Goal: Task Accomplishment & Management: Use online tool/utility

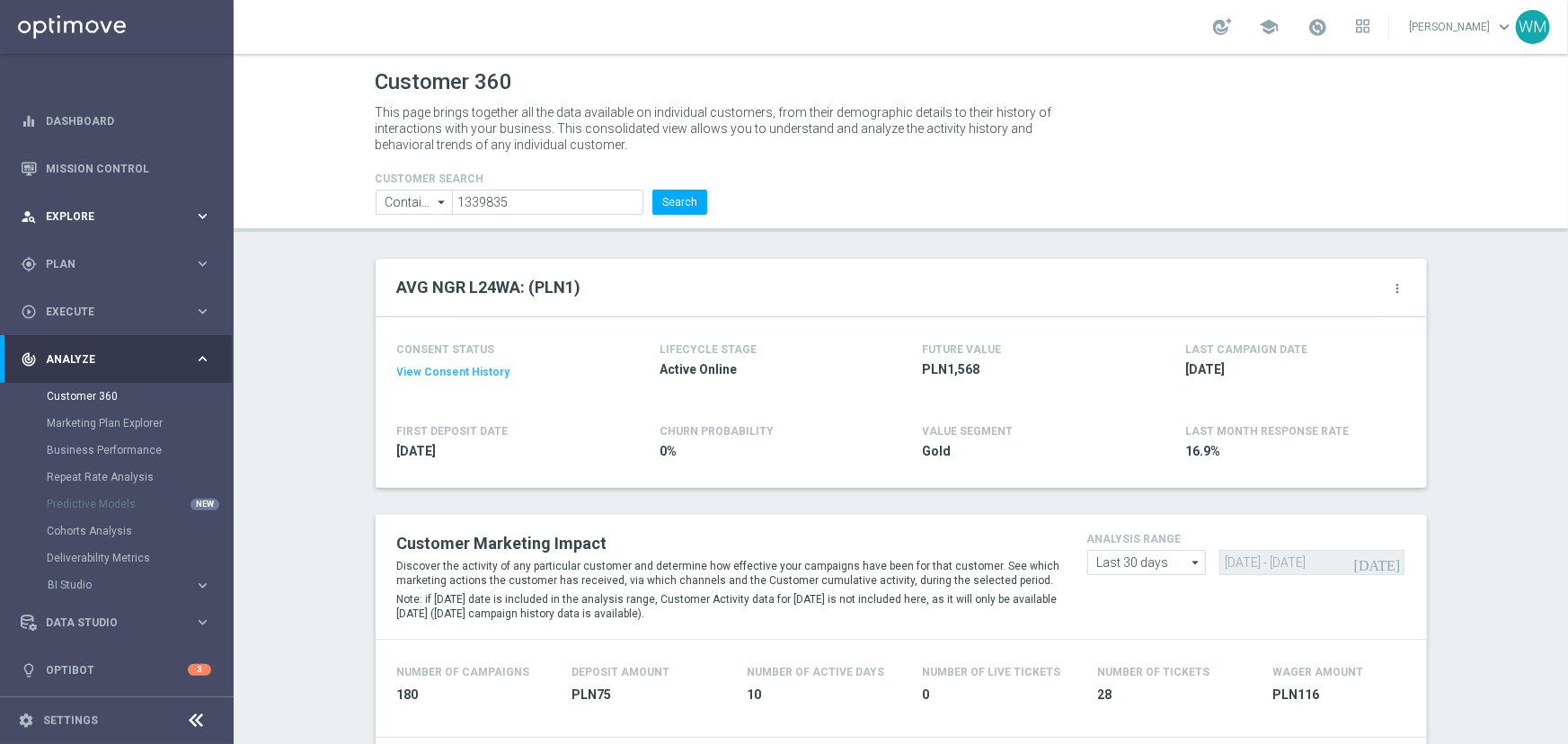
scroll to position [2375, 0]
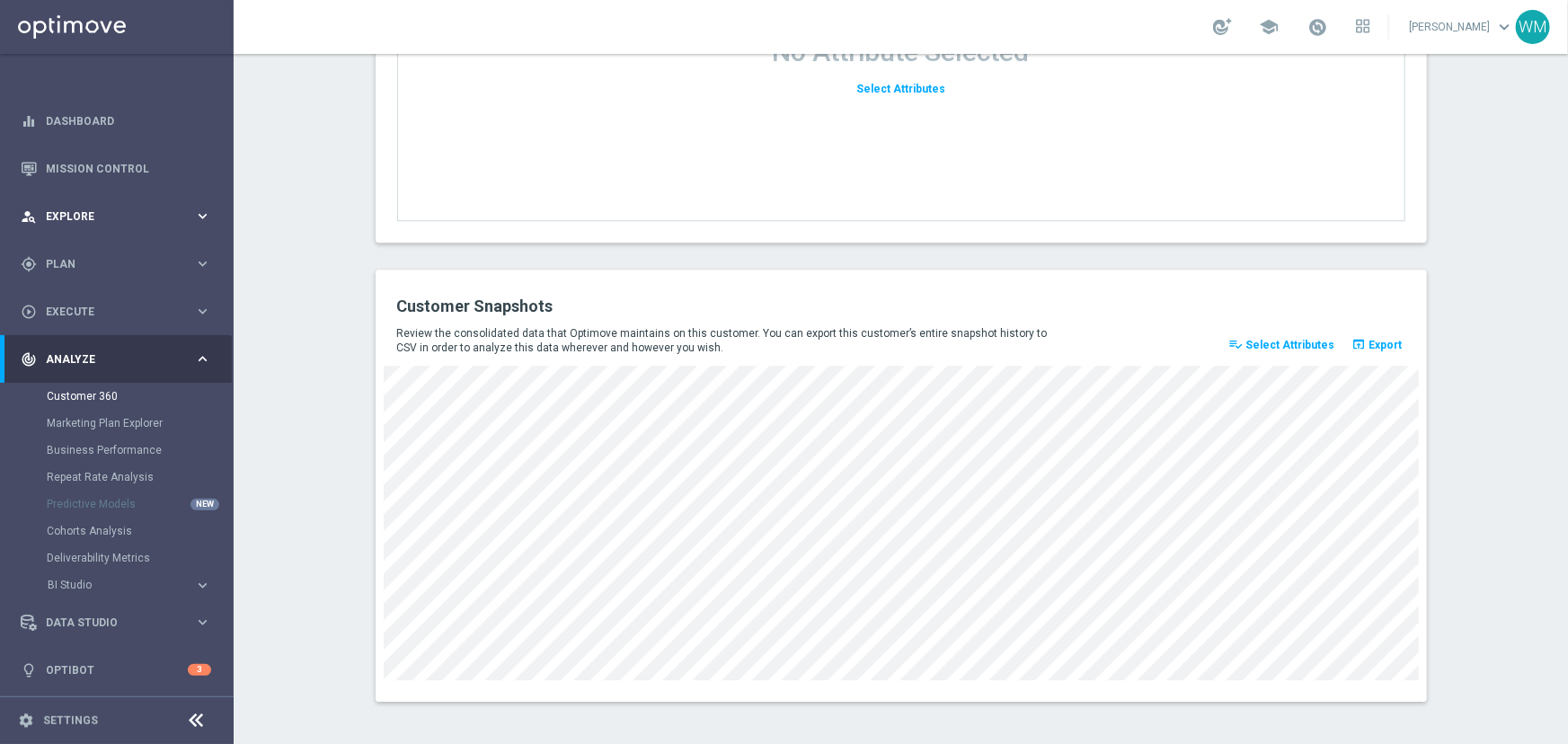
click at [68, 225] on div "person_search Explore keyboard_arrow_right" at bounding box center [116, 216] width 232 height 47
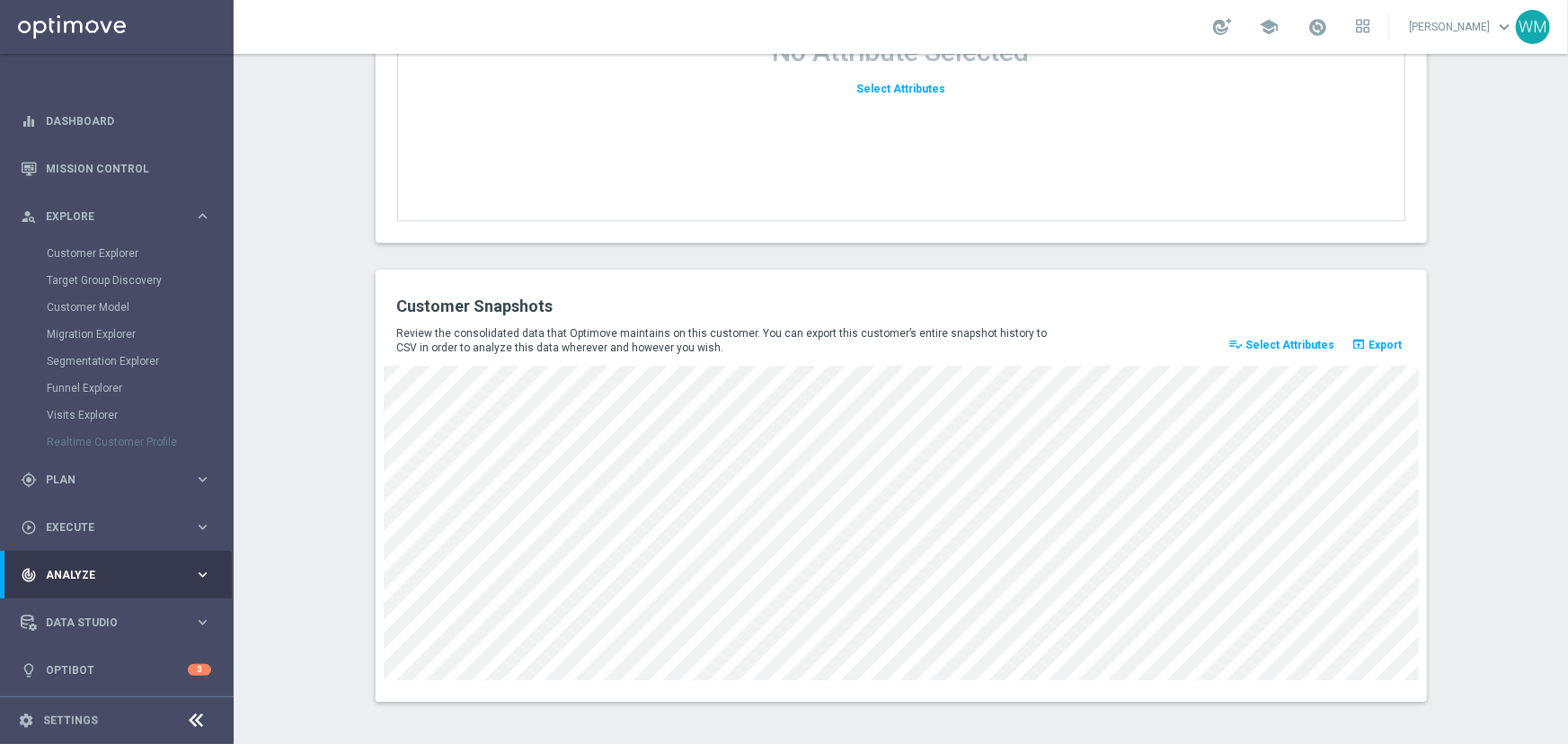
click at [88, 261] on div "Customer Explorer" at bounding box center [139, 253] width 185 height 27
click at [88, 257] on link "Customer Explorer" at bounding box center [117, 253] width 140 height 15
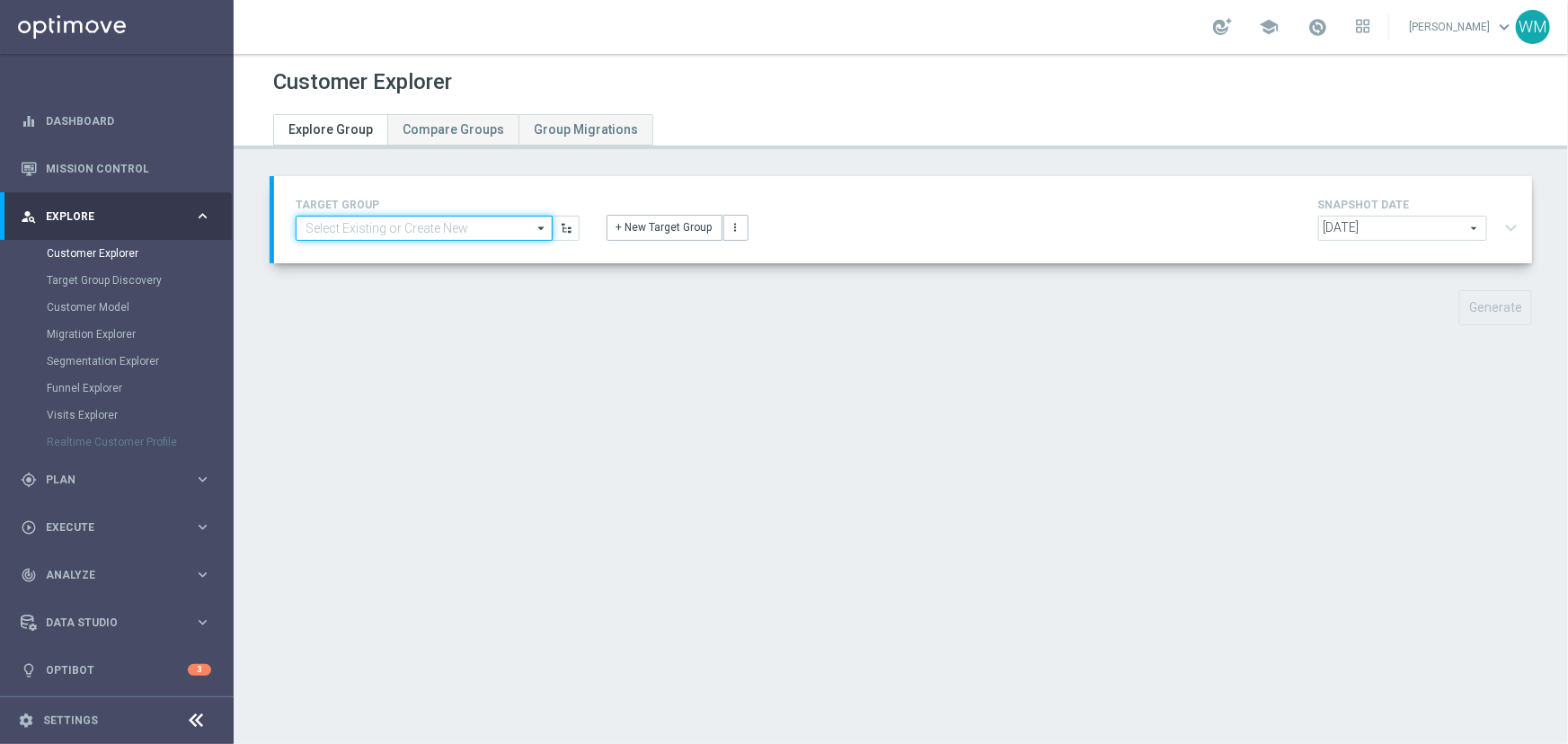
click at [466, 221] on input at bounding box center [424, 229] width 257 height 26
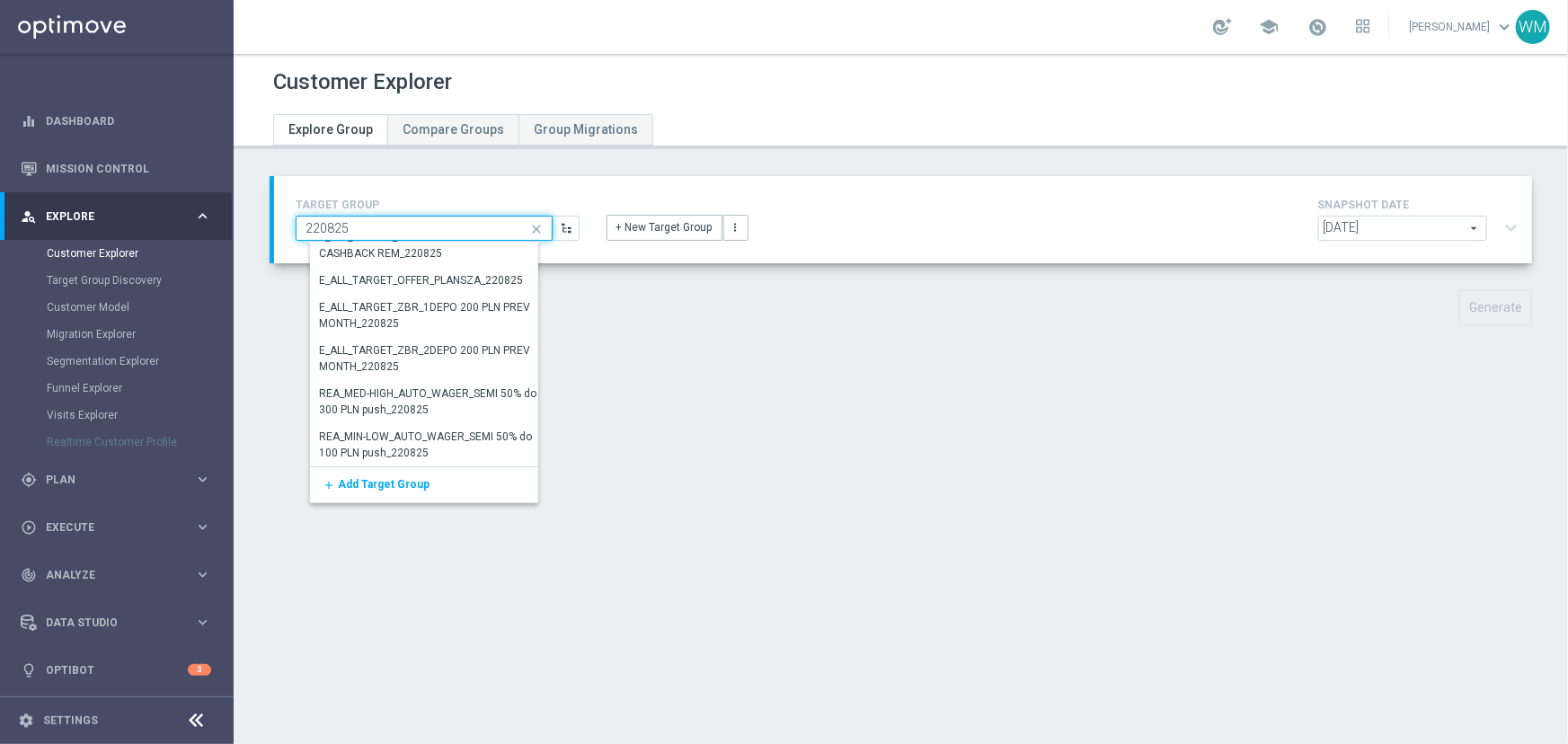
scroll to position [1009, 0]
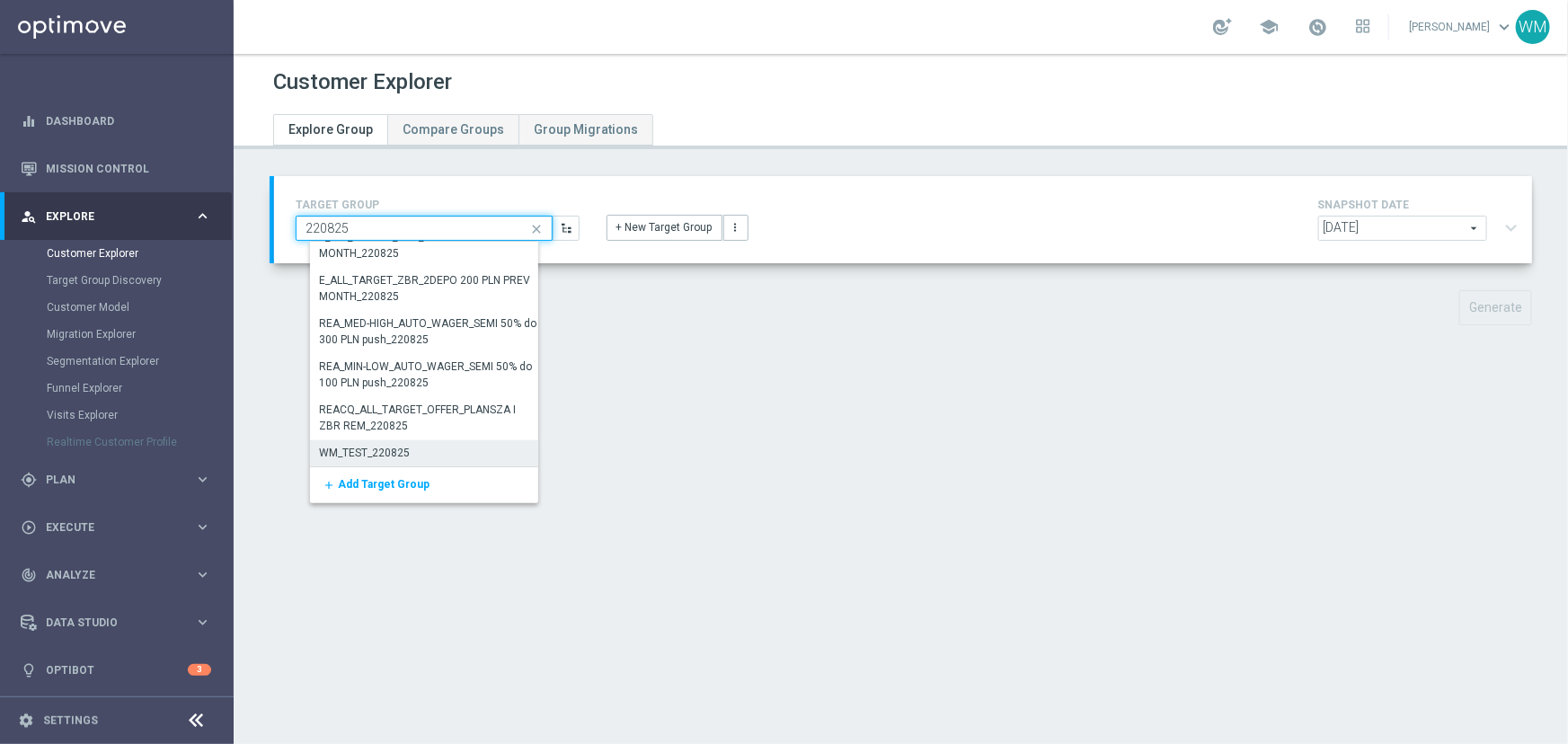
type input "220825"
click at [400, 450] on div "WM_TEST_220825" at bounding box center [365, 453] width 91 height 16
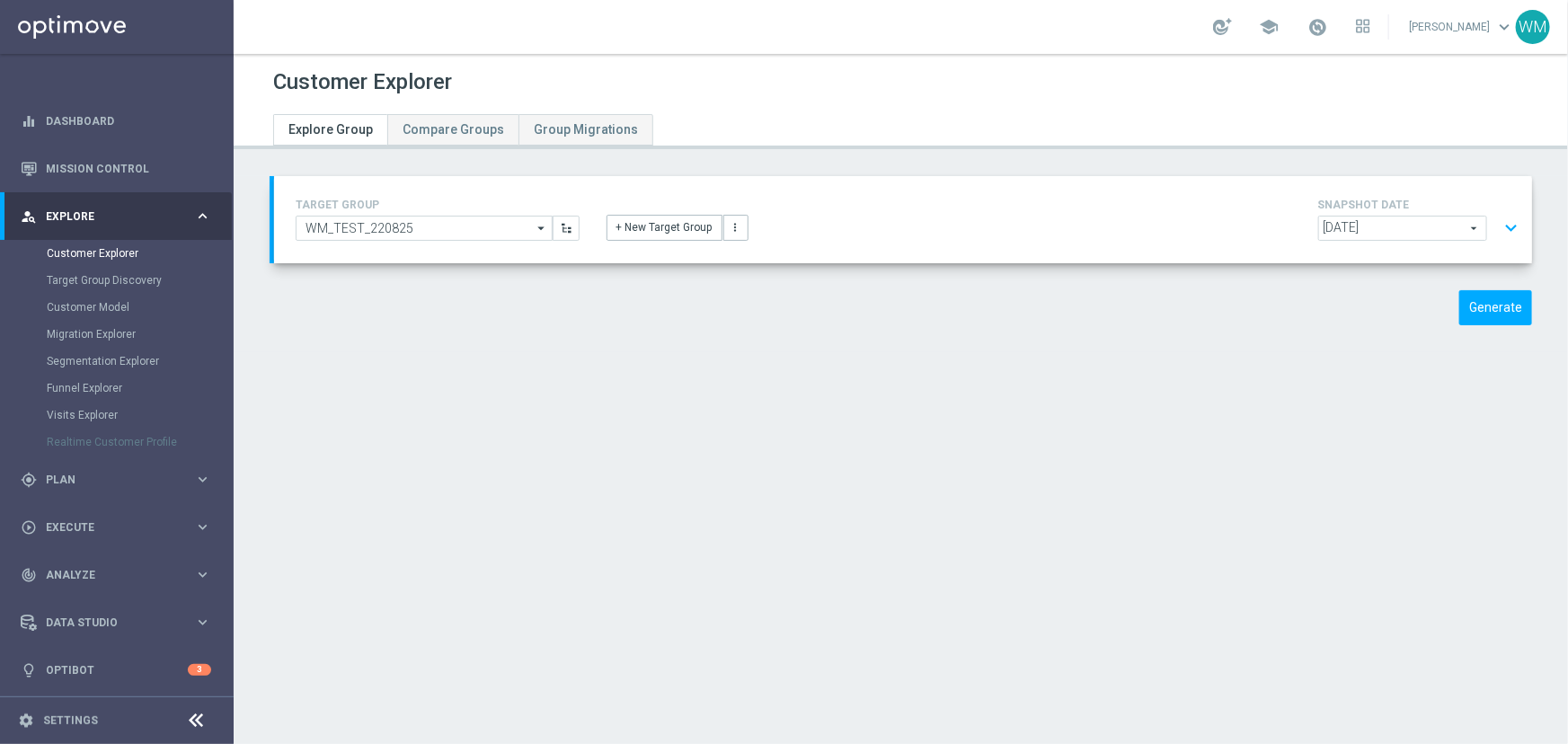
click at [1502, 225] on button "expand_more" at bounding box center [1511, 228] width 26 height 34
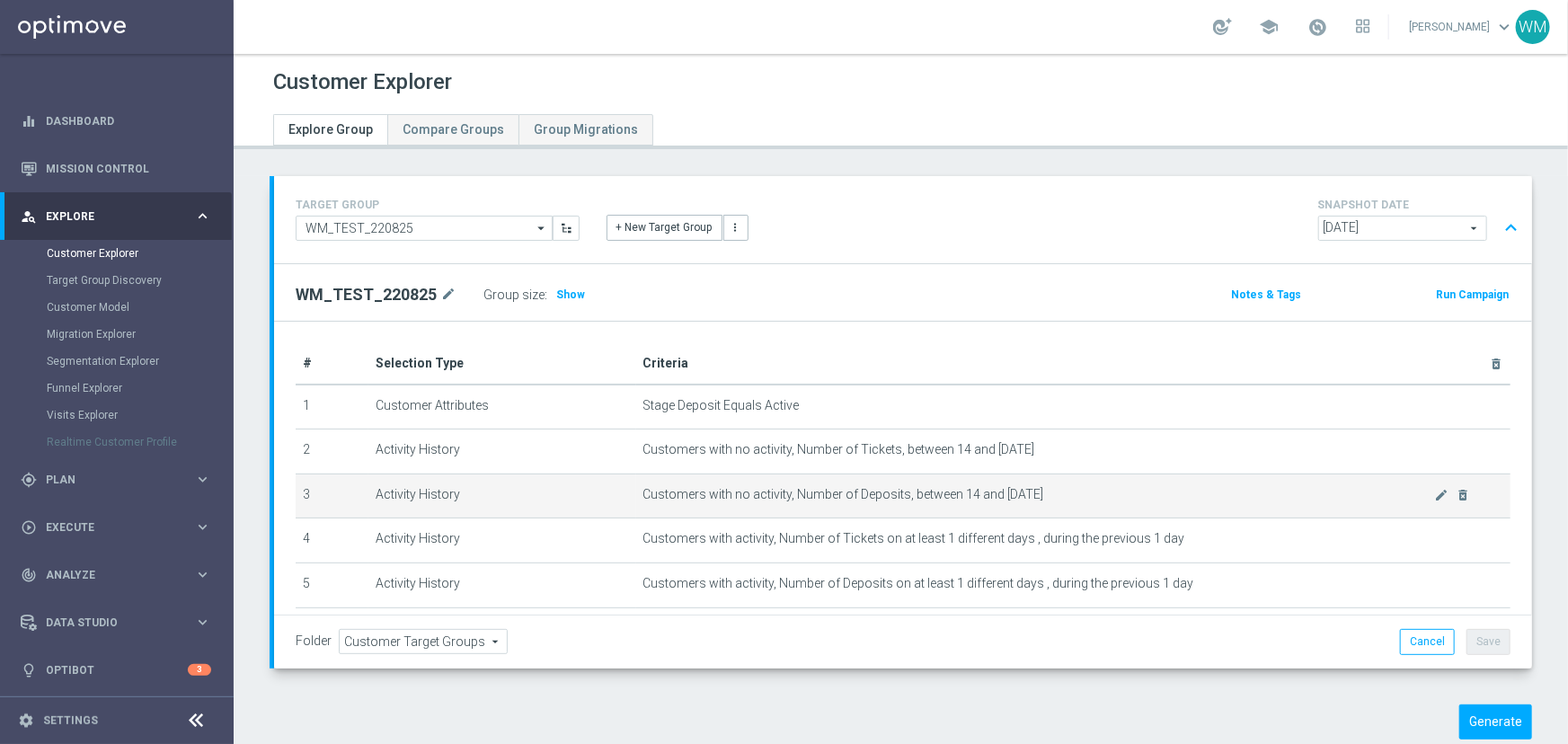
scroll to position [272, 0]
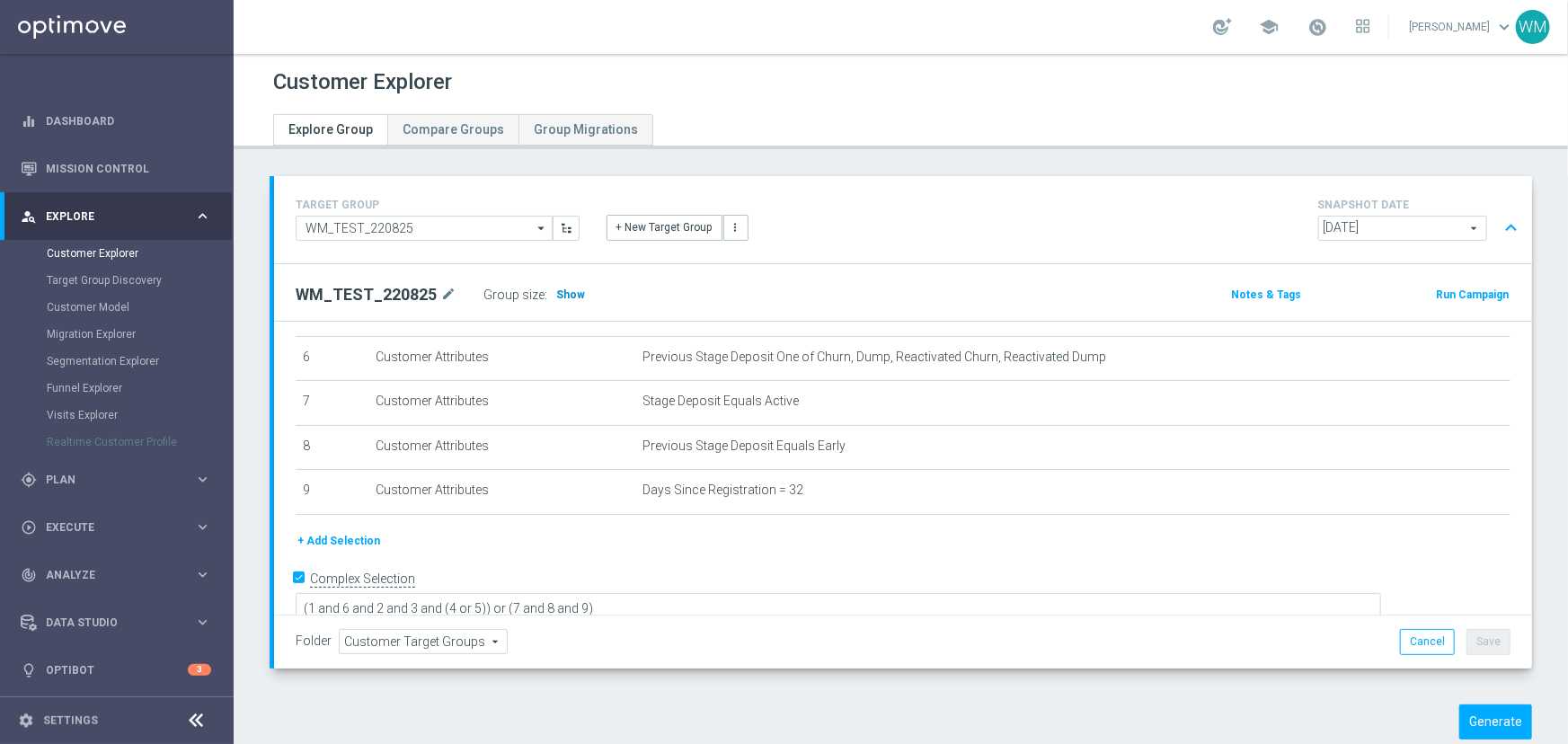
click at [564, 303] on h3 "Show" at bounding box center [570, 294] width 32 height 20
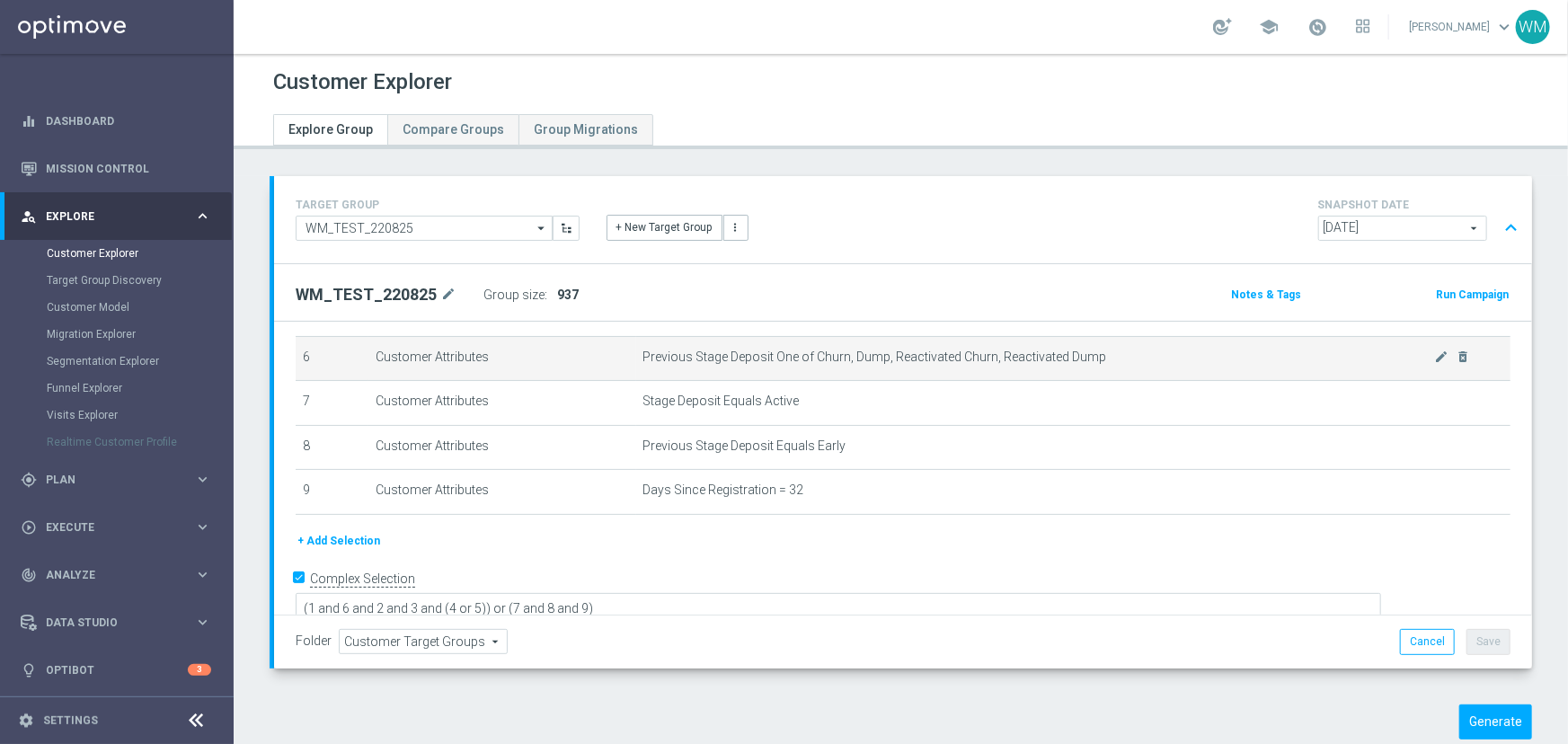
drag, startPoint x: 831, startPoint y: 507, endPoint x: 624, endPoint y: 355, distance: 256.8
click at [624, 355] on tbody "1 Customer Attributes Stage Deposit Equals Active mode_edit delete_forever 2 Ac…" at bounding box center [903, 314] width 1214 height 401
click at [624, 355] on td "Customer Attributes" at bounding box center [501, 358] width 267 height 45
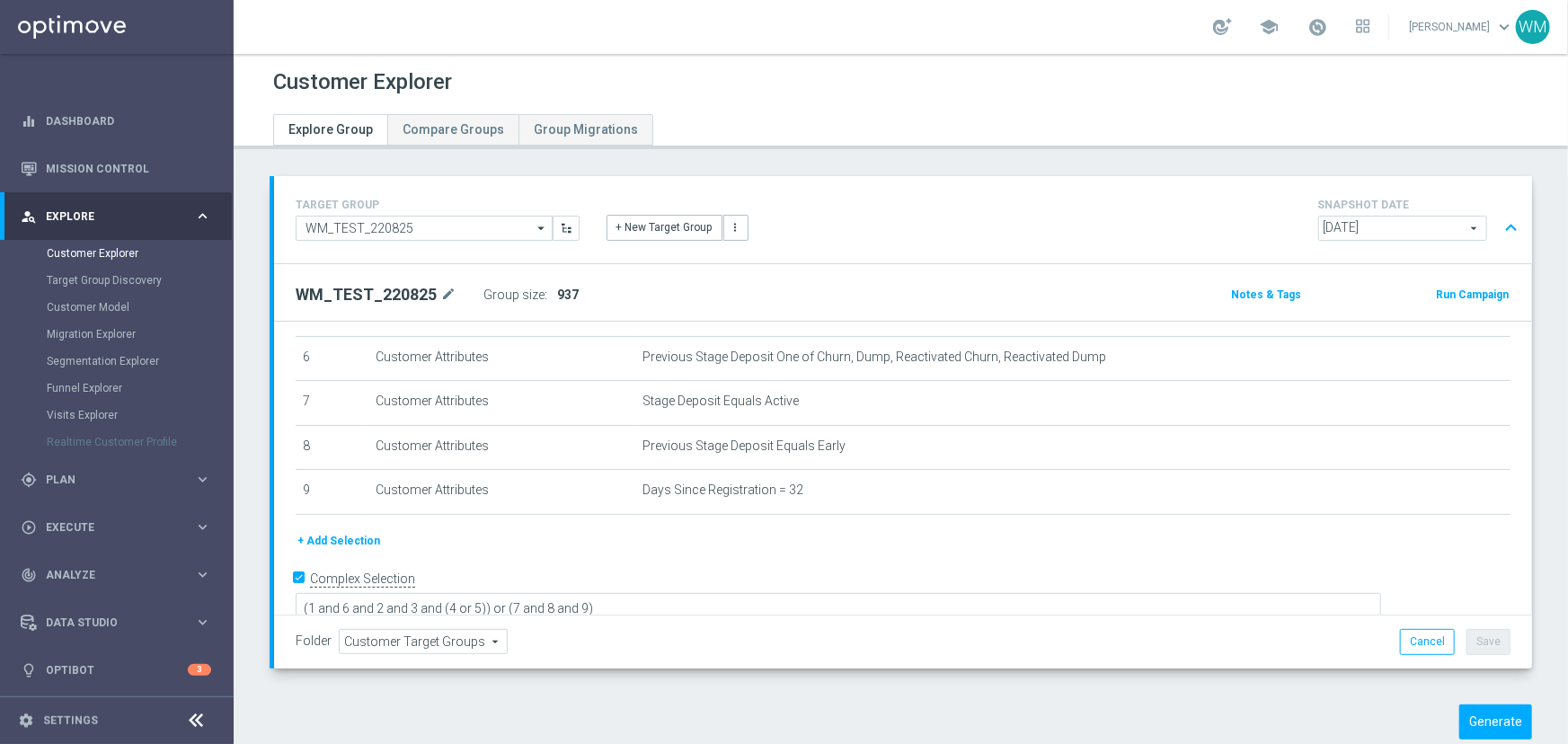
drag, startPoint x: 624, startPoint y: 355, endPoint x: 824, endPoint y: 518, distance: 258.0
click at [824, 518] on div "# Selection Type Criteria delete_forever 1 Customer Attributes Stage Deposit Eq…" at bounding box center [903, 302] width 1242 height 460
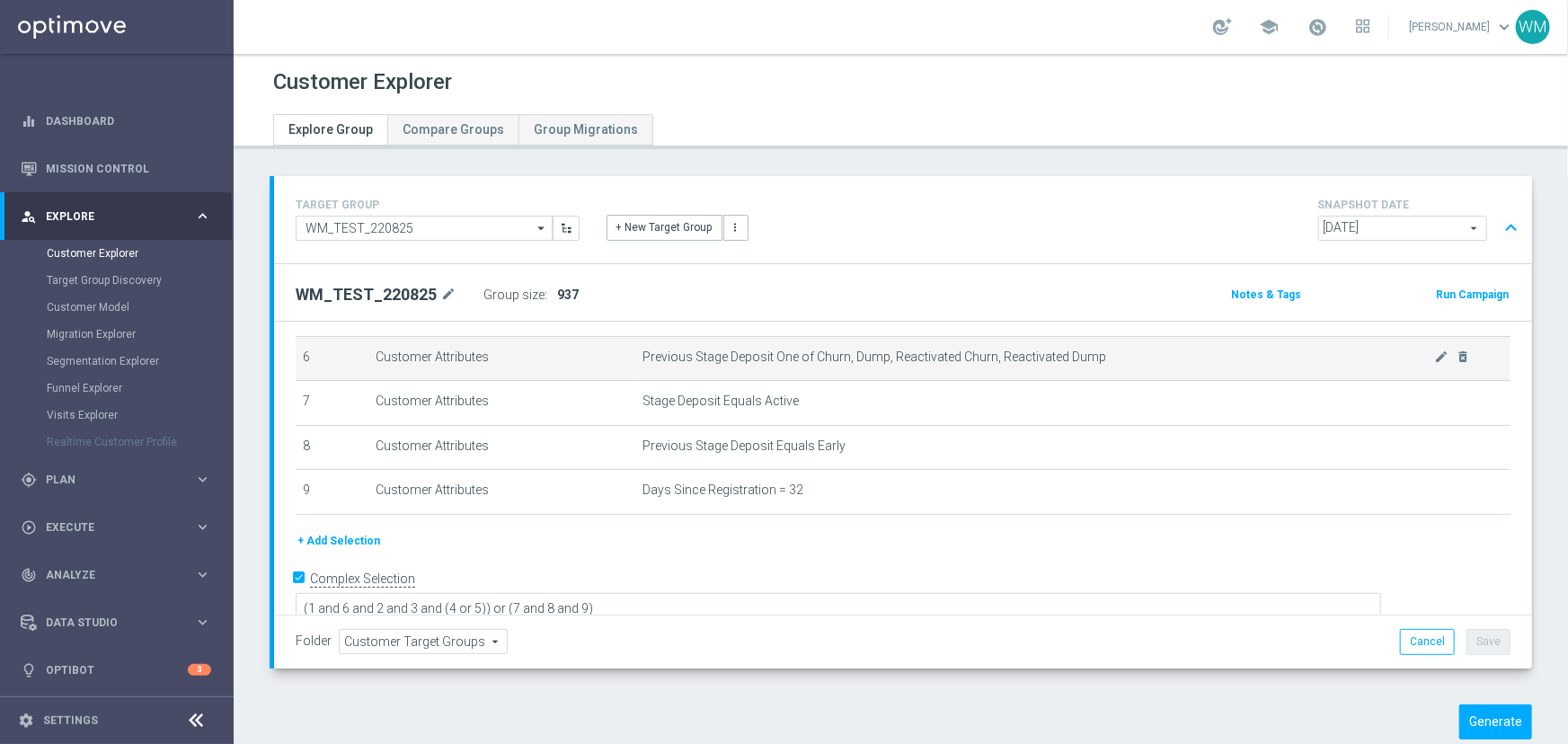
drag, startPoint x: 804, startPoint y: 491, endPoint x: 625, endPoint y: 351, distance: 227.2
click at [625, 351] on tbody "1 Customer Attributes Stage Deposit Equals Active mode_edit delete_forever 2 Ac…" at bounding box center [903, 314] width 1214 height 401
click at [625, 351] on td "Customer Attributes" at bounding box center [501, 358] width 267 height 45
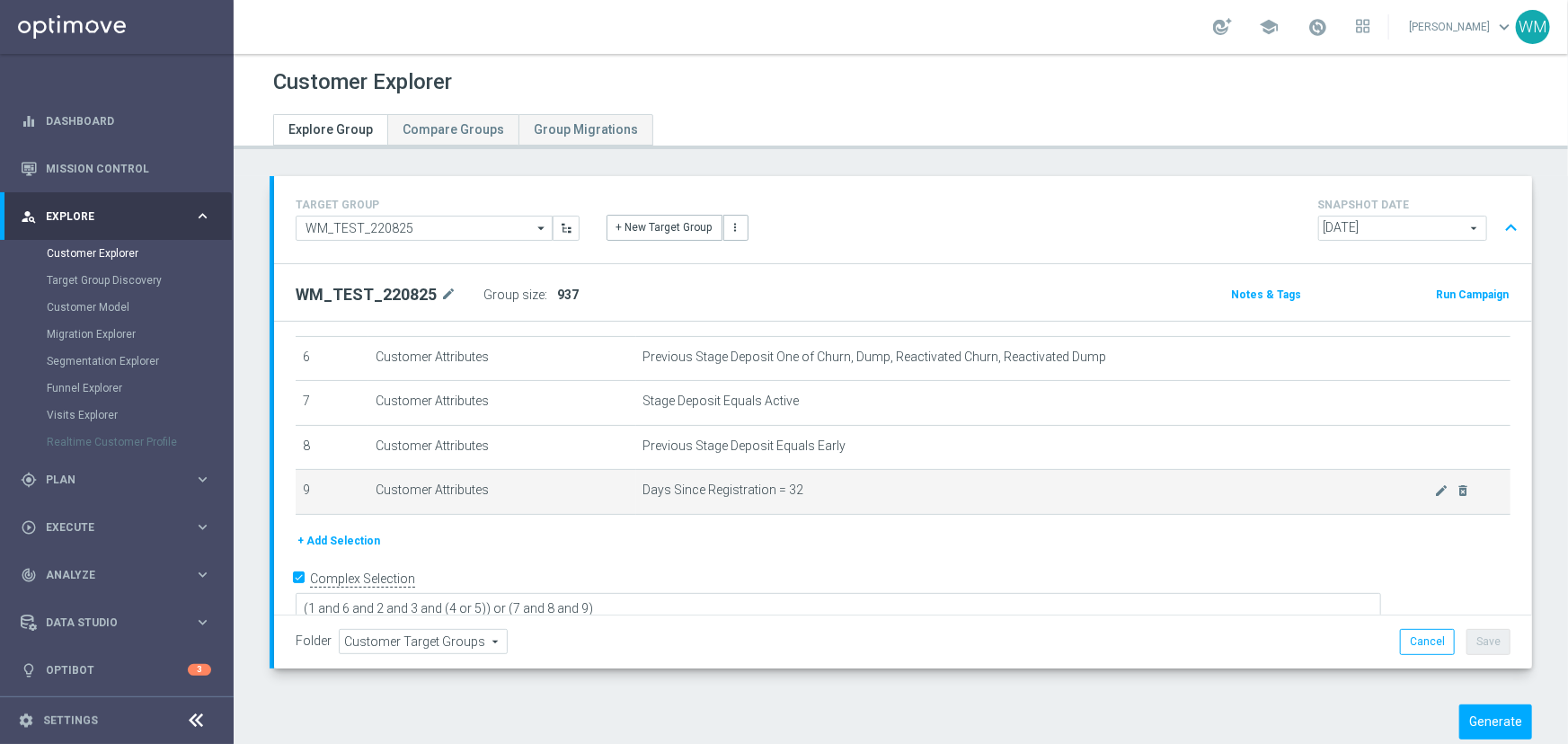
drag, startPoint x: 625, startPoint y: 351, endPoint x: 819, endPoint y: 474, distance: 229.7
click at [819, 474] on tbody "1 Customer Attributes Stage Deposit Equals Active mode_edit delete_forever 2 Ac…" at bounding box center [903, 314] width 1214 height 401
click at [819, 474] on td "Days Since Registration = 32 mode_edit delete_forever" at bounding box center [1073, 491] width 874 height 45
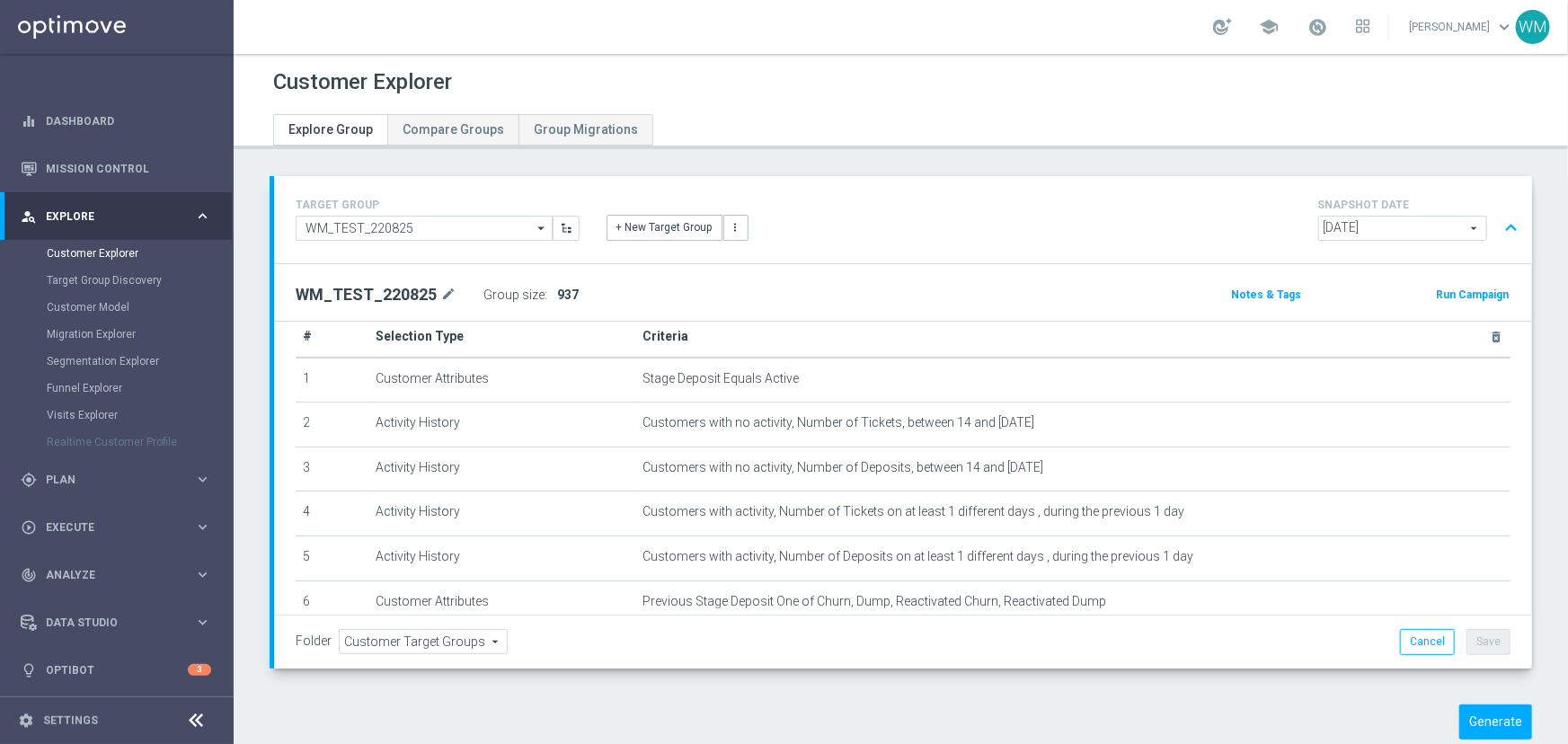
scroll to position [0, 0]
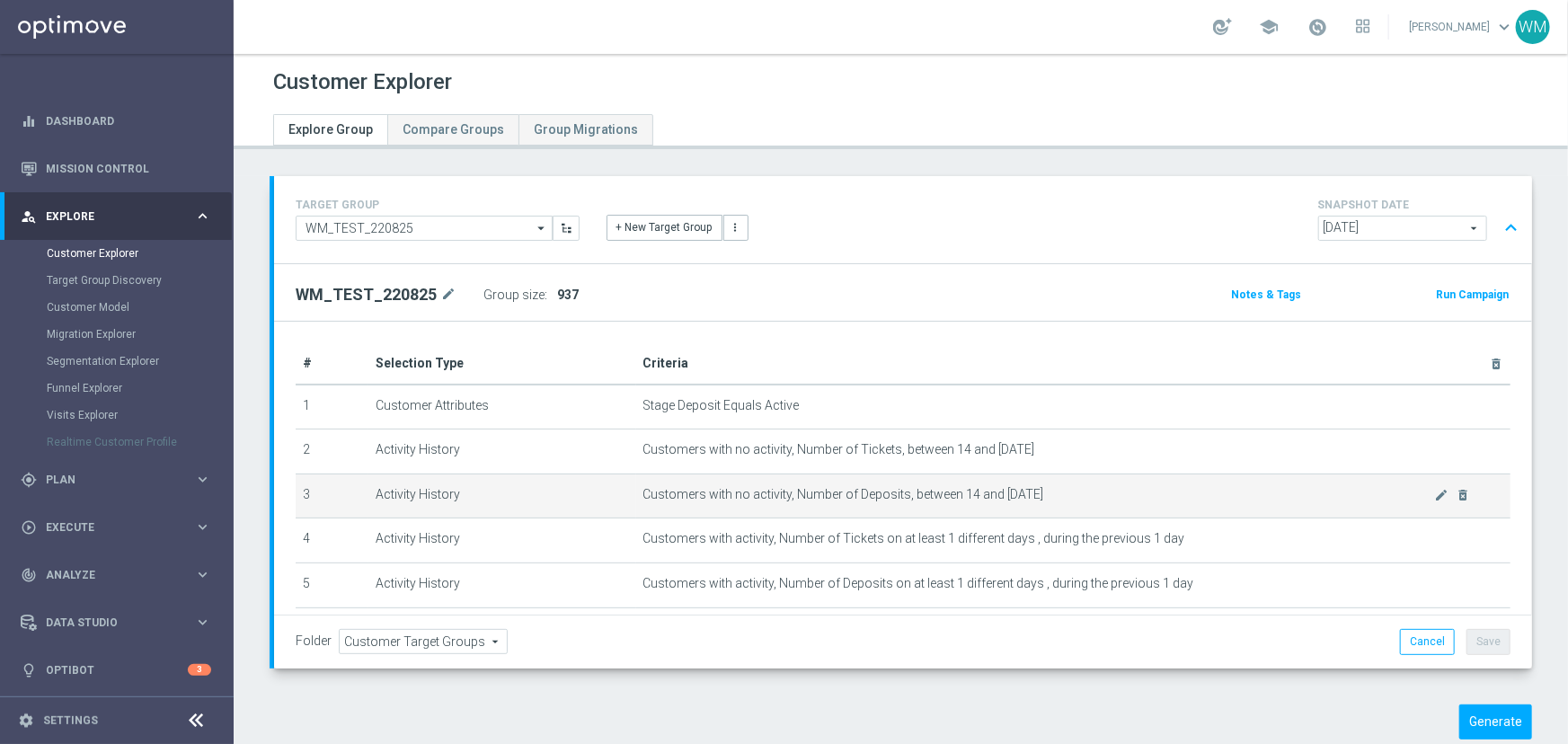
drag, startPoint x: 645, startPoint y: 398, endPoint x: 1130, endPoint y: 512, distance: 498.2
click at [1130, 512] on tbody "1 Customer Attributes Stage Deposit Equals Active mode_edit delete_forever 2 Ac…" at bounding box center [903, 585] width 1214 height 401
click at [1130, 512] on td "Customers with no activity, Number of Deposits, between 14 and [DATE] mode_edit…" at bounding box center [1073, 495] width 874 height 45
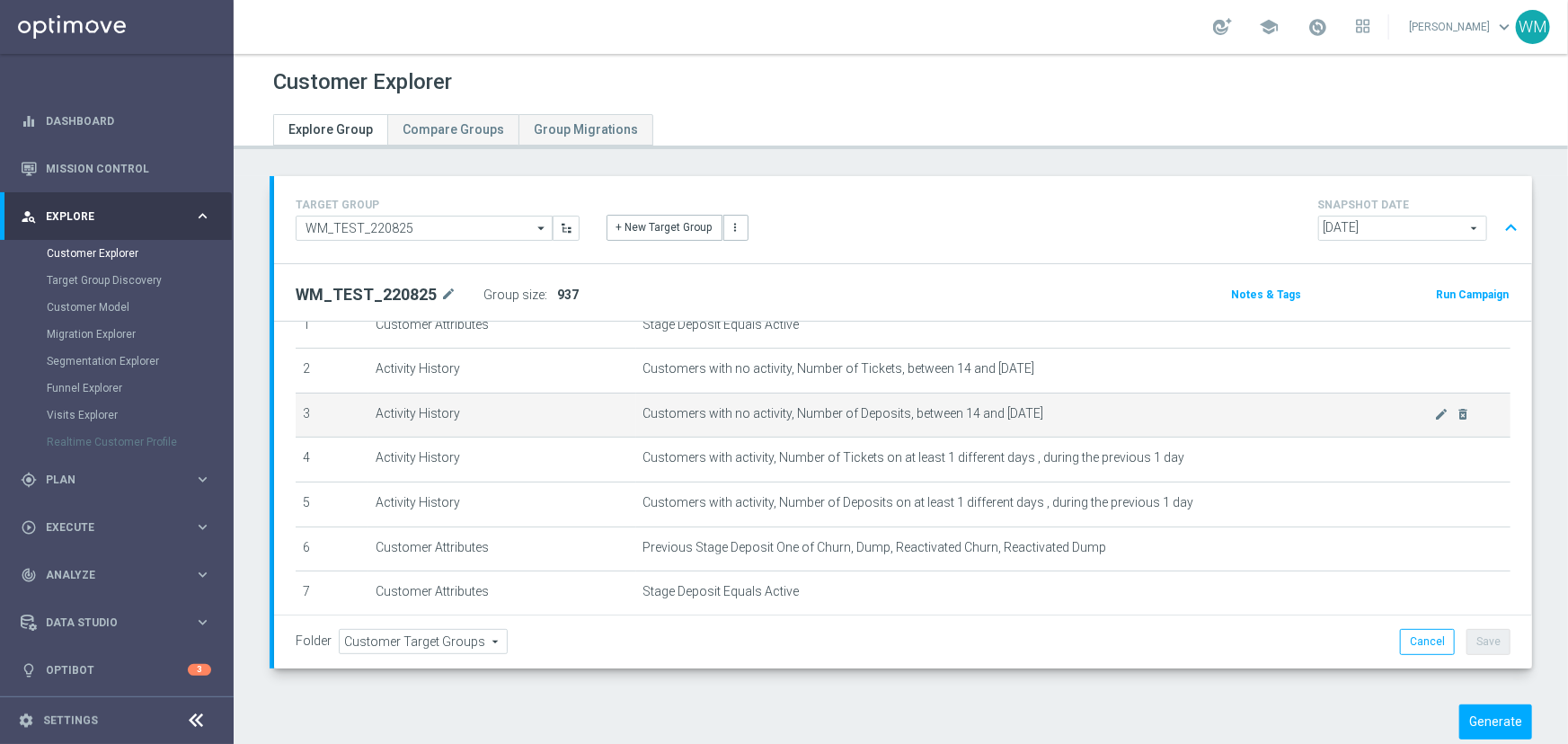
scroll to position [162, 0]
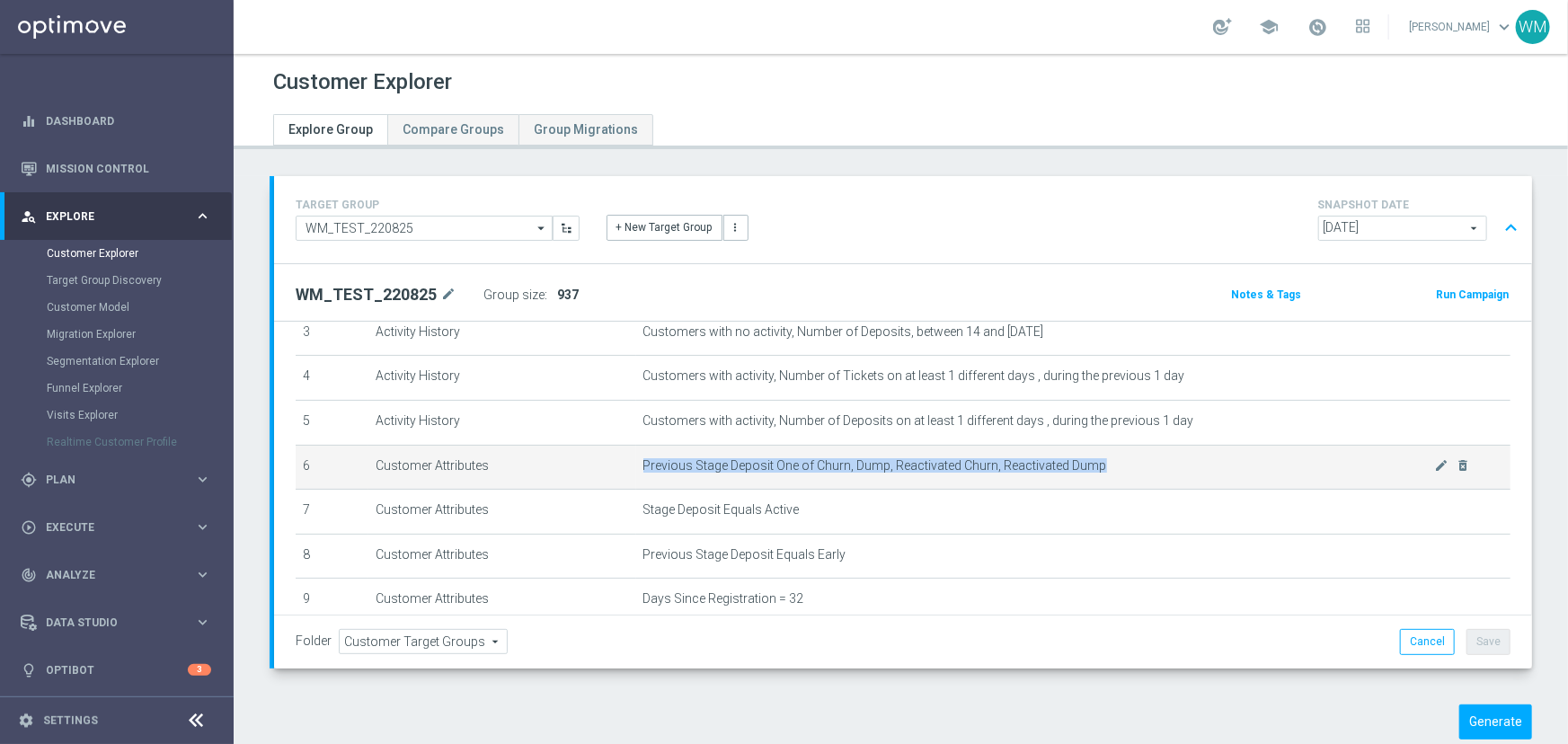
drag, startPoint x: 1092, startPoint y: 476, endPoint x: 631, endPoint y: 462, distance: 461.2
click at [636, 462] on td "Previous Stage Deposit One of Churn, Dump, Reactivated Churn, Reactivated Dump …" at bounding box center [1073, 467] width 874 height 45
drag, startPoint x: 631, startPoint y: 462, endPoint x: 1069, endPoint y: 470, distance: 438.1
click at [1069, 470] on td "Previous Stage Deposit One of Churn, Dump, Reactivated Churn, Reactivated Dump …" at bounding box center [1073, 467] width 874 height 45
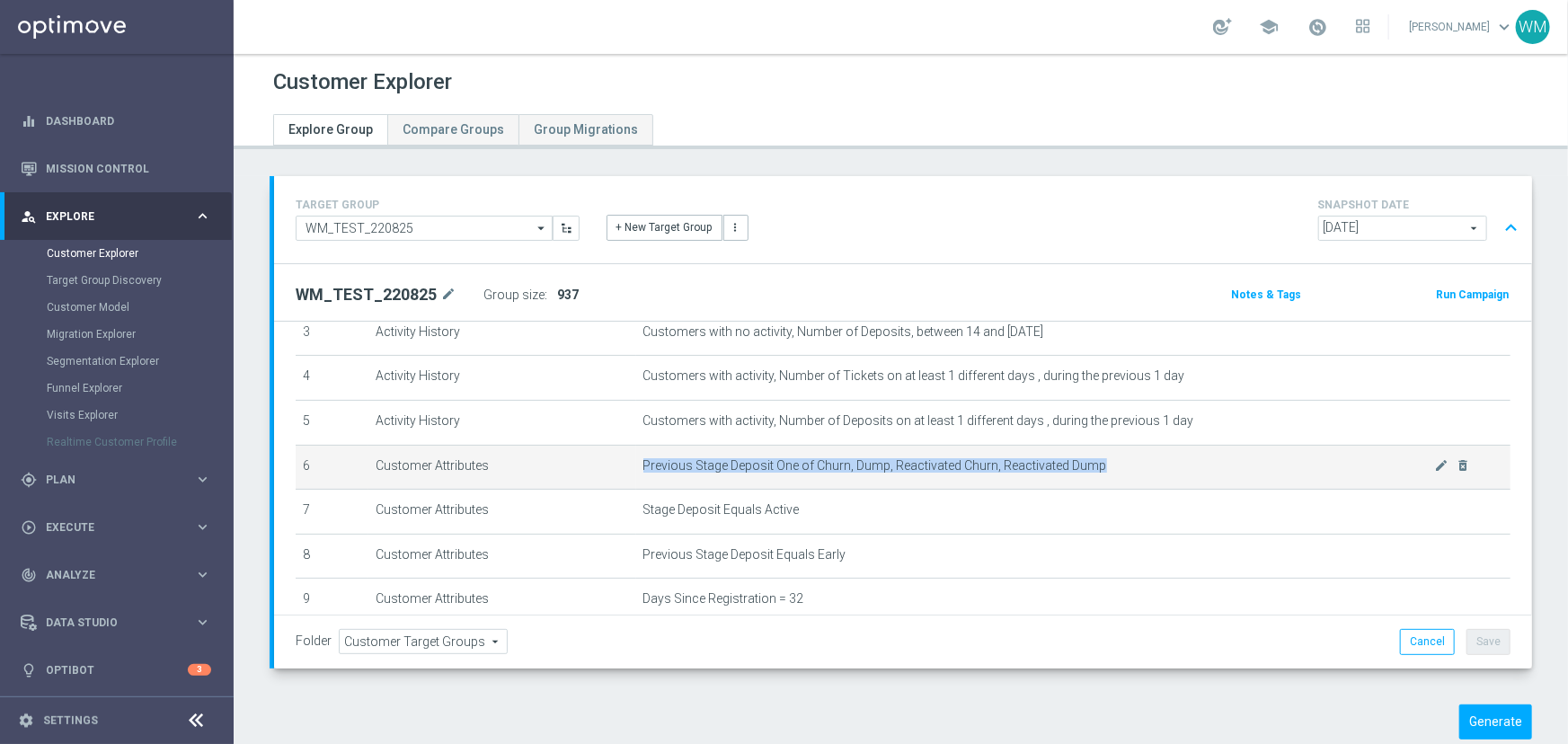
click at [1069, 470] on span "Previous Stage Deposit One of Churn, Dump, Reactivated Churn, Reactivated Dump" at bounding box center [1039, 466] width 791 height 16
drag, startPoint x: 1132, startPoint y: 467, endPoint x: 614, endPoint y: 462, distance: 518.0
click at [614, 462] on tr "6 Customer Attributes Previous Stage Deposit One of Churn, Dump, Reactivated Ch…" at bounding box center [903, 467] width 1214 height 45
click at [614, 462] on td "Customer Attributes" at bounding box center [501, 467] width 267 height 45
drag, startPoint x: 614, startPoint y: 462, endPoint x: 1141, endPoint y: 453, distance: 527.1
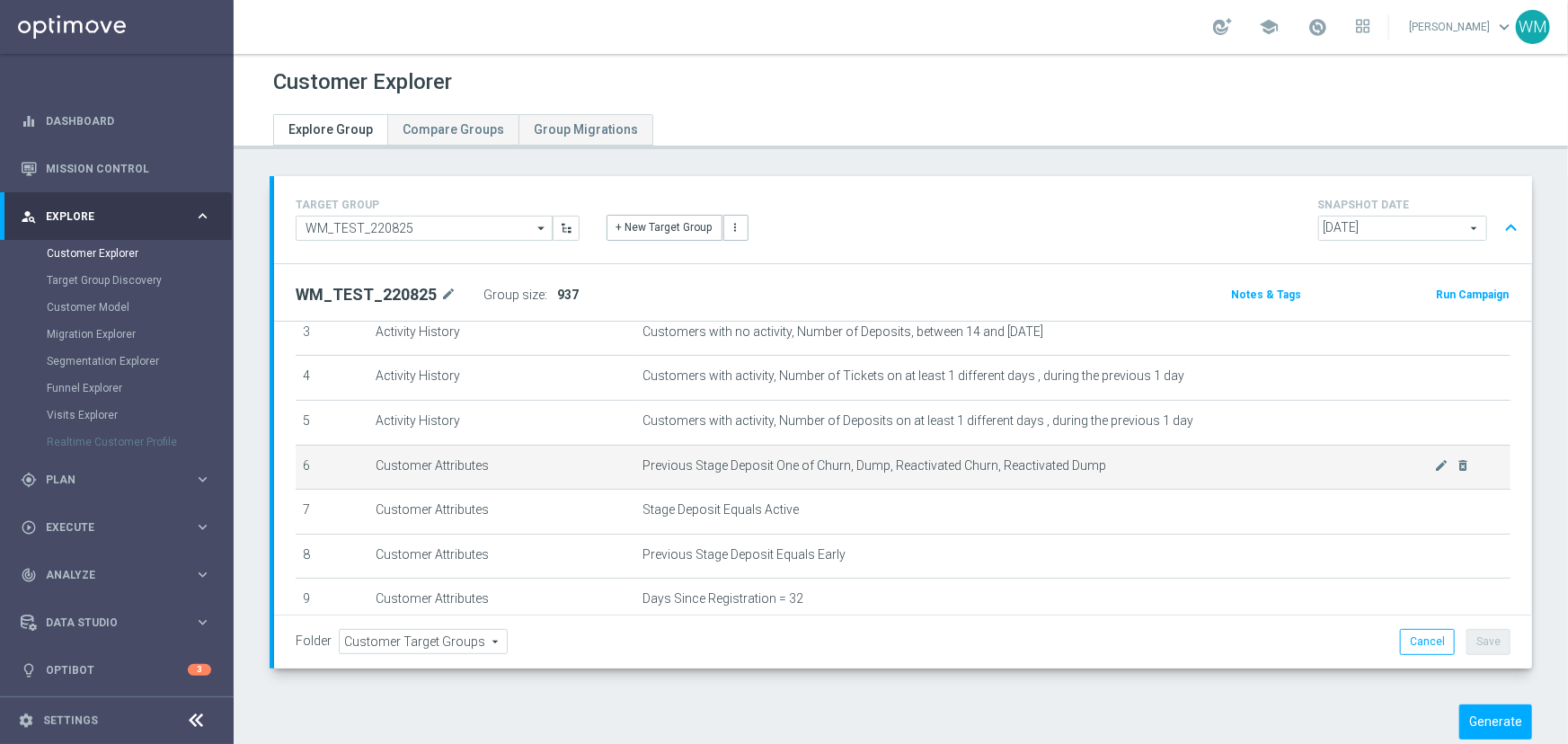
click at [1141, 453] on tr "6 Customer Attributes Previous Stage Deposit One of Churn, Dump, Reactivated Ch…" at bounding box center [903, 467] width 1214 height 45
click at [1141, 453] on td "Previous Stage Deposit One of Churn, Dump, Reactivated Churn, Reactivated Dump …" at bounding box center [1073, 467] width 874 height 45
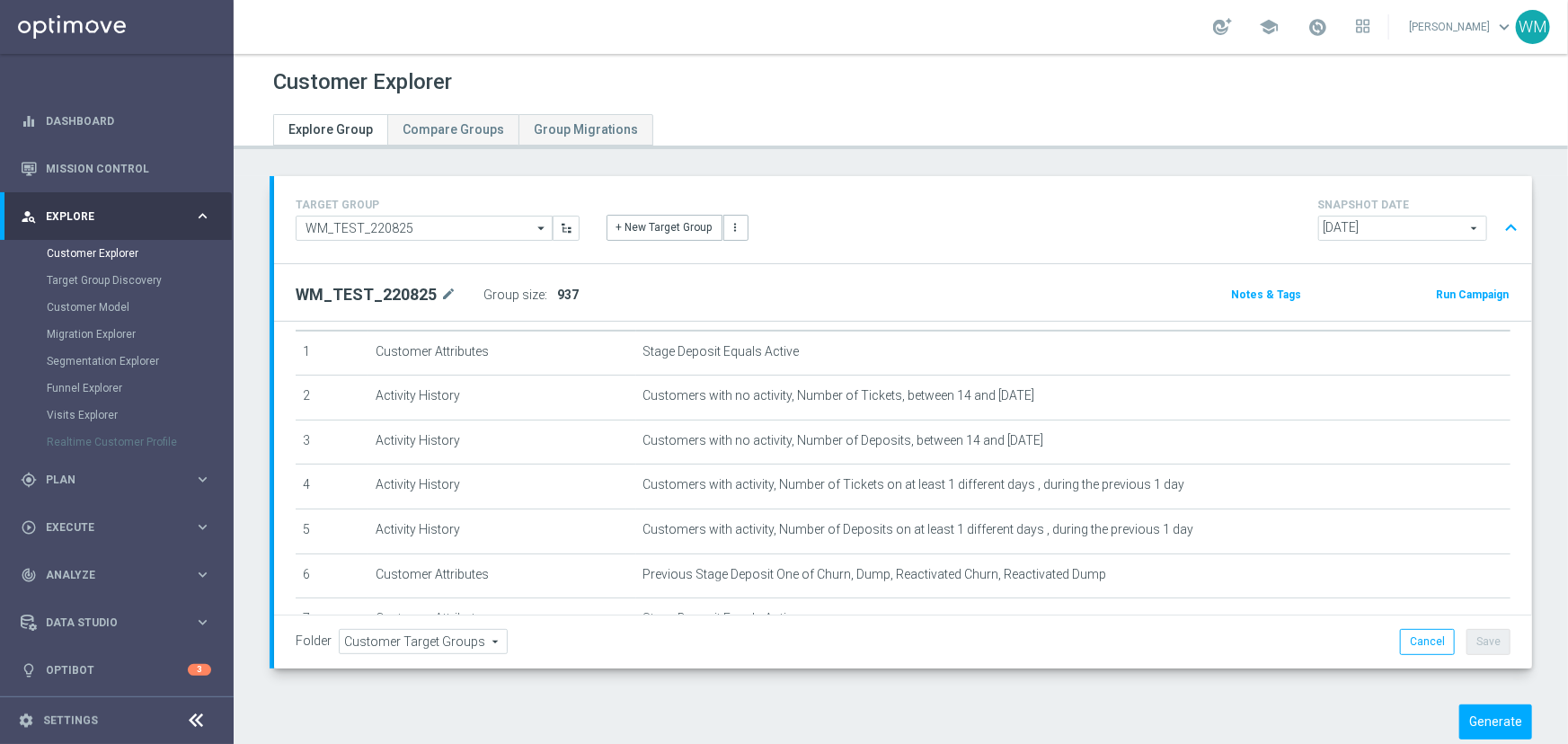
scroll to position [27, 0]
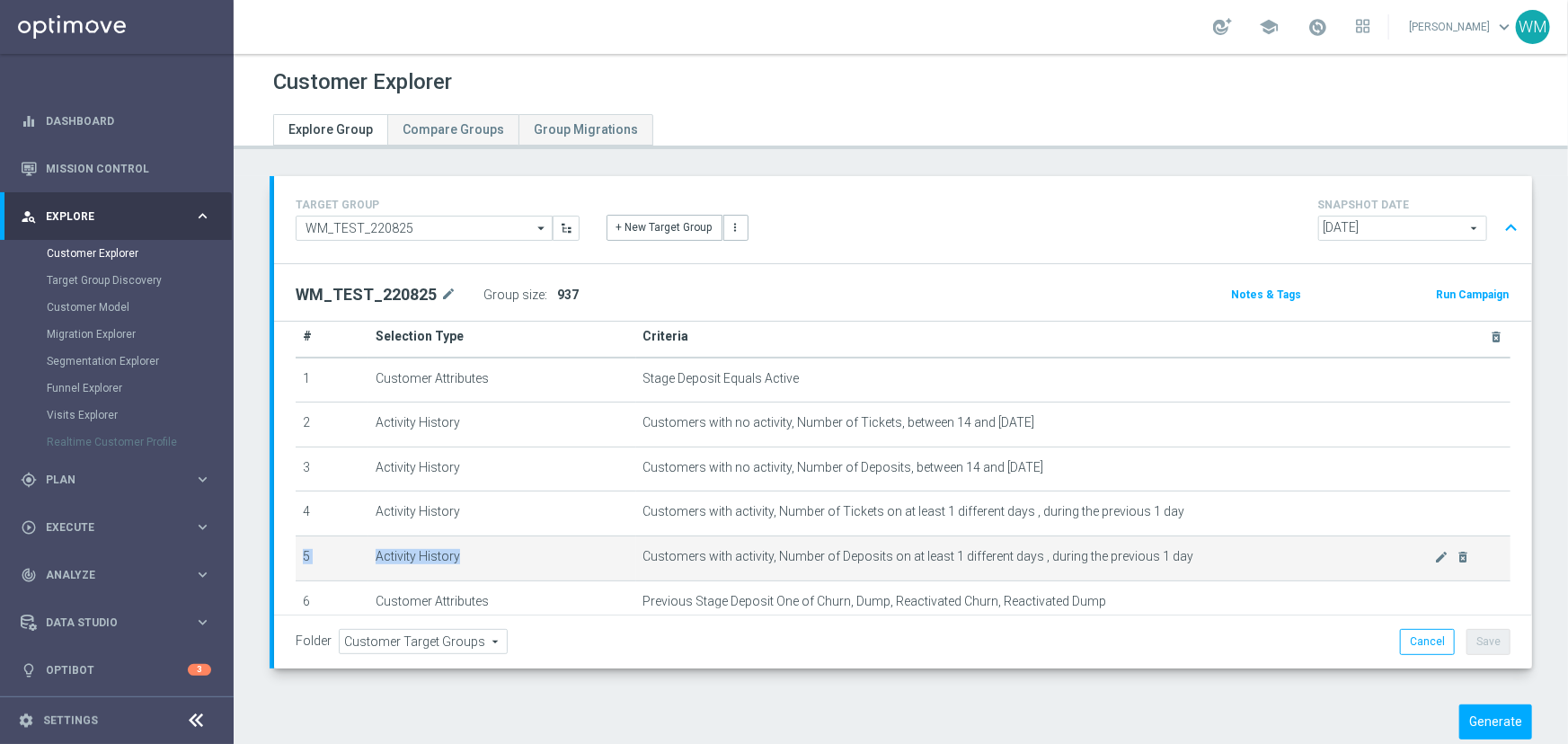
drag, startPoint x: 812, startPoint y: 521, endPoint x: 1202, endPoint y: 547, distance: 390.9
click at [1202, 547] on tbody "1 Customer Attributes Stage Deposit Equals Active mode_edit delete_forever 2 Ac…" at bounding box center [903, 558] width 1214 height 401
click at [1202, 549] on span "Customers with activity, Number of Deposits on at least 1 different days , duri…" at bounding box center [1039, 556] width 791 height 16
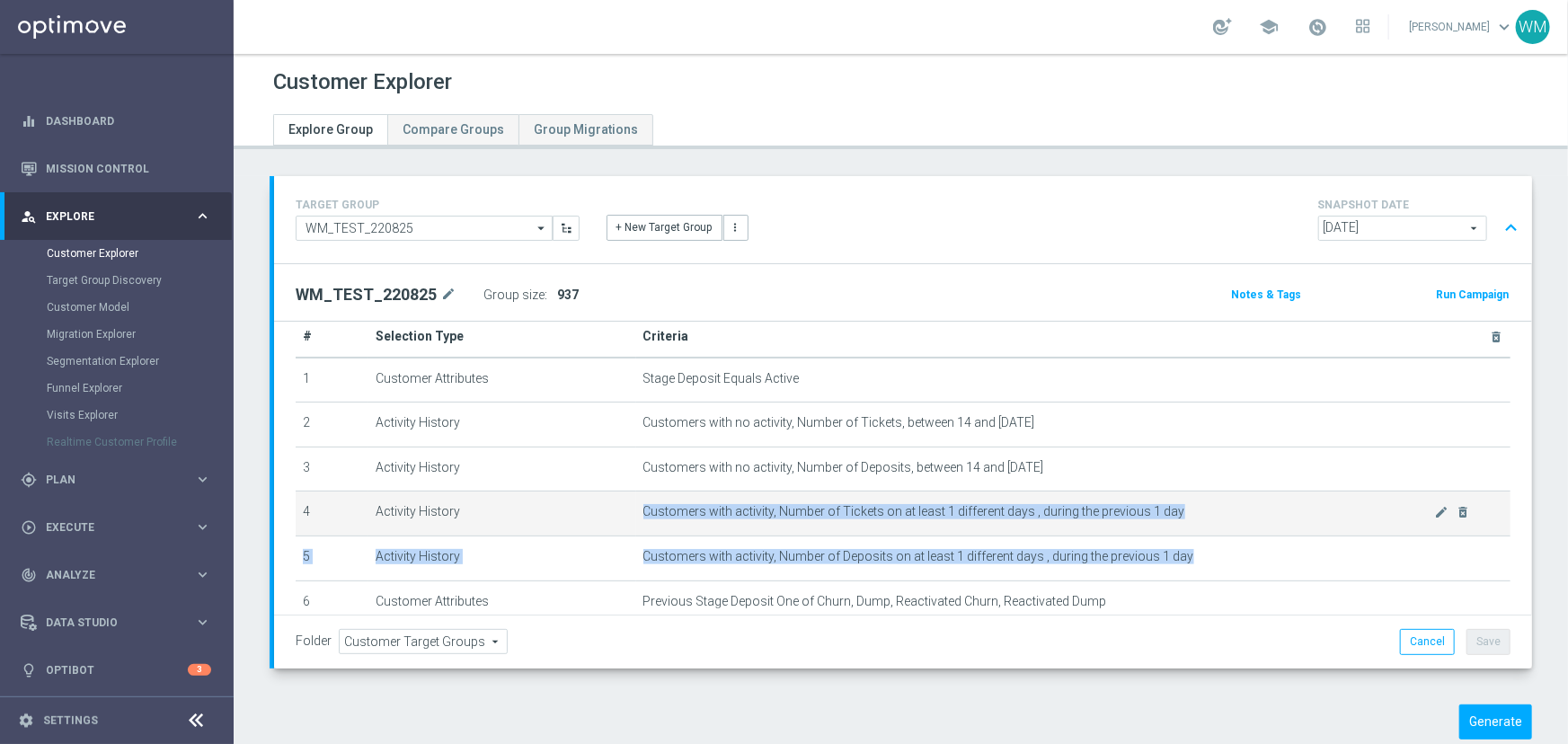
drag, startPoint x: 1206, startPoint y: 561, endPoint x: 638, endPoint y: 504, distance: 570.9
click at [638, 504] on tbody "1 Customer Attributes Stage Deposit Equals Active mode_edit delete_forever 2 Ac…" at bounding box center [903, 558] width 1214 height 401
click at [644, 504] on span "Customers with activity, Number of Tickets on at least 1 different days , durin…" at bounding box center [1039, 512] width 791 height 16
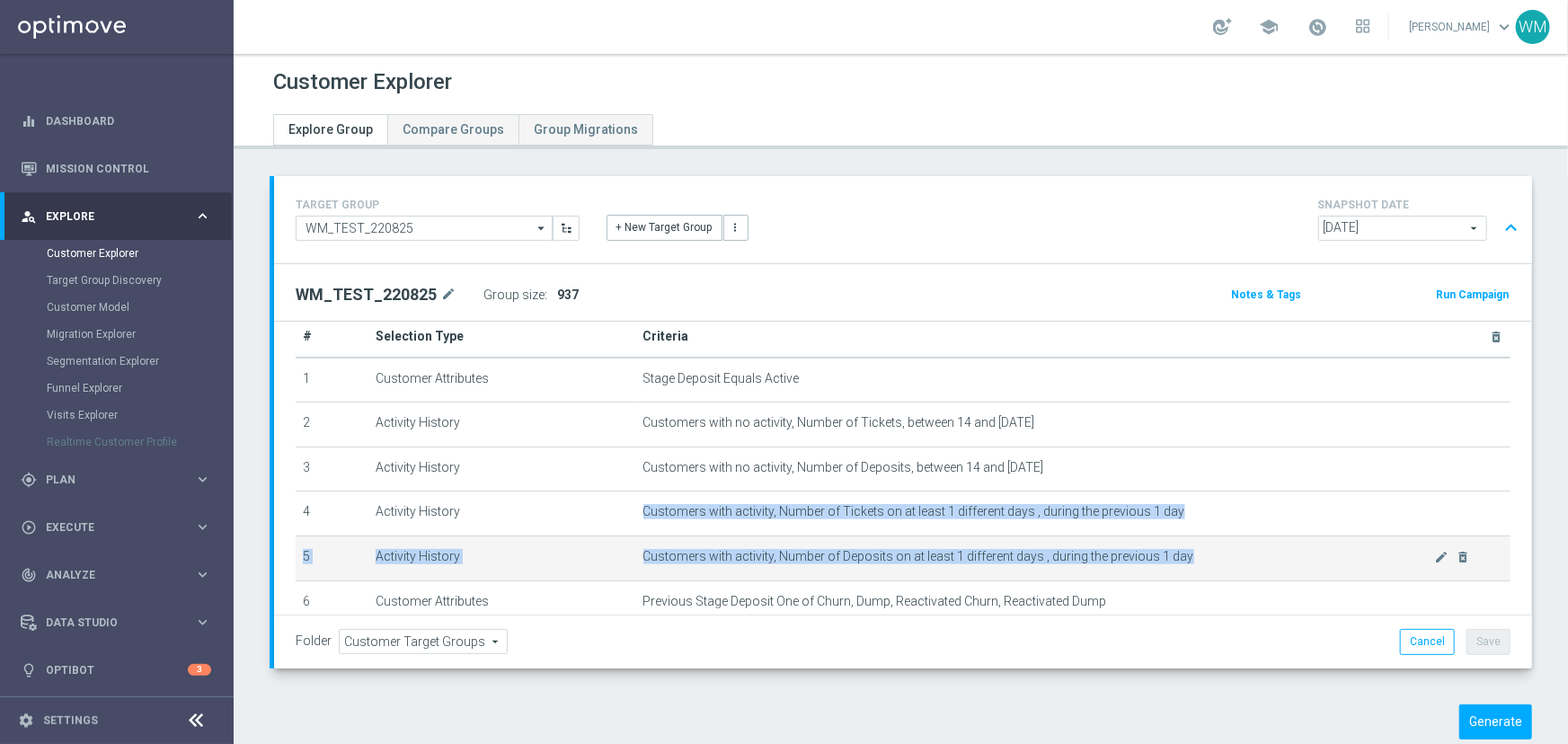
drag, startPoint x: 638, startPoint y: 504, endPoint x: 1210, endPoint y: 560, distance: 574.7
click at [1210, 560] on tbody "1 Customer Attributes Stage Deposit Equals Active mode_edit delete_forever 2 Ac…" at bounding box center [903, 558] width 1214 height 401
click at [1210, 560] on span "Customers with activity, Number of Deposits on at least 1 different days , duri…" at bounding box center [1039, 556] width 791 height 16
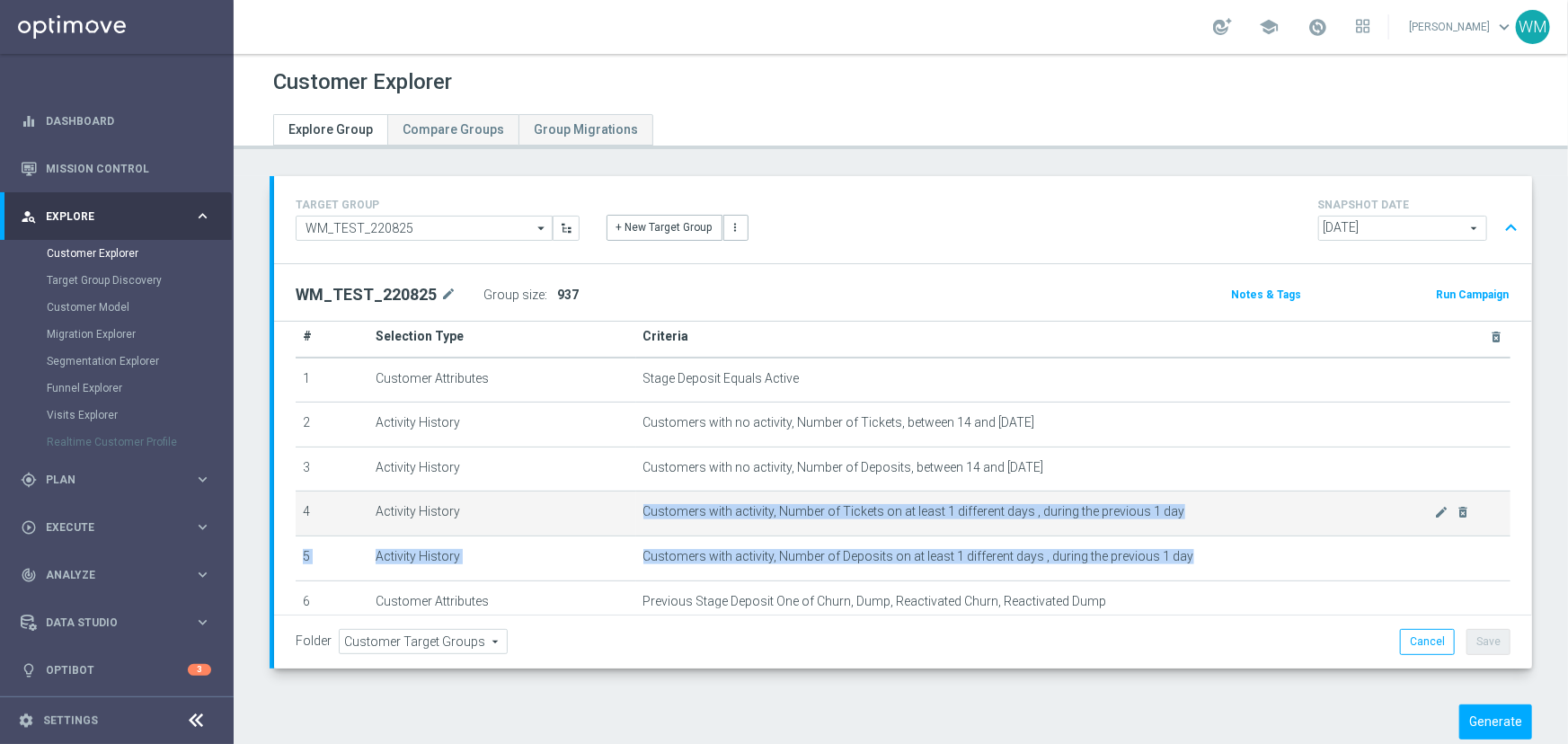
drag, startPoint x: 1210, startPoint y: 560, endPoint x: 626, endPoint y: 507, distance: 586.4
click at [626, 507] on tbody "1 Customer Attributes Stage Deposit Equals Active mode_edit delete_forever 2 Ac…" at bounding box center [903, 558] width 1214 height 401
click at [626, 507] on td "Activity History" at bounding box center [501, 513] width 267 height 45
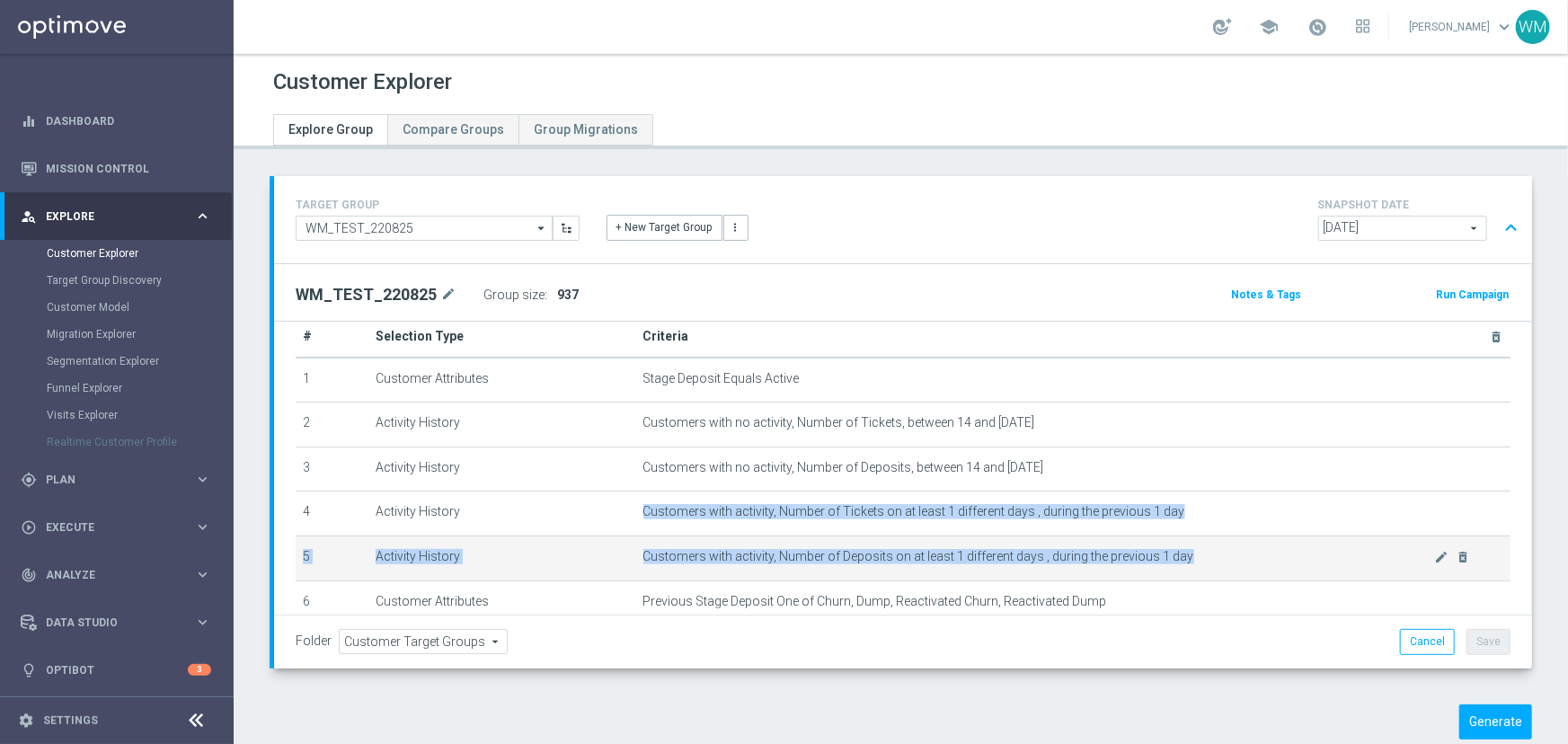
drag, startPoint x: 626, startPoint y: 507, endPoint x: 1187, endPoint y: 563, distance: 563.8
click at [1187, 563] on tbody "1 Customer Attributes Stage Deposit Equals Active mode_edit delete_forever 2 Ac…" at bounding box center [903, 558] width 1214 height 401
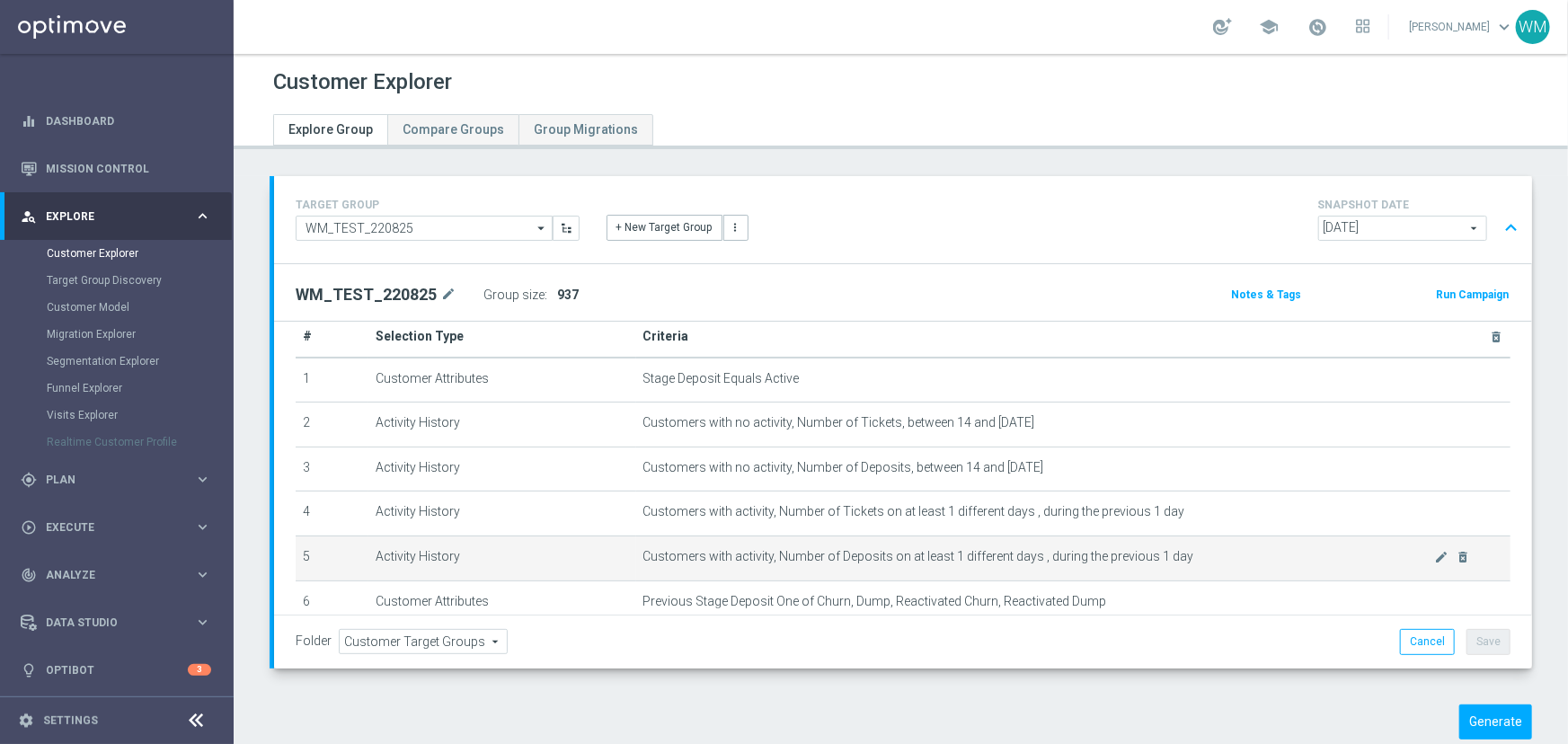
click at [1187, 563] on td "Customers with activity, Number of Deposits on at least 1 different days , duri…" at bounding box center [1073, 557] width 874 height 45
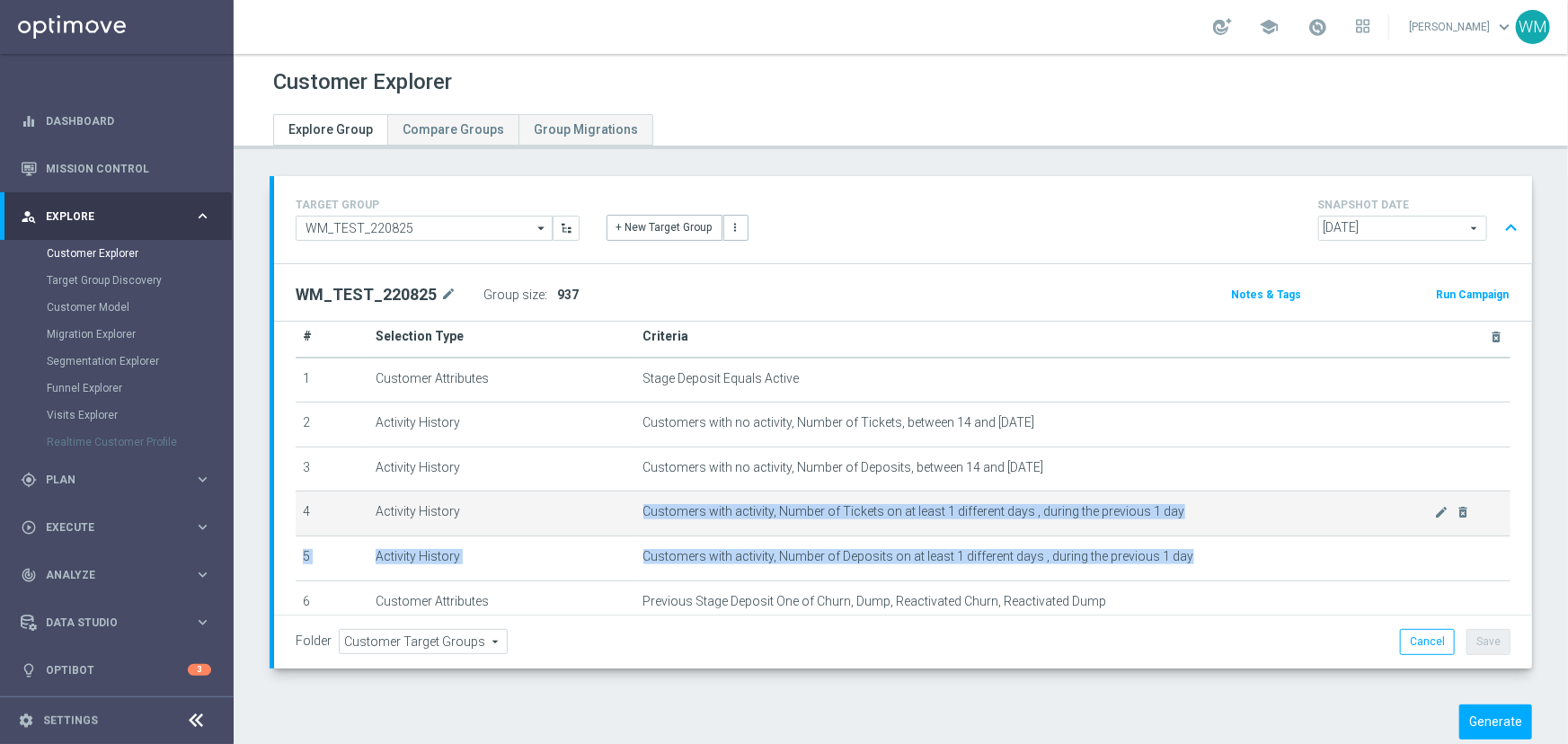
drag, startPoint x: 1187, startPoint y: 563, endPoint x: 647, endPoint y: 506, distance: 543.0
click at [647, 506] on tbody "1 Customer Attributes Stage Deposit Equals Active mode_edit delete_forever 2 Ac…" at bounding box center [903, 558] width 1214 height 401
click at [647, 506] on span "Customers with activity, Number of Tickets on at least 1 different days , durin…" at bounding box center [1039, 512] width 791 height 16
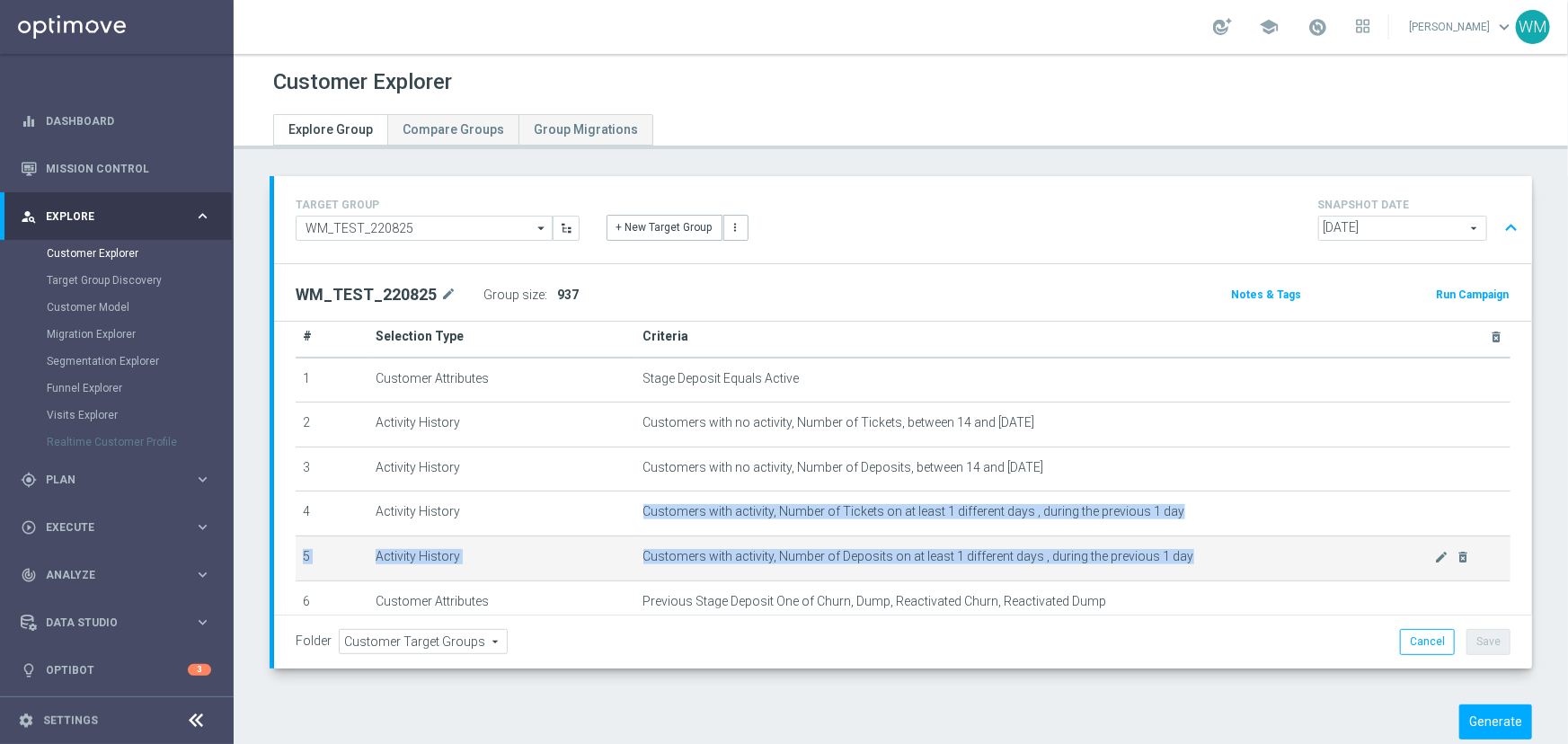
drag, startPoint x: 647, startPoint y: 506, endPoint x: 1166, endPoint y: 554, distance: 521.2
click at [1166, 554] on tbody "1 Customer Attributes Stage Deposit Equals Active mode_edit delete_forever 2 Ac…" at bounding box center [903, 558] width 1214 height 401
click at [1166, 554] on span "Customers with activity, Number of Deposits on at least 1 different days , duri…" at bounding box center [1039, 556] width 791 height 16
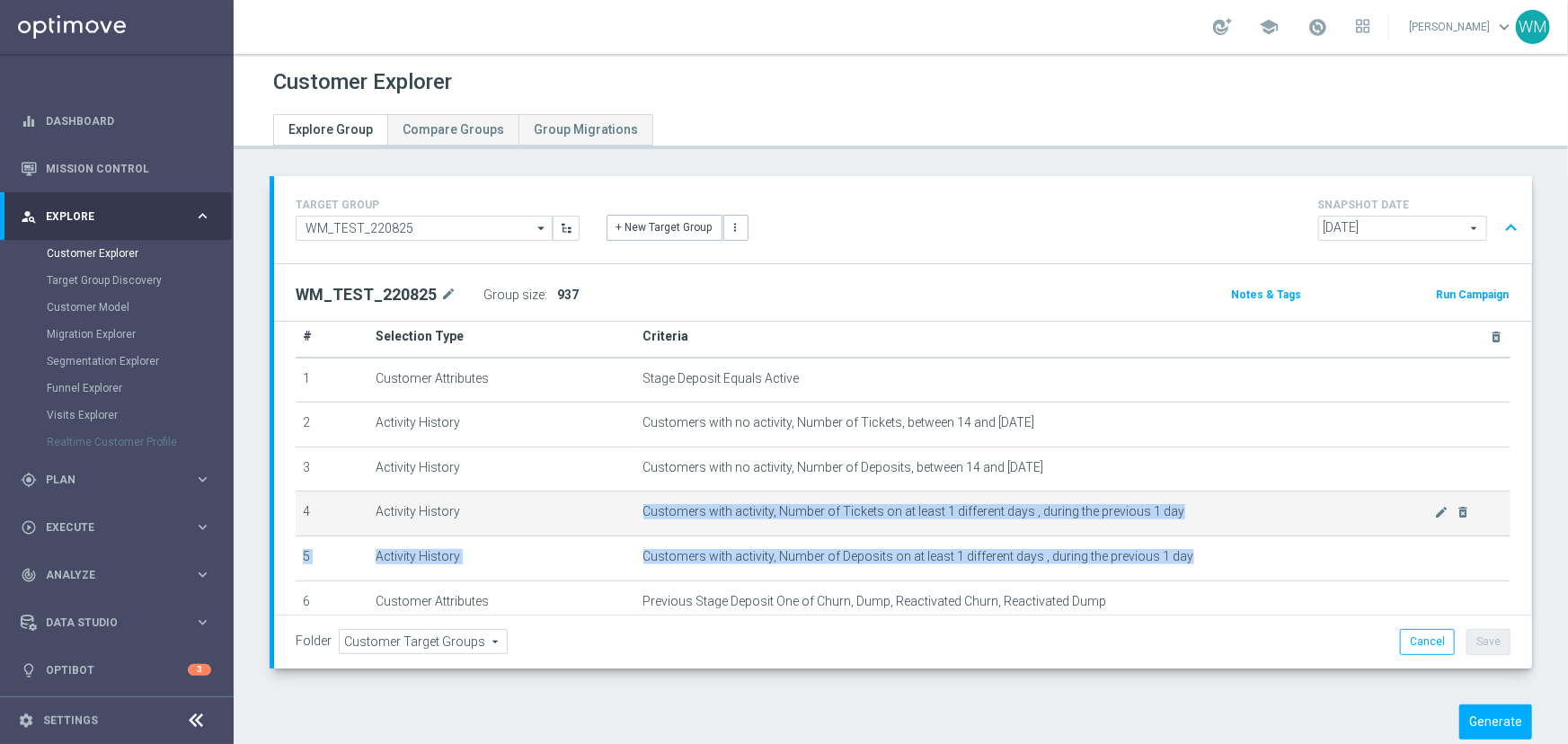
drag, startPoint x: 1166, startPoint y: 554, endPoint x: 652, endPoint y: 508, distance: 516.1
click at [652, 508] on tbody "1 Customer Attributes Stage Deposit Equals Active mode_edit delete_forever 2 Ac…" at bounding box center [903, 558] width 1214 height 401
click at [652, 508] on span "Customers with activity, Number of Tickets on at least 1 different days , durin…" at bounding box center [1039, 512] width 791 height 16
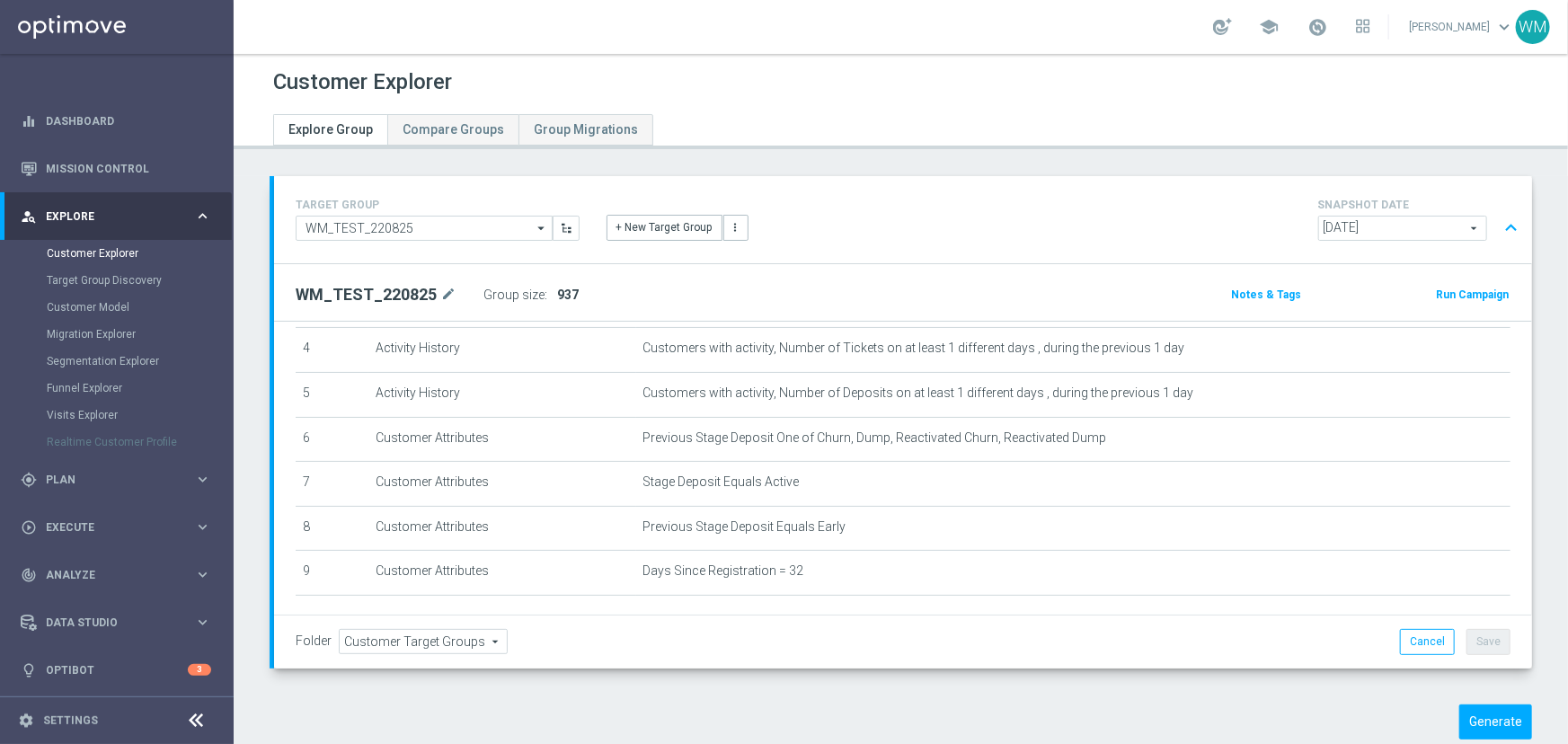
scroll to position [272, 0]
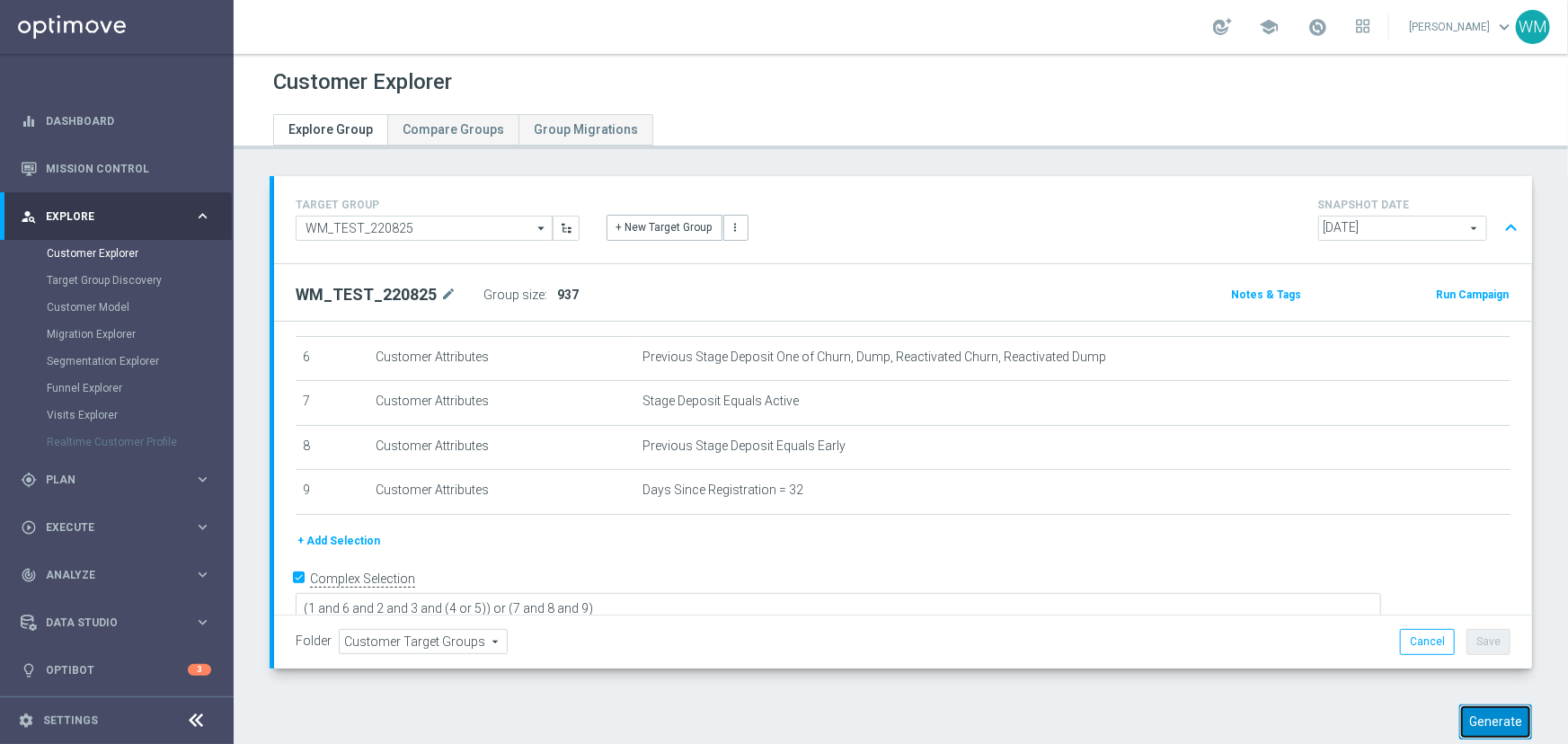
click at [1482, 712] on button "Generate" at bounding box center [1495, 722] width 73 height 35
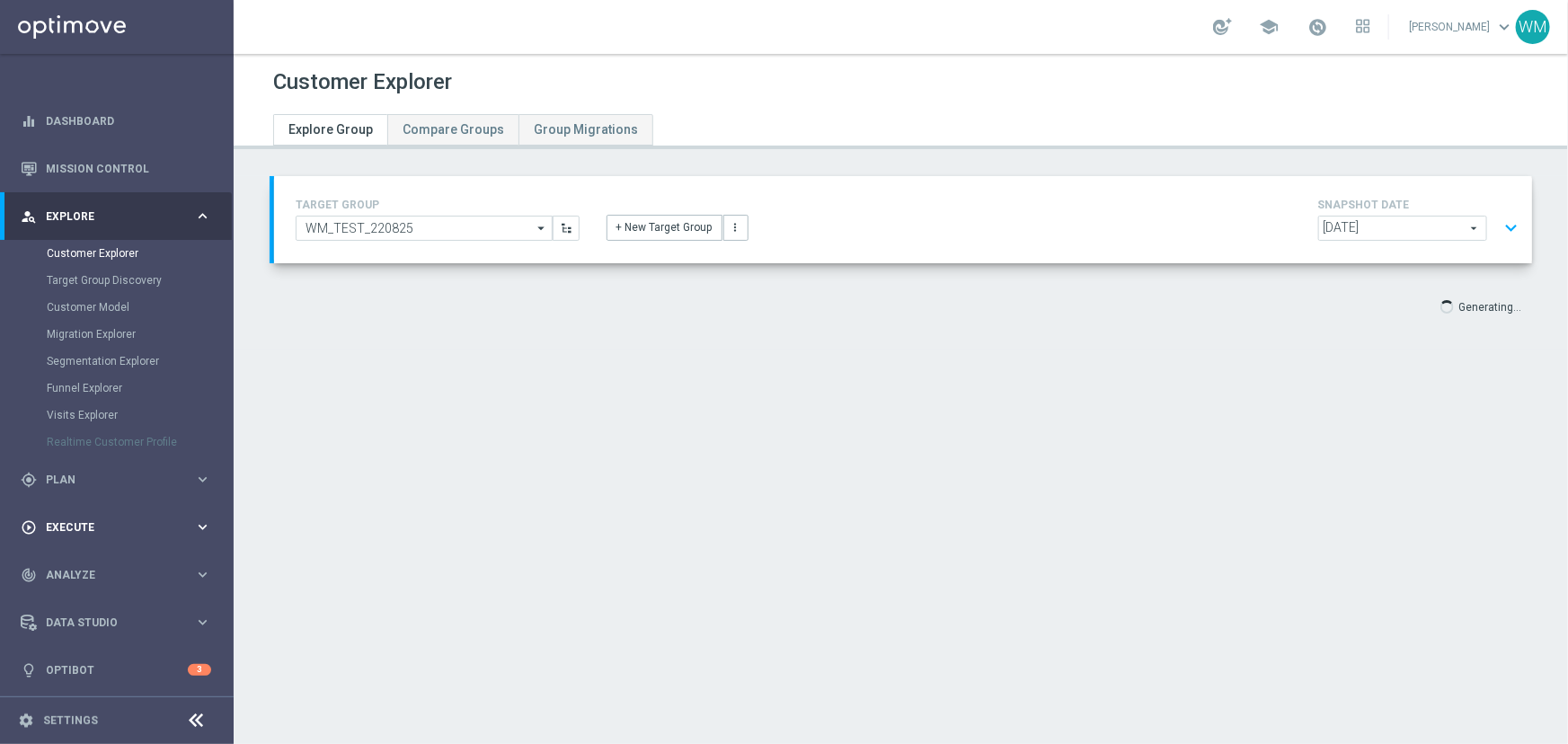
scroll to position [0, 0]
click at [91, 579] on span "Analyze" at bounding box center [119, 575] width 149 height 11
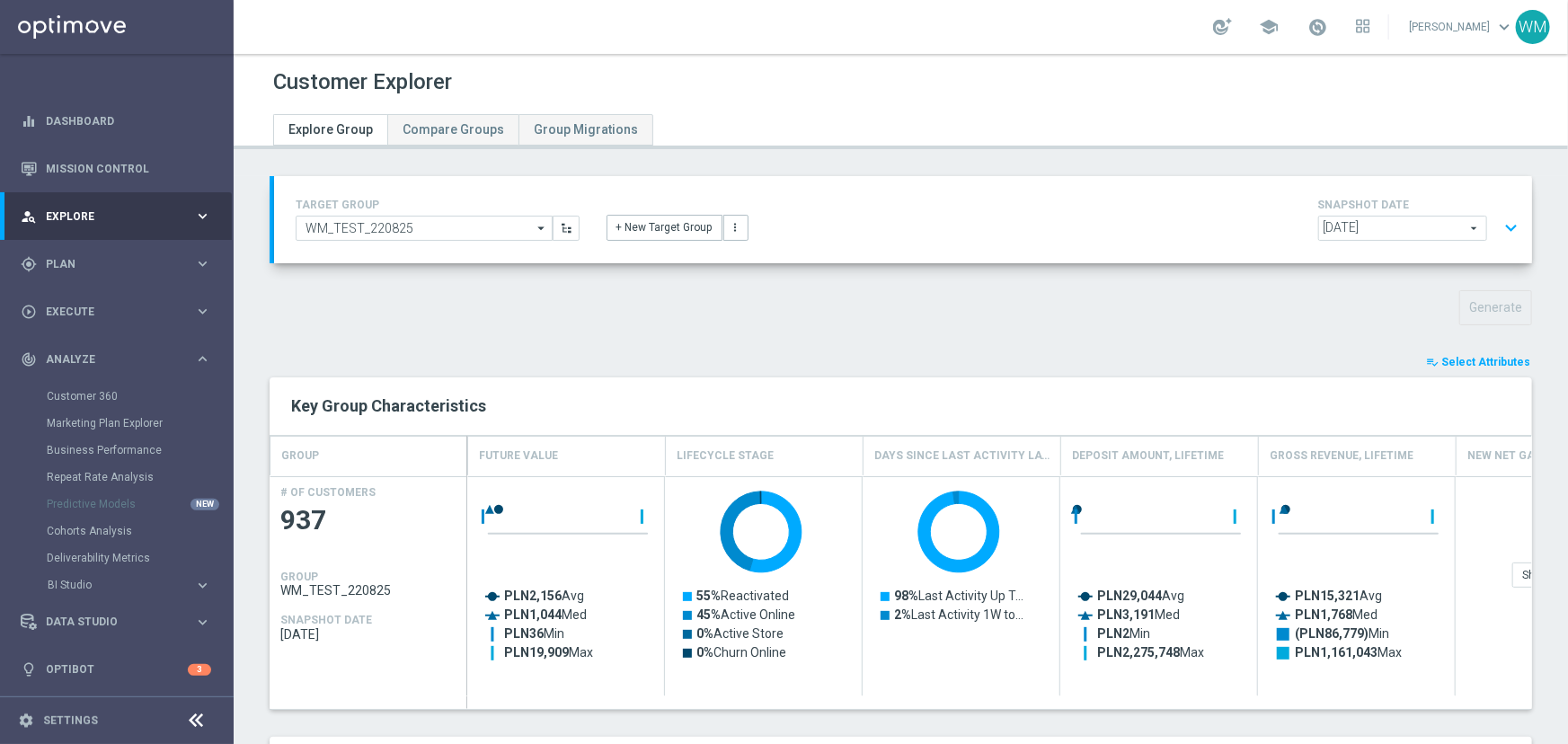
click at [1502, 222] on button "expand_more" at bounding box center [1511, 228] width 26 height 34
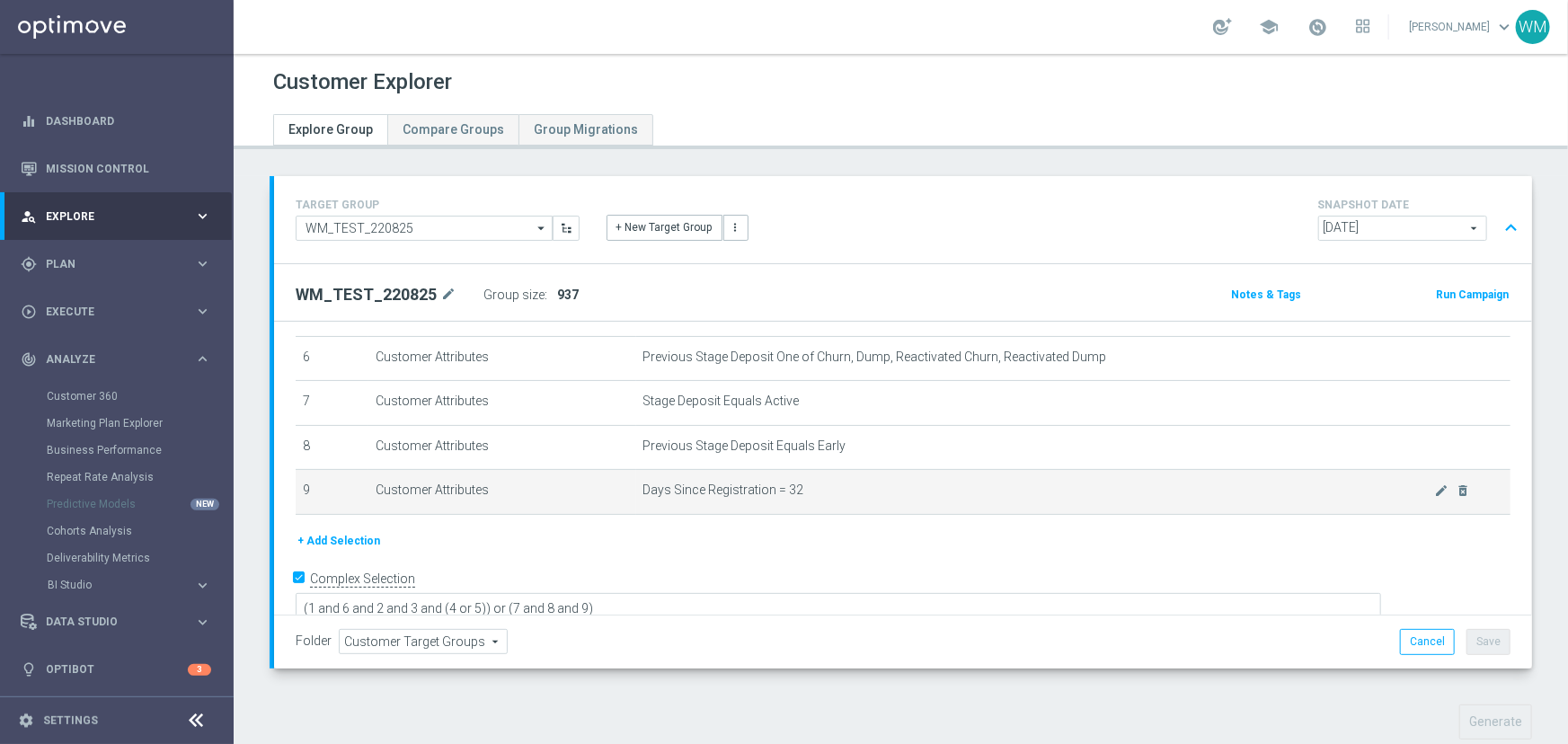
drag, startPoint x: 606, startPoint y: 512, endPoint x: 815, endPoint y: 497, distance: 209.5
click at [814, 497] on table "# Selection Type Criteria delete_forever 1 Customer Attributes Stage Deposit Eq…" at bounding box center [903, 294] width 1214 height 443
click at [815, 497] on span "Days Since Registration = 32" at bounding box center [1039, 490] width 791 height 16
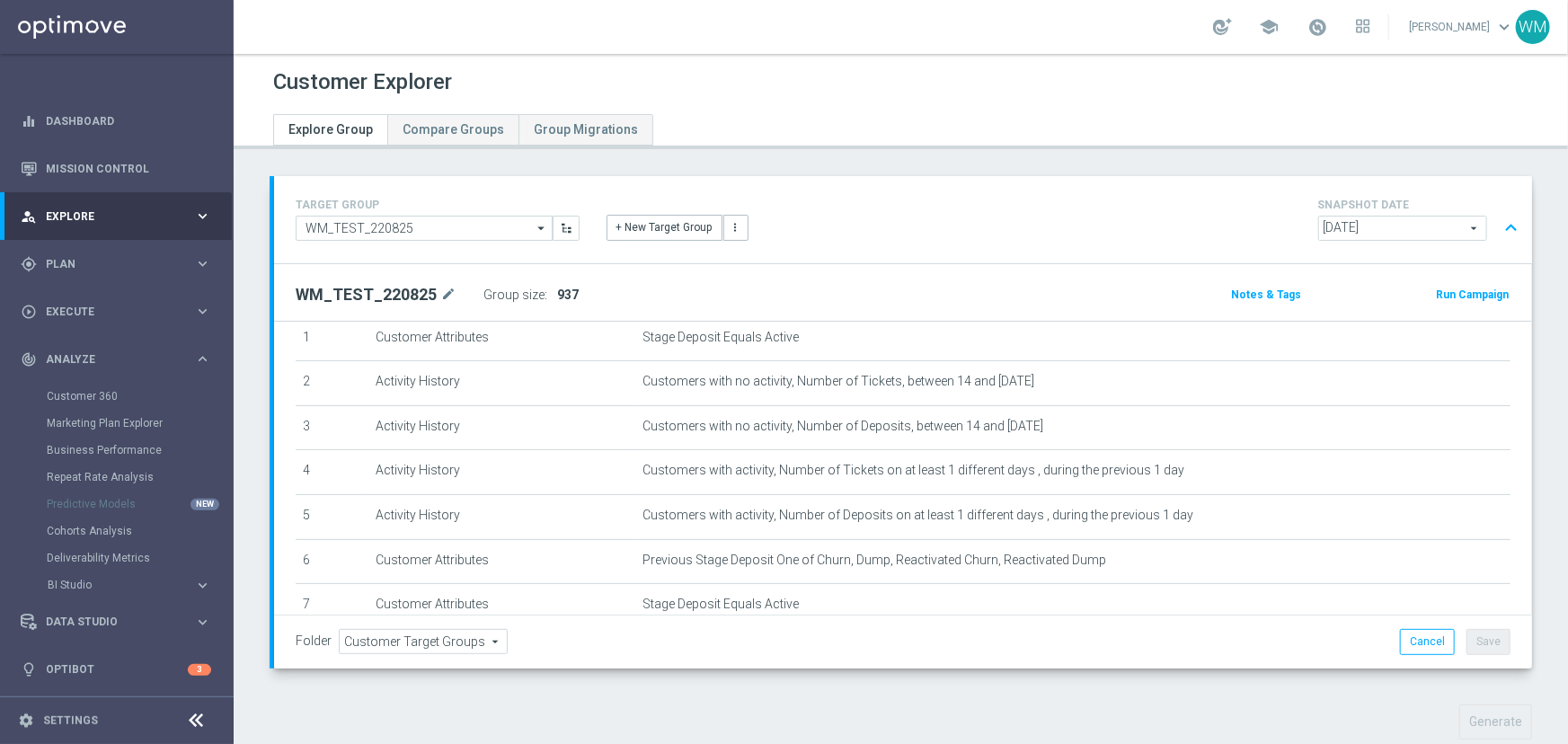
scroll to position [108, 0]
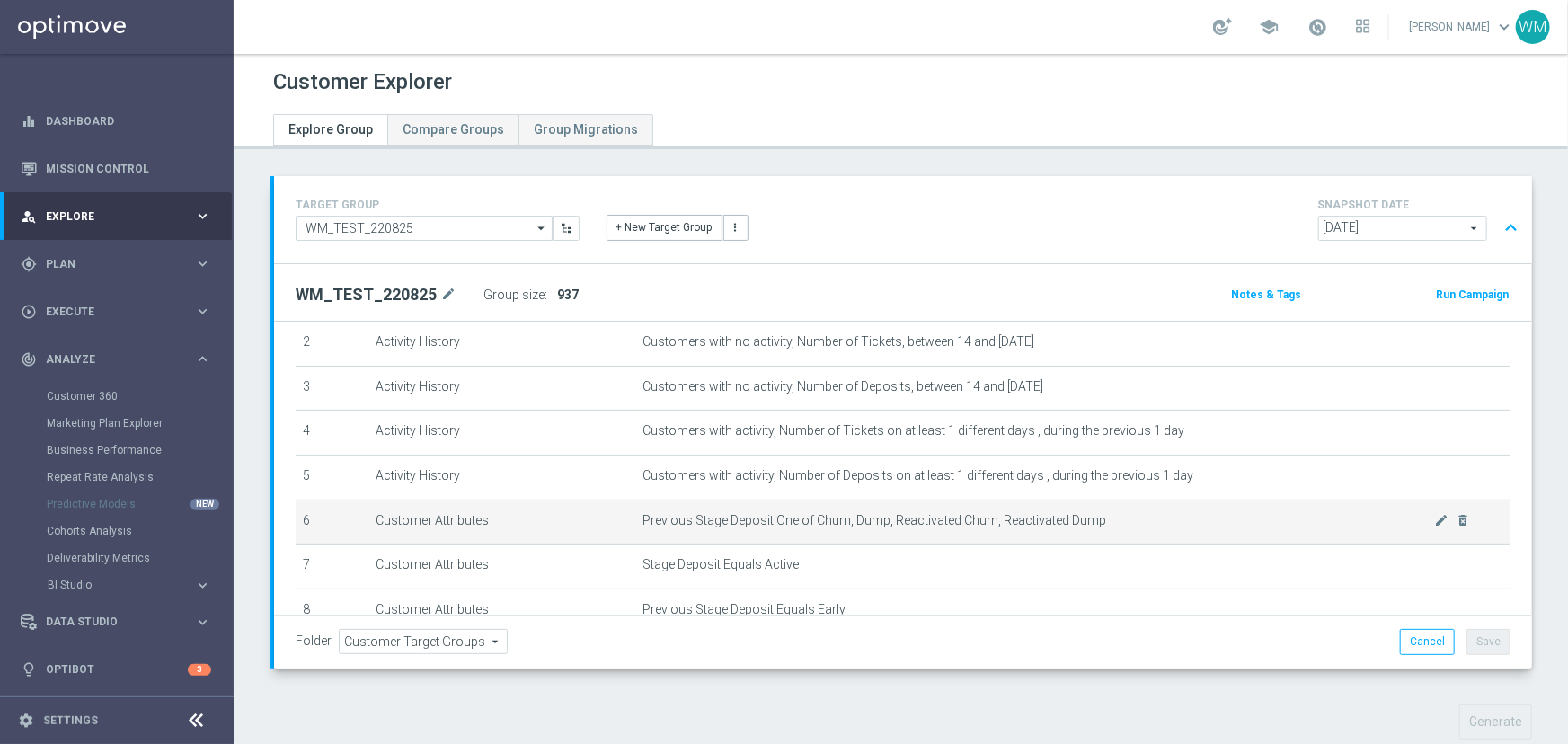
drag, startPoint x: 1125, startPoint y: 519, endPoint x: 618, endPoint y: 522, distance: 507.0
click at [618, 522] on tr "6 Customer Attributes Previous Stage Deposit One of Churn, Dump, Reactivated Ch…" at bounding box center [903, 522] width 1214 height 45
click at [618, 522] on td "Customer Attributes" at bounding box center [501, 522] width 267 height 45
drag, startPoint x: 618, startPoint y: 522, endPoint x: 1138, endPoint y: 517, distance: 520.0
click at [1138, 517] on tr "6 Customer Attributes Previous Stage Deposit One of Churn, Dump, Reactivated Ch…" at bounding box center [903, 522] width 1214 height 45
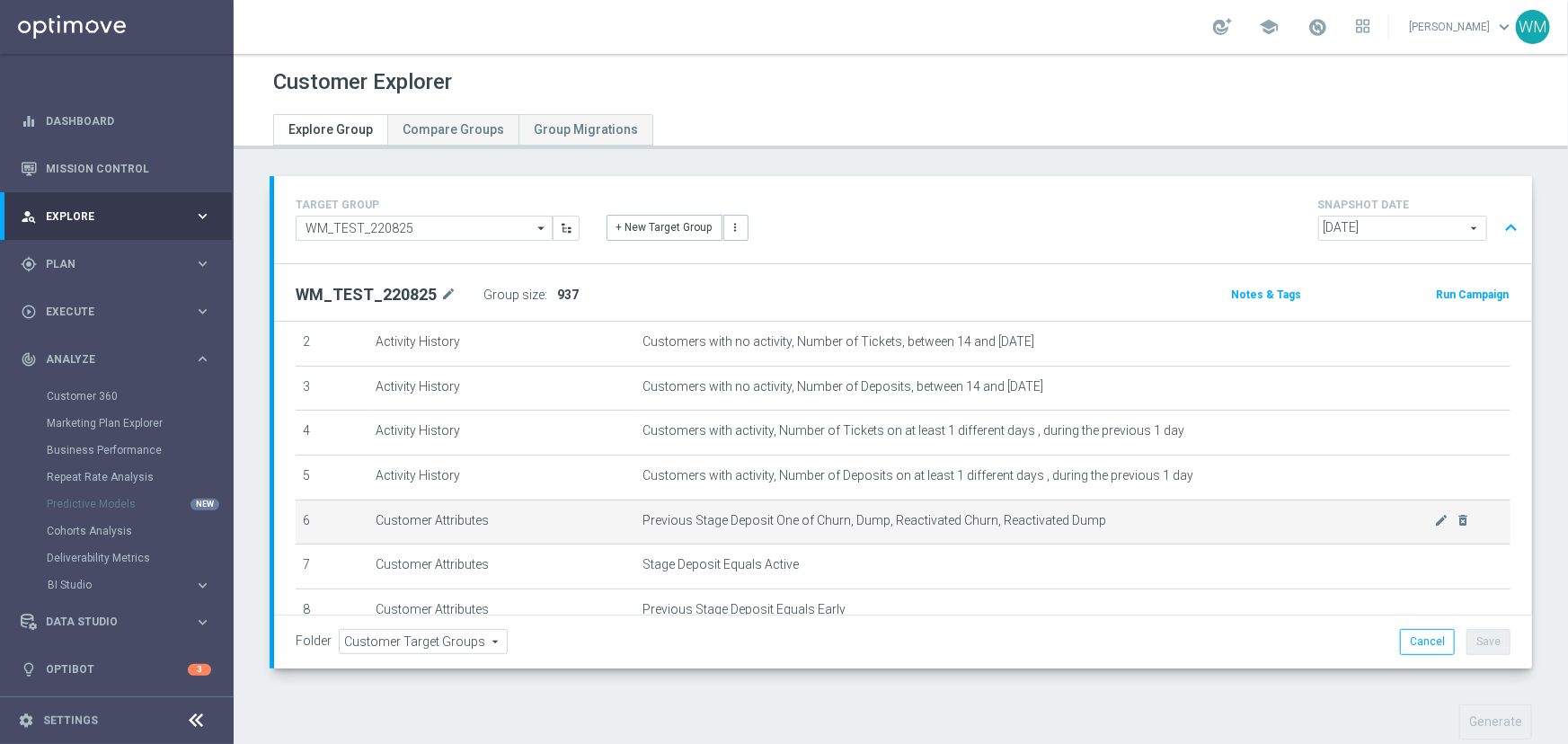
click at [1138, 517] on span "Previous Stage Deposit One of Churn, Dump, Reactivated Churn, Reactivated Dump" at bounding box center [1039, 521] width 791 height 16
drag, startPoint x: 1138, startPoint y: 517, endPoint x: 584, endPoint y: 522, distance: 554.0
click at [584, 522] on tr "6 Customer Attributes Previous Stage Deposit One of Churn, Dump, Reactivated Ch…" at bounding box center [903, 522] width 1214 height 45
click at [584, 522] on td "Customer Attributes" at bounding box center [501, 522] width 267 height 45
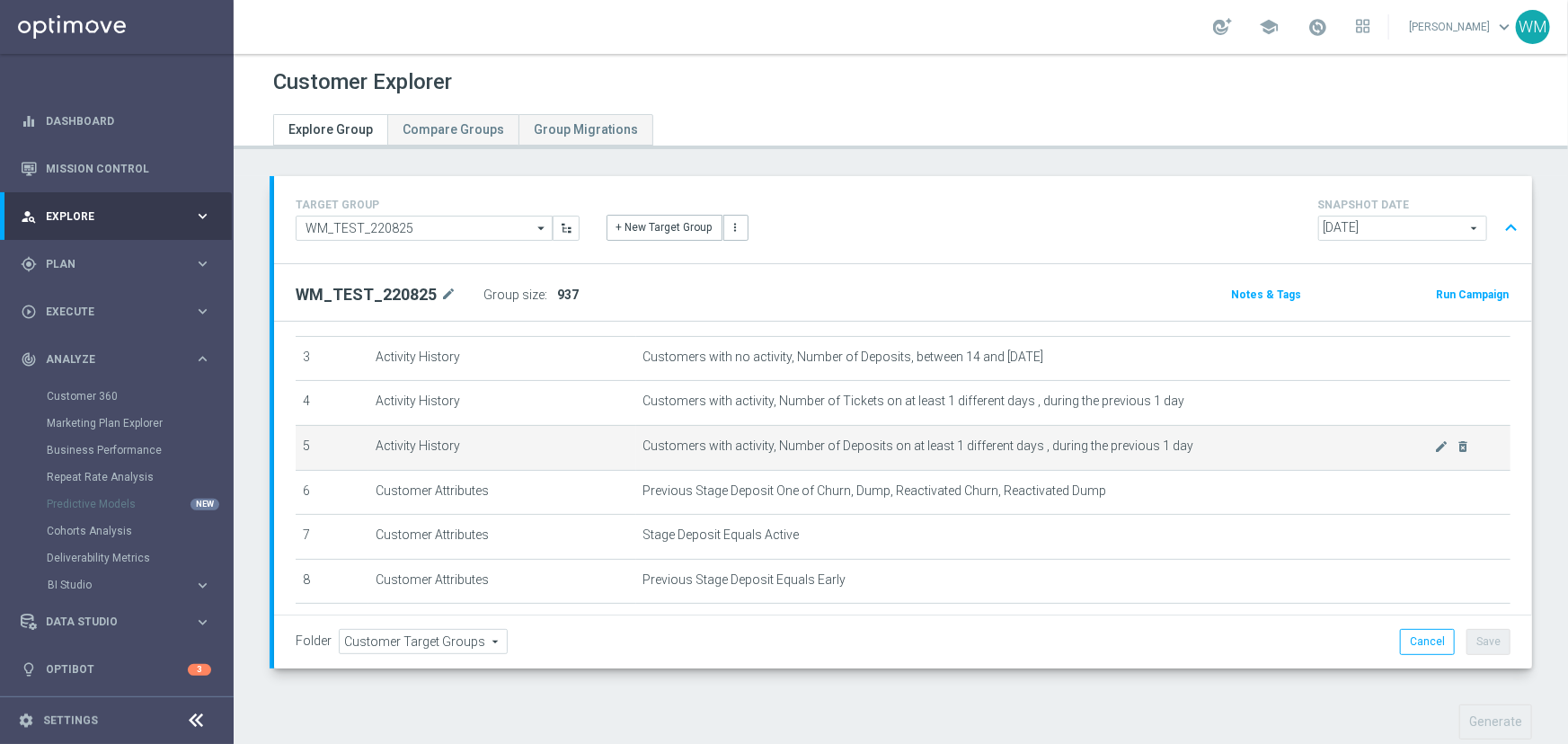
scroll to position [0, 0]
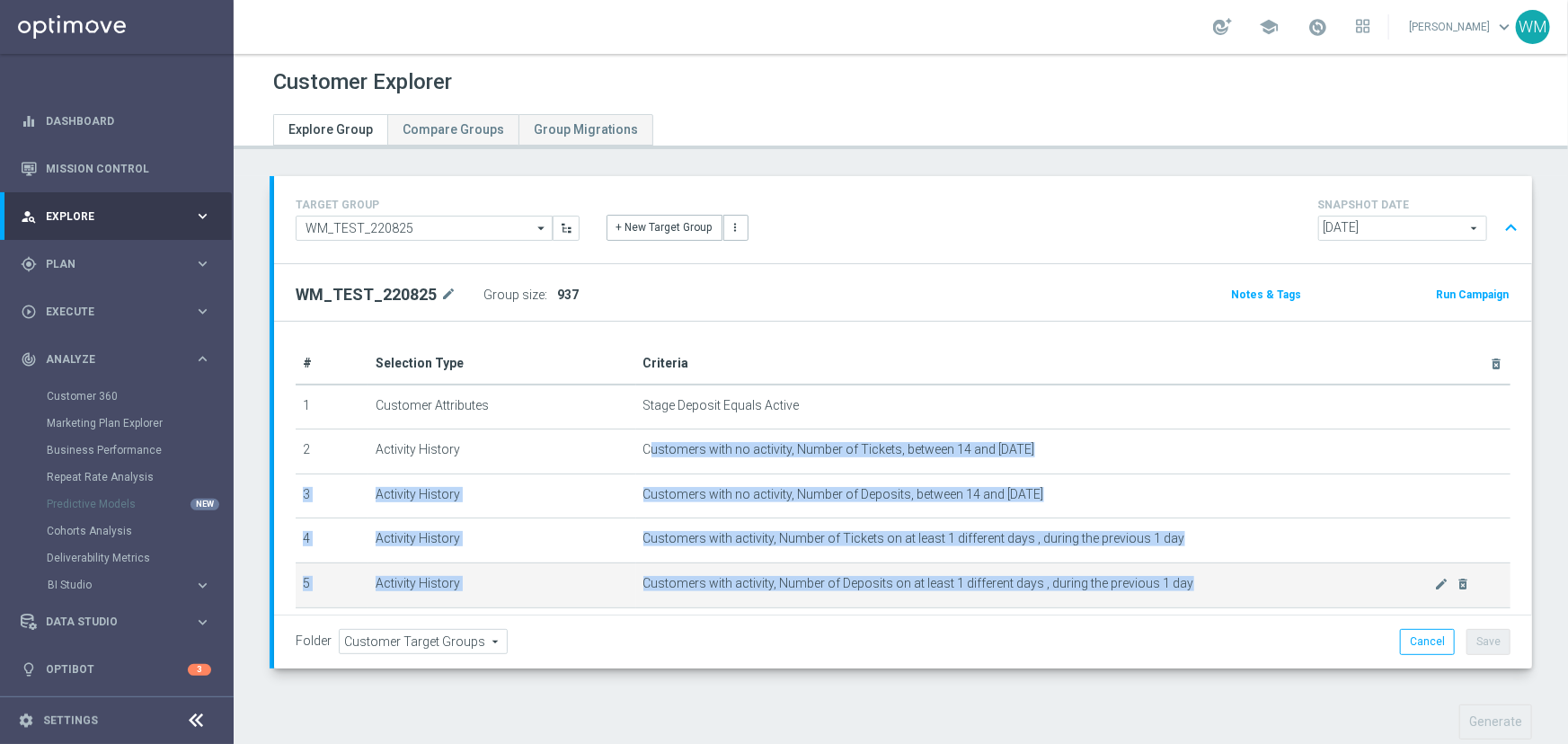
drag, startPoint x: 642, startPoint y: 441, endPoint x: 1291, endPoint y: 588, distance: 665.4
click at [1291, 588] on tbody "1 Customer Attributes Stage Deposit Equals Active mode_edit delete_forever 2 Ac…" at bounding box center [903, 585] width 1214 height 401
click at [1291, 588] on span "Customers with activity, Number of Deposits on at least 1 different days , duri…" at bounding box center [1039, 584] width 791 height 16
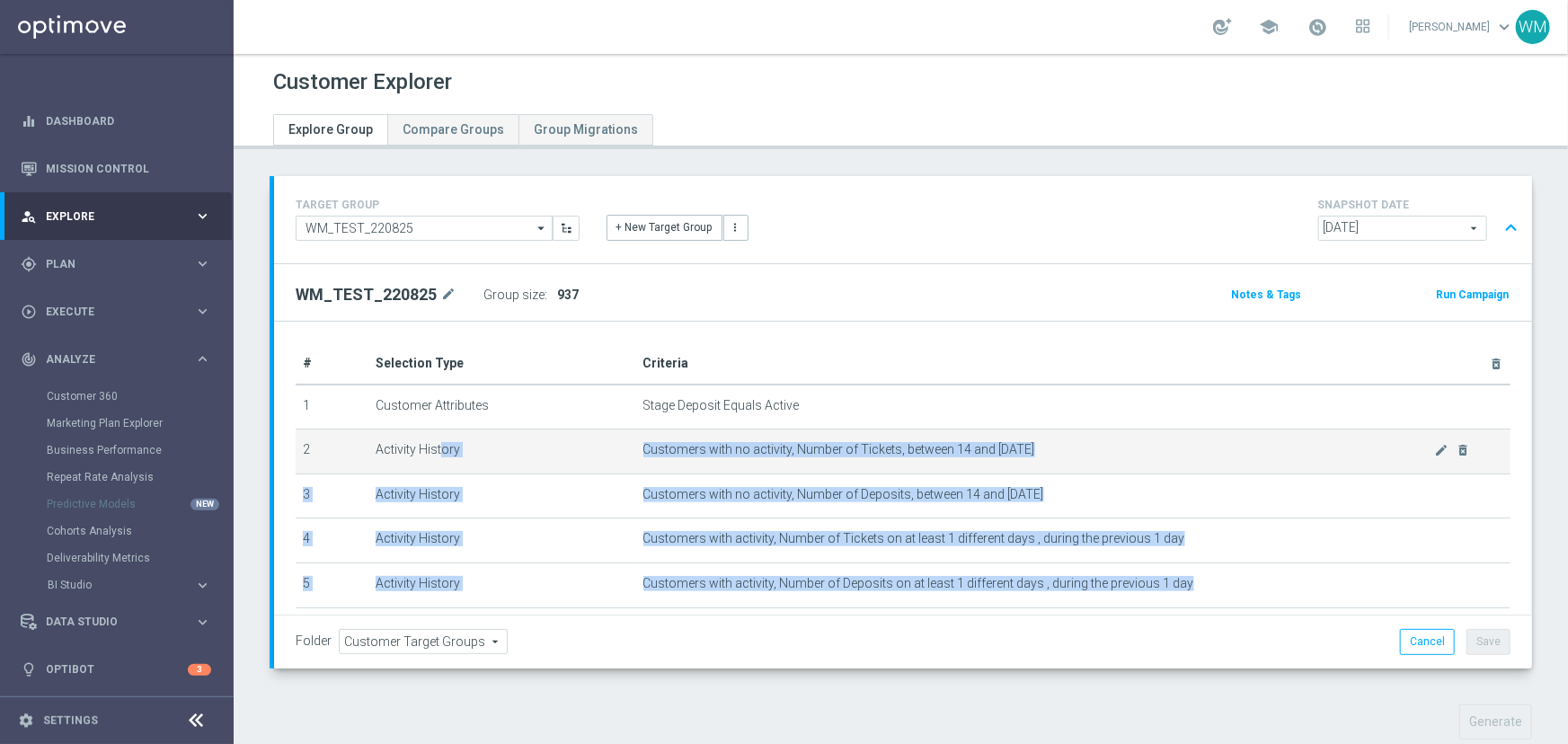
drag, startPoint x: 1291, startPoint y: 588, endPoint x: 380, endPoint y: 434, distance: 923.9
click at [380, 434] on tbody "1 Customer Attributes Stage Deposit Equals Active mode_edit delete_forever 2 Ac…" at bounding box center [903, 585] width 1214 height 401
click at [380, 434] on td "Activity History" at bounding box center [501, 451] width 267 height 45
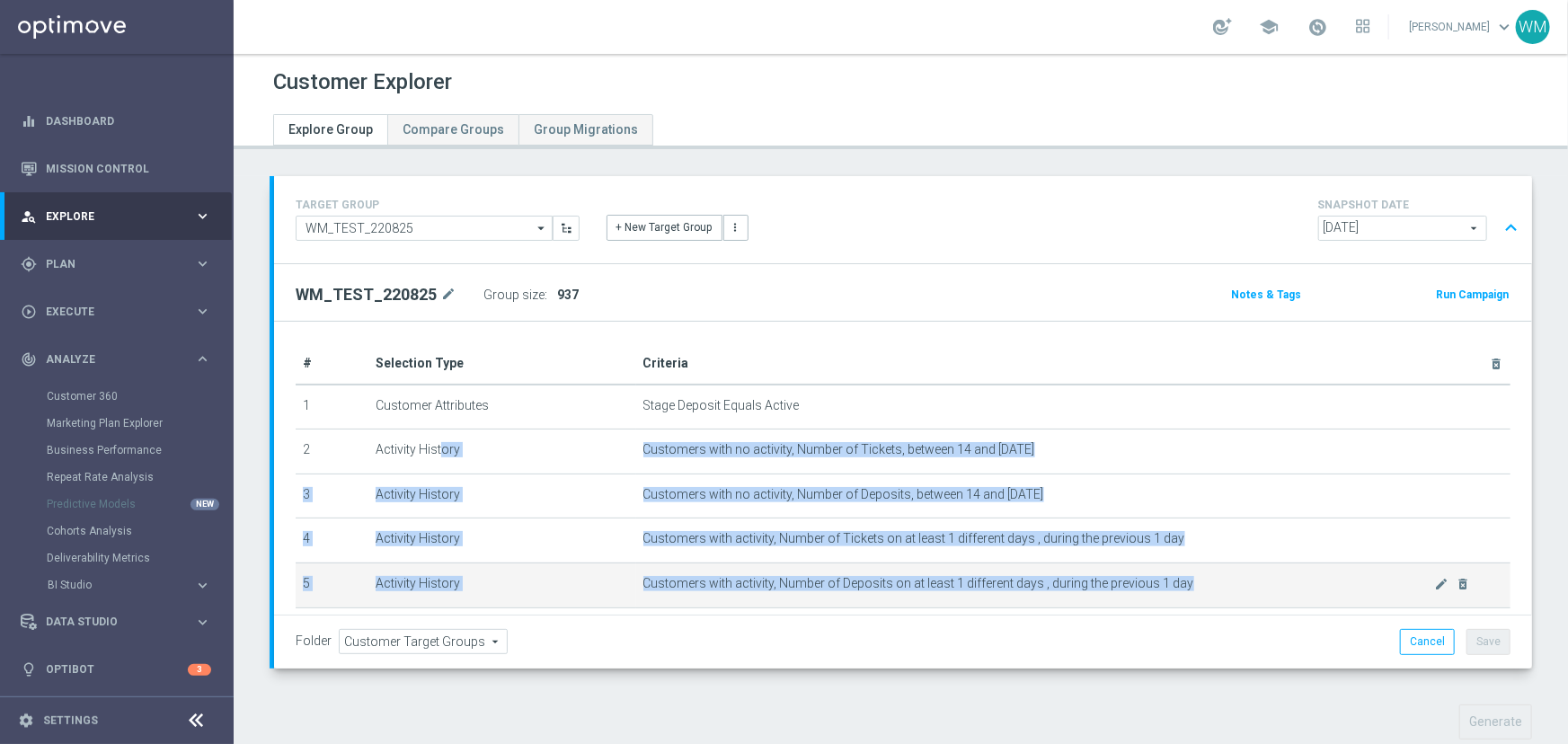
drag, startPoint x: 380, startPoint y: 434, endPoint x: 1188, endPoint y: 590, distance: 822.9
click at [1188, 590] on tbody "1 Customer Attributes Stage Deposit Equals Active mode_edit delete_forever 2 Ac…" at bounding box center [903, 585] width 1214 height 401
click at [1188, 590] on span "Customers with activity, Number of Deposits on at least 1 different days , duri…" at bounding box center [1039, 584] width 791 height 16
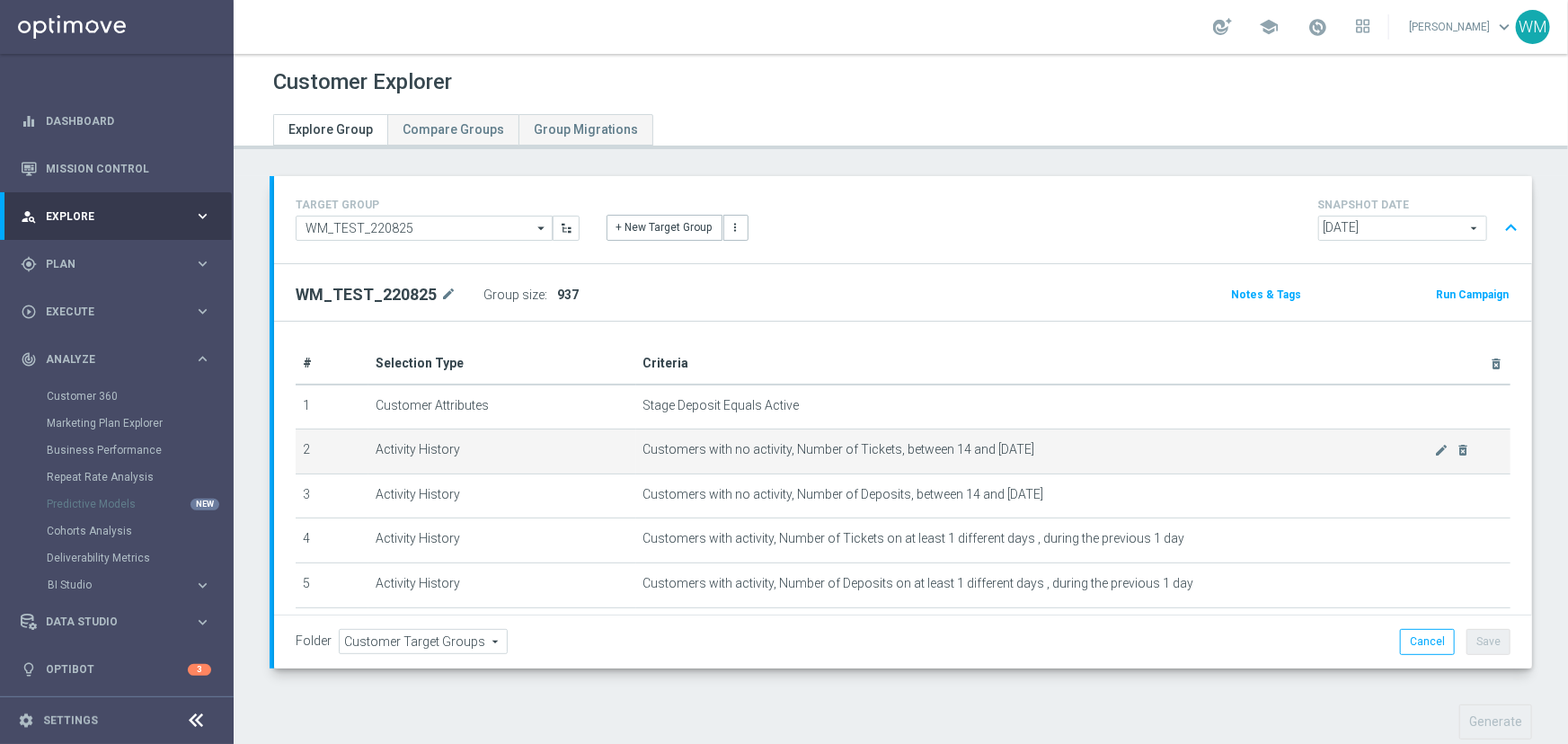
drag, startPoint x: 1188, startPoint y: 590, endPoint x: 340, endPoint y: 450, distance: 859.5
click at [340, 450] on tbody "1 Customer Attributes Stage Deposit Equals Active mode_edit delete_forever 2 Ac…" at bounding box center [903, 585] width 1214 height 401
click at [340, 450] on td "2" at bounding box center [332, 451] width 73 height 45
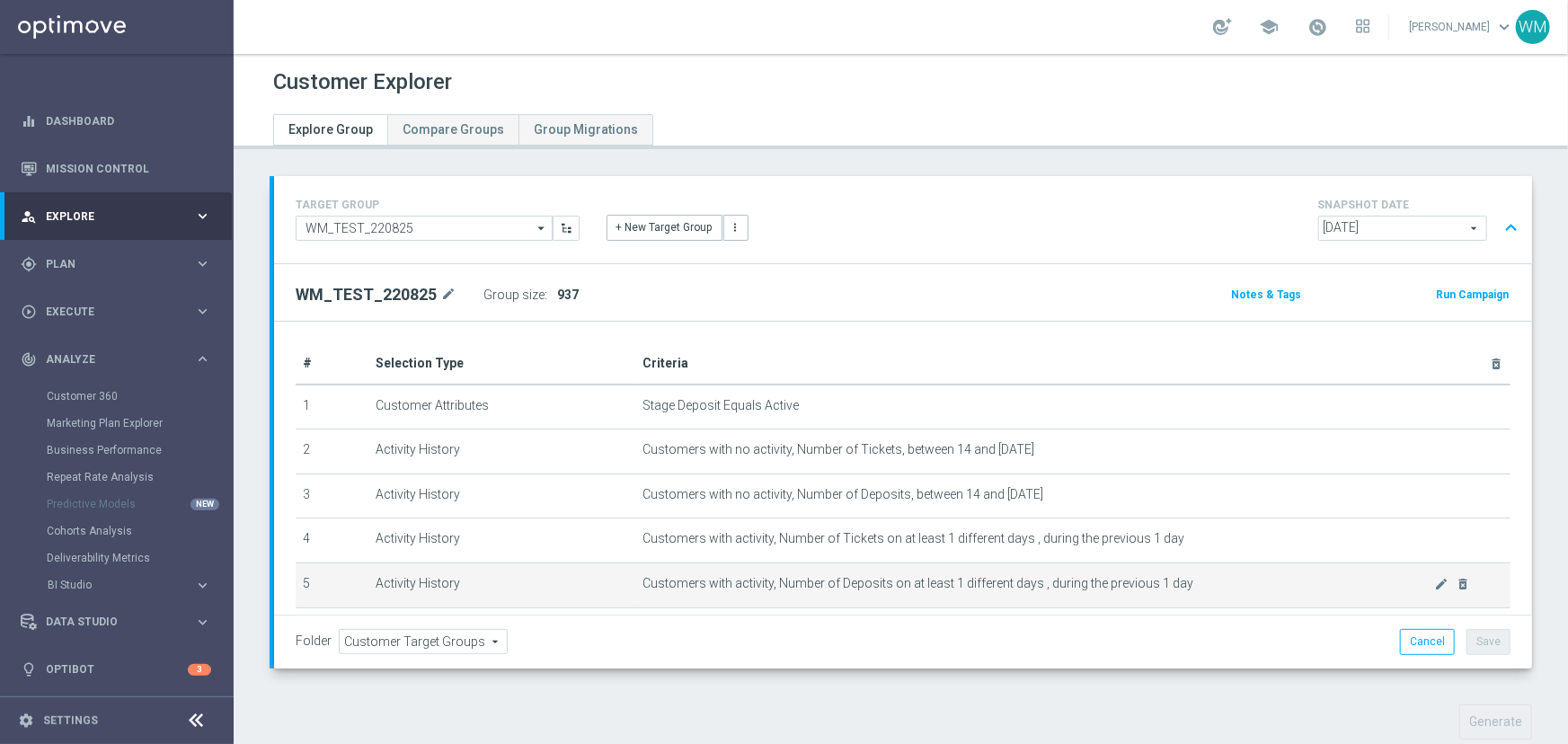
drag, startPoint x: 340, startPoint y: 450, endPoint x: 1194, endPoint y: 596, distance: 866.4
click at [1194, 596] on tbody "1 Customer Attributes Stage Deposit Equals Active mode_edit delete_forever 2 Ac…" at bounding box center [903, 585] width 1214 height 401
click at [1194, 596] on td "Customers with activity, Number of Deposits on at least 1 different days , duri…" at bounding box center [1073, 584] width 874 height 45
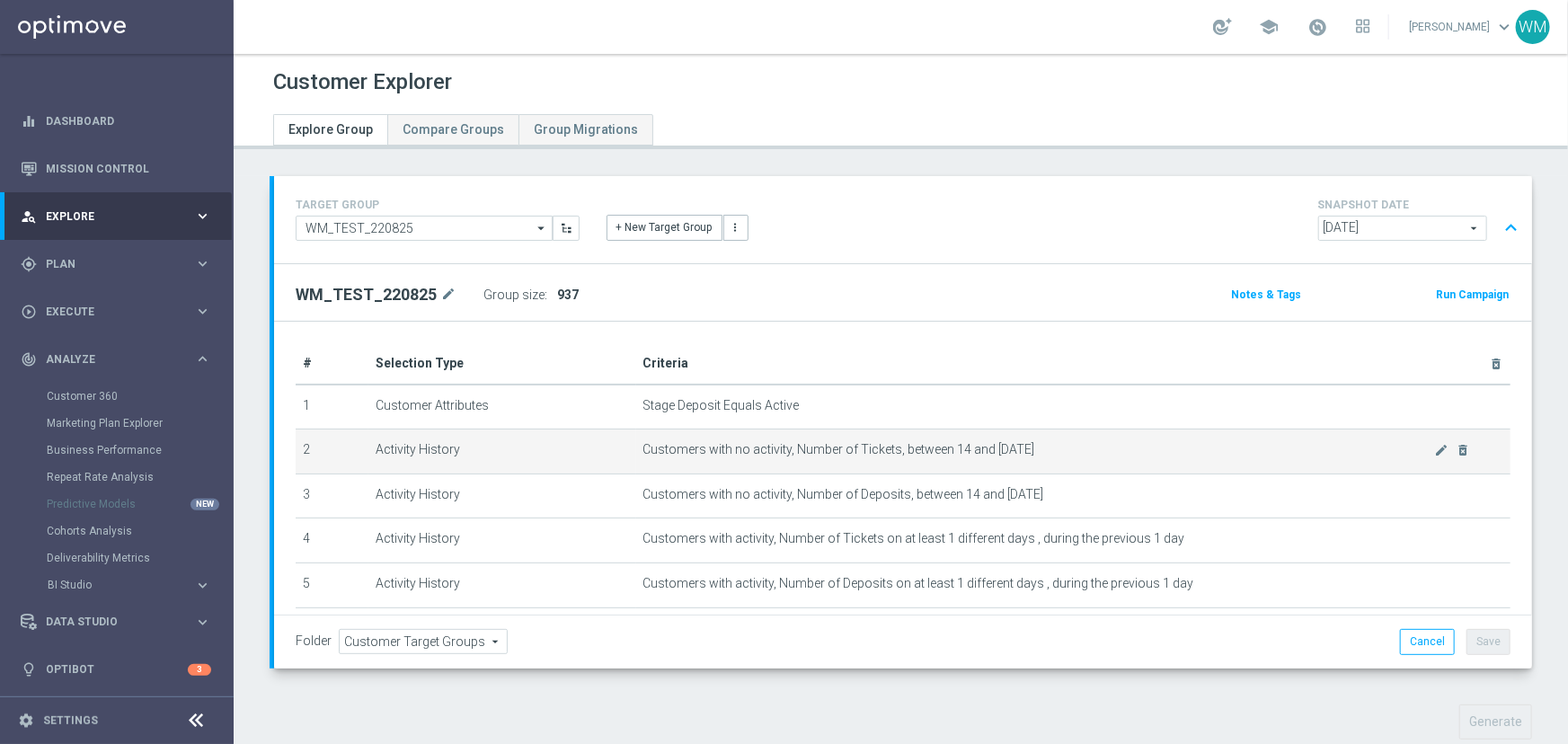
drag, startPoint x: 1190, startPoint y: 584, endPoint x: 302, endPoint y: 446, distance: 898.7
click at [302, 446] on tbody "1 Customer Attributes Stage Deposit Equals Active mode_edit delete_forever 2 Ac…" at bounding box center [903, 585] width 1214 height 401
click at [302, 446] on td "2" at bounding box center [332, 451] width 73 height 45
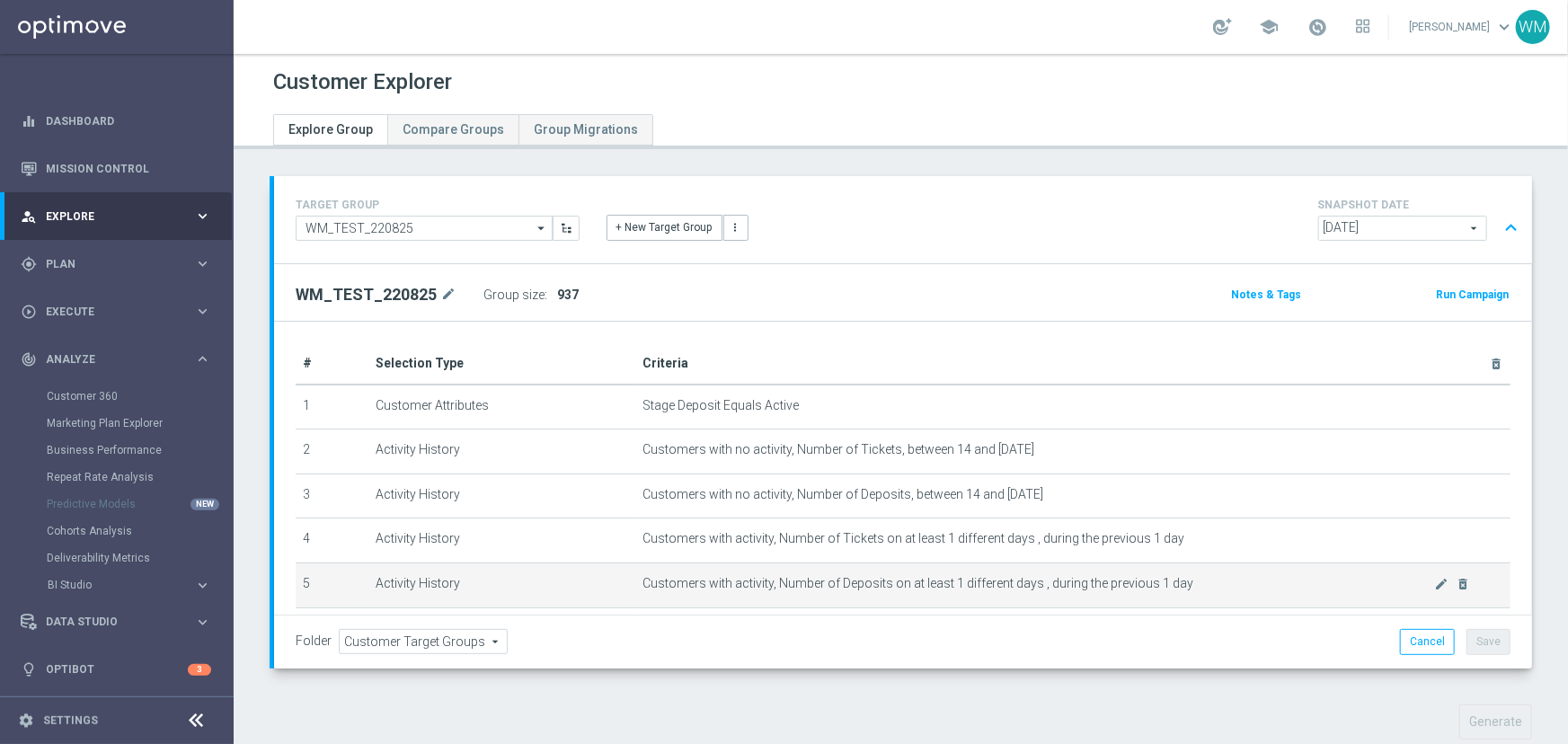
drag, startPoint x: 302, startPoint y: 446, endPoint x: 1177, endPoint y: 584, distance: 885.8
click at [1177, 584] on tbody "1 Customer Attributes Stage Deposit Equals Active mode_edit delete_forever 2 Ac…" at bounding box center [903, 585] width 1214 height 401
click at [1177, 584] on span "Customers with activity, Number of Deposits on at least 1 different days , duri…" at bounding box center [1039, 584] width 791 height 16
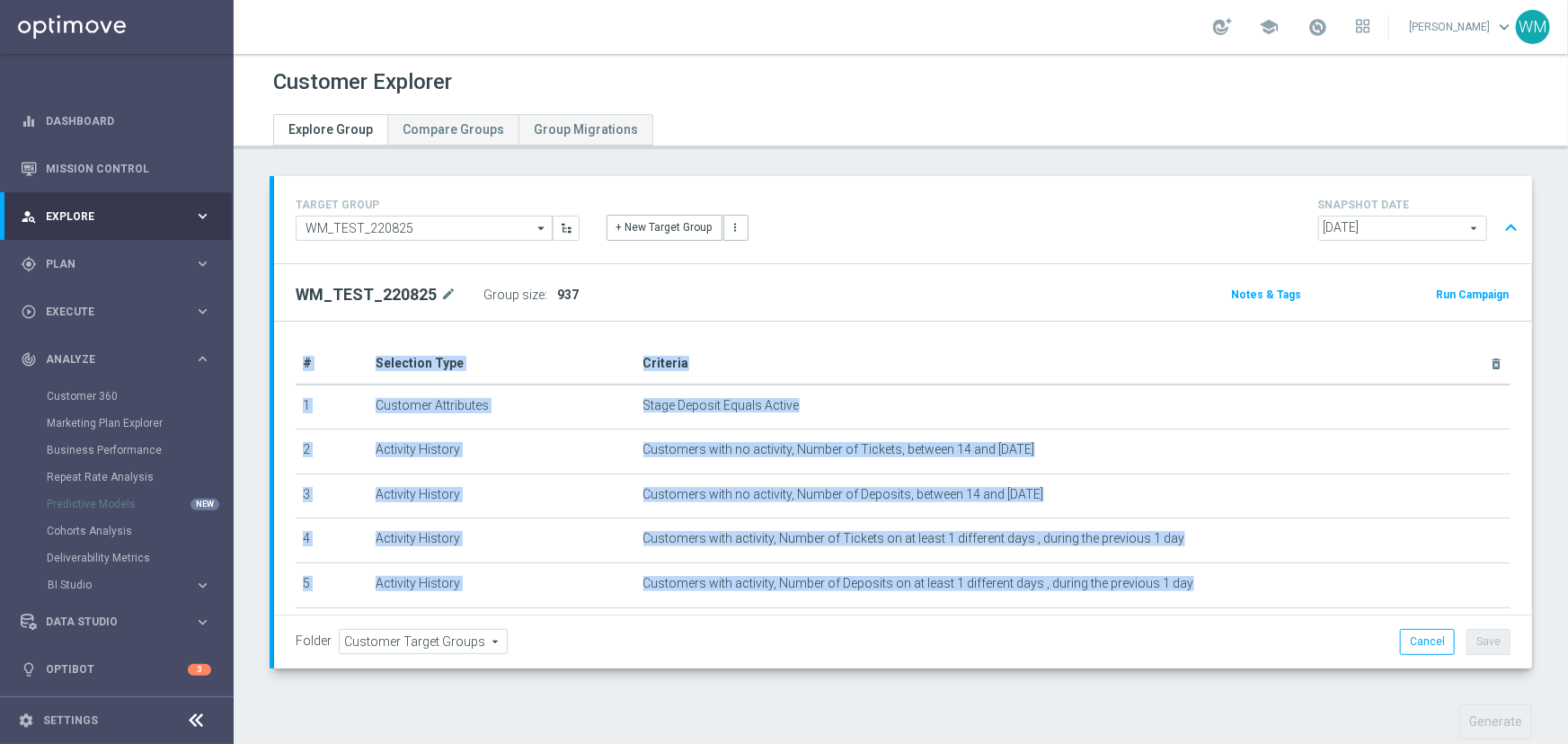
drag, startPoint x: 1177, startPoint y: 584, endPoint x: 294, endPoint y: 452, distance: 892.8
click at [294, 452] on div "# Selection Type Criteria delete_forever 1 Customer Attributes Stage Deposit Eq…" at bounding box center [903, 573] width 1242 height 460
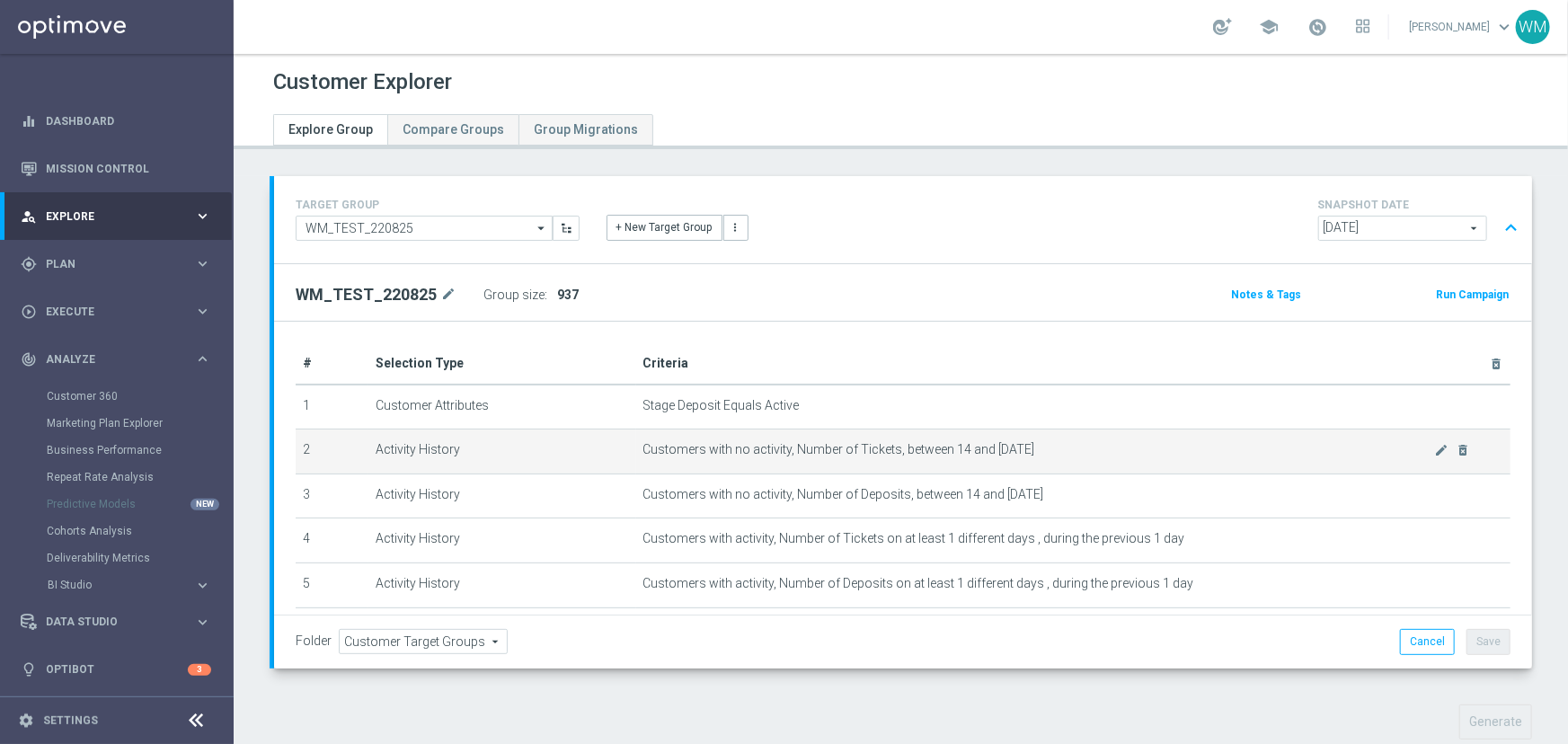
click at [300, 449] on td "2" at bounding box center [332, 451] width 73 height 45
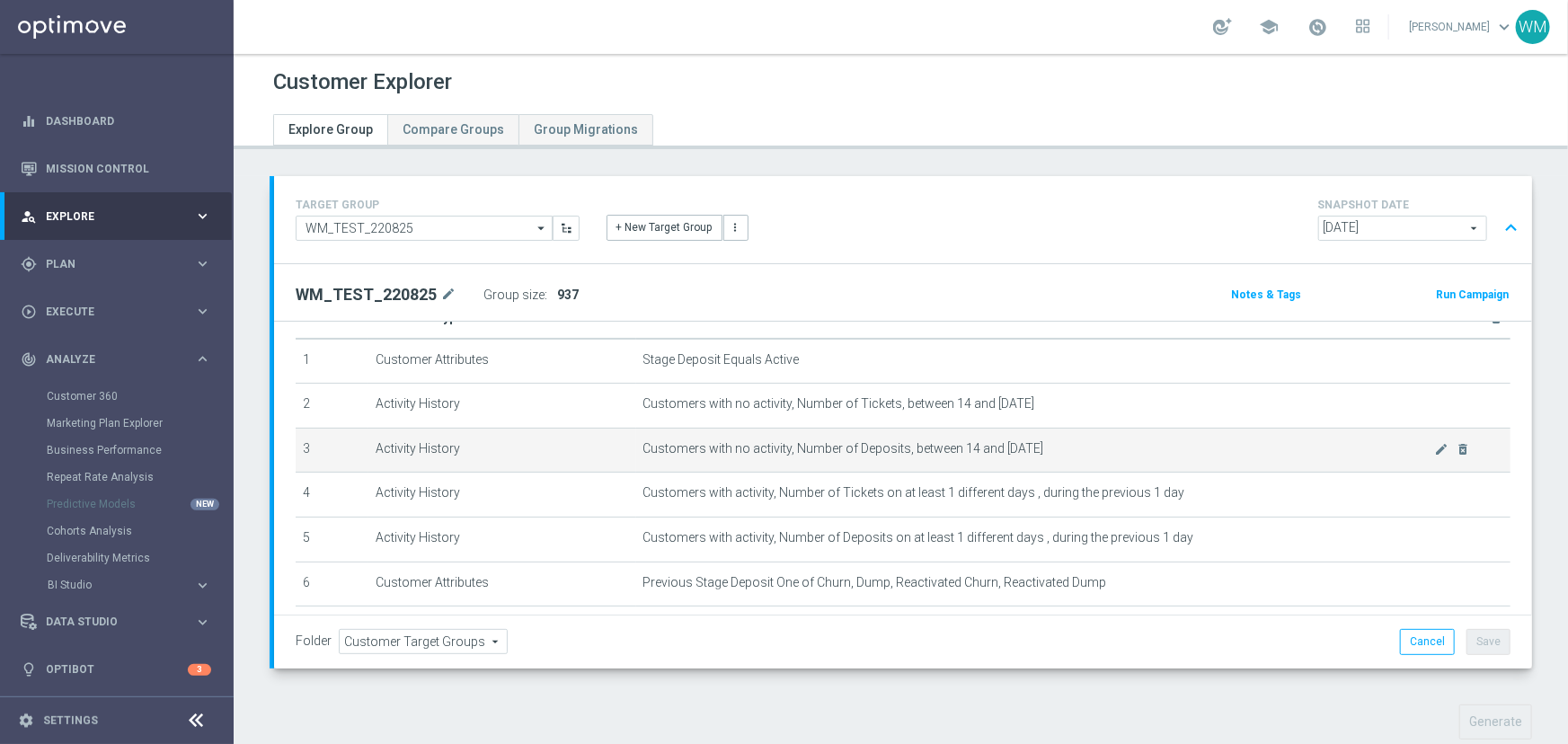
scroll to position [81, 0]
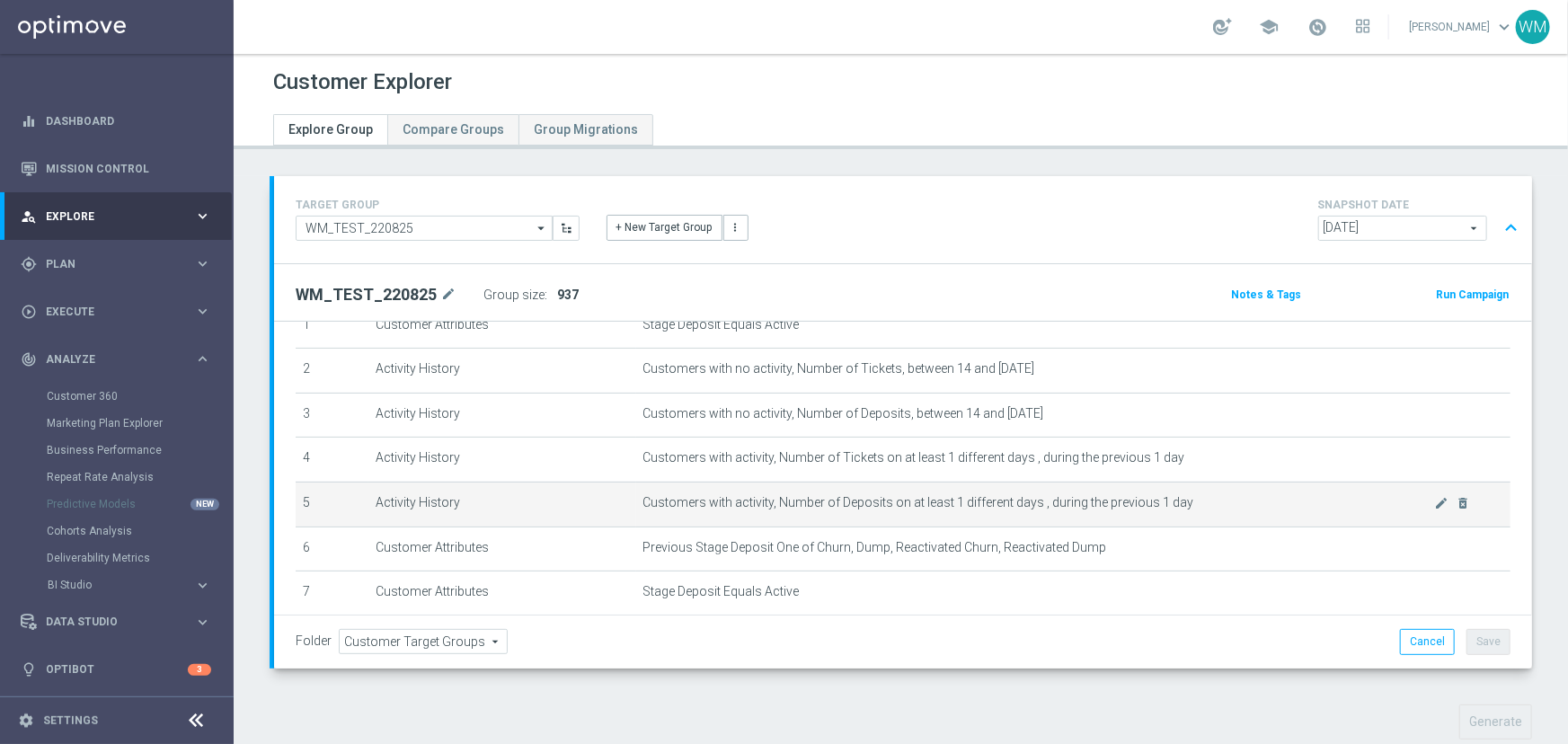
drag, startPoint x: 621, startPoint y: 463, endPoint x: 1197, endPoint y: 504, distance: 577.5
click at [1197, 504] on tbody "1 Customer Attributes Stage Deposit Equals Active mode_edit delete_forever 2 Ac…" at bounding box center [903, 504] width 1214 height 401
click at [1197, 504] on span "Customers with activity, Number of Deposits on at least 1 different days , duri…" at bounding box center [1039, 502] width 791 height 16
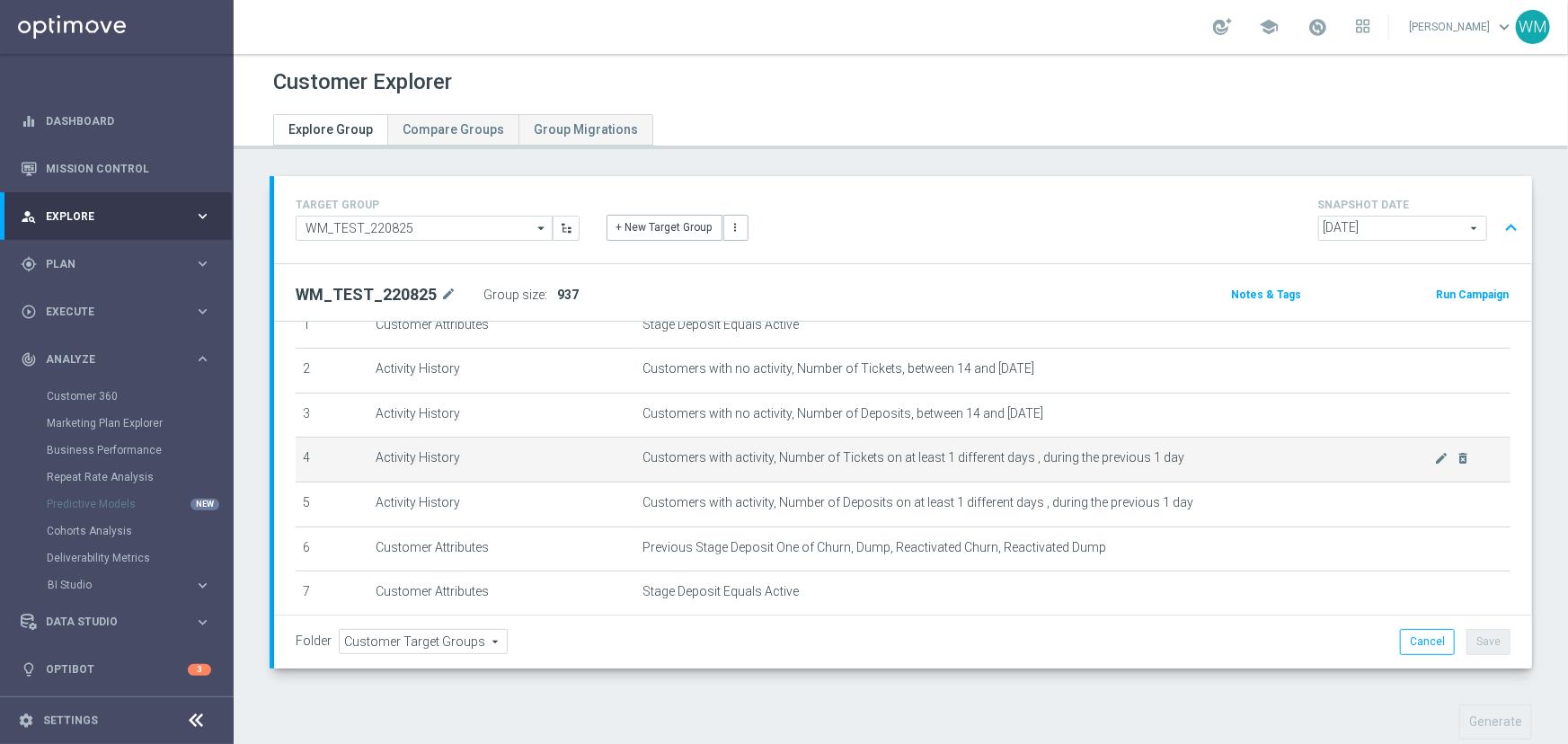
drag, startPoint x: 1197, startPoint y: 504, endPoint x: 584, endPoint y: 455, distance: 615.0
click at [584, 455] on tbody "1 Customer Attributes Stage Deposit Equals Active mode_edit delete_forever 2 Ac…" at bounding box center [903, 504] width 1214 height 401
click at [584, 455] on td "Activity History" at bounding box center [501, 460] width 267 height 45
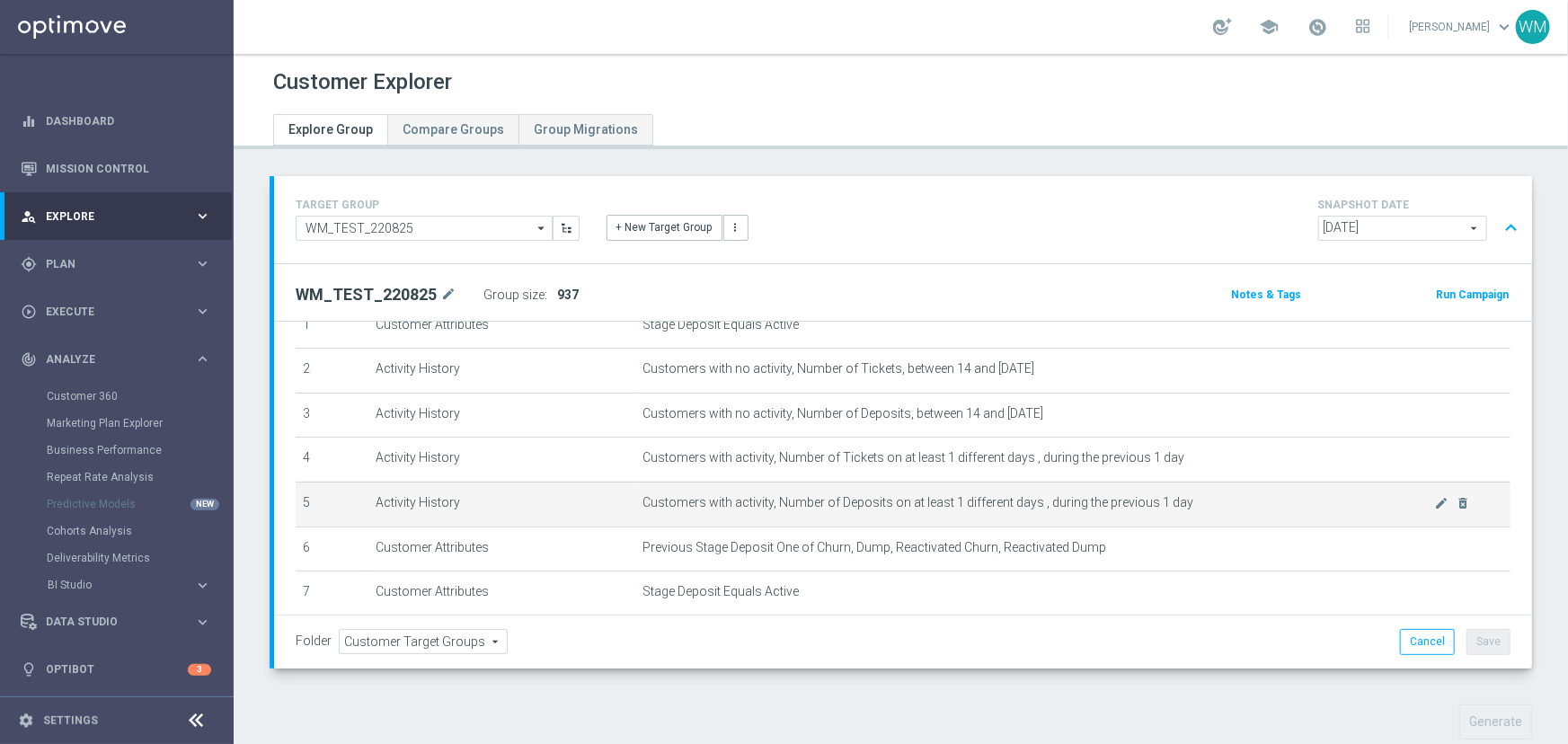
drag, startPoint x: 584, startPoint y: 455, endPoint x: 1214, endPoint y: 500, distance: 631.6
click at [1214, 500] on tbody "1 Customer Attributes Stage Deposit Equals Active mode_edit delete_forever 2 Ac…" at bounding box center [903, 504] width 1214 height 401
click at [1214, 500] on span "Customers with activity, Number of Deposits on at least 1 different days , duri…" at bounding box center [1039, 502] width 791 height 16
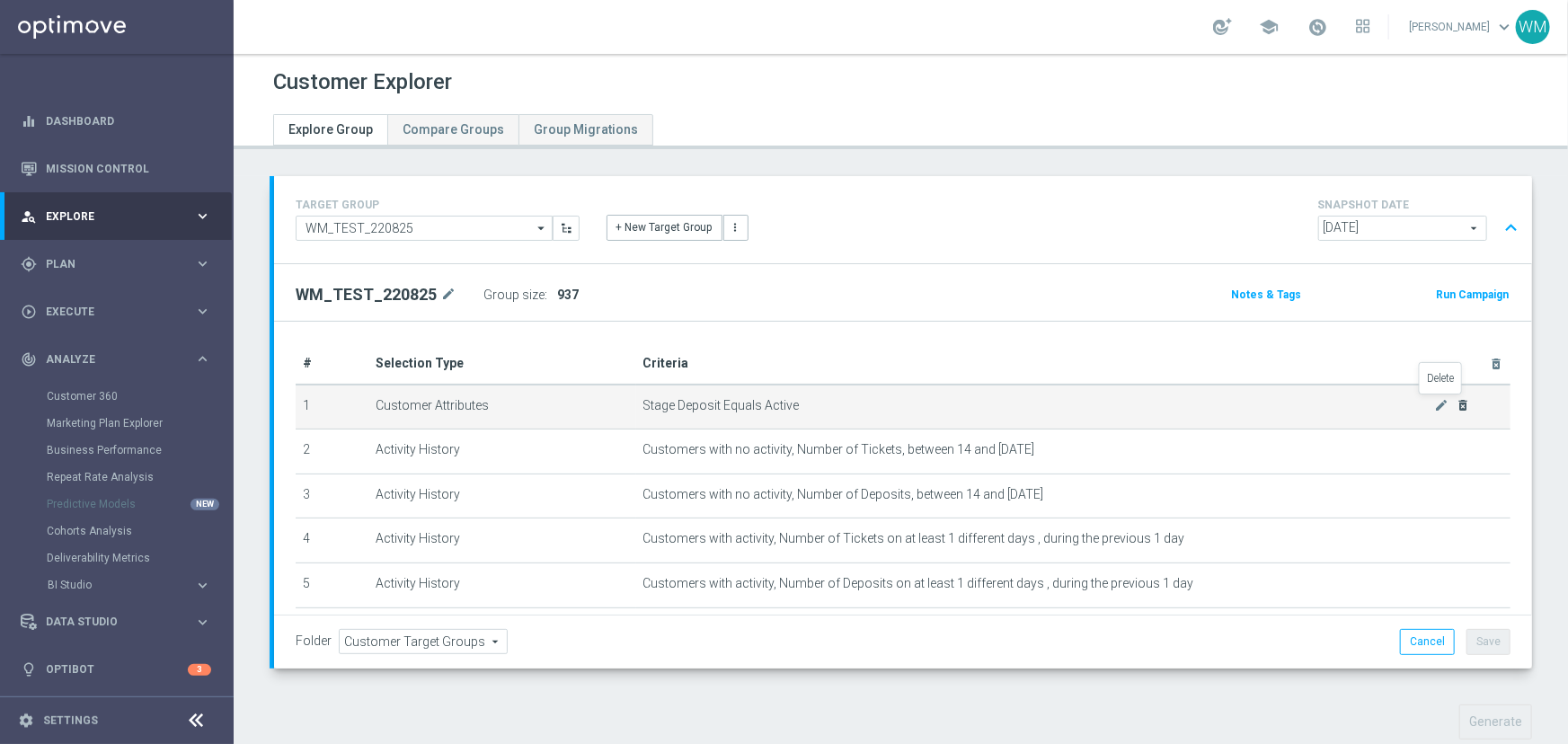
click at [1455, 409] on icon "delete_forever" at bounding box center [1462, 406] width 15 height 15
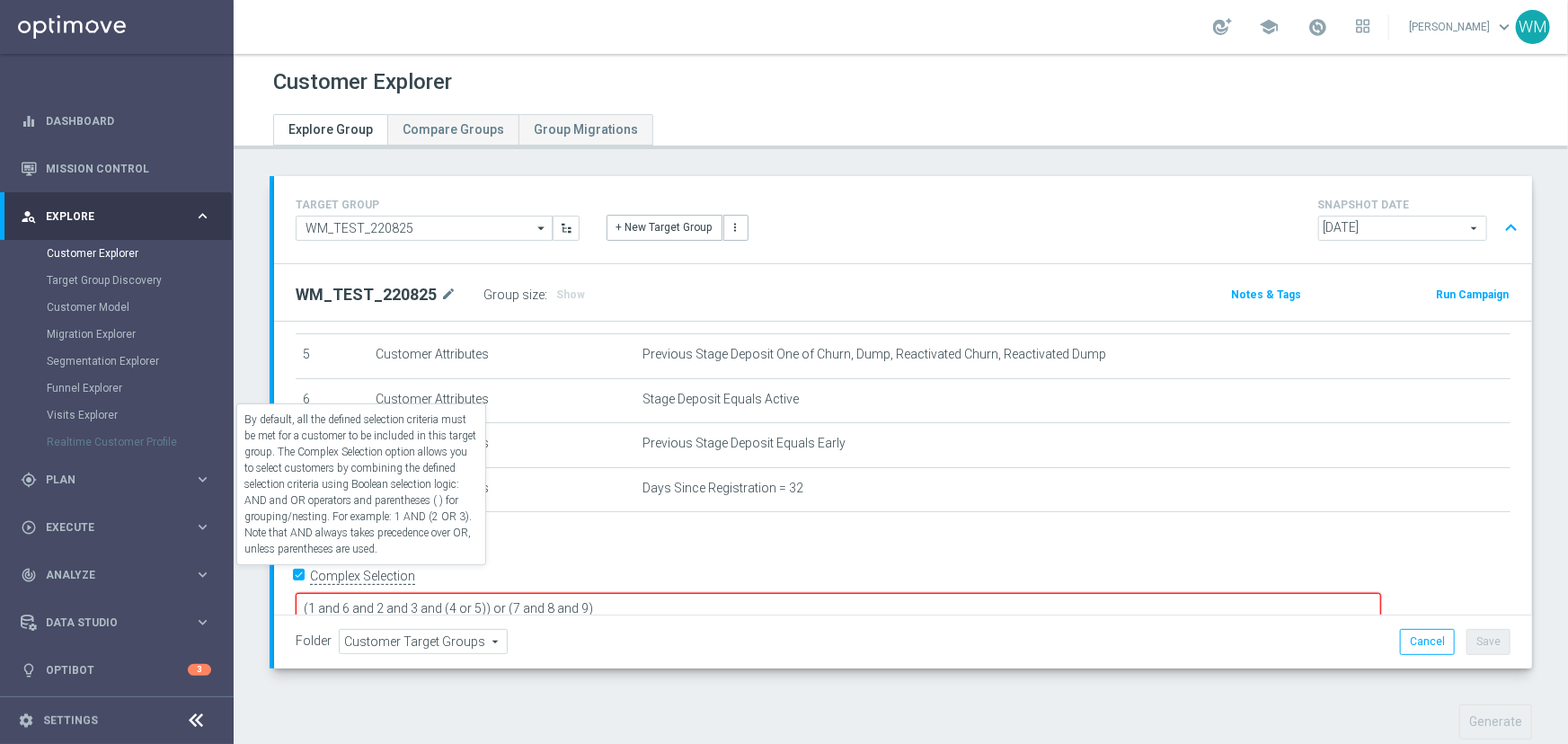
click at [333, 581] on label "Complex Selection" at bounding box center [362, 576] width 105 height 17
click at [307, 581] on input "Complex Selection" at bounding box center [301, 579] width 12 height 26
checkbox input "false"
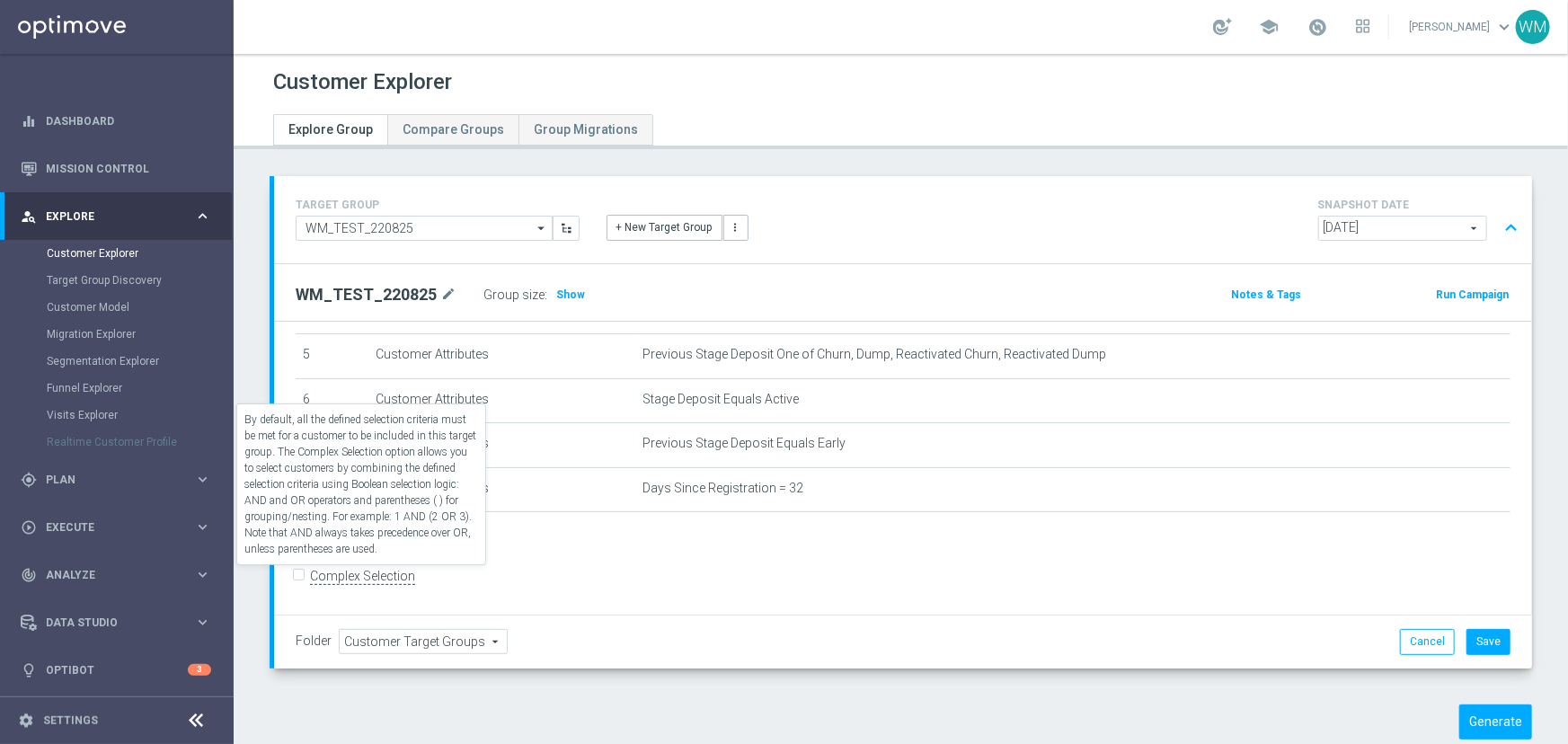
scroll to position [224, 0]
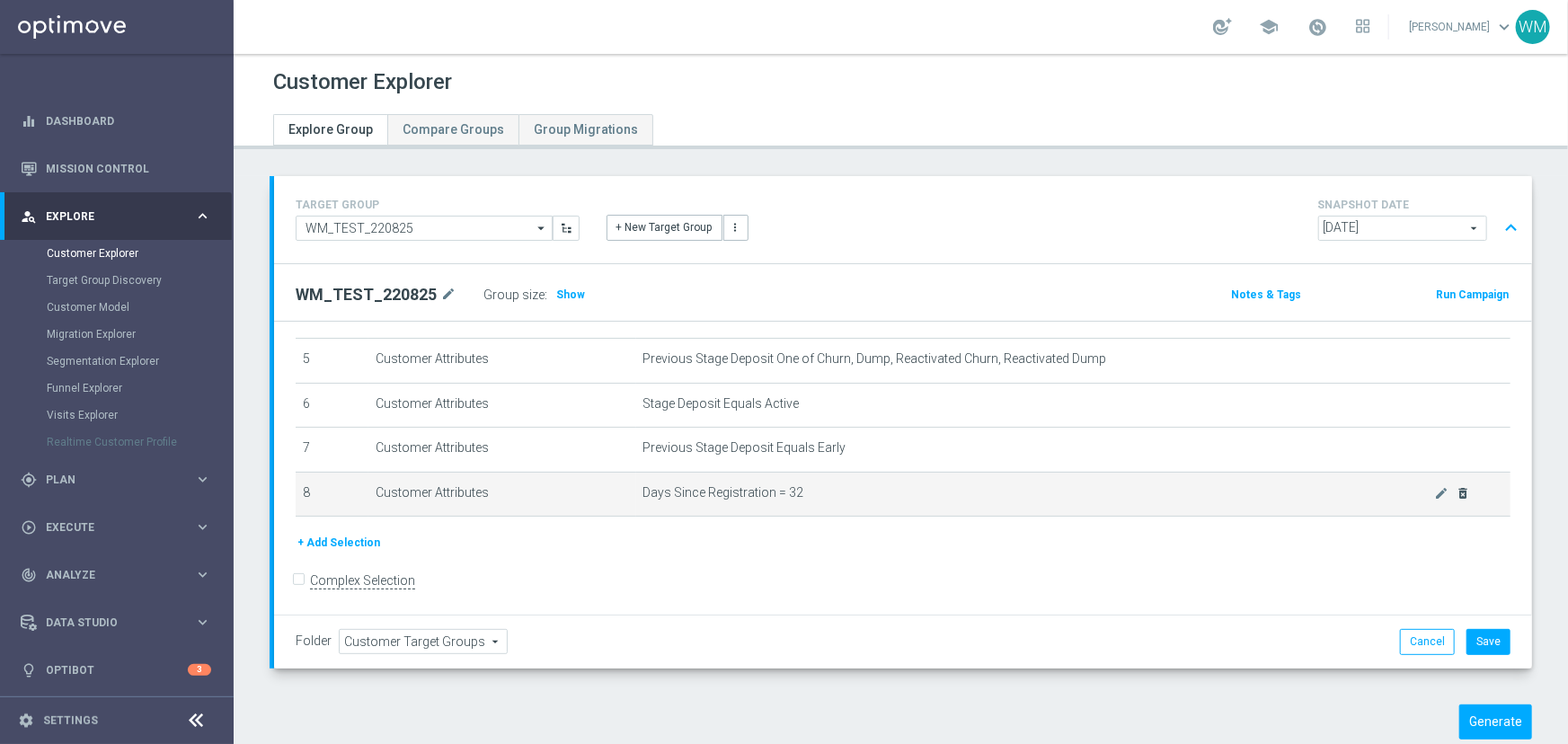
click at [1455, 494] on icon "delete_forever" at bounding box center [1462, 493] width 15 height 15
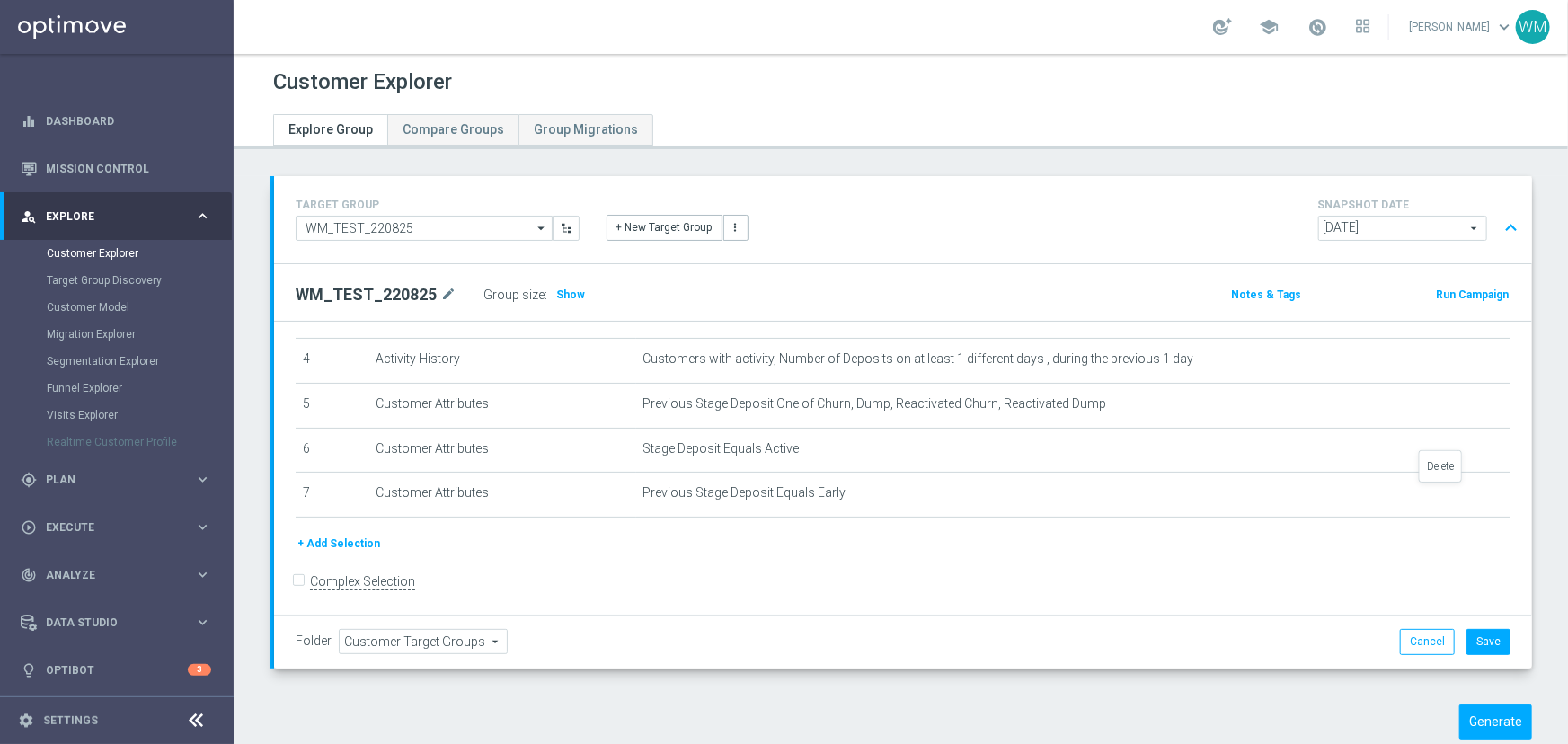
click at [0, 0] on icon "delete_forever" at bounding box center [0, 0] width 0 height 0
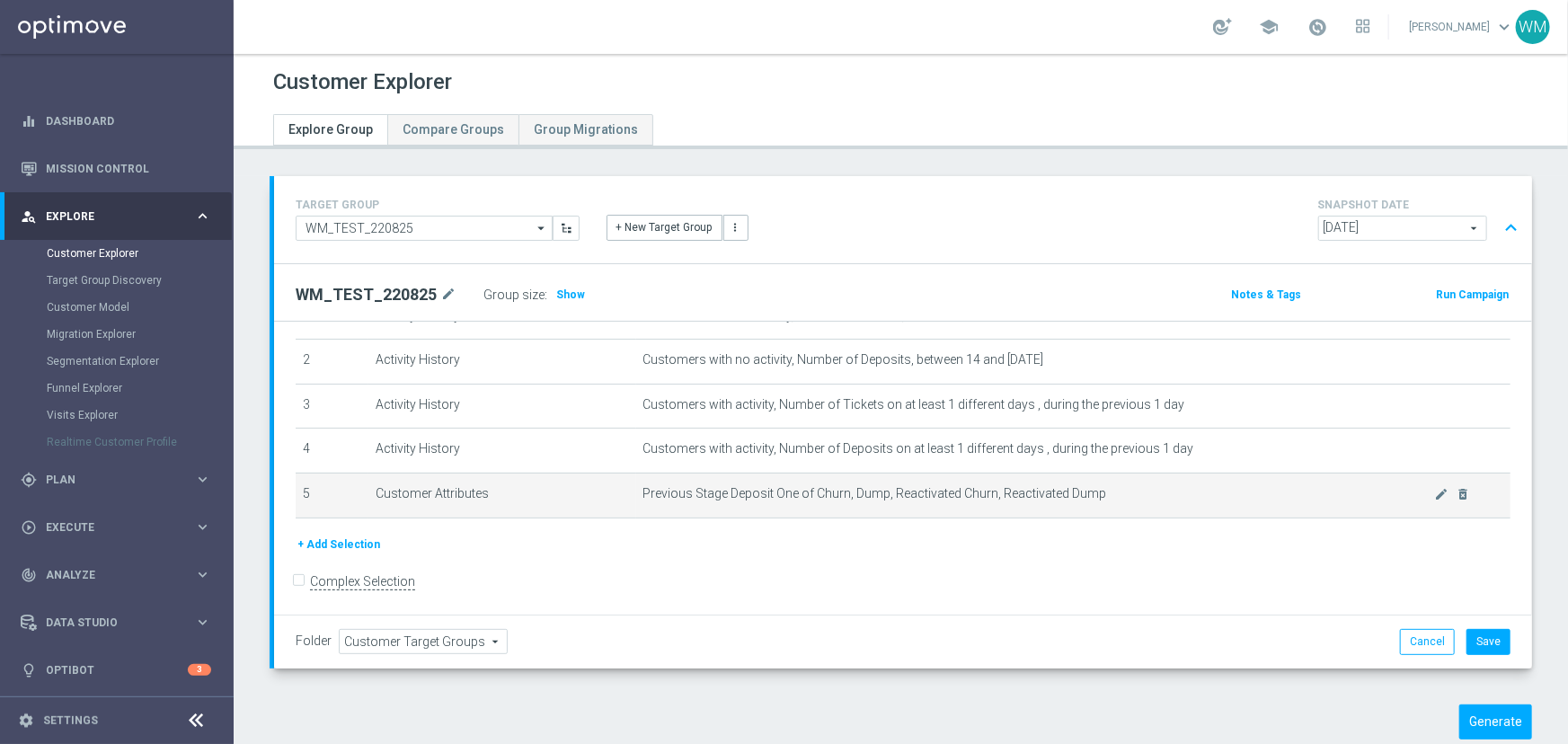
scroll to position [90, 0]
click at [1455, 498] on icon "delete_forever" at bounding box center [1462, 494] width 15 height 15
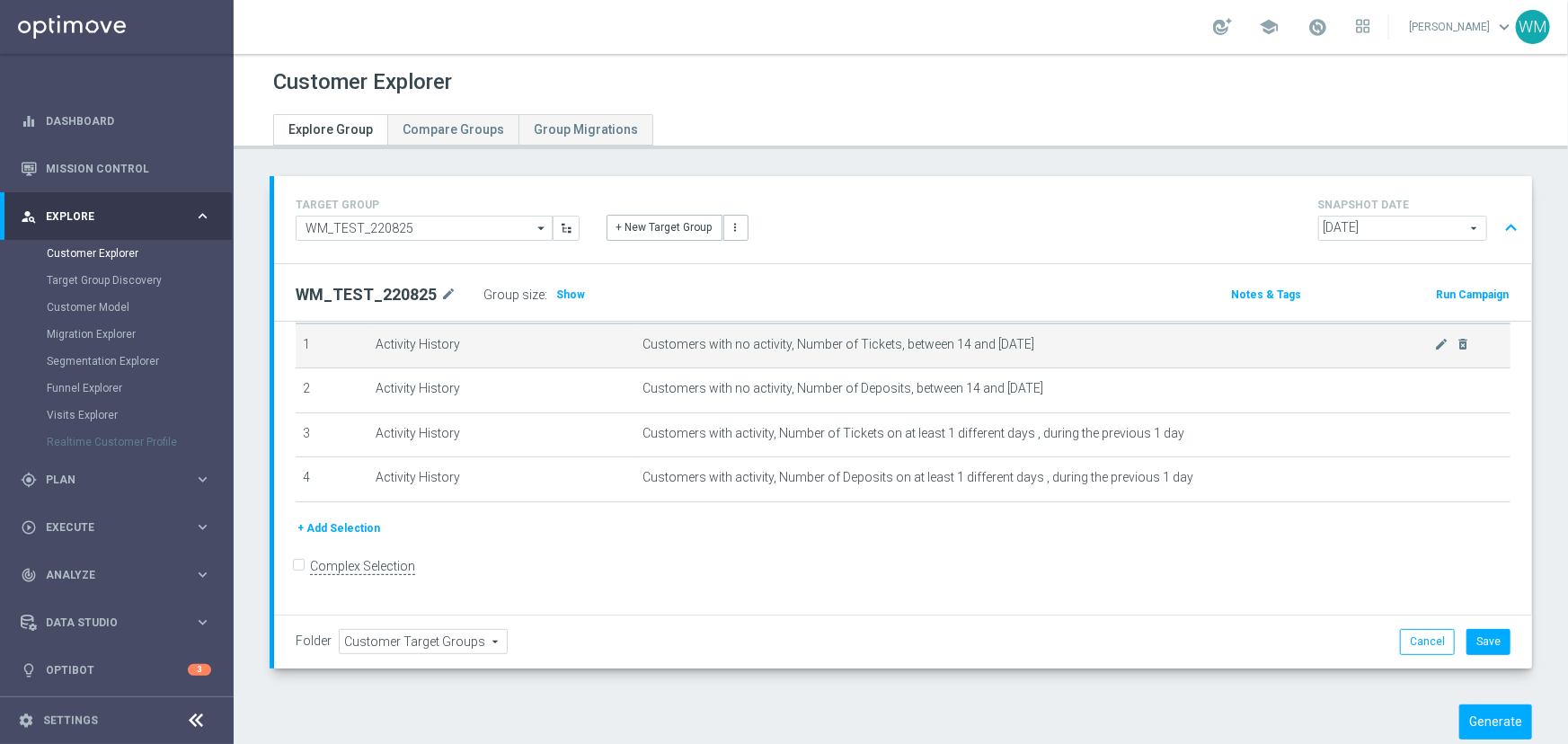
scroll to position [46, 0]
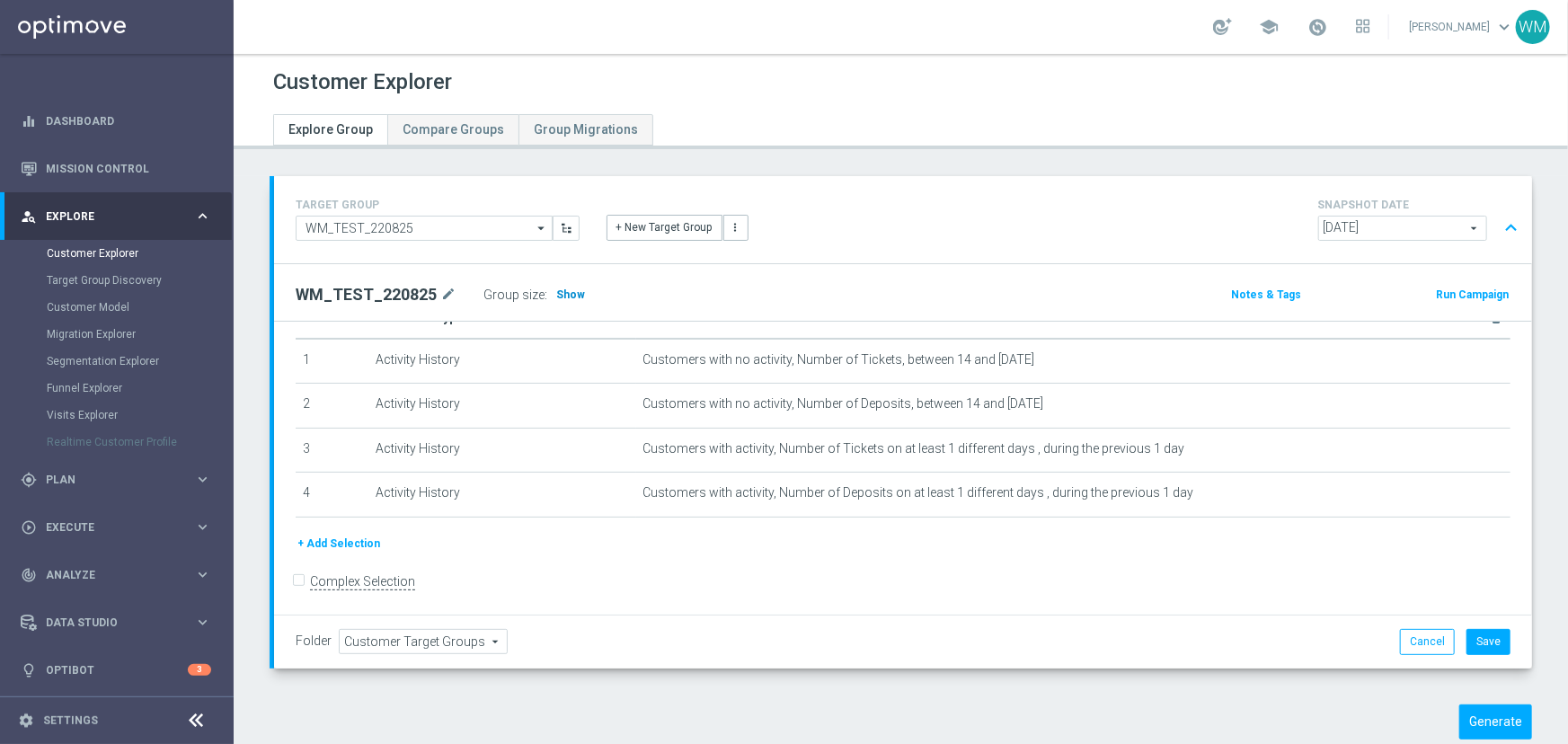
click at [563, 296] on span "Show" at bounding box center [571, 294] width 29 height 13
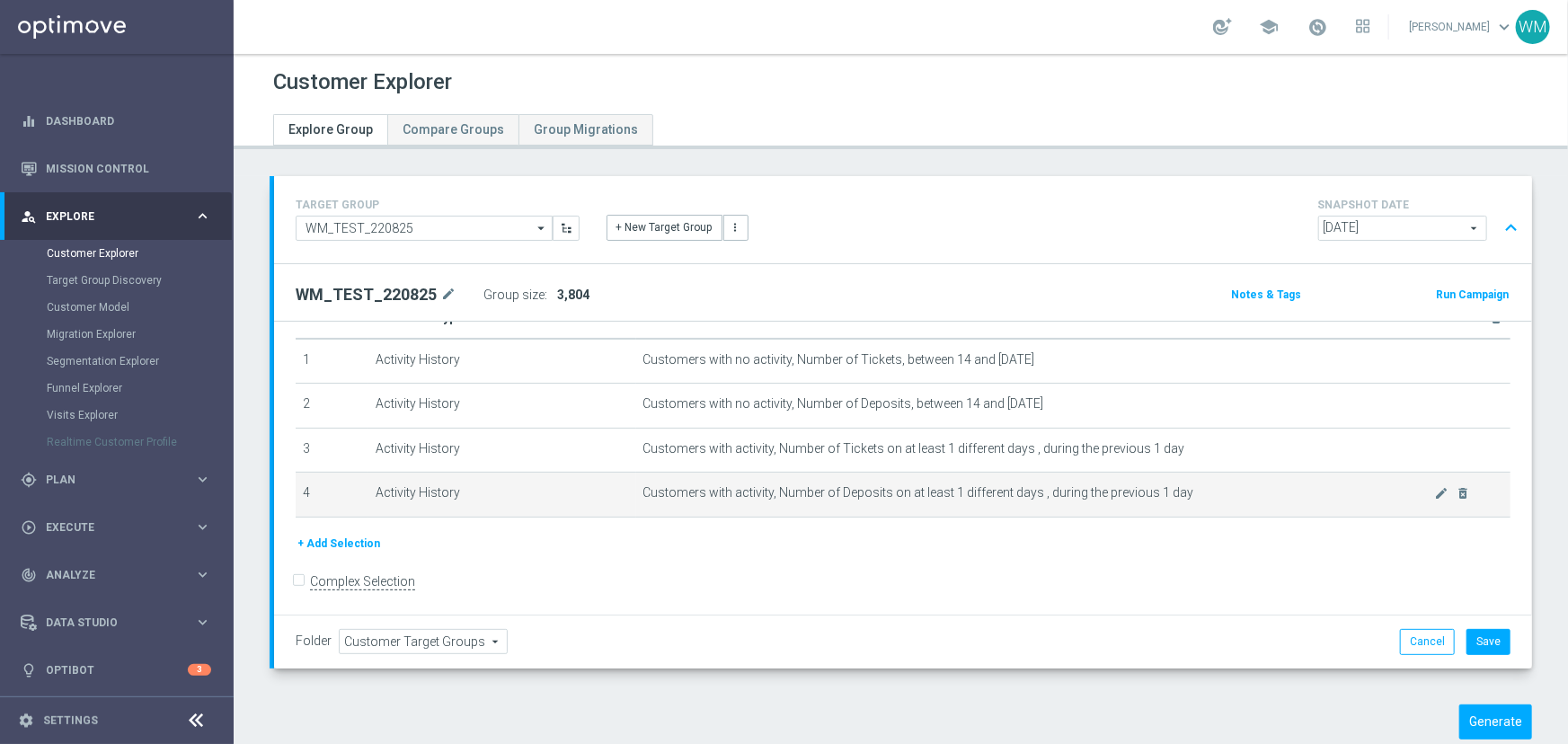
scroll to position [0, 0]
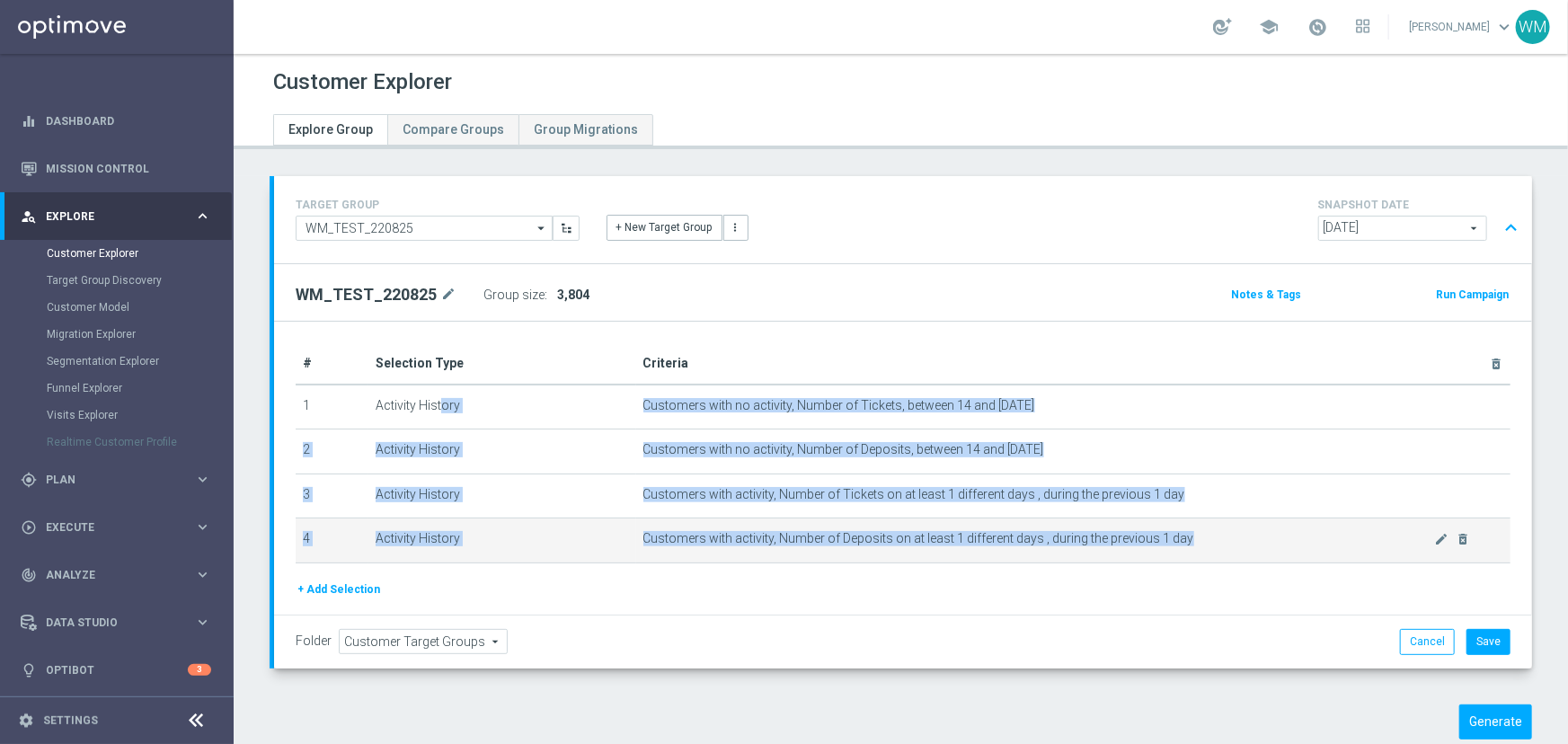
drag, startPoint x: 366, startPoint y: 401, endPoint x: 1173, endPoint y: 548, distance: 820.3
click at [1173, 548] on tbody "1 Activity History Customers with no activity, Number of Tickets, between 14 an…" at bounding box center [903, 474] width 1214 height 179
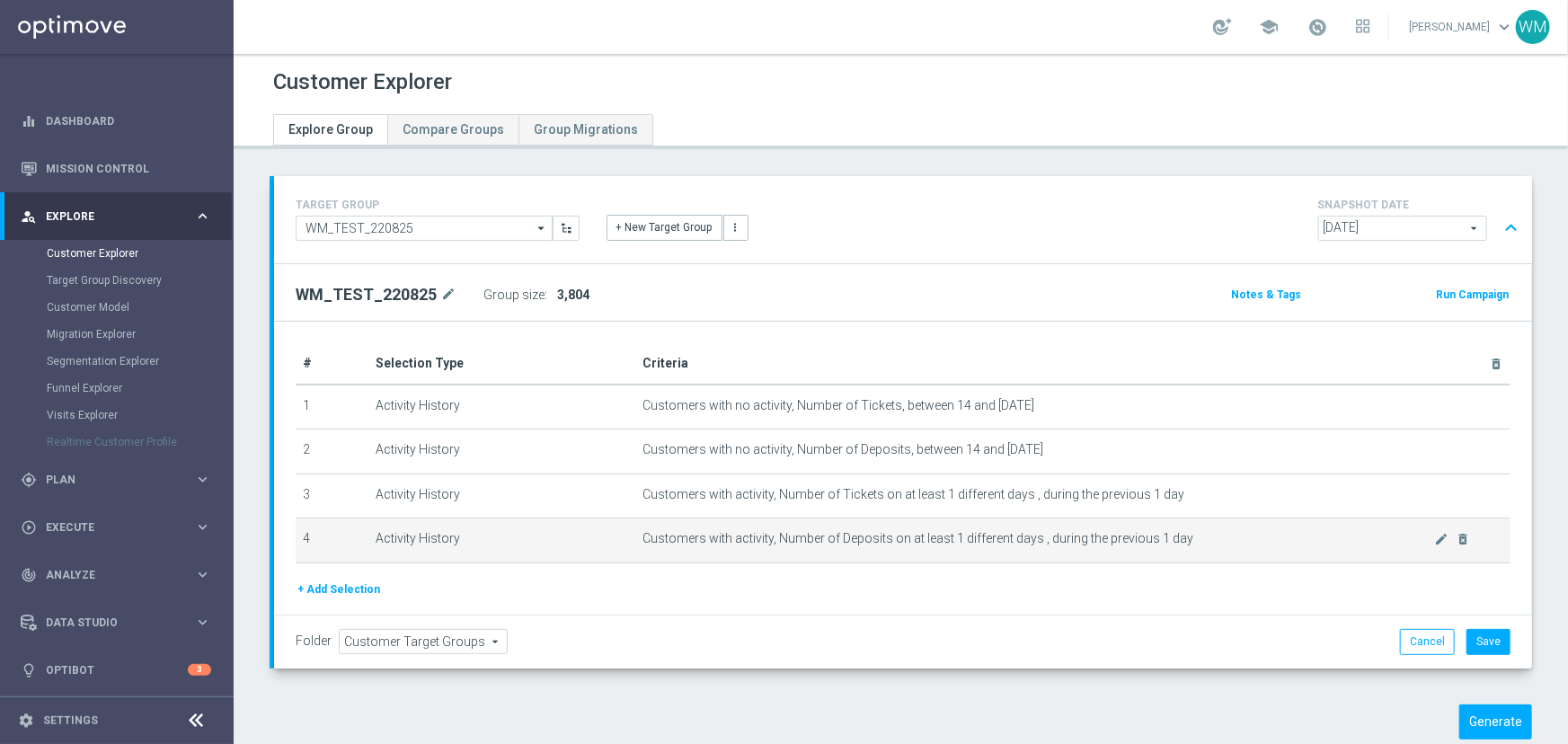
click at [1173, 548] on td "Customers with activity, Number of Deposits on at least 1 different days , duri…" at bounding box center [1073, 541] width 874 height 45
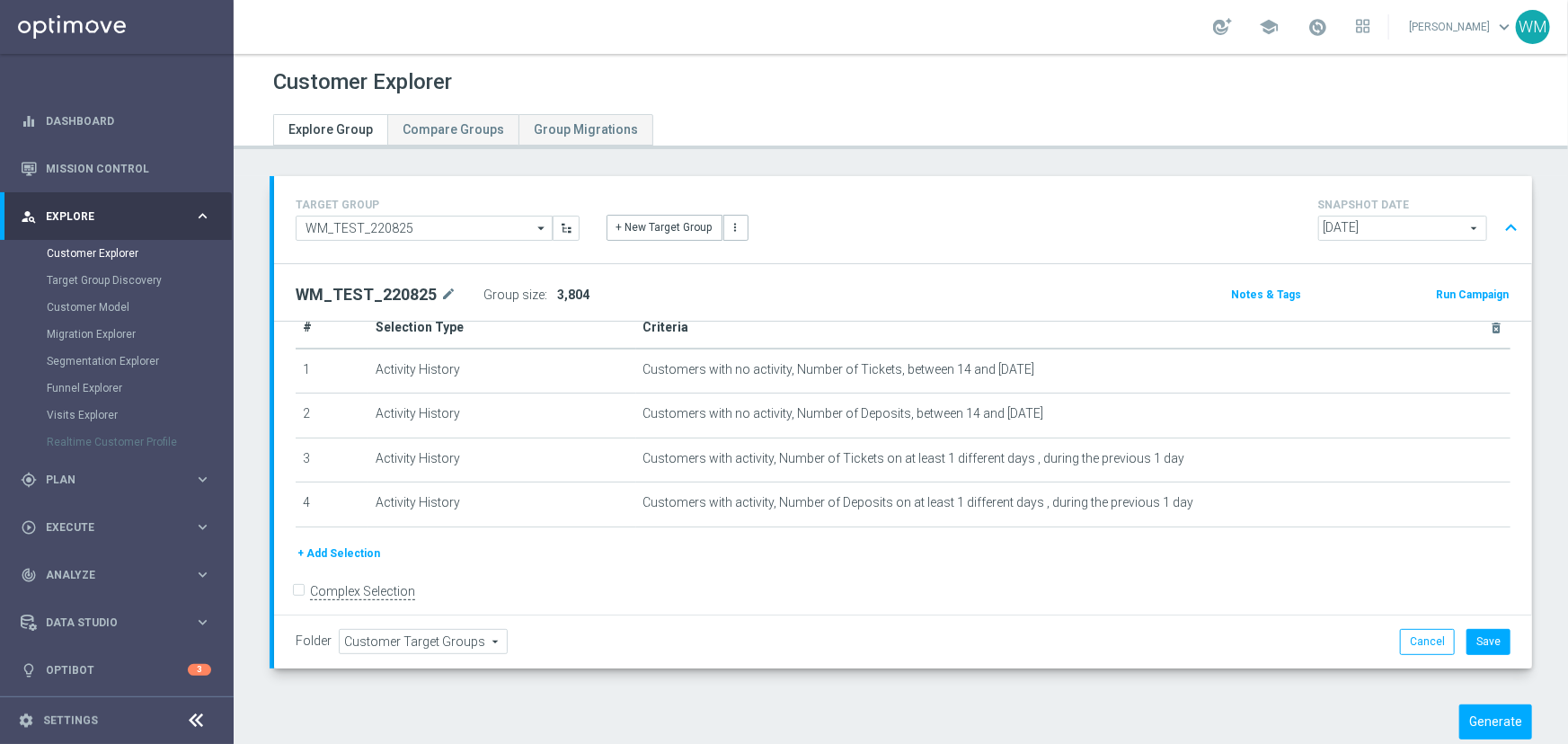
scroll to position [46, 0]
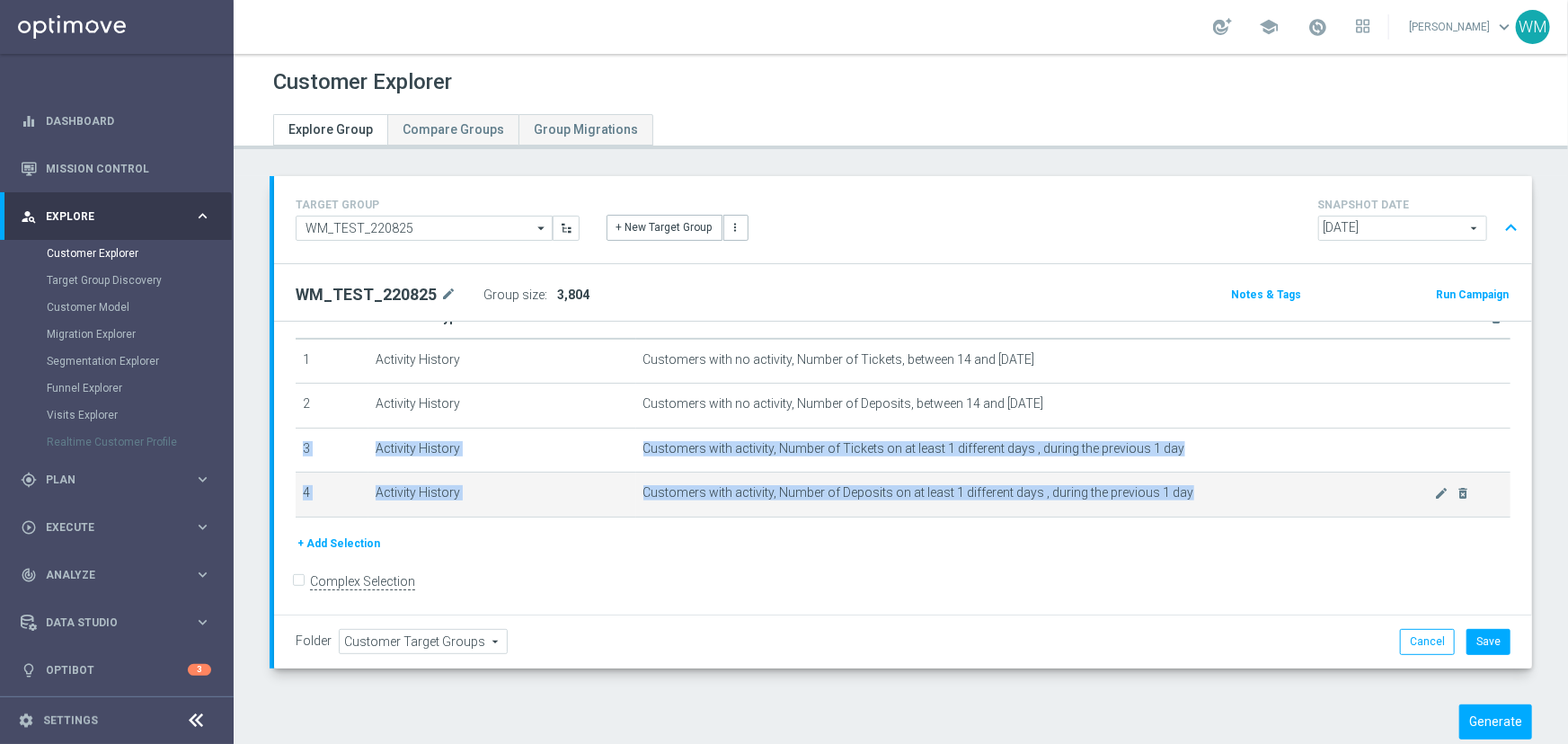
drag, startPoint x: 665, startPoint y: 418, endPoint x: 1178, endPoint y: 496, distance: 518.9
click at [1178, 496] on tbody "1 Activity History Customers with no activity, Number of Tickets, between 14 an…" at bounding box center [903, 429] width 1214 height 179
click at [1178, 496] on span "Customers with activity, Number of Deposits on at least 1 different days , duri…" at bounding box center [1039, 492] width 791 height 16
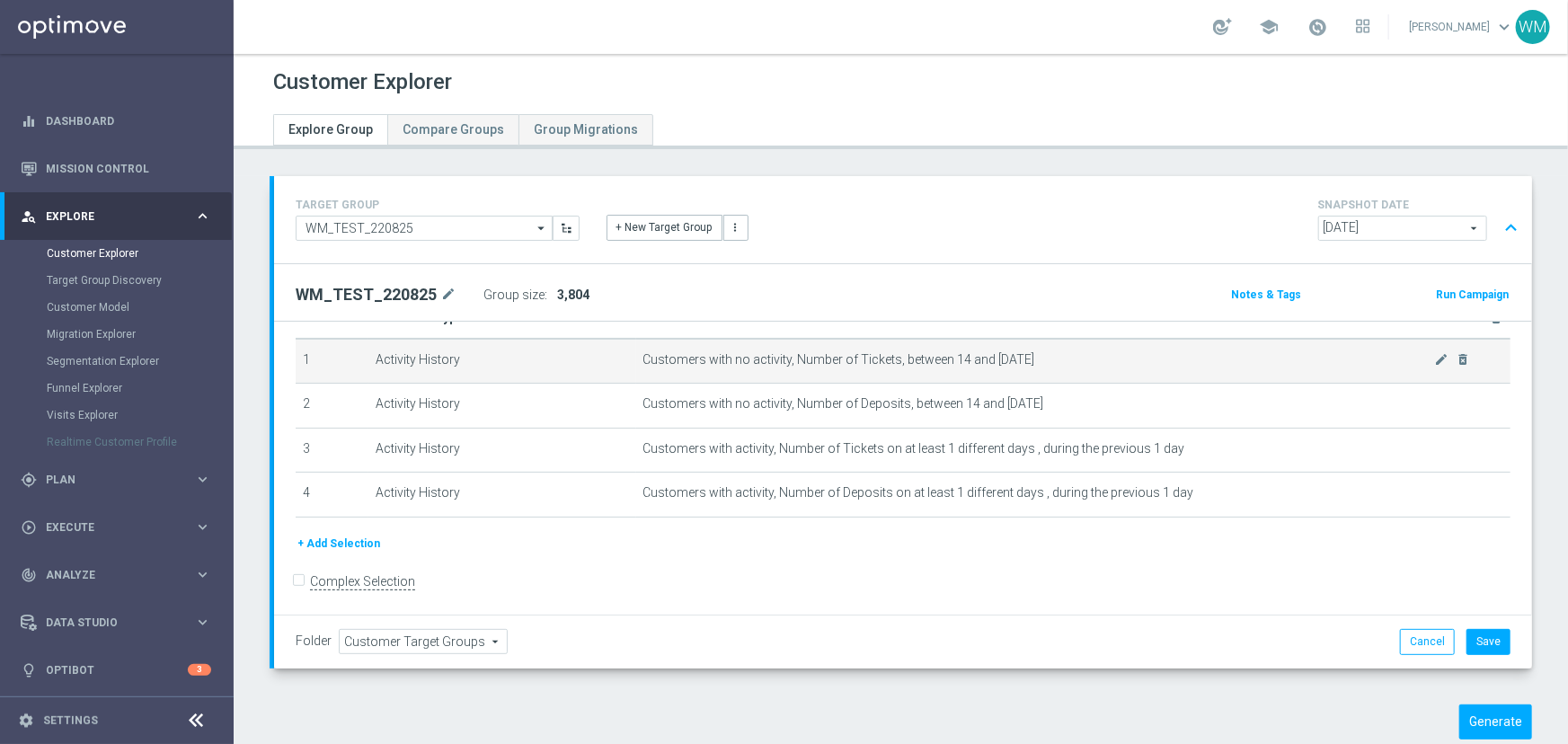
drag, startPoint x: 1178, startPoint y: 496, endPoint x: 352, endPoint y: 373, distance: 835.1
click at [352, 373] on tbody "1 Activity History Customers with no activity, Number of Tickets, between 14 an…" at bounding box center [903, 429] width 1214 height 179
click at [352, 373] on td "1" at bounding box center [332, 361] width 73 height 45
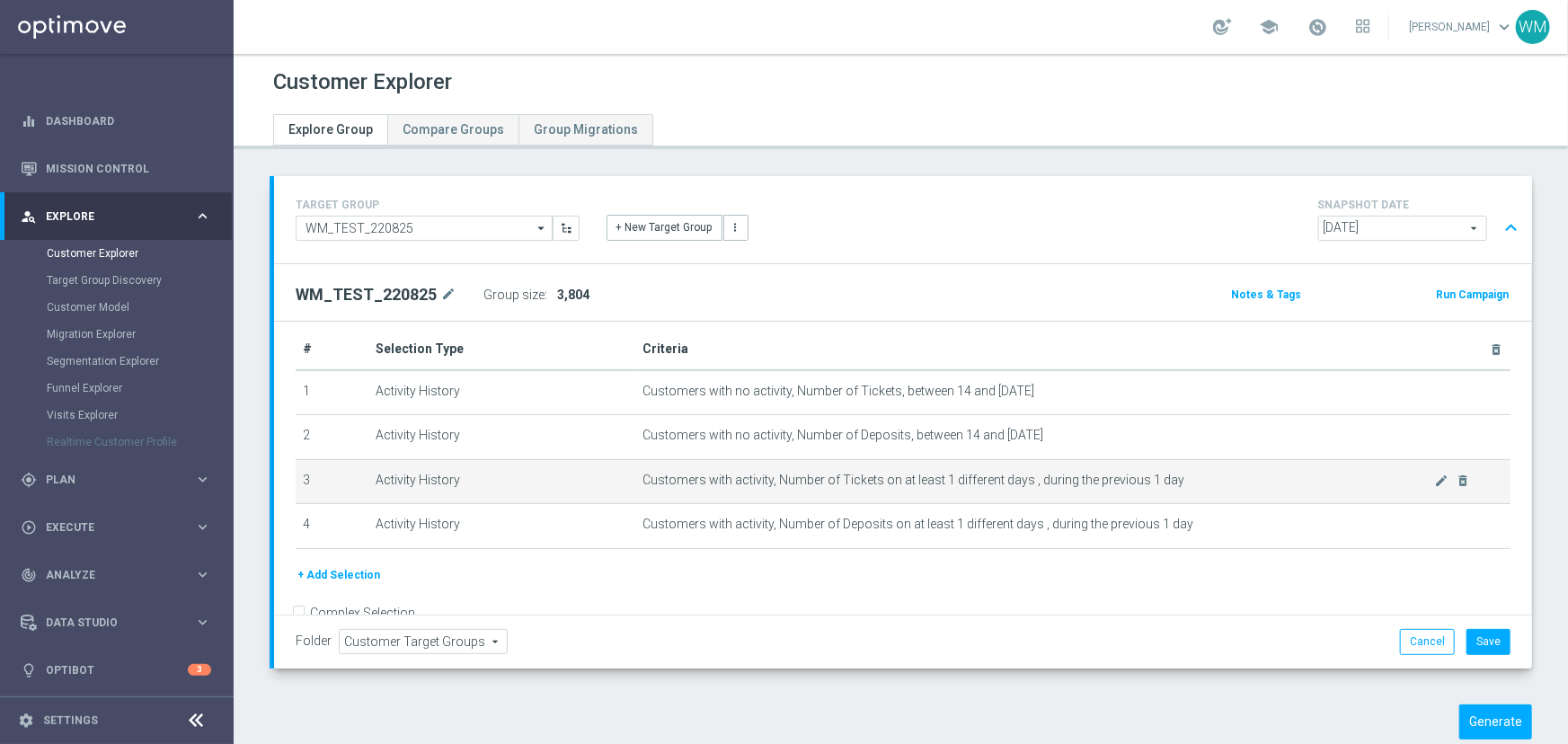
scroll to position [0, 0]
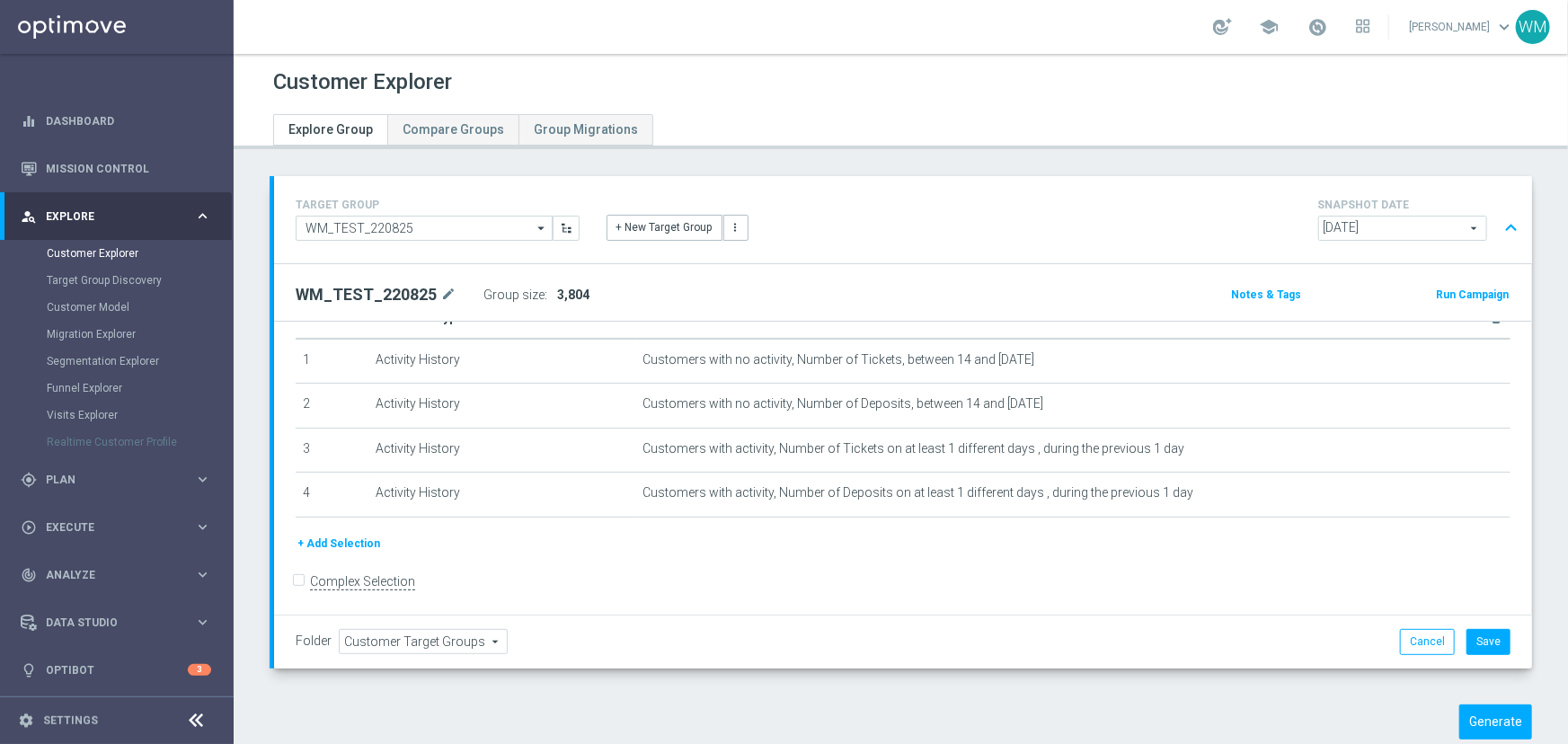
click at [338, 537] on button "+ Add Selection" at bounding box center [338, 543] width 87 height 20
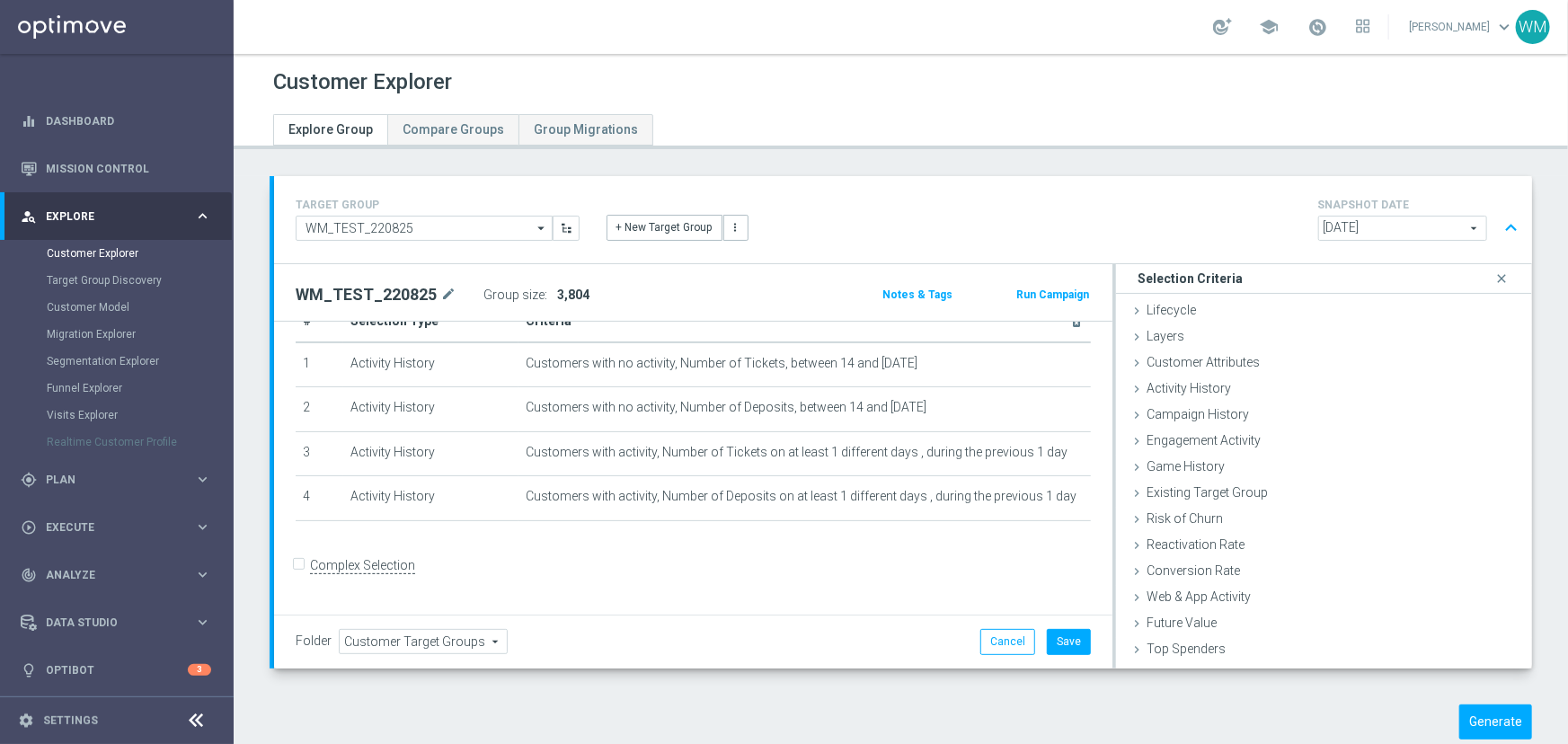
scroll to position [27, 0]
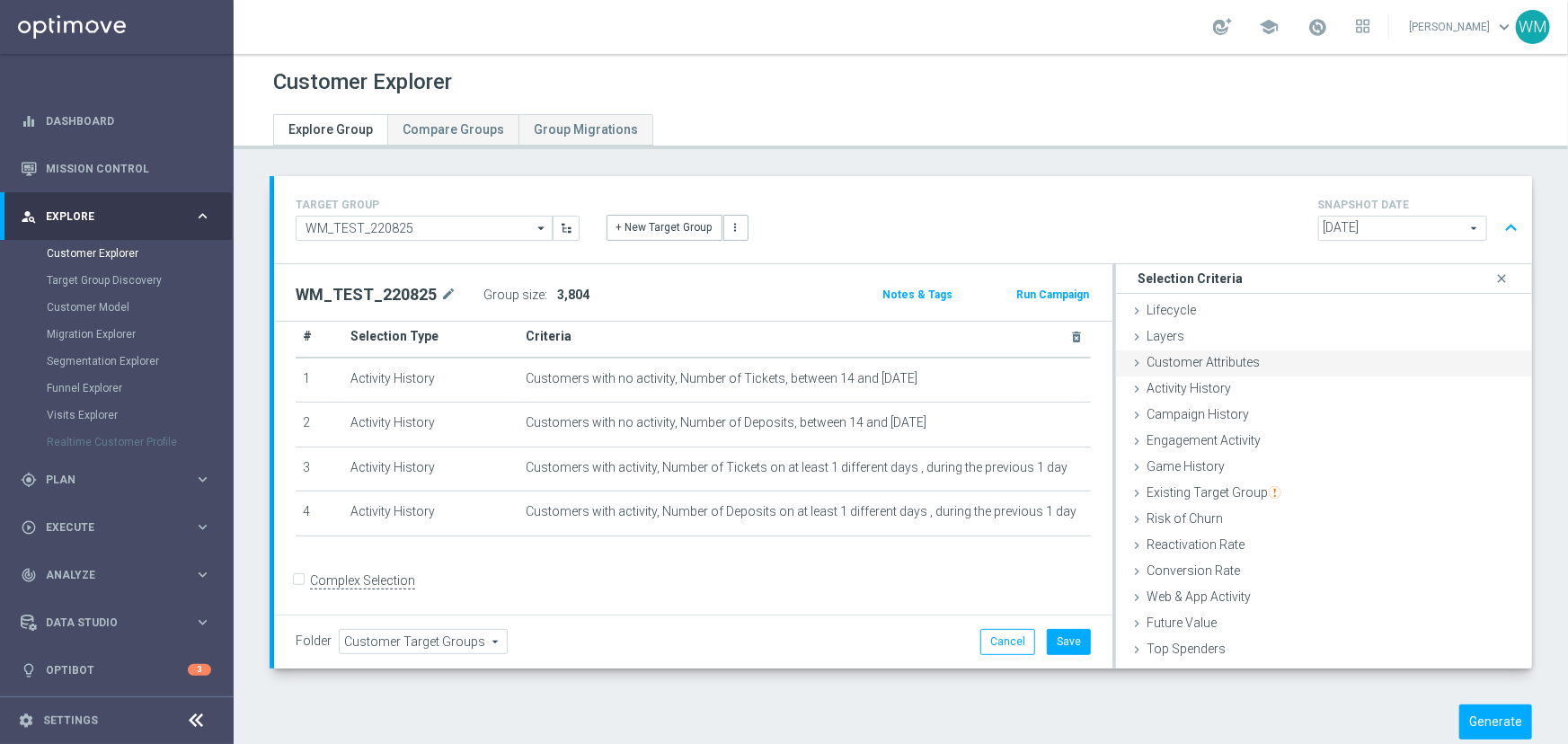
click at [1204, 371] on div "Customer Attributes done" at bounding box center [1324, 364] width 416 height 27
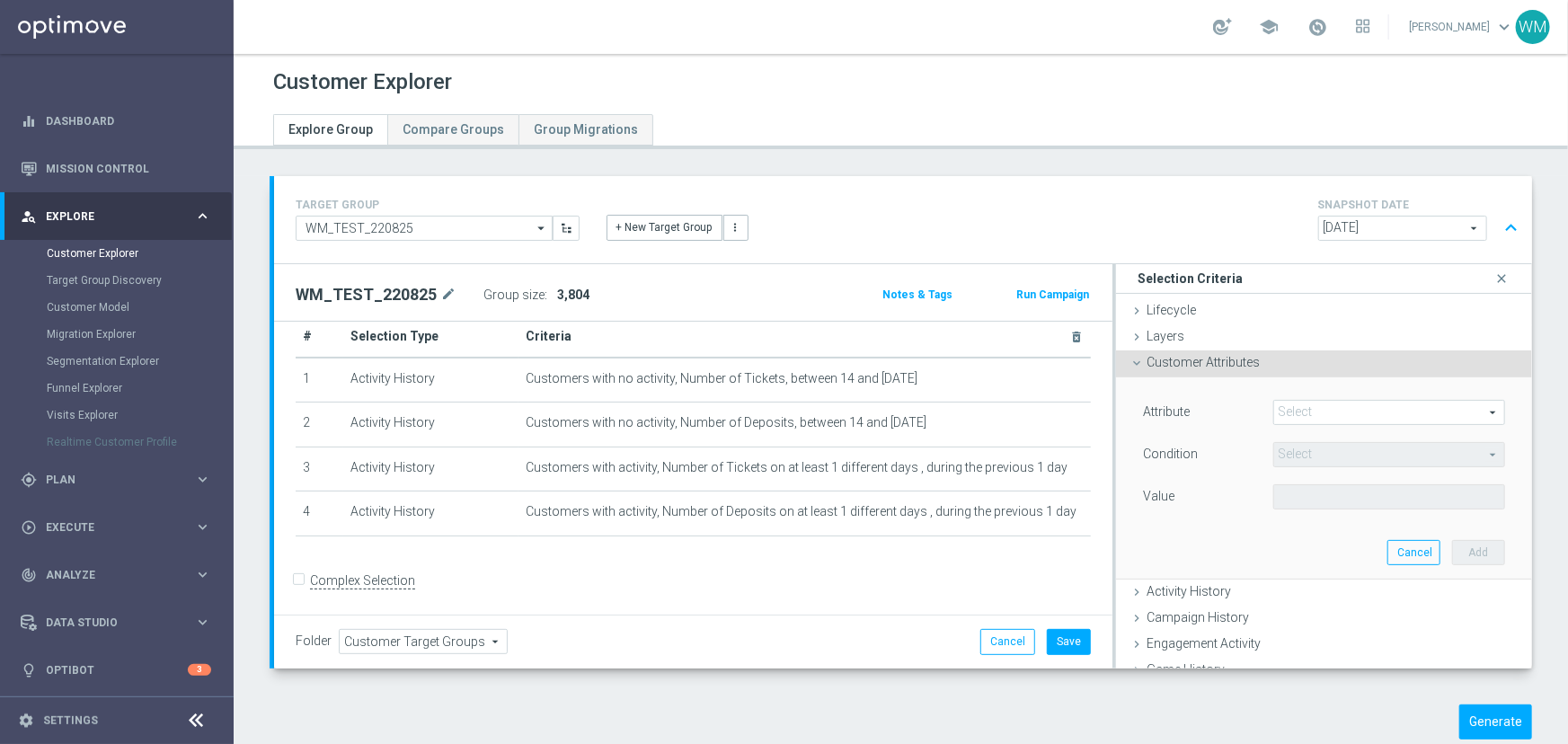
click at [1293, 418] on span at bounding box center [1388, 413] width 230 height 24
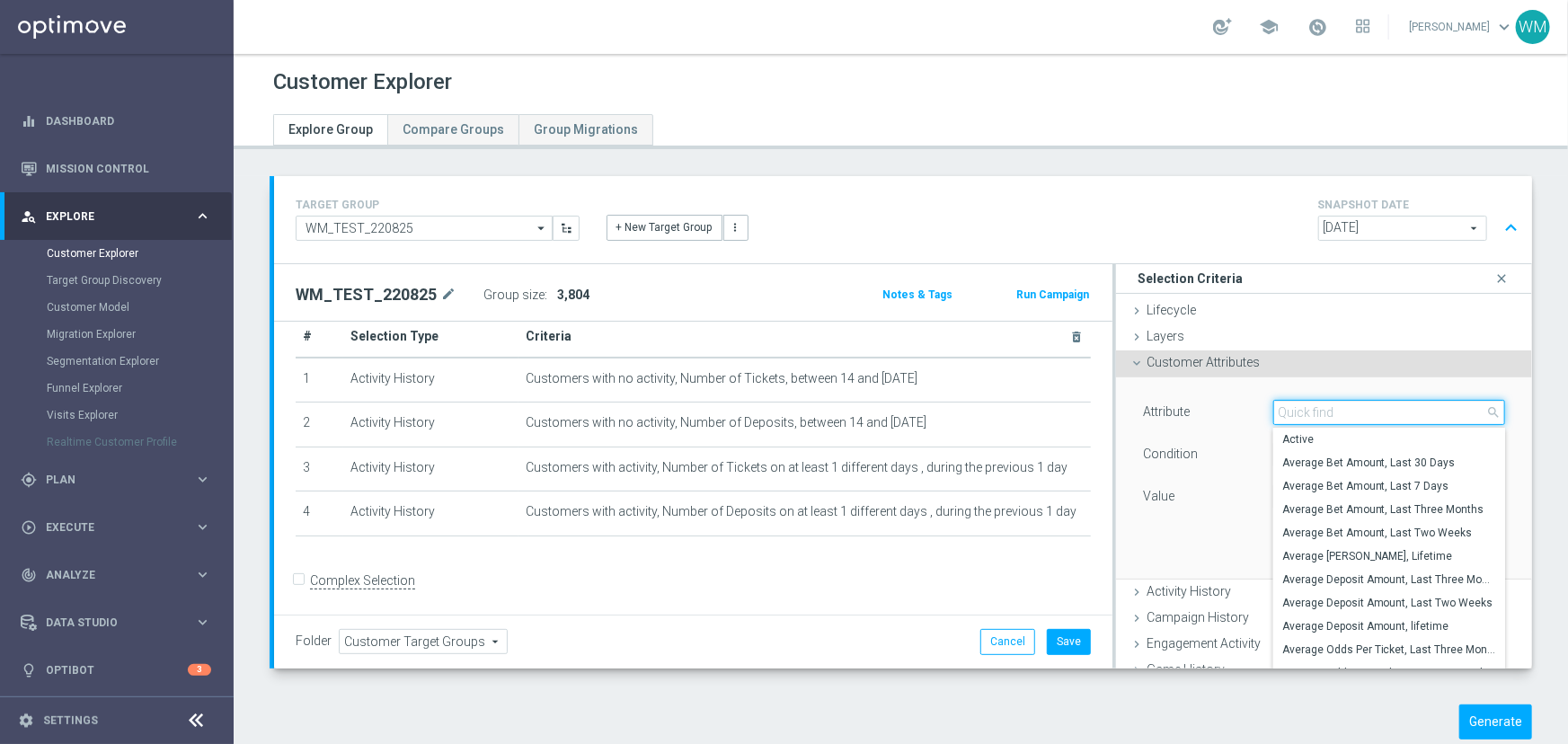
click at [1290, 414] on input "search" at bounding box center [1388, 413] width 232 height 26
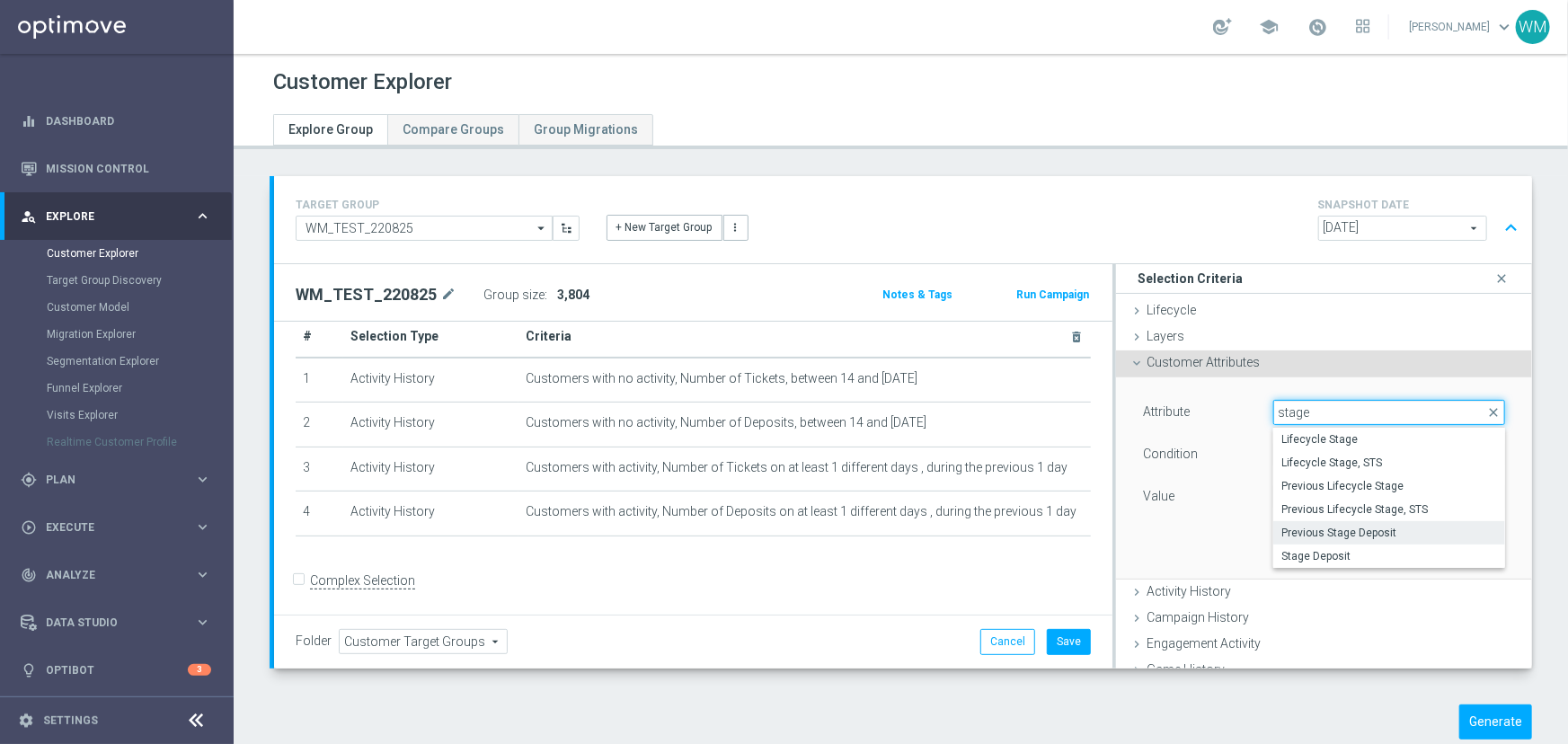
type input "stage"
click at [1301, 528] on span "Previous Stage Deposit" at bounding box center [1388, 532] width 214 height 15
type input "Previous Stage Deposit"
type input "Equals"
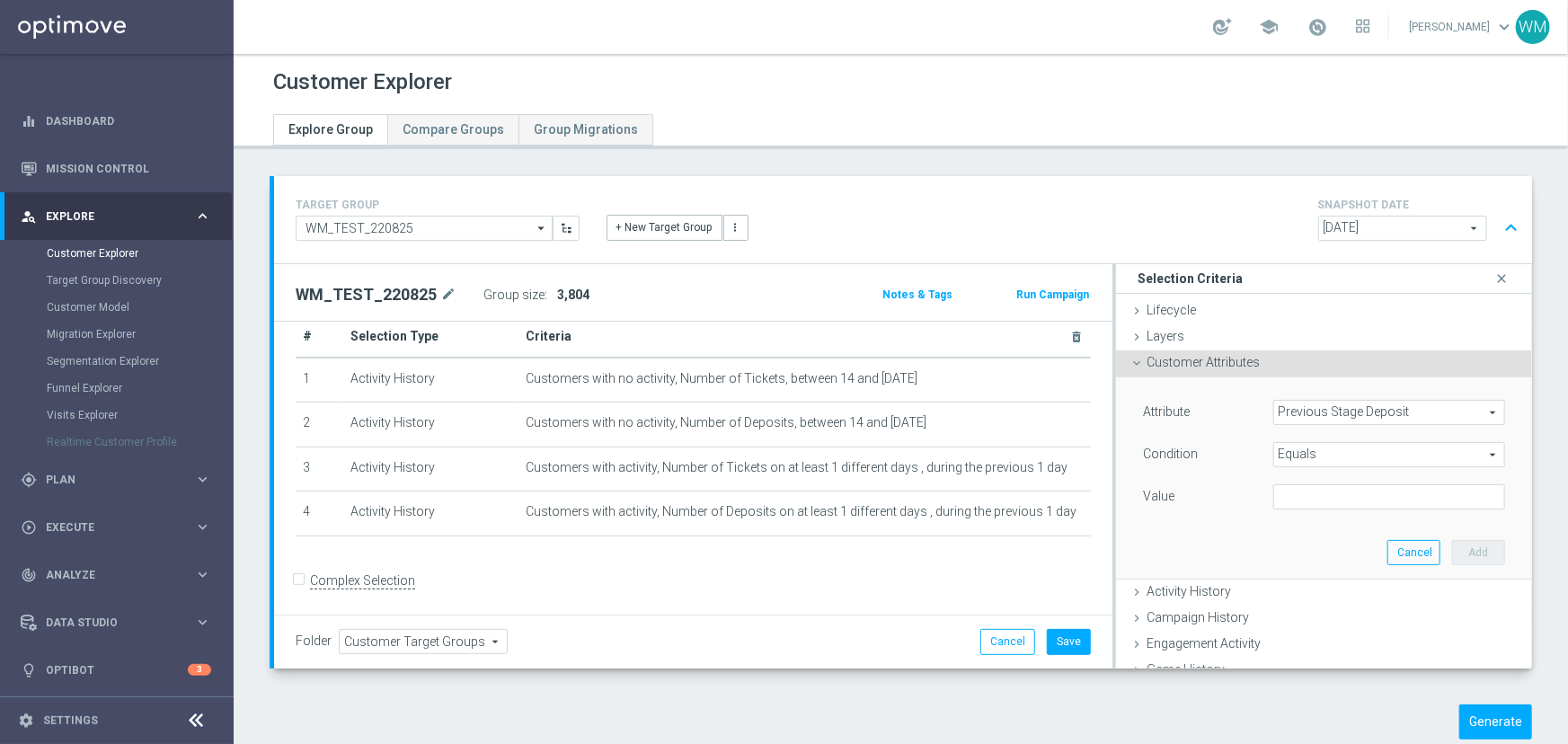
click at [1299, 510] on div "Value" at bounding box center [1324, 499] width 389 height 29
click at [1297, 506] on input "text" at bounding box center [1388, 497] width 232 height 26
type input "Active"
click at [1460, 543] on button "Add" at bounding box center [1478, 553] width 53 height 26
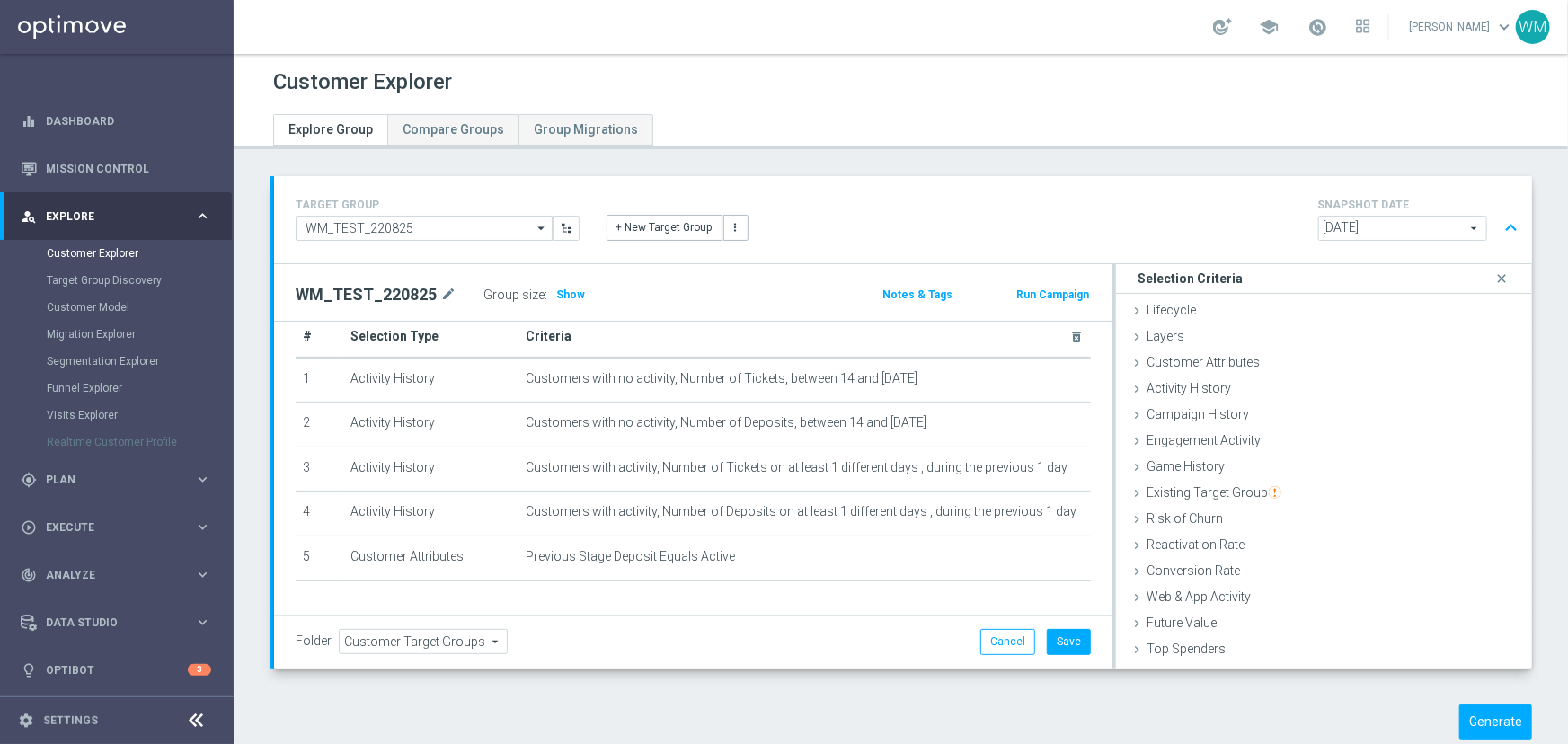
click at [581, 292] on div "Group size : Show" at bounding box center [573, 294] width 180 height 26
click at [567, 292] on span "Show" at bounding box center [571, 294] width 29 height 13
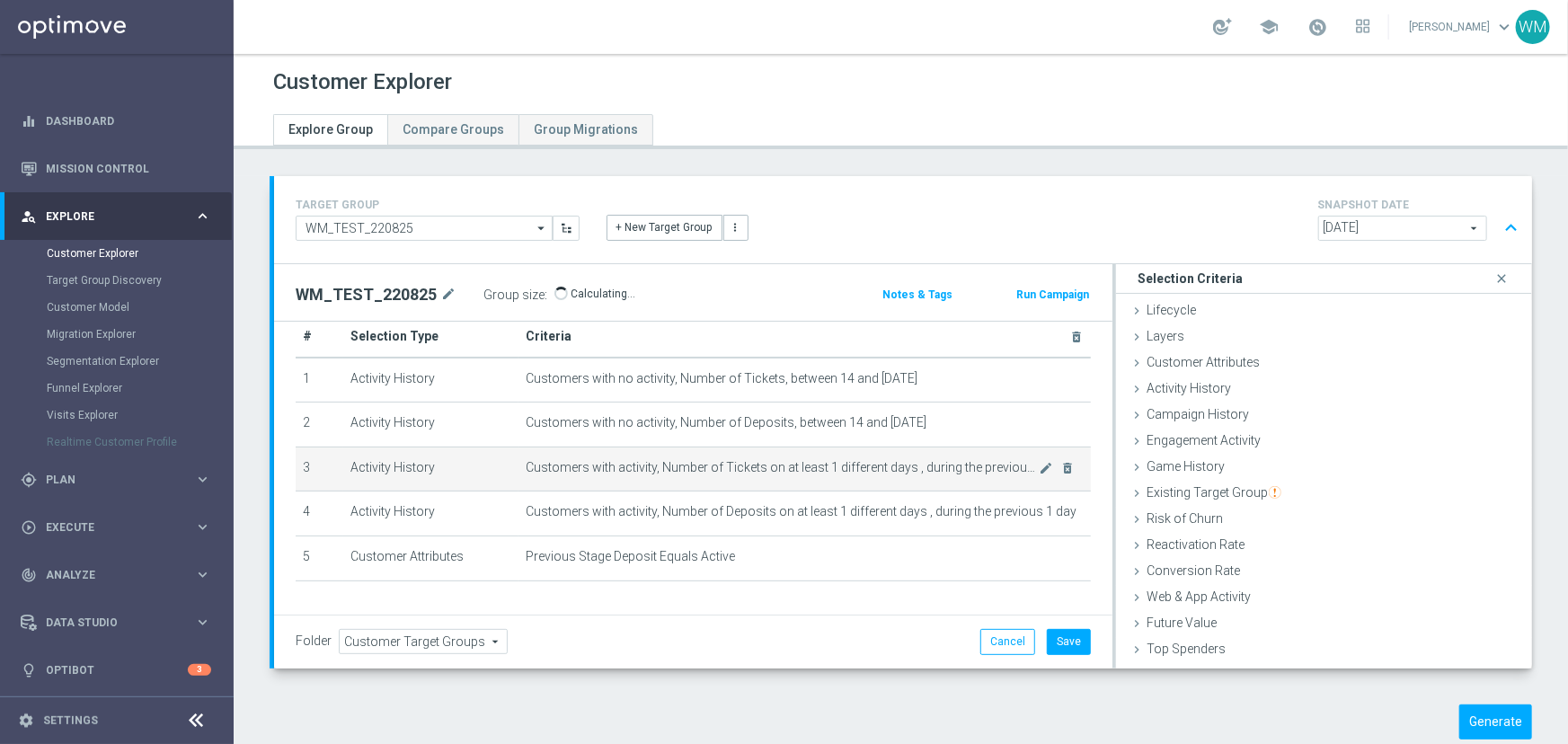
click at [620, 467] on span "Customers with activity, Number of Tickets on at least 1 different days , durin…" at bounding box center [782, 468] width 514 height 16
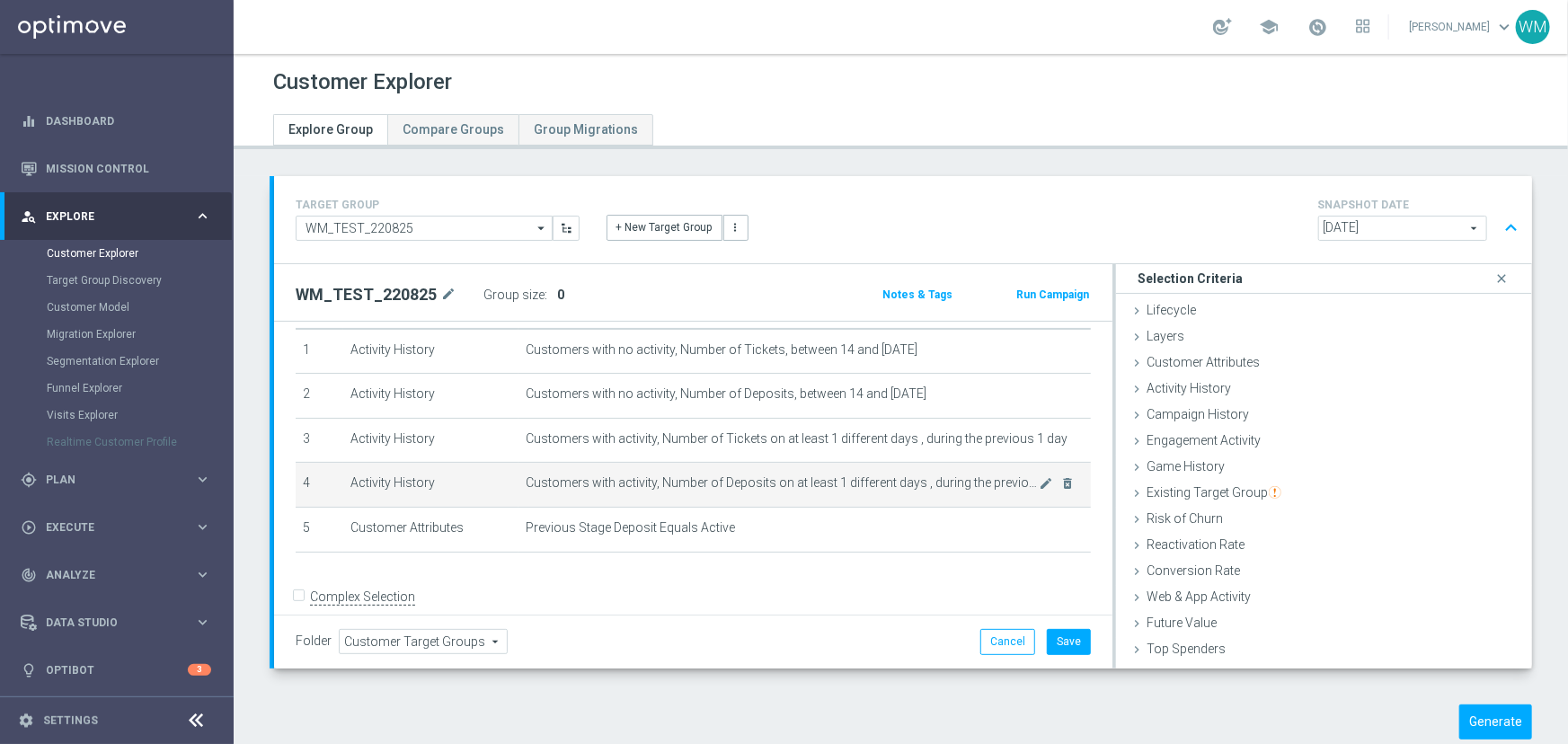
scroll to position [72, 0]
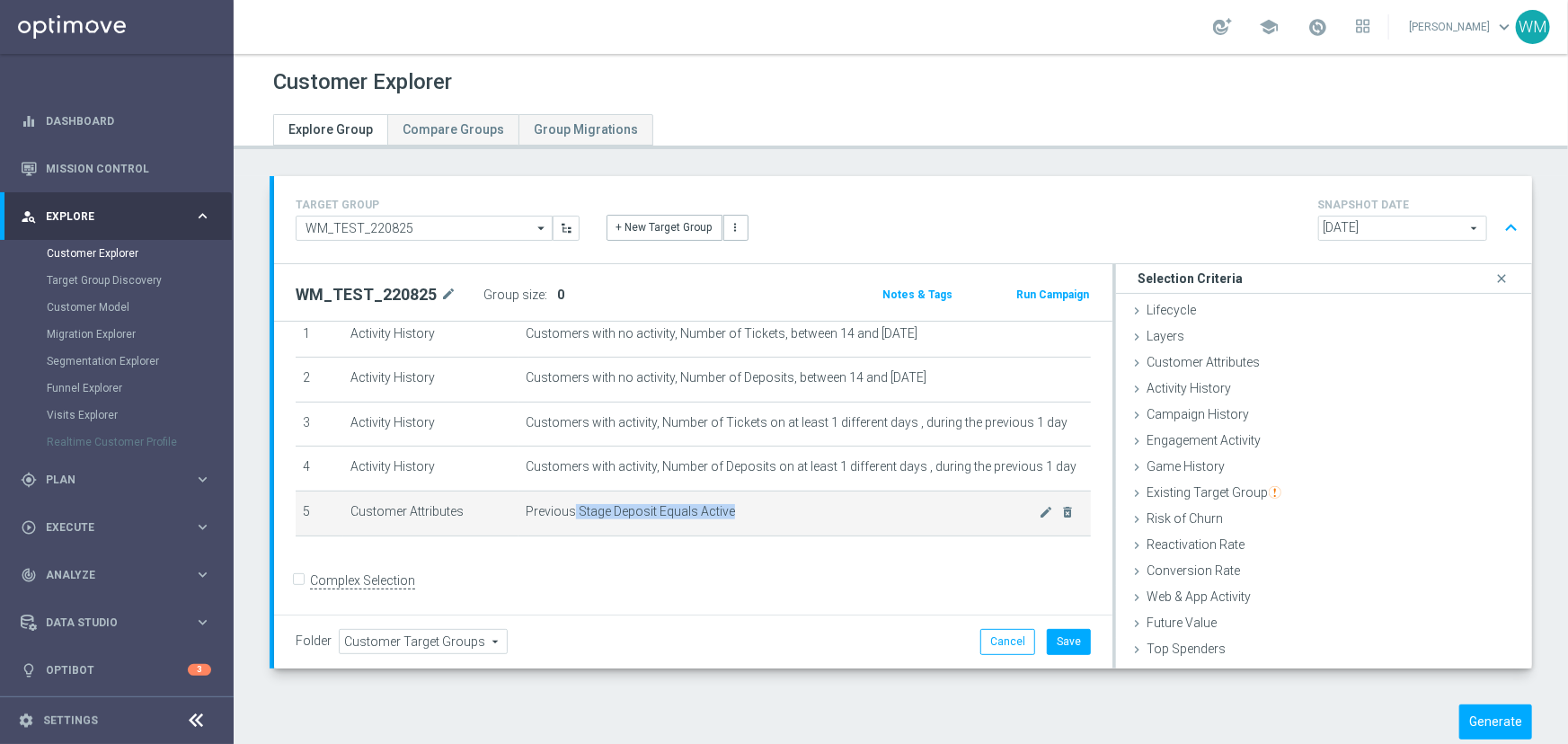
drag, startPoint x: 576, startPoint y: 512, endPoint x: 764, endPoint y: 513, distance: 188.0
click at [764, 513] on span "Previous Stage Deposit Equals Active" at bounding box center [782, 512] width 514 height 16
click at [1061, 510] on icon "delete_forever" at bounding box center [1068, 512] width 15 height 15
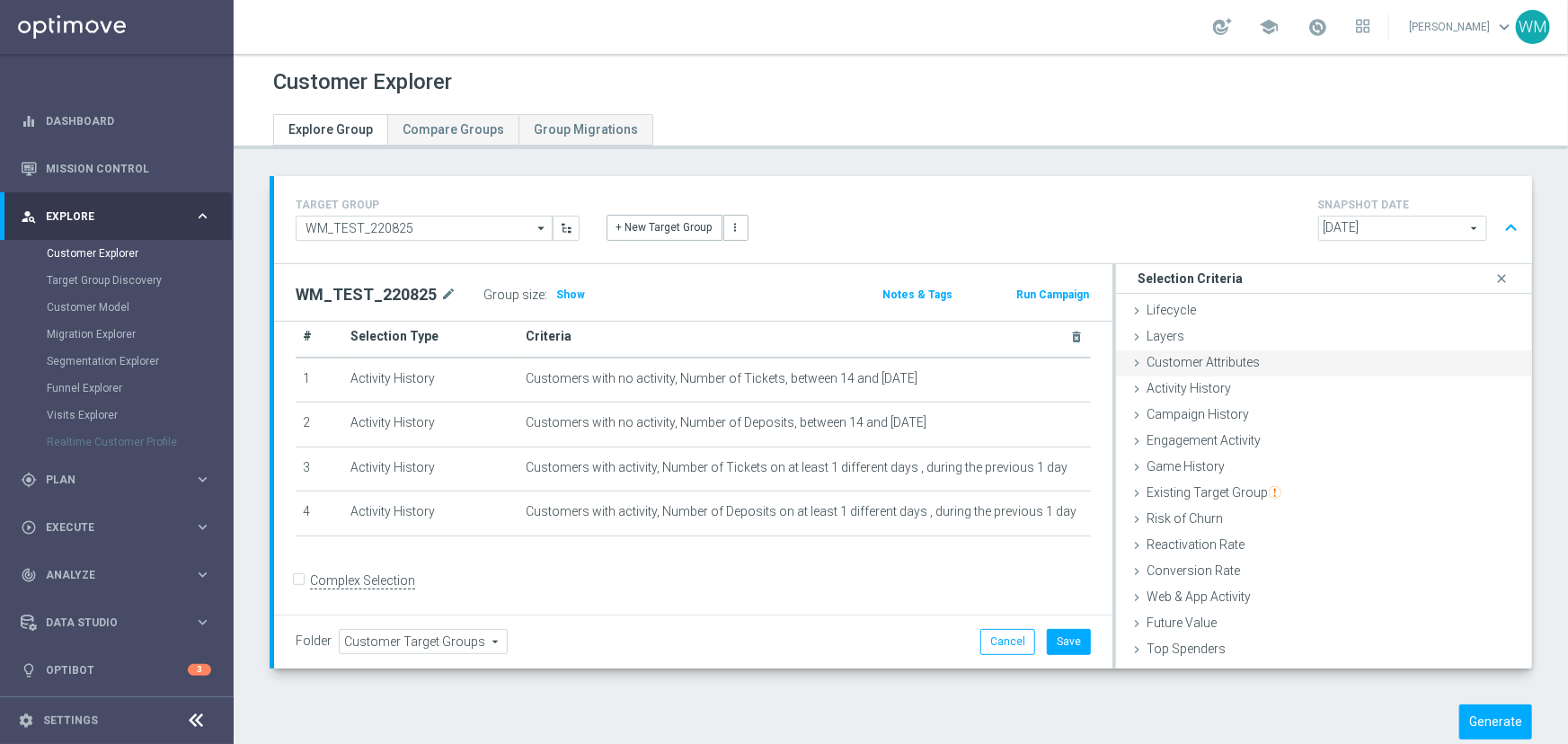
click at [1212, 356] on span "Customer Attributes" at bounding box center [1202, 362] width 113 height 15
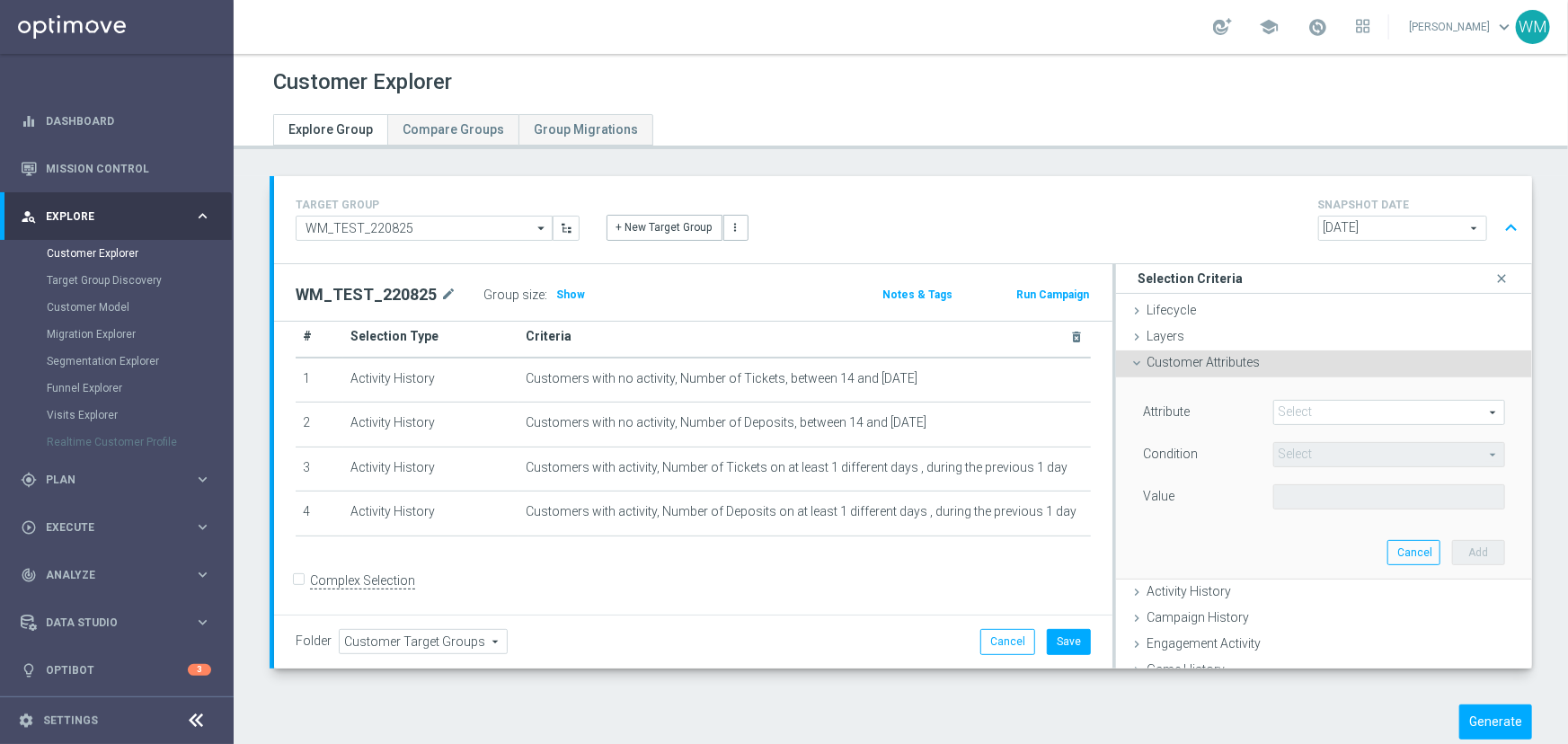
click at [1354, 401] on span at bounding box center [1388, 413] width 230 height 24
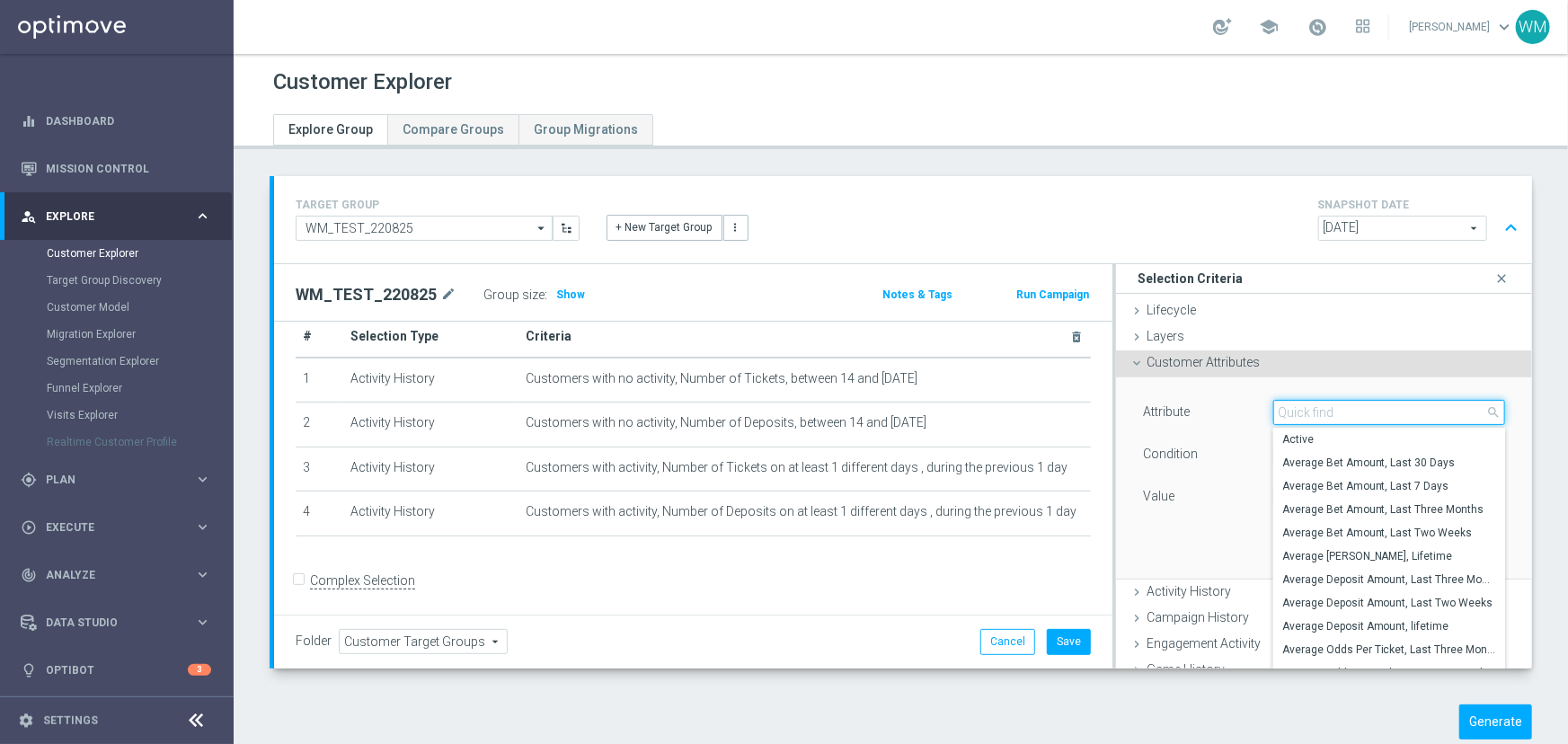
click at [1348, 403] on input "search" at bounding box center [1388, 413] width 232 height 26
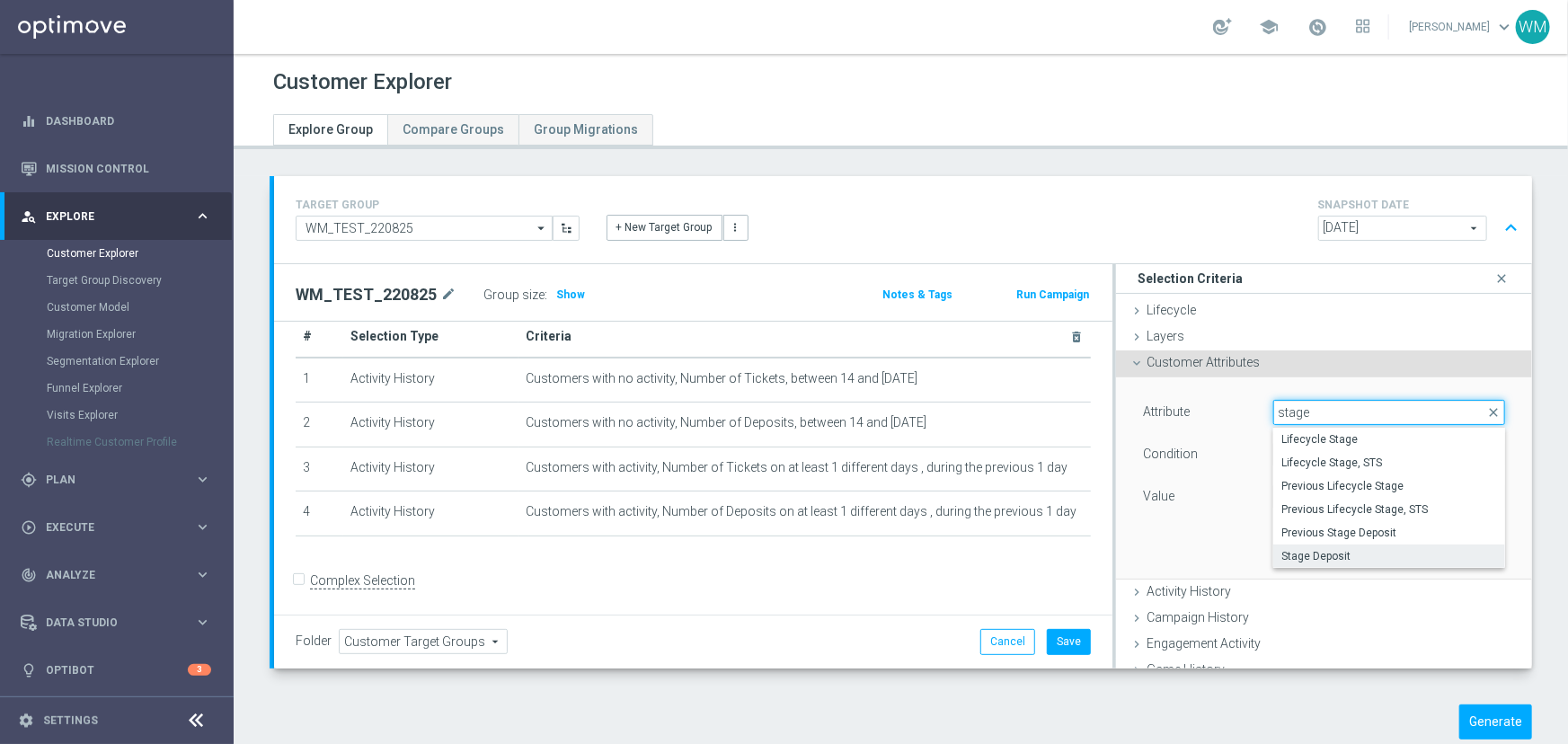
type input "stage"
click at [1350, 549] on span "Stage Deposit" at bounding box center [1388, 556] width 214 height 15
type input "Stage Deposit"
type input "Equals"
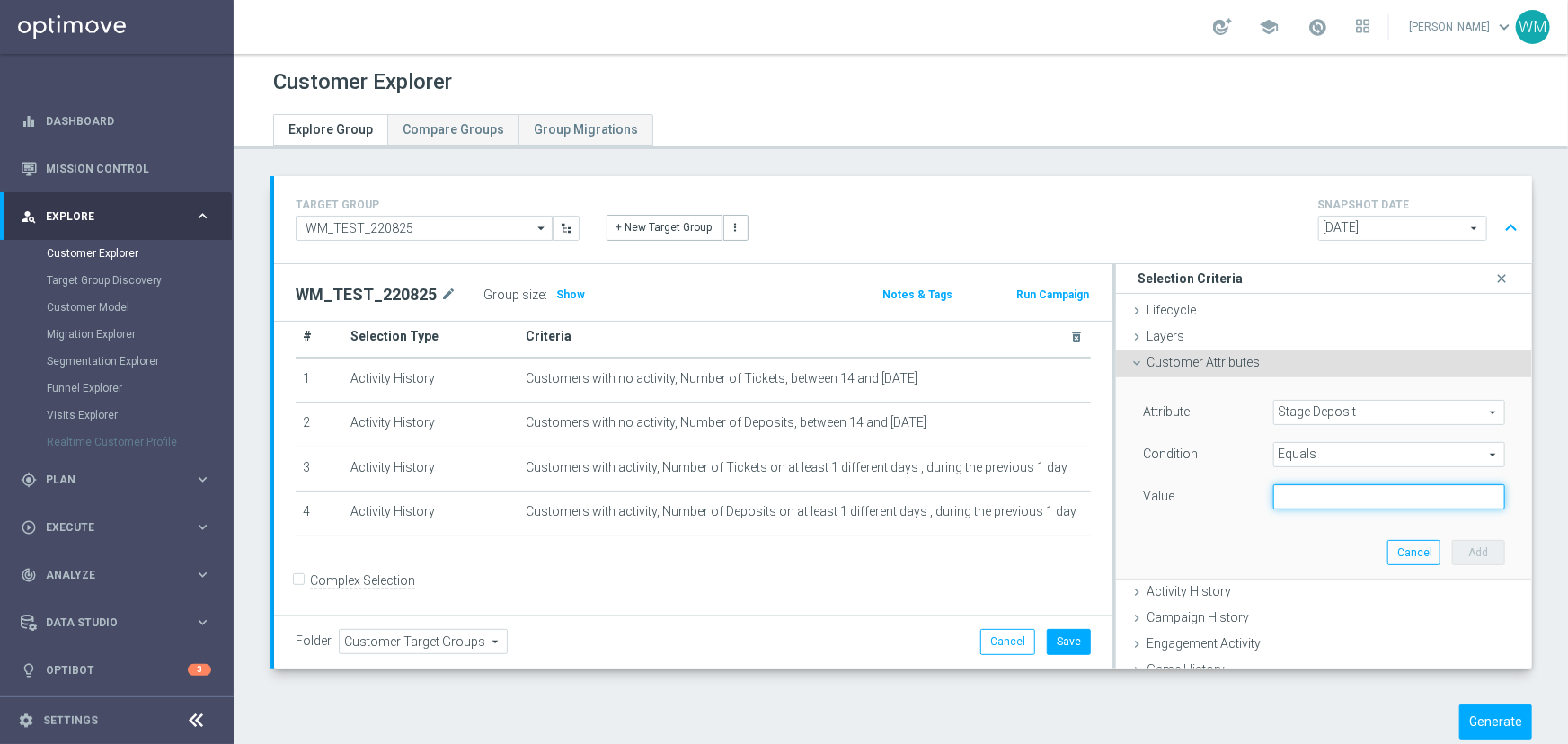
click at [1336, 489] on input "text" at bounding box center [1388, 497] width 232 height 26
type input "Active"
click at [1464, 543] on button "Add" at bounding box center [1478, 553] width 53 height 26
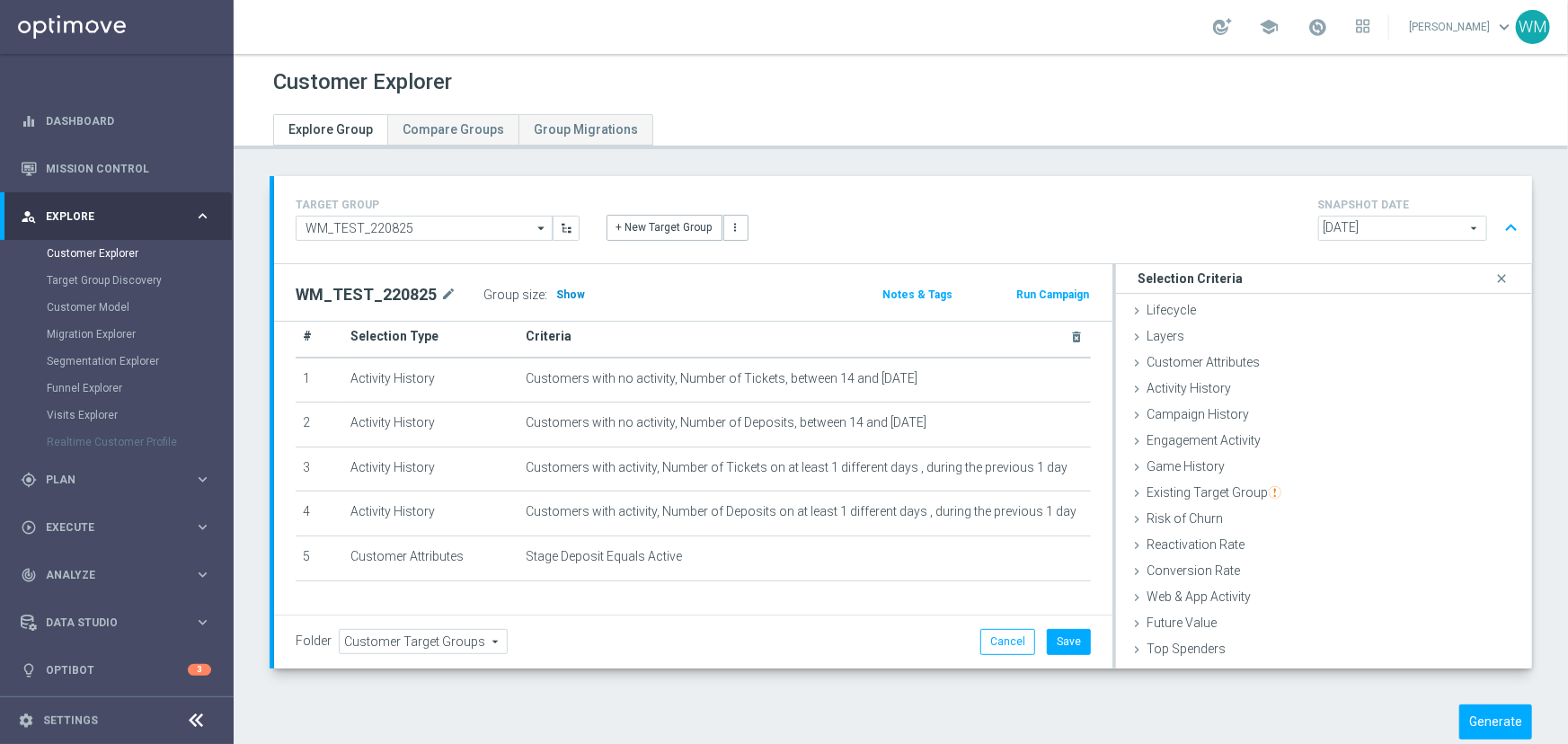
click at [561, 288] on span "Show" at bounding box center [571, 294] width 29 height 13
drag, startPoint x: 678, startPoint y: 511, endPoint x: 490, endPoint y: 518, distance: 188.1
click at [490, 535] on tr "5 Customer Attributes Stage Deposit Equals Active mode_edit delete_forever" at bounding box center [693, 557] width 795 height 45
click at [490, 535] on td "Customer Attributes" at bounding box center [430, 557] width 175 height 45
drag, startPoint x: 490, startPoint y: 518, endPoint x: 673, endPoint y: 536, distance: 183.9
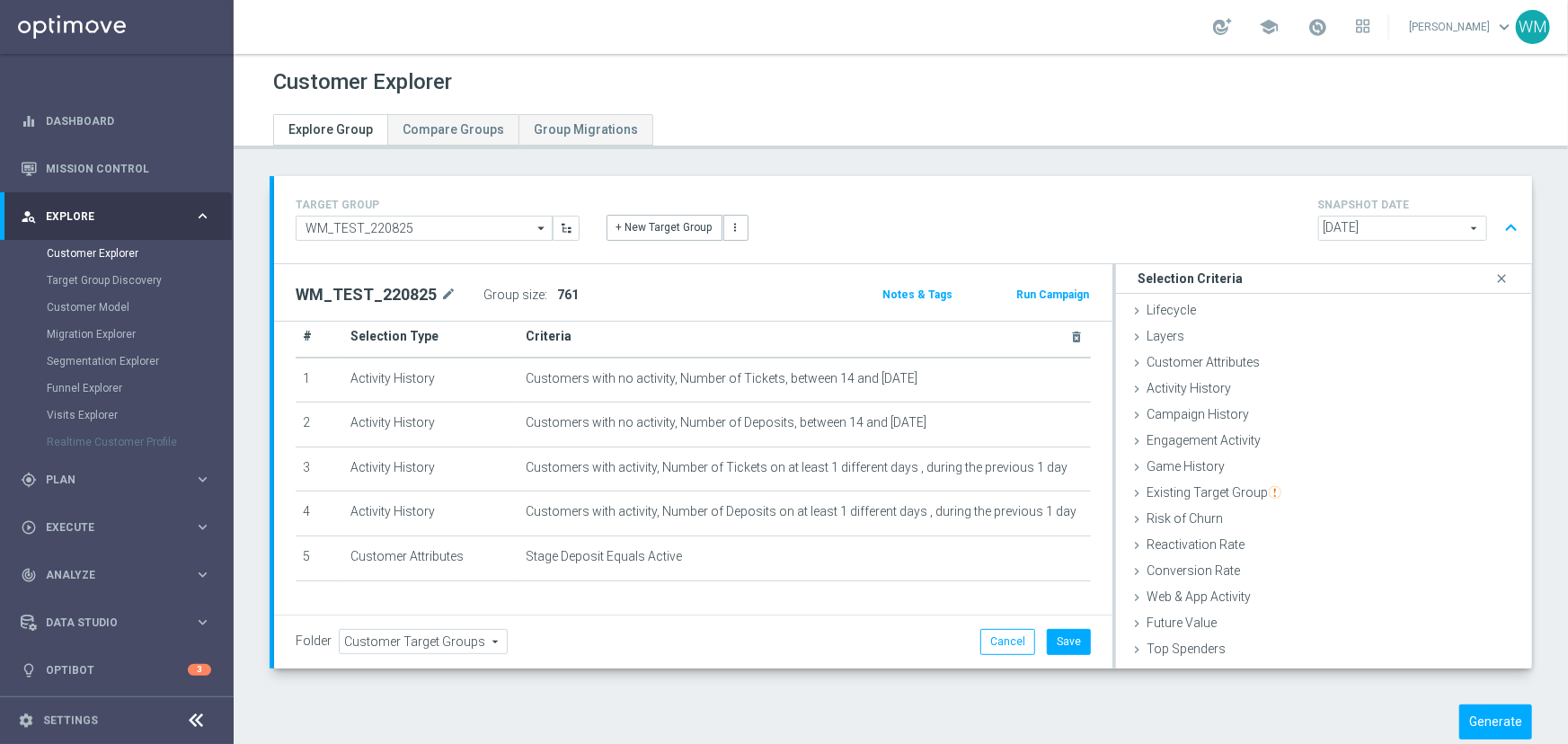
click at [673, 536] on div "# Selection Type Criteria delete_forever 1 Activity History Customers with no a…" at bounding box center [693, 457] width 822 height 281
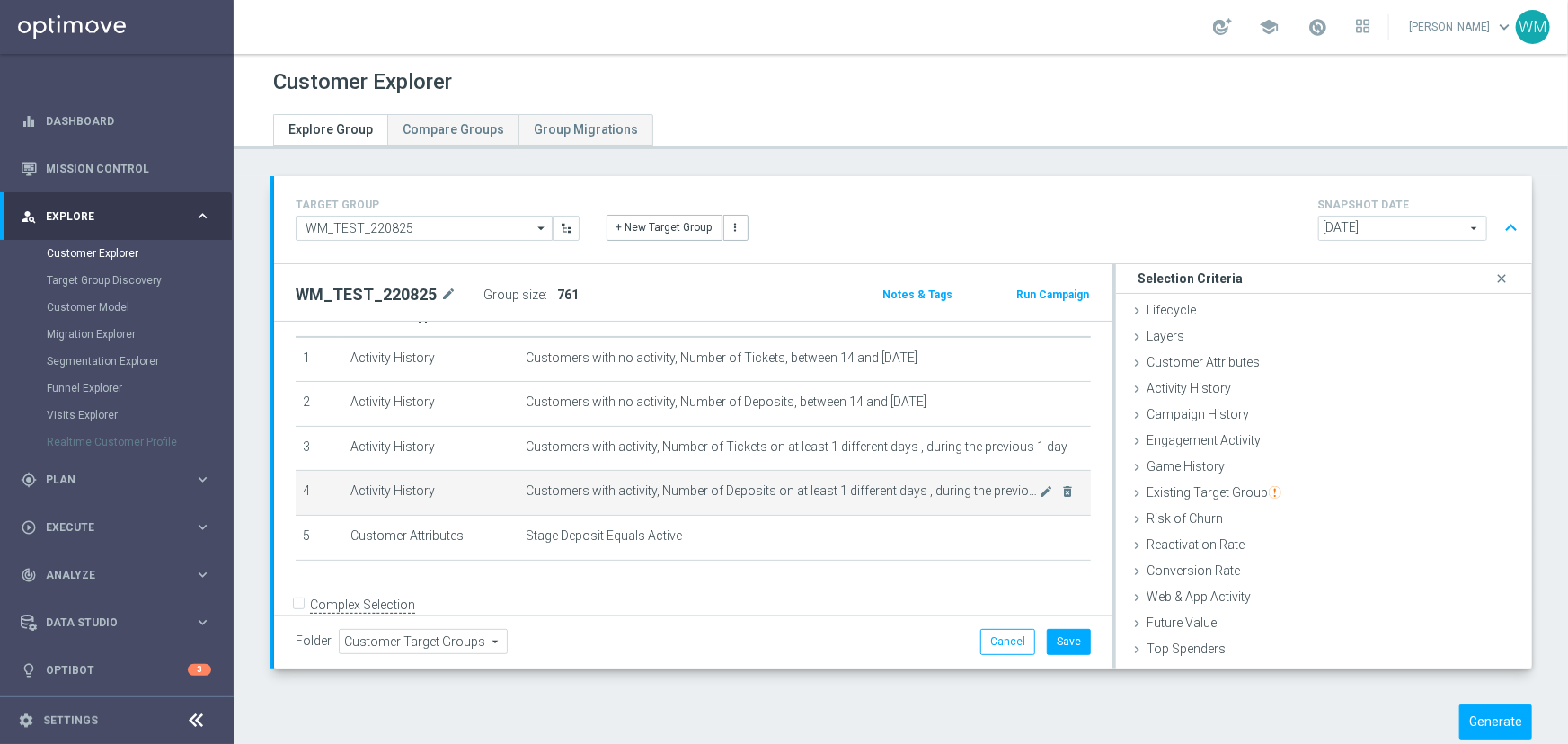
scroll to position [72, 0]
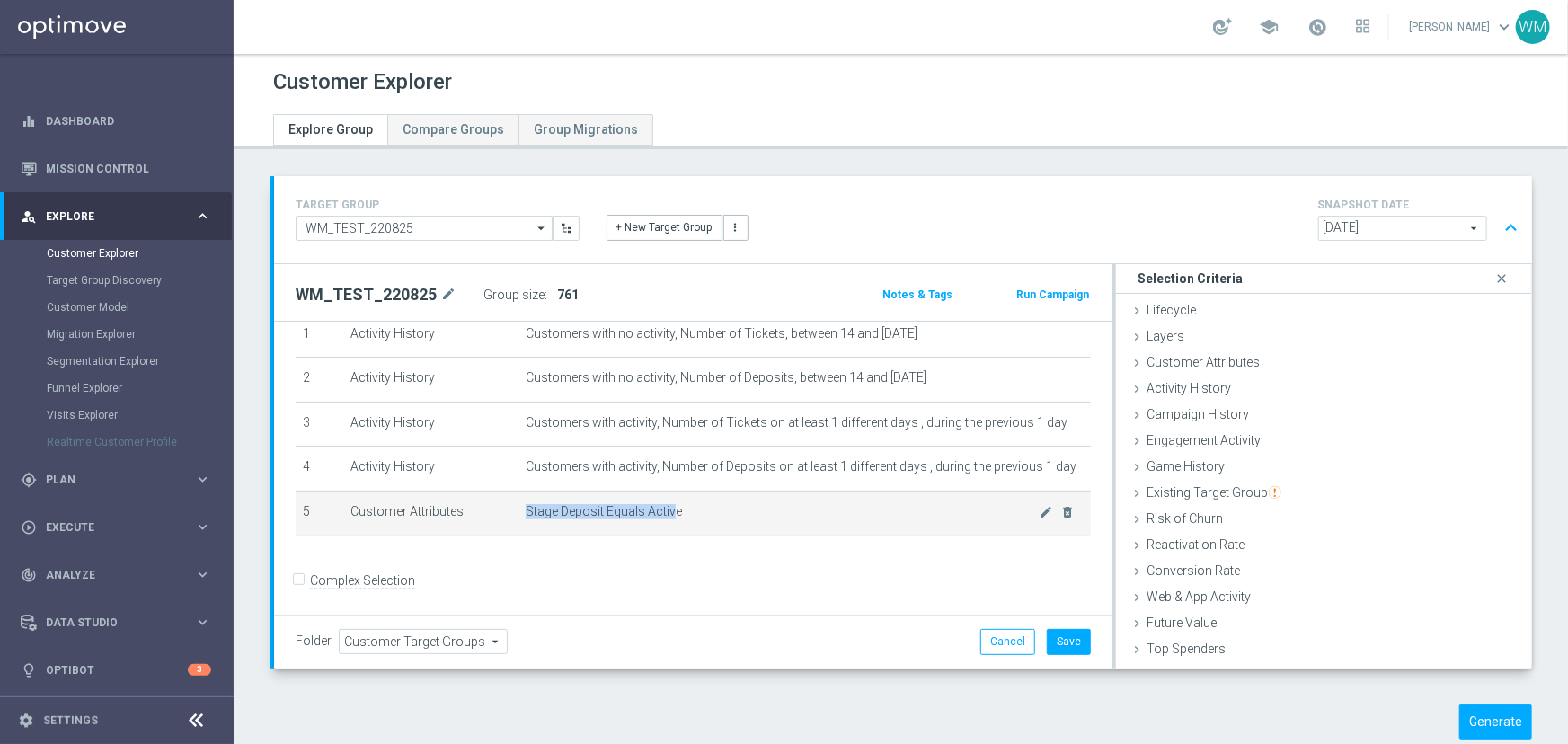
drag, startPoint x: 665, startPoint y: 513, endPoint x: 512, endPoint y: 501, distance: 153.5
click at [519, 501] on td "Stage Deposit Equals Active mode_edit delete_forever" at bounding box center [805, 512] width 573 height 45
drag, startPoint x: 512, startPoint y: 501, endPoint x: 709, endPoint y: 512, distance: 197.3
click at [709, 512] on td "Stage Deposit Equals Active mode_edit delete_forever" at bounding box center [805, 512] width 573 height 45
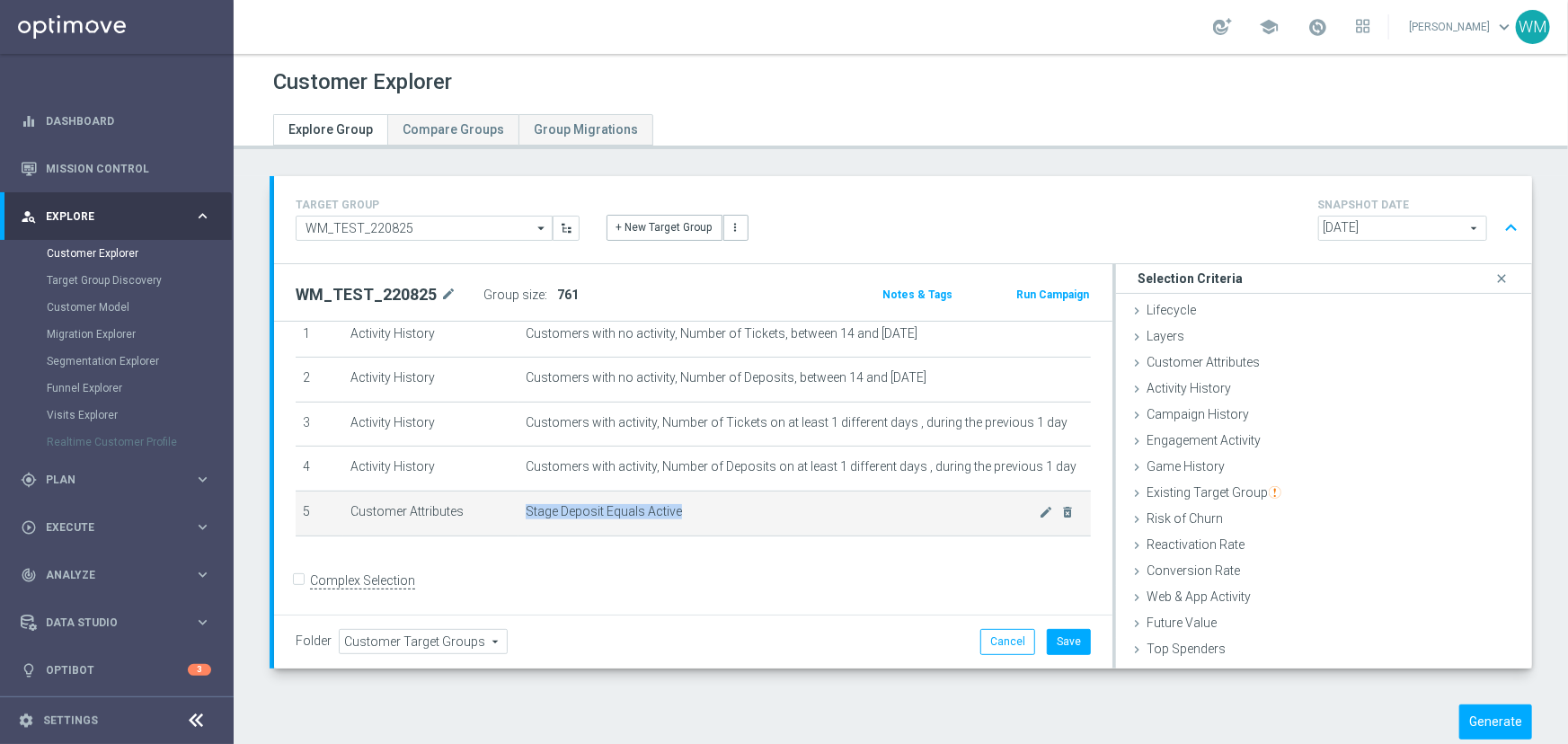
click at [709, 512] on span "Stage Deposit Equals Active" at bounding box center [782, 512] width 514 height 16
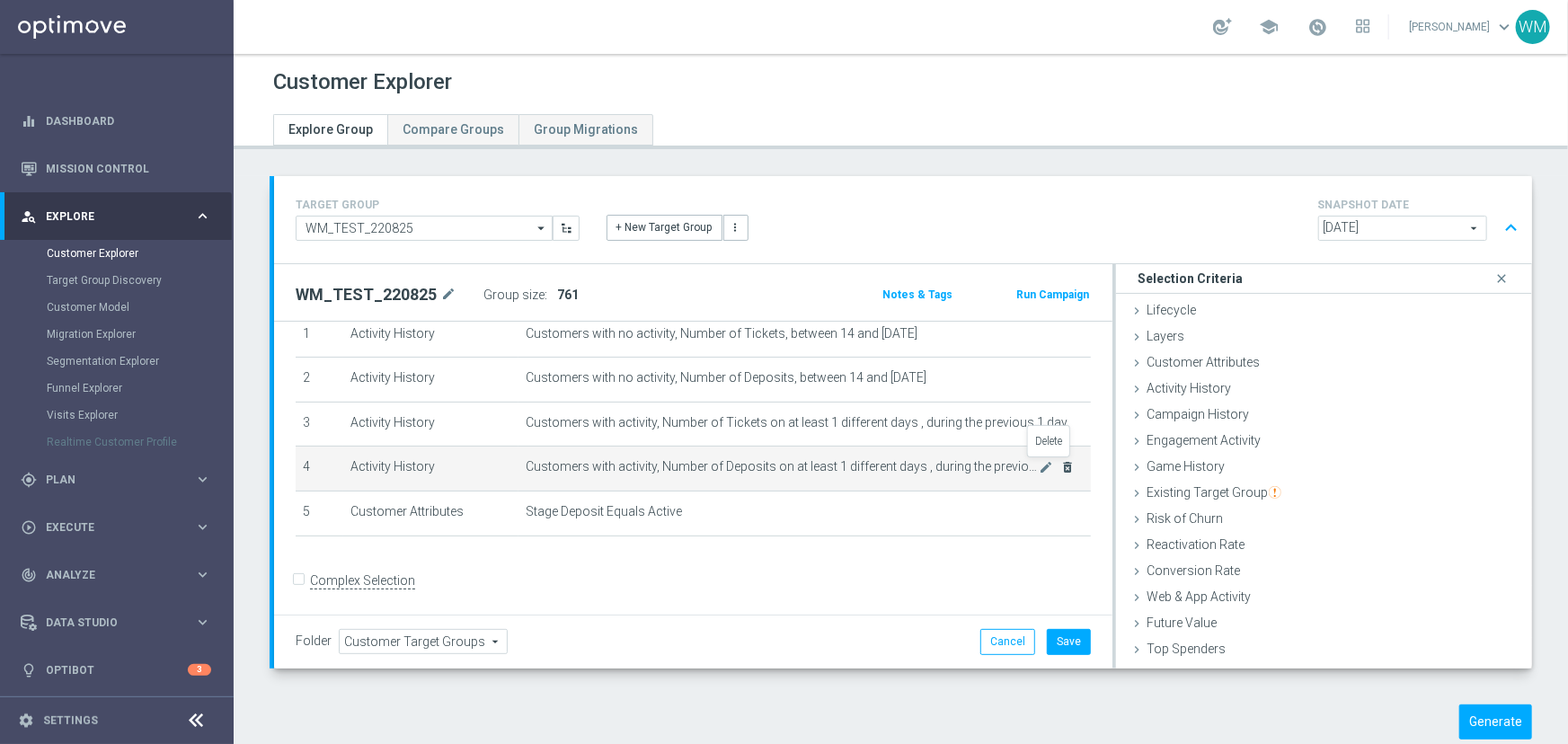
click at [1061, 462] on icon "delete_forever" at bounding box center [1068, 468] width 15 height 15
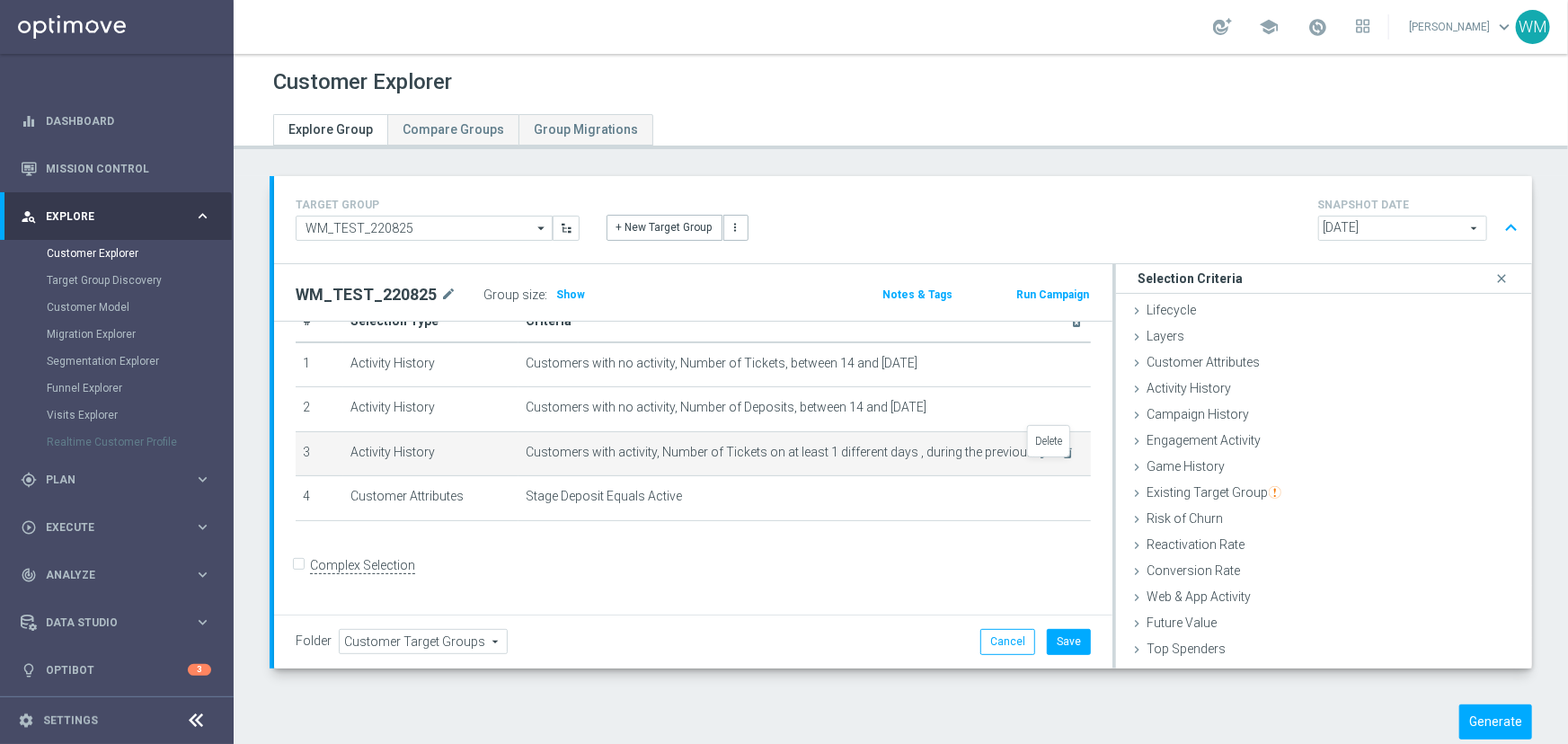
scroll to position [27, 0]
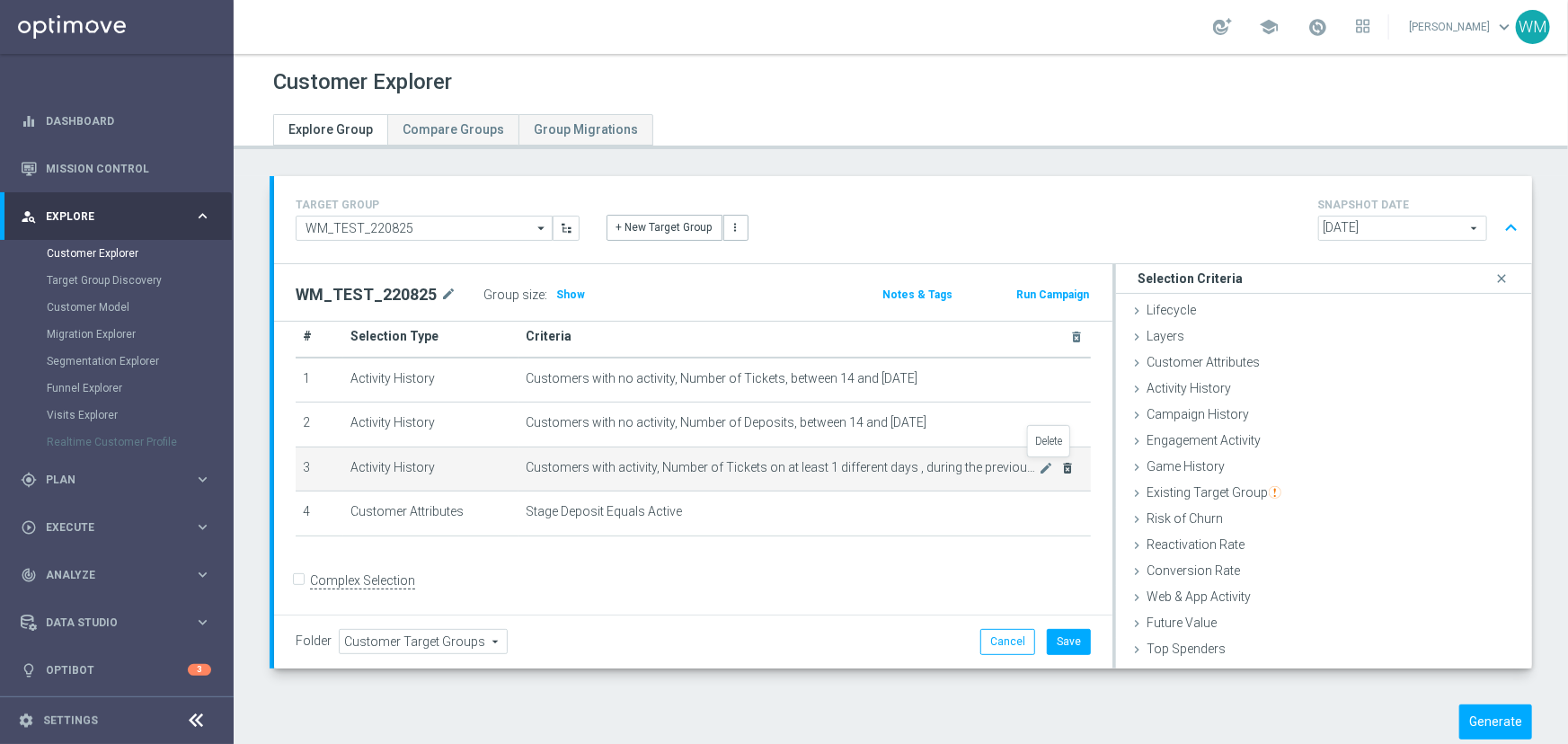
click at [1061, 463] on icon "delete_forever" at bounding box center [1068, 469] width 15 height 15
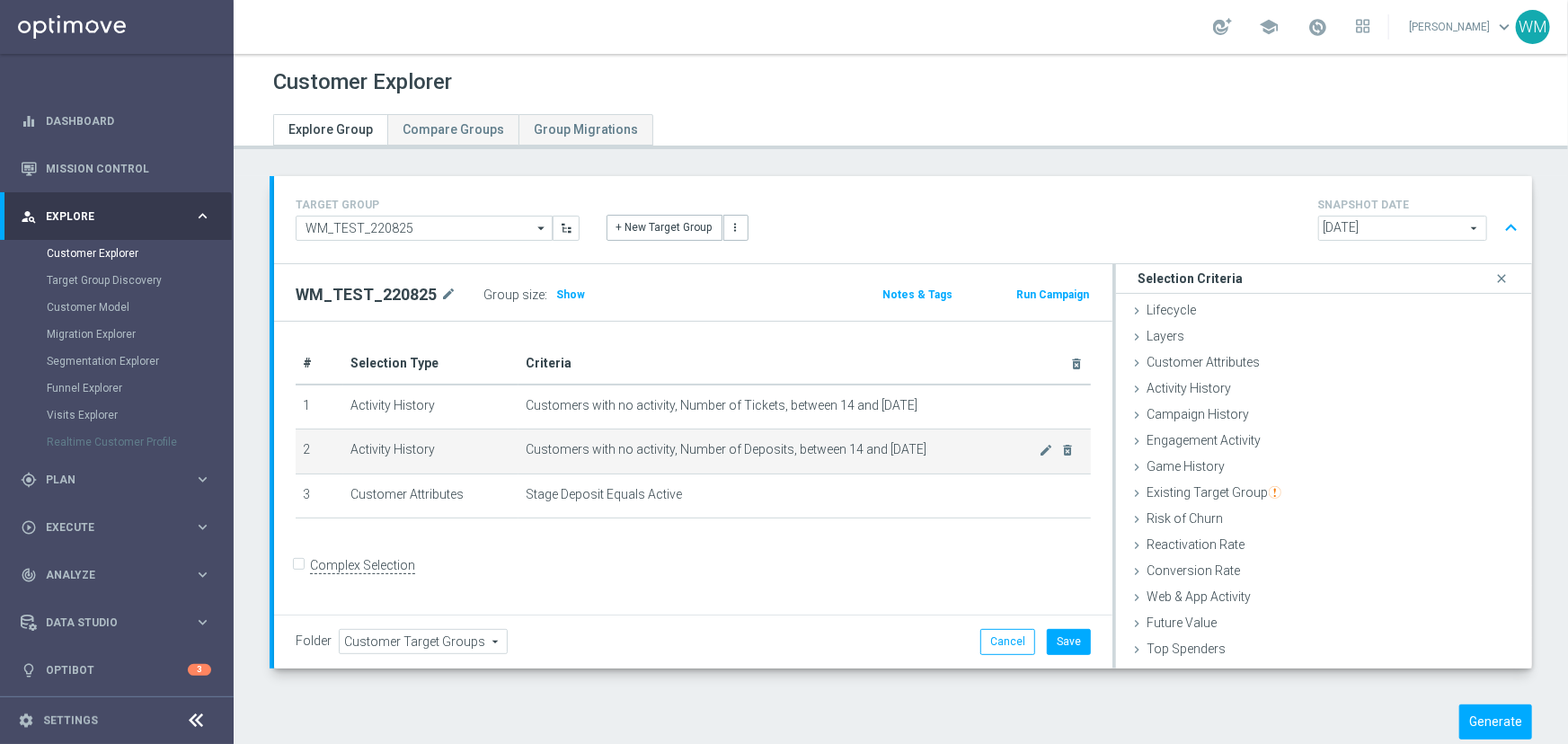
scroll to position [0, 0]
click at [1061, 445] on icon "delete_forever" at bounding box center [1068, 450] width 15 height 15
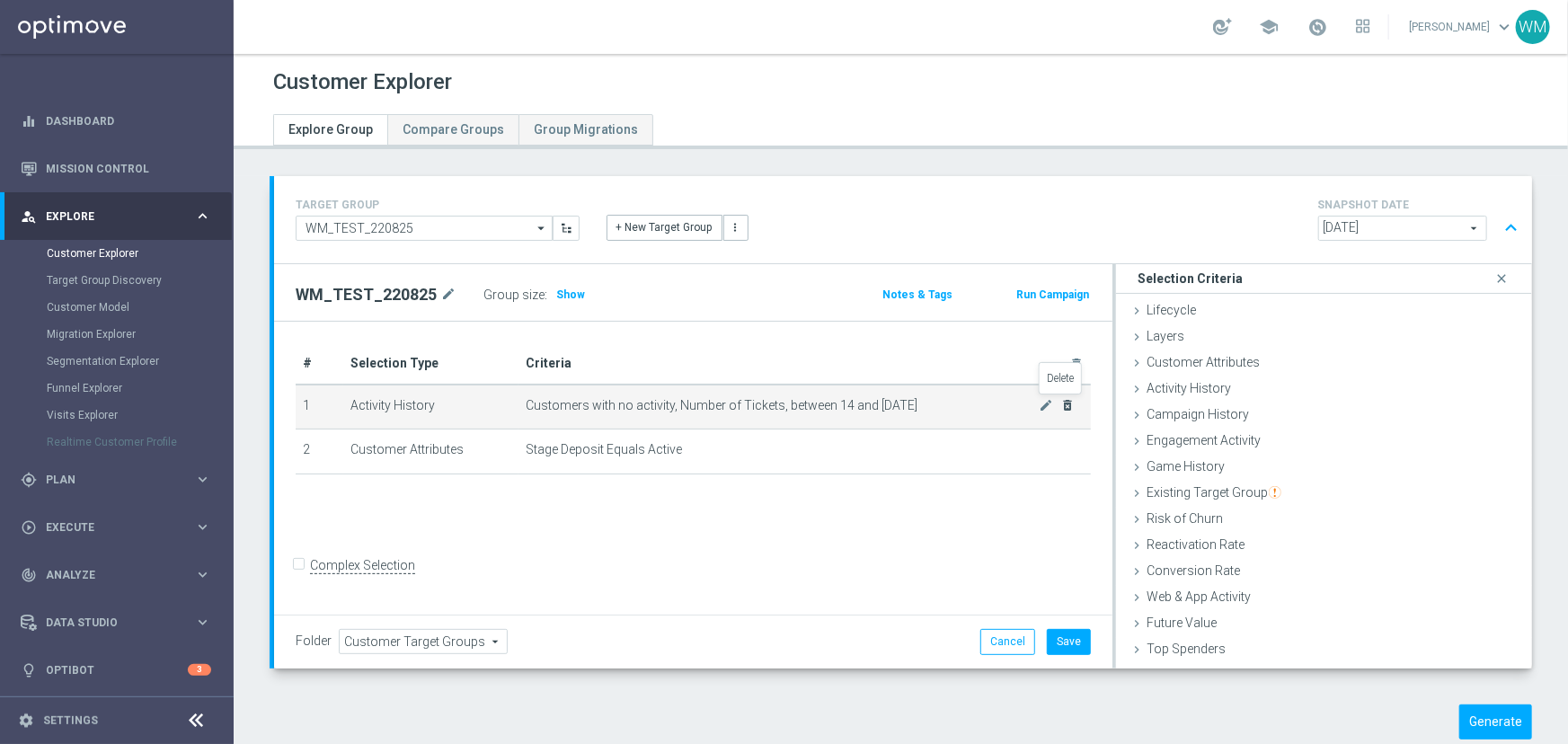
click at [1063, 405] on icon "delete_forever" at bounding box center [1068, 406] width 15 height 15
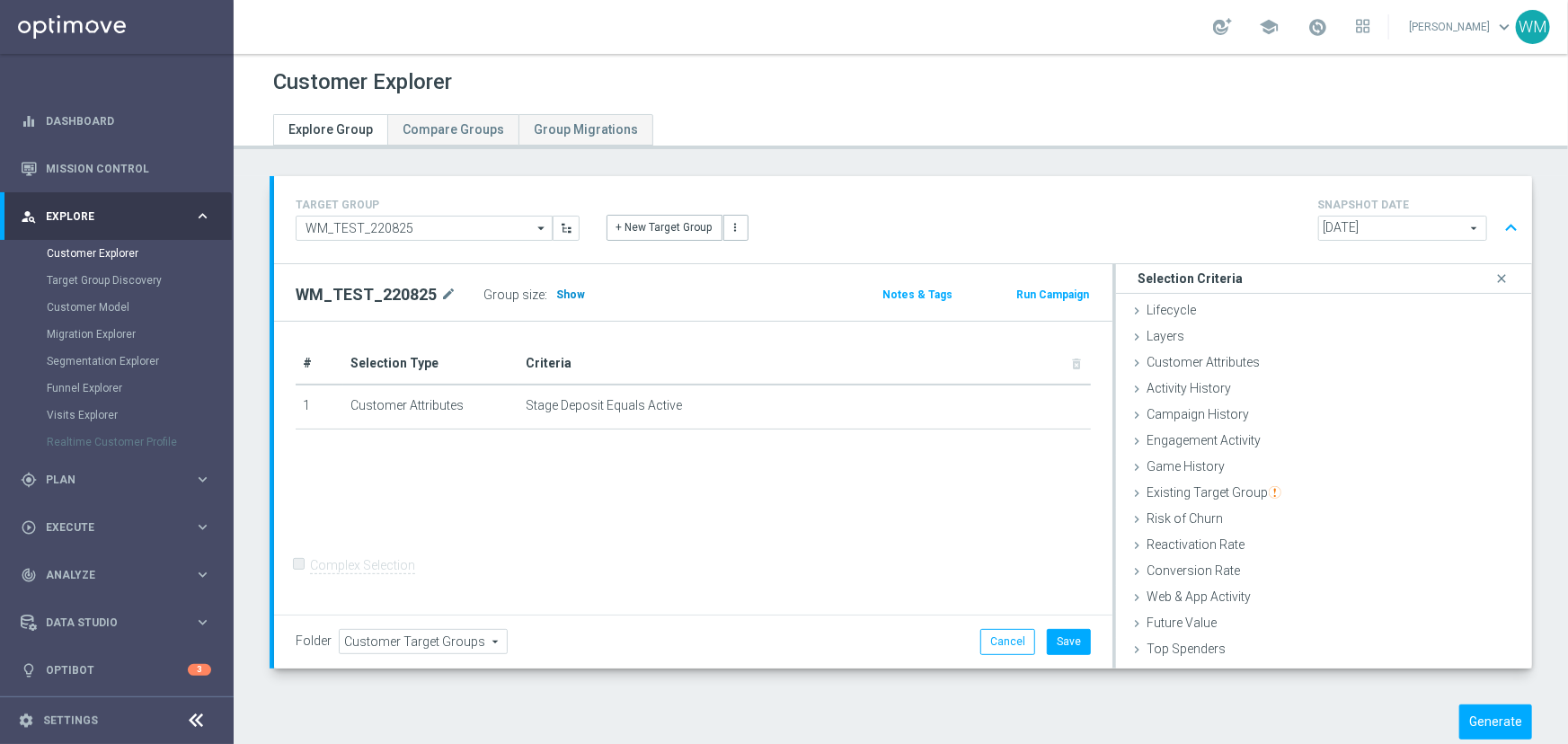
click at [560, 288] on span "Show" at bounding box center [571, 294] width 29 height 13
click at [1176, 368] on div "Customer Attributes done selection saved" at bounding box center [1324, 364] width 416 height 27
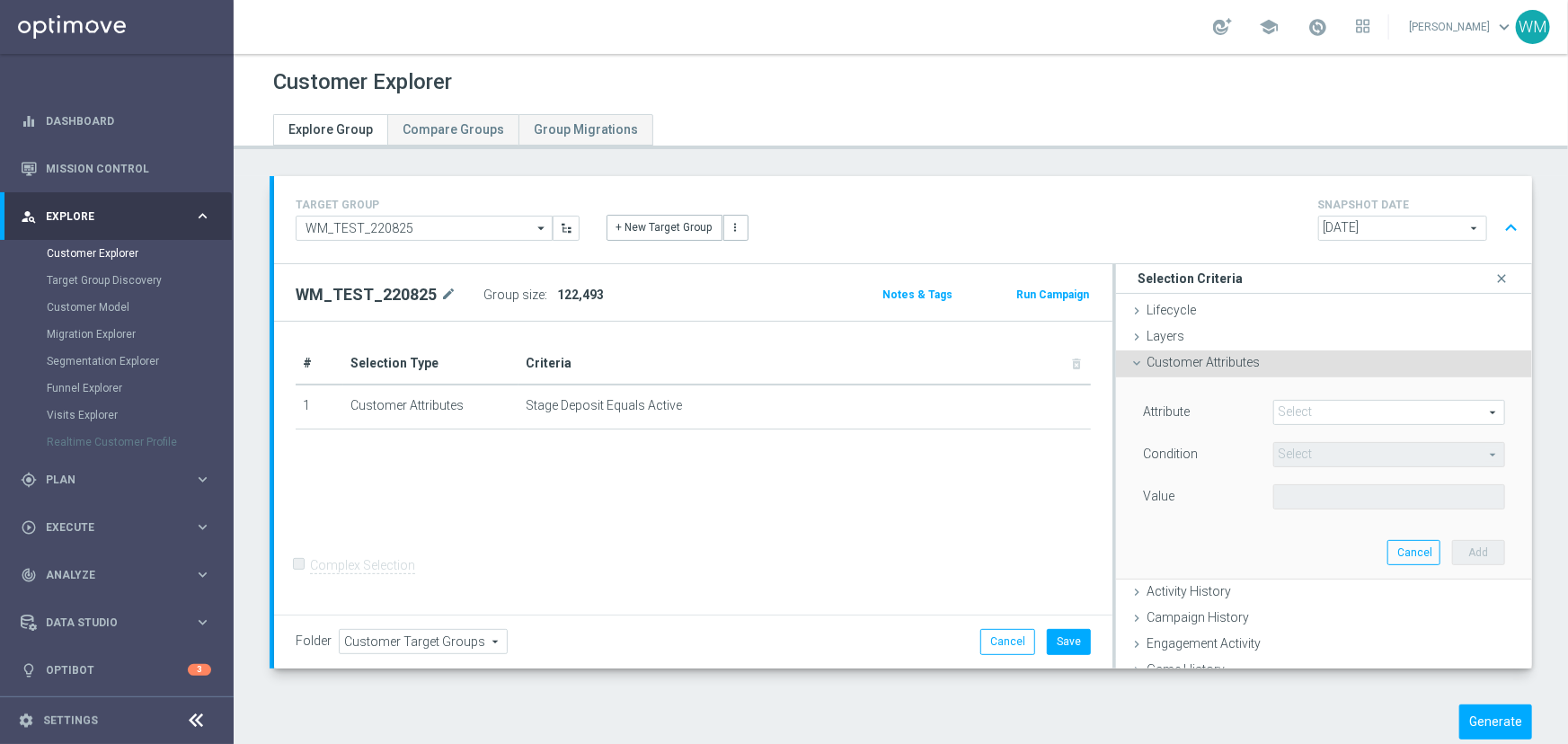
click at [1284, 403] on span at bounding box center [1388, 413] width 230 height 24
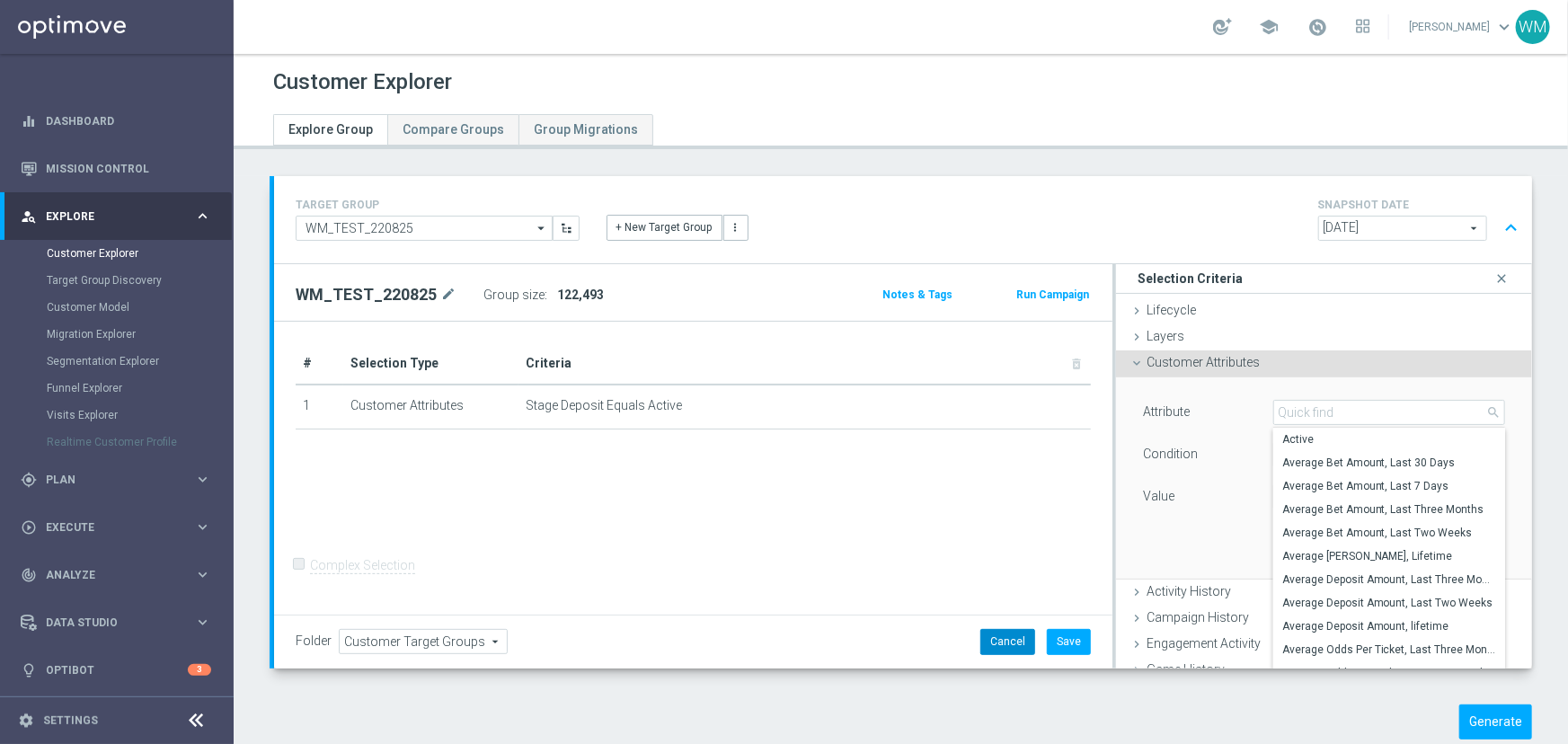
click at [981, 631] on button "Cancel" at bounding box center [1007, 642] width 55 height 26
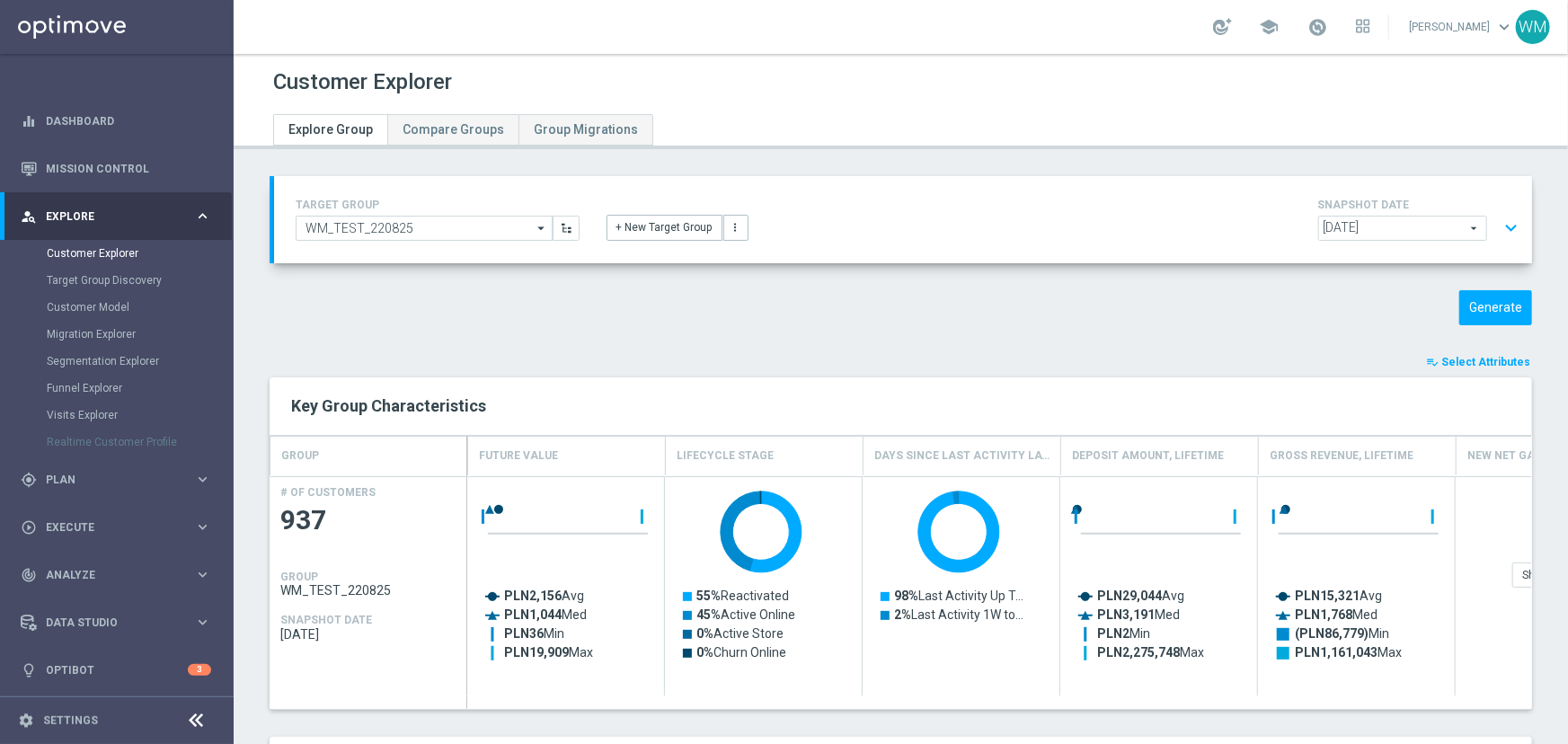
click at [1512, 224] on div "TARGET GROUP WM_TEST_220825 WM_TEST_220825 arrow_drop_down Drag here to set row…" at bounding box center [903, 220] width 1258 height 88
click at [1500, 224] on button "expand_more" at bounding box center [1511, 228] width 26 height 34
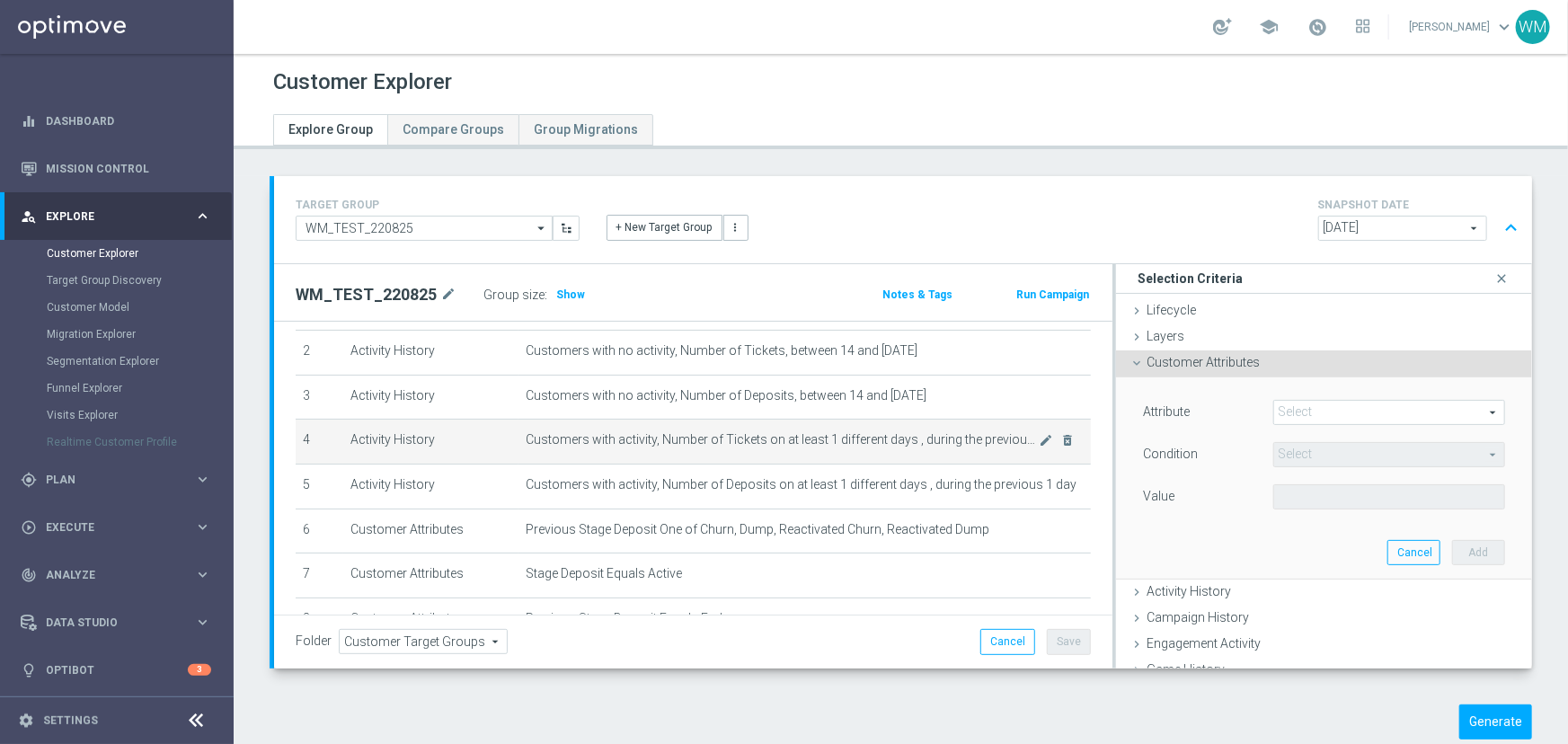
scroll to position [253, 0]
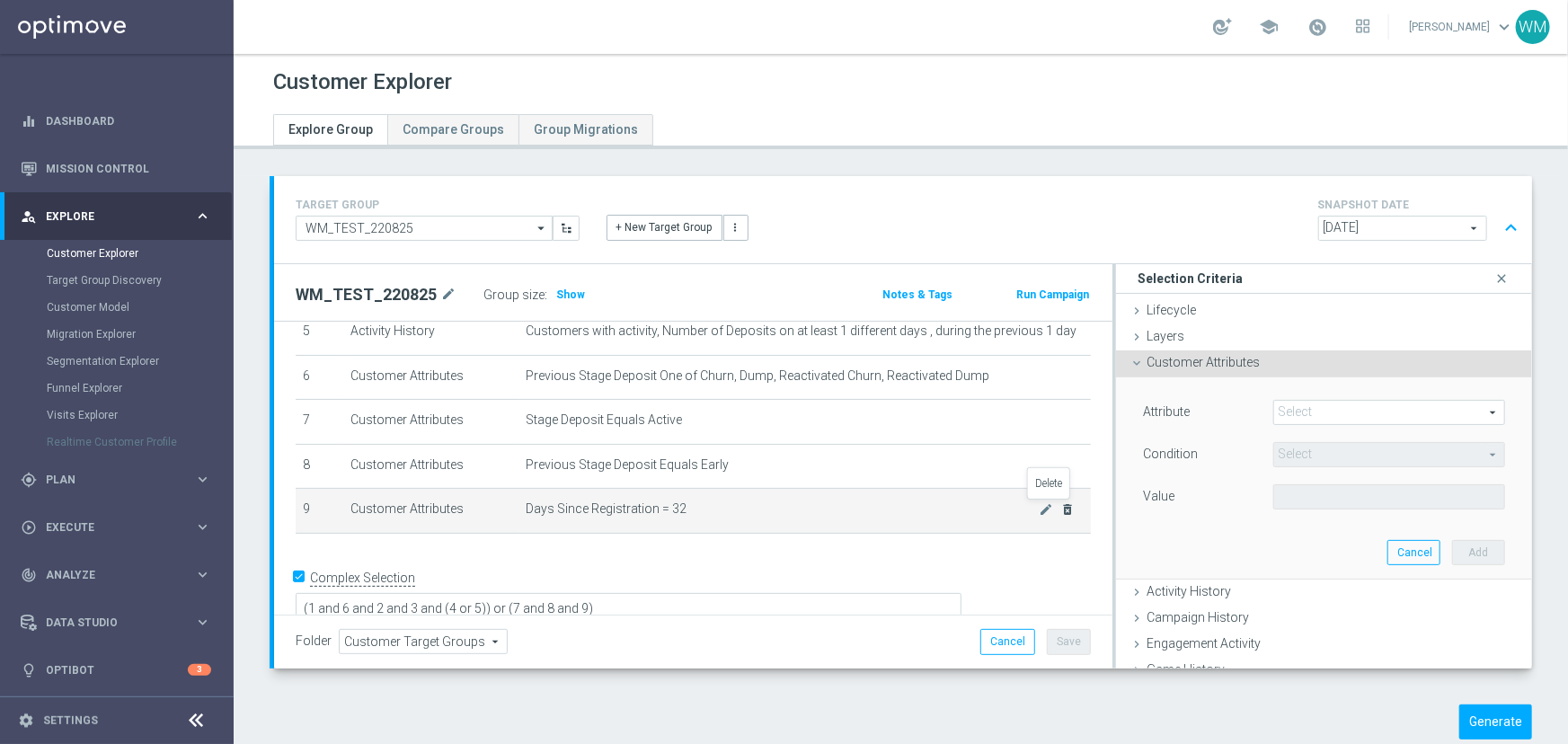
click at [1061, 507] on icon "delete_forever" at bounding box center [1068, 510] width 15 height 15
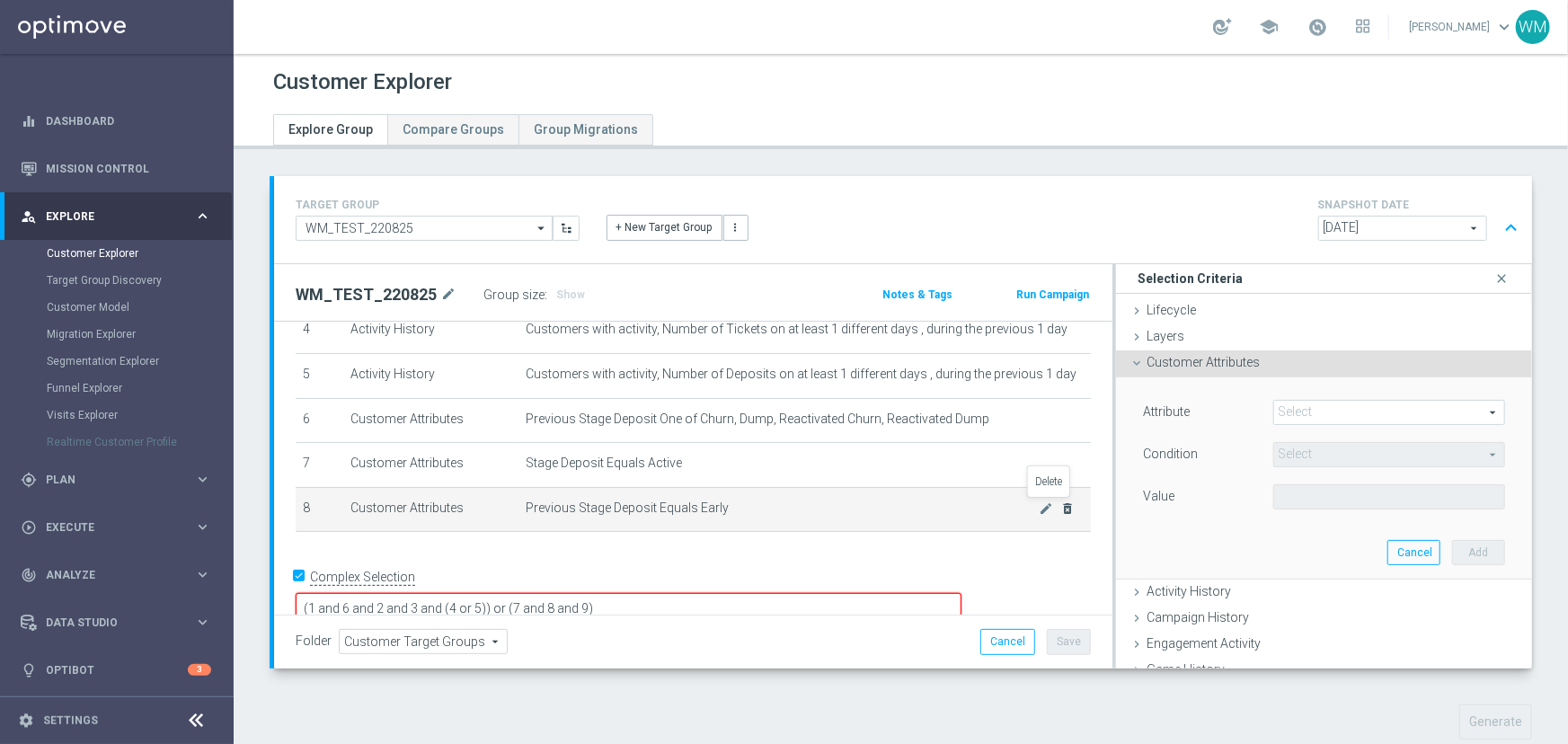
click at [1061, 507] on icon "delete_forever" at bounding box center [1068, 509] width 15 height 15
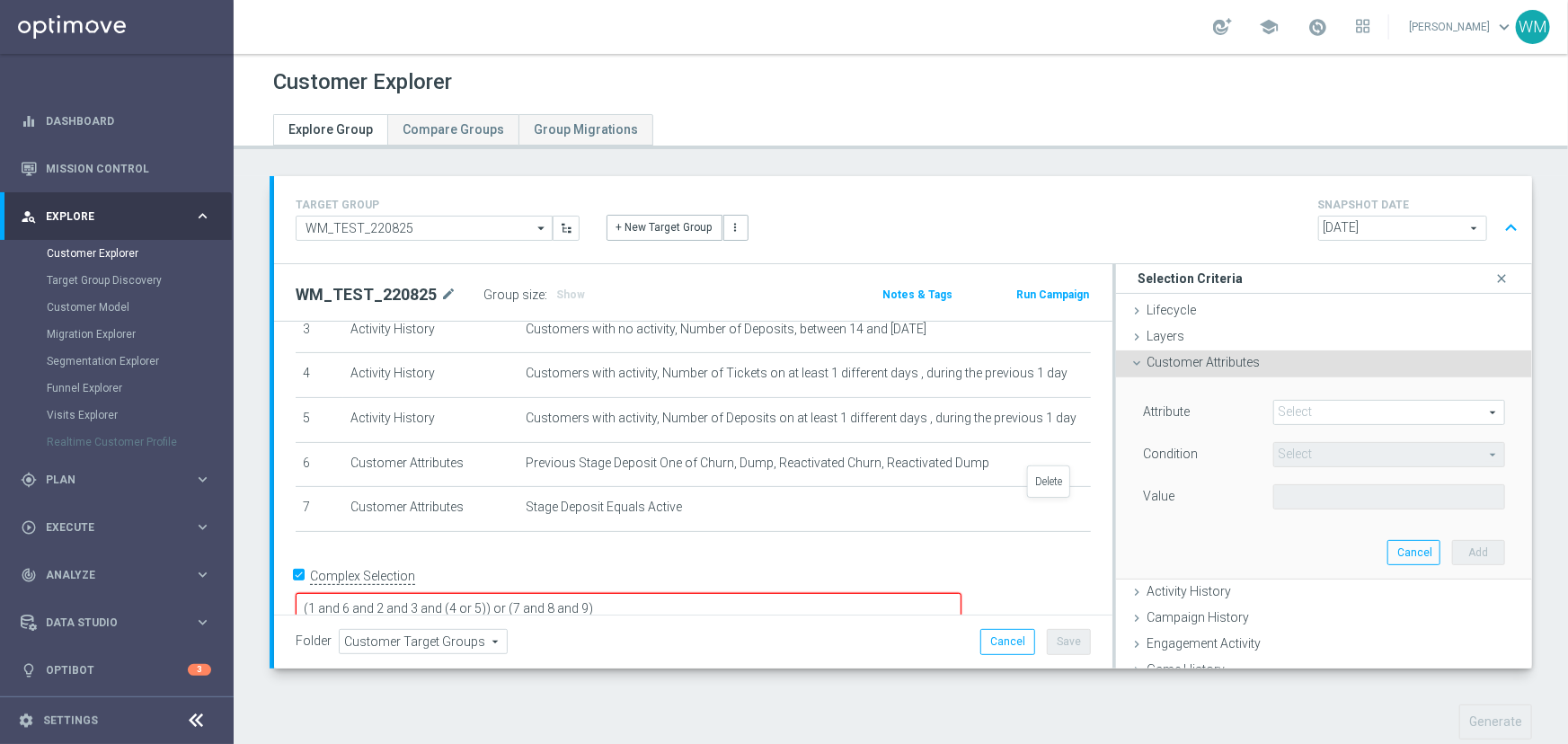
click at [0, 0] on icon "delete_forever" at bounding box center [0, 0] width 0 height 0
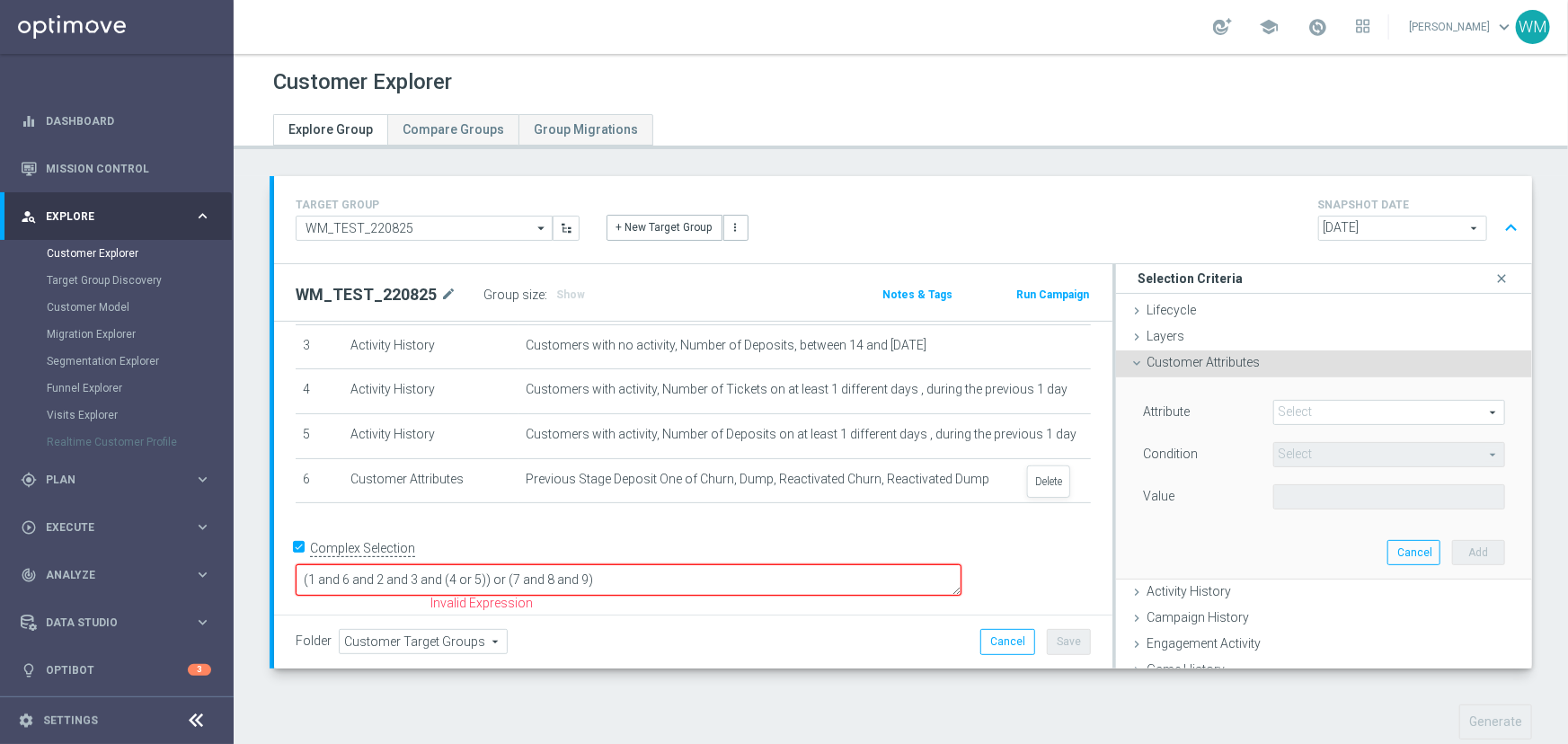
scroll to position [120, 0]
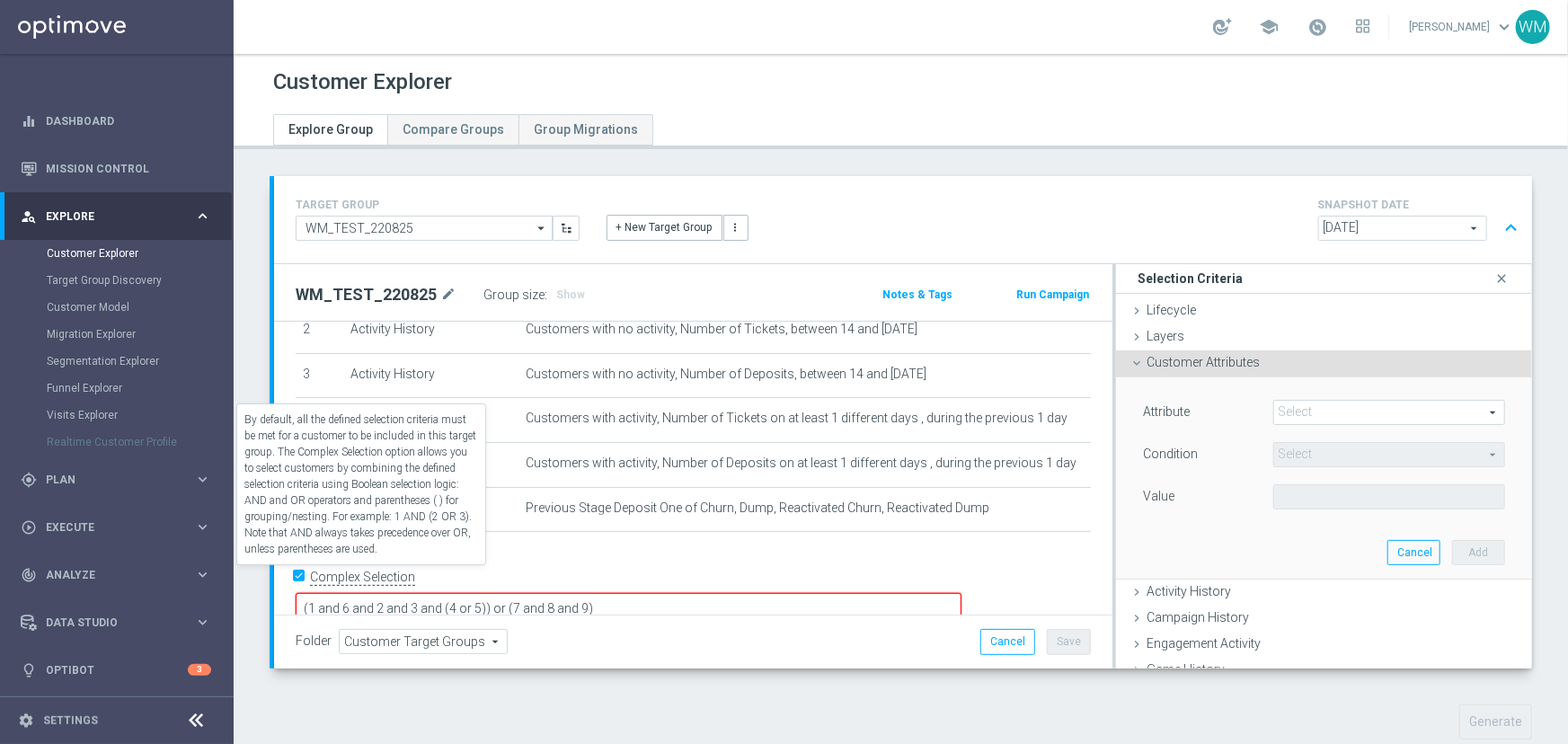
click at [350, 580] on label "Complex Selection" at bounding box center [362, 577] width 105 height 17
click at [307, 580] on input "Complex Selection" at bounding box center [301, 579] width 12 height 26
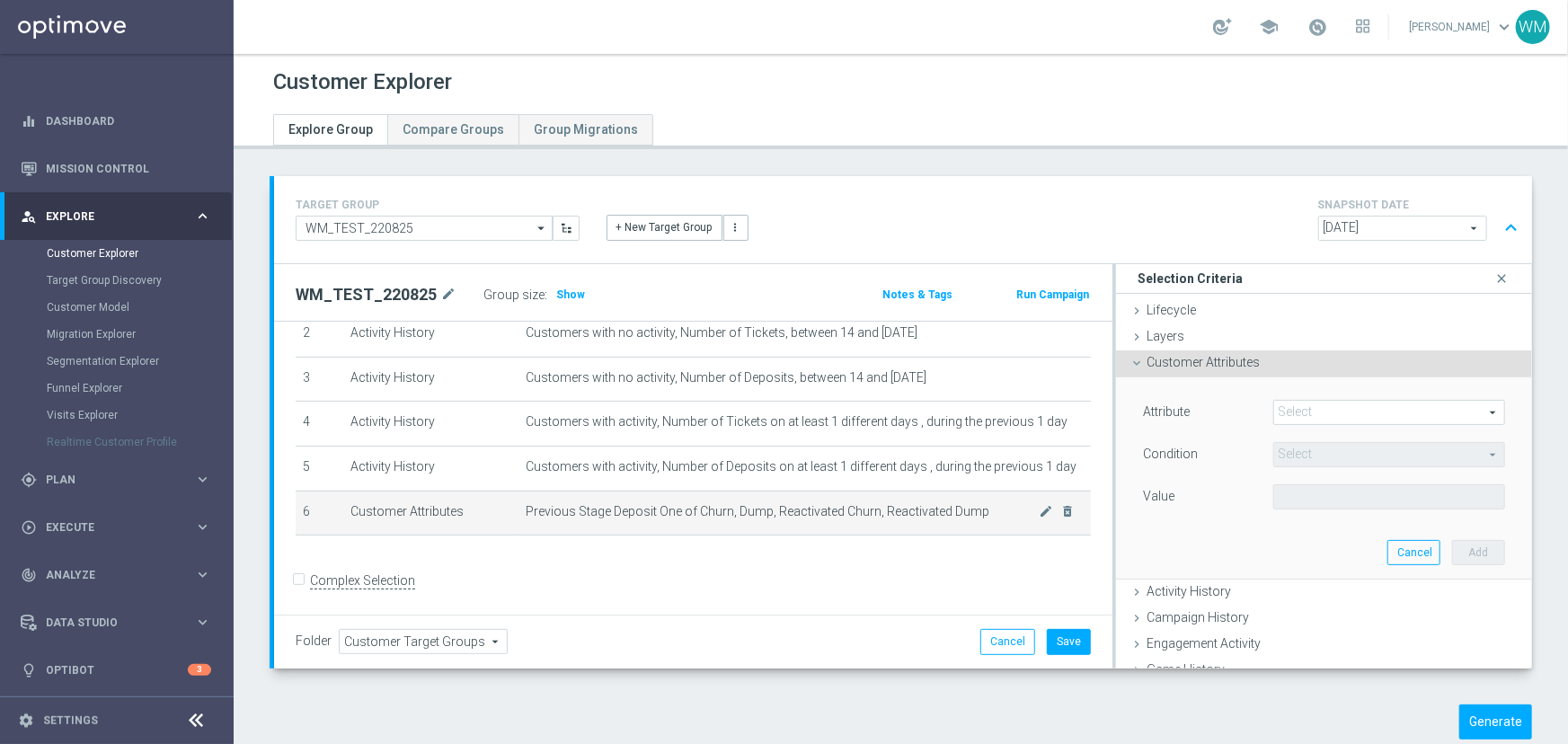
scroll to position [0, 0]
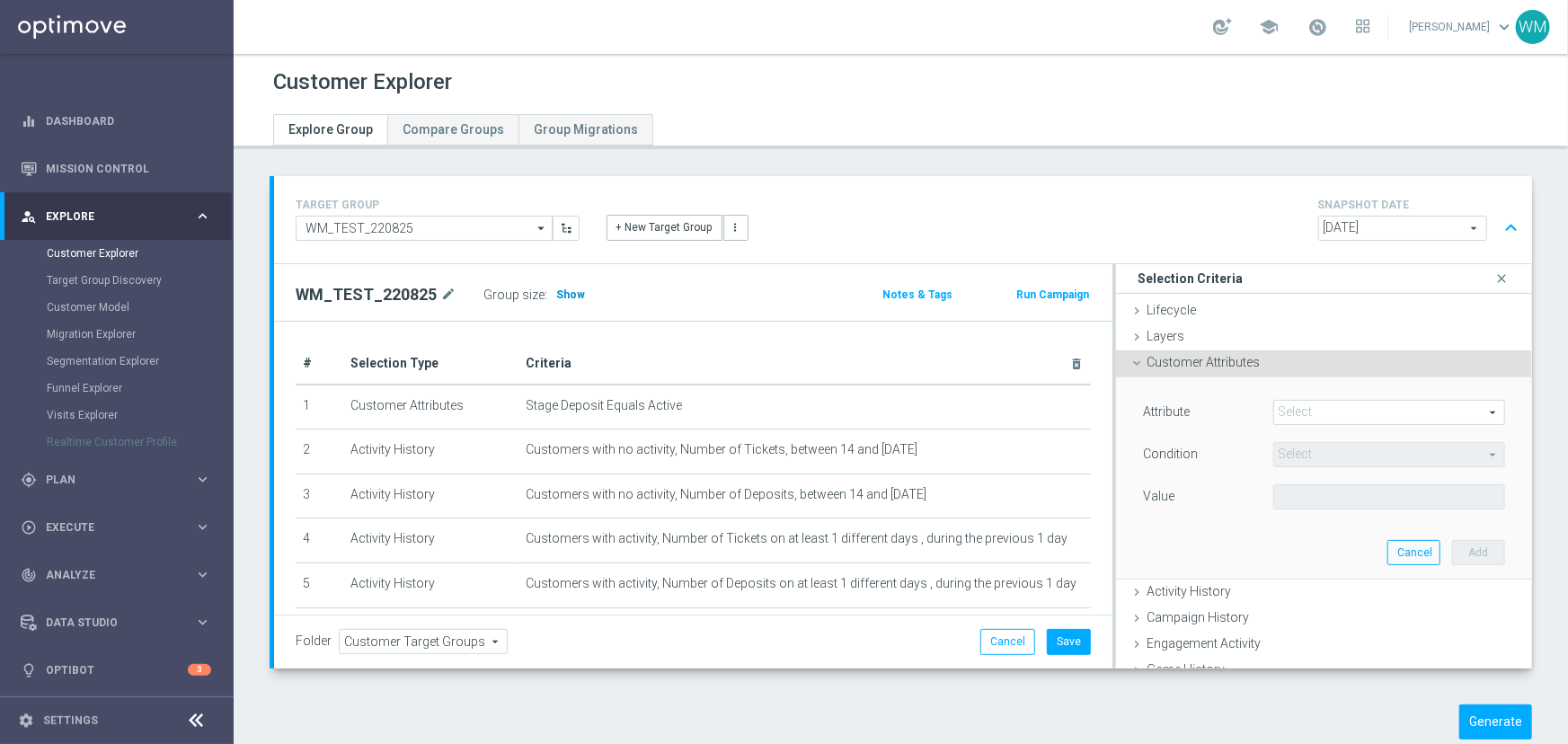
click at [562, 296] on span "Show" at bounding box center [571, 294] width 29 height 13
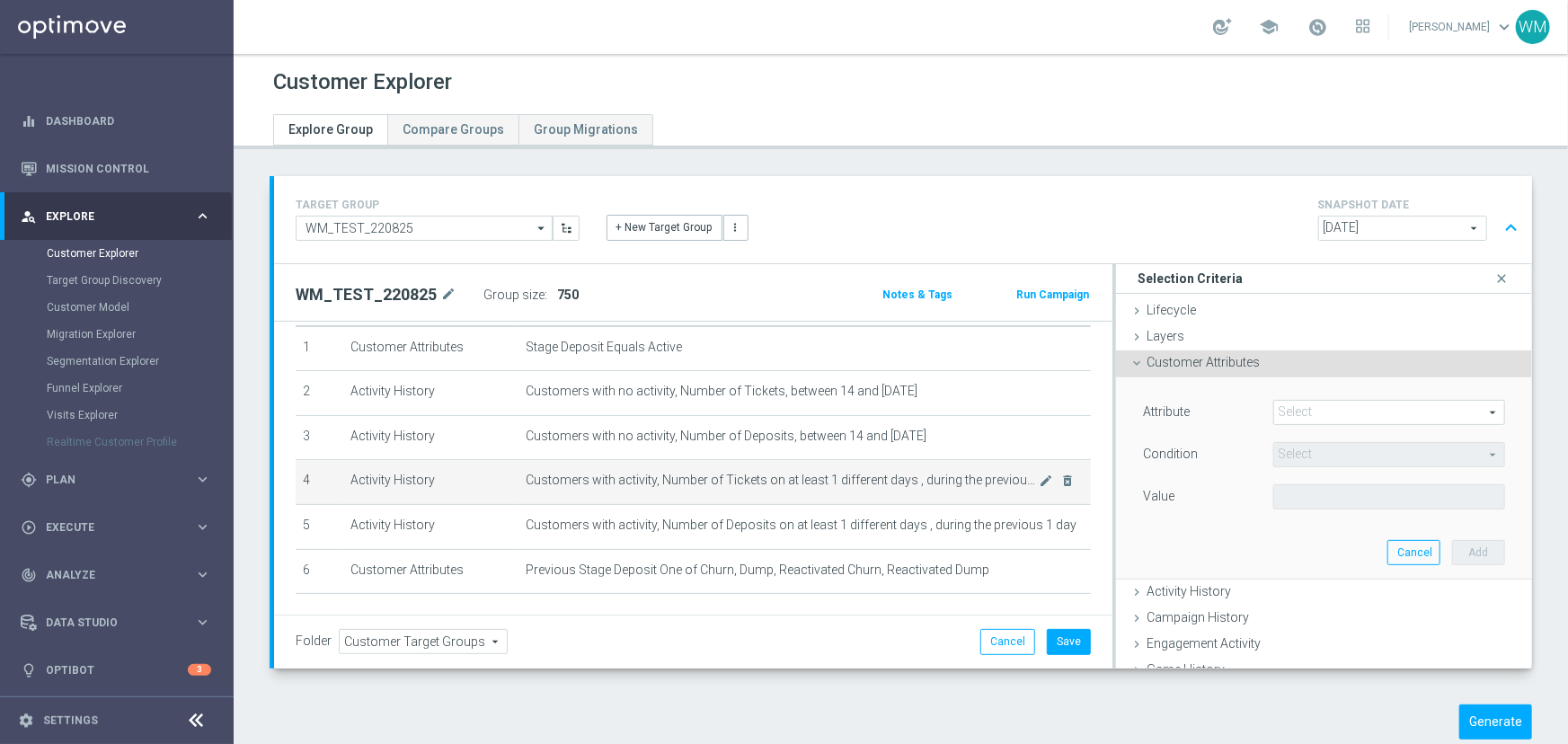
scroll to position [117, 0]
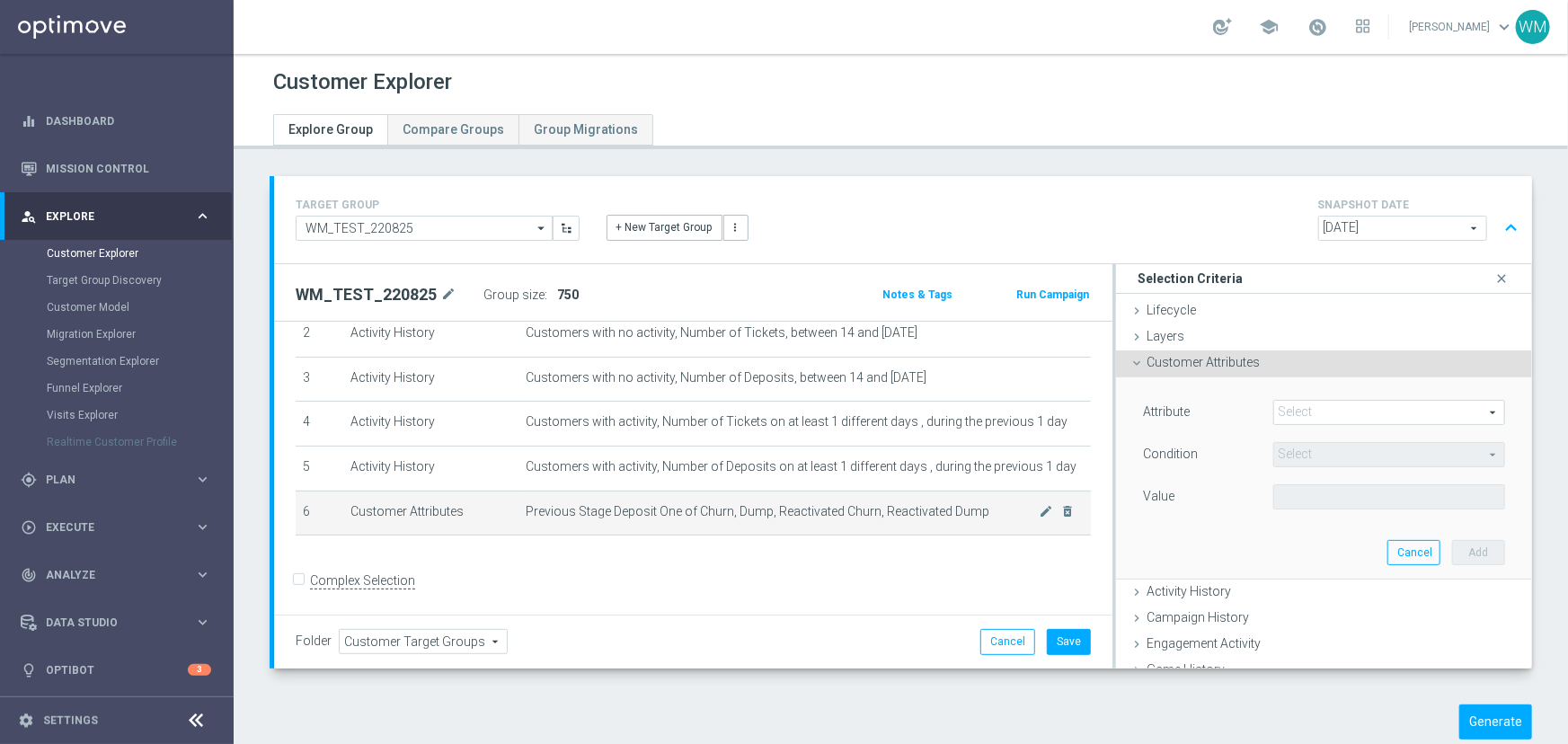
drag, startPoint x: 496, startPoint y: 514, endPoint x: 971, endPoint y: 504, distance: 475.1
click at [971, 504] on tr "6 Customer Attributes Previous Stage Deposit One of Churn, Dump, Reactivated Ch…" at bounding box center [693, 512] width 795 height 45
click at [971, 504] on span "Previous Stage Deposit One of Churn, Dump, Reactivated Churn, Reactivated Dump" at bounding box center [782, 512] width 514 height 16
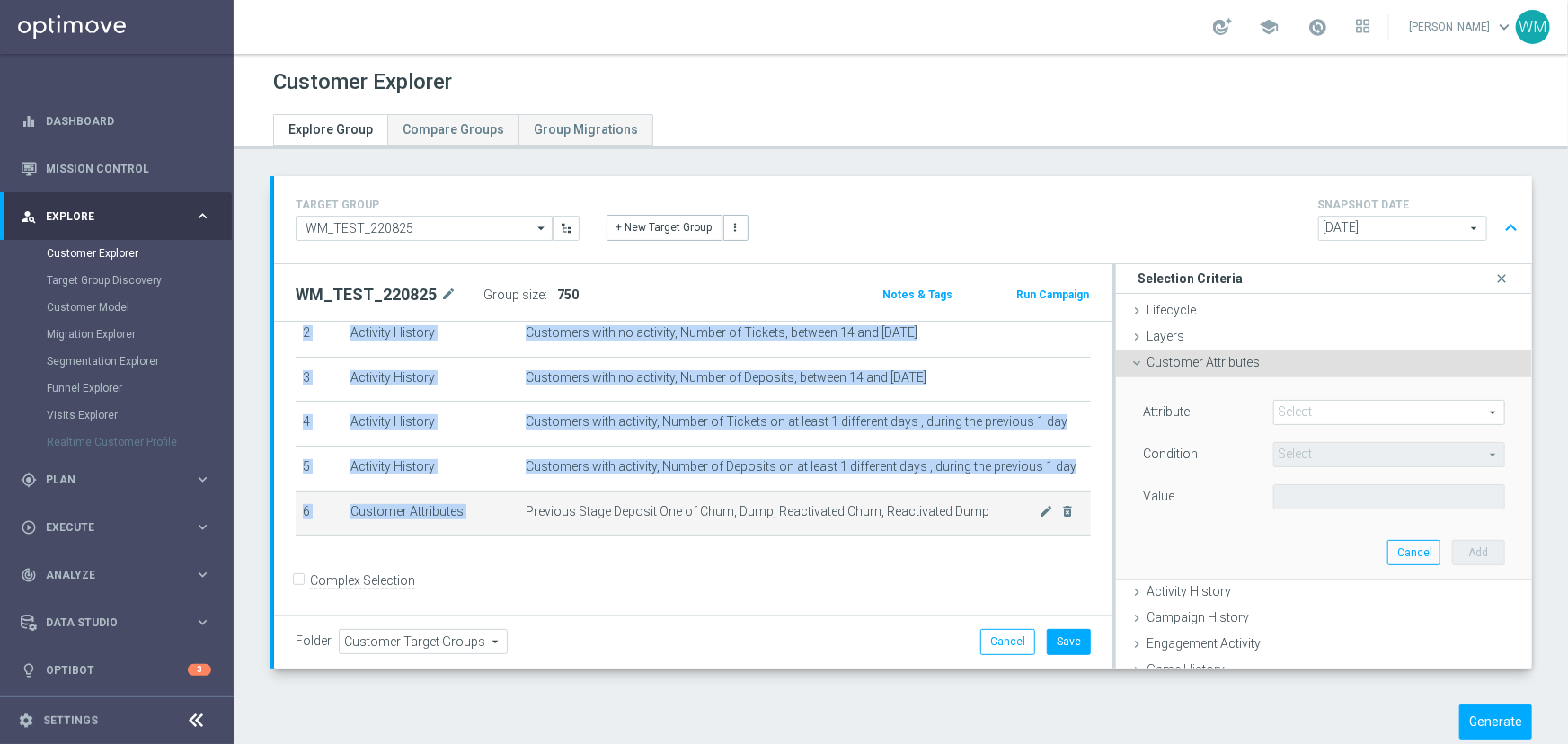
drag, startPoint x: 971, startPoint y: 504, endPoint x: 517, endPoint y: 508, distance: 454.0
click at [519, 508] on td "Previous Stage Deposit One of Churn, Dump, Reactivated Churn, Reactivated Dump …" at bounding box center [805, 512] width 573 height 45
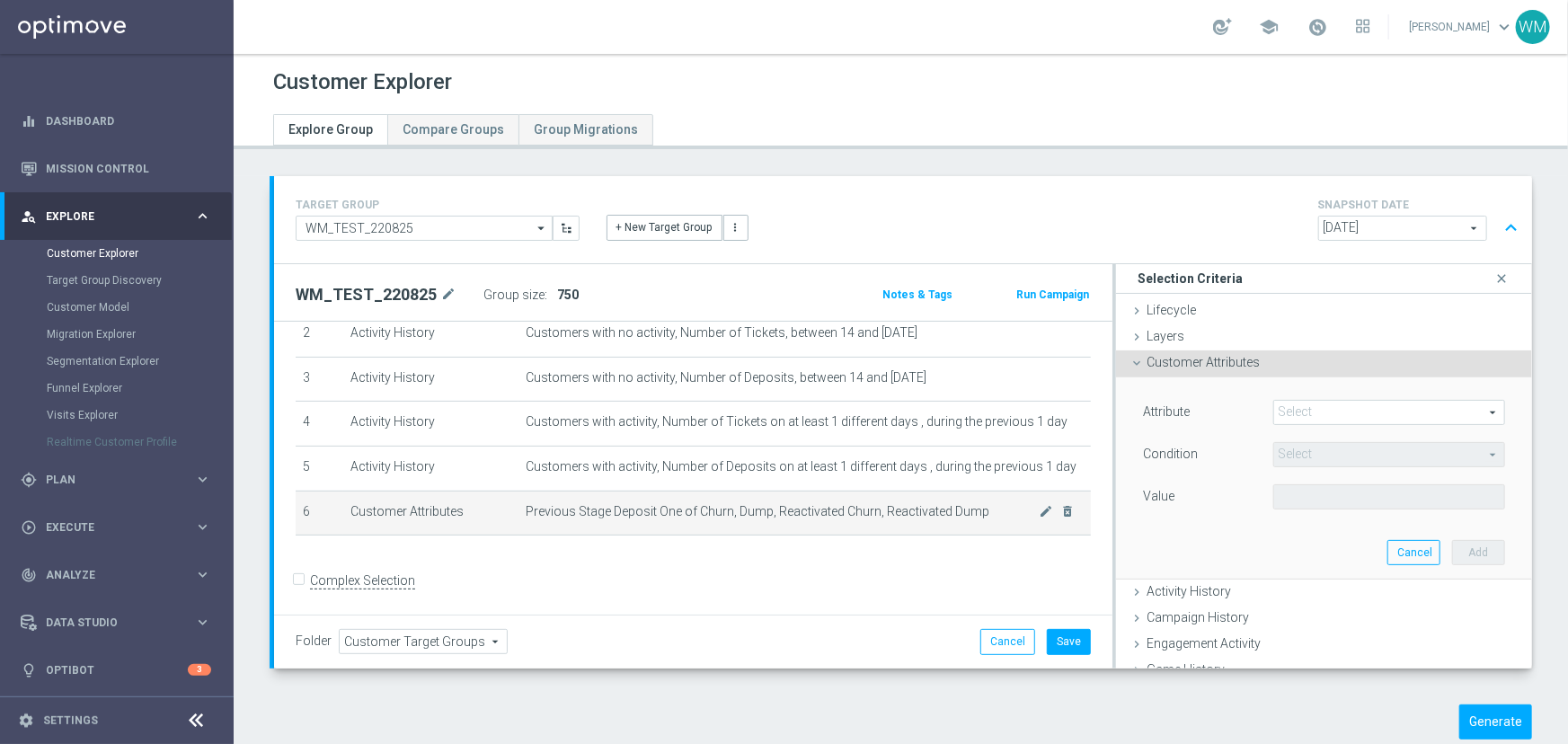
click at [519, 508] on td "Previous Stage Deposit One of Churn, Dump, Reactivated Churn, Reactivated Dump …" at bounding box center [805, 512] width 573 height 45
click at [1061, 508] on icon "delete_forever" at bounding box center [1068, 512] width 15 height 15
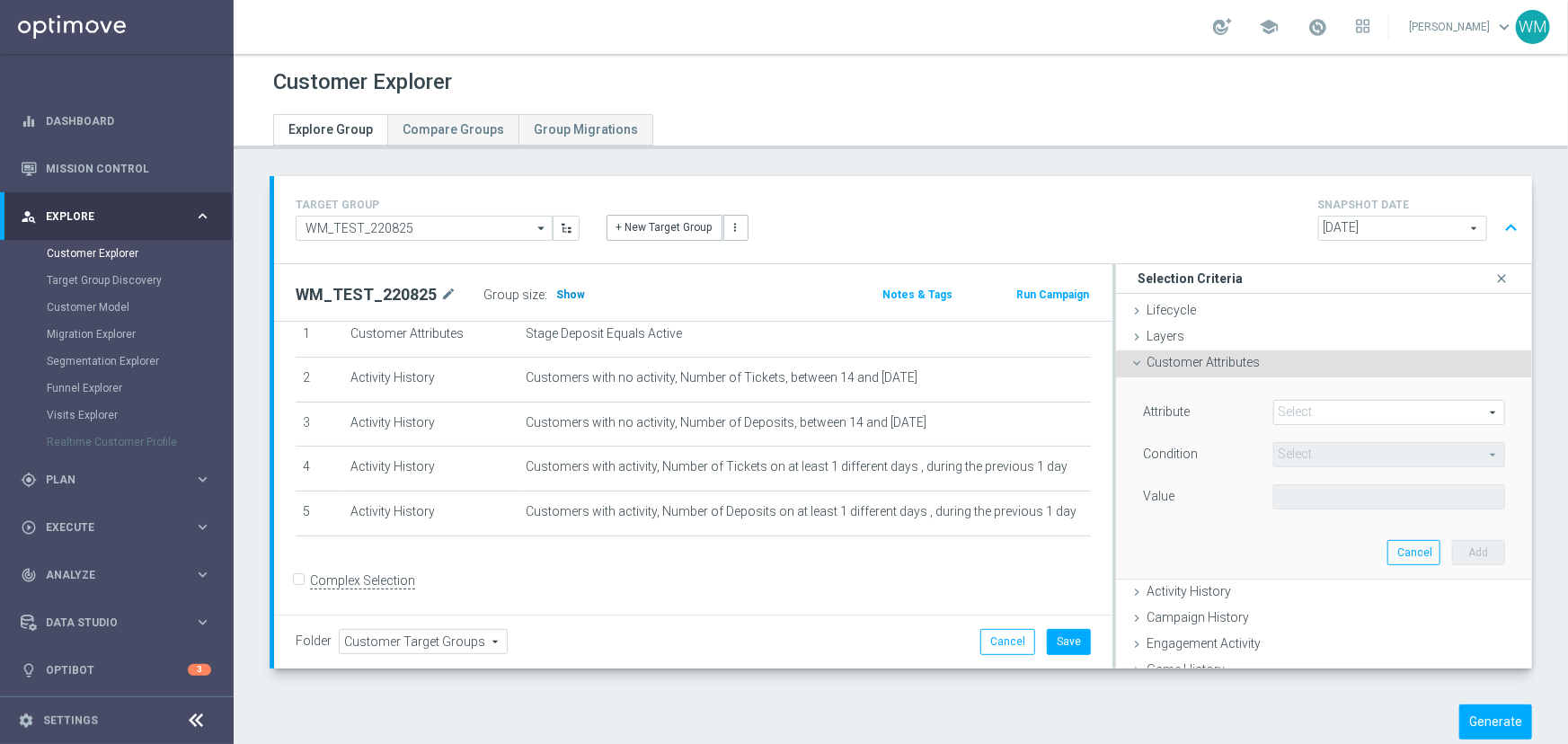
click at [561, 289] on span "Show" at bounding box center [571, 294] width 29 height 13
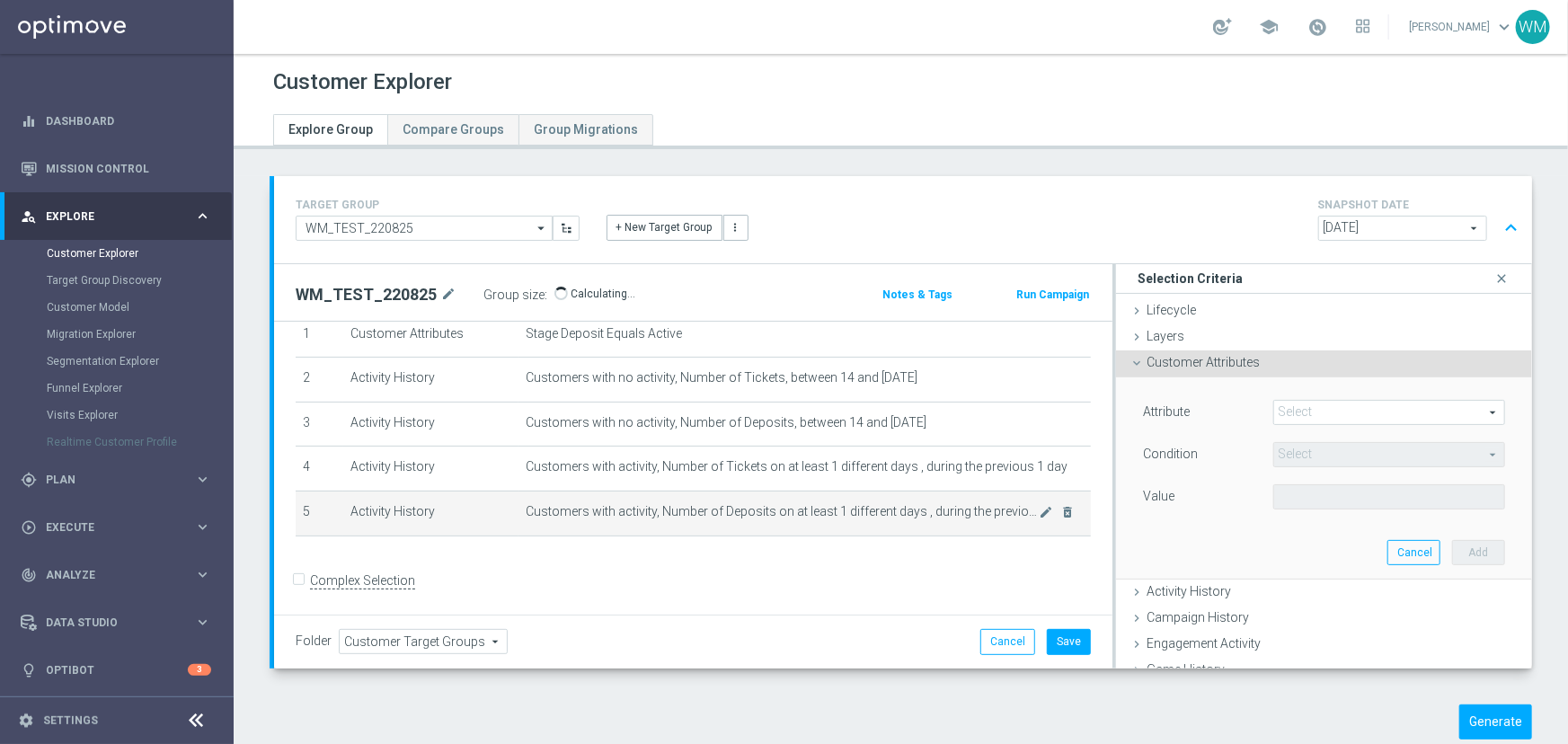
click at [676, 518] on span "Customers with activity, Number of Deposits on at least 1 different days , duri…" at bounding box center [782, 512] width 514 height 16
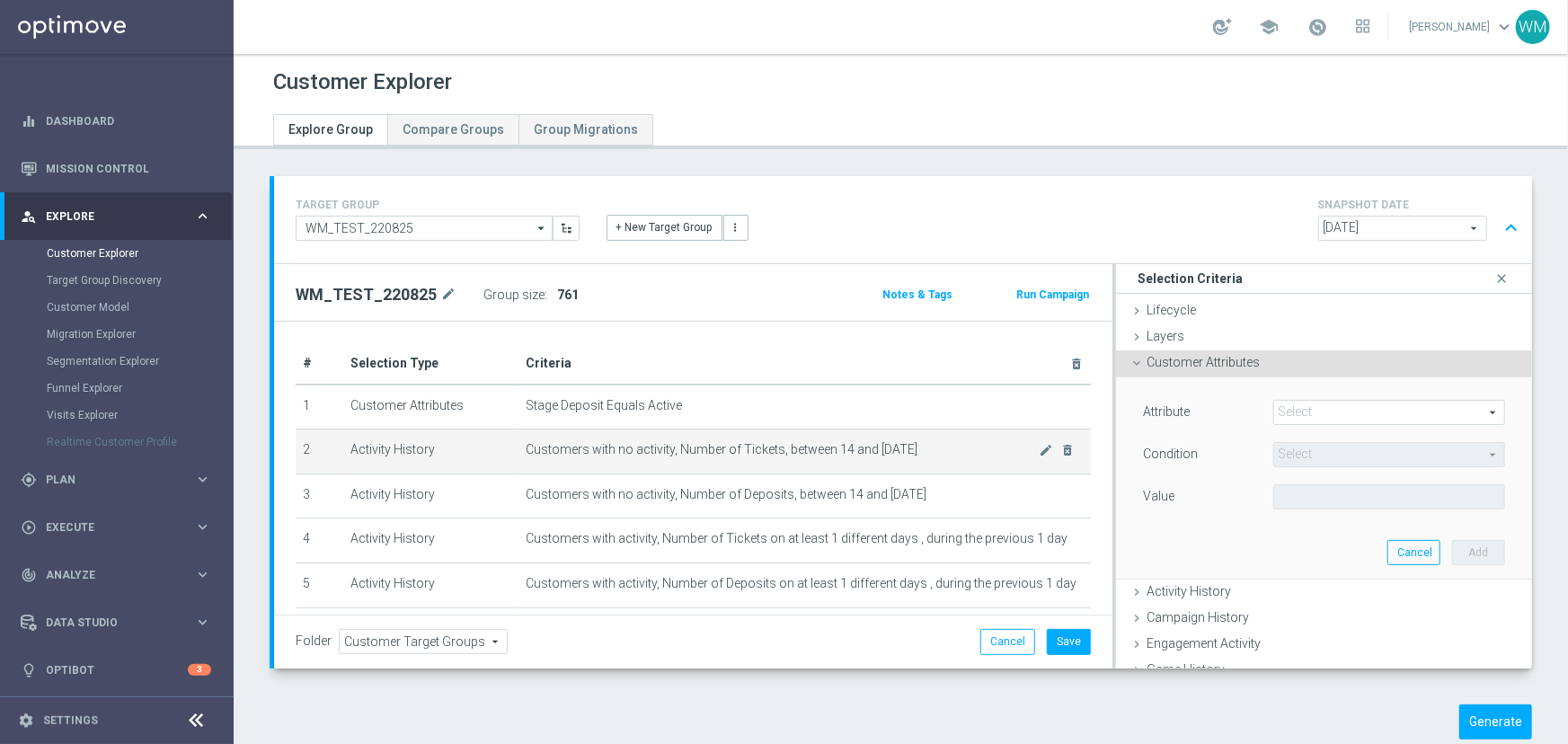
drag, startPoint x: 963, startPoint y: 450, endPoint x: 521, endPoint y: 448, distance: 442.0
click at [525, 448] on span "Customers with no activity, Number of Tickets, between 14 and [DATE]" at bounding box center [782, 450] width 514 height 16
drag, startPoint x: 521, startPoint y: 448, endPoint x: 925, endPoint y: 443, distance: 404.0
click at [925, 443] on span "Customers with no activity, Number of Tickets, between 14 and [DATE]" at bounding box center [782, 450] width 514 height 16
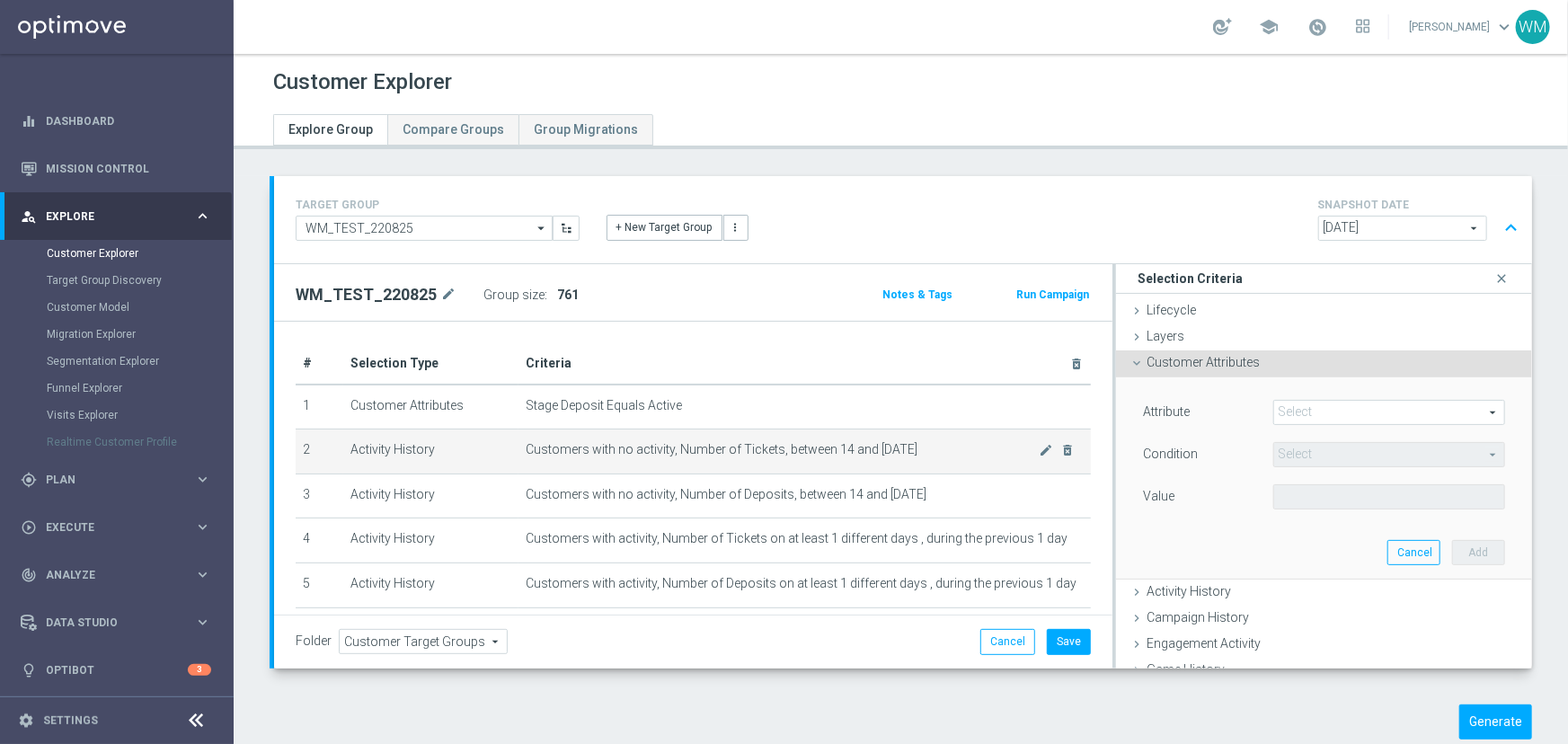
click at [925, 443] on span "Customers with no activity, Number of Tickets, between 14 and [DATE]" at bounding box center [782, 450] width 514 height 16
drag, startPoint x: 925, startPoint y: 443, endPoint x: 447, endPoint y: 450, distance: 478.1
click at [447, 450] on tr "2 Activity History Customers with no activity, Number of Tickets, between 14 an…" at bounding box center [693, 451] width 795 height 45
click at [447, 450] on td "Activity History" at bounding box center [430, 451] width 175 height 45
drag, startPoint x: 447, startPoint y: 450, endPoint x: 915, endPoint y: 458, distance: 468.1
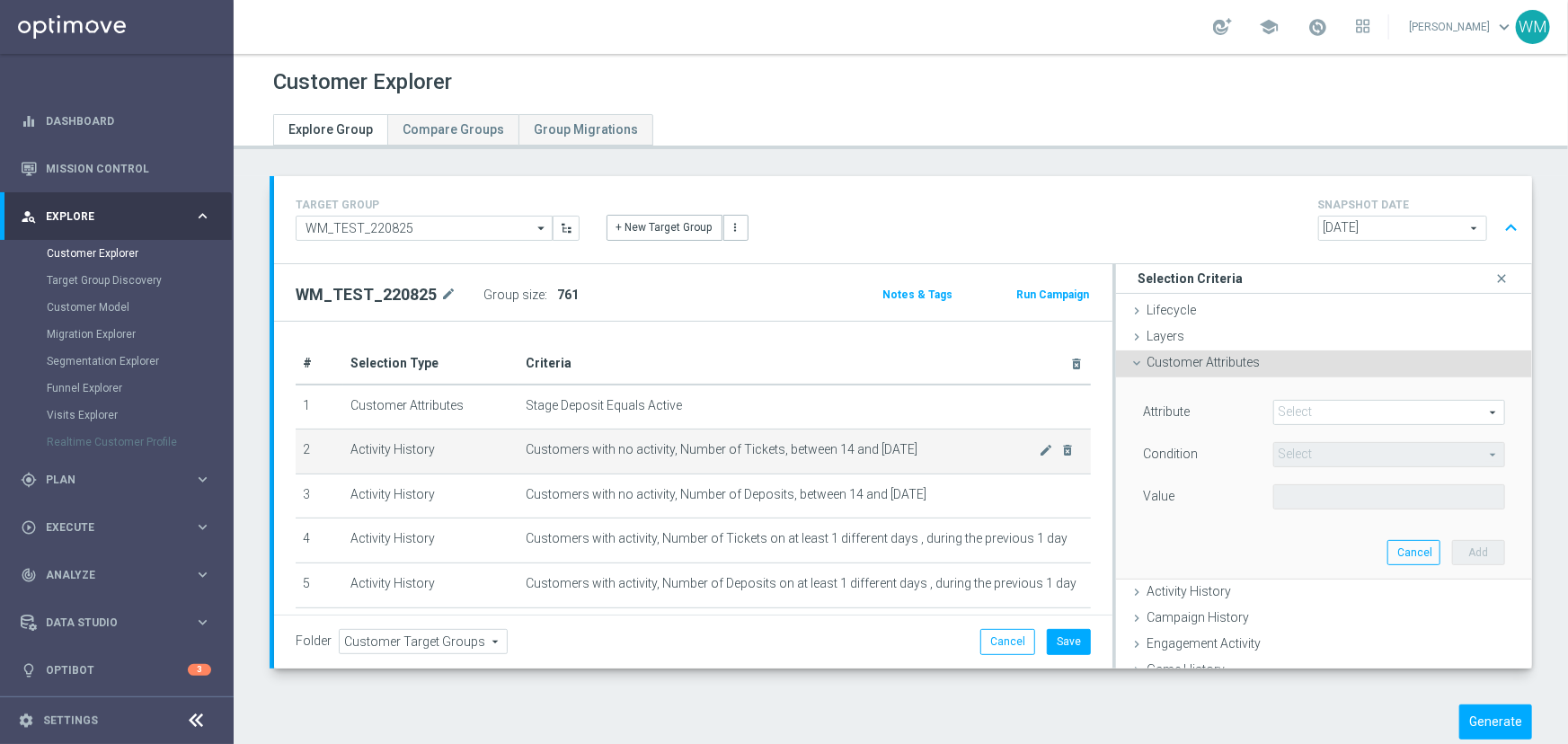
click at [915, 458] on tr "2 Activity History Customers with no activity, Number of Tickets, between 14 an…" at bounding box center [693, 451] width 795 height 45
click at [915, 458] on td "Customers with no activity, Number of Tickets, between 14 and [DATE] mode_edit …" at bounding box center [805, 451] width 573 height 45
drag, startPoint x: 915, startPoint y: 458, endPoint x: 507, endPoint y: 466, distance: 408.1
click at [507, 466] on tr "2 Activity History Customers with no activity, Number of Tickets, between 14 an…" at bounding box center [693, 451] width 795 height 45
click at [507, 466] on td "Activity History" at bounding box center [430, 451] width 175 height 45
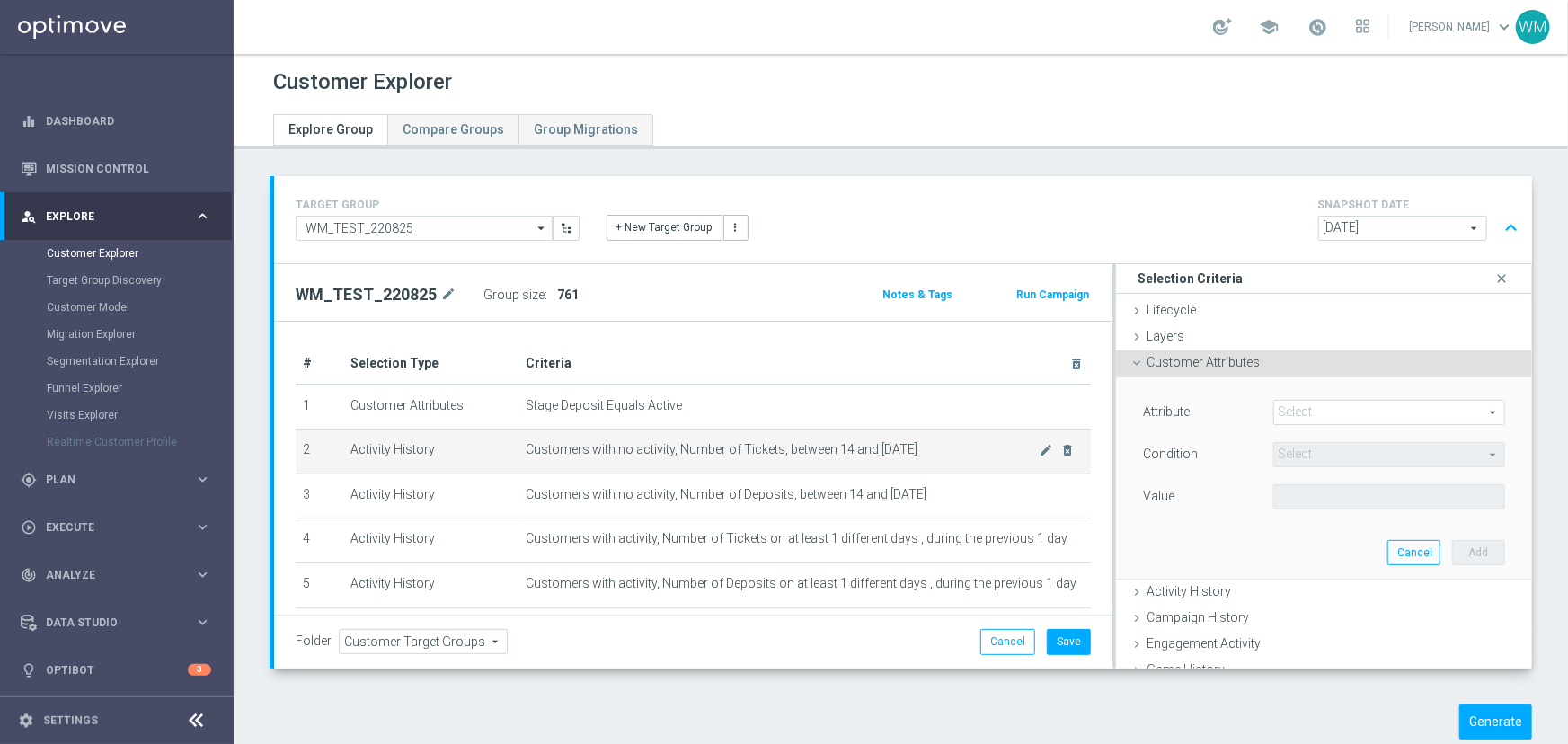
drag, startPoint x: 514, startPoint y: 450, endPoint x: 960, endPoint y: 458, distance: 446.1
click at [960, 458] on td "Customers with no activity, Number of Tickets, between 14 and [DATE] mode_edit …" at bounding box center [805, 451] width 573 height 45
drag, startPoint x: 789, startPoint y: 455, endPoint x: 496, endPoint y: 457, distance: 293.0
click at [496, 457] on tr "2 Activity History Customers with no activity, Number of Tickets, between 14 an…" at bounding box center [693, 451] width 795 height 45
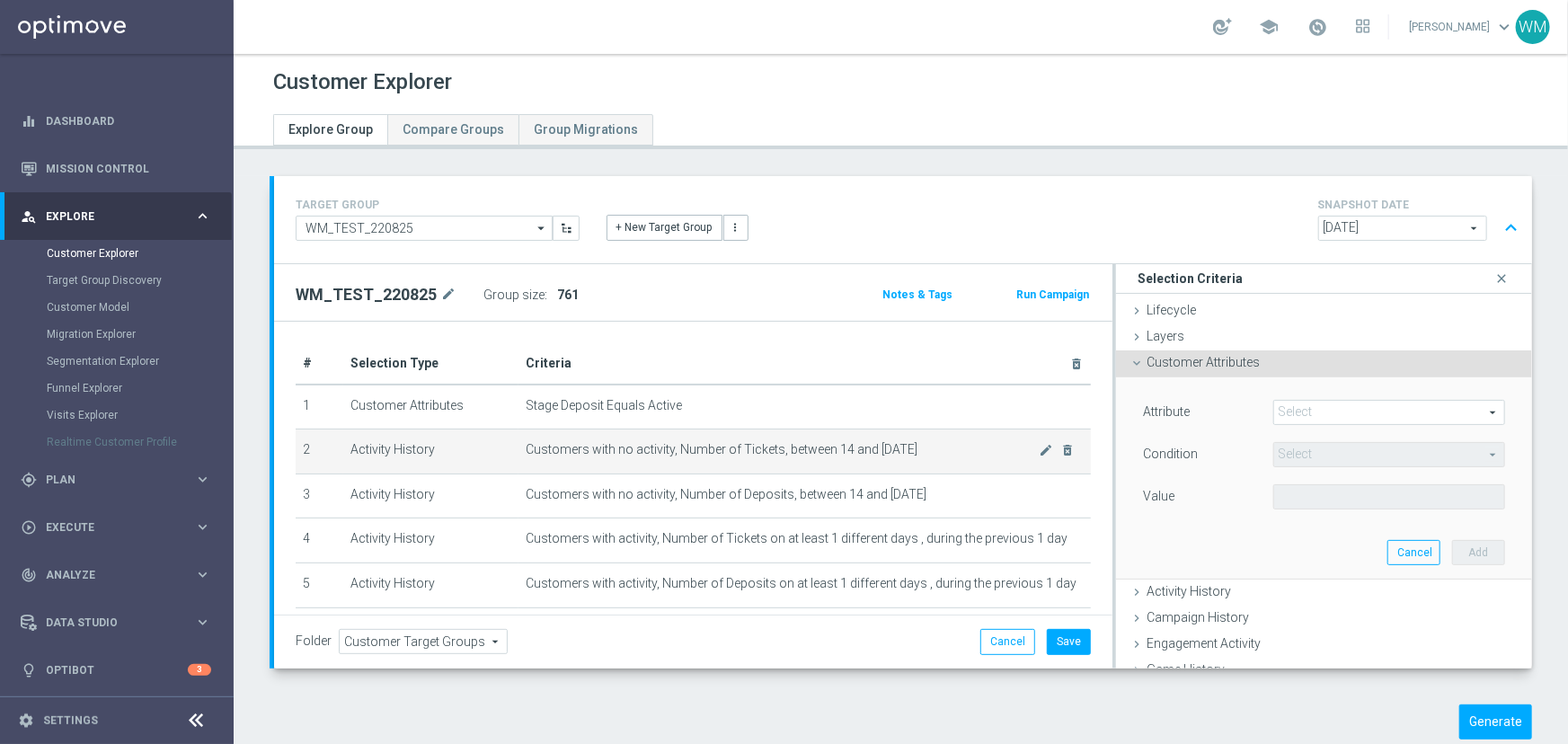
click at [496, 457] on td "Activity History" at bounding box center [430, 451] width 175 height 45
click at [1039, 447] on icon "mode_edit" at bounding box center [1047, 450] width 15 height 15
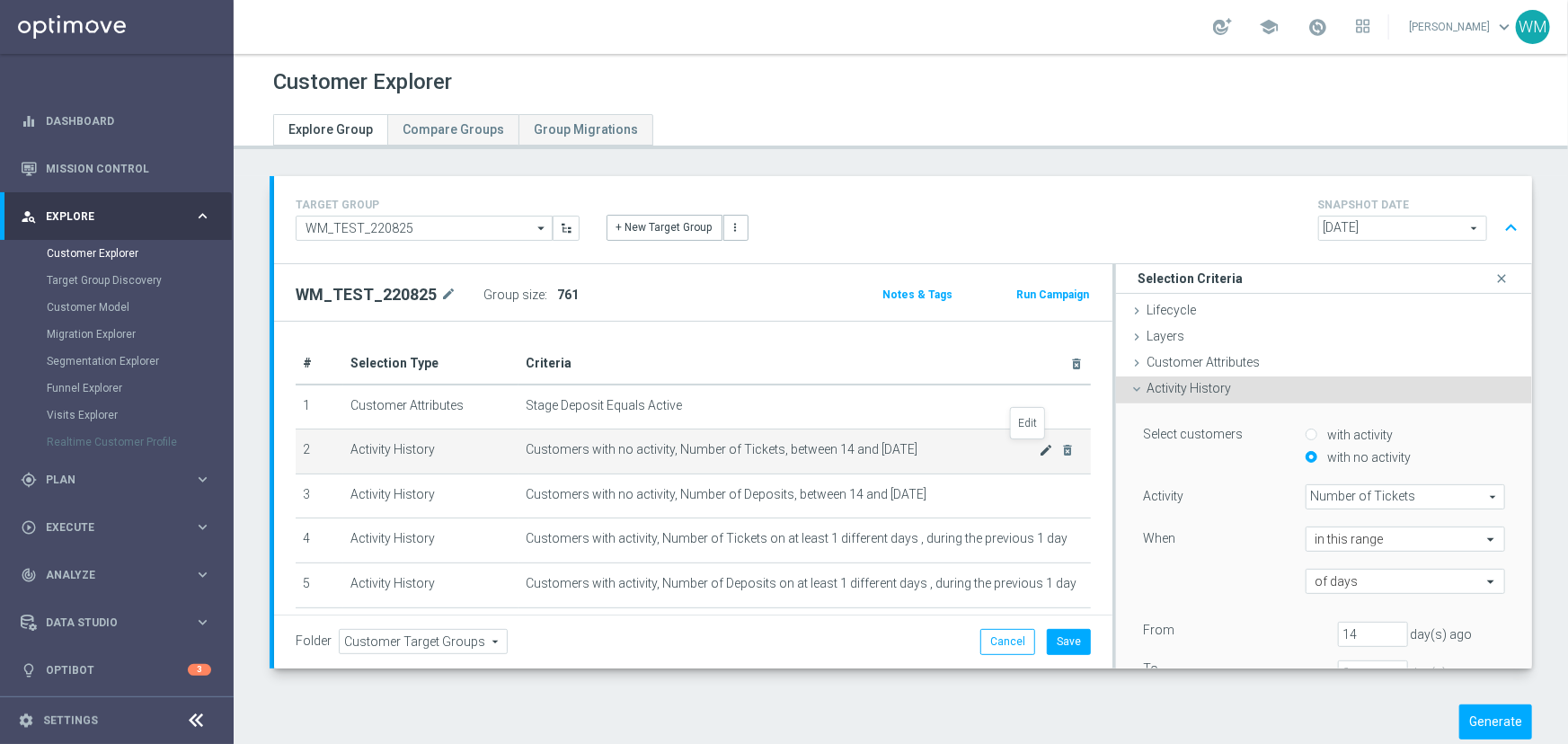
click at [1039, 447] on icon "mode_edit" at bounding box center [1047, 450] width 15 height 15
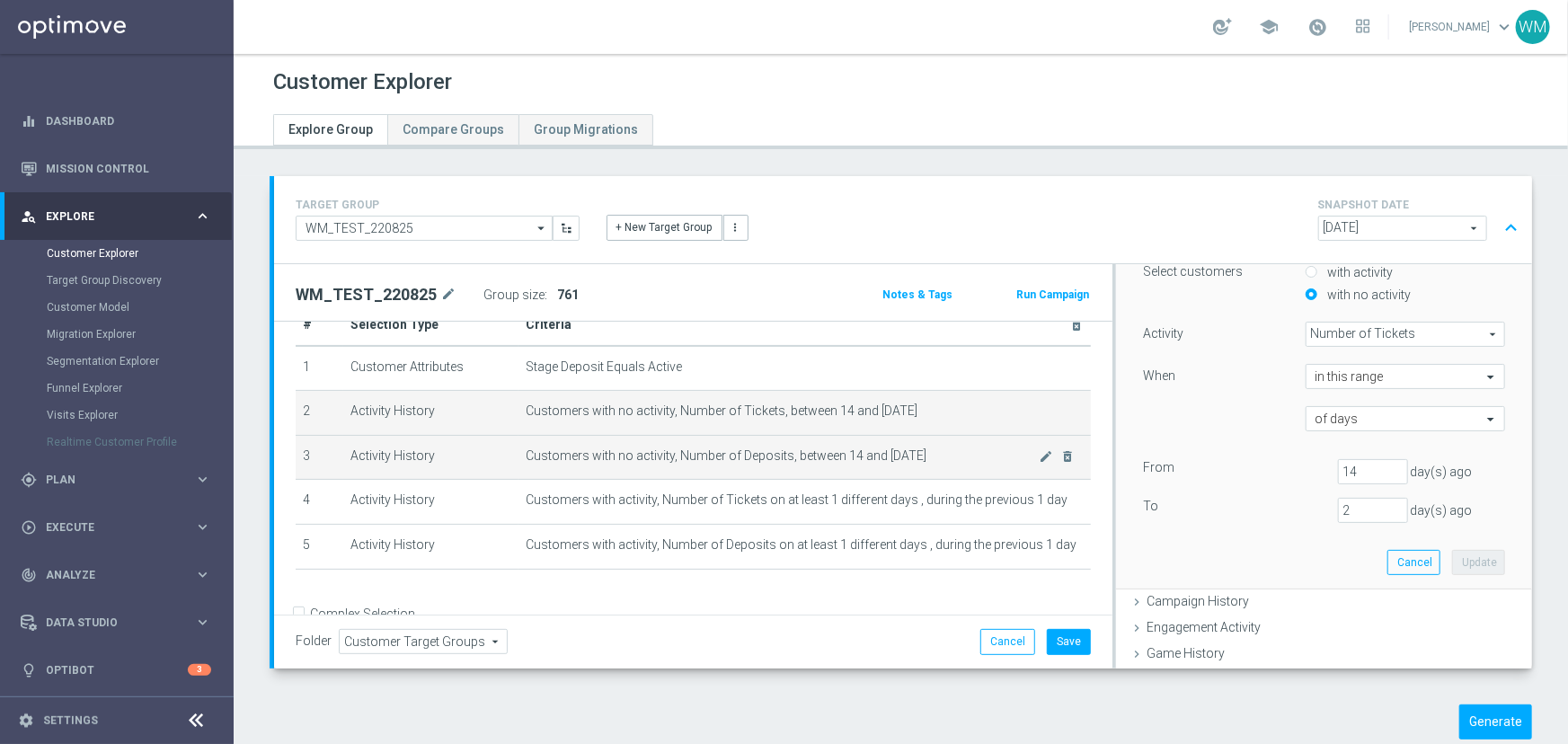
scroll to position [72, 0]
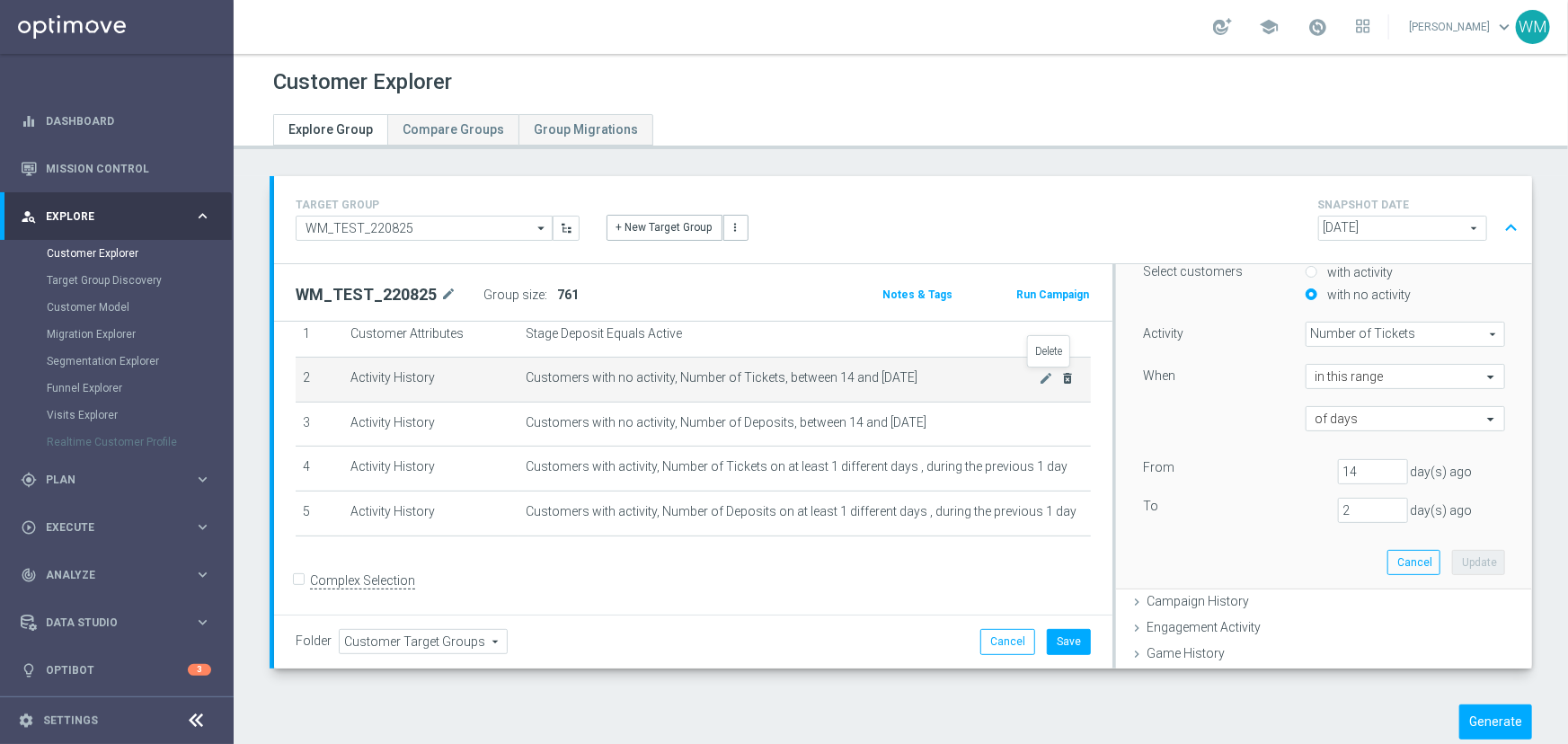
click at [1061, 379] on icon "delete_forever" at bounding box center [1068, 378] width 15 height 15
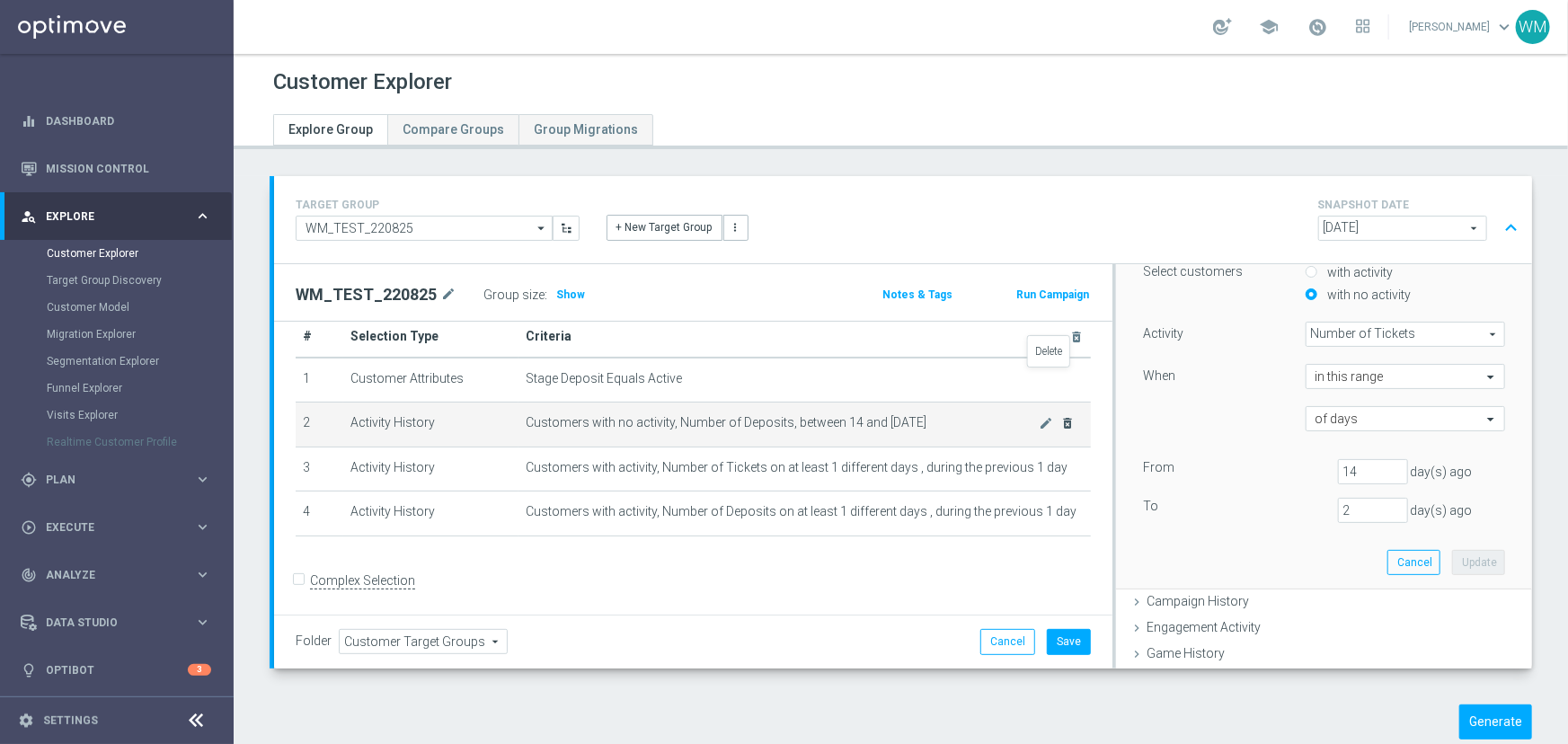
click at [0, 0] on icon "delete_forever" at bounding box center [0, 0] width 0 height 0
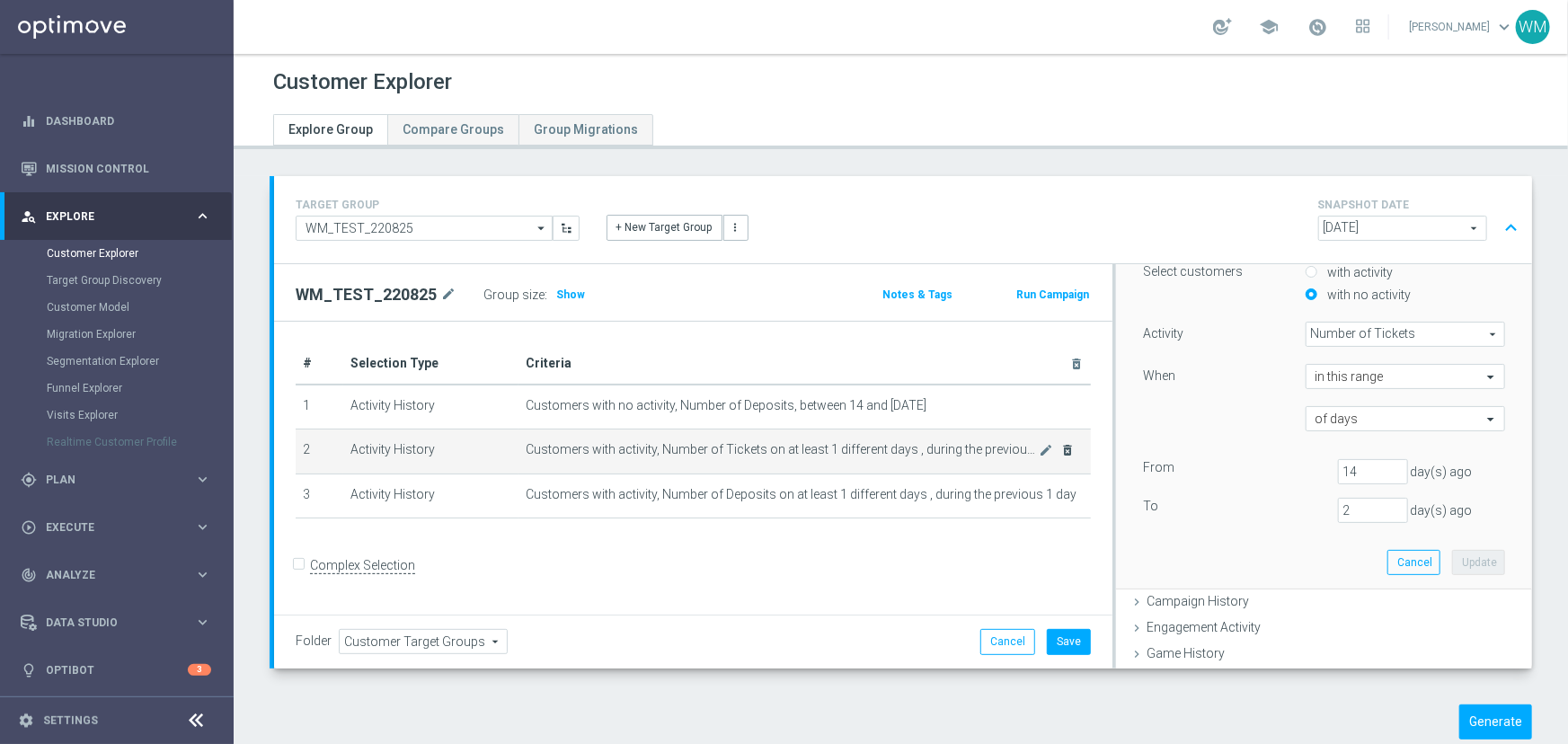
scroll to position [0, 0]
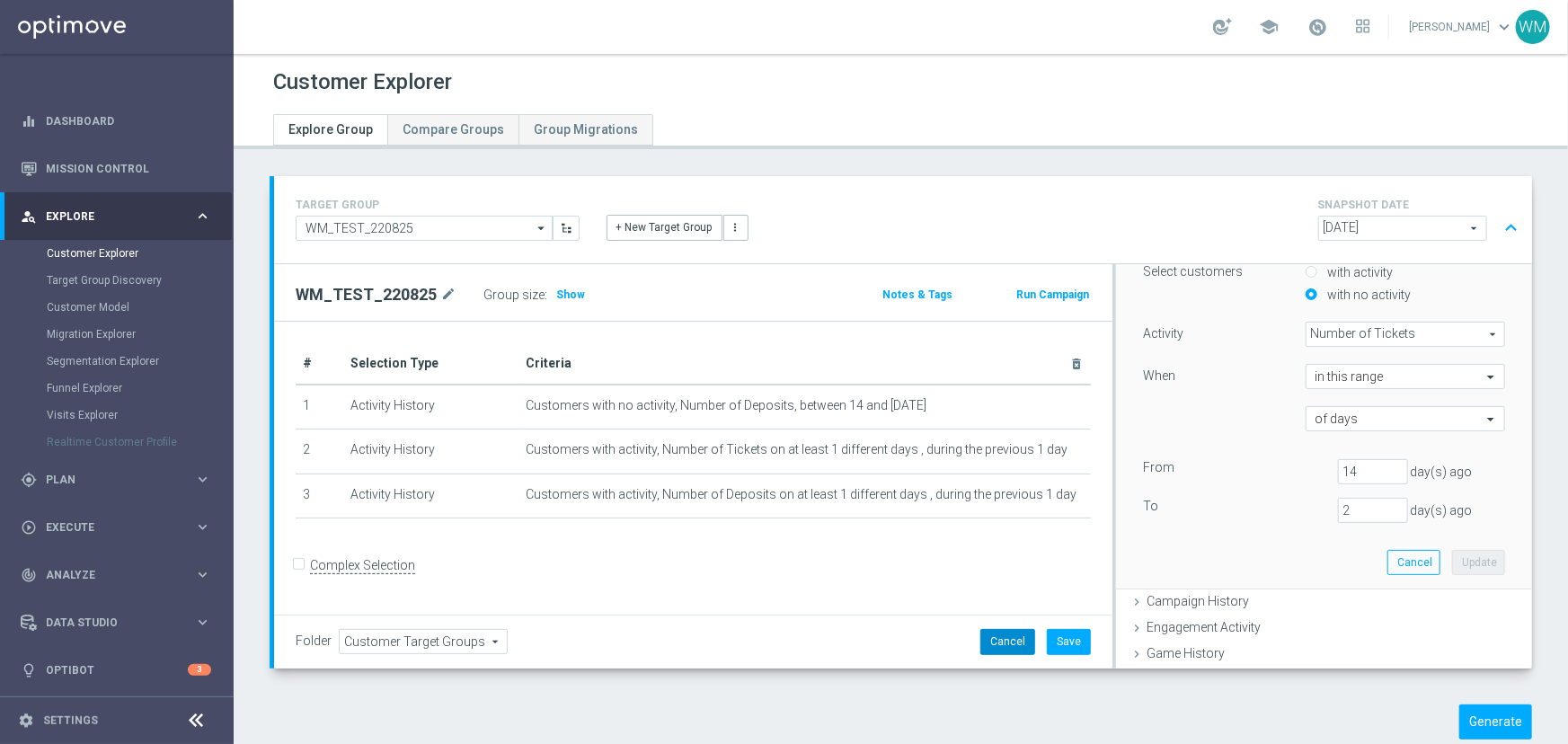
click at [1014, 636] on button "Cancel" at bounding box center [1007, 642] width 55 height 26
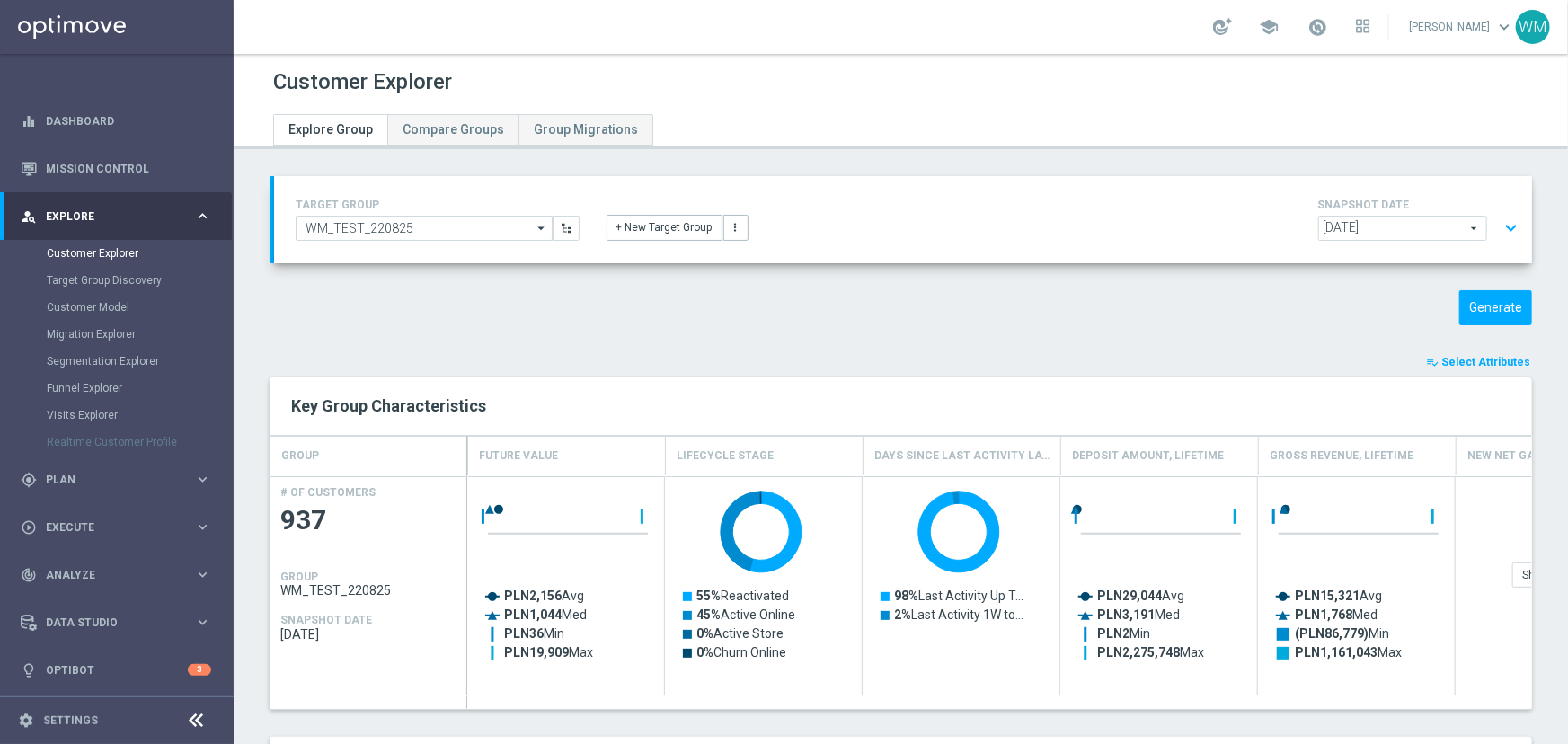
click at [1503, 228] on button "expand_more" at bounding box center [1511, 228] width 26 height 34
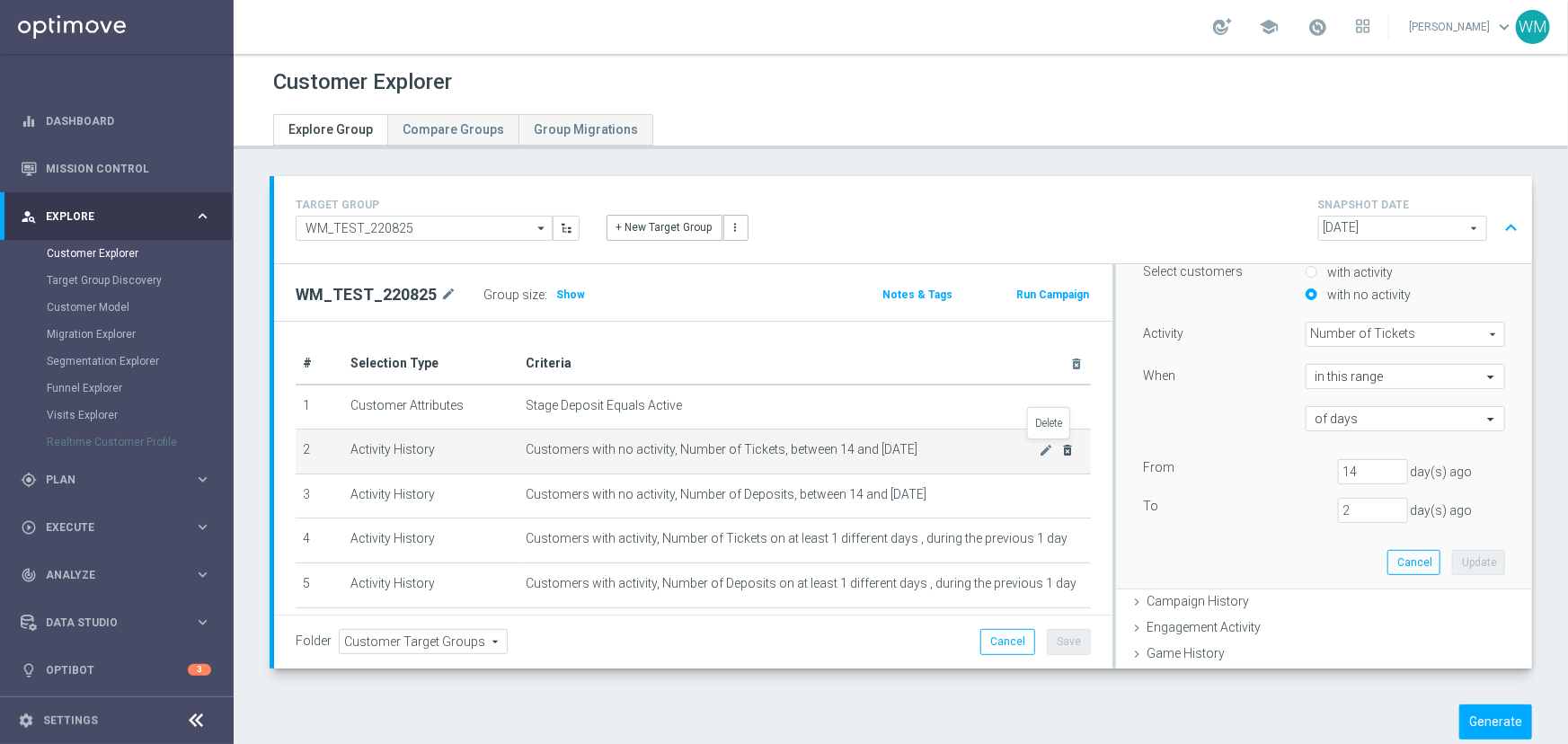
click at [1061, 445] on icon "delete_forever" at bounding box center [1068, 450] width 15 height 15
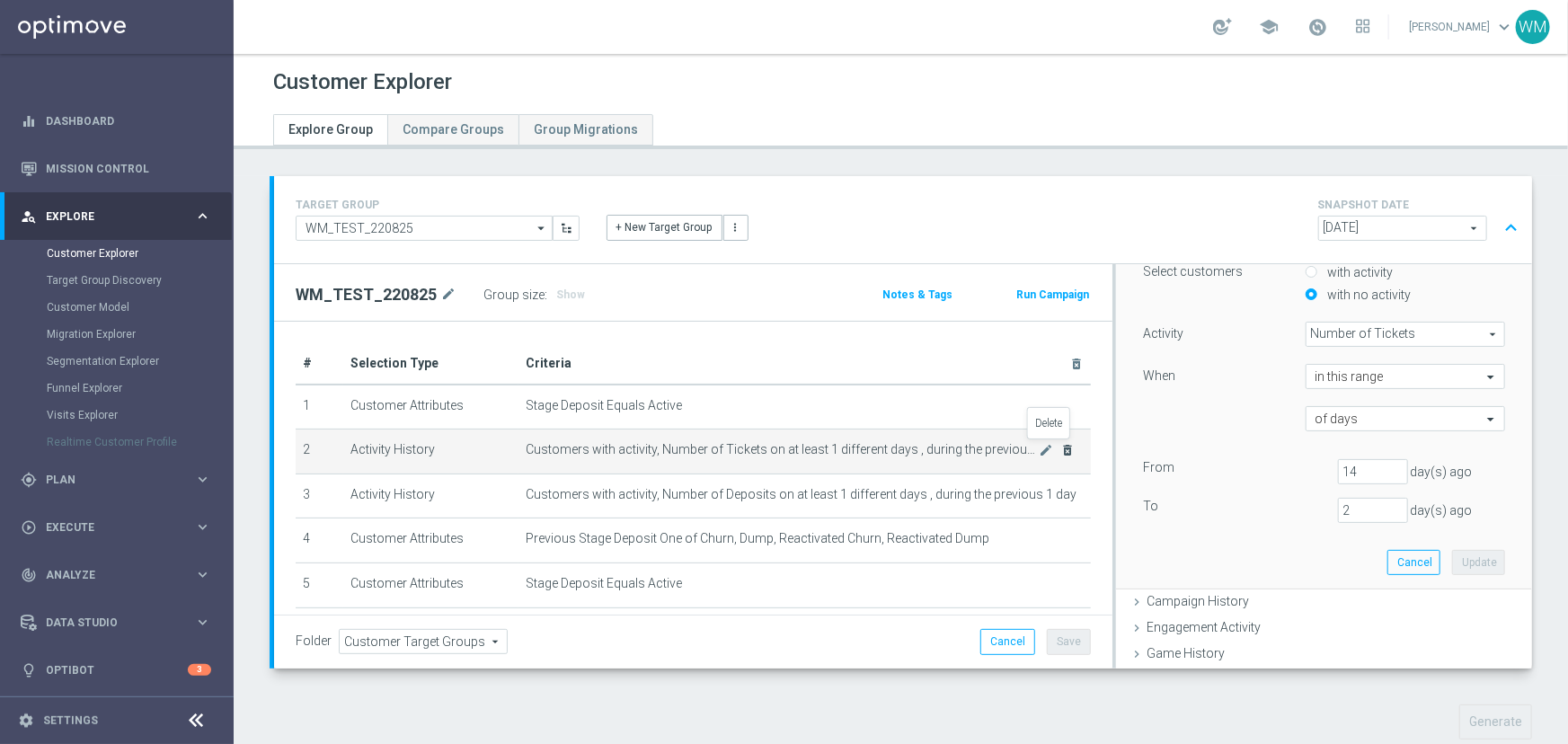
click at [1061, 445] on icon "delete_forever" at bounding box center [1068, 450] width 15 height 15
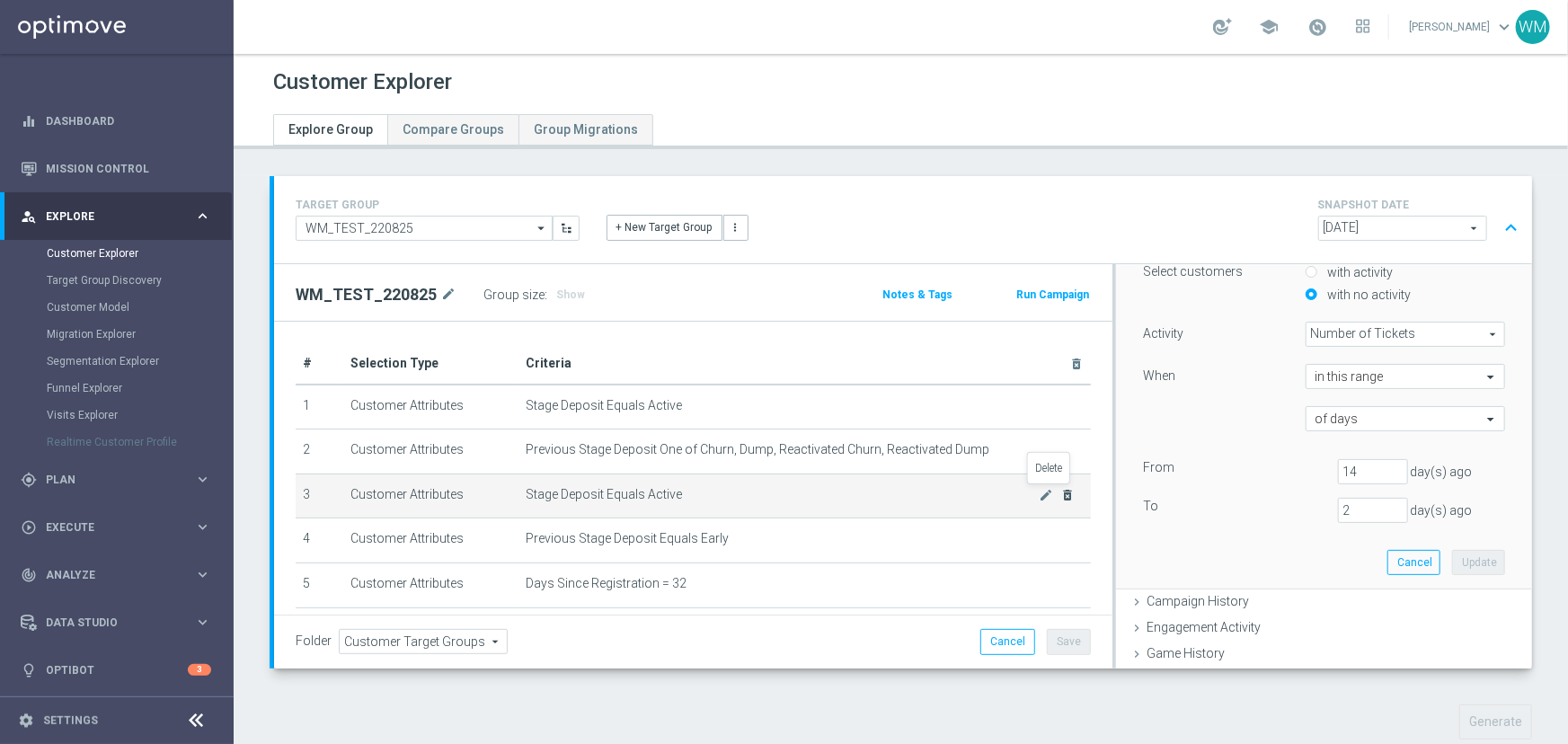
click at [1061, 489] on icon "delete_forever" at bounding box center [1068, 495] width 15 height 15
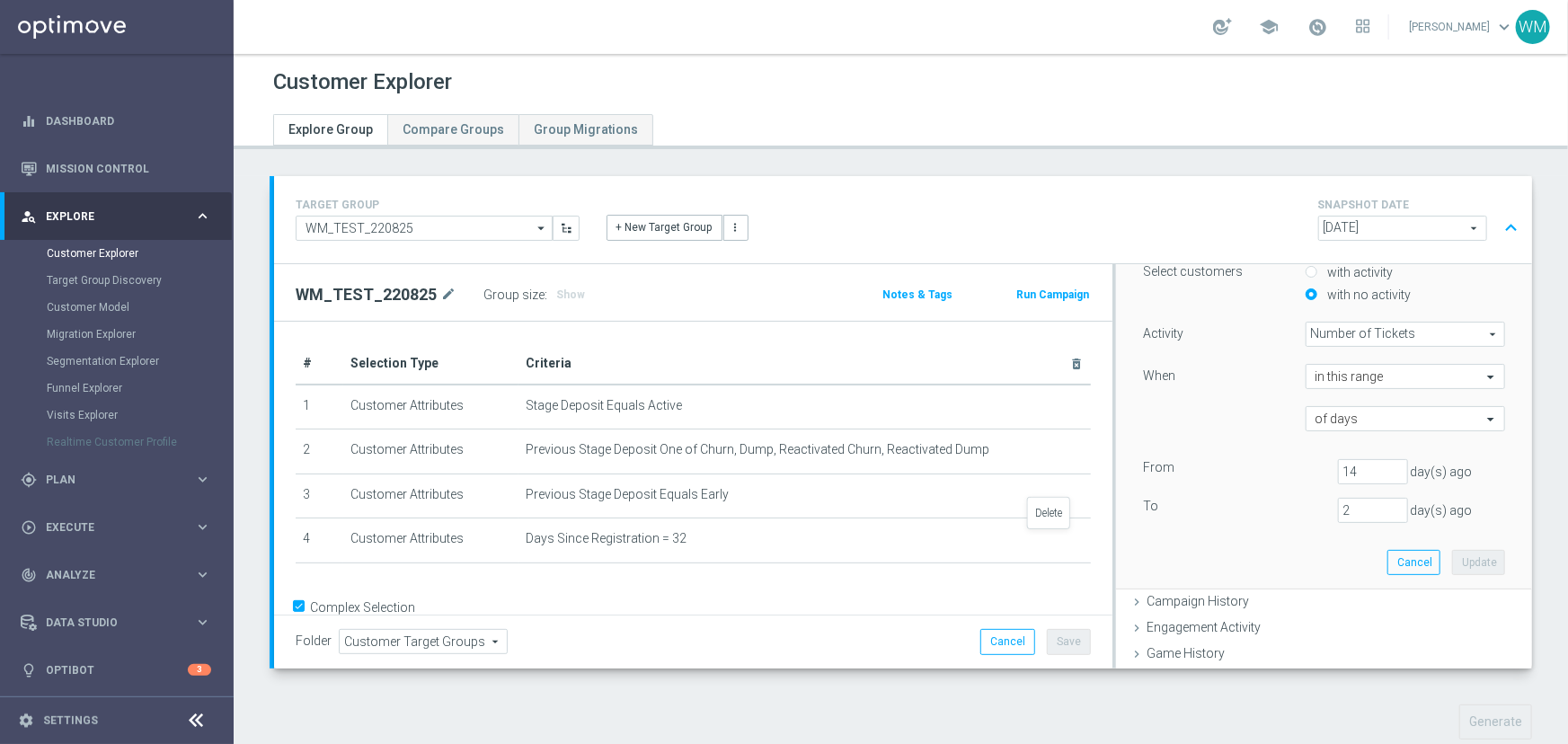
click at [0, 0] on icon "delete_forever" at bounding box center [0, 0] width 0 height 0
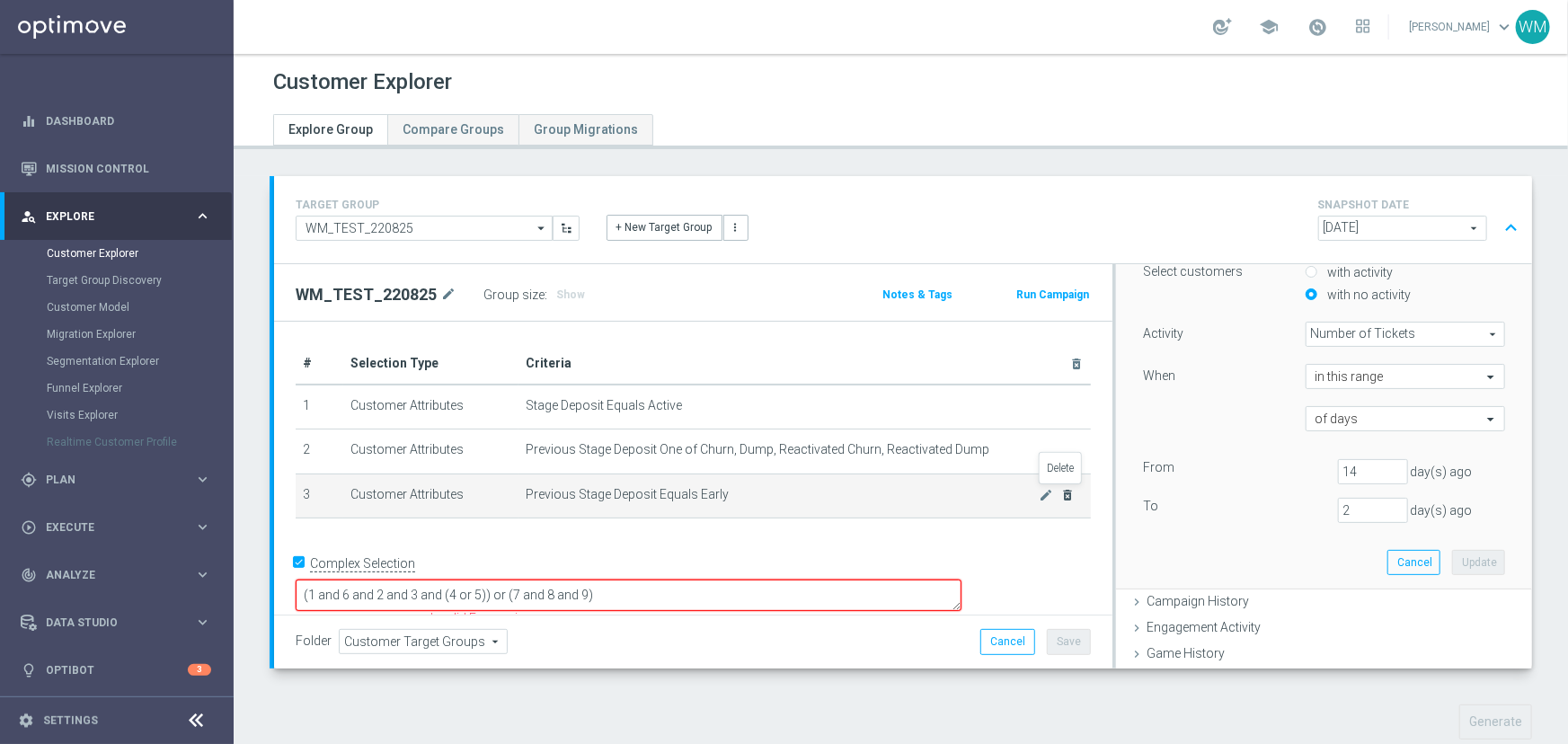
click at [1061, 491] on icon "delete_forever" at bounding box center [1068, 495] width 15 height 15
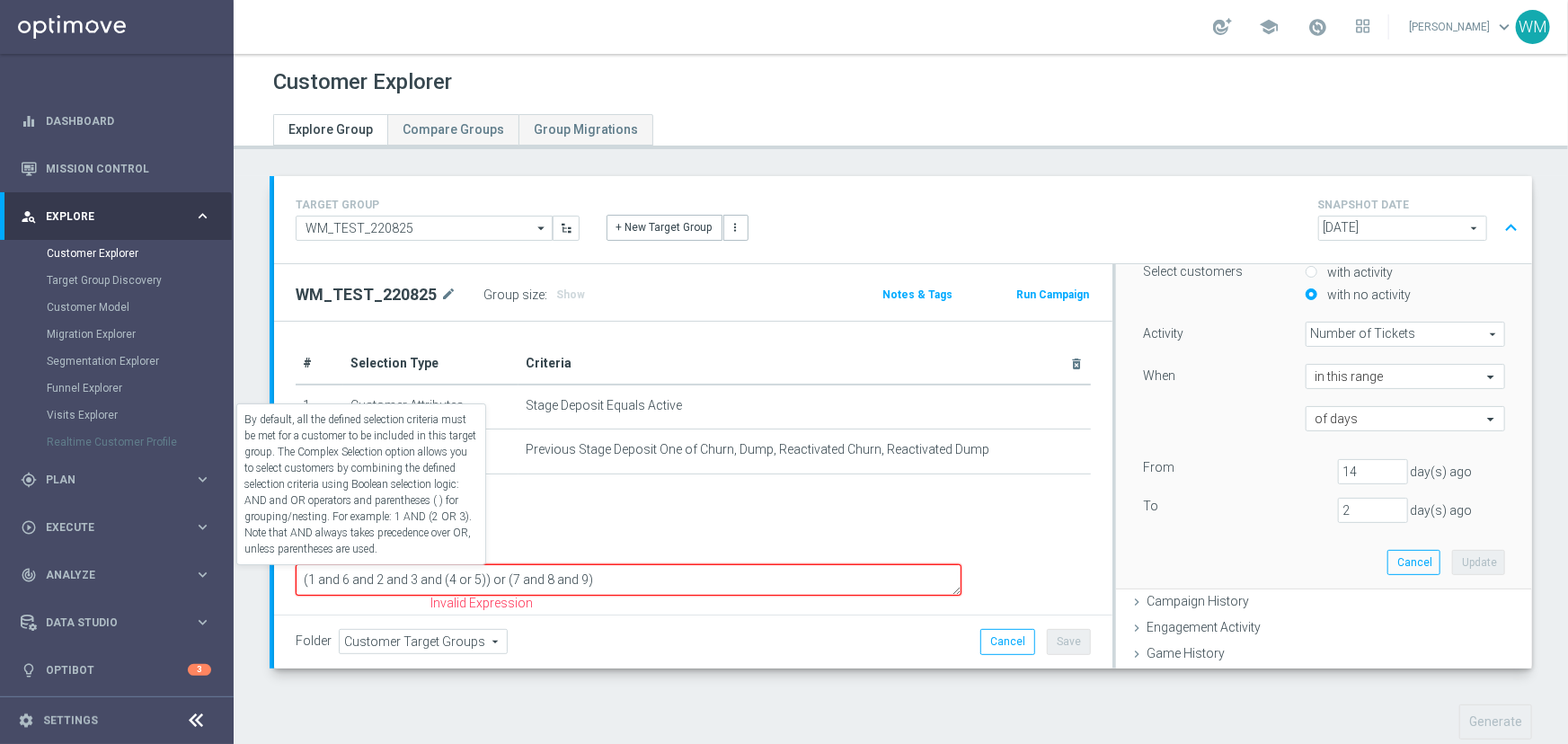
click at [377, 556] on label "Complex Selection" at bounding box center [362, 547] width 105 height 17
click at [307, 563] on input "Complex Selection" at bounding box center [301, 550] width 12 height 26
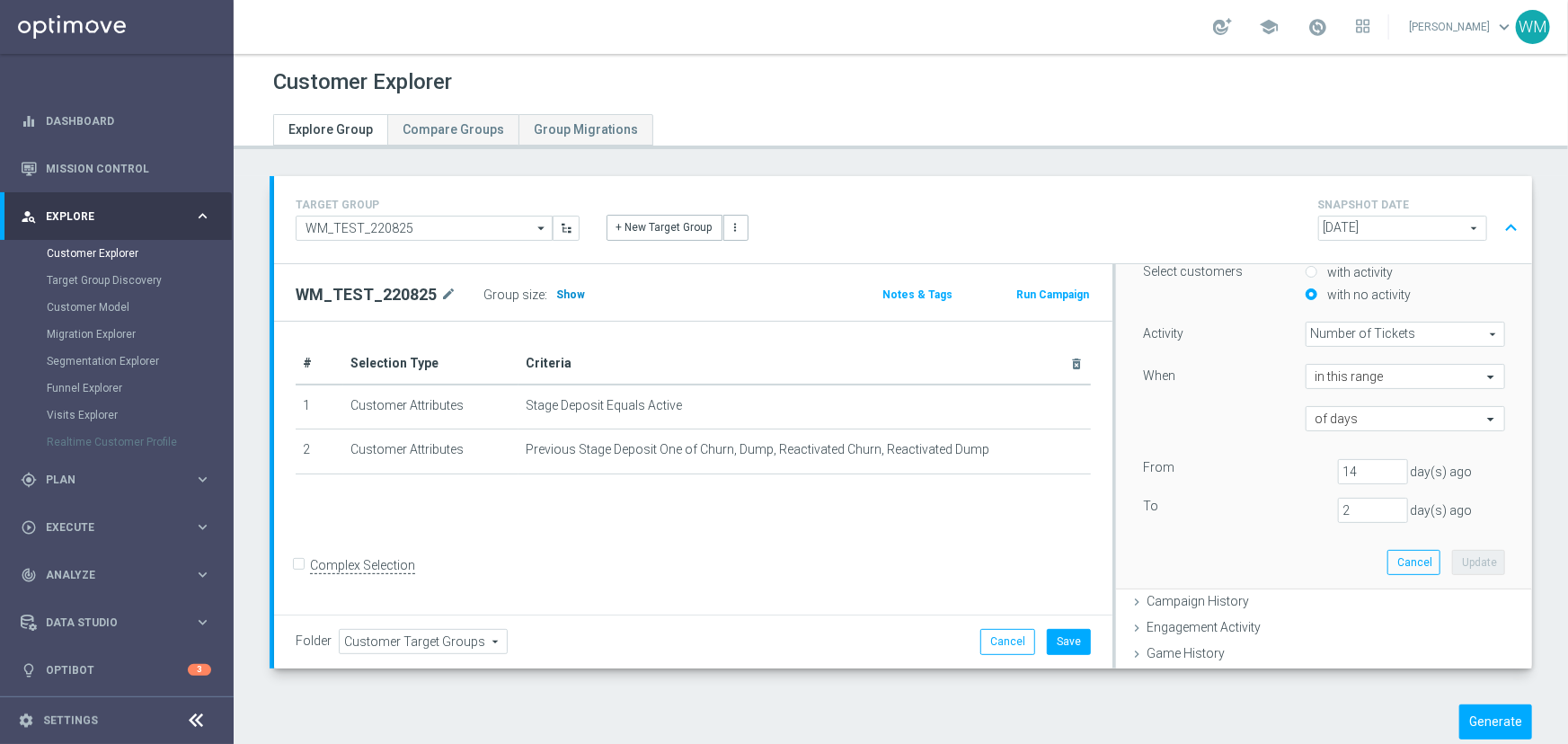
click at [556, 293] on span "Show" at bounding box center [571, 294] width 29 height 13
click at [1166, 421] on div "of days" at bounding box center [1324, 418] width 389 height 26
click at [980, 636] on button "Cancel" at bounding box center [1007, 642] width 55 height 26
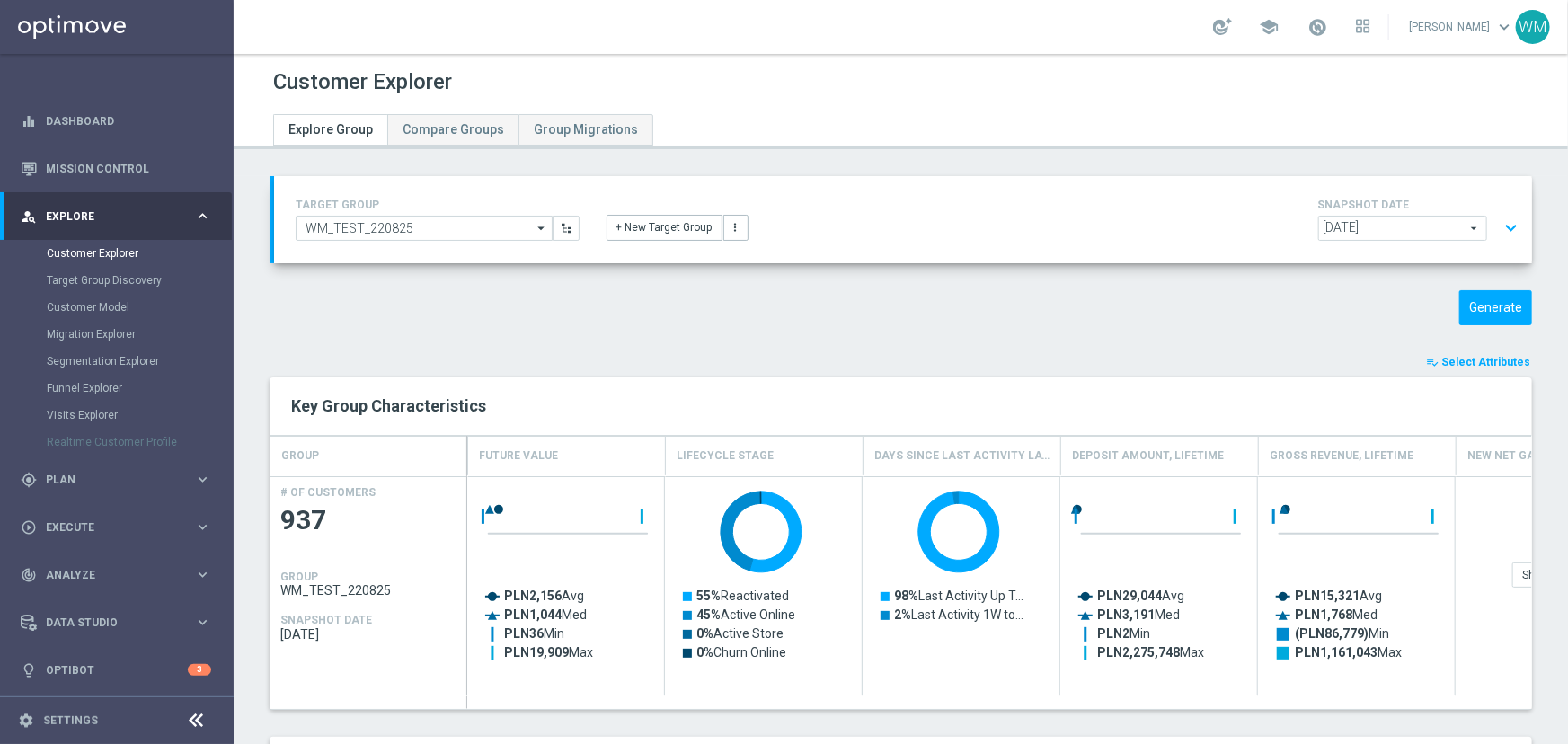
click at [1512, 224] on div "TARGET GROUP WM_TEST_220825 WM_TEST_220825 arrow_drop_down Drag here to set row…" at bounding box center [903, 220] width 1258 height 88
click at [1505, 226] on button "expand_more" at bounding box center [1511, 228] width 26 height 34
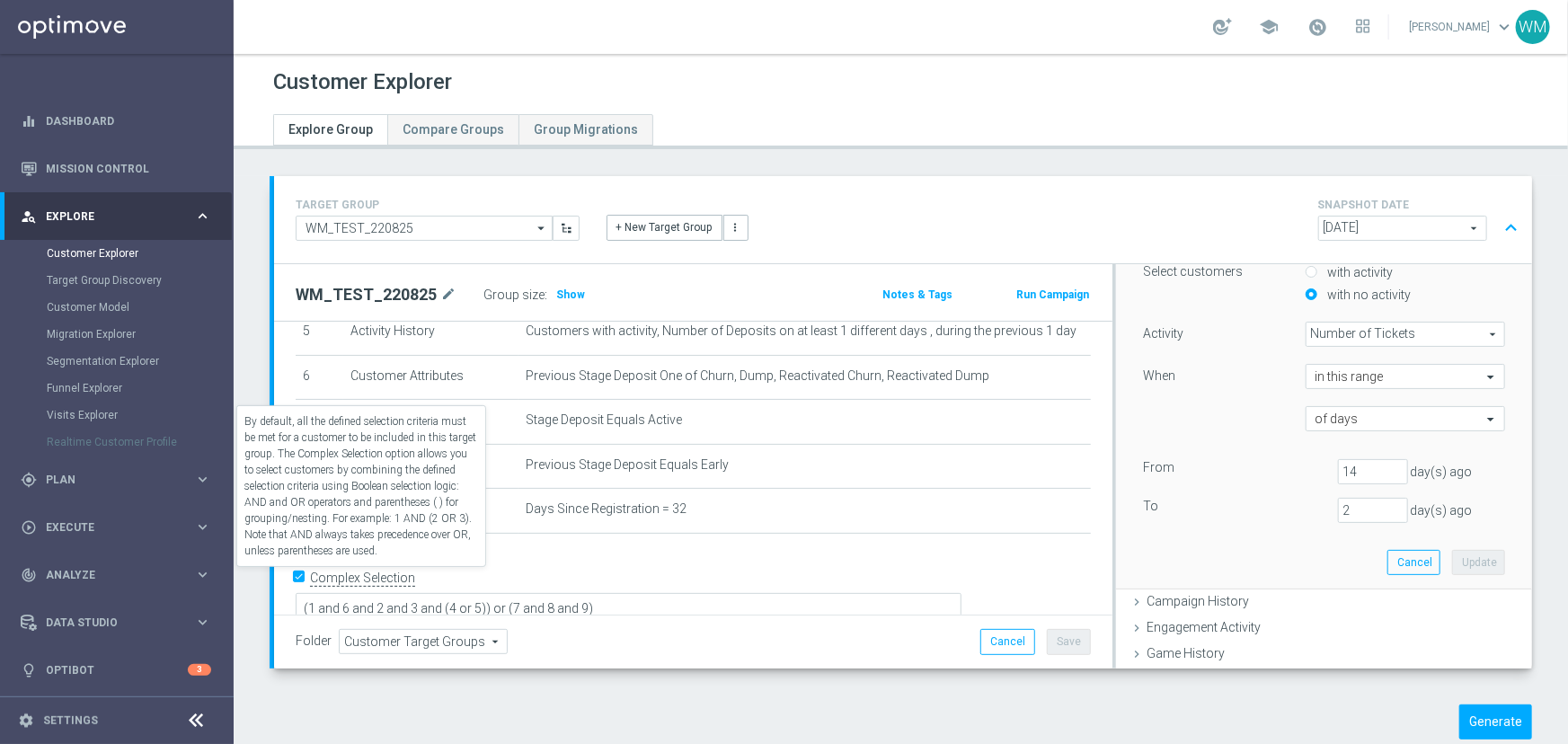
click at [403, 570] on label "Complex Selection" at bounding box center [362, 578] width 105 height 17
click at [307, 570] on input "Complex Selection" at bounding box center [301, 581] width 12 height 26
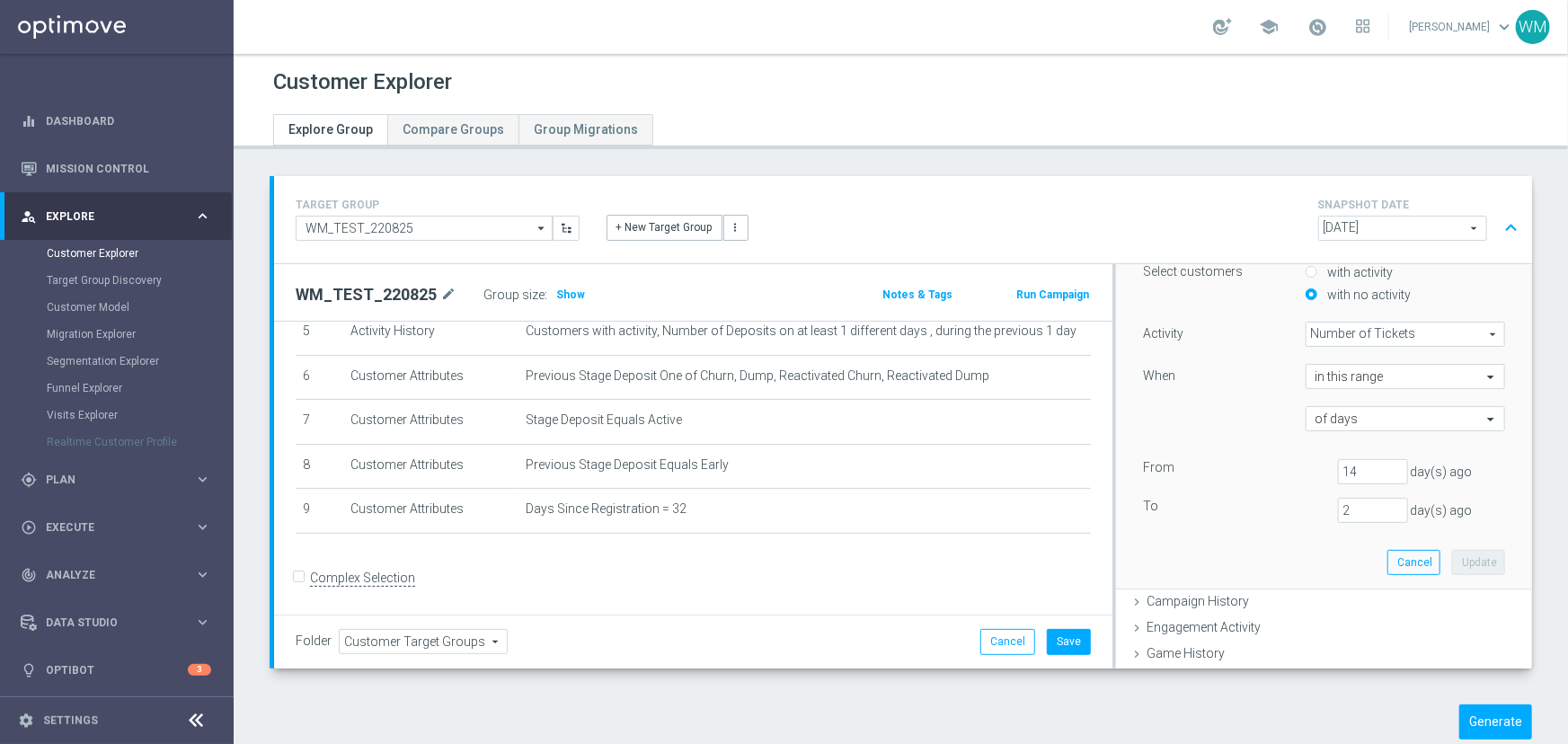
scroll to position [251, 0]
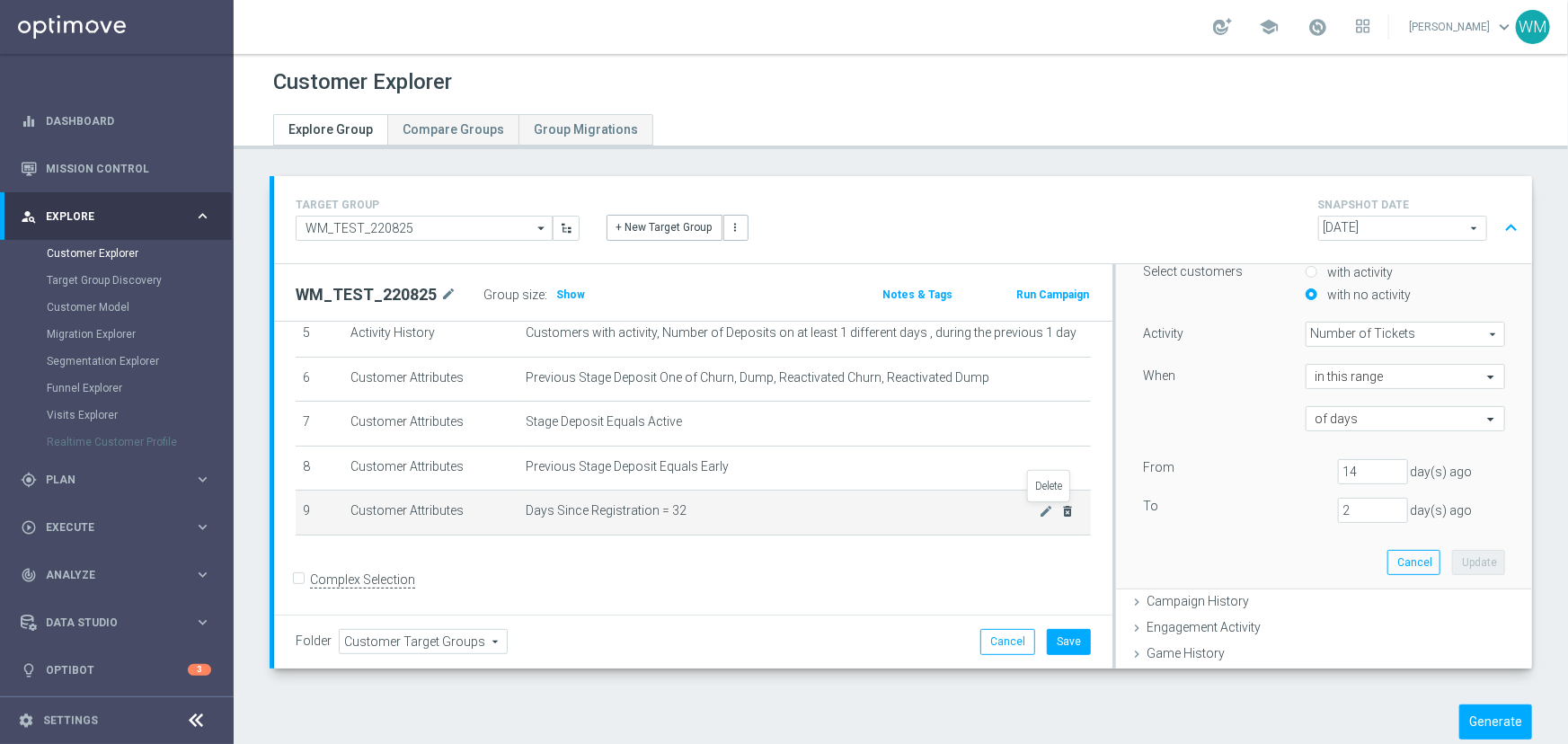
click at [1061, 509] on icon "delete_forever" at bounding box center [1068, 512] width 15 height 15
click at [1061, 512] on icon "delete_forever" at bounding box center [1068, 512] width 15 height 15
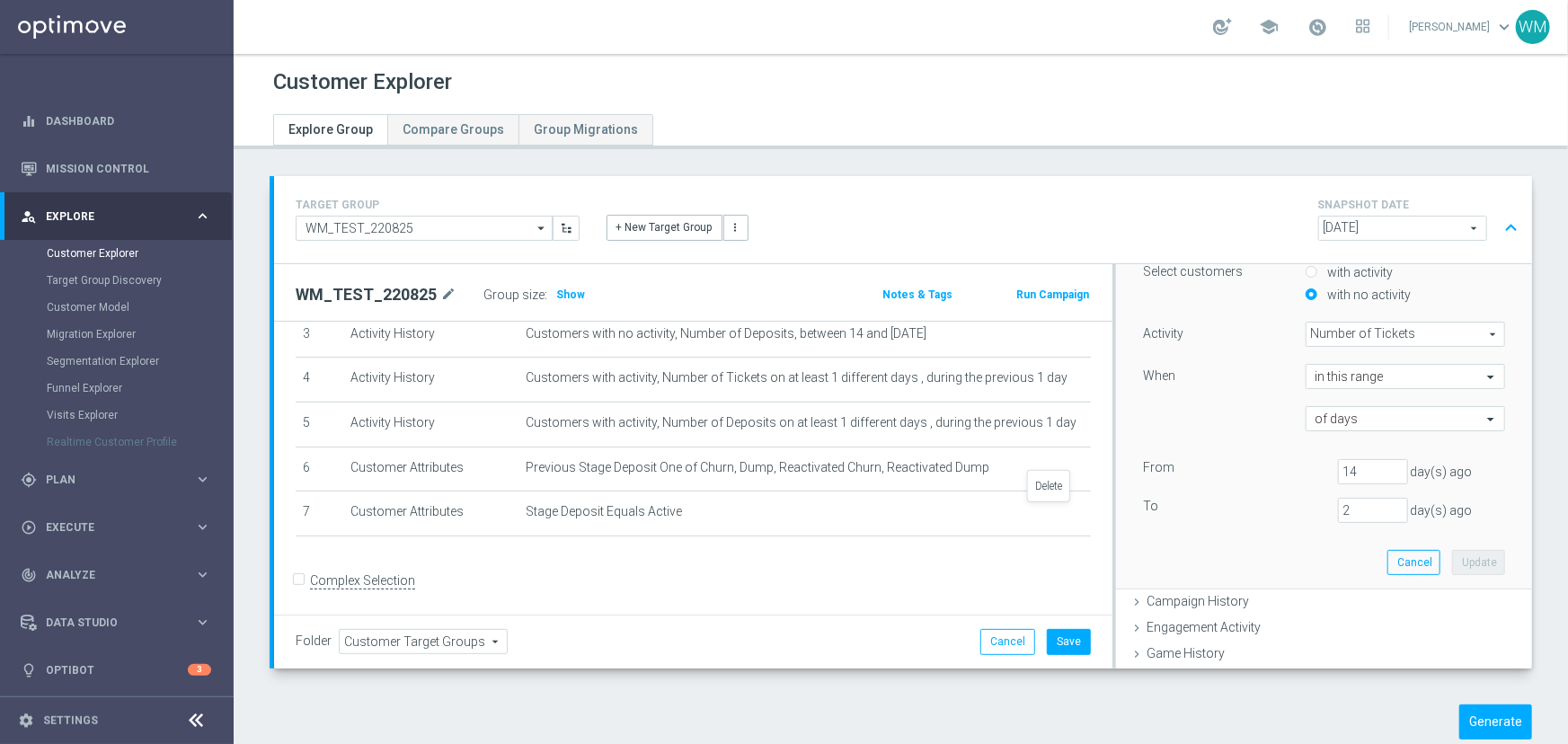
click at [0, 0] on icon "delete_forever" at bounding box center [0, 0] width 0 height 0
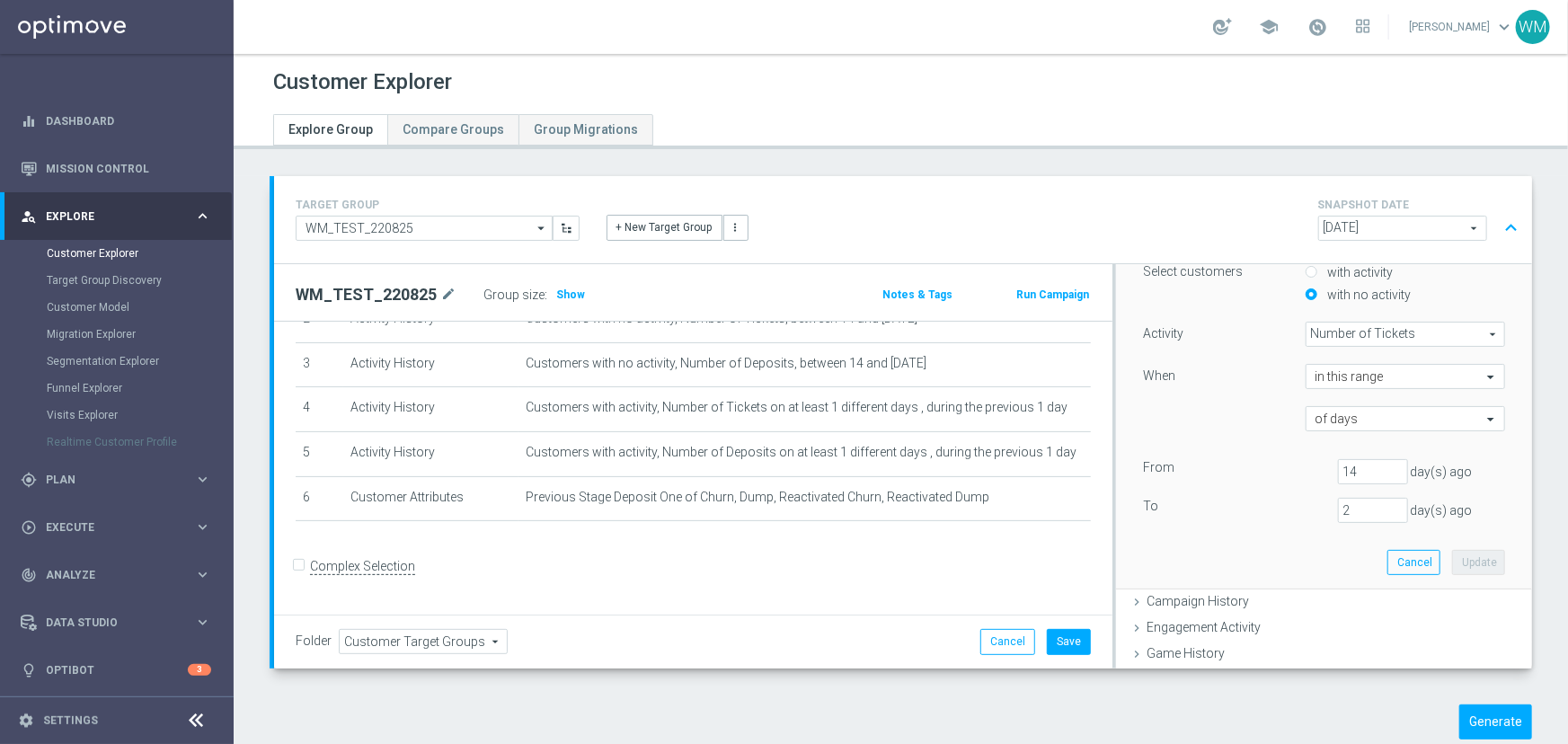
scroll to position [117, 0]
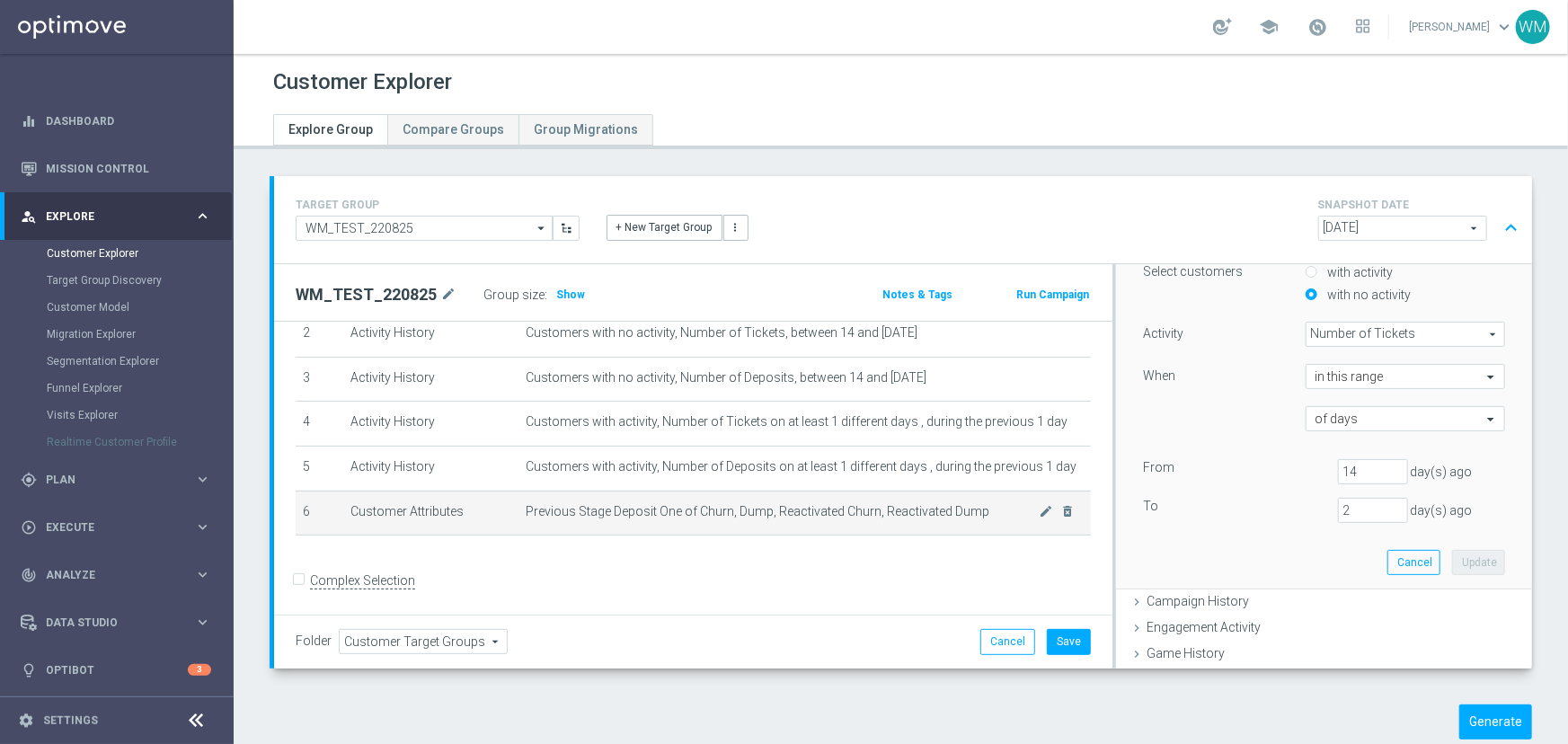
click at [764, 502] on td "Previous Stage Deposit One of Churn, Dump, Reactivated Churn, Reactivated Dump …" at bounding box center [805, 512] width 573 height 45
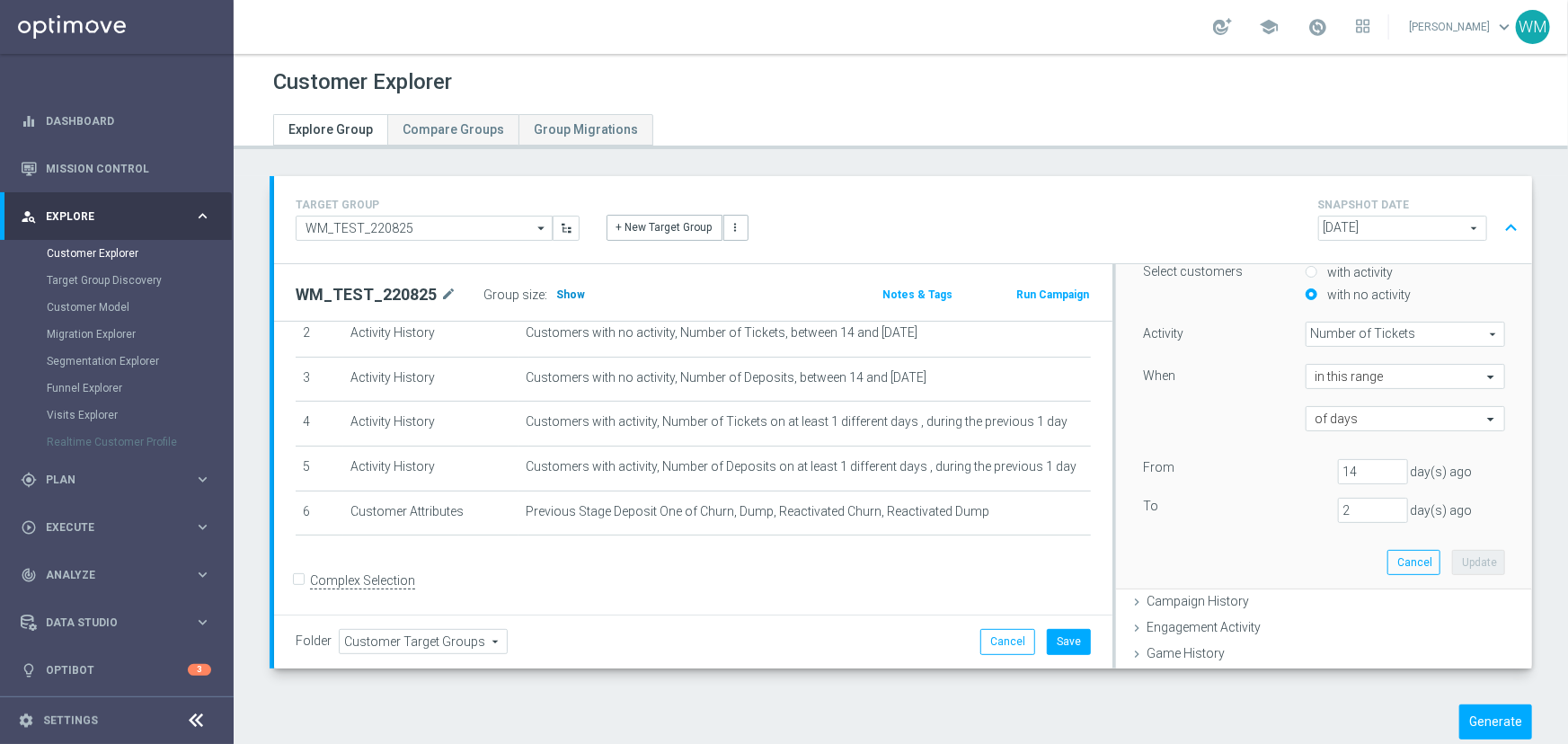
click at [569, 296] on span "Show" at bounding box center [571, 294] width 29 height 13
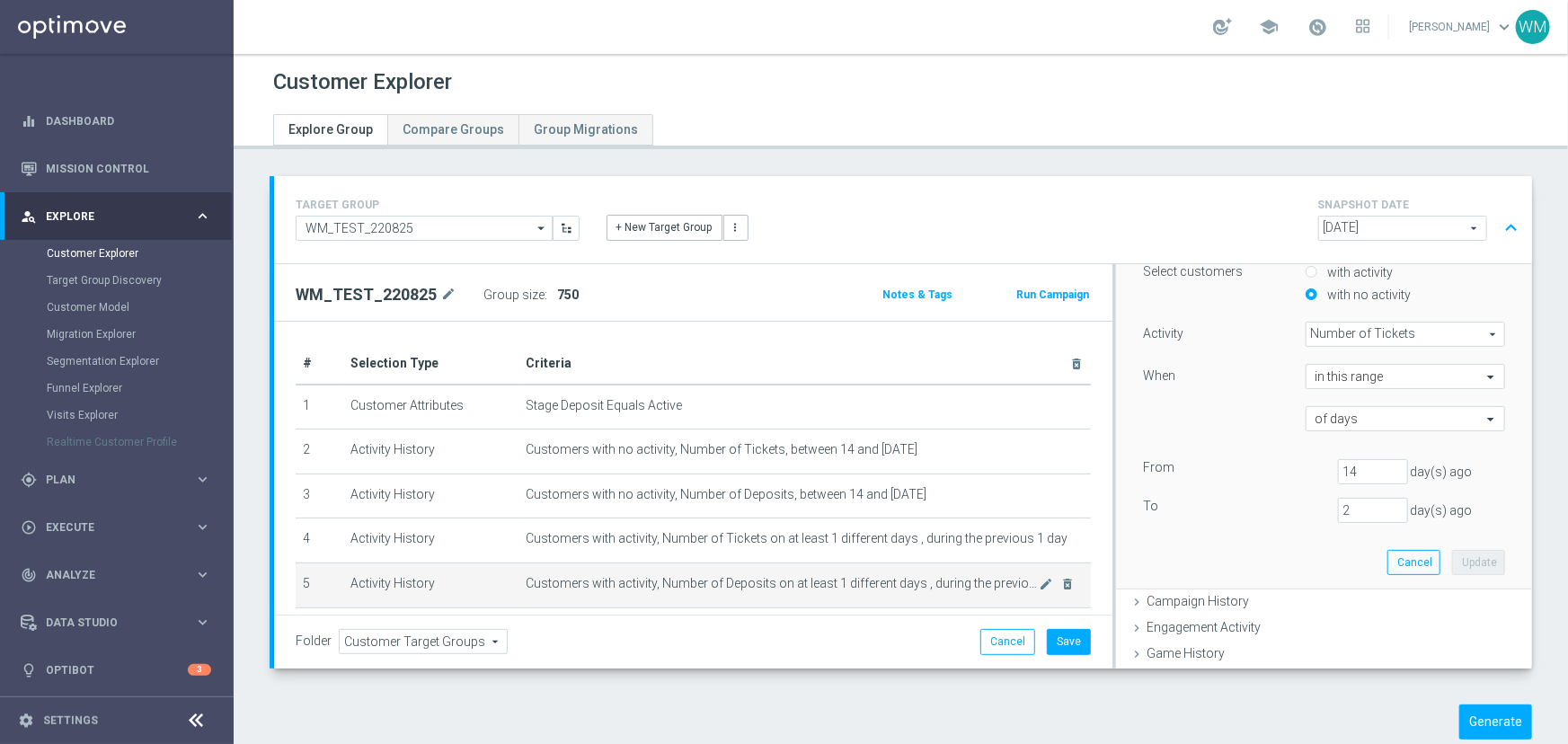
scroll to position [81, 0]
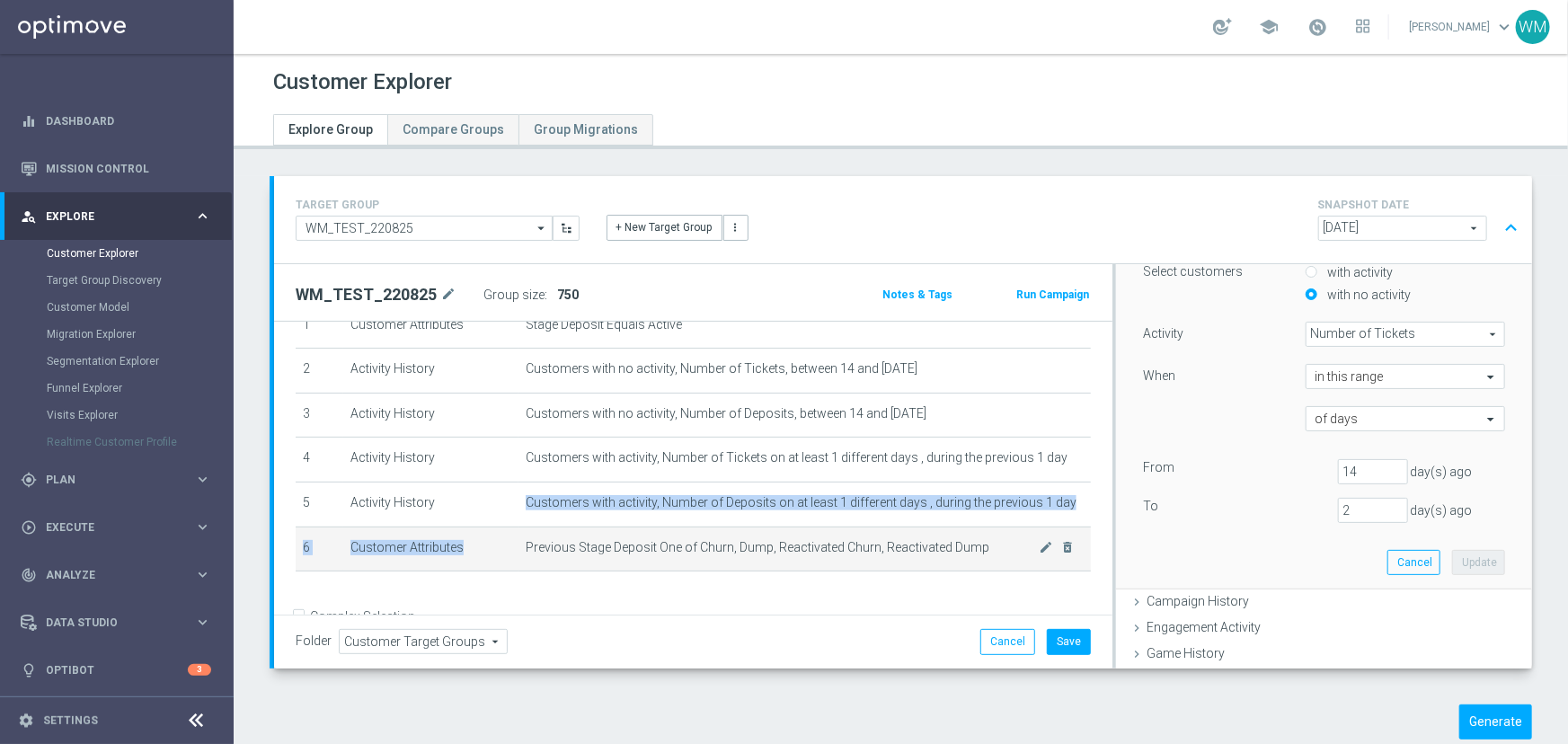
drag, startPoint x: 851, startPoint y: 512, endPoint x: 944, endPoint y: 537, distance: 96.3
click at [944, 537] on tbody "1 Customer Attributes Stage Deposit Equals Active mode_edit delete_forever 2 Ac…" at bounding box center [693, 438] width 795 height 268
click at [944, 537] on td "Previous Stage Deposit One of Churn, Dump, Reactivated Churn, Reactivated Dump …" at bounding box center [805, 548] width 573 height 45
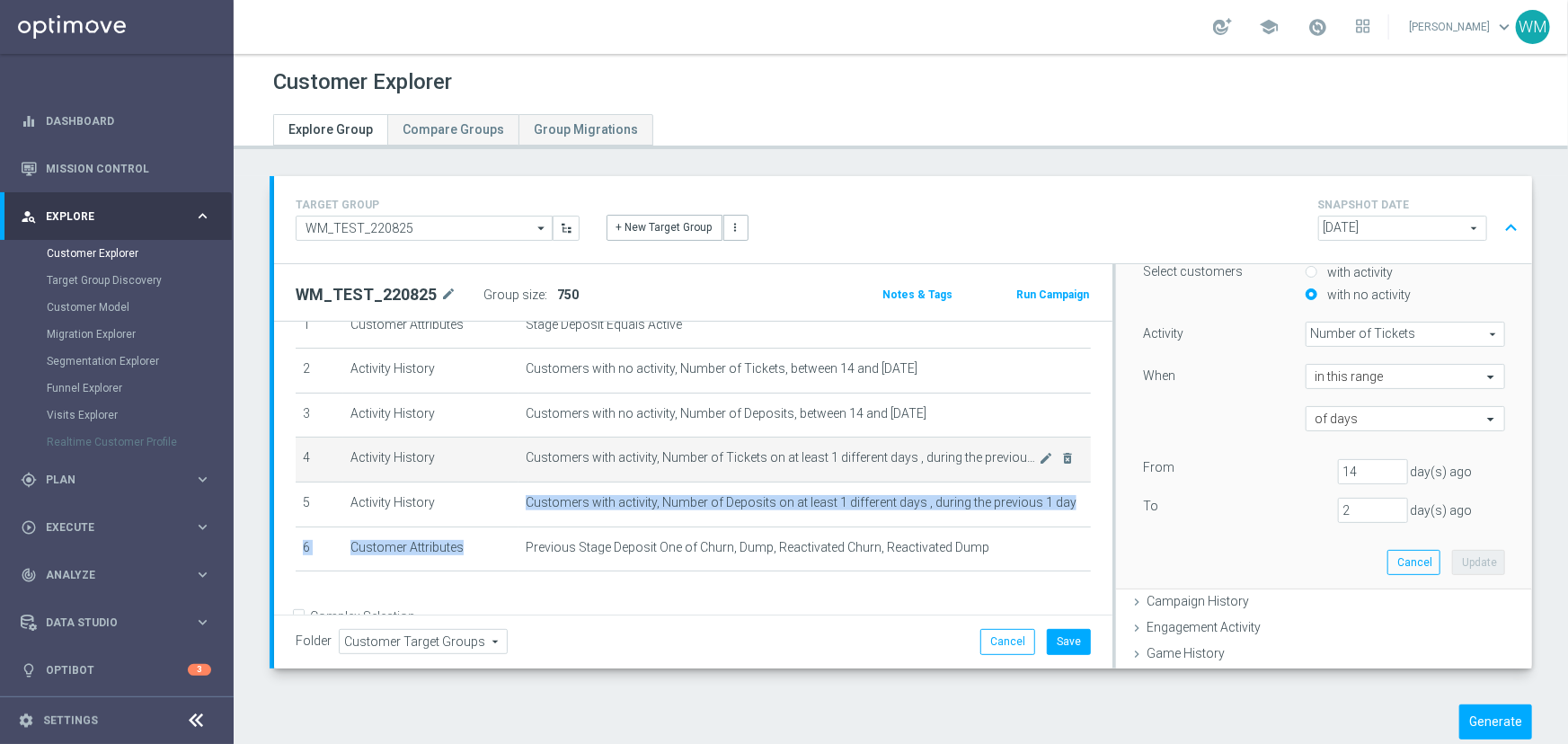
drag, startPoint x: 977, startPoint y: 545, endPoint x: 505, endPoint y: 438, distance: 484.0
click at [505, 438] on tbody "1 Customer Attributes Stage Deposit Equals Active mode_edit delete_forever 2 Ac…" at bounding box center [693, 438] width 795 height 268
click at [505, 438] on td "Activity History" at bounding box center [430, 460] width 175 height 45
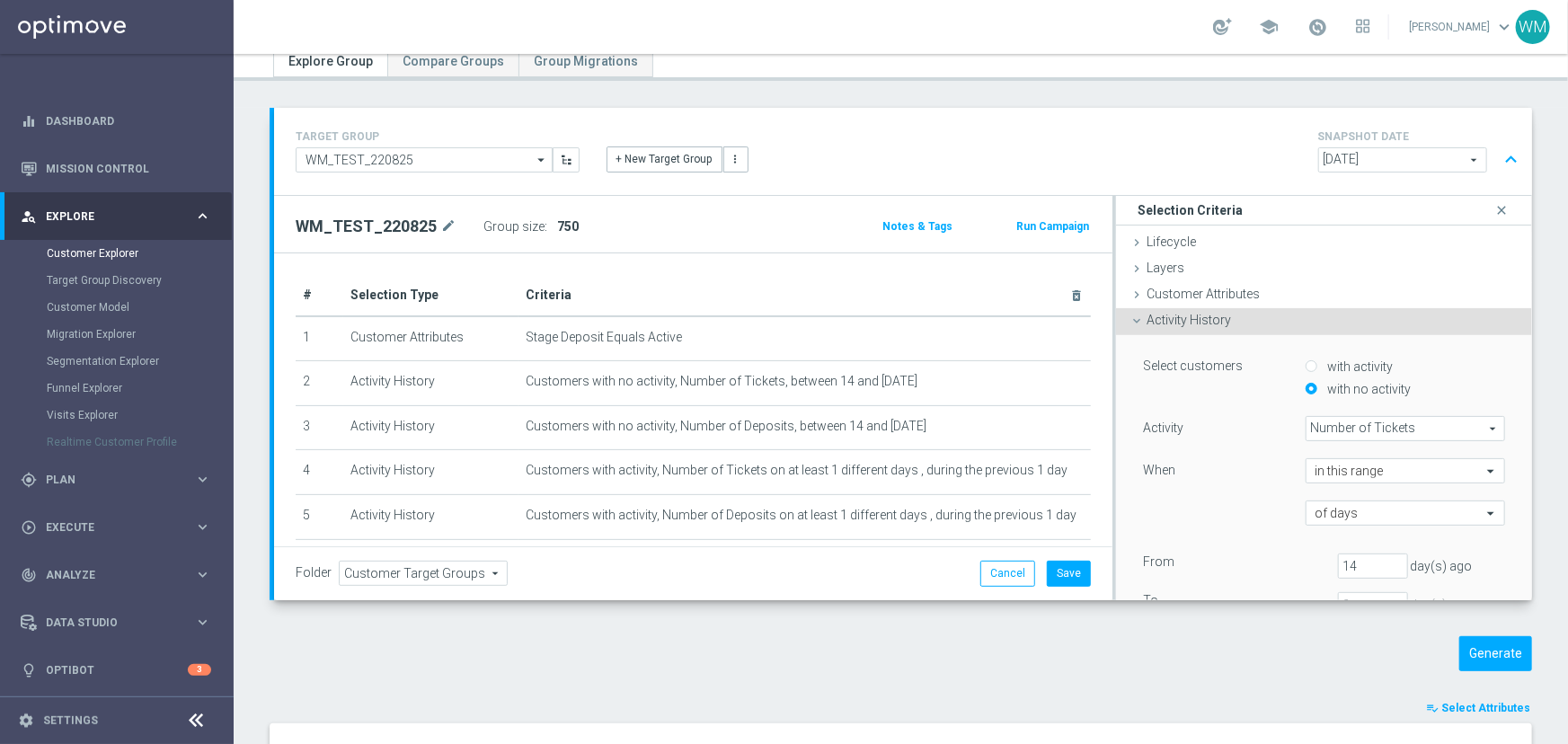
scroll to position [0, 0]
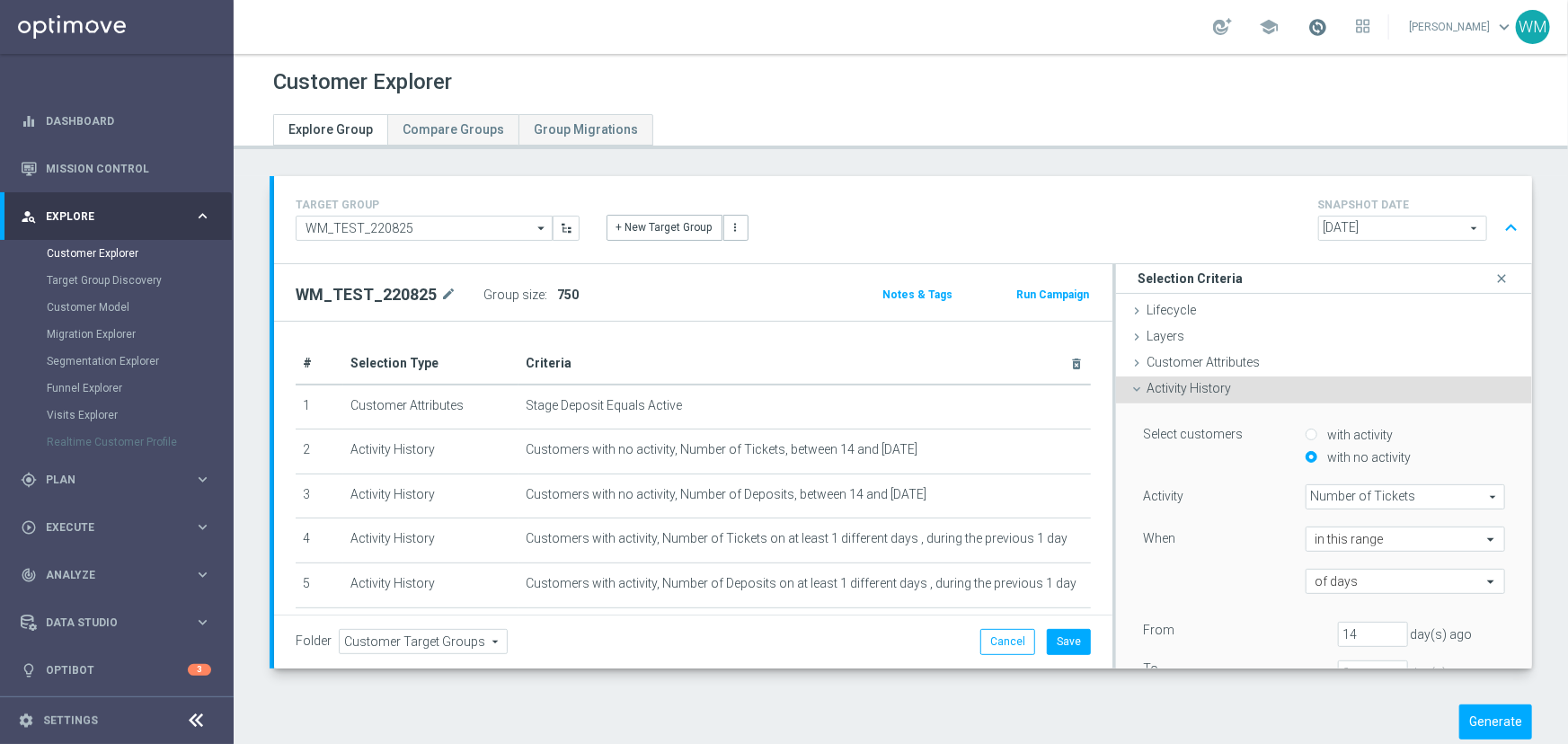
click at [1307, 24] on span at bounding box center [1317, 27] width 20 height 20
click at [994, 131] on div at bounding box center [901, 115] width 1282 height 32
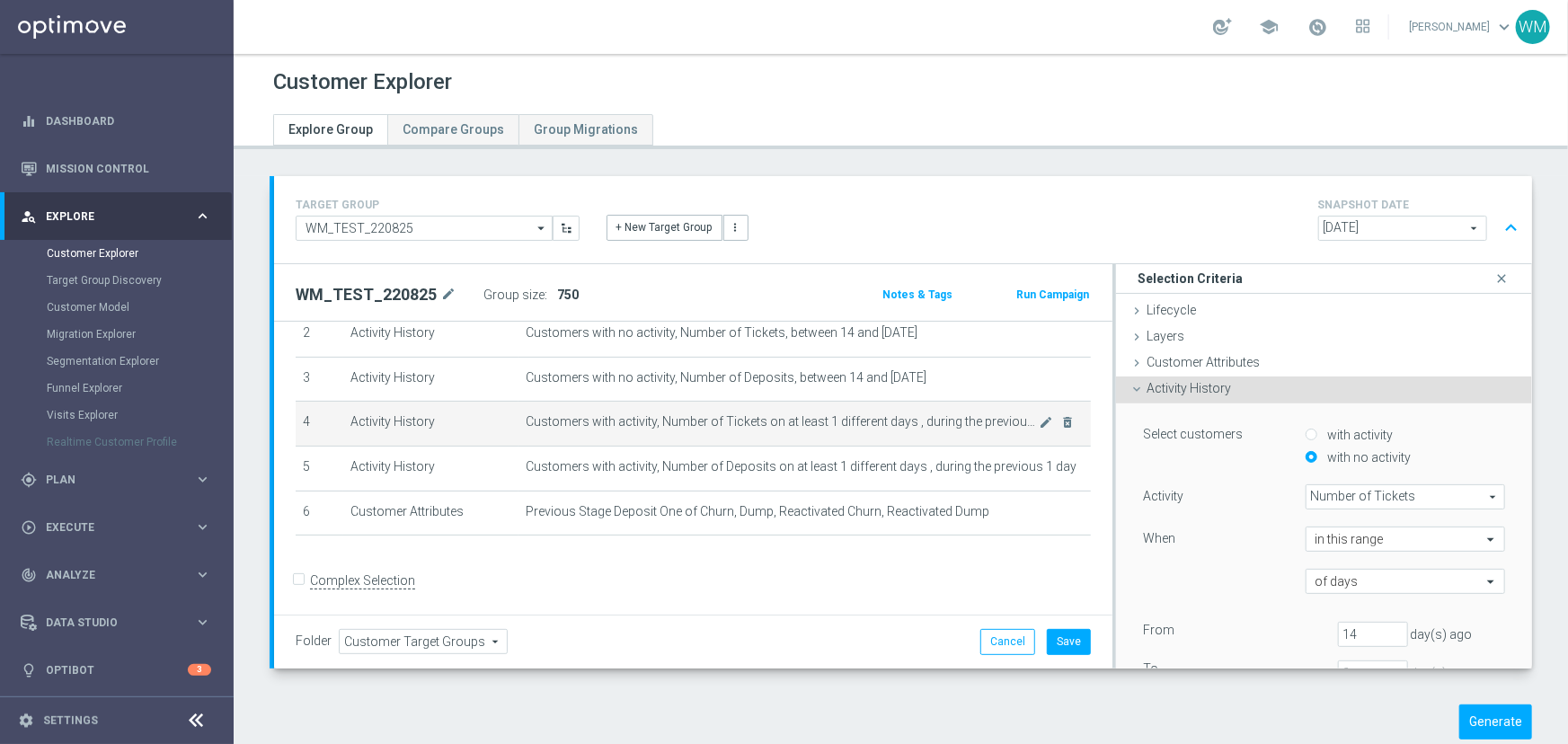
scroll to position [35, 0]
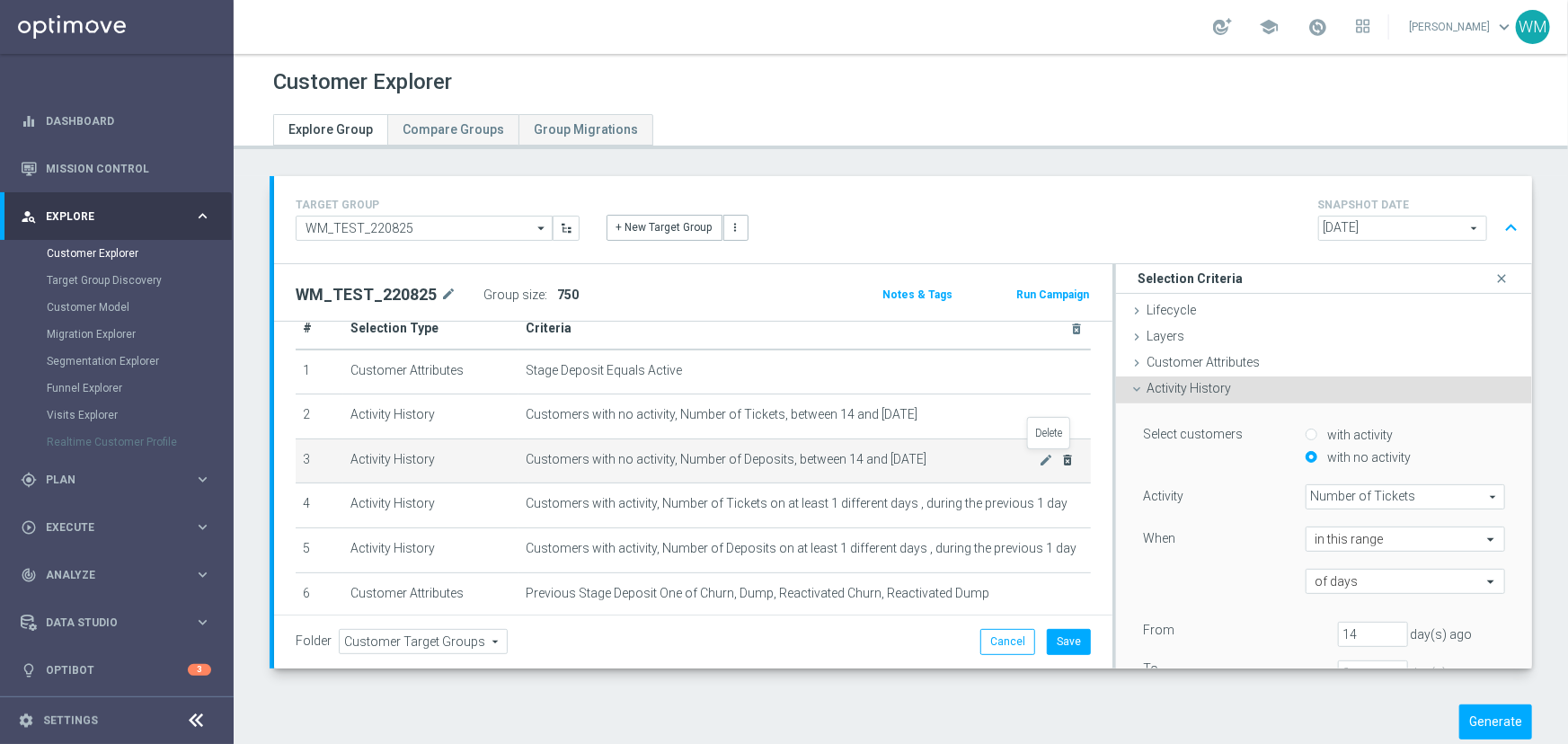
click at [1061, 458] on icon "delete_forever" at bounding box center [1068, 460] width 15 height 15
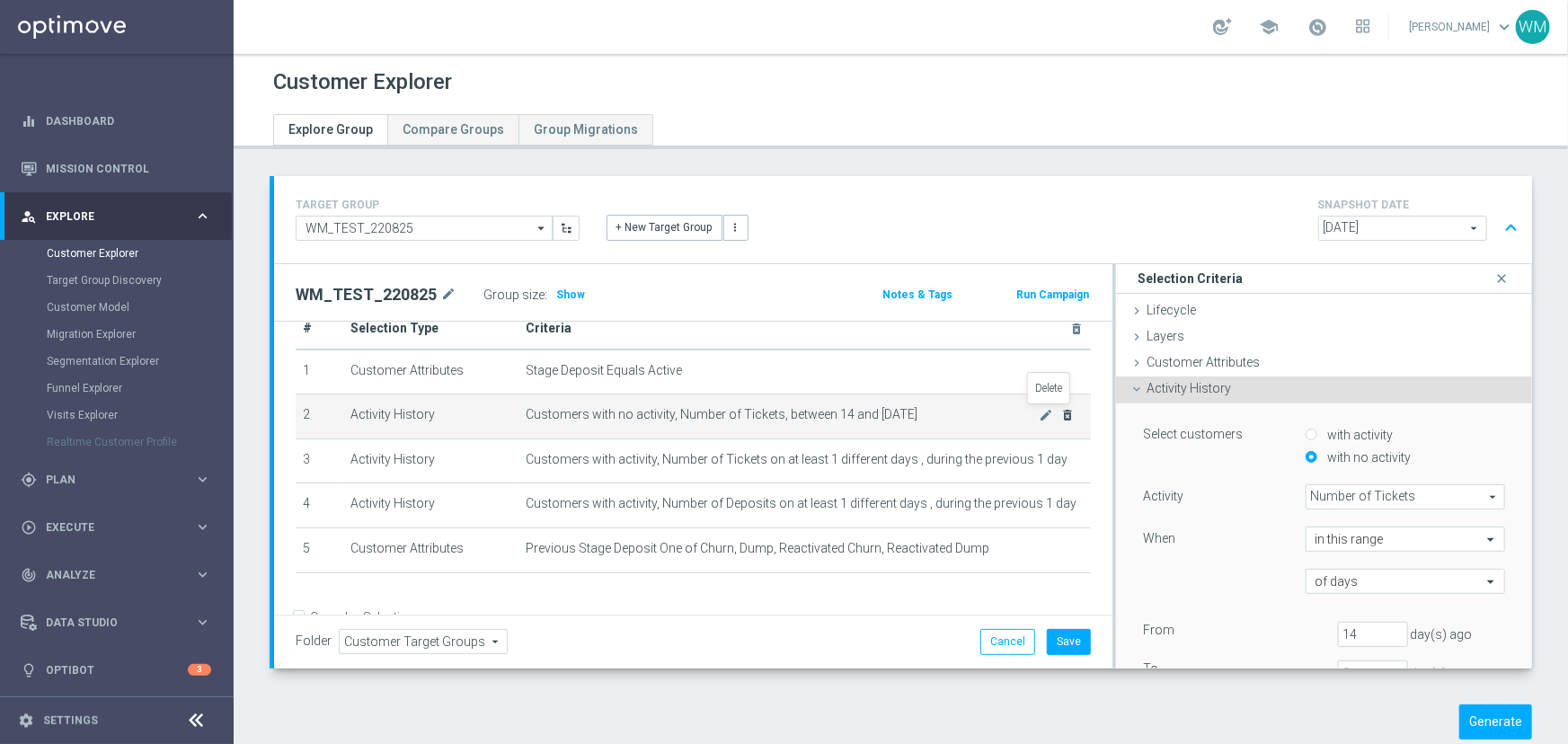
click at [1061, 418] on icon "delete_forever" at bounding box center [1068, 415] width 15 height 15
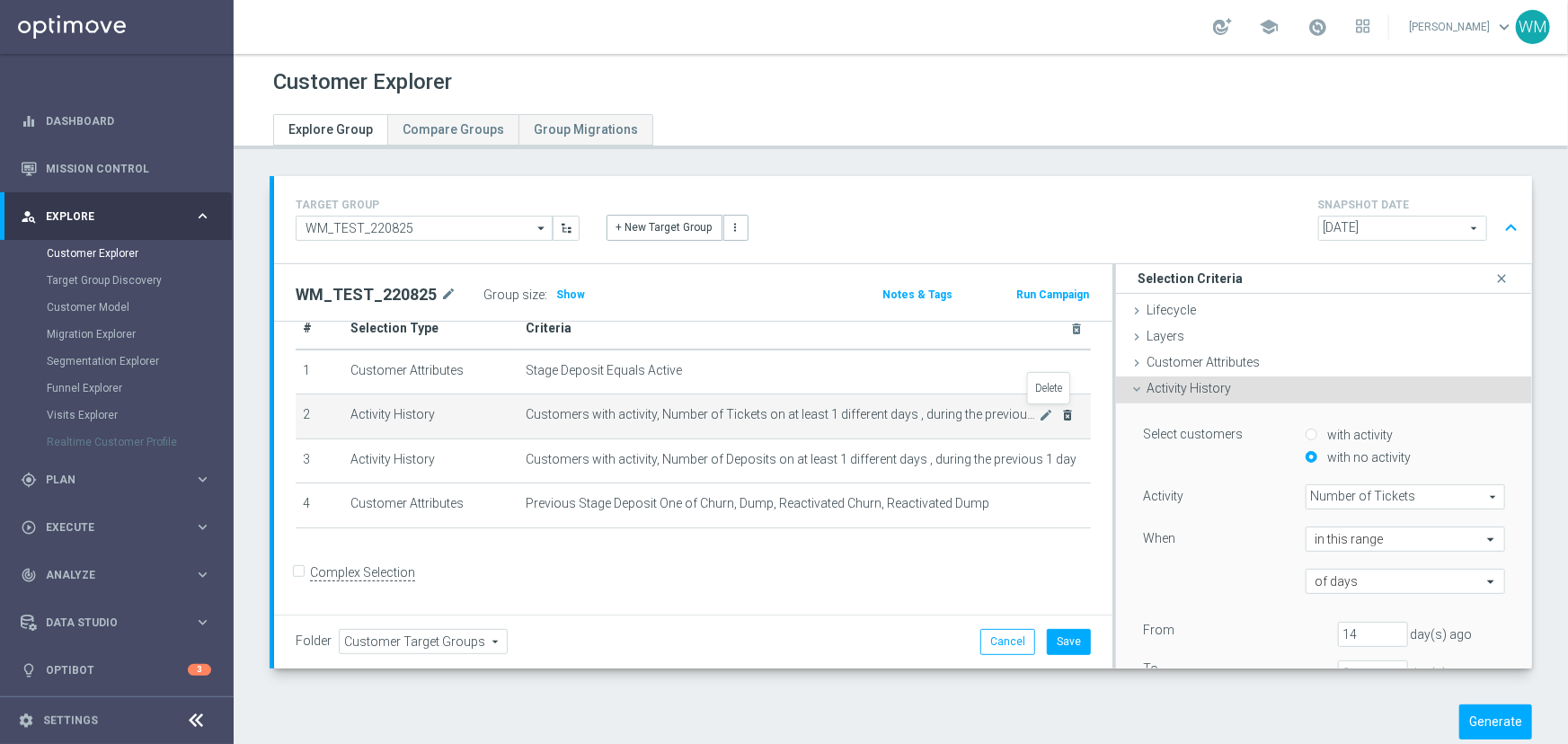
scroll to position [27, 0]
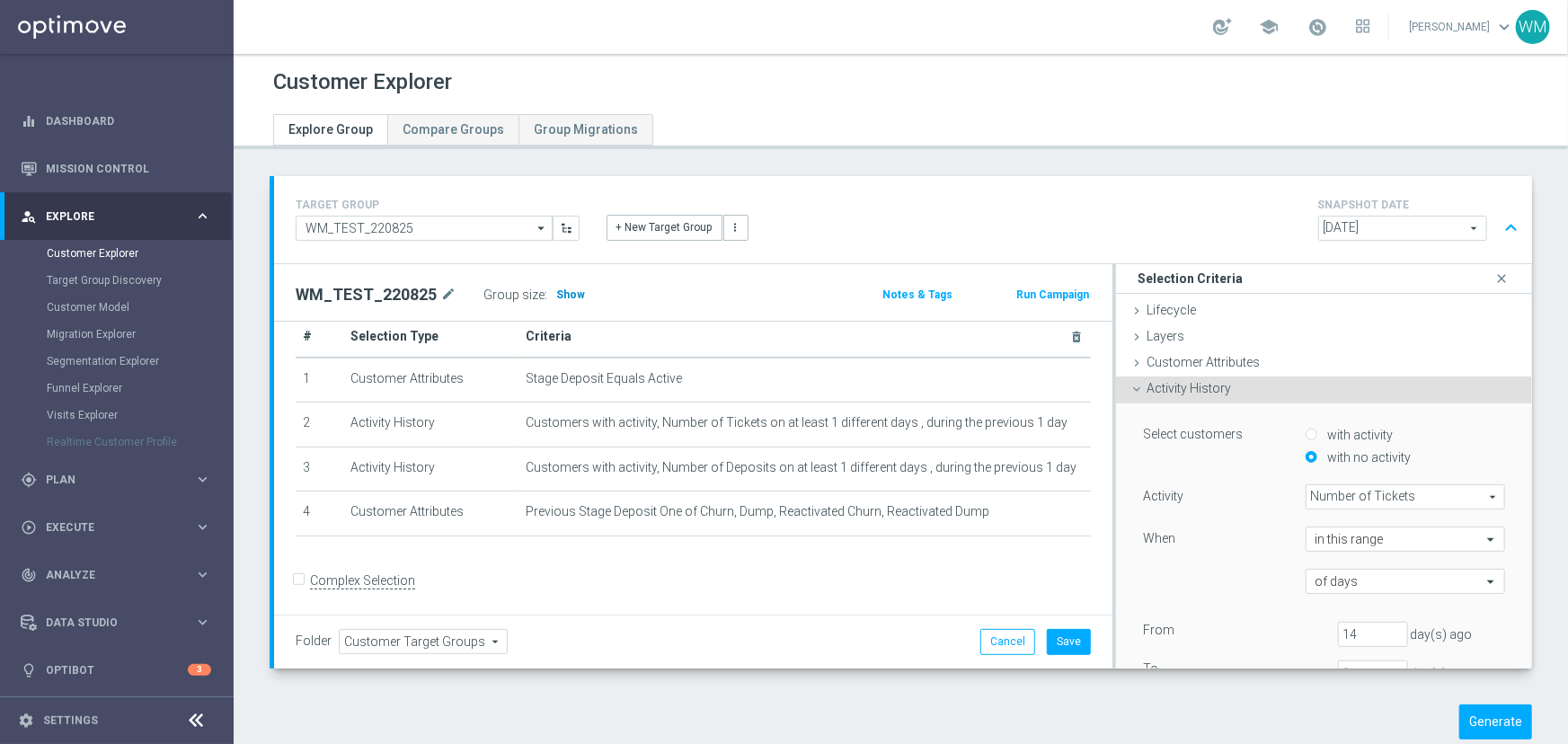
click at [577, 298] on h3 "Show" at bounding box center [570, 294] width 32 height 20
click at [988, 635] on button "Cancel" at bounding box center [1007, 642] width 55 height 26
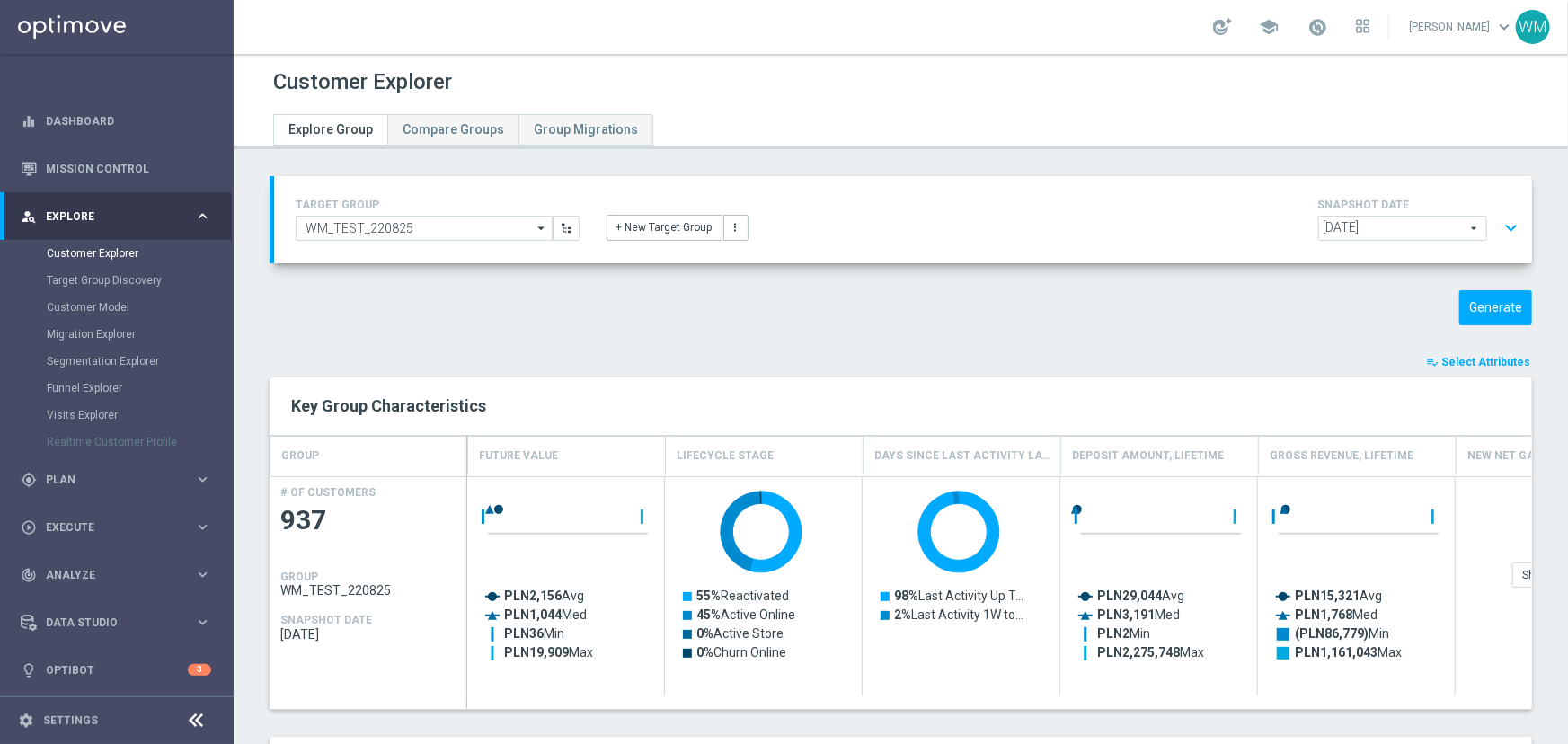
scroll to position [35, 0]
click at [1503, 226] on button "expand_more" at bounding box center [1511, 228] width 26 height 34
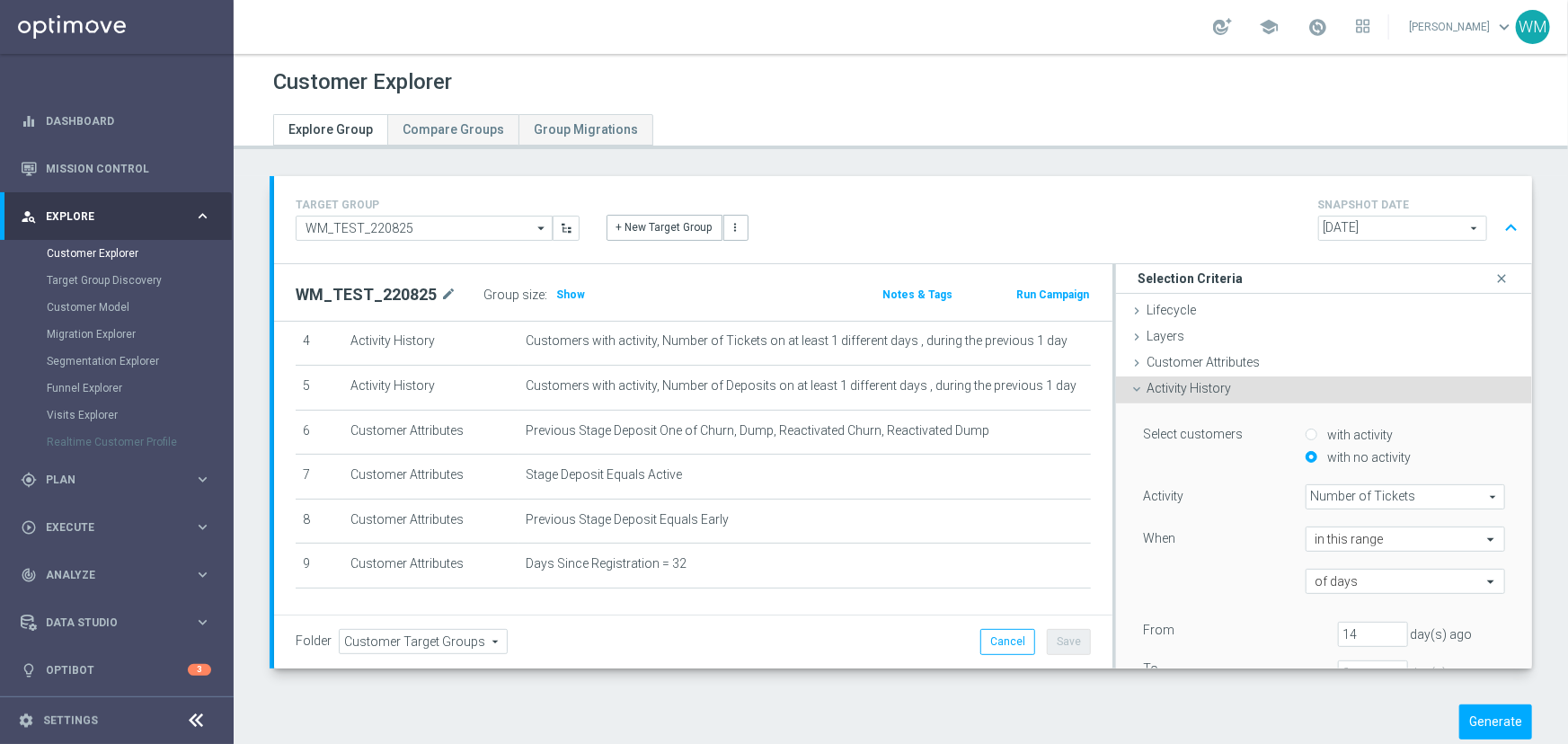
scroll to position [253, 0]
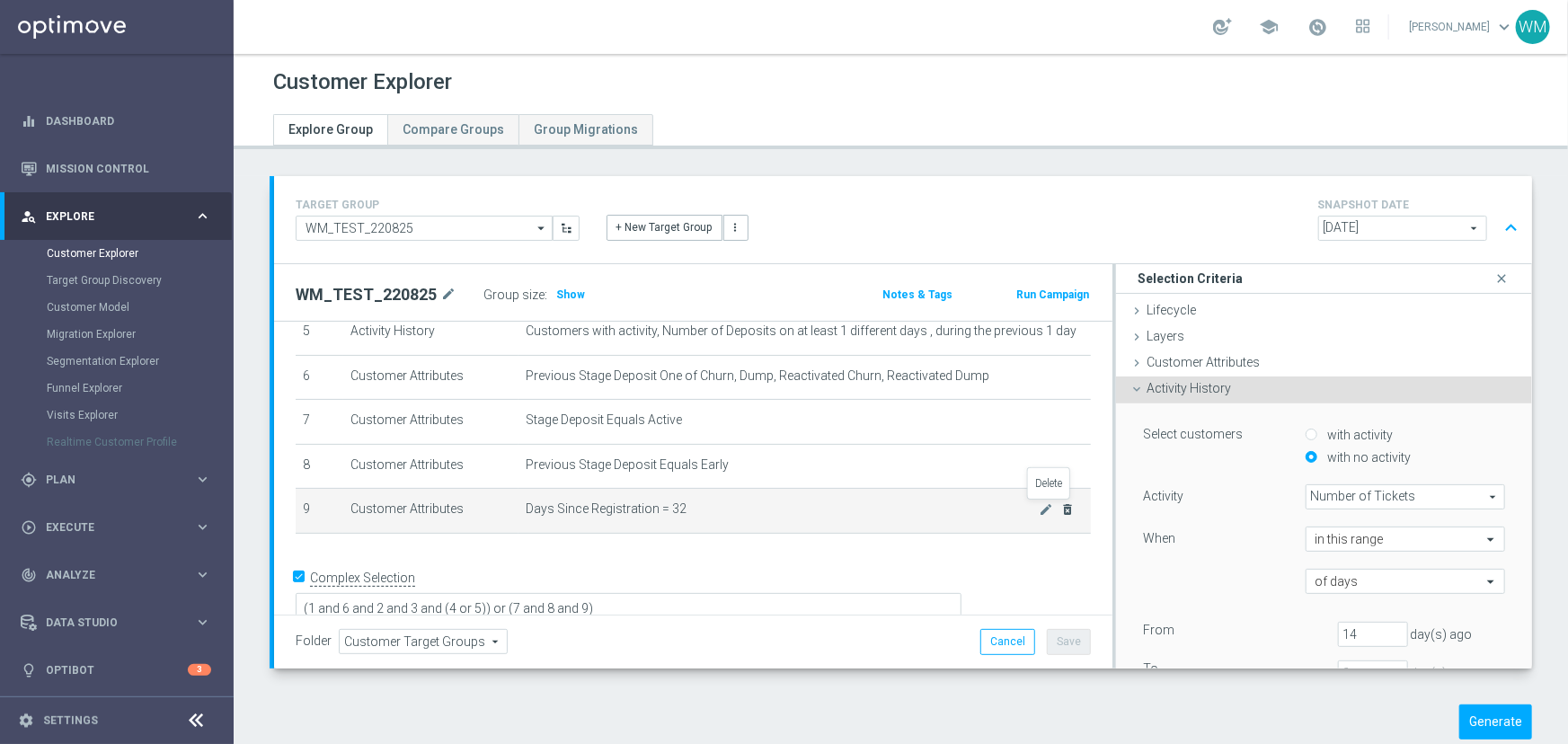
click at [1061, 510] on icon "delete_forever" at bounding box center [1068, 510] width 15 height 15
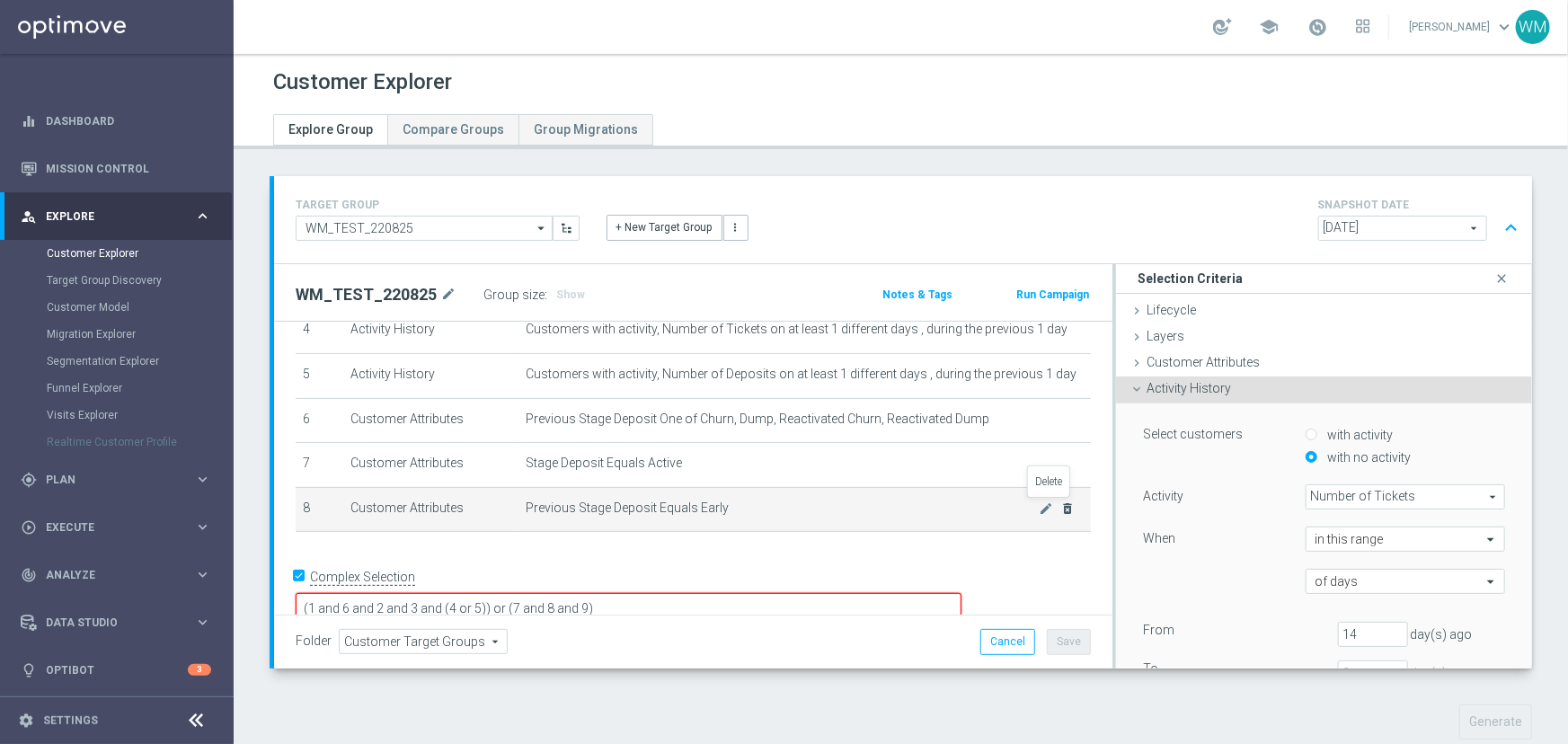
click at [1061, 512] on icon "delete_forever" at bounding box center [1068, 509] width 15 height 15
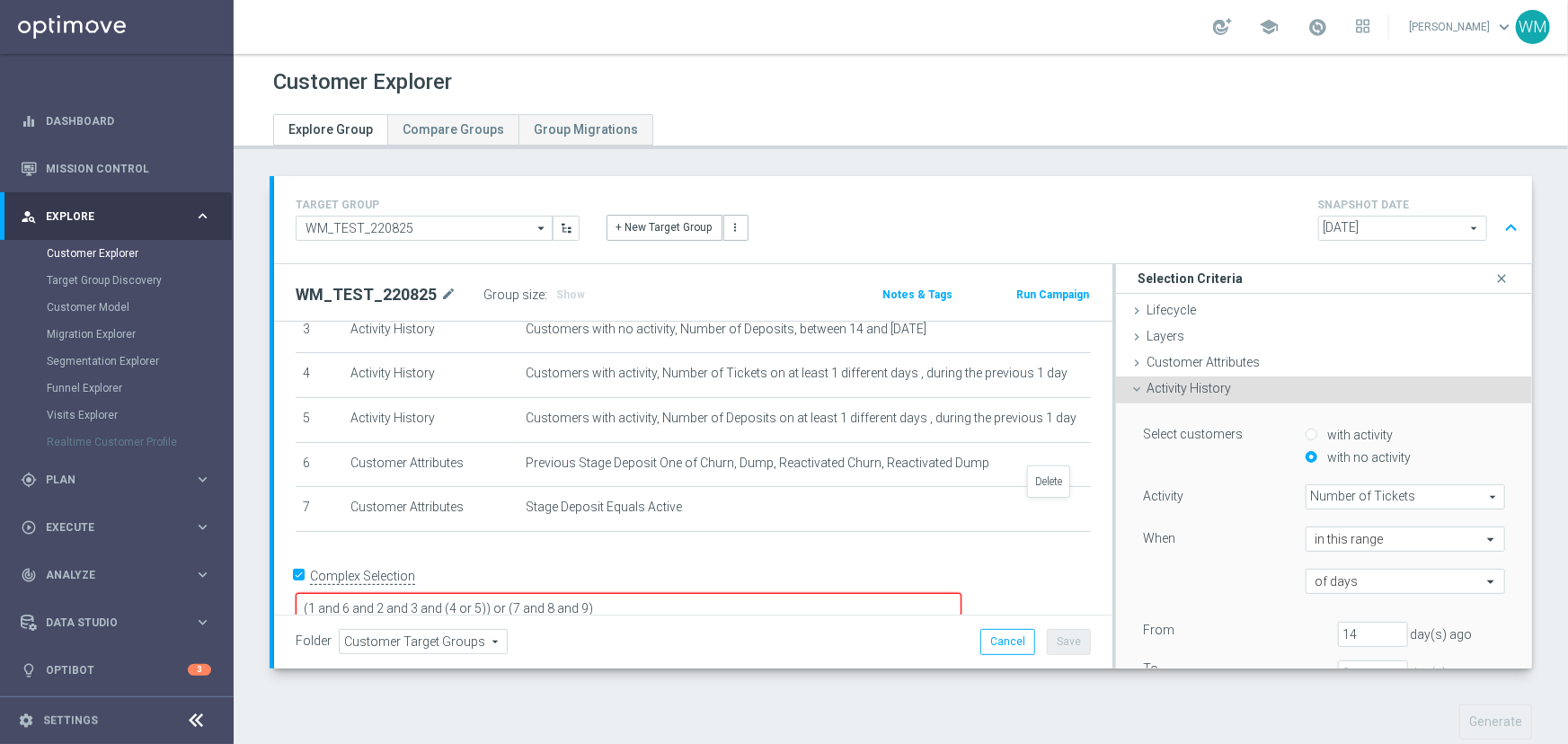
click at [0, 0] on icon "delete_forever" at bounding box center [0, 0] width 0 height 0
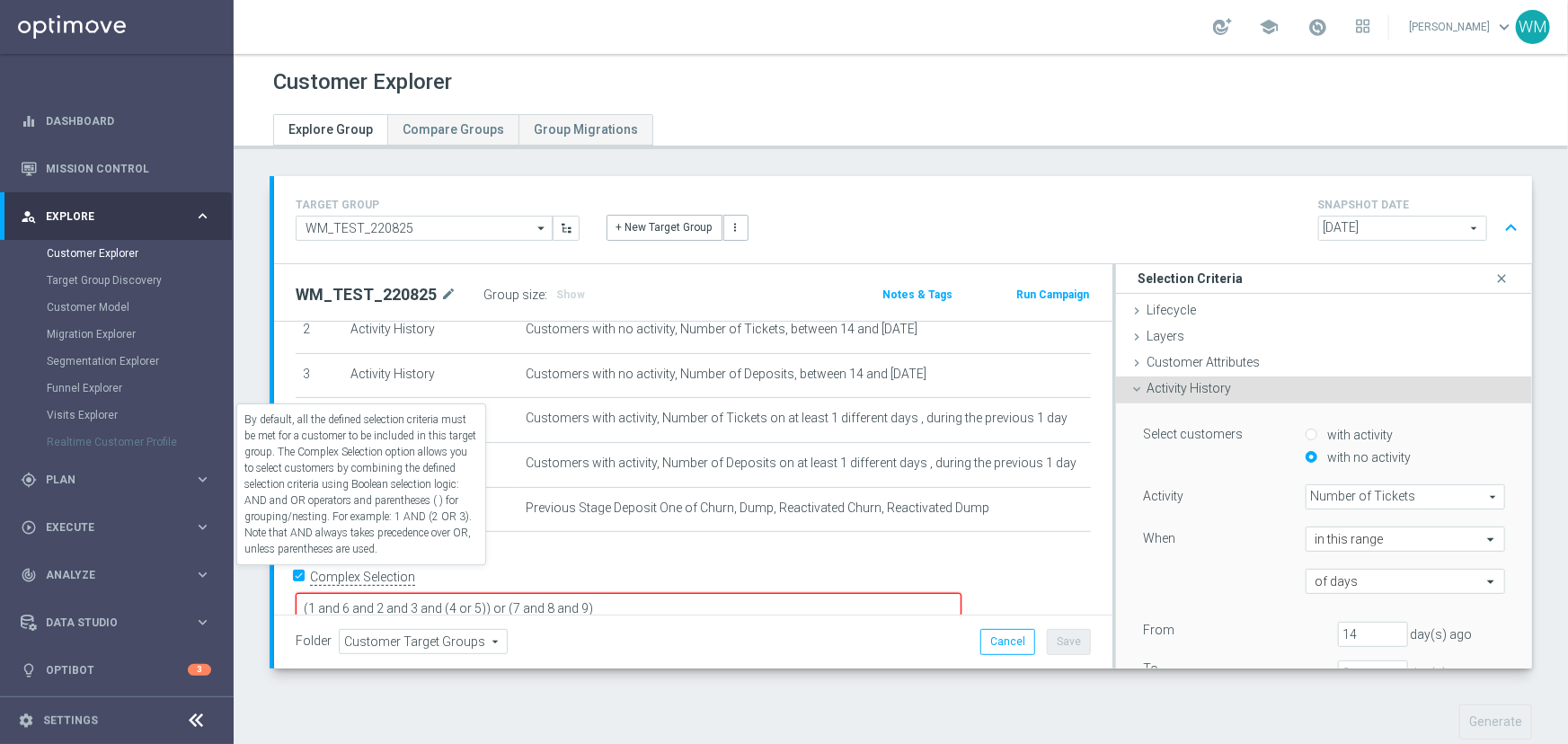
click at [380, 582] on label "Complex Selection" at bounding box center [362, 577] width 105 height 17
click at [307, 582] on input "Complex Selection" at bounding box center [301, 579] width 12 height 26
checkbox input "false"
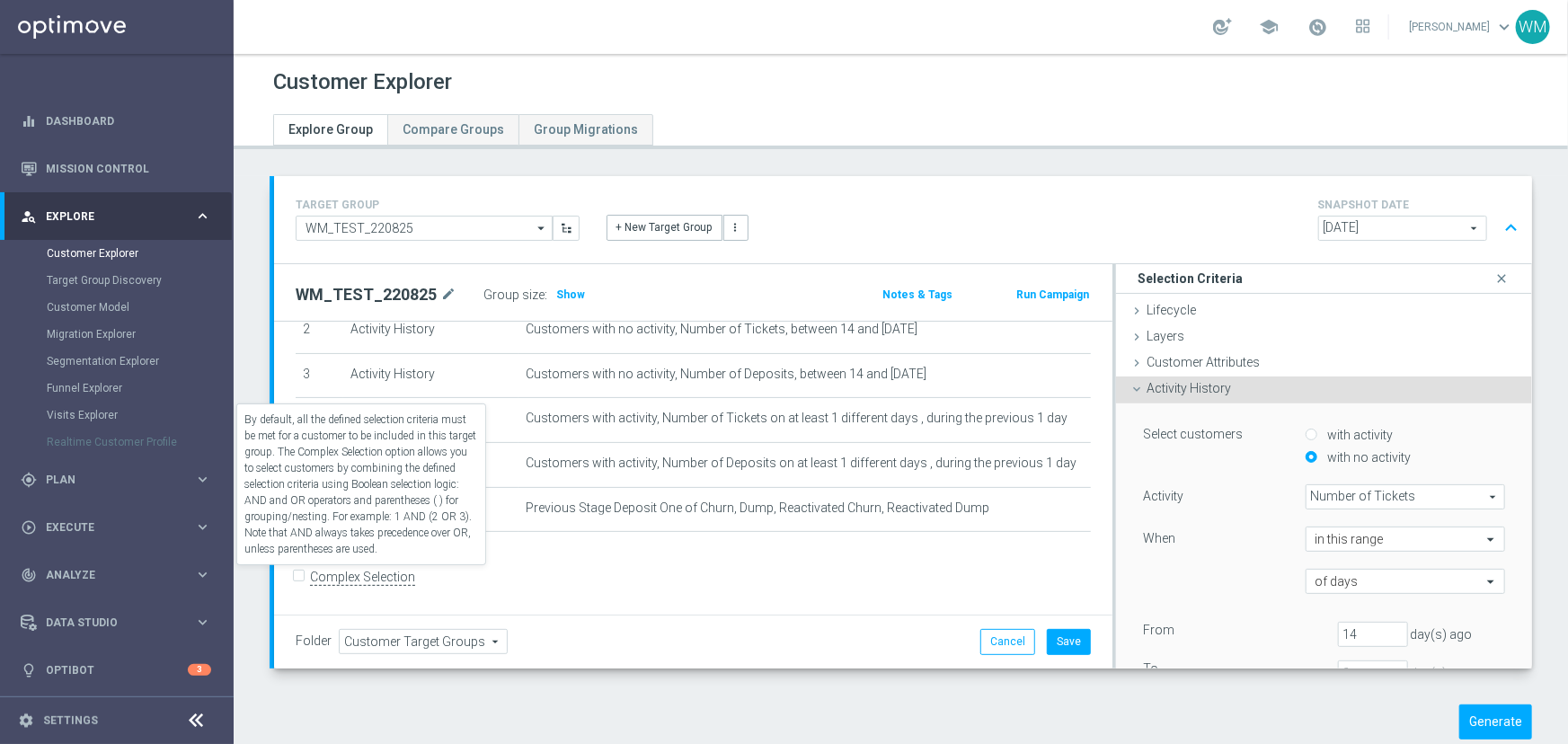
scroll to position [117, 0]
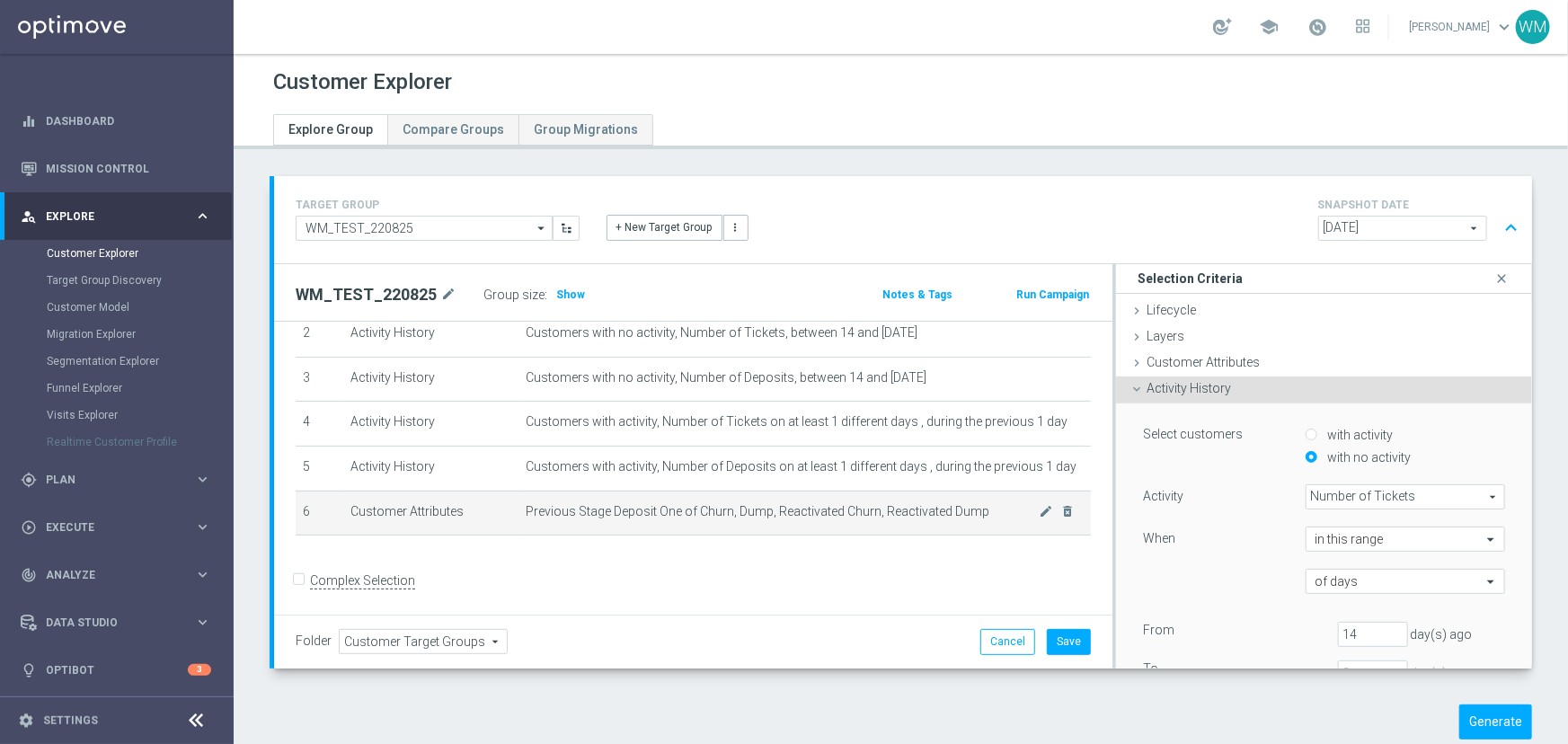
click at [655, 521] on td "Previous Stage Deposit One of Churn, Dump, Reactivated Churn, Reactivated Dump …" at bounding box center [805, 512] width 573 height 45
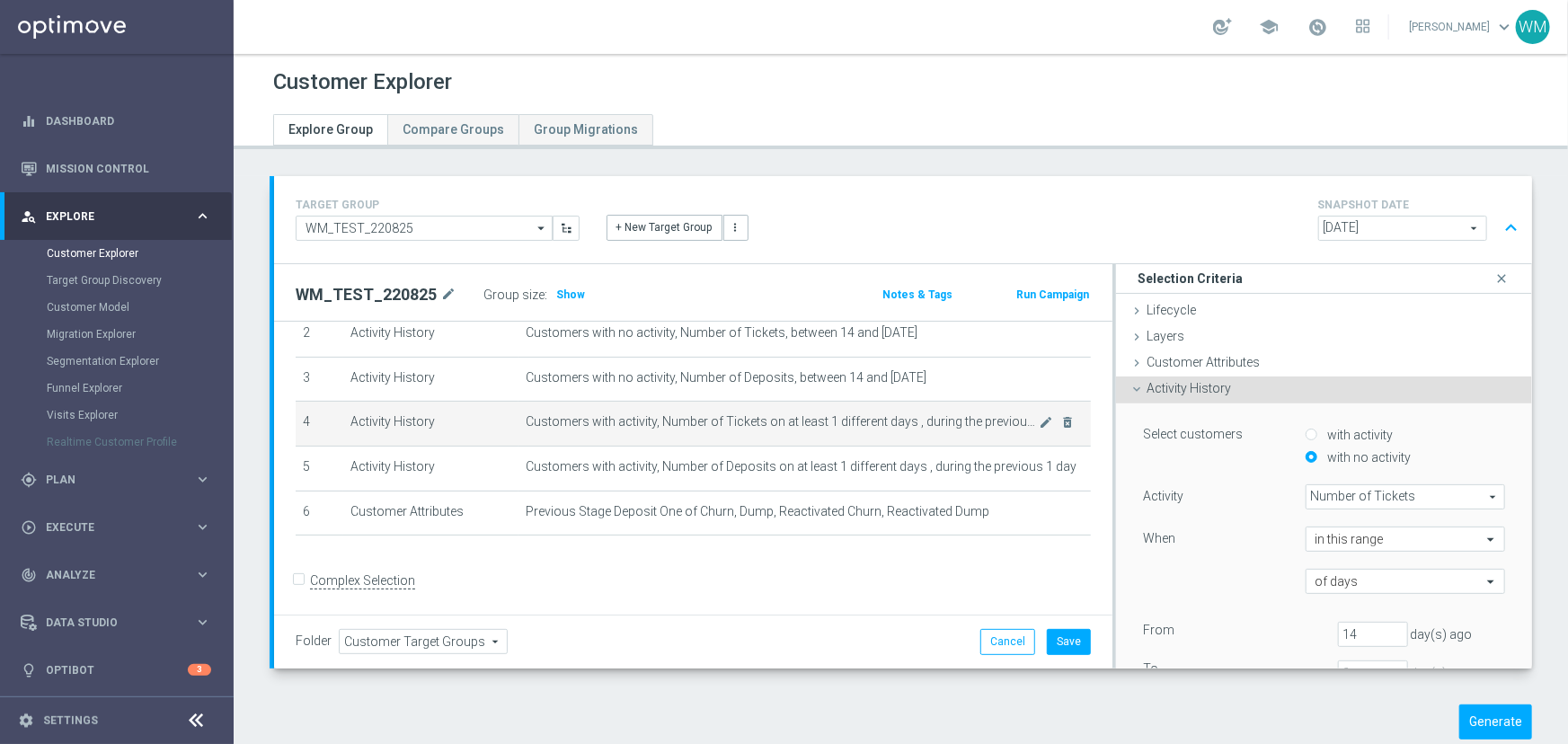
scroll to position [81, 0]
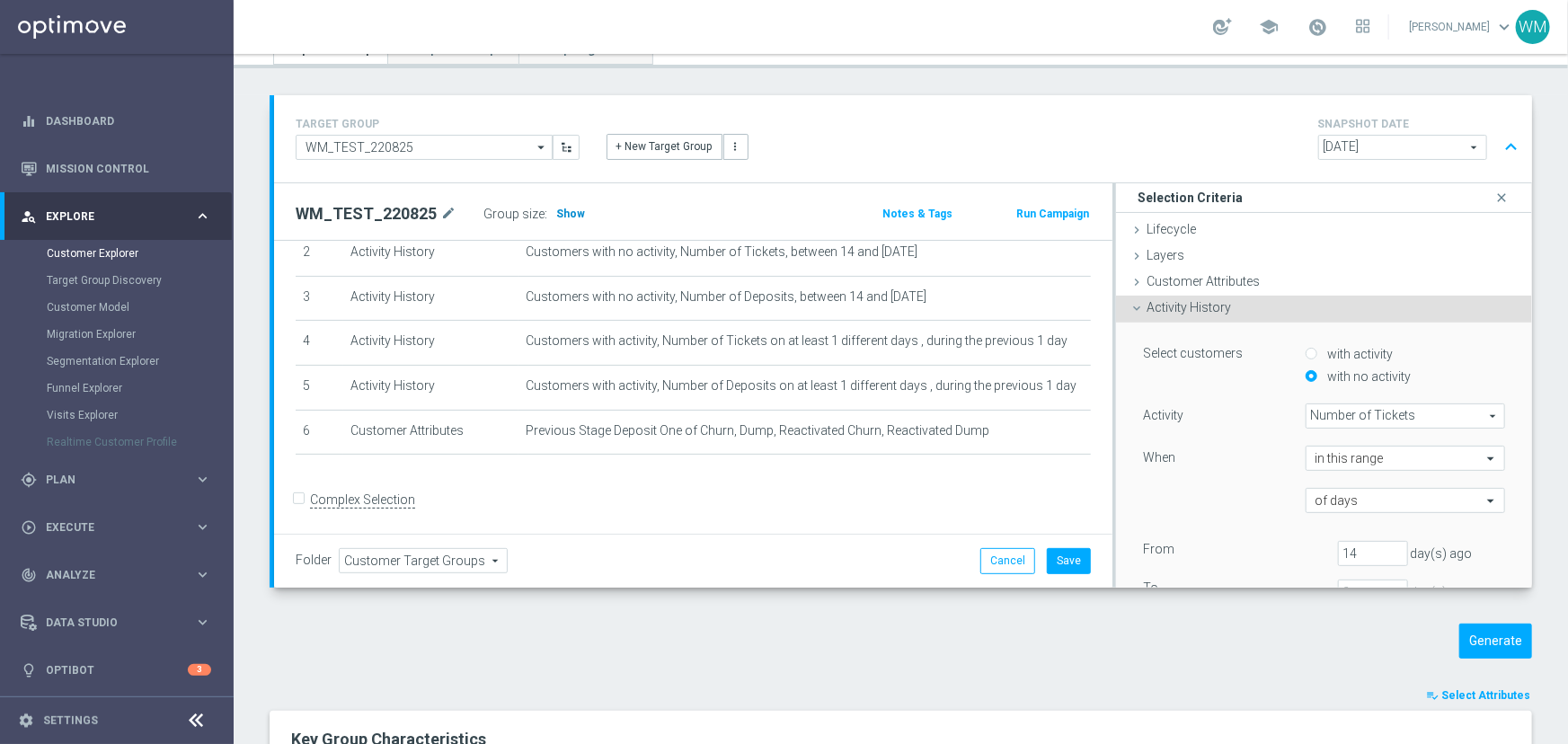
click at [557, 216] on span "Show" at bounding box center [571, 214] width 29 height 13
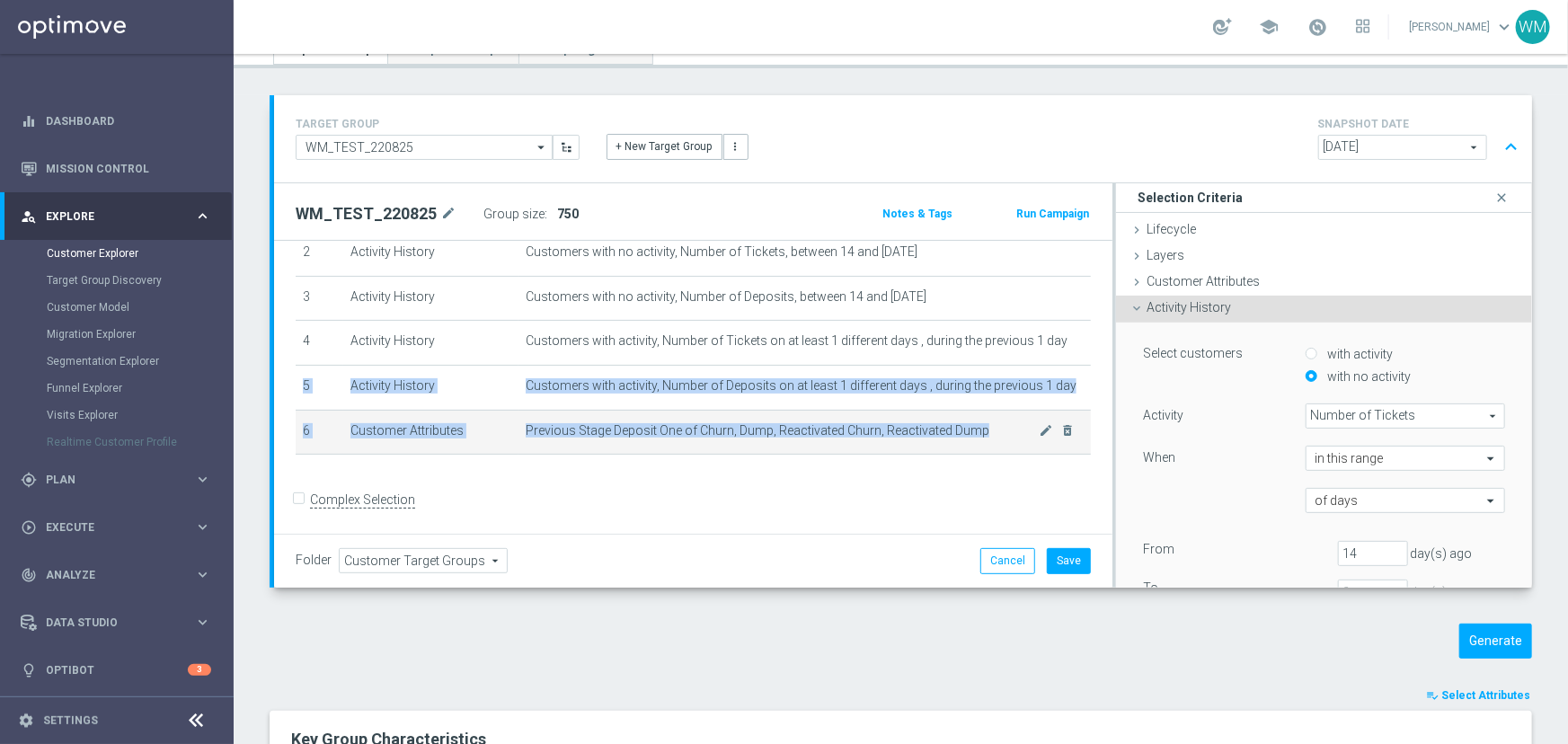
drag, startPoint x: 586, startPoint y: 351, endPoint x: 995, endPoint y: 429, distance: 416.4
click at [995, 429] on tbody "1 Customer Attributes Stage Deposit Equals Active mode_edit delete_forever 2 Ac…" at bounding box center [693, 321] width 795 height 268
click at [995, 429] on span "Previous Stage Deposit One of Churn, Dump, Reactivated Churn, Reactivated Dump" at bounding box center [782, 430] width 514 height 16
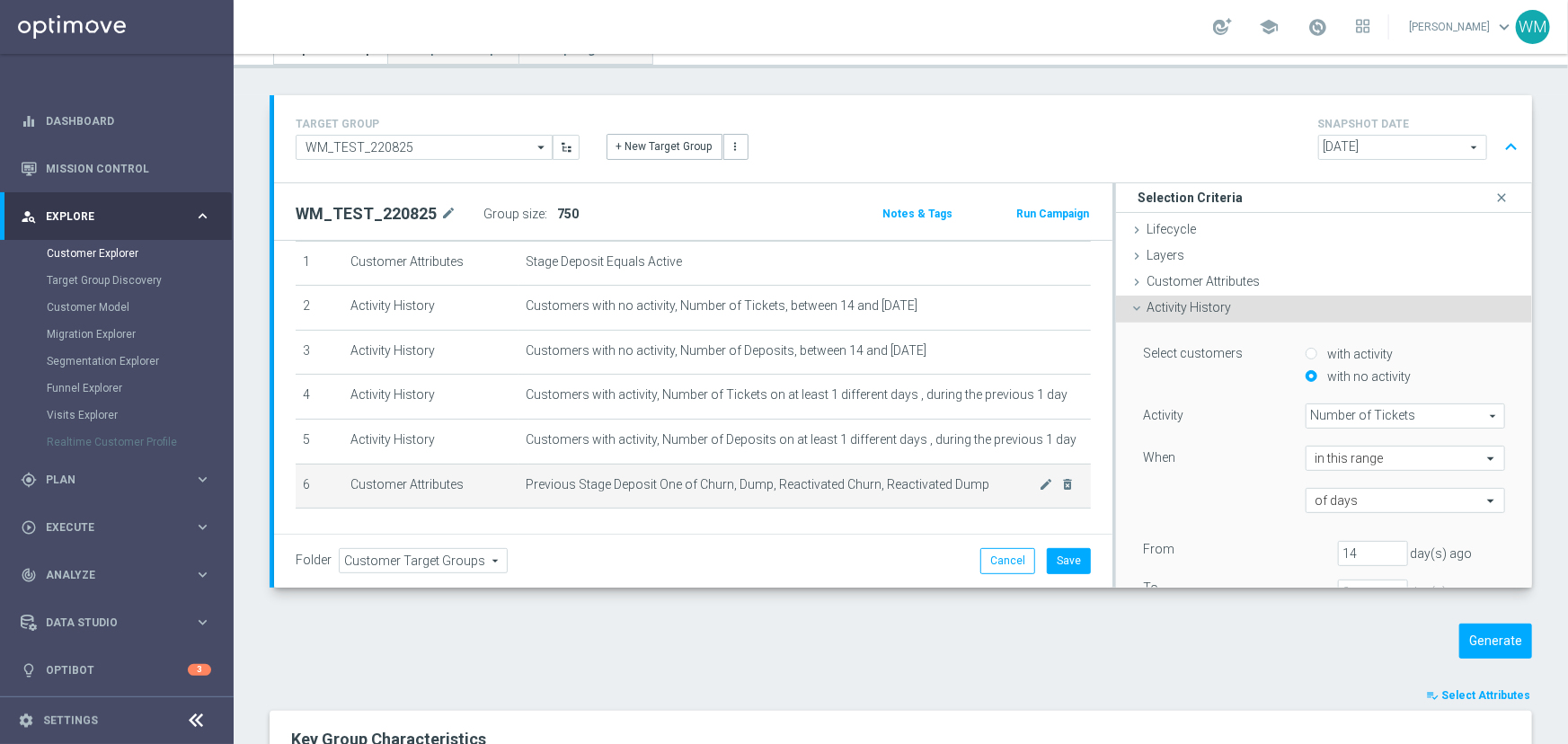
scroll to position [35, 0]
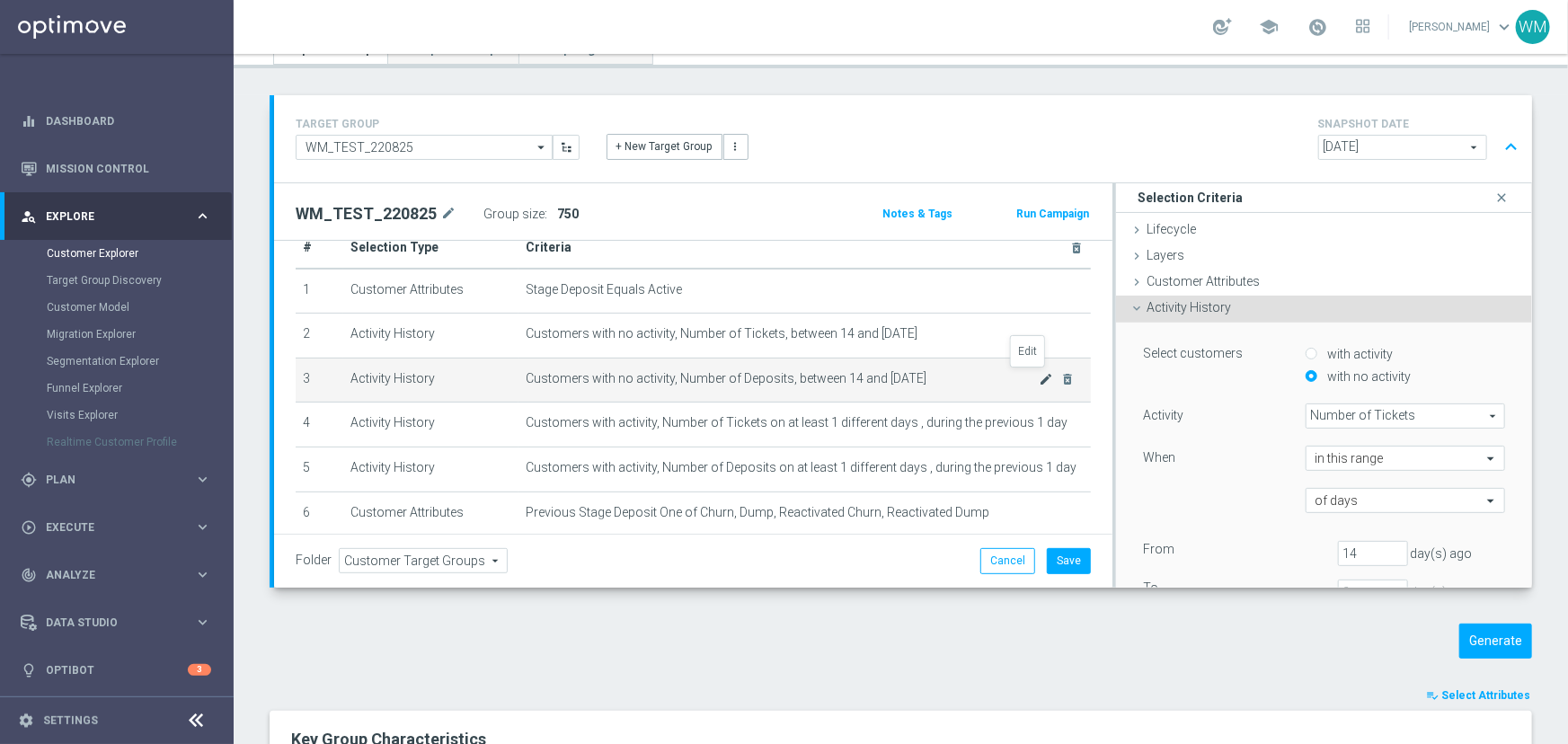
click at [1039, 377] on icon "mode_edit" at bounding box center [1047, 379] width 15 height 15
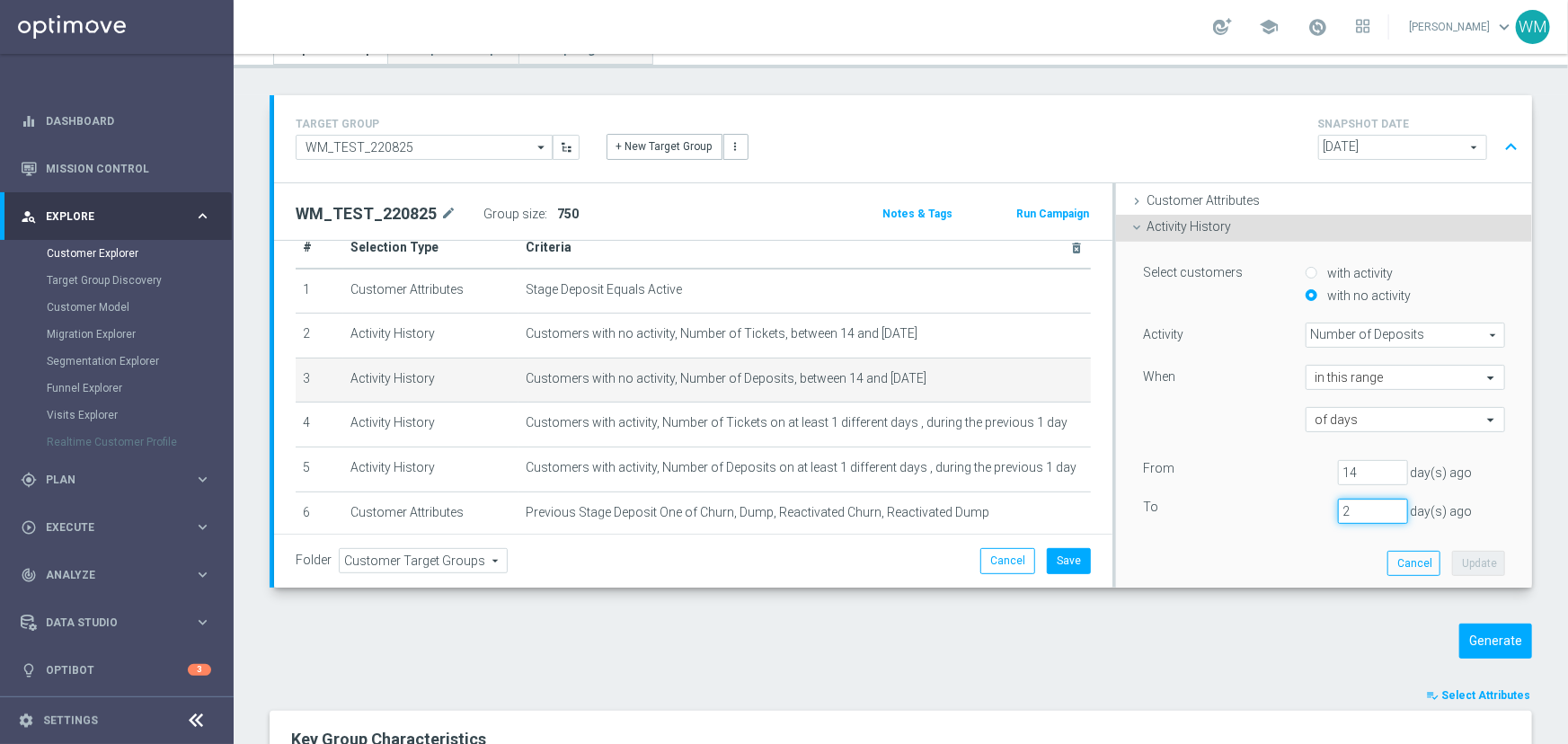
drag, startPoint x: 1333, startPoint y: 503, endPoint x: 1286, endPoint y: 506, distance: 47.1
click at [1286, 506] on div "To [DATE]" at bounding box center [1324, 512] width 389 height 26
type input "3"
click at [1451, 557] on button "Update" at bounding box center [1478, 563] width 53 height 26
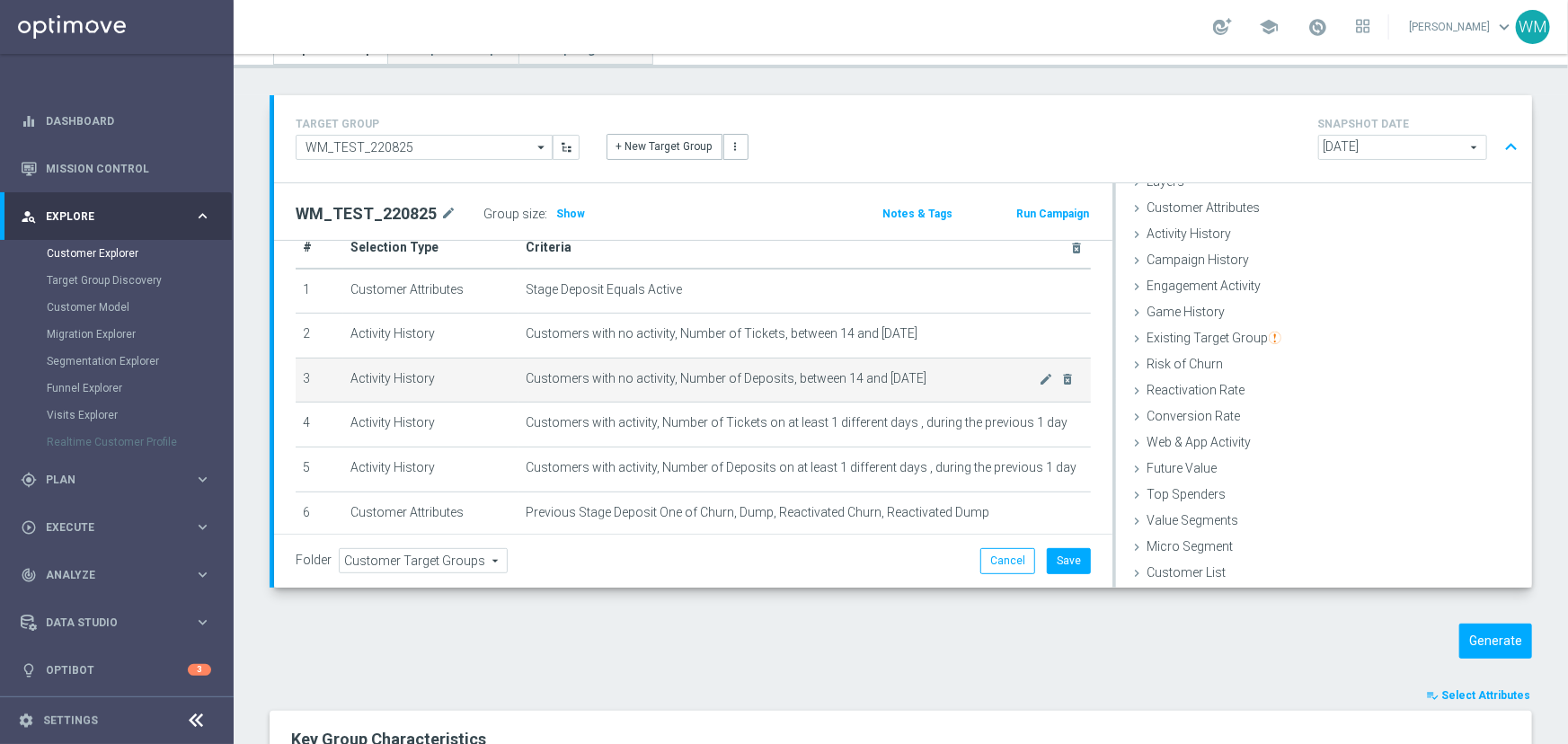
scroll to position [73, 0]
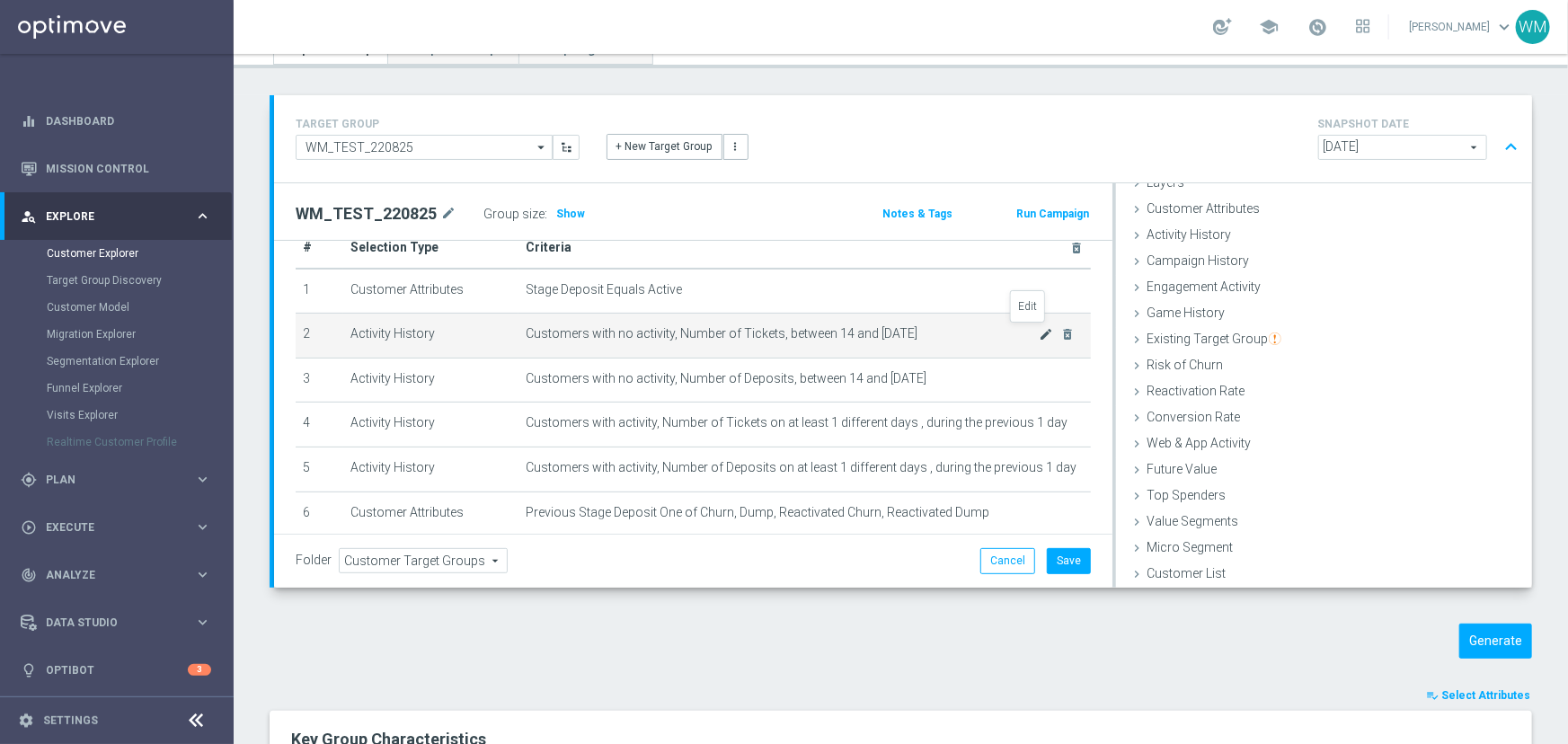
click at [1039, 330] on icon "mode_edit" at bounding box center [1047, 335] width 15 height 15
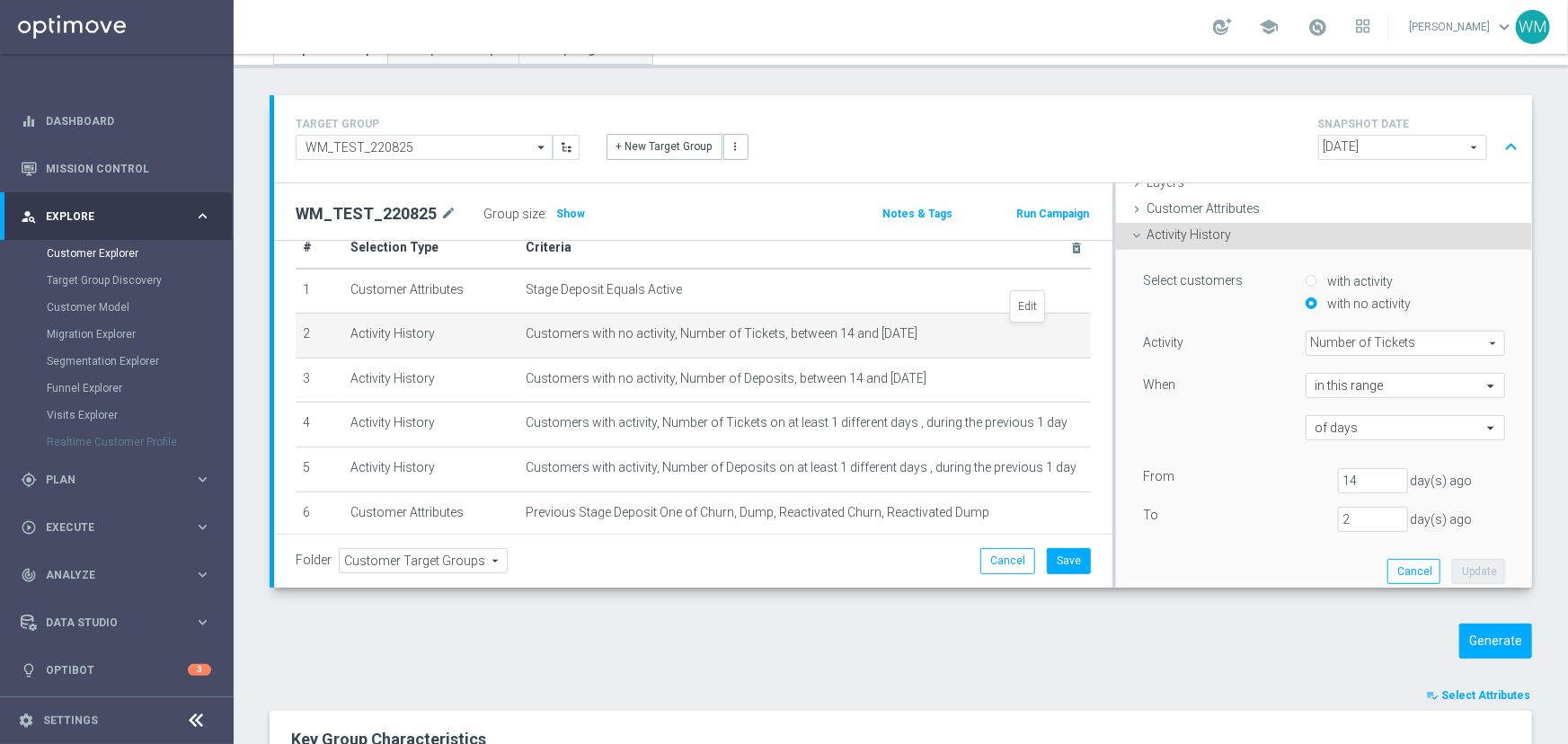
scroll to position [75, 0]
drag, startPoint x: 1344, startPoint y: 512, endPoint x: 1193, endPoint y: 488, distance: 152.9
click at [1212, 499] on div "From [DATE] To [DATE]" at bounding box center [1323, 498] width 362 height 64
type input "3"
click at [1451, 558] on button "Update" at bounding box center [1478, 570] width 53 height 26
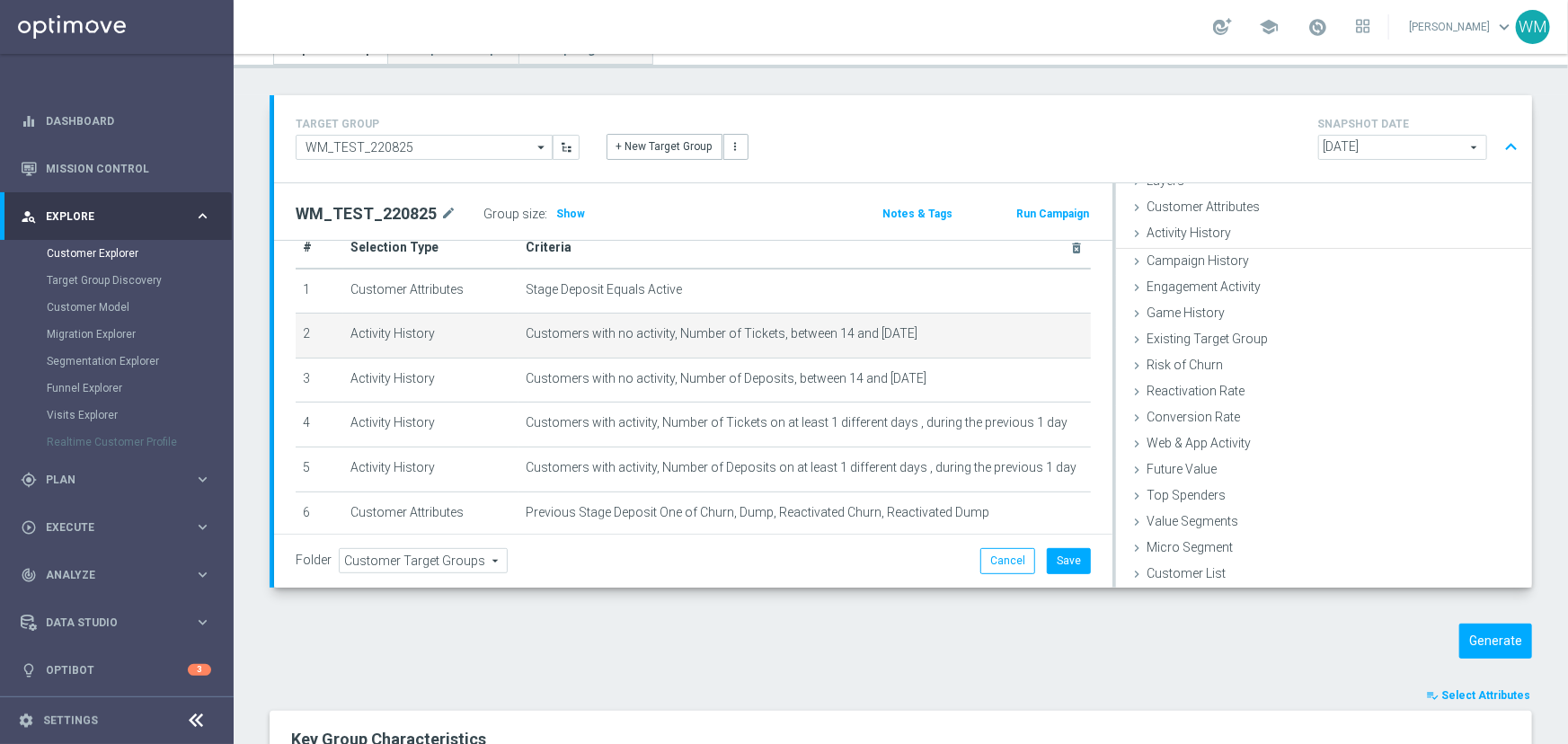
scroll to position [73, 0]
click at [557, 213] on span "Show" at bounding box center [571, 214] width 29 height 13
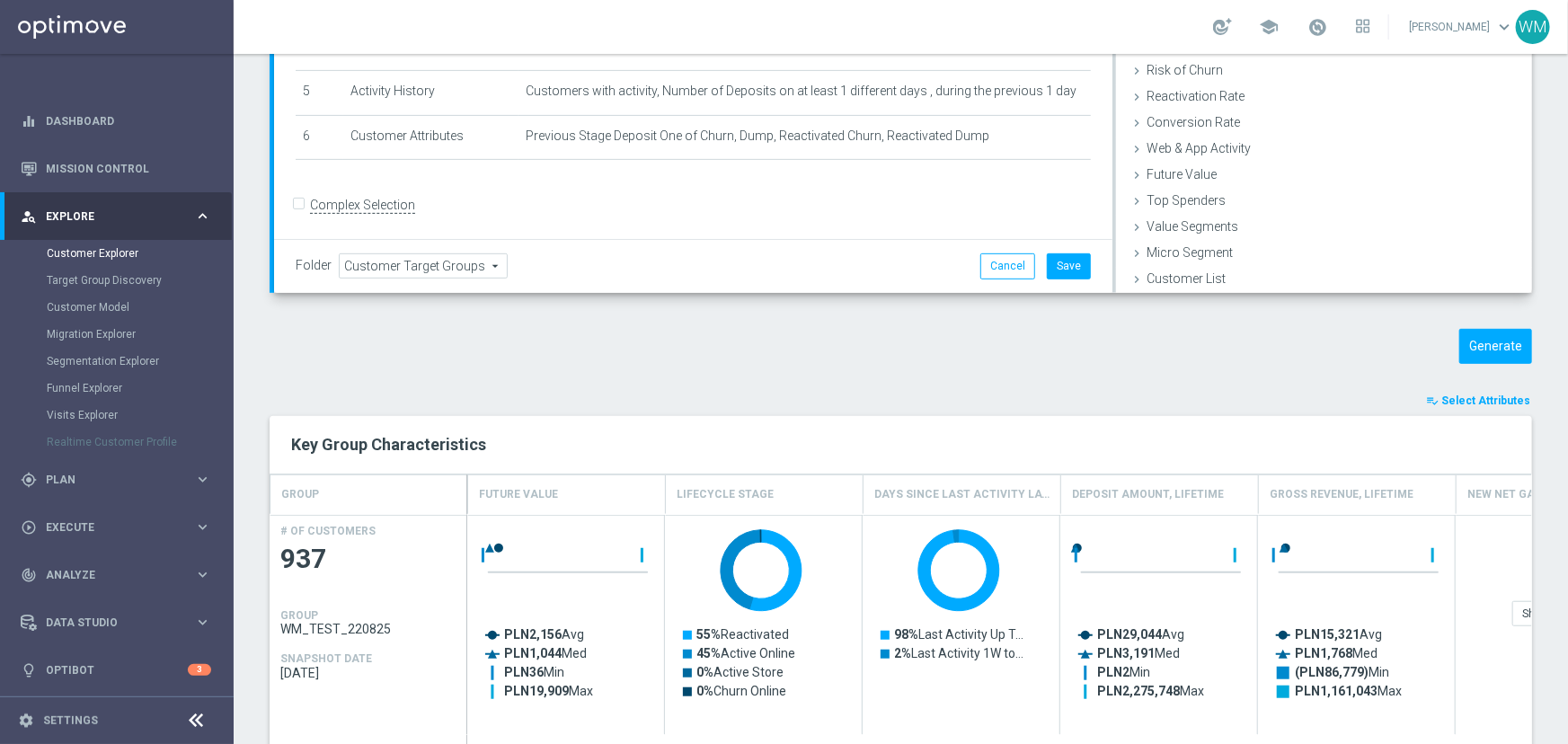
scroll to position [0, 0]
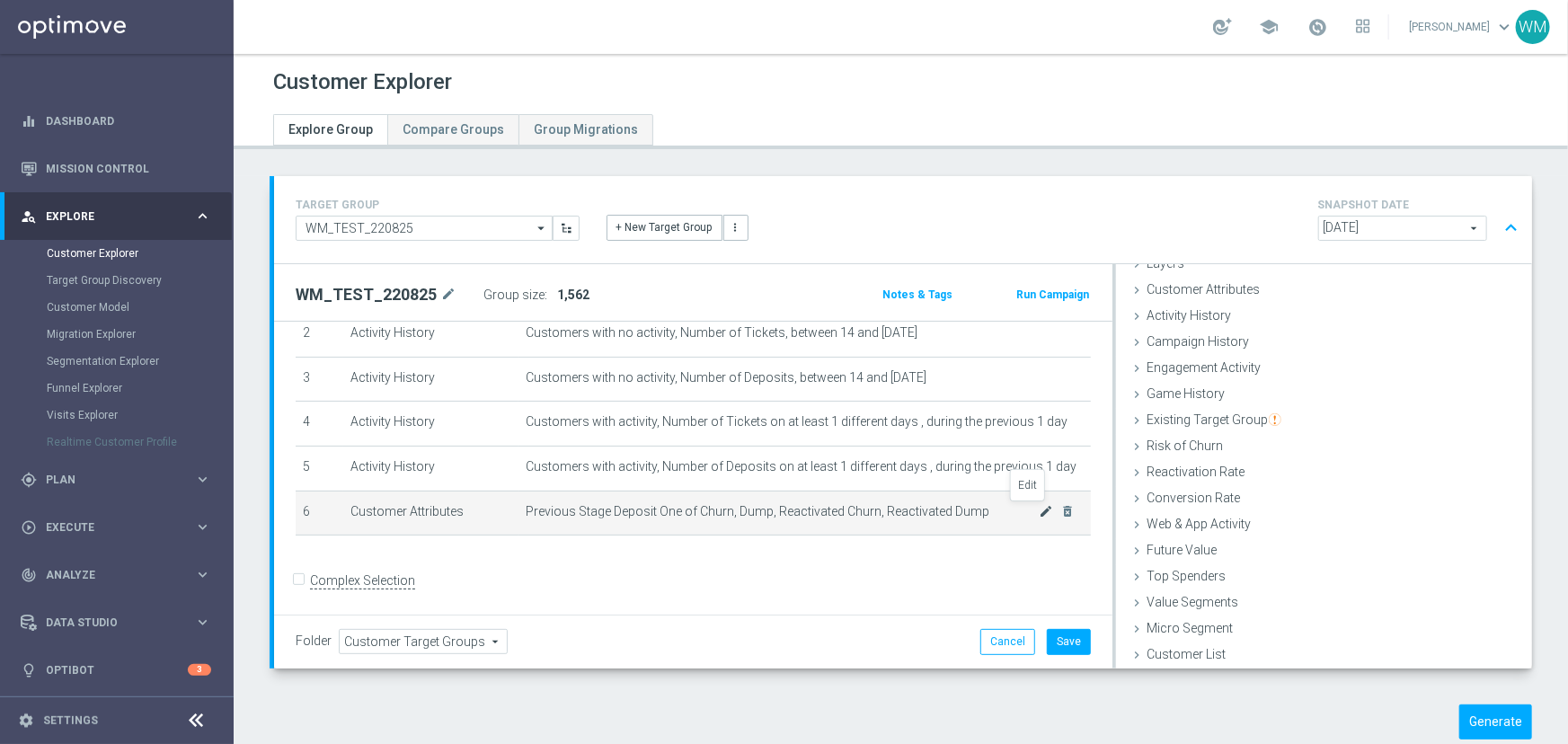
click at [1039, 512] on icon "mode_edit" at bounding box center [1047, 512] width 15 height 15
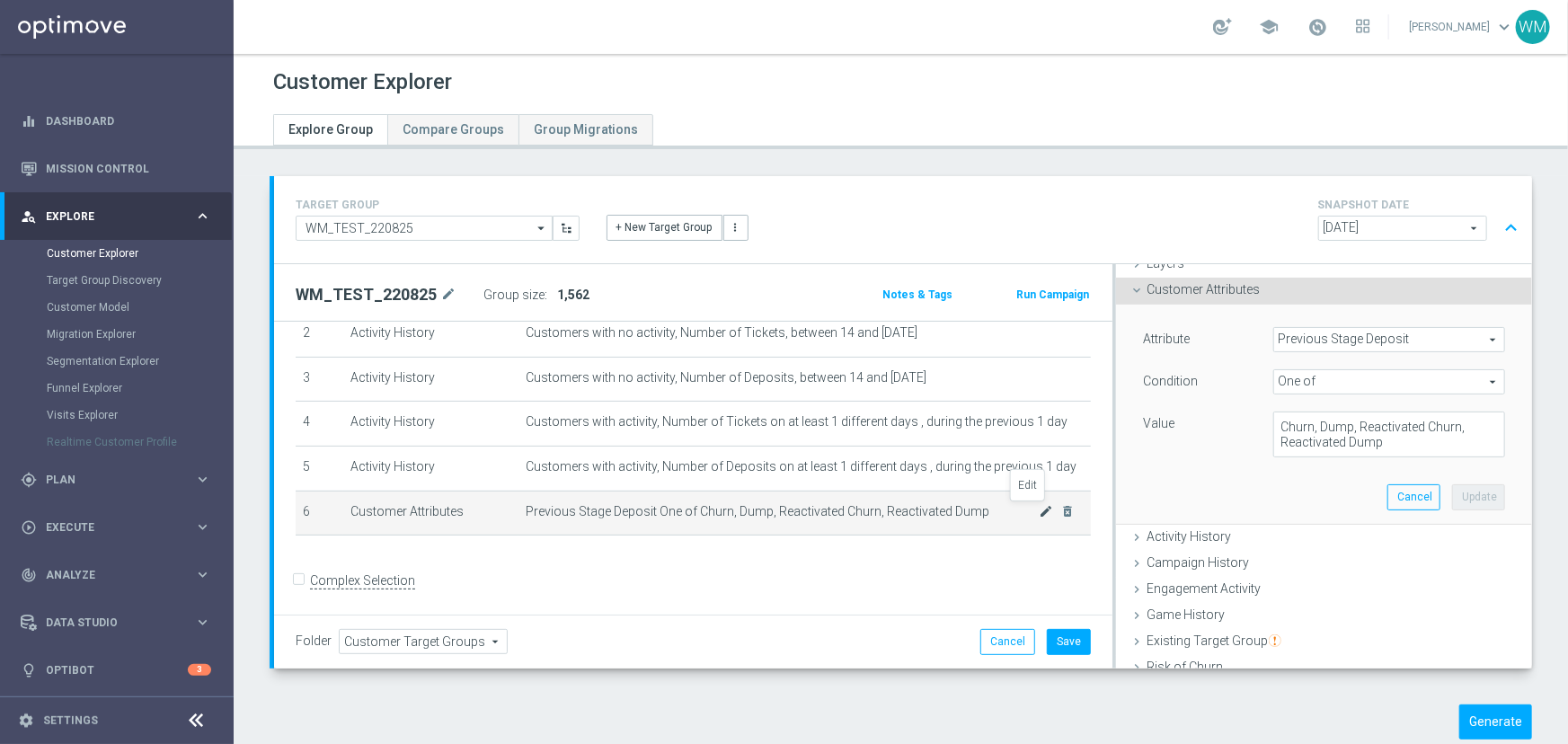
scroll to position [75, 0]
click at [1410, 451] on textarea "Churn, Dump, Reactivated Churn, Reactivated Dump" at bounding box center [1388, 432] width 232 height 46
drag, startPoint x: 1290, startPoint y: 428, endPoint x: 1468, endPoint y: 446, distance: 178.9
click at [1468, 446] on textarea "Churn, Dump, Reactivated Churn, Reactivated Dump, Reactivated Early" at bounding box center [1388, 432] width 232 height 46
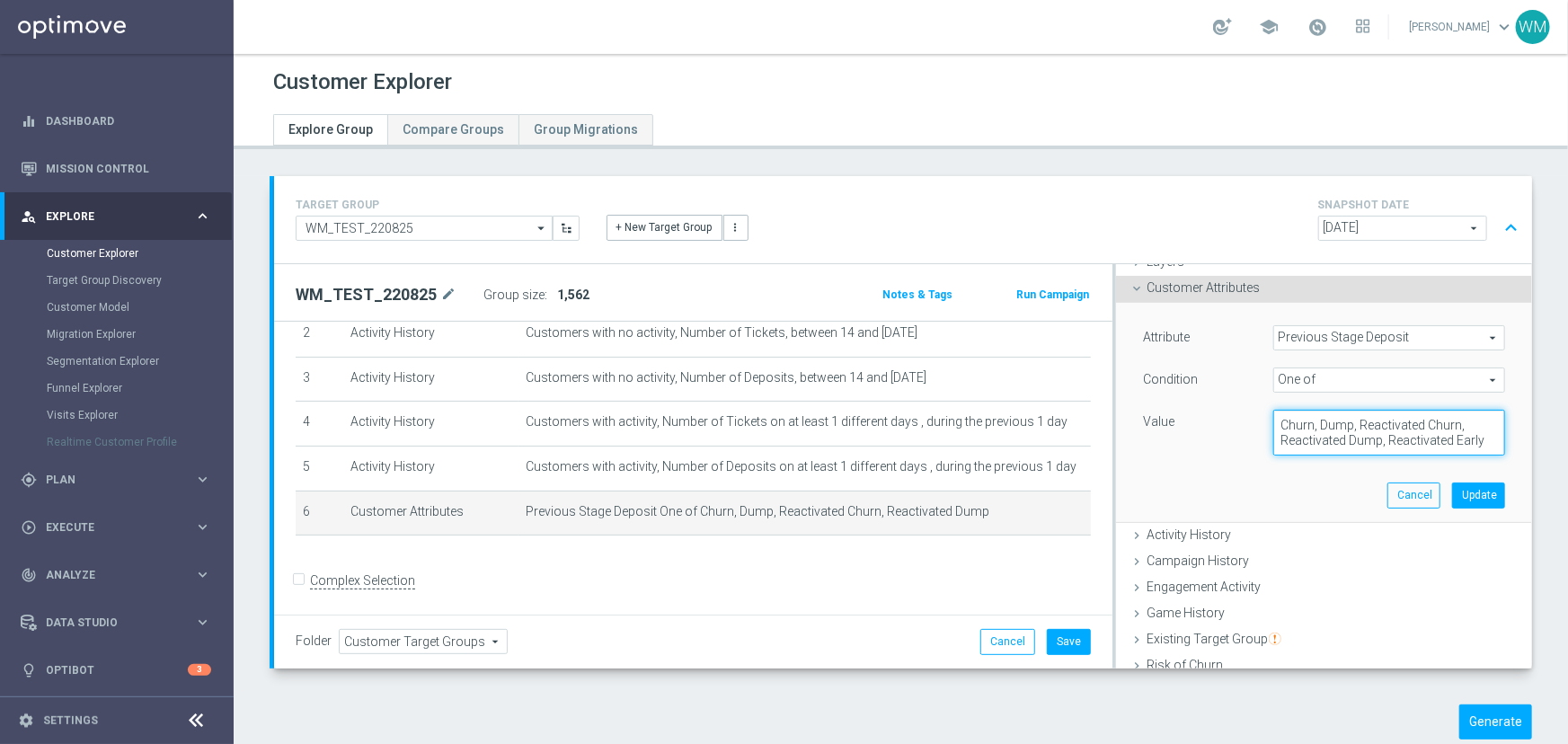
drag, startPoint x: 1468, startPoint y: 446, endPoint x: 1271, endPoint y: 427, distance: 197.9
click at [1273, 427] on textarea "Churn, Dump, Reactivated Churn, Reactivated Dump, Reactivated Early" at bounding box center [1388, 432] width 232 height 46
drag, startPoint x: 1271, startPoint y: 427, endPoint x: 1472, endPoint y: 448, distance: 202.1
click at [1472, 448] on textarea "Churn, Dump, Reactivated Churn, Reactivated Dump, Reactivated Early" at bounding box center [1388, 432] width 232 height 46
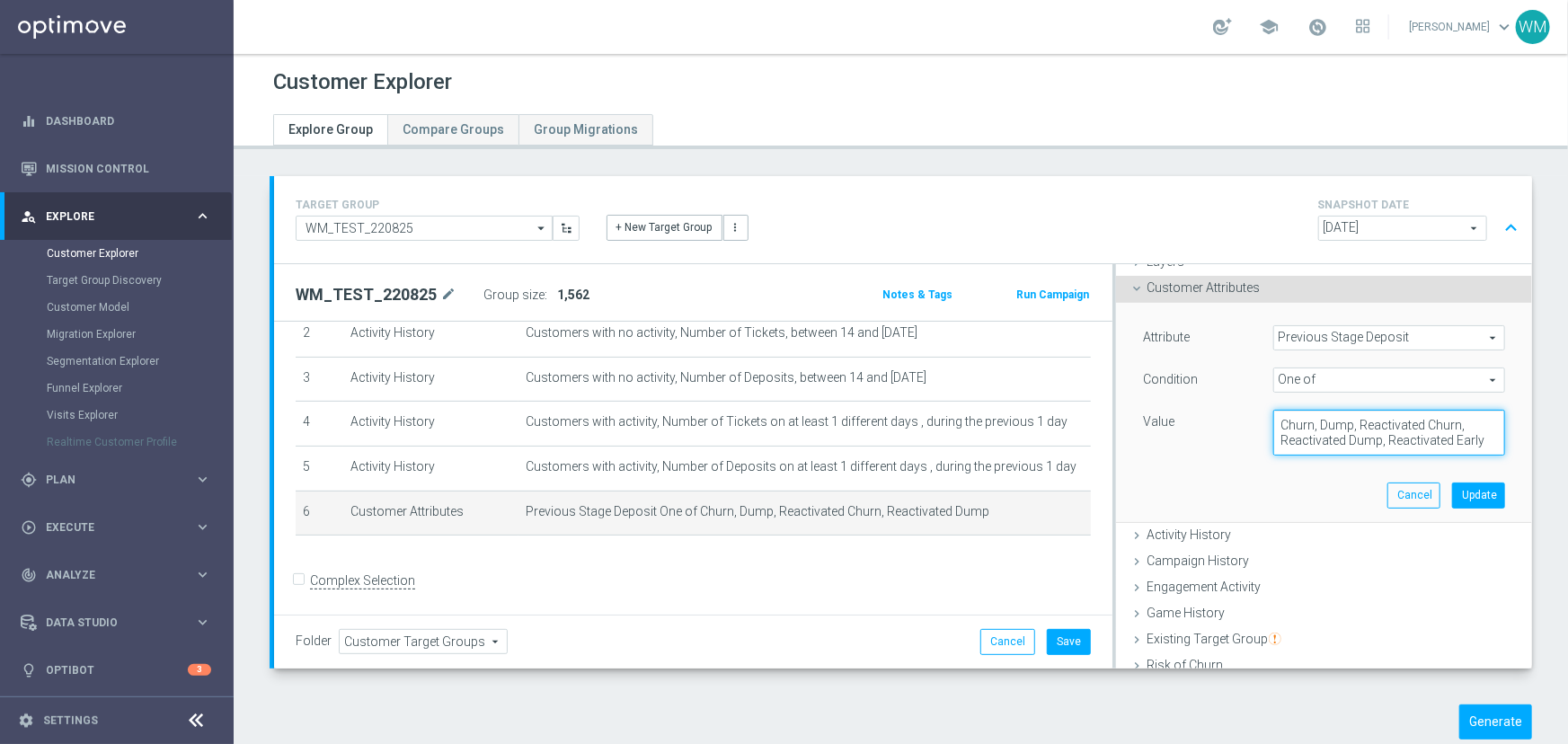
click at [1472, 448] on textarea "Churn, Dump, Reactivated Churn, Reactivated Dump, Reactivated Early" at bounding box center [1388, 432] width 232 height 46
drag, startPoint x: 1275, startPoint y: 430, endPoint x: 1408, endPoint y: 430, distance: 133.0
click at [1408, 430] on textarea "Churn, Dump, Reactivated Churn, Reactivated Dump, Reactivated Early" at bounding box center [1388, 432] width 232 height 46
type textarea "Churn, Dump, Reactivated Churn, Reactivated Dump, Reactivated Early"
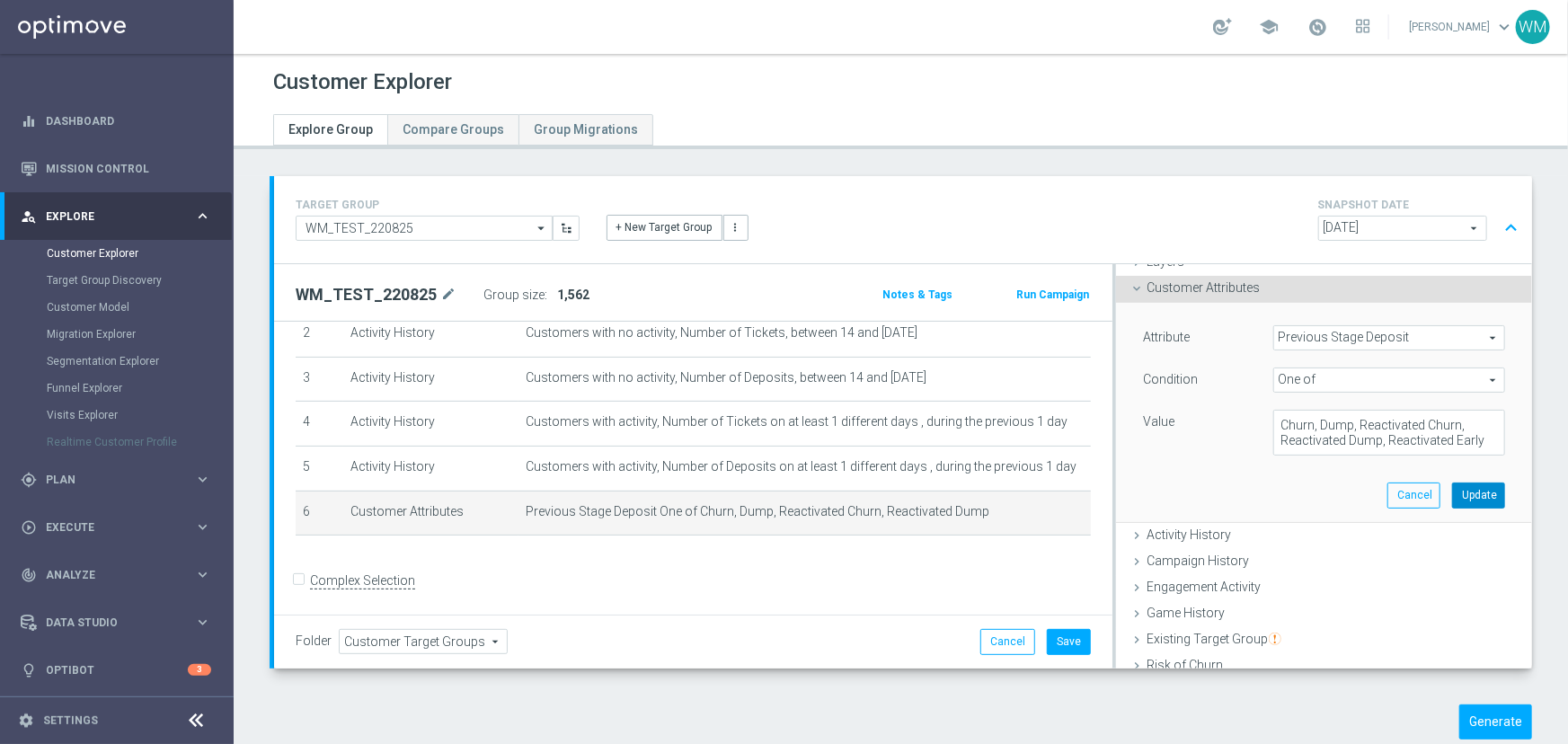
click at [1451, 487] on button "Update" at bounding box center [1478, 495] width 53 height 26
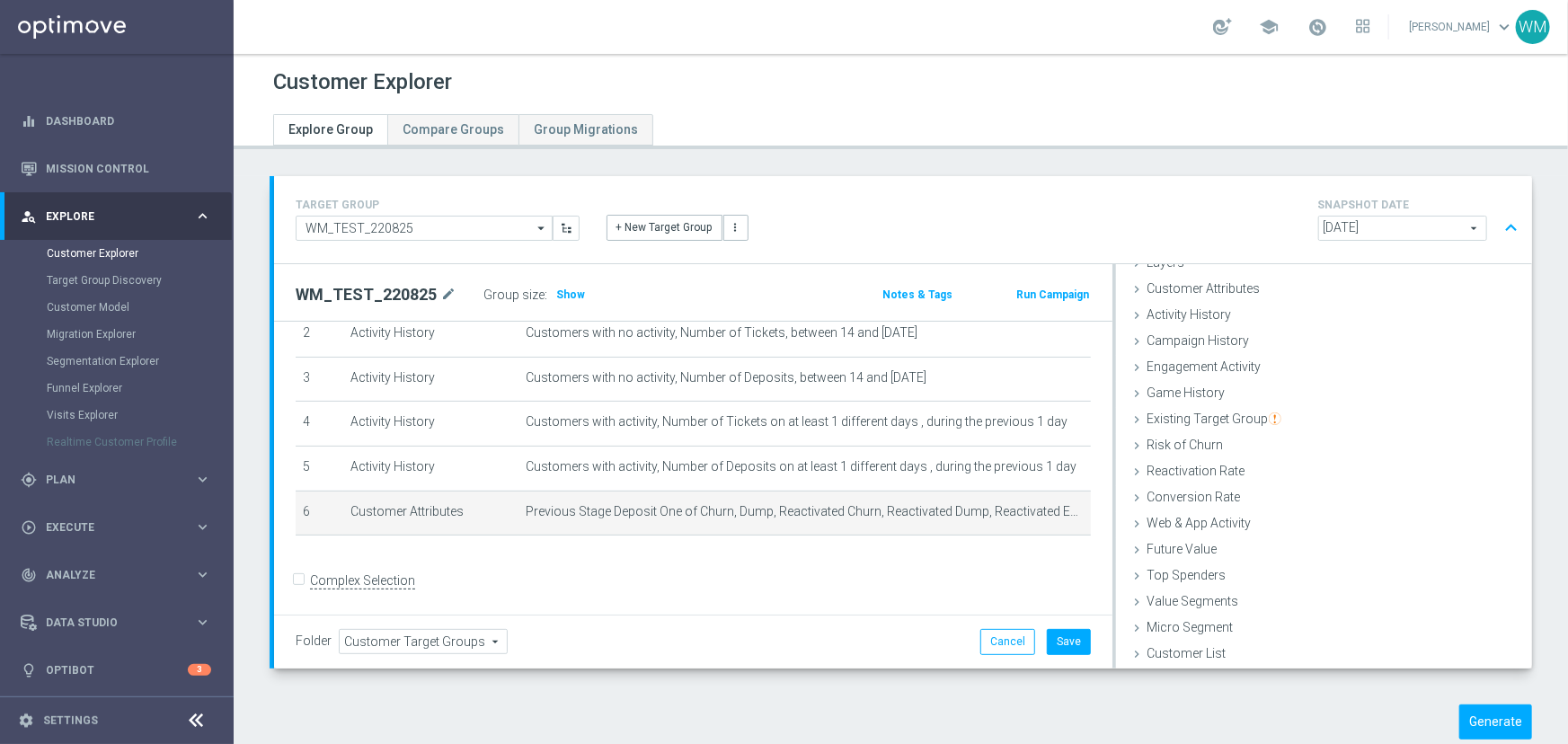
scroll to position [73, 0]
click at [534, 295] on label "Group size" at bounding box center [513, 294] width 61 height 16
click at [544, 293] on label ":" at bounding box center [545, 294] width 3 height 16
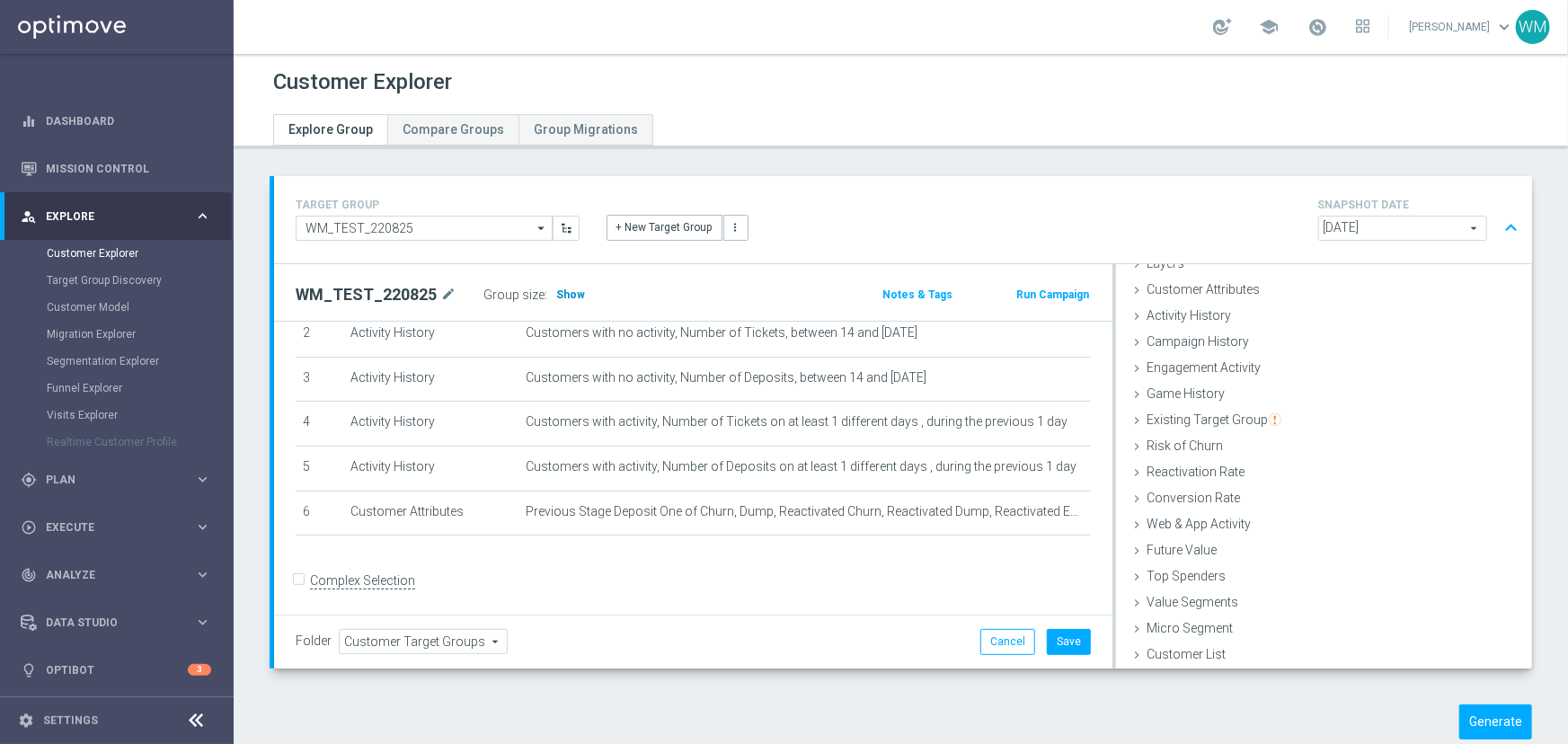
click at [554, 293] on h3 "Show" at bounding box center [570, 294] width 32 height 20
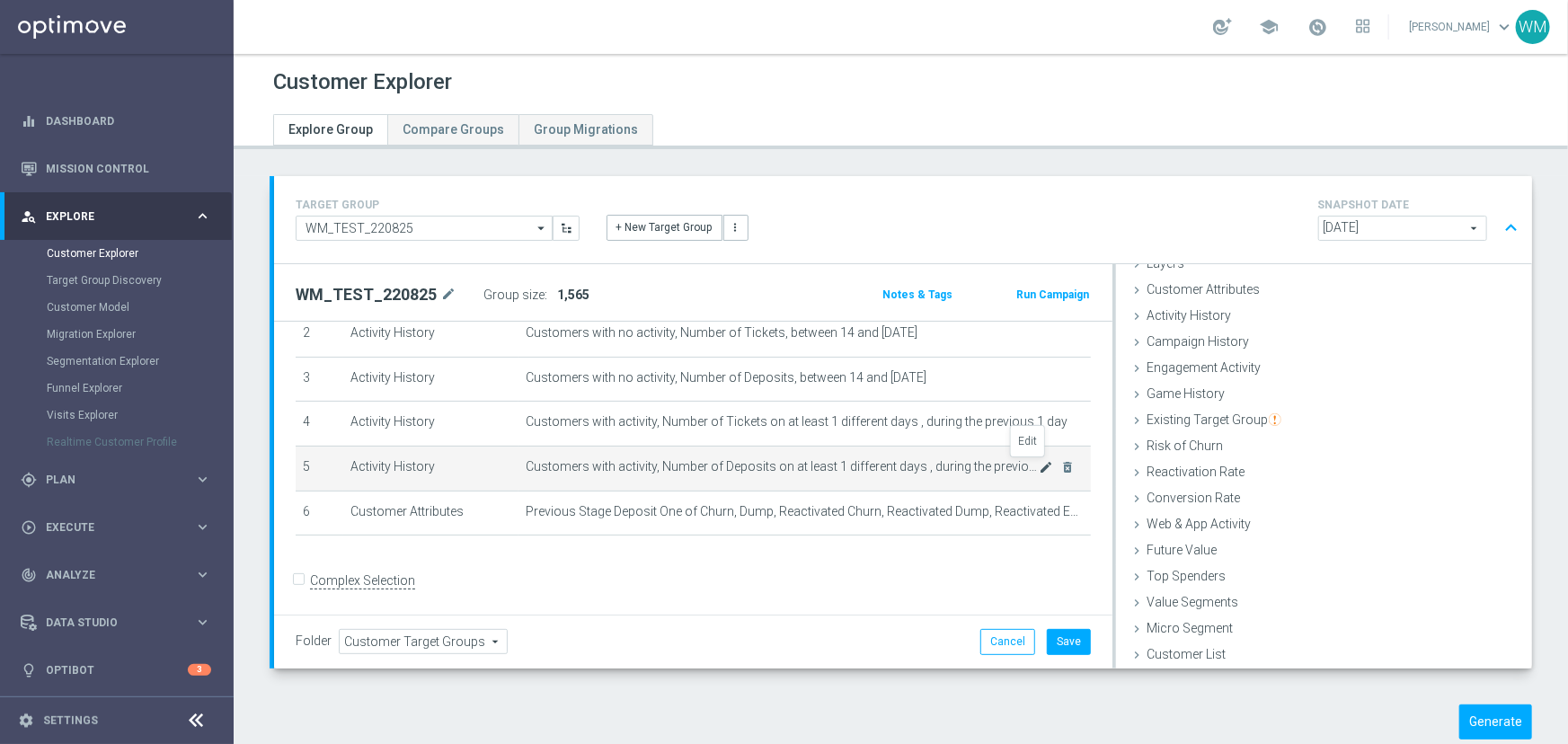
click at [1039, 465] on icon "mode_edit" at bounding box center [1047, 468] width 15 height 15
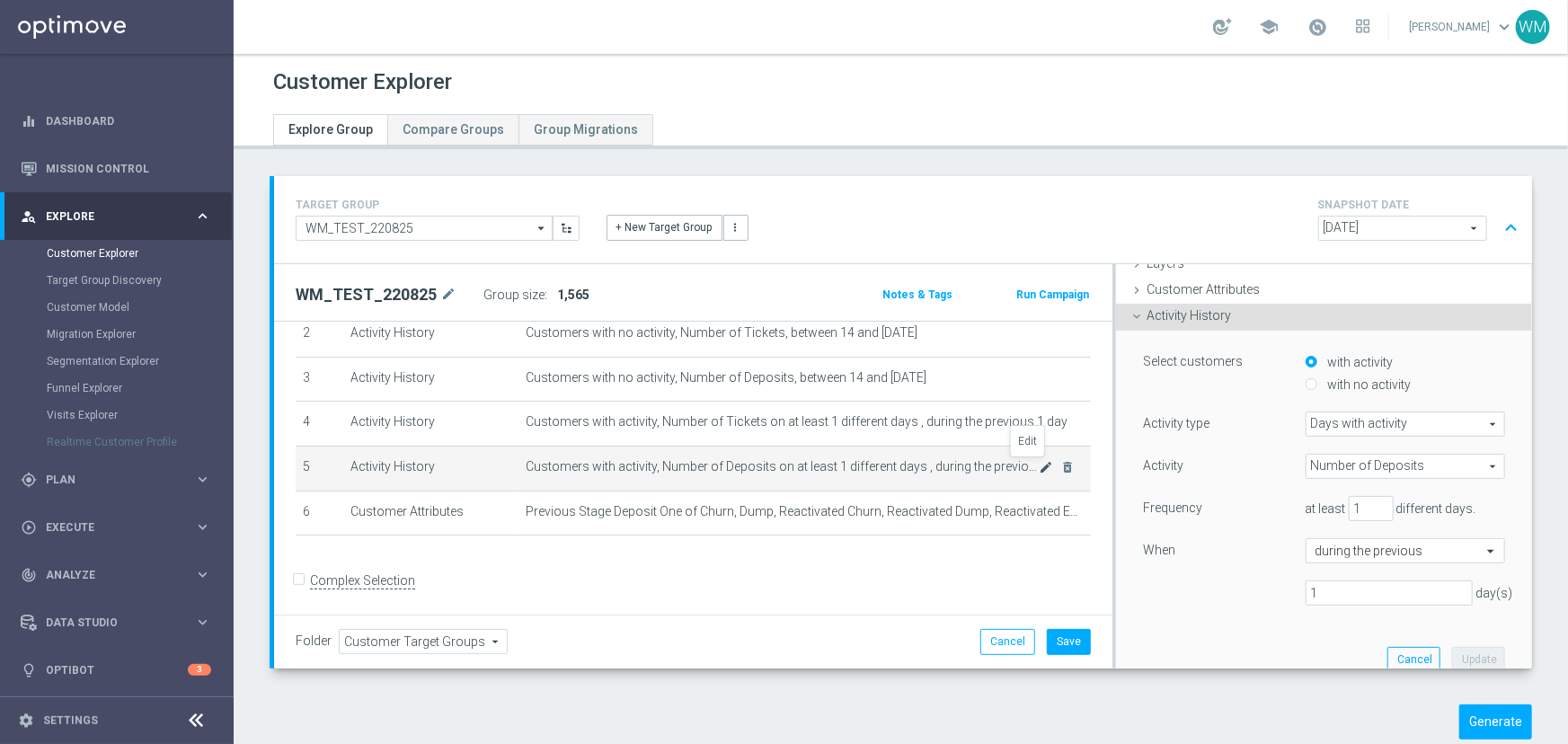
scroll to position [75, 0]
click at [800, 460] on span "Customers with activity, Number of Deposits on at least 1 different days , duri…" at bounding box center [782, 467] width 514 height 16
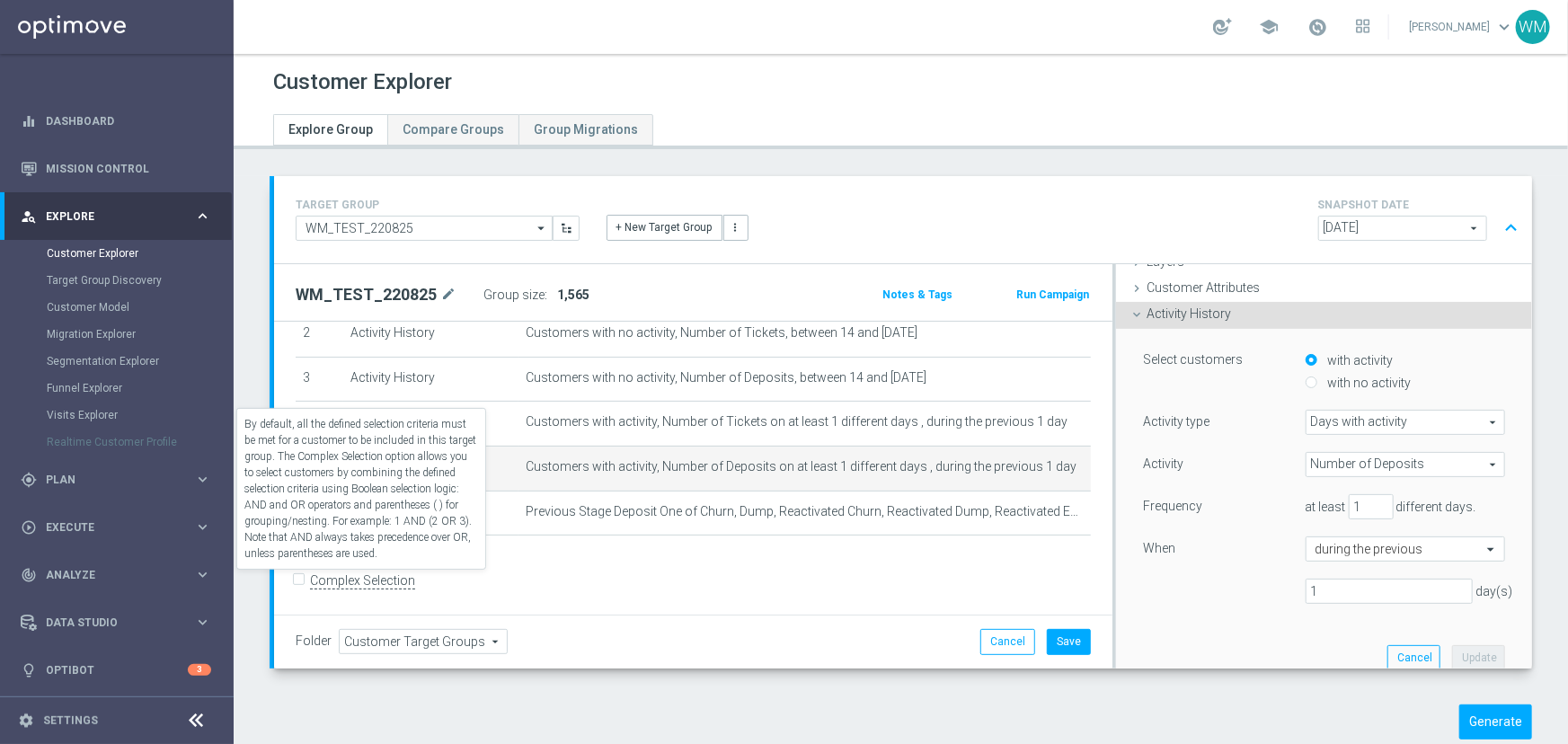
click at [402, 575] on label "Complex Selection" at bounding box center [362, 581] width 105 height 17
click at [307, 575] on input "Complex Selection" at bounding box center [301, 583] width 12 height 26
checkbox input "true"
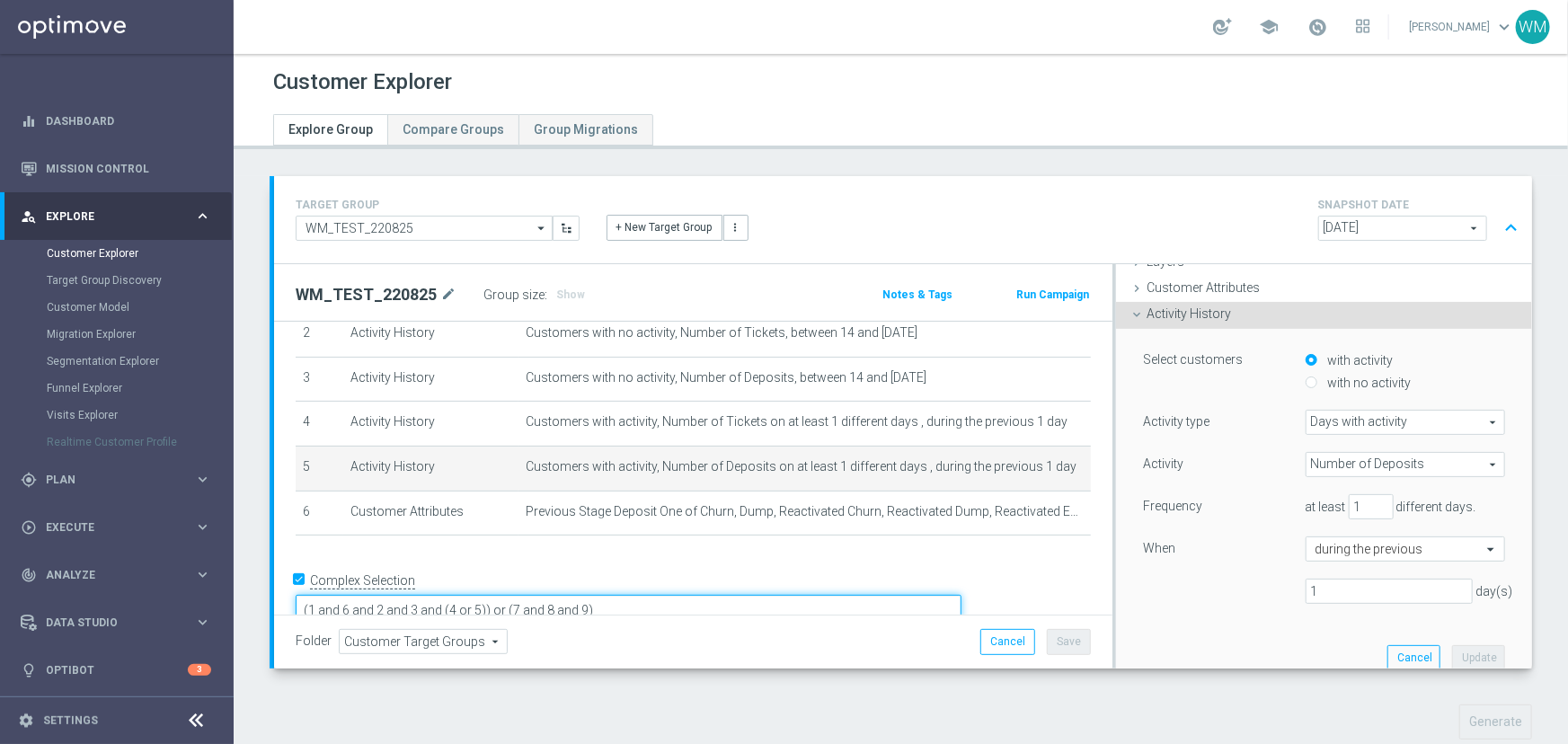
drag, startPoint x: 619, startPoint y: 575, endPoint x: 1043, endPoint y: 596, distance: 424.5
click at [961, 596] on textarea "(1 and 6 and 2 and 3 and (4 or 5)) or (7 and 8 and 9)" at bounding box center [628, 610] width 665 height 31
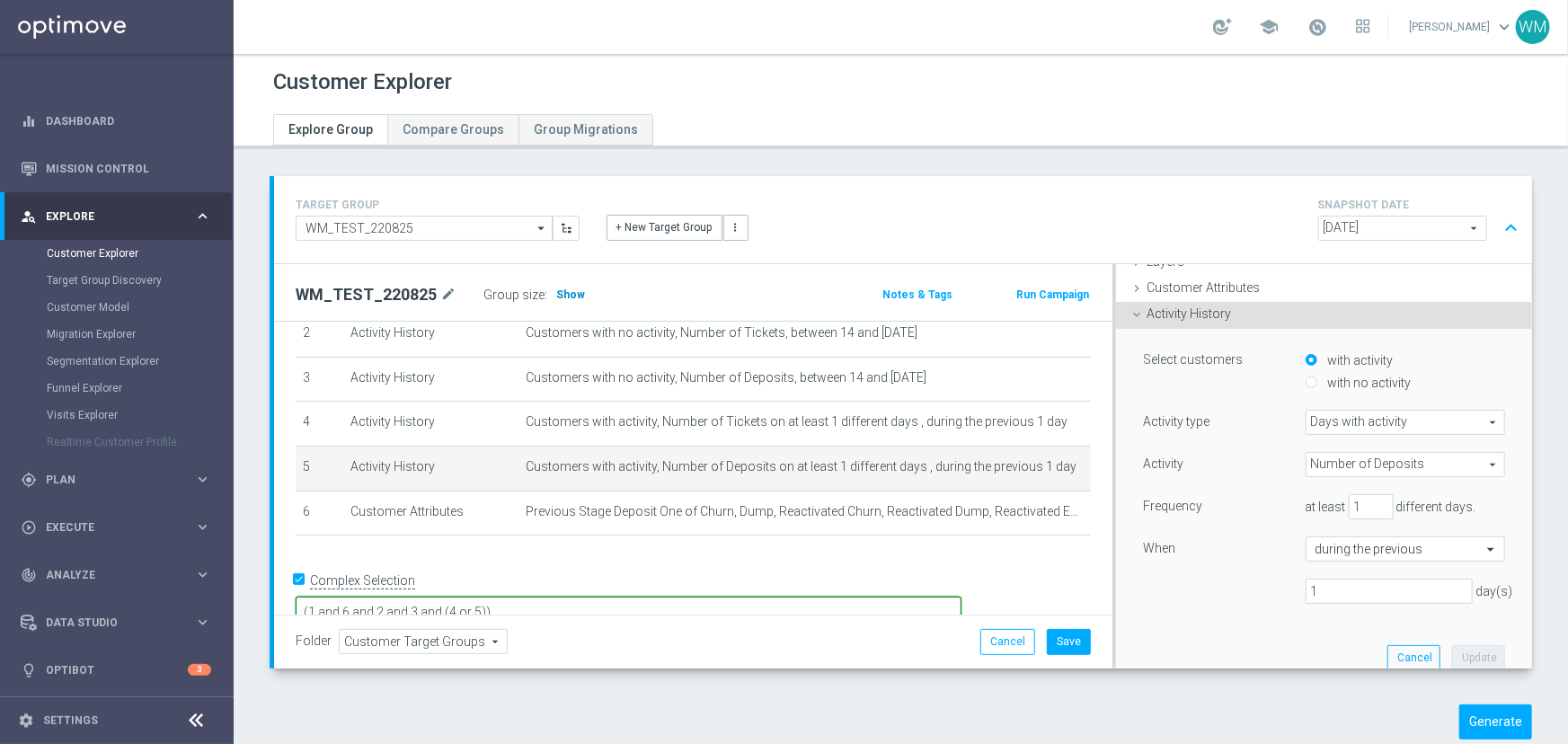
type textarea "(1 and 6 and 2 and 3 and (4 or 5))"
click at [559, 293] on span "Show" at bounding box center [571, 294] width 29 height 13
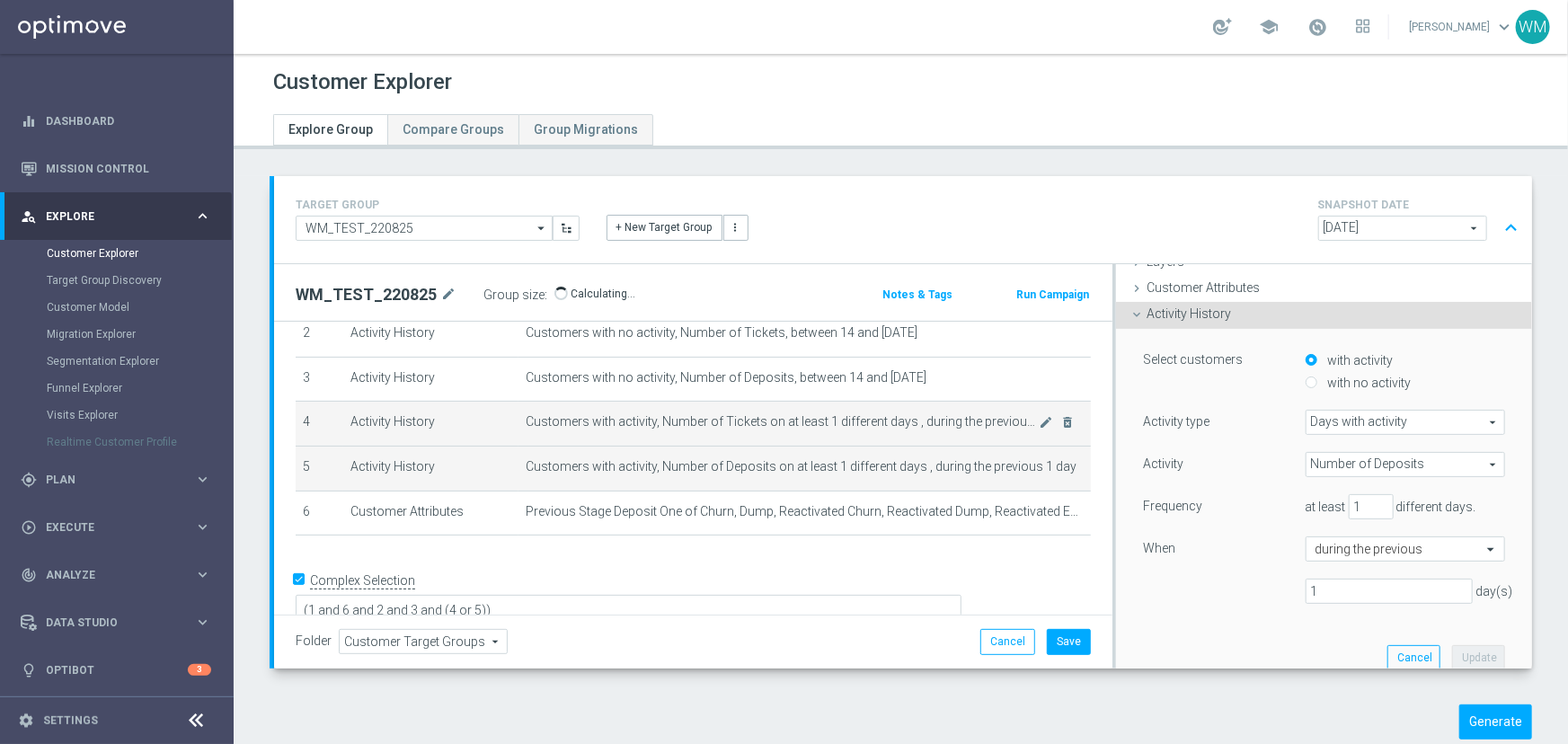
click at [635, 418] on span "Customers with activity, Number of Tickets on at least 1 different days , durin…" at bounding box center [782, 421] width 514 height 16
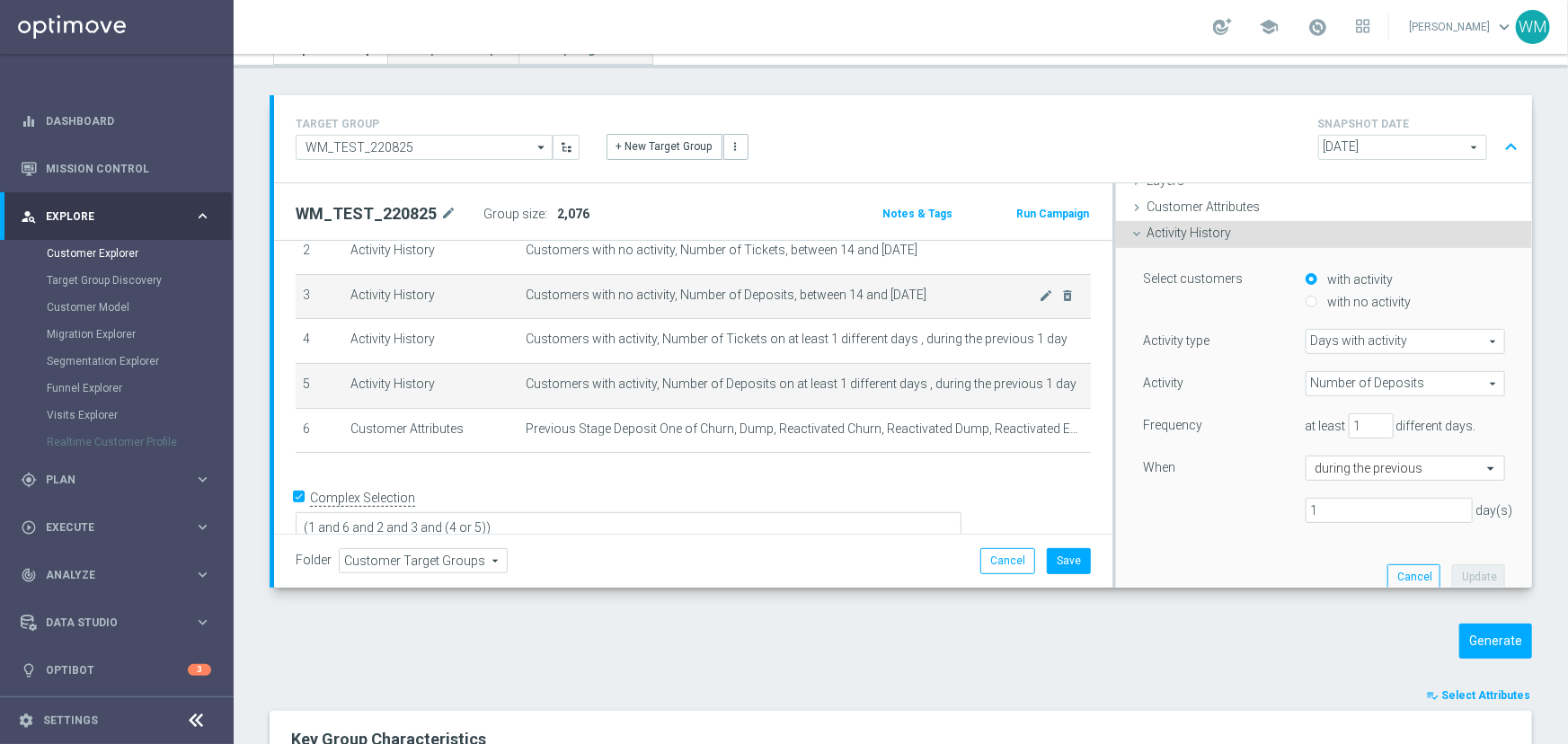
drag, startPoint x: 934, startPoint y: 292, endPoint x: 528, endPoint y: 293, distance: 406.0
click at [528, 293] on span "Customers with no activity, Number of Deposits, between 14 and [DATE]" at bounding box center [782, 294] width 514 height 16
drag, startPoint x: 528, startPoint y: 293, endPoint x: 916, endPoint y: 293, distance: 388.0
click at [916, 293] on span "Customers with no activity, Number of Deposits, between 14 and [DATE]" at bounding box center [782, 294] width 514 height 16
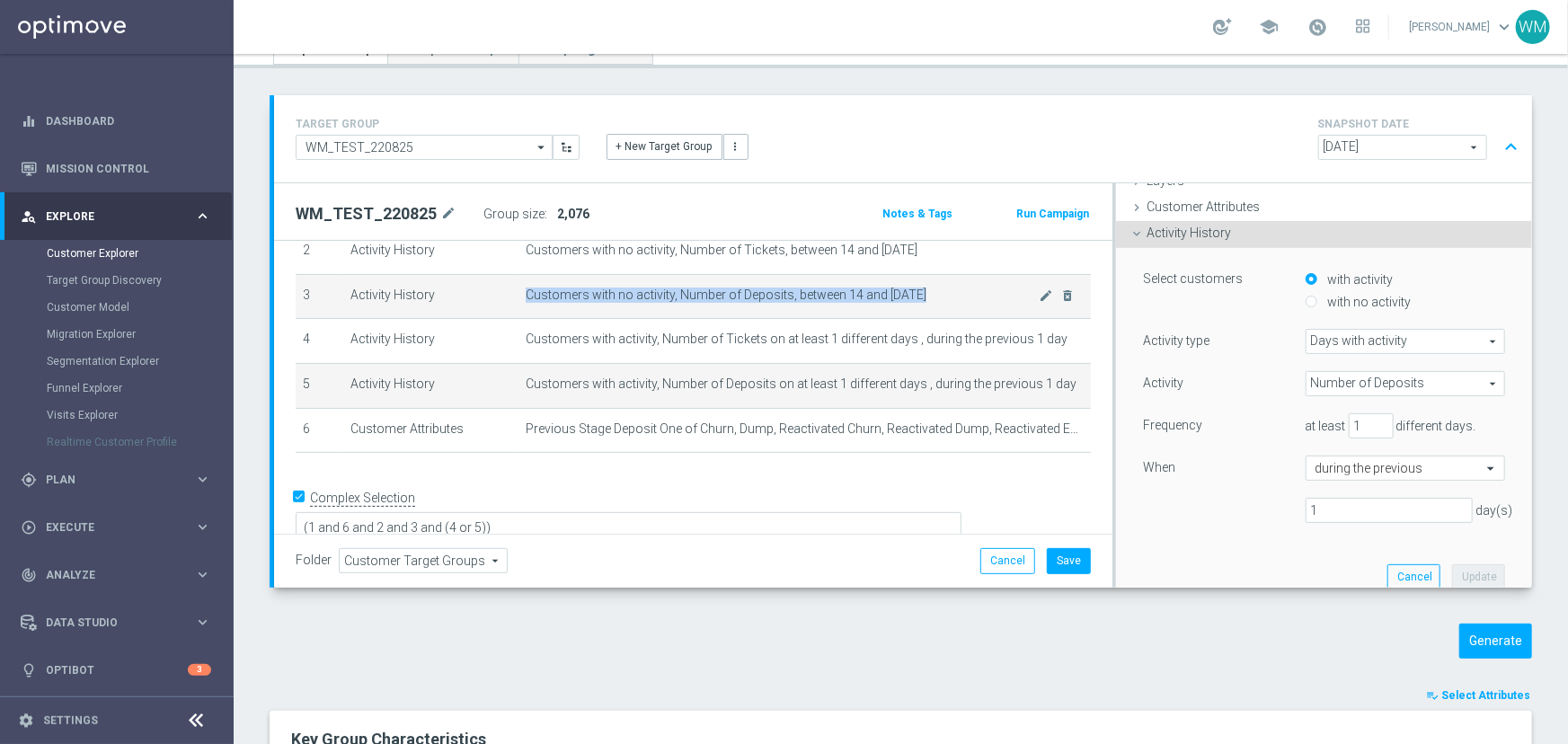
click at [916, 293] on span "Customers with no activity, Number of Deposits, between 14 and [DATE]" at bounding box center [782, 294] width 514 height 16
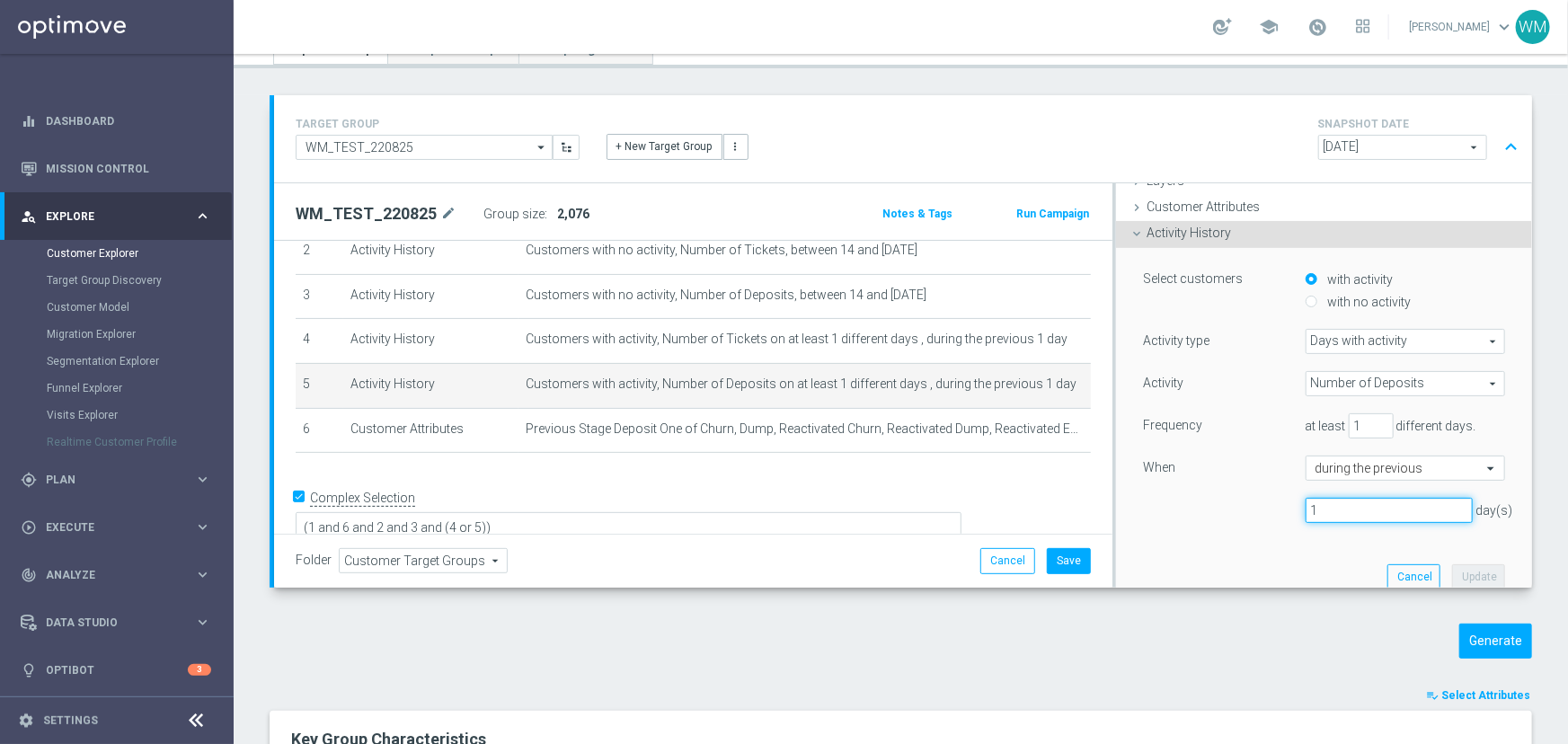
click at [1305, 503] on input "1" at bounding box center [1388, 511] width 167 height 26
type input "14"
click at [1451, 571] on button "Update" at bounding box center [1478, 577] width 53 height 26
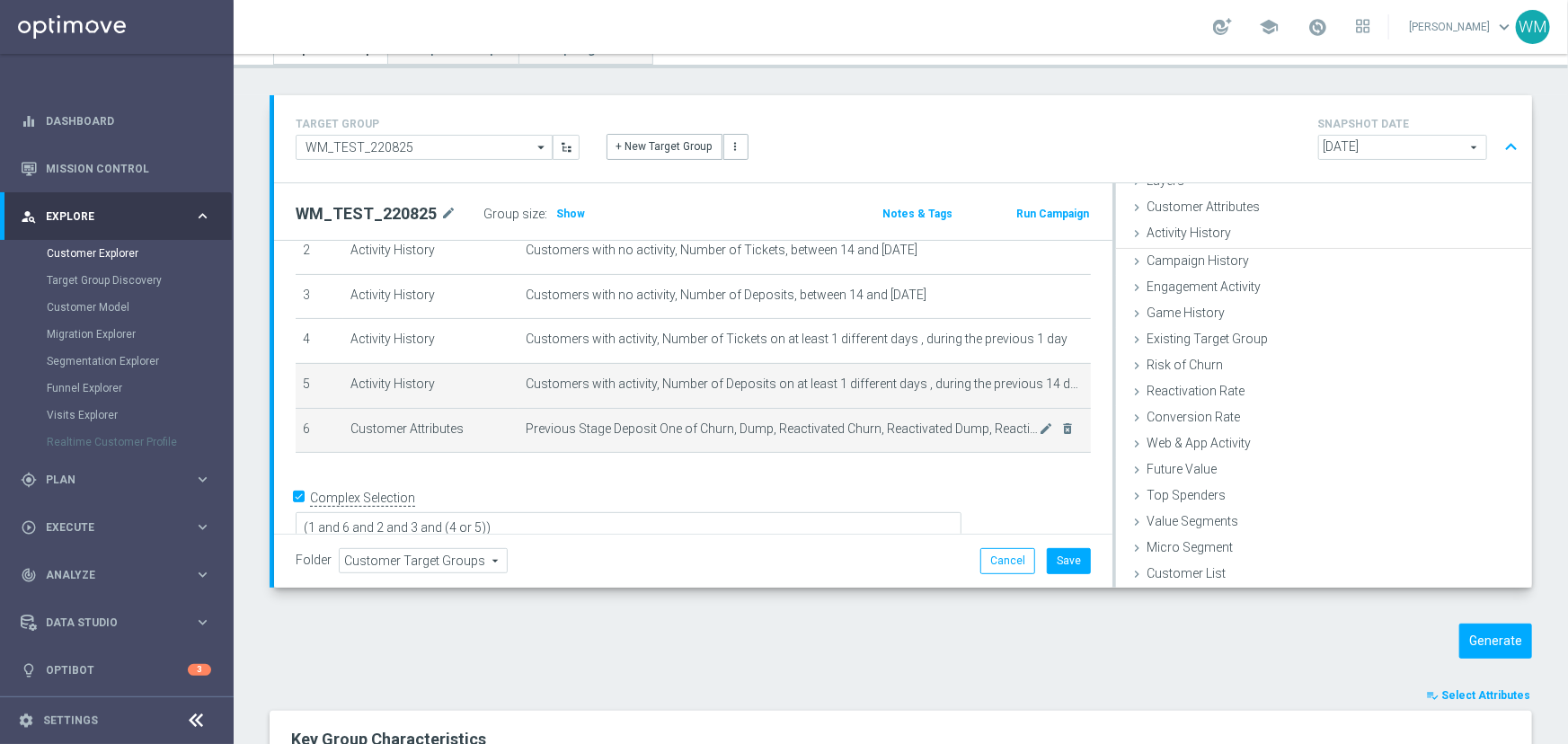
scroll to position [73, 0]
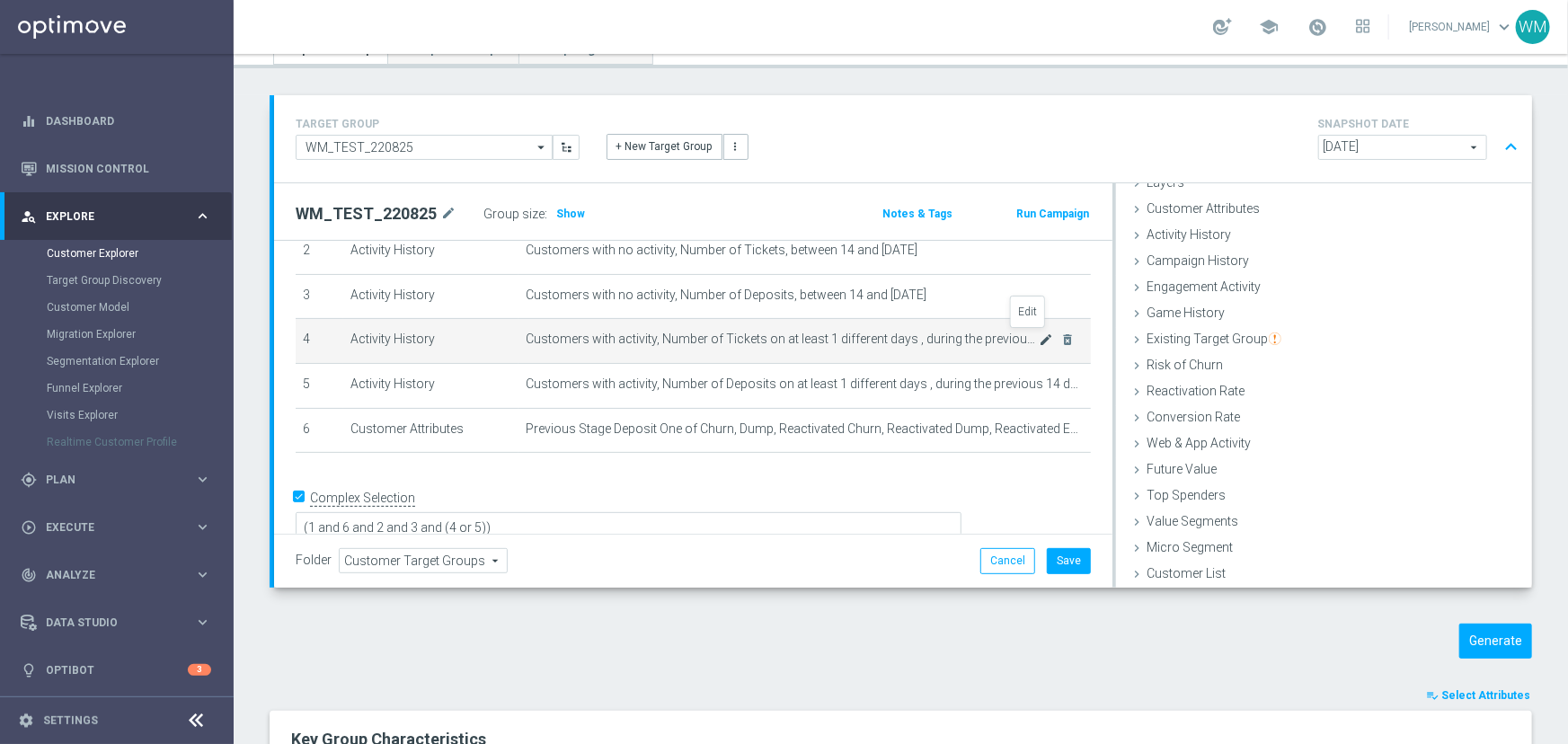
click at [1039, 335] on icon "mode_edit" at bounding box center [1047, 340] width 15 height 15
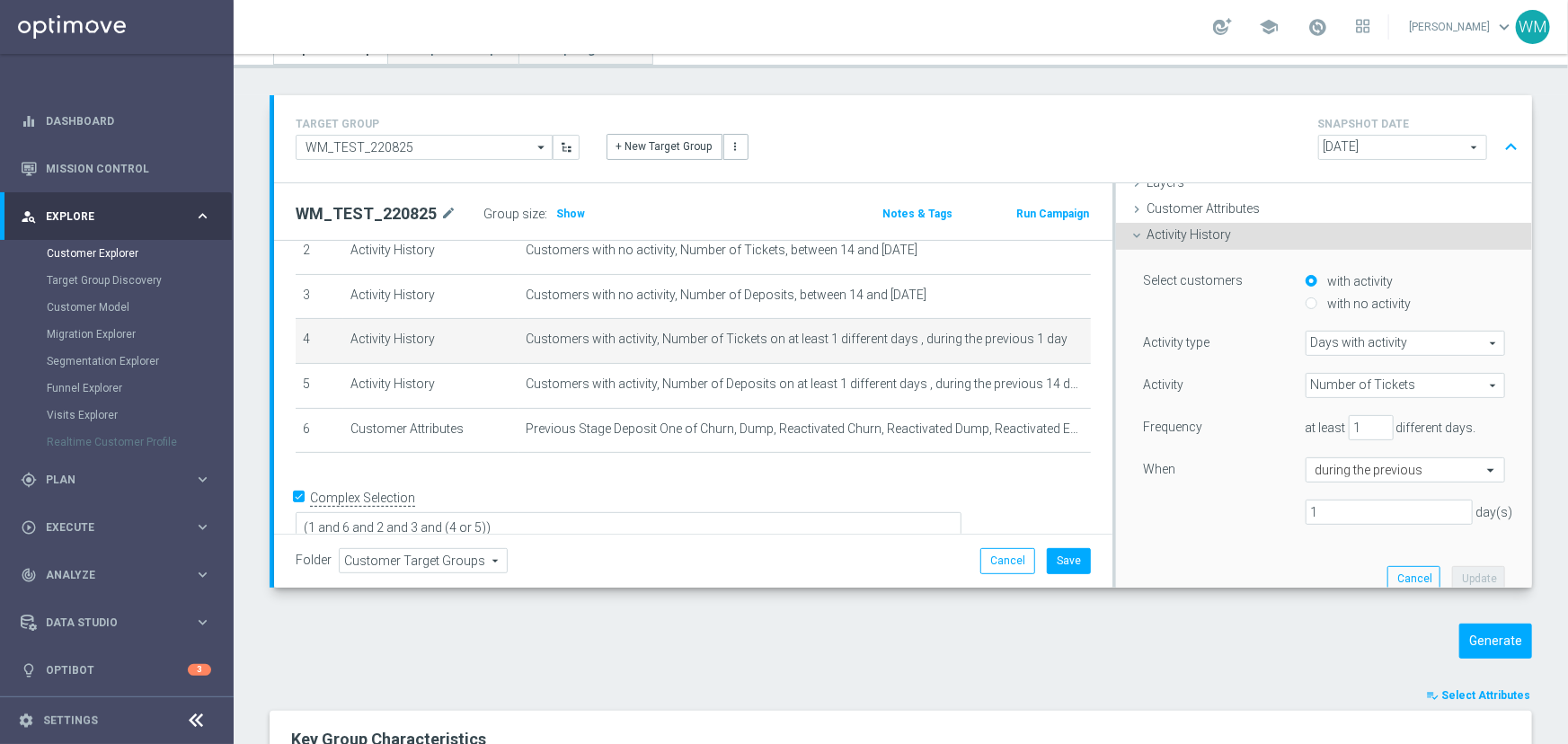
scroll to position [75, 0]
click at [1349, 437] on div "Frequency at least 1 different days." at bounding box center [1324, 428] width 389 height 29
click at [1350, 427] on input "1" at bounding box center [1370, 426] width 45 height 26
click at [1342, 515] on input "1" at bounding box center [1388, 511] width 167 height 26
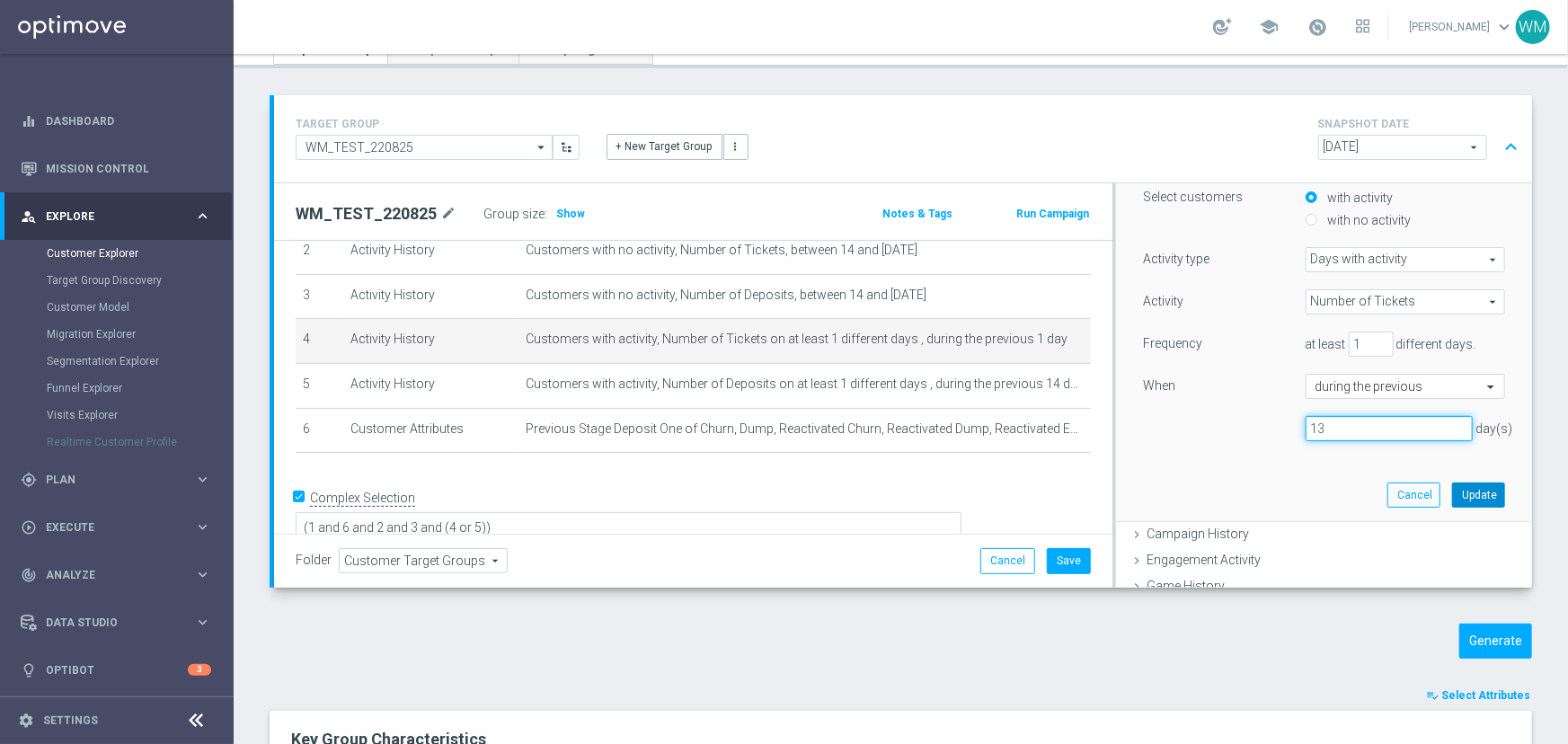
type input "13"
click at [1451, 494] on button "Update" at bounding box center [1478, 495] width 53 height 26
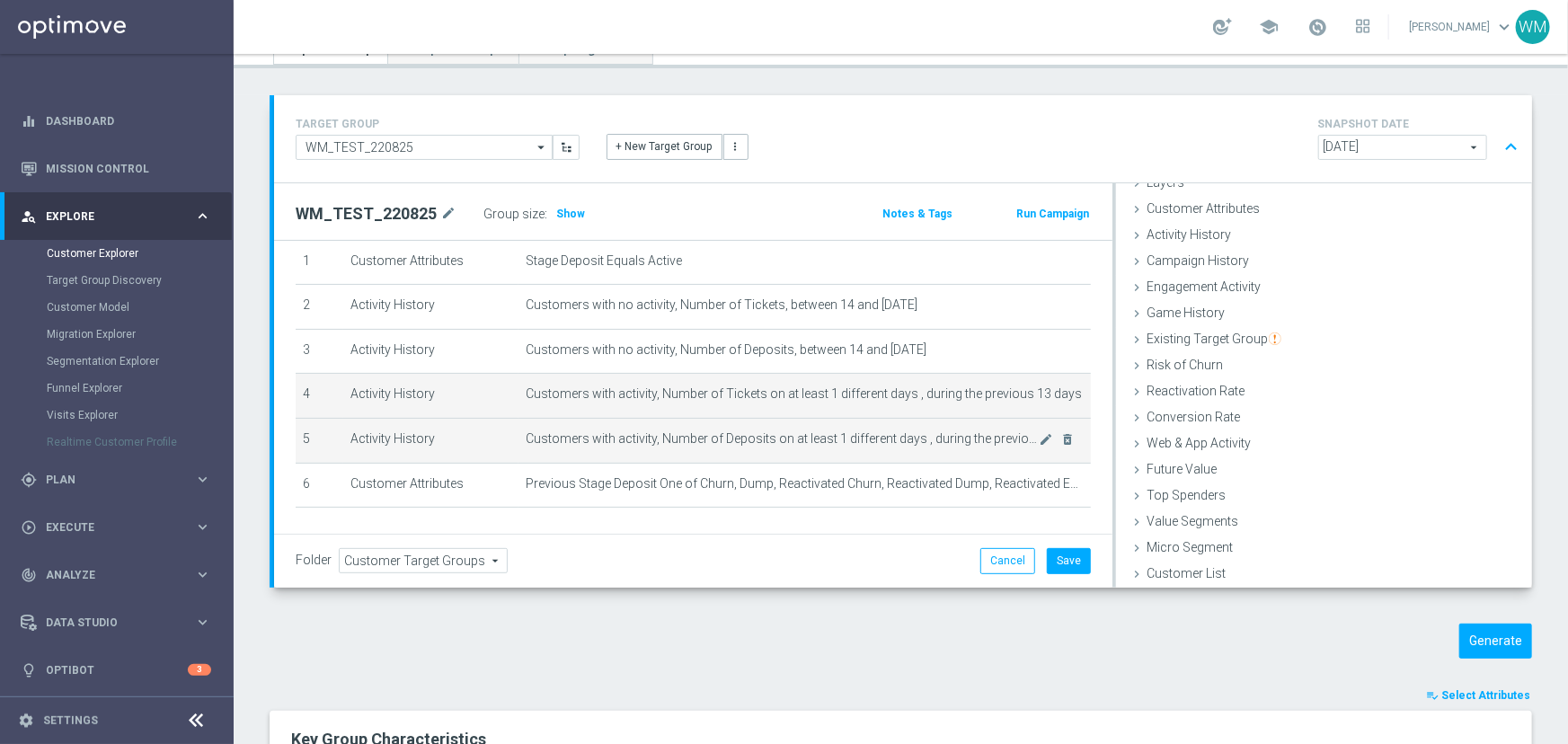
scroll to position [36, 0]
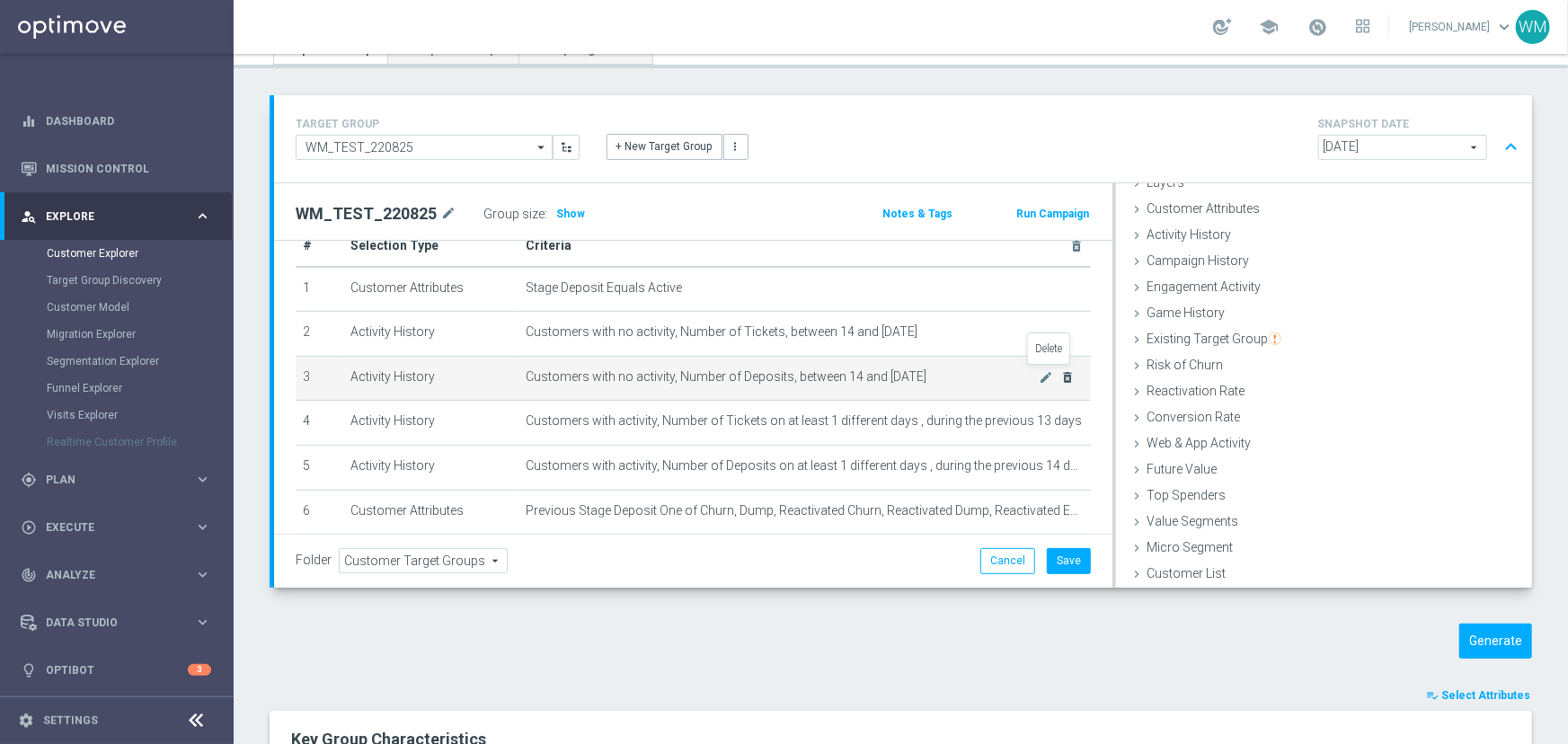
click at [1061, 370] on icon "delete_forever" at bounding box center [1068, 377] width 15 height 15
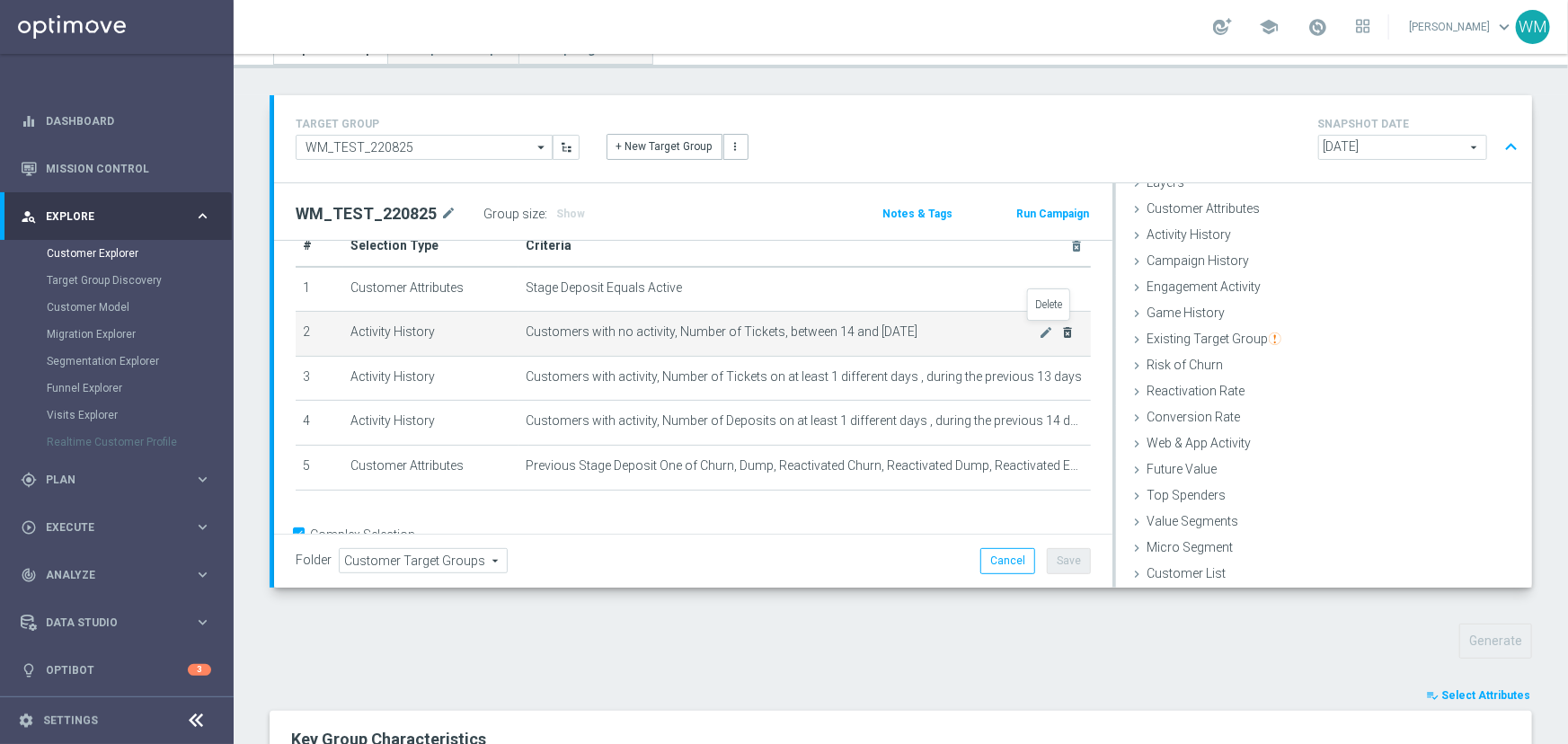
click at [1061, 336] on icon "delete_forever" at bounding box center [1068, 333] width 15 height 15
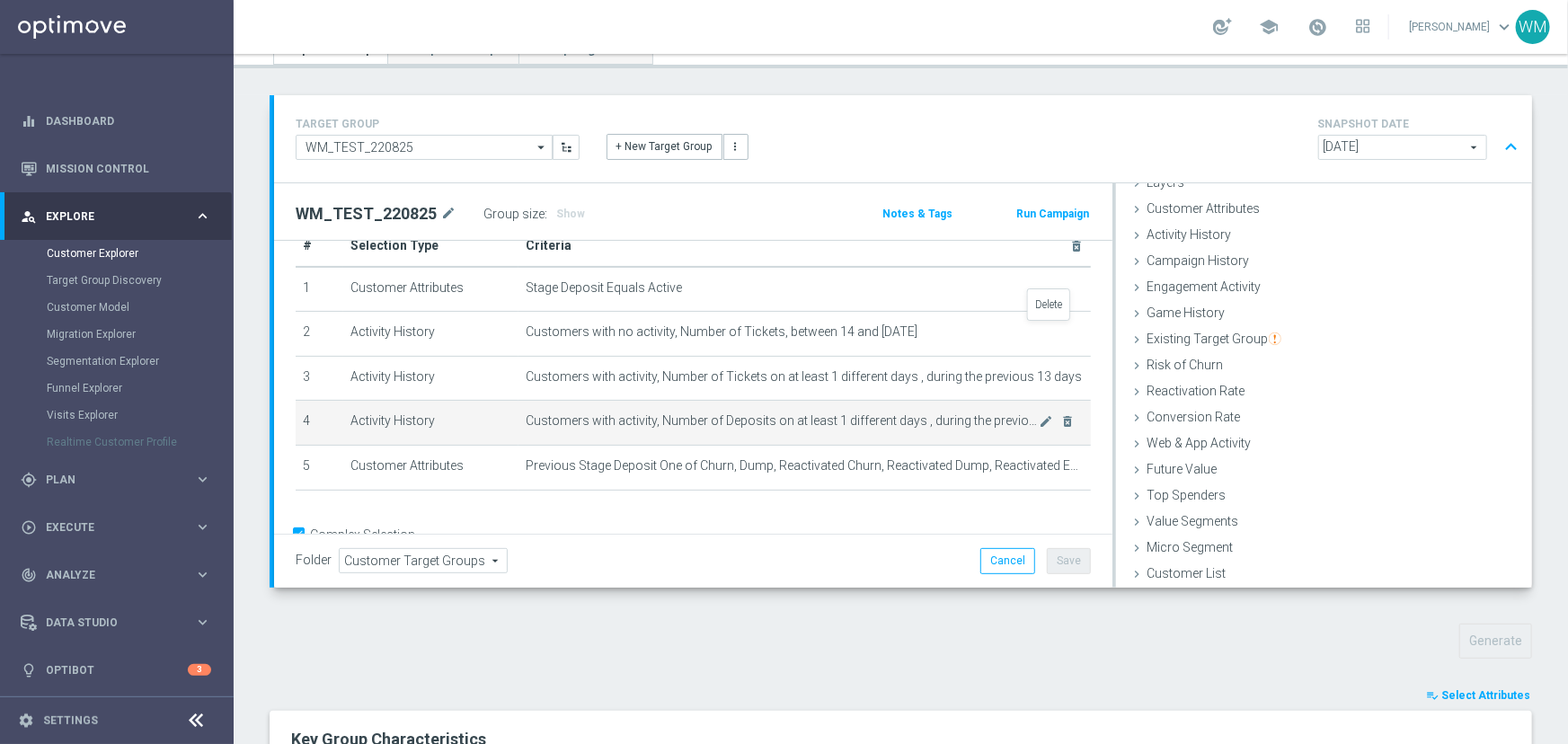
scroll to position [31, 0]
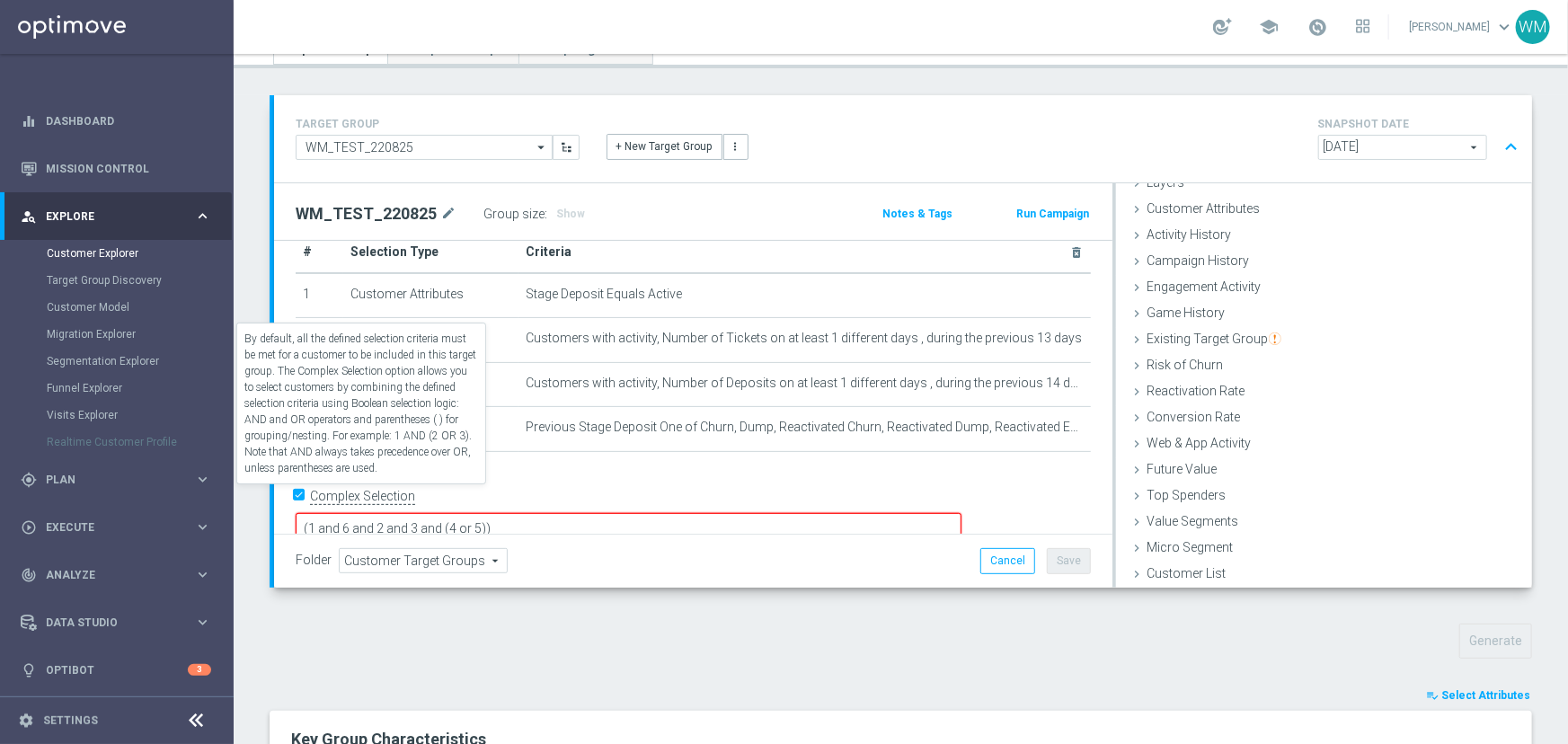
click at [356, 491] on label "Complex Selection" at bounding box center [362, 496] width 105 height 17
click at [307, 491] on input "Complex Selection" at bounding box center [301, 499] width 12 height 26
checkbox input "false"
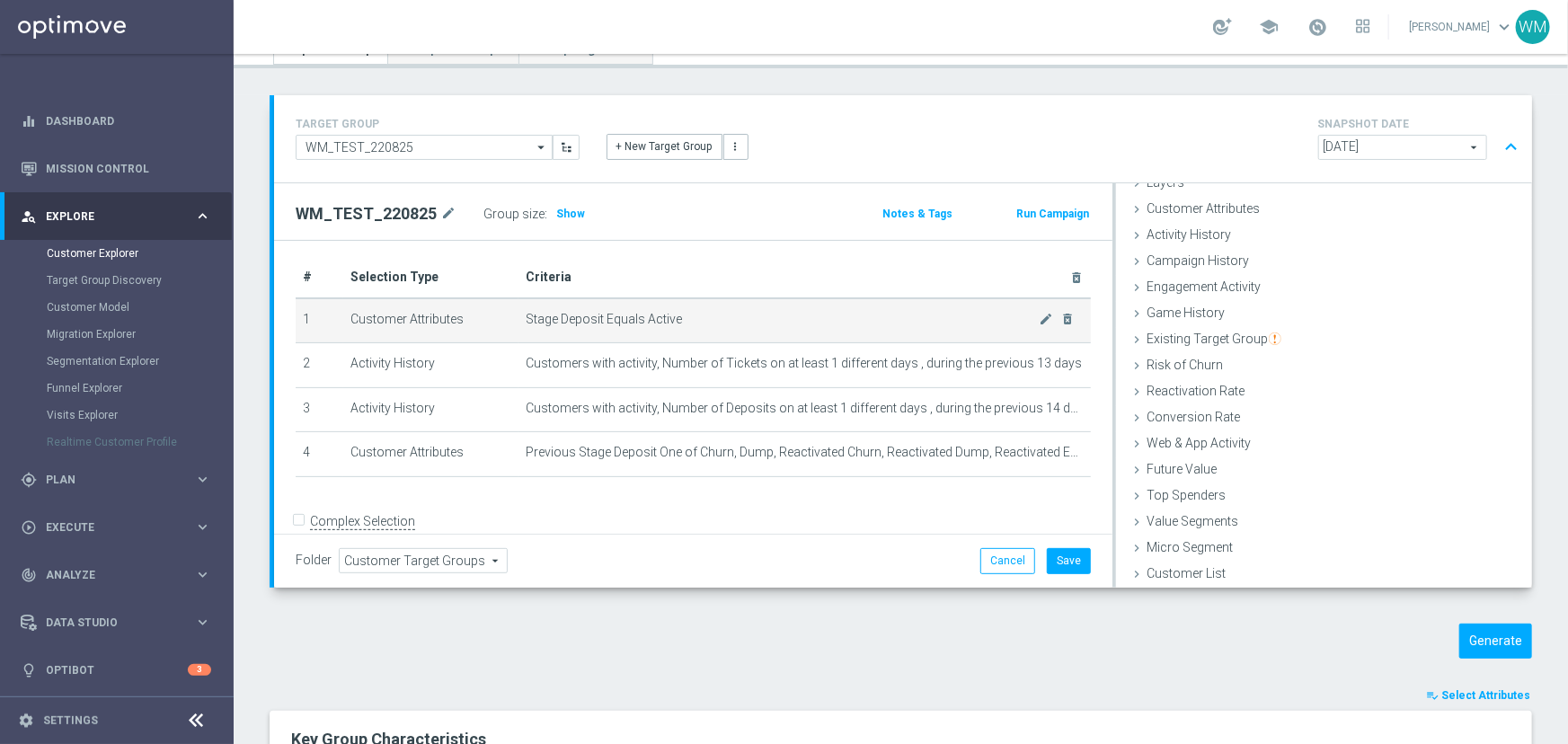
scroll to position [0, 0]
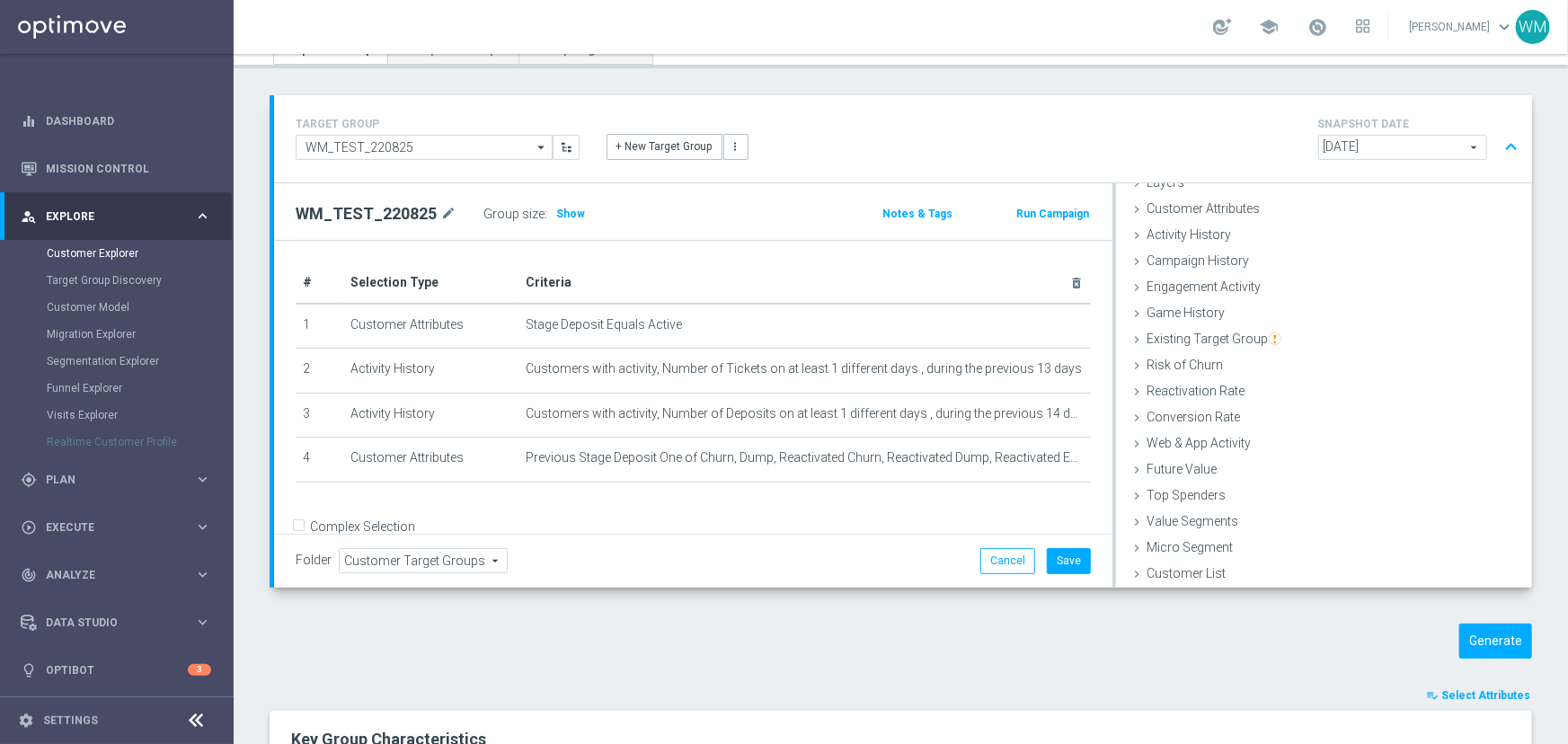
click at [566, 215] on span "Show" at bounding box center [571, 214] width 29 height 13
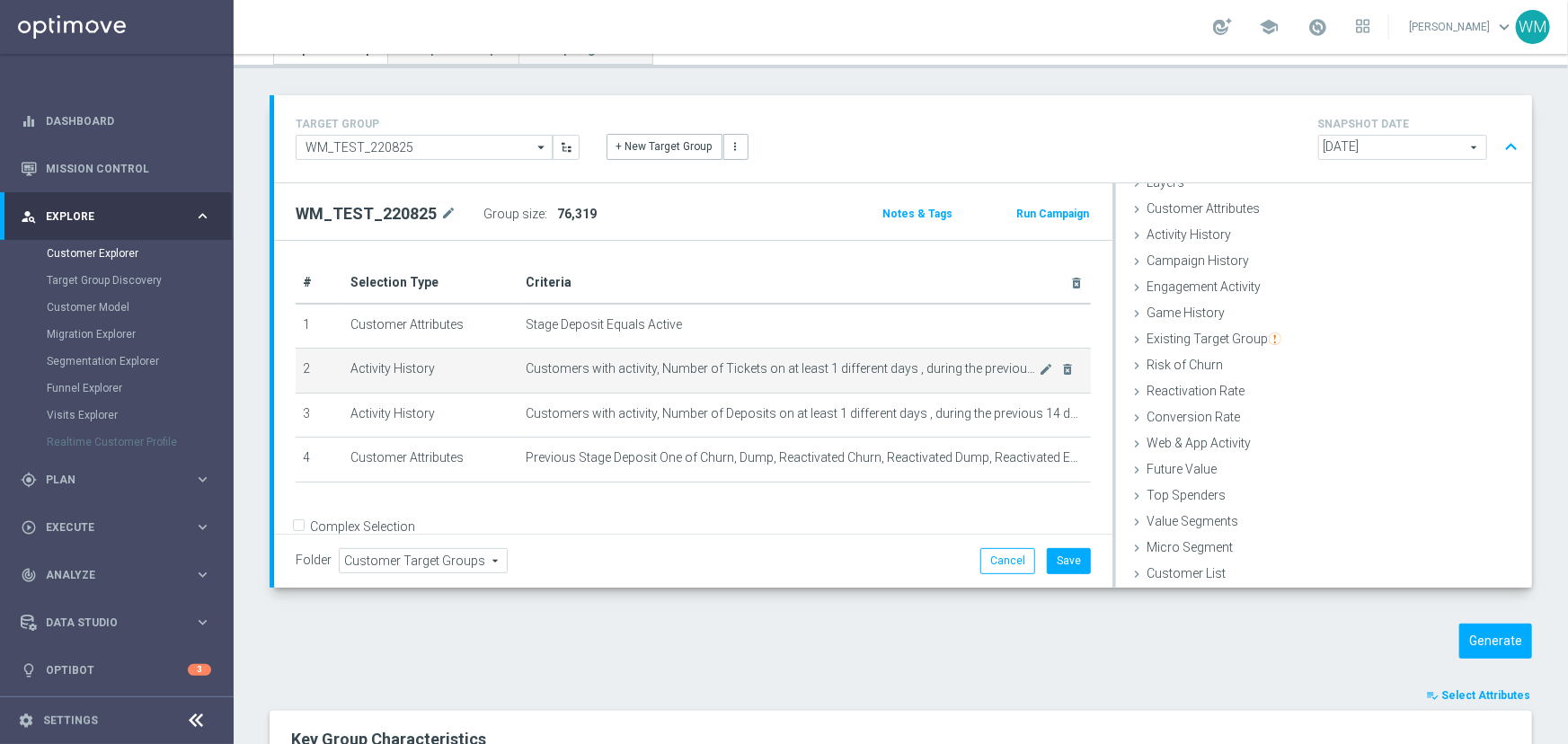
scroll to position [27, 0]
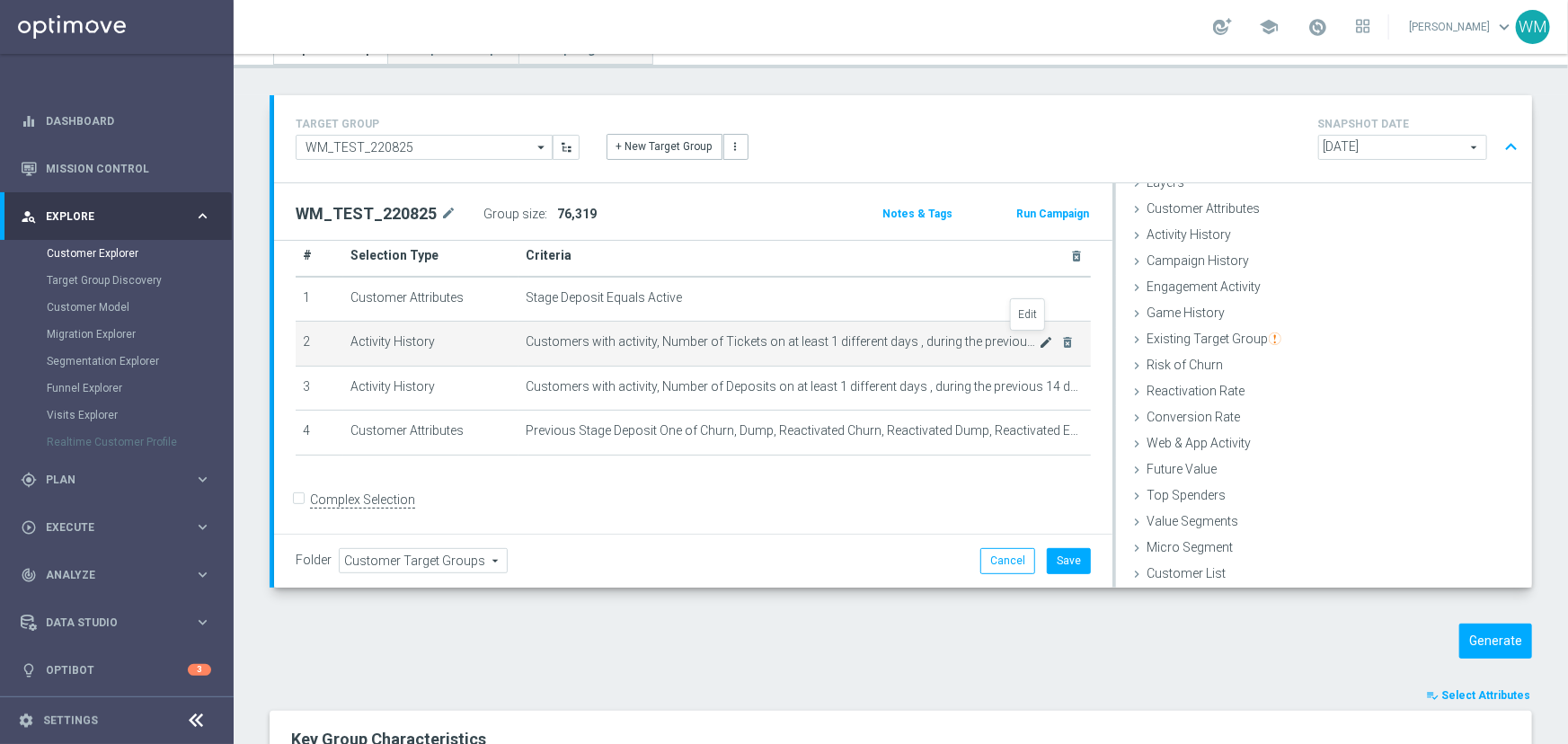
click at [1039, 338] on icon "mode_edit" at bounding box center [1047, 343] width 15 height 15
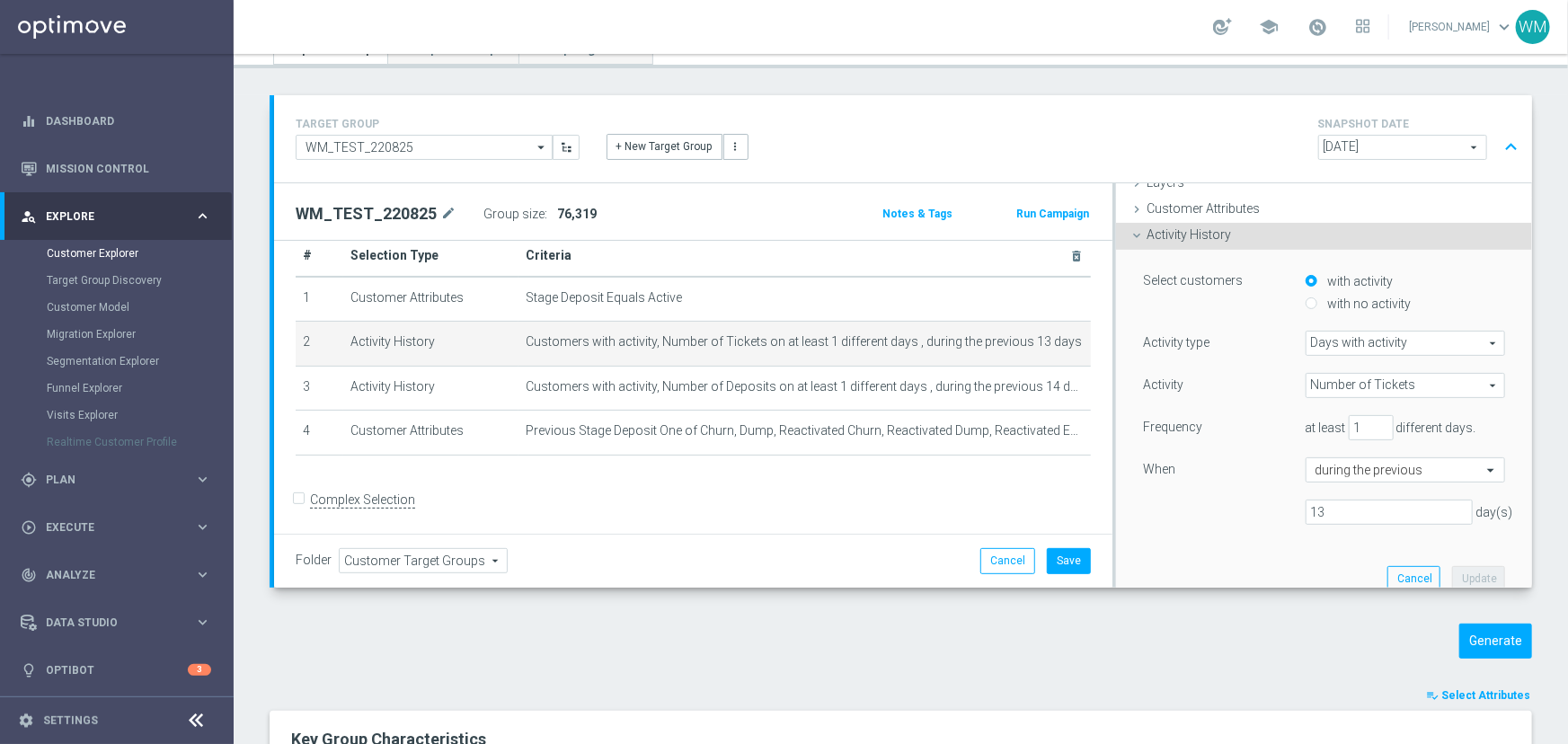
scroll to position [75, 0]
click at [1354, 509] on input "13" at bounding box center [1388, 511] width 167 height 26
type input "14"
click at [1451, 566] on button "Update" at bounding box center [1478, 577] width 53 height 26
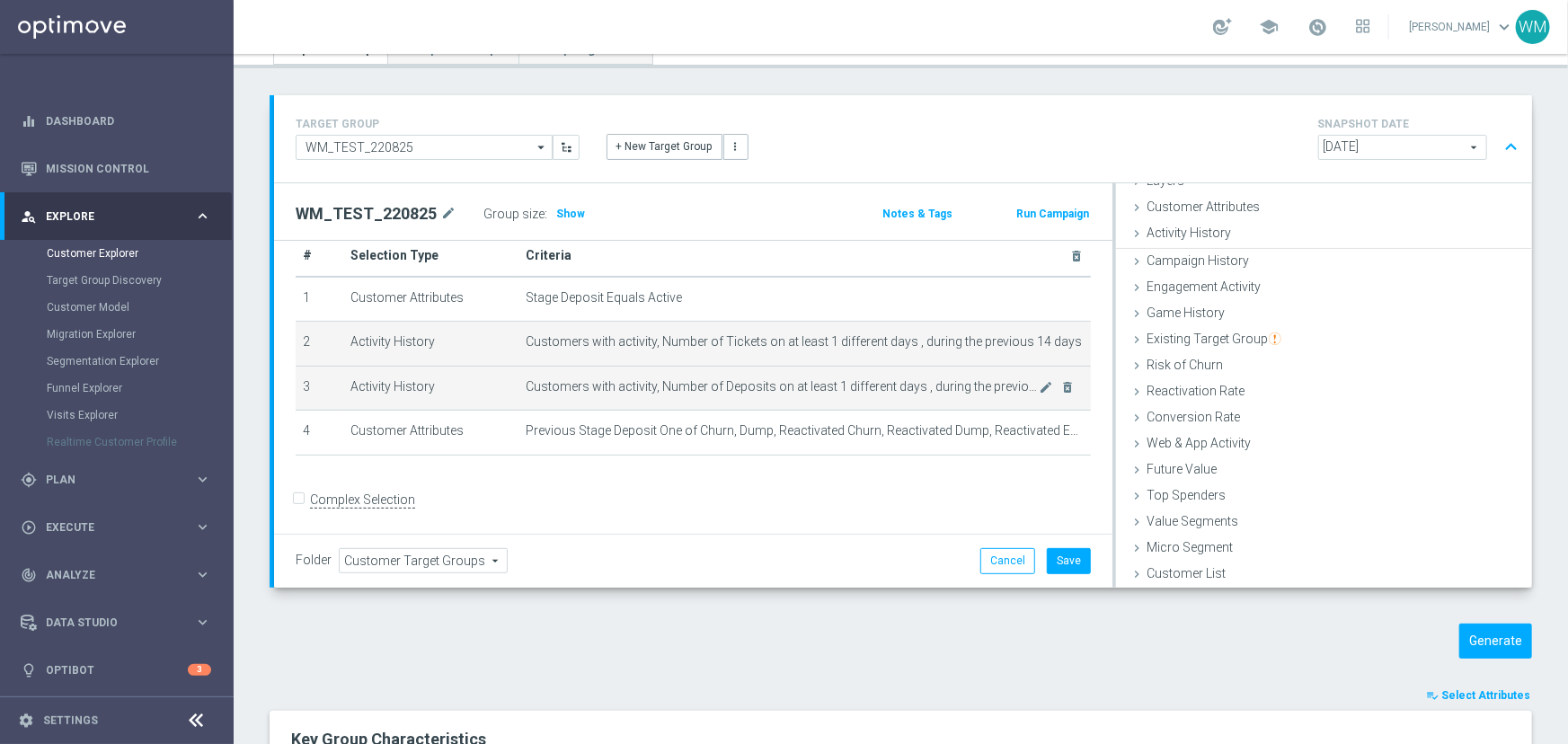
scroll to position [73, 0]
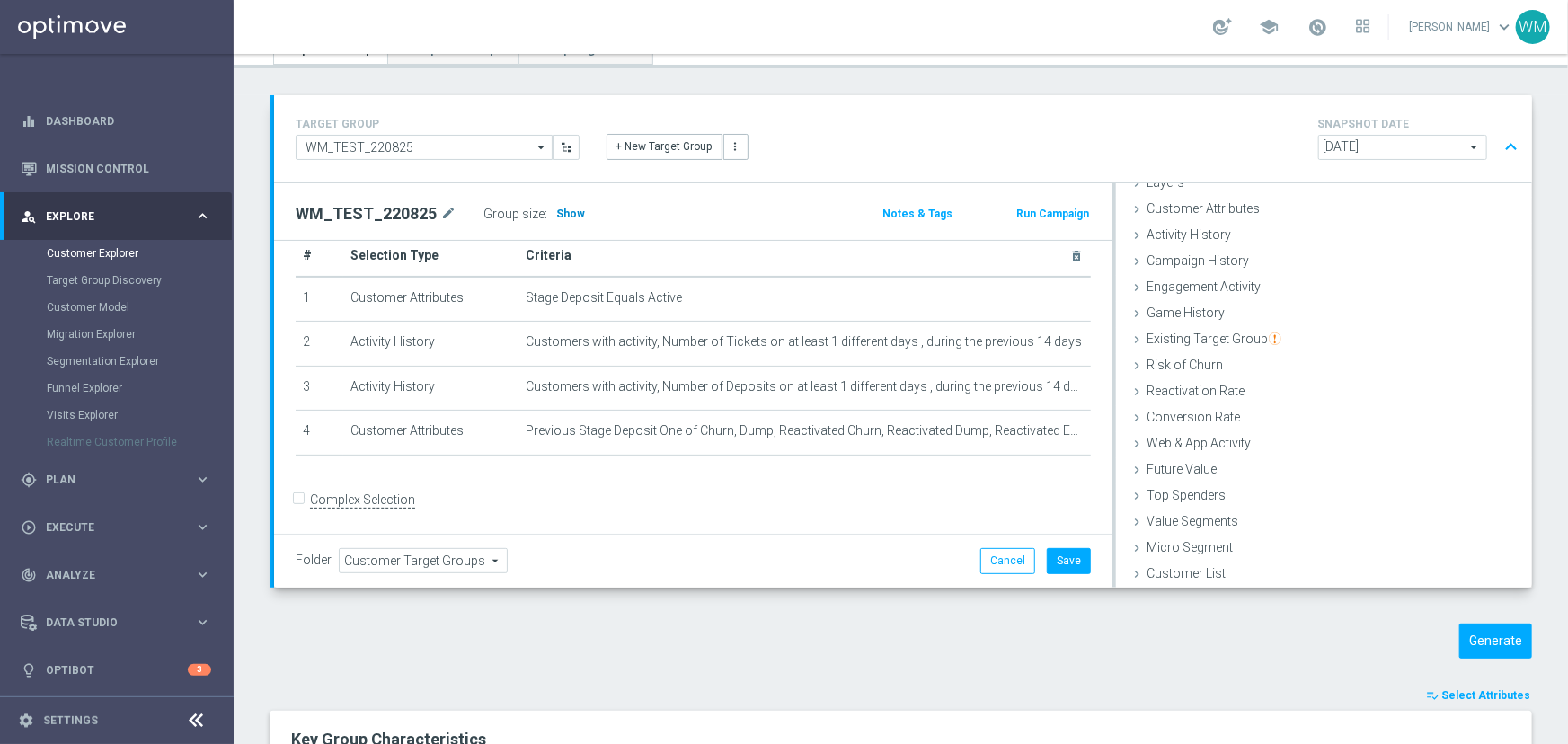
click at [571, 221] on h3 "Show" at bounding box center [570, 214] width 32 height 20
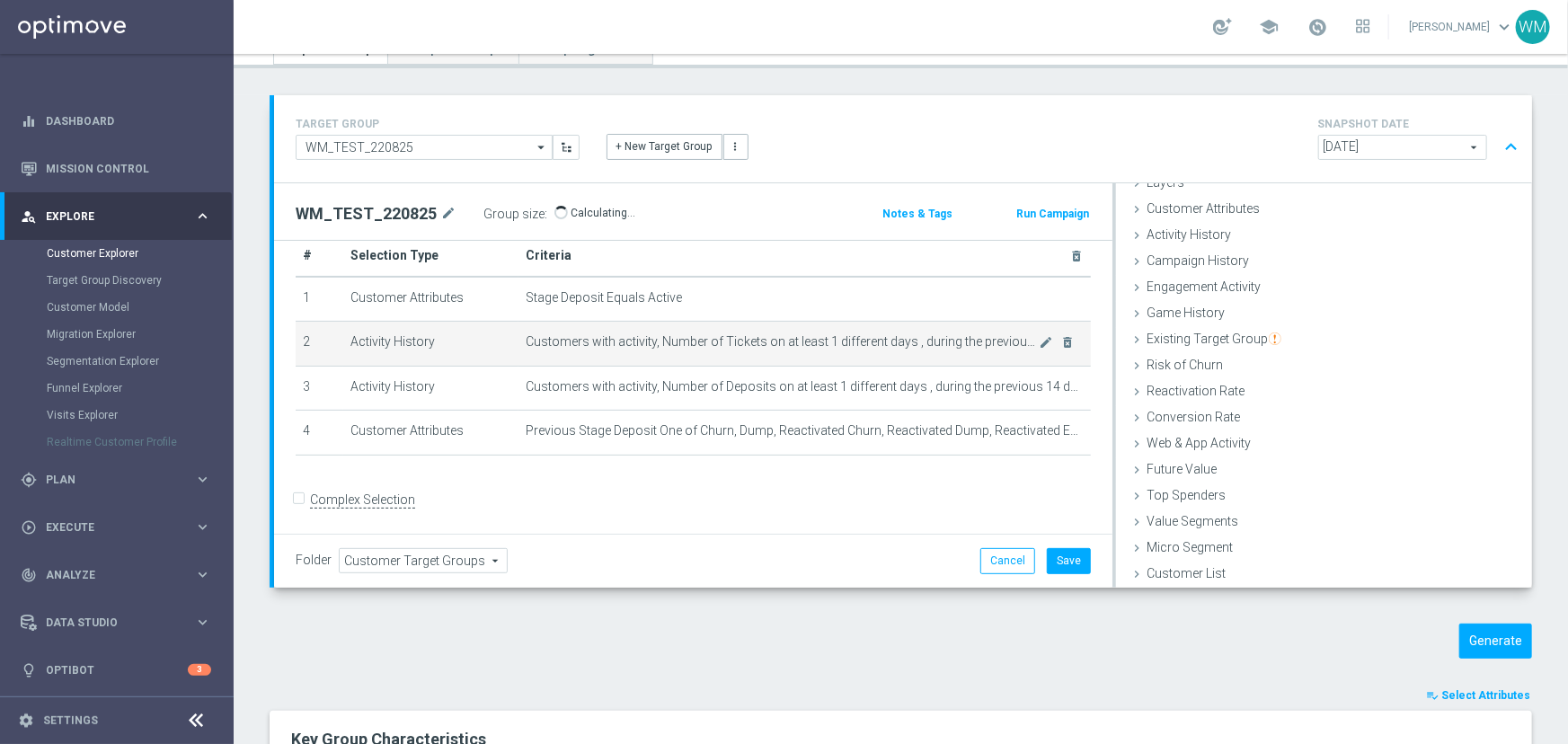
click at [519, 326] on td "Customers with activity, Number of Tickets on at least 1 different days , durin…" at bounding box center [805, 344] width 573 height 45
click at [1039, 341] on icon "mode_edit" at bounding box center [1047, 343] width 15 height 15
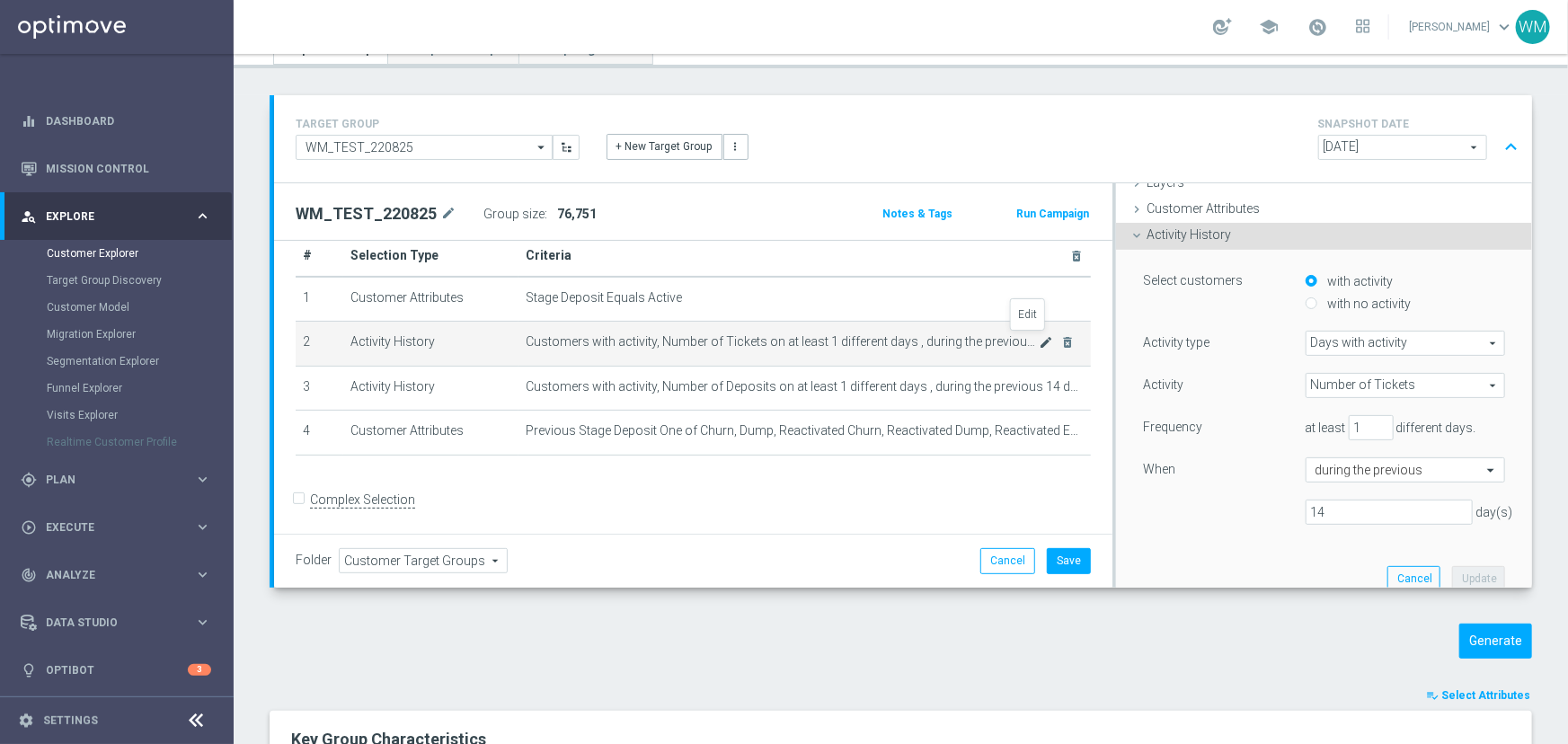
scroll to position [75, 0]
drag, startPoint x: 1346, startPoint y: 419, endPoint x: 1240, endPoint y: 418, distance: 106.0
click at [1253, 420] on div "Frequency at least 1 different days." at bounding box center [1324, 428] width 389 height 29
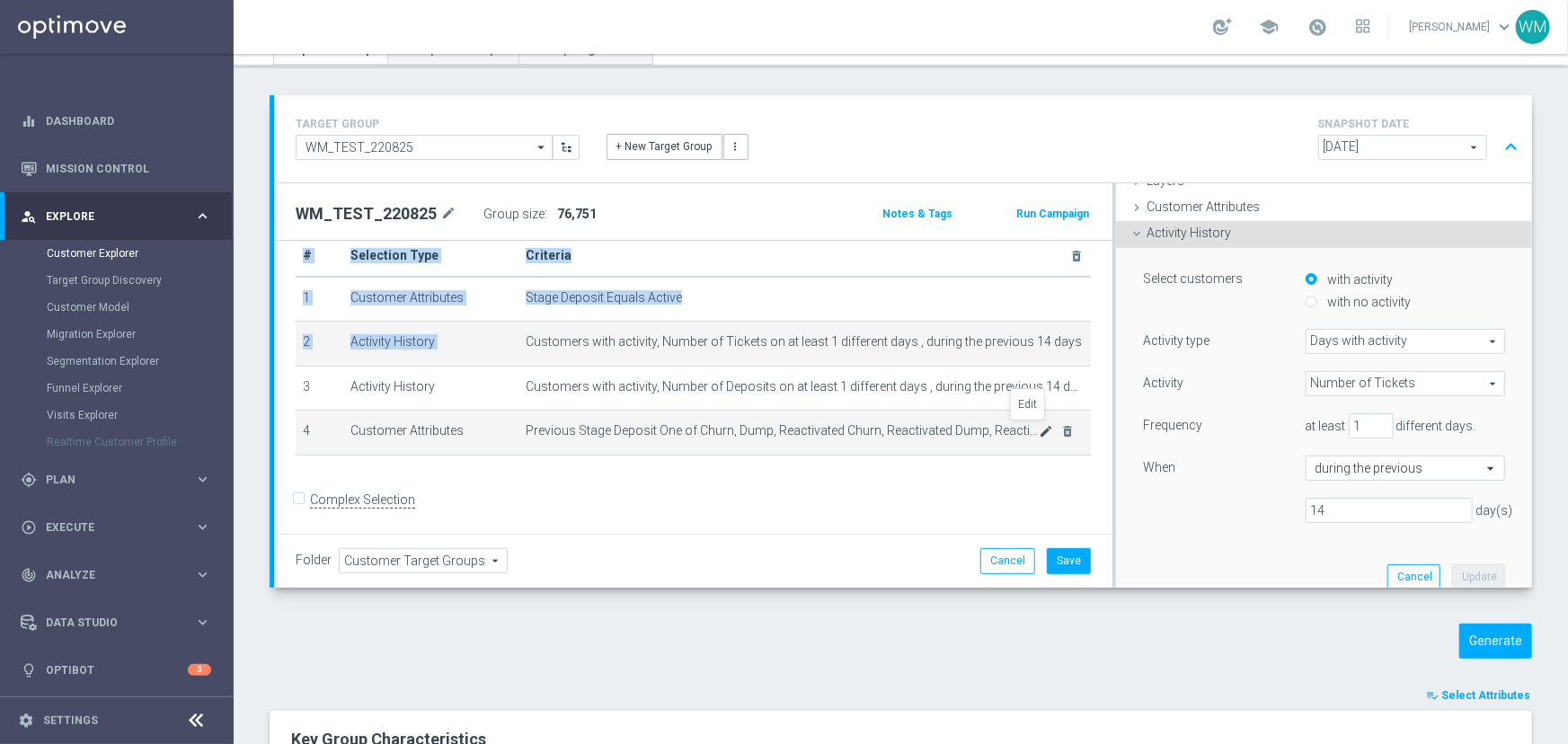
drag, startPoint x: 523, startPoint y: 334, endPoint x: 1026, endPoint y: 423, distance: 510.8
click at [1031, 424] on tbody "1 Customer Attributes Stage Deposit Equals Active mode_edit delete_forever 2 Ac…" at bounding box center [693, 367] width 795 height 179
click at [970, 434] on span "Previous Stage Deposit One of Churn, Dump, Reactivated Churn, Reactivated Dump,…" at bounding box center [782, 430] width 514 height 16
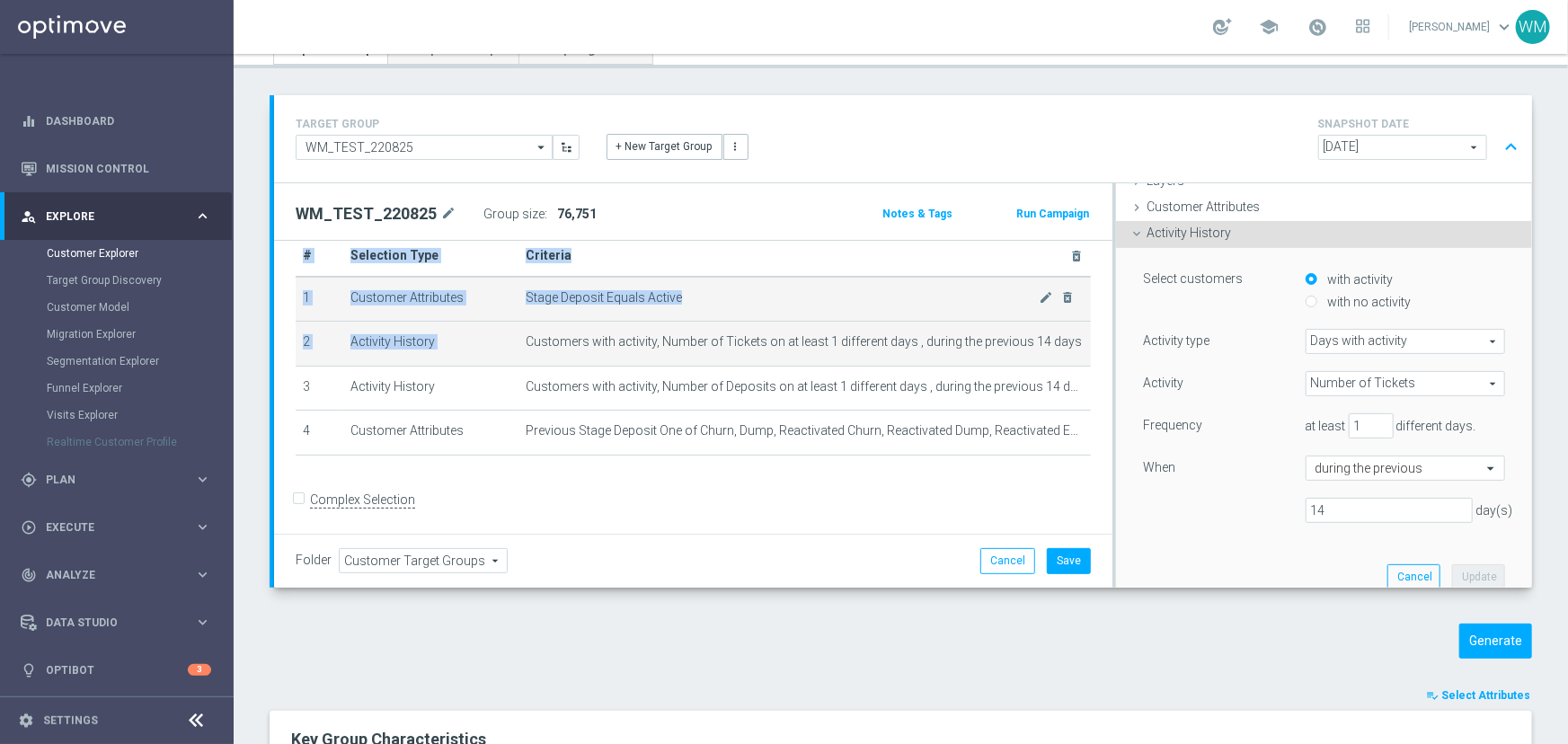
drag, startPoint x: 970, startPoint y: 434, endPoint x: 314, endPoint y: 294, distance: 670.8
click at [314, 294] on tbody "1 Customer Attributes Stage Deposit Equals Active mode_edit delete_forever 2 Ac…" at bounding box center [693, 367] width 795 height 179
click at [314, 294] on td "1" at bounding box center [319, 299] width 47 height 45
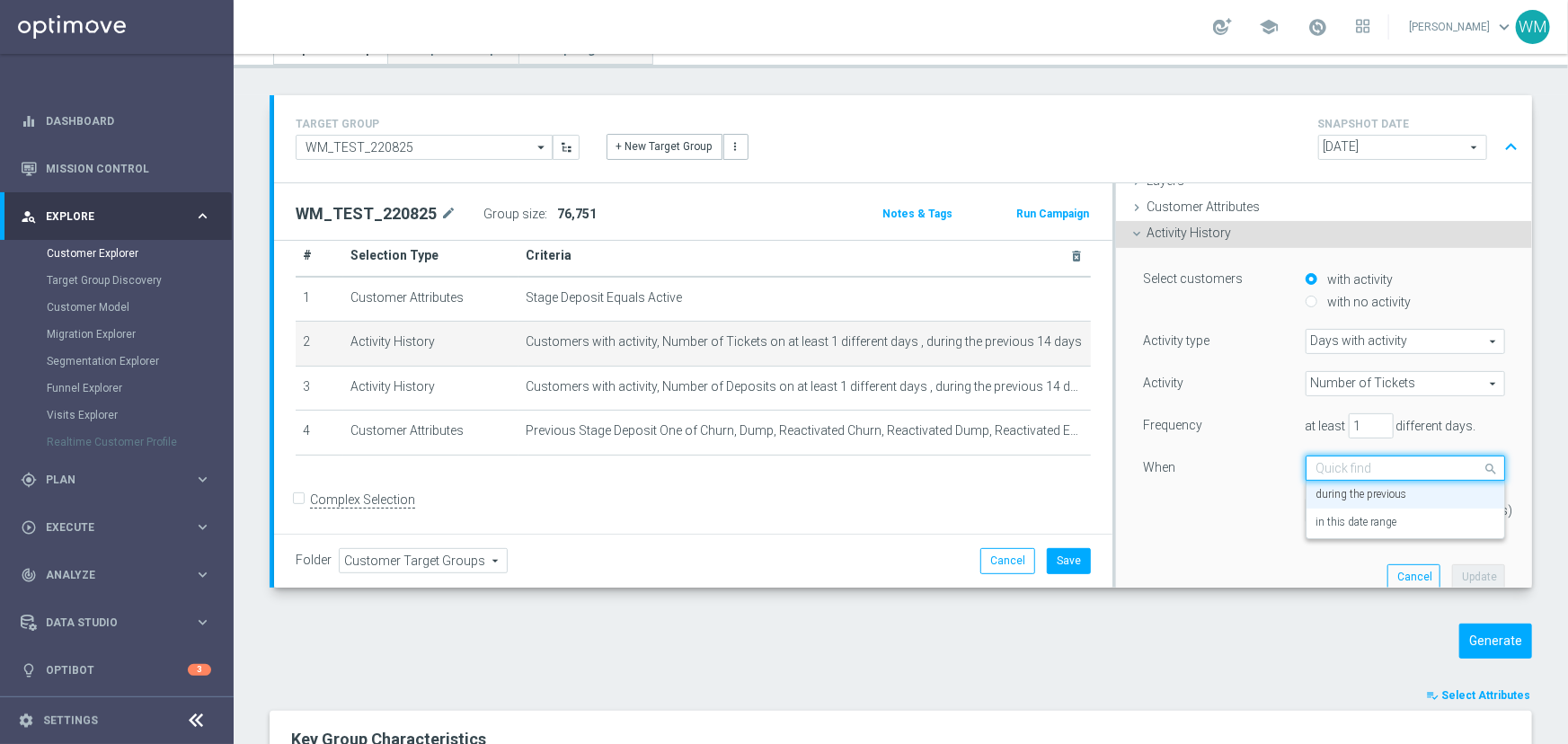
click at [1354, 466] on input "text" at bounding box center [1387, 470] width 144 height 16
click at [1351, 512] on div "in this date range" at bounding box center [1405, 523] width 180 height 29
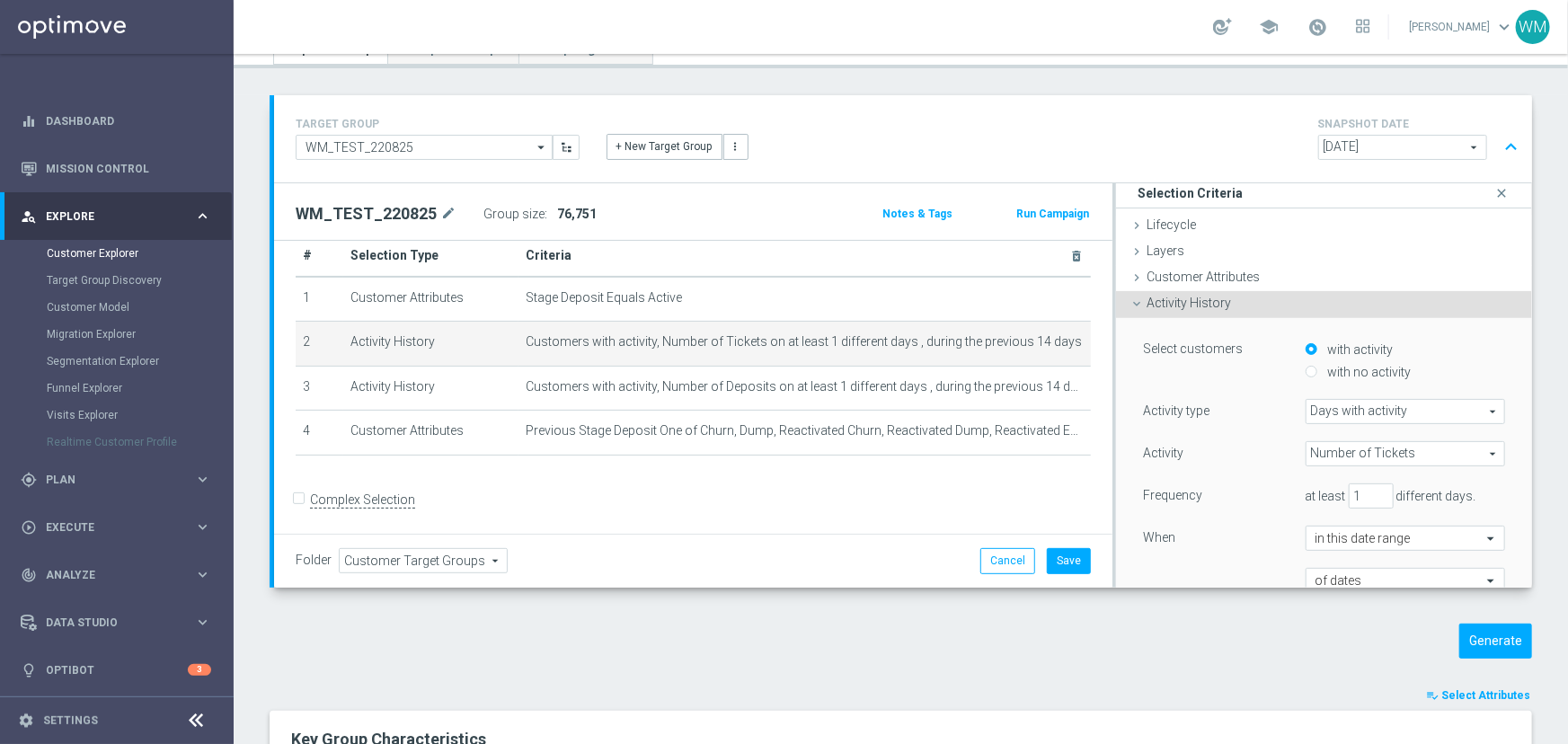
scroll to position [0, 0]
click at [1329, 371] on label "with no activity" at bounding box center [1367, 377] width 88 height 16
click at [1317, 371] on input "with no activity" at bounding box center [1311, 377] width 12 height 12
radio input "true"
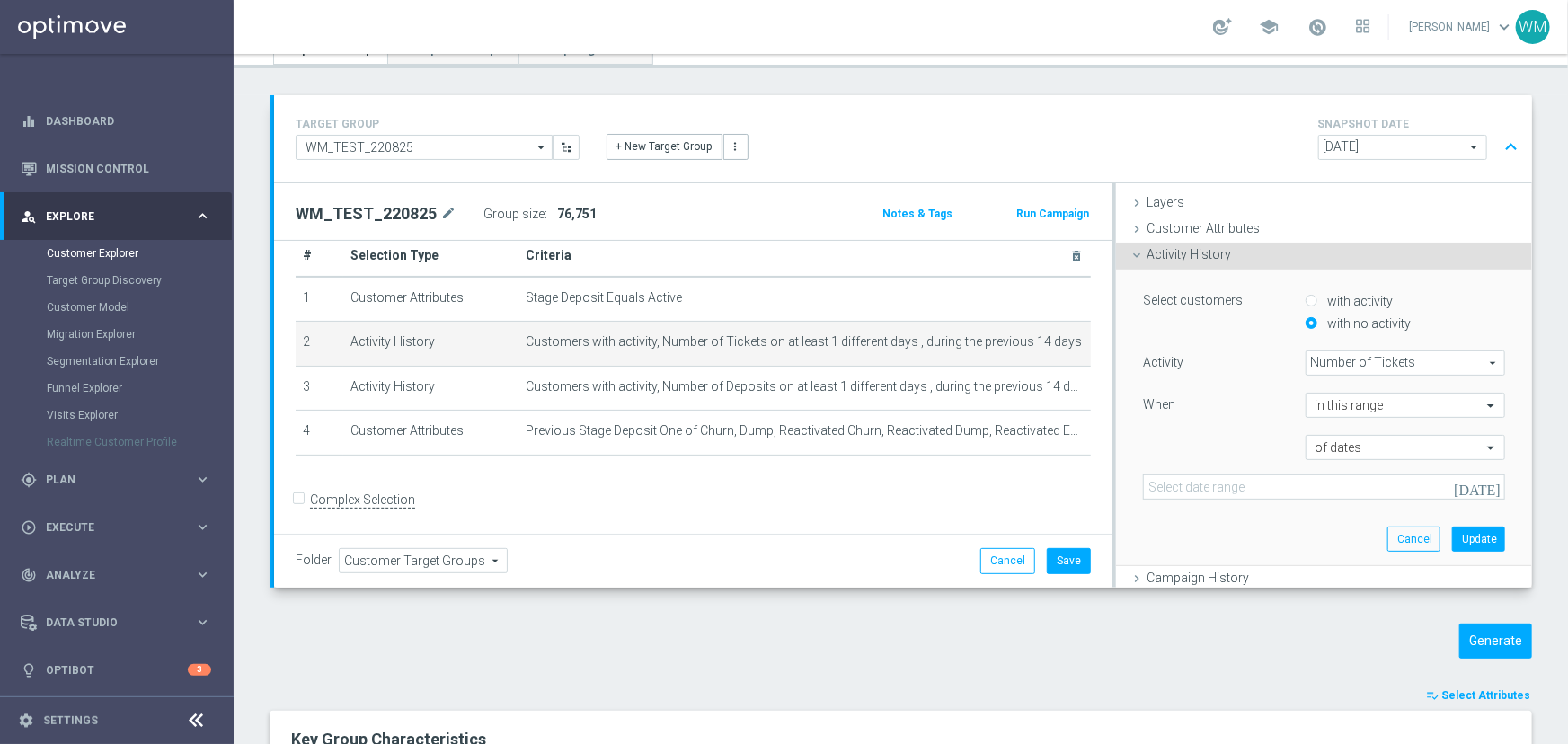
scroll to position [81, 0]
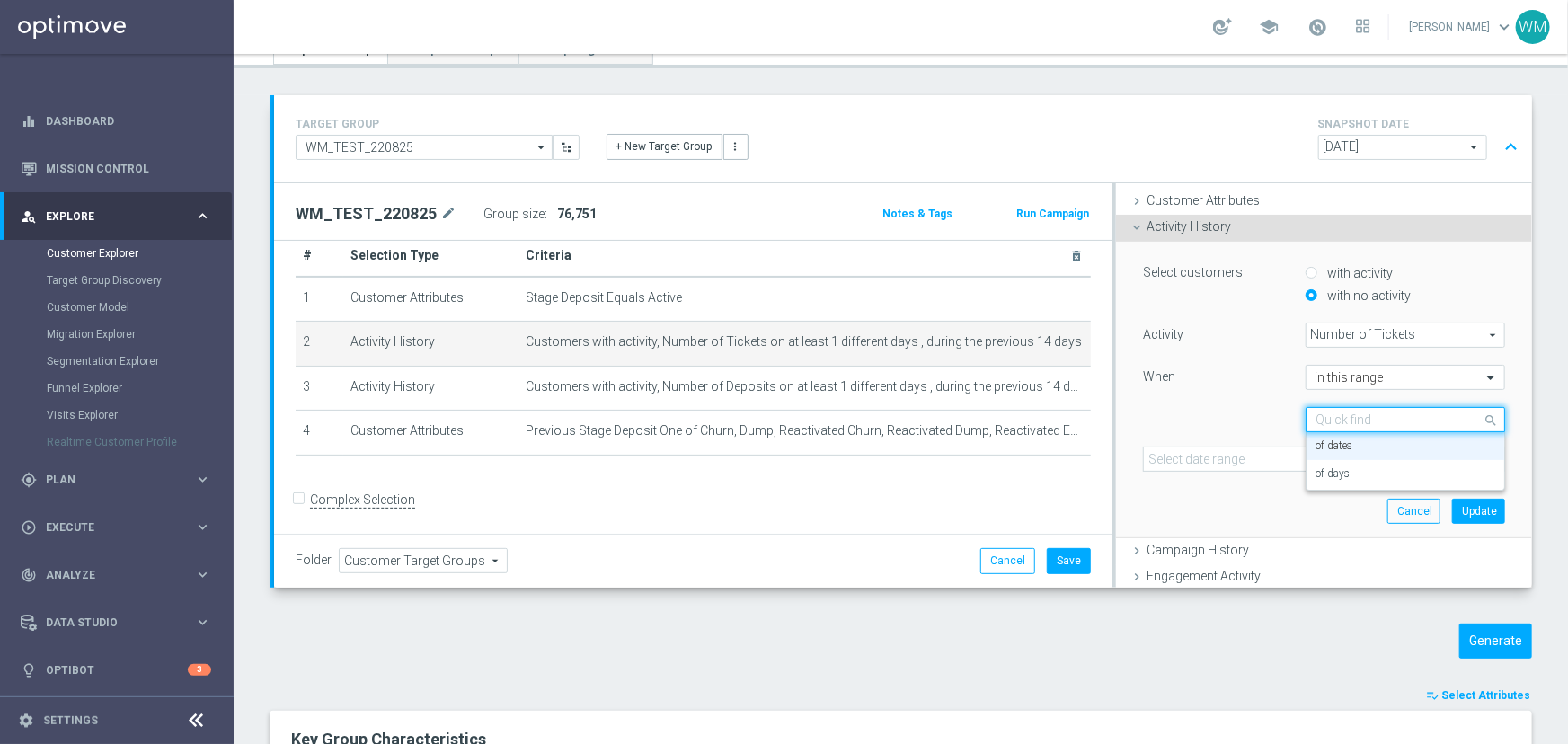
click at [1325, 419] on input "text" at bounding box center [1387, 420] width 144 height 16
click at [1327, 469] on label "of days" at bounding box center [1332, 474] width 34 height 15
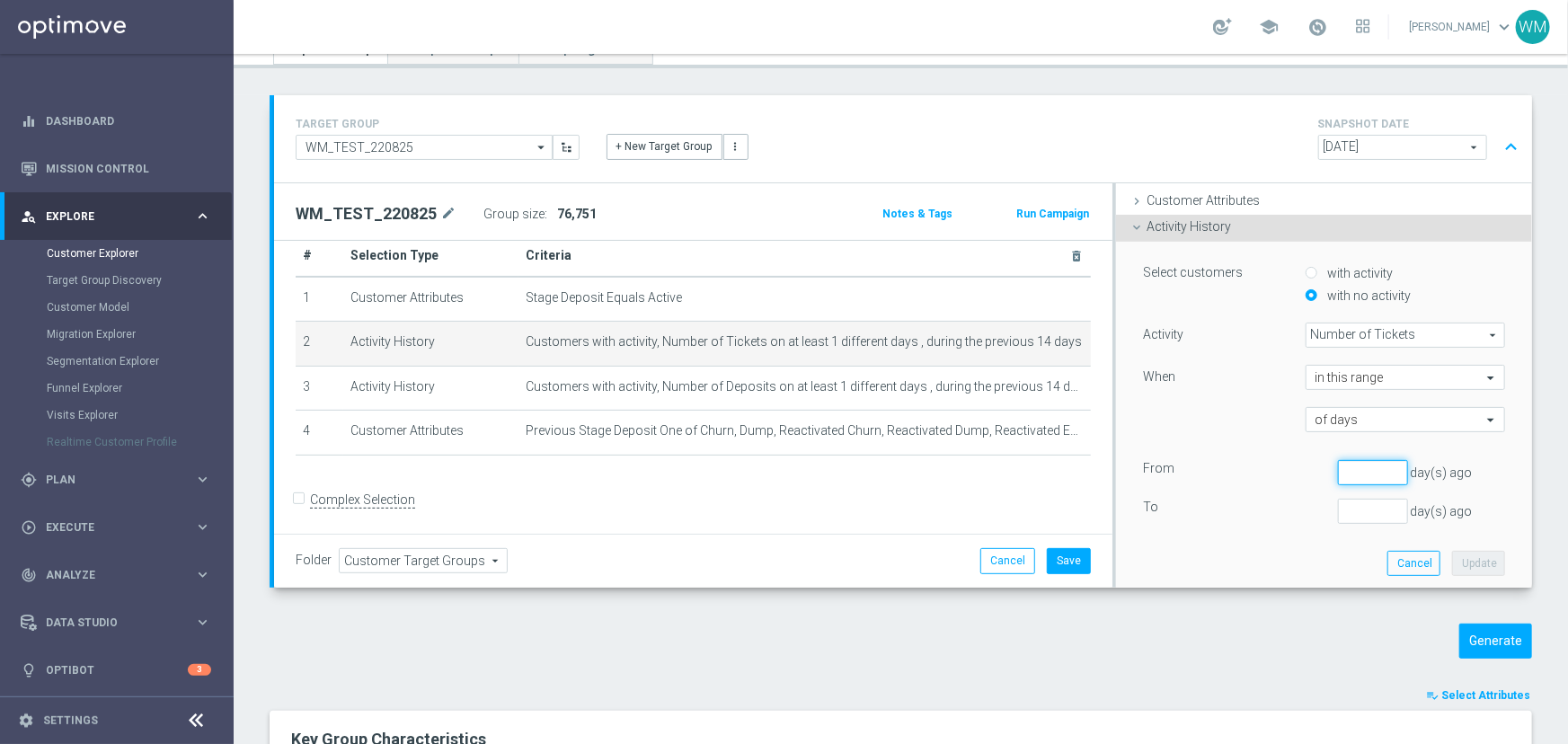
click at [1338, 467] on input "number" at bounding box center [1372, 473] width 70 height 26
type input "2"
click at [1344, 501] on input "number" at bounding box center [1372, 512] width 70 height 26
type input "14"
drag, startPoint x: 1338, startPoint y: 470, endPoint x: 1228, endPoint y: 470, distance: 110.0
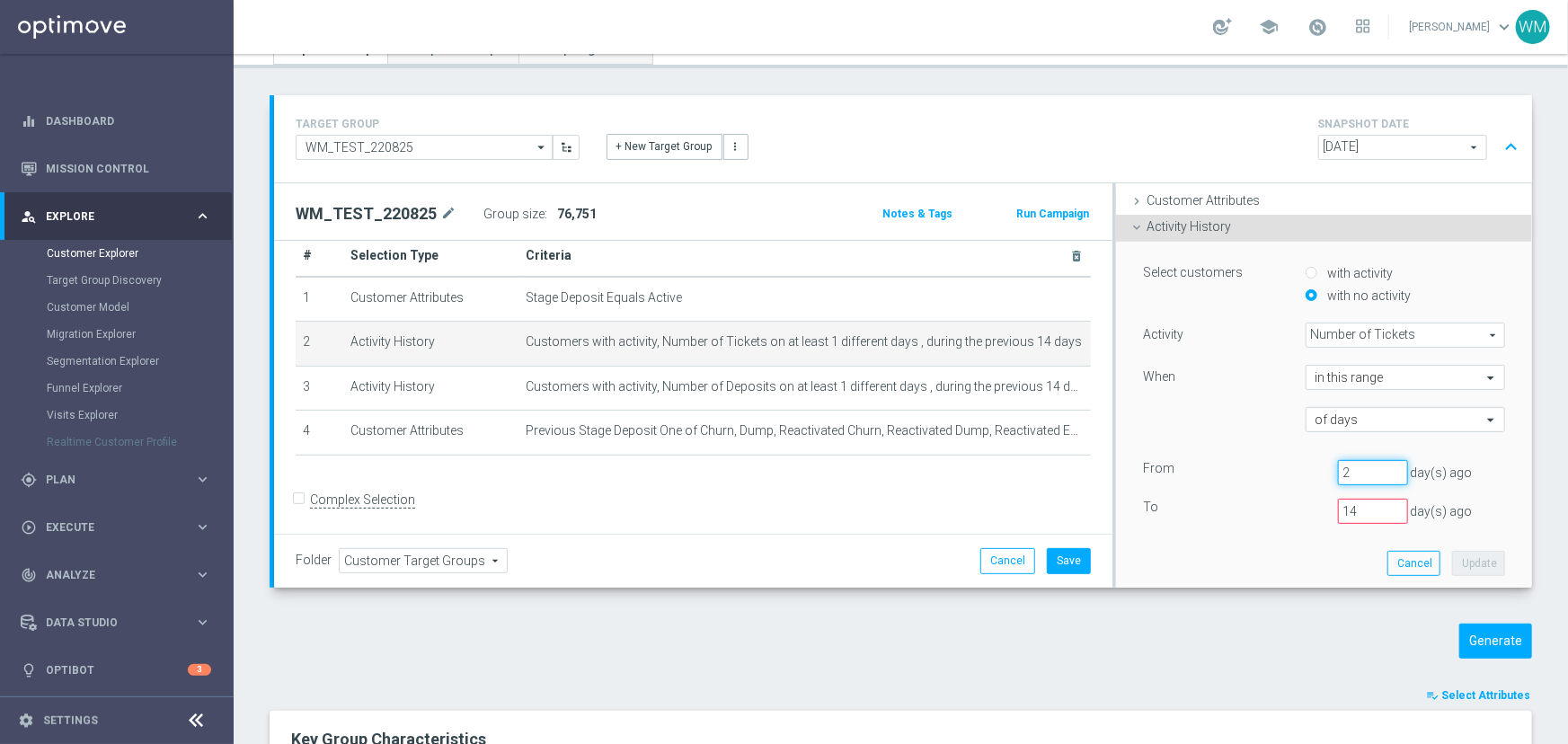
click at [1229, 470] on div "From [DATE]" at bounding box center [1324, 473] width 389 height 26
type input "14"
drag, startPoint x: 1354, startPoint y: 505, endPoint x: 1259, endPoint y: 509, distance: 95.1
click at [1261, 509] on div "To [DATE]" at bounding box center [1324, 512] width 389 height 26
type input "2"
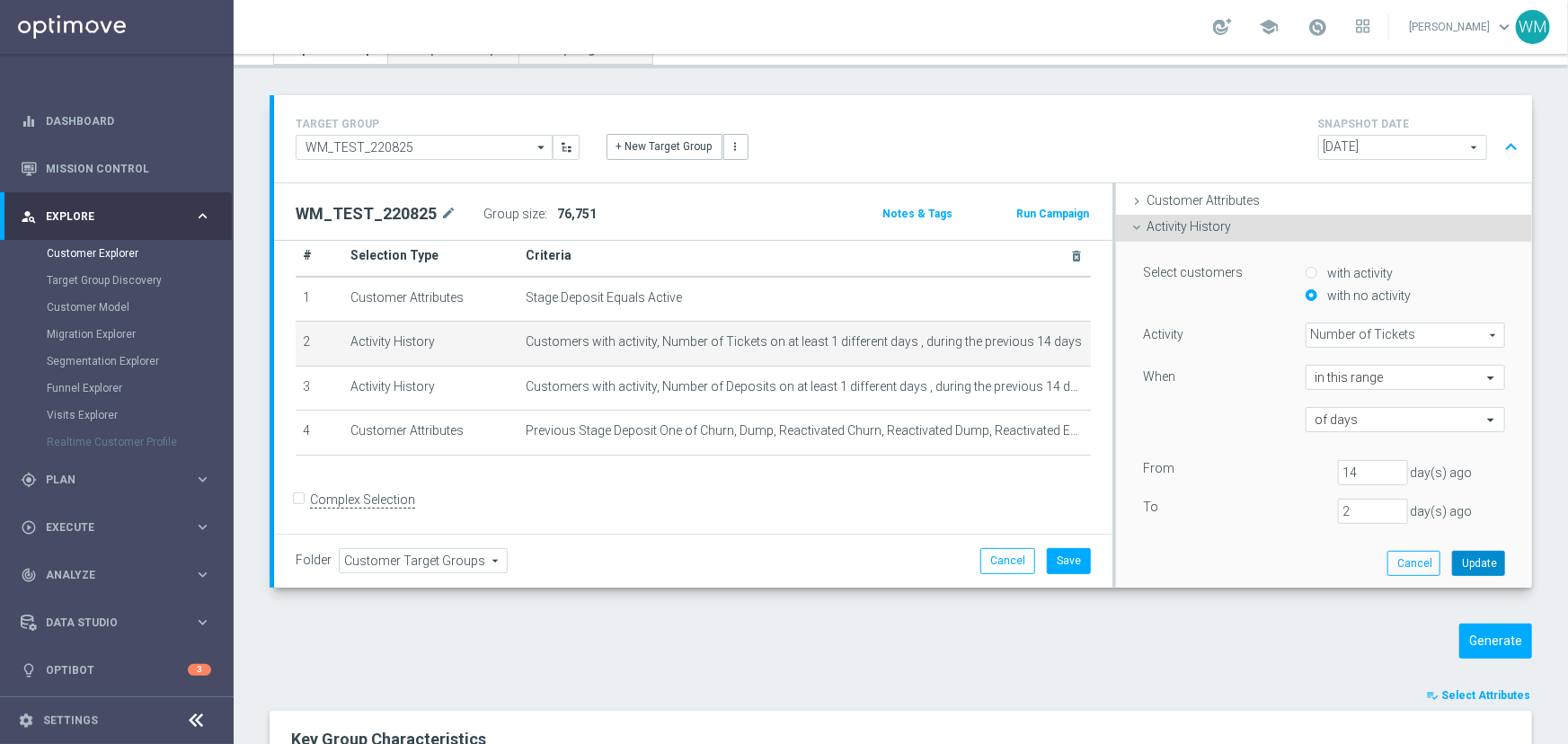
click at [1451, 557] on button "Update" at bounding box center [1478, 563] width 53 height 26
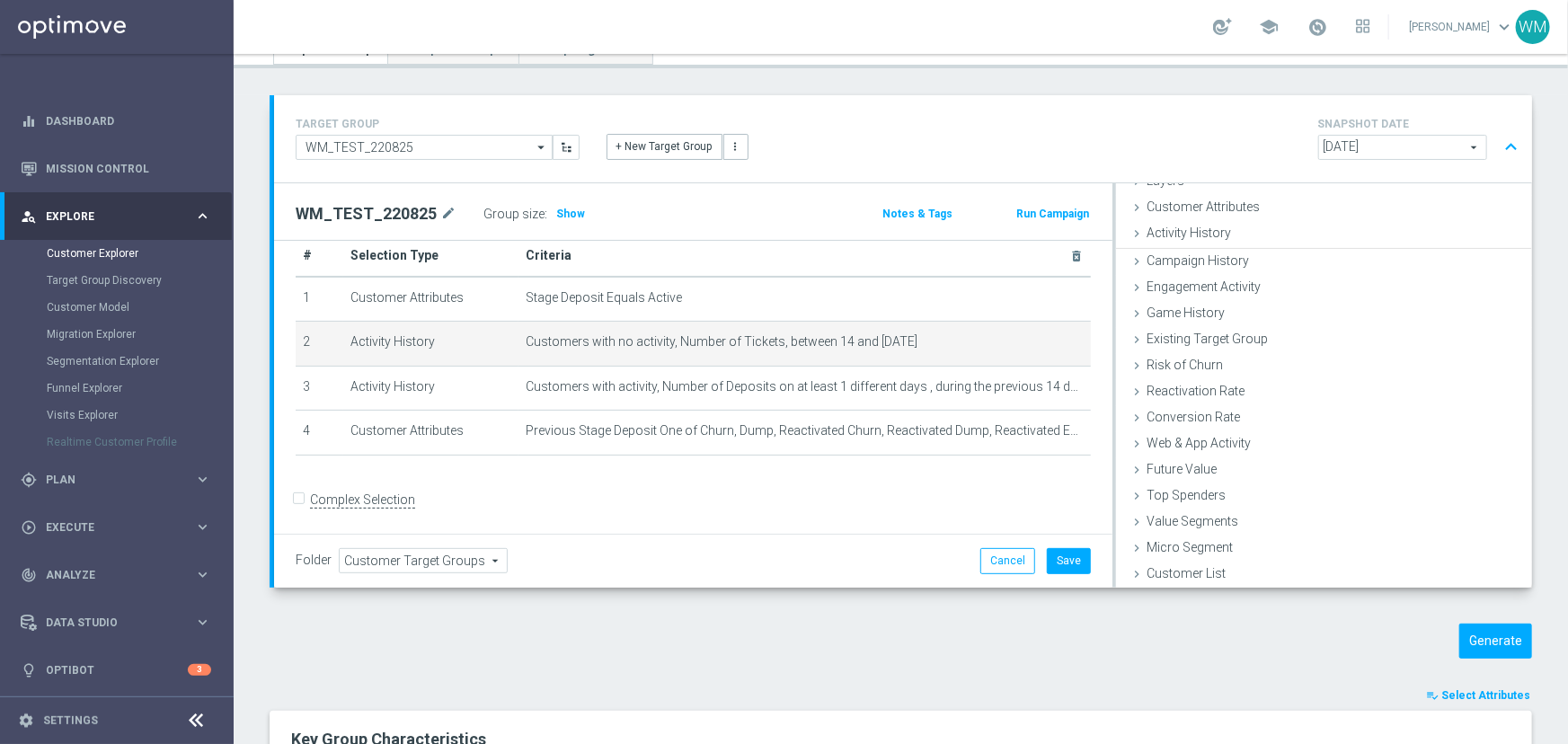
scroll to position [73, 0]
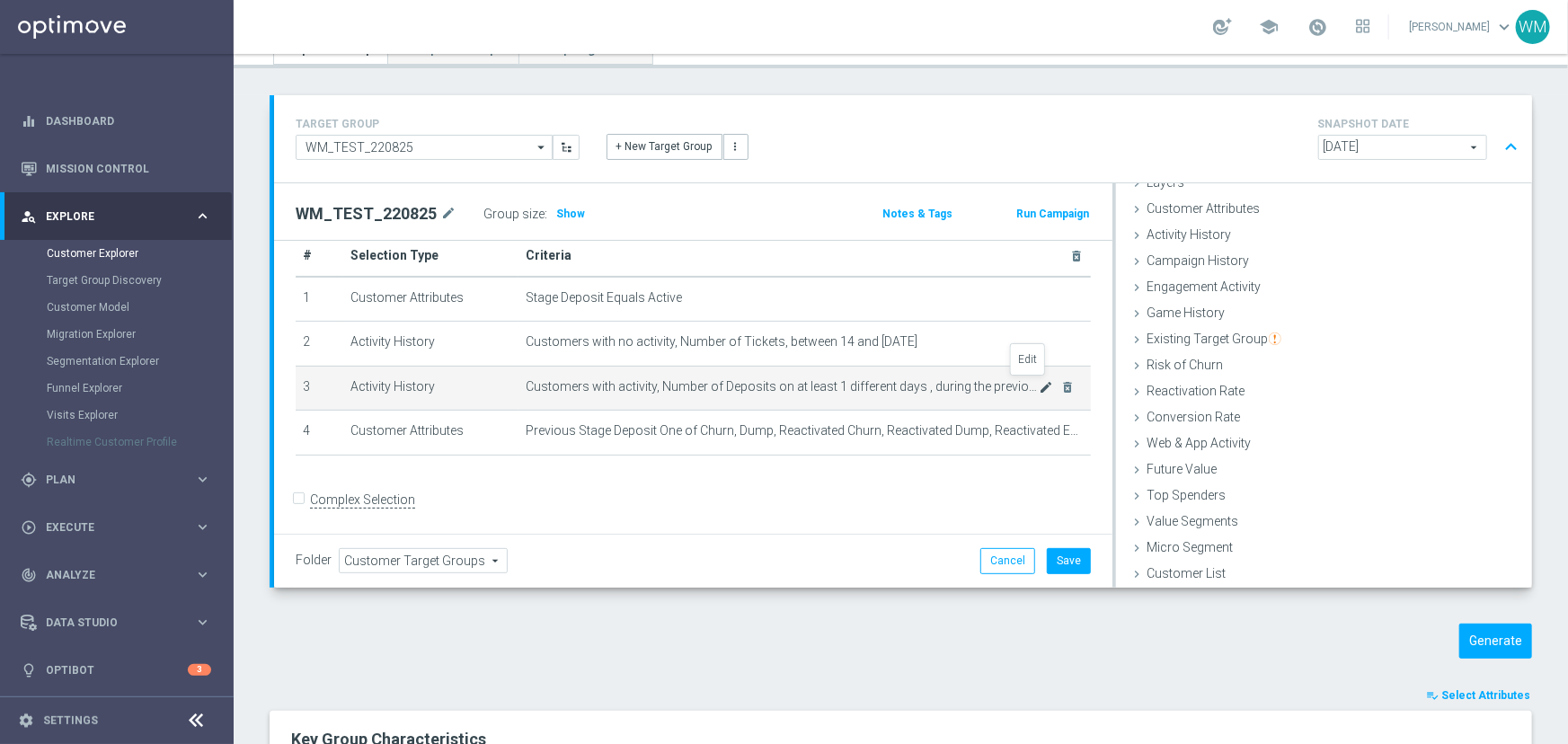
click at [1039, 382] on icon "mode_edit" at bounding box center [1047, 388] width 15 height 15
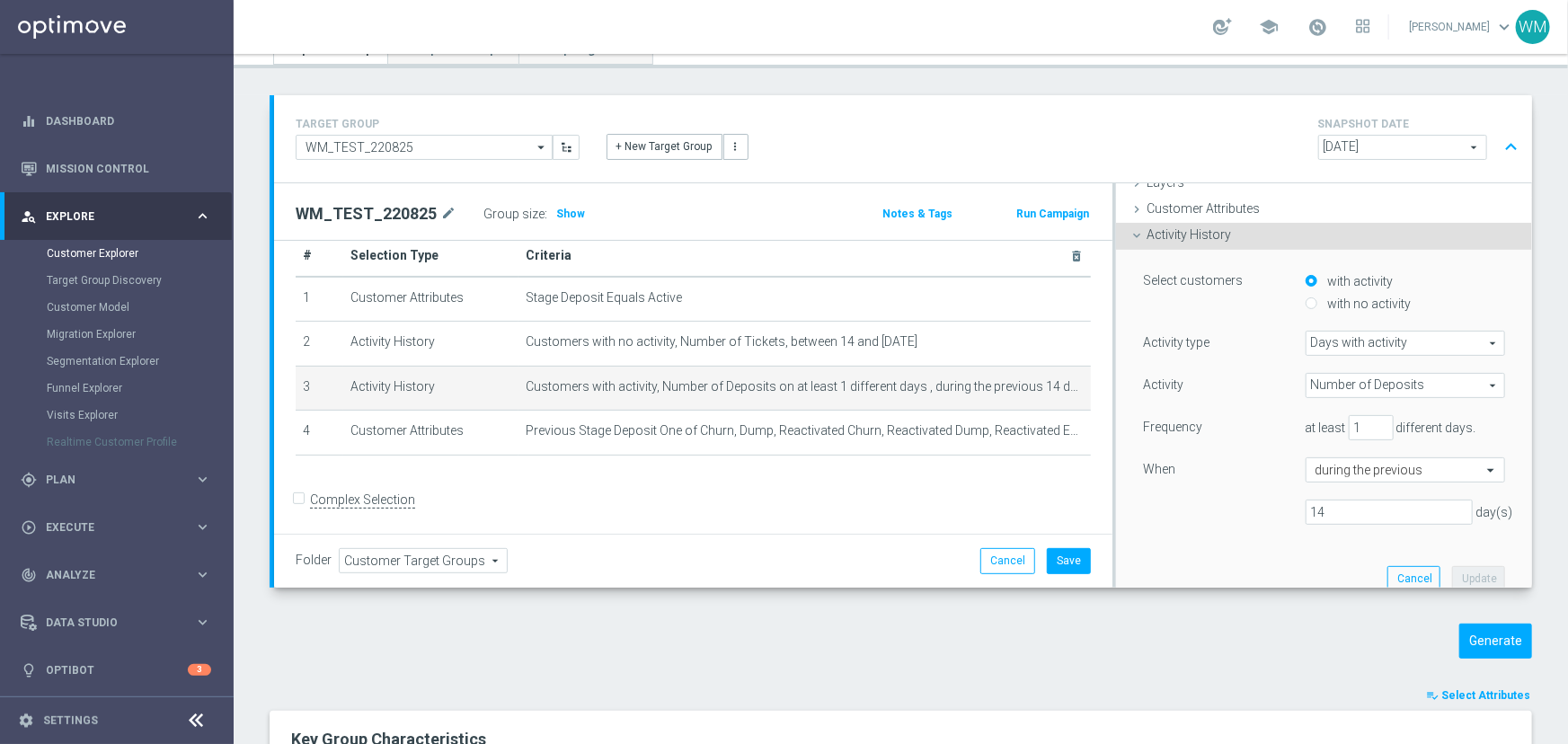
scroll to position [75, 0]
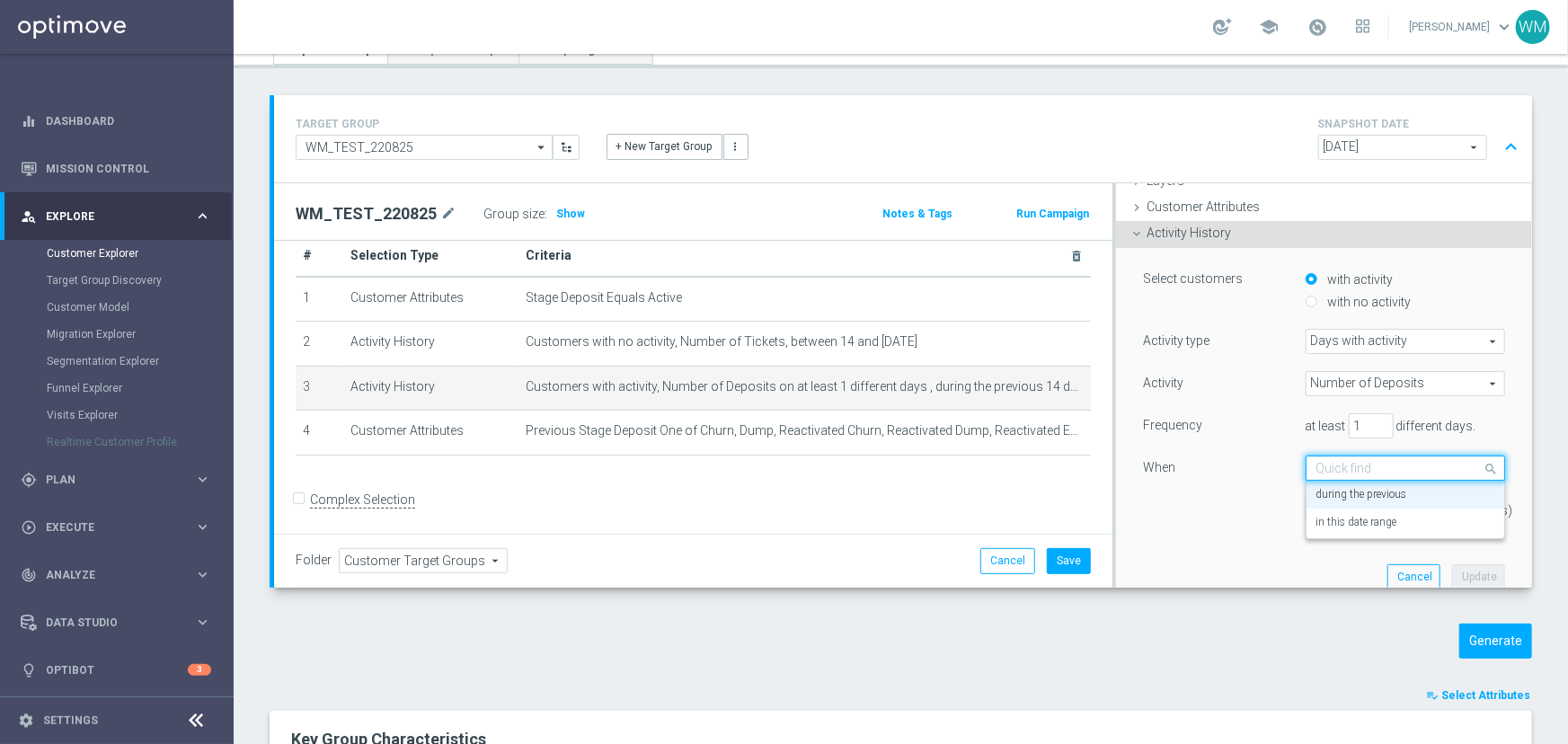
click at [1353, 462] on input "text" at bounding box center [1387, 470] width 144 height 16
click at [1353, 530] on div "in this date range" at bounding box center [1405, 523] width 180 height 29
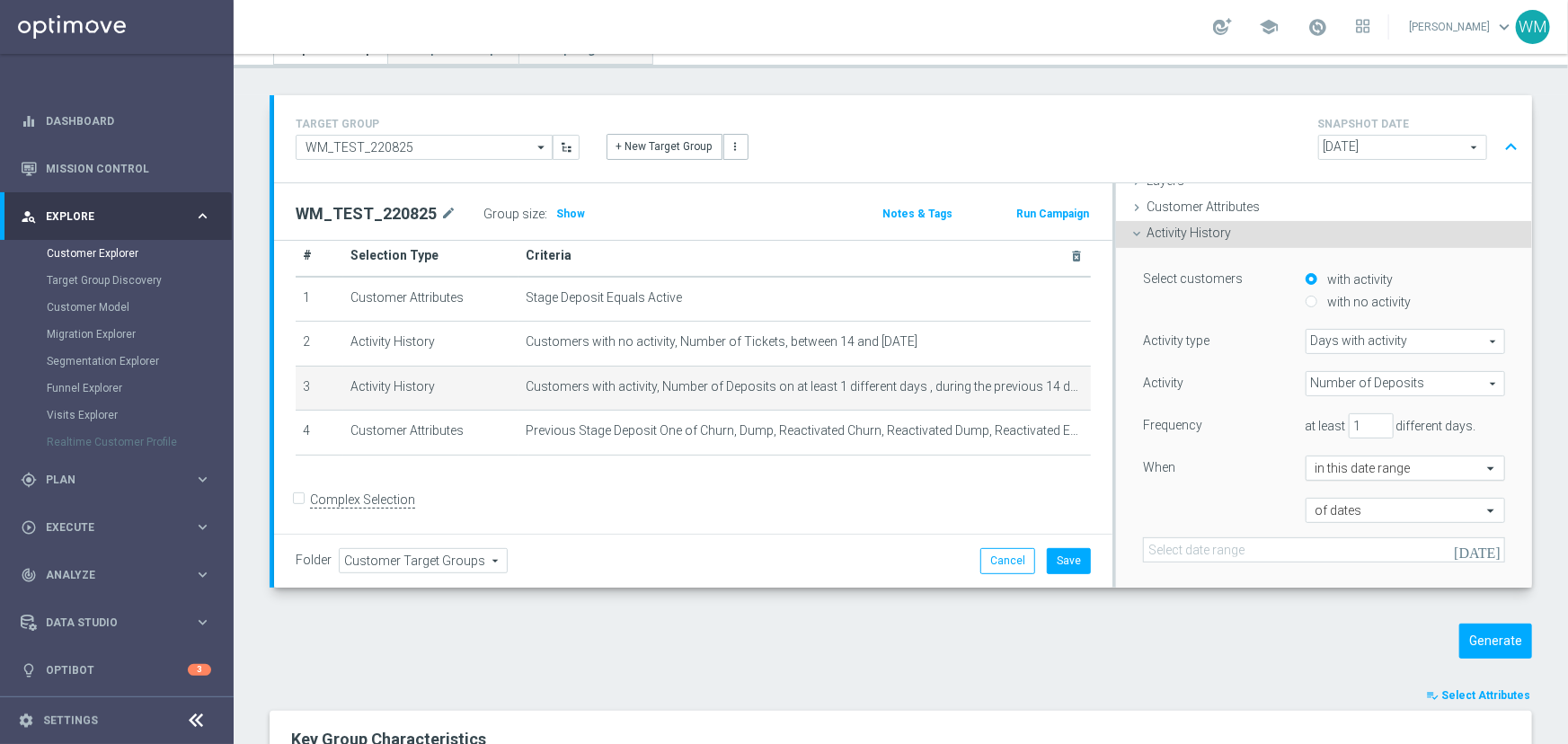
click at [1349, 465] on input "text" at bounding box center [1387, 470] width 144 height 16
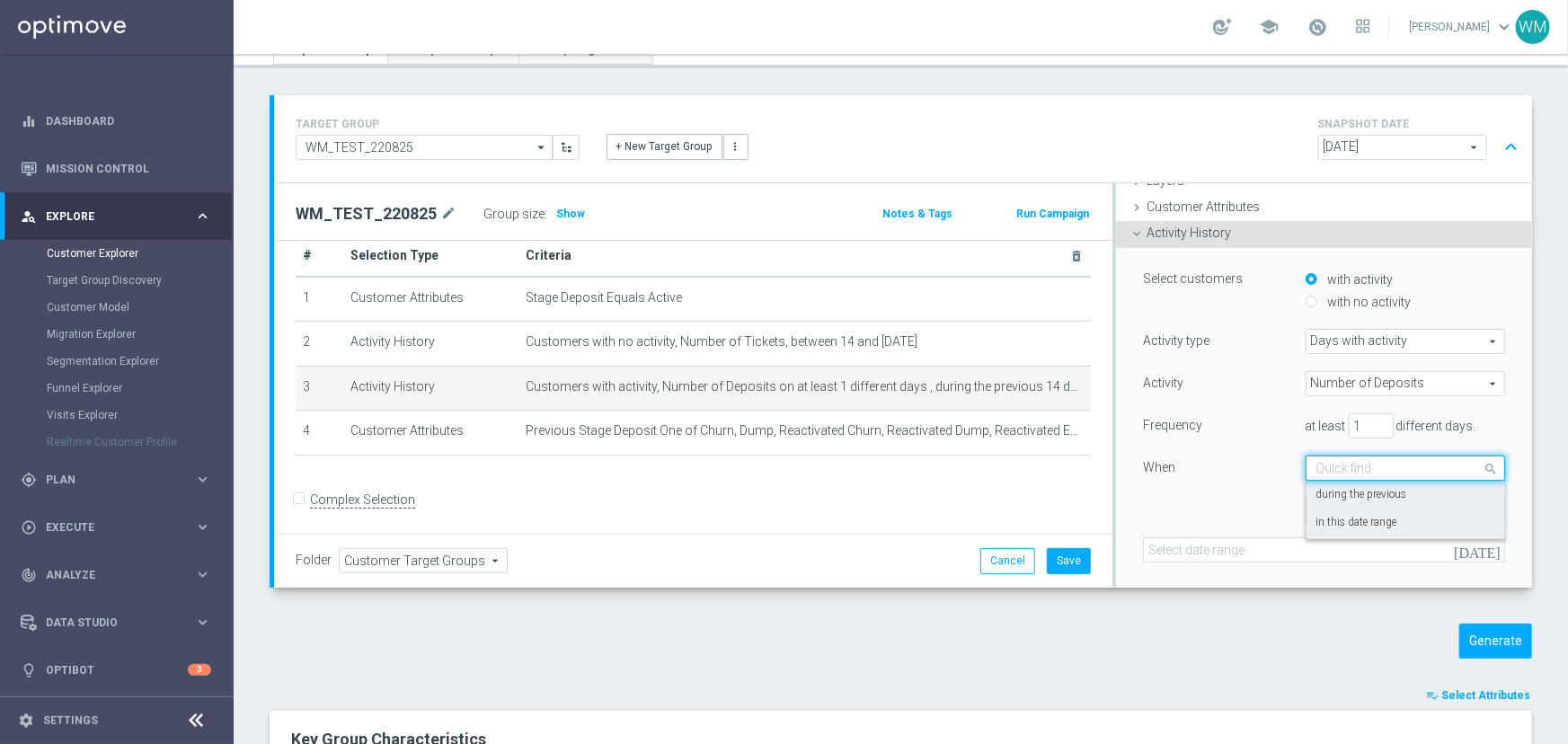
click at [1346, 494] on label "during the previous" at bounding box center [1361, 495] width 91 height 15
click at [1342, 473] on input "text" at bounding box center [1387, 470] width 144 height 16
click at [1338, 516] on label "in this date range" at bounding box center [1356, 523] width 81 height 15
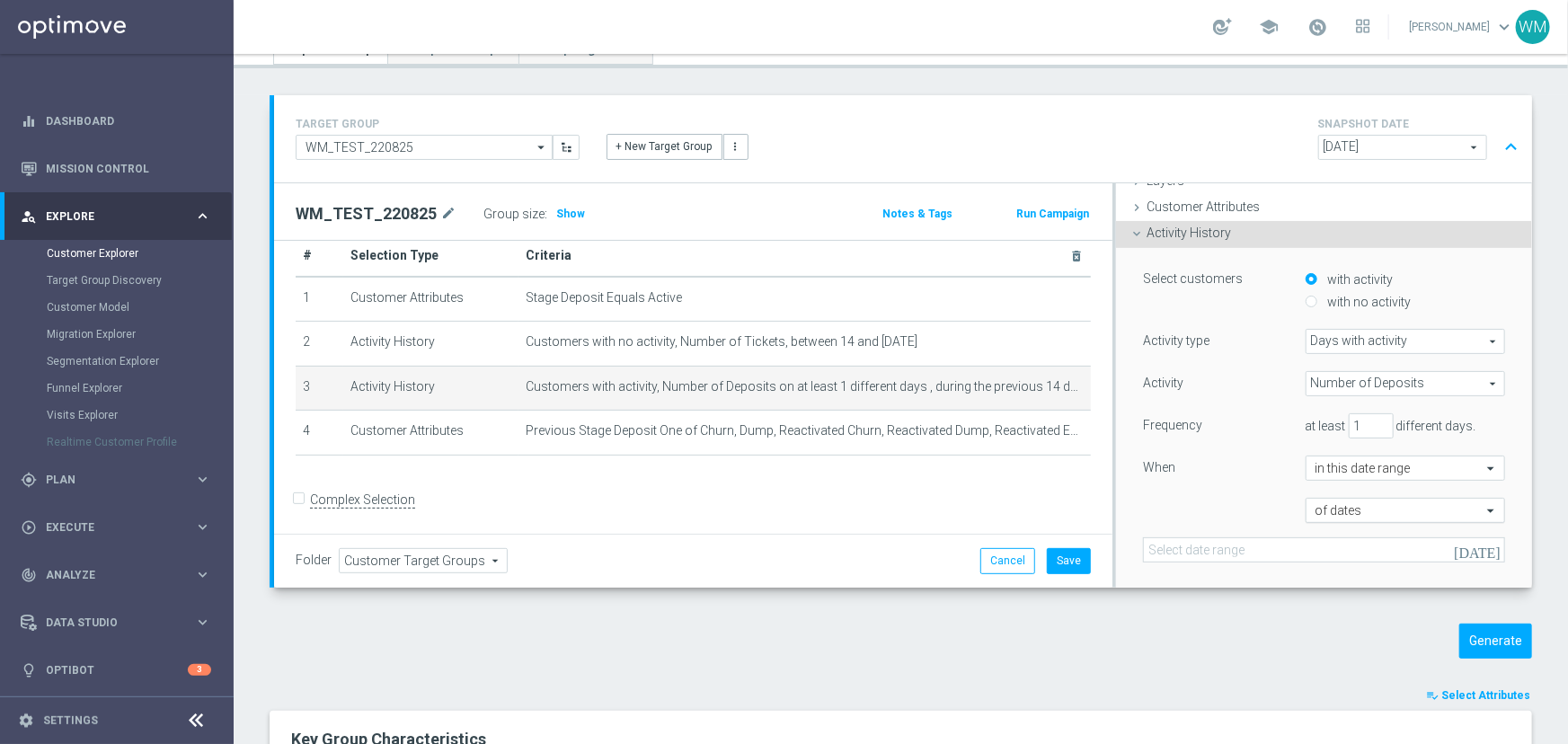
click at [1332, 504] on input "text" at bounding box center [1387, 512] width 144 height 16
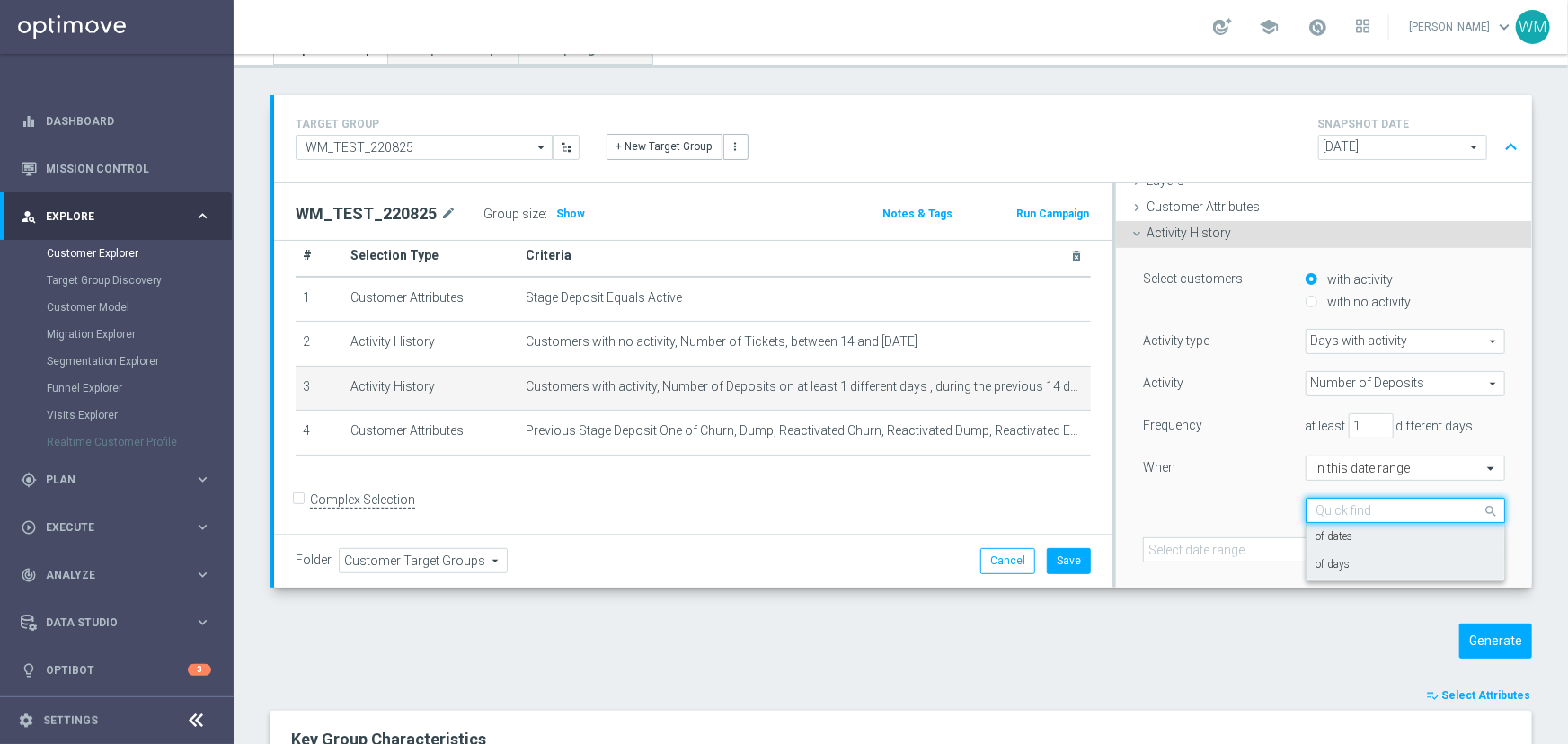
click at [1336, 561] on div "of days" at bounding box center [1405, 565] width 180 height 29
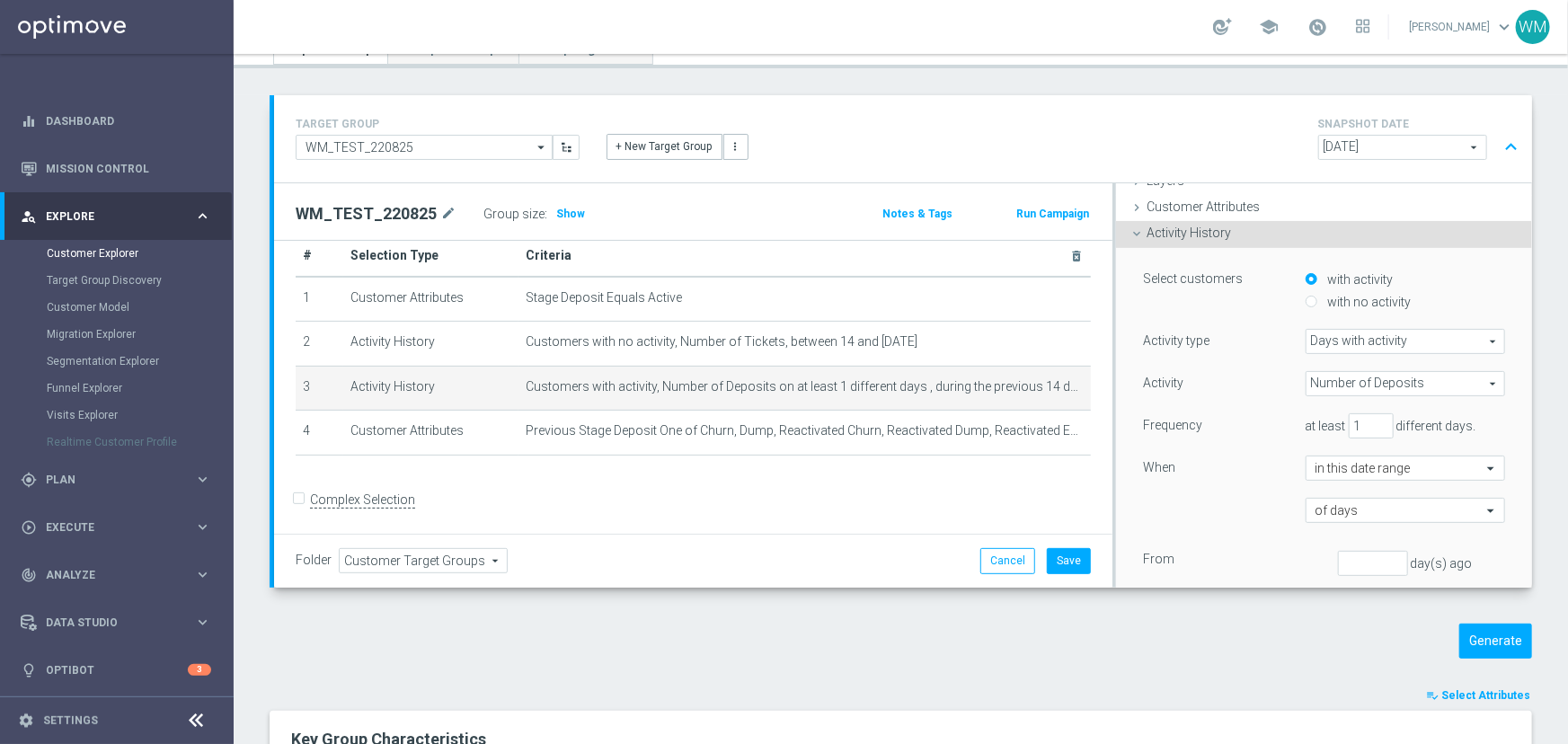
scroll to position [156, 0]
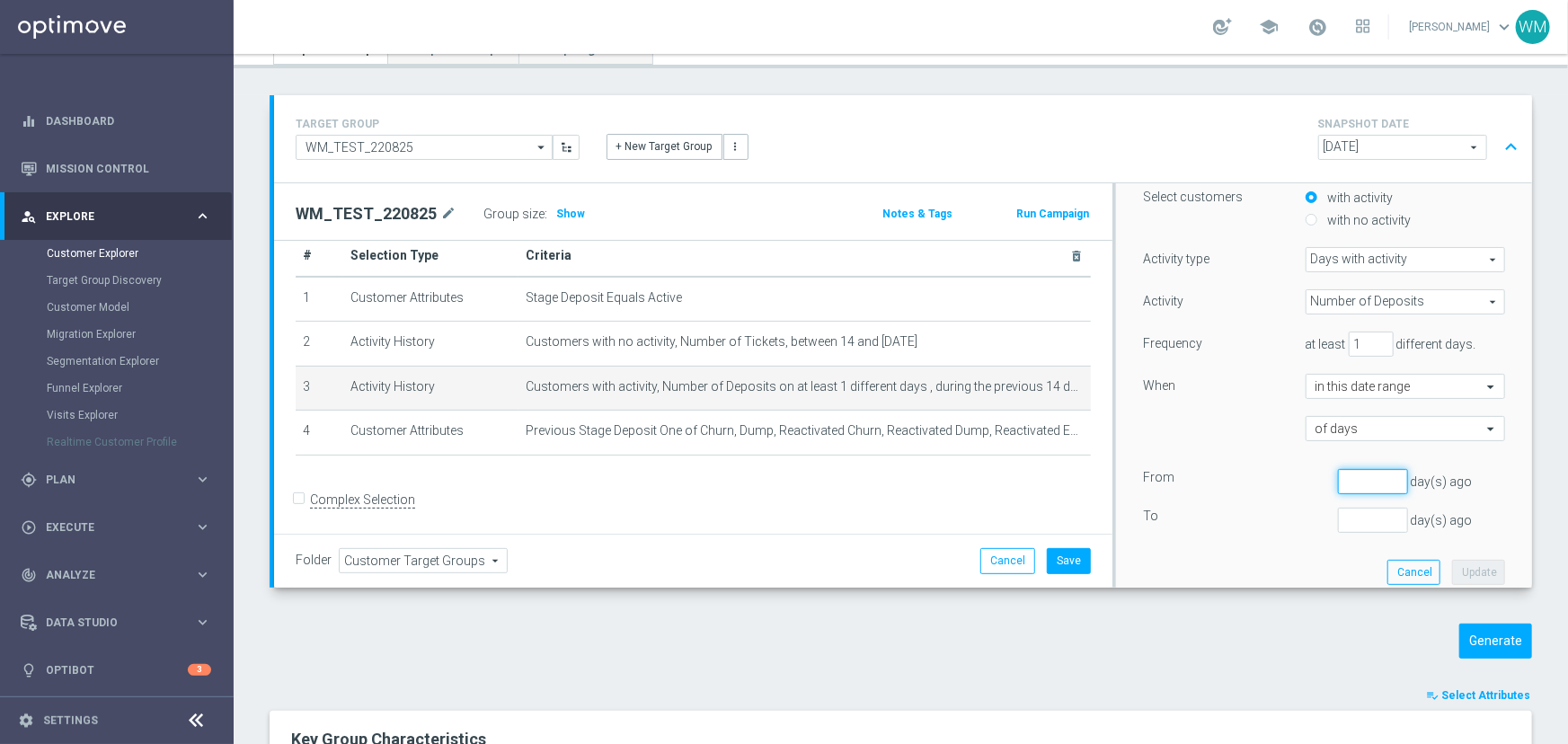
click at [1347, 472] on input "number" at bounding box center [1372, 481] width 70 height 26
type input "14"
click at [1338, 533] on div "Select customers with activity with no activity Activity type Days with activit…" at bounding box center [1324, 382] width 389 height 432
click at [1341, 522] on input "number" at bounding box center [1372, 521] width 70 height 26
type input "2"
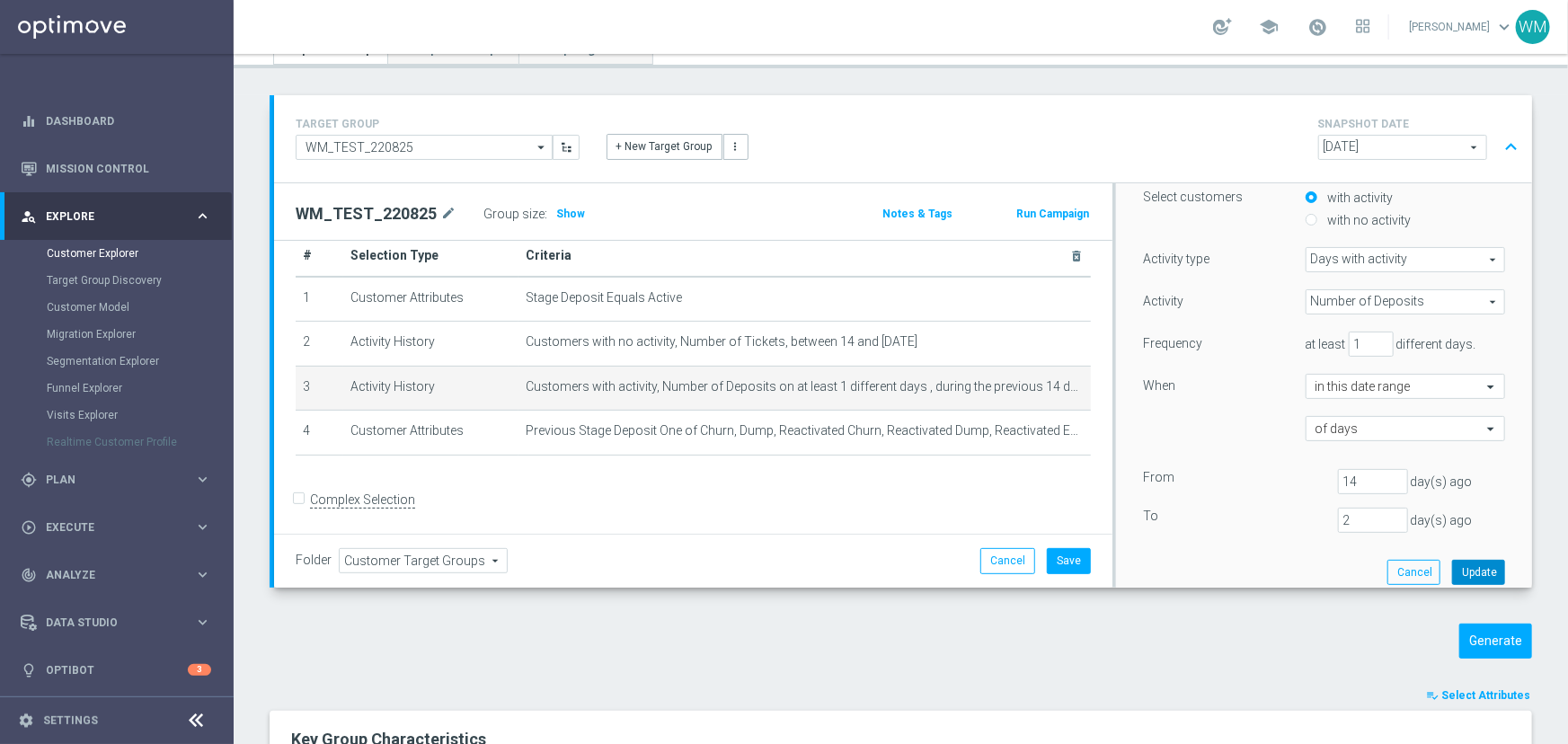
click at [1454, 568] on button "Update" at bounding box center [1478, 573] width 53 height 26
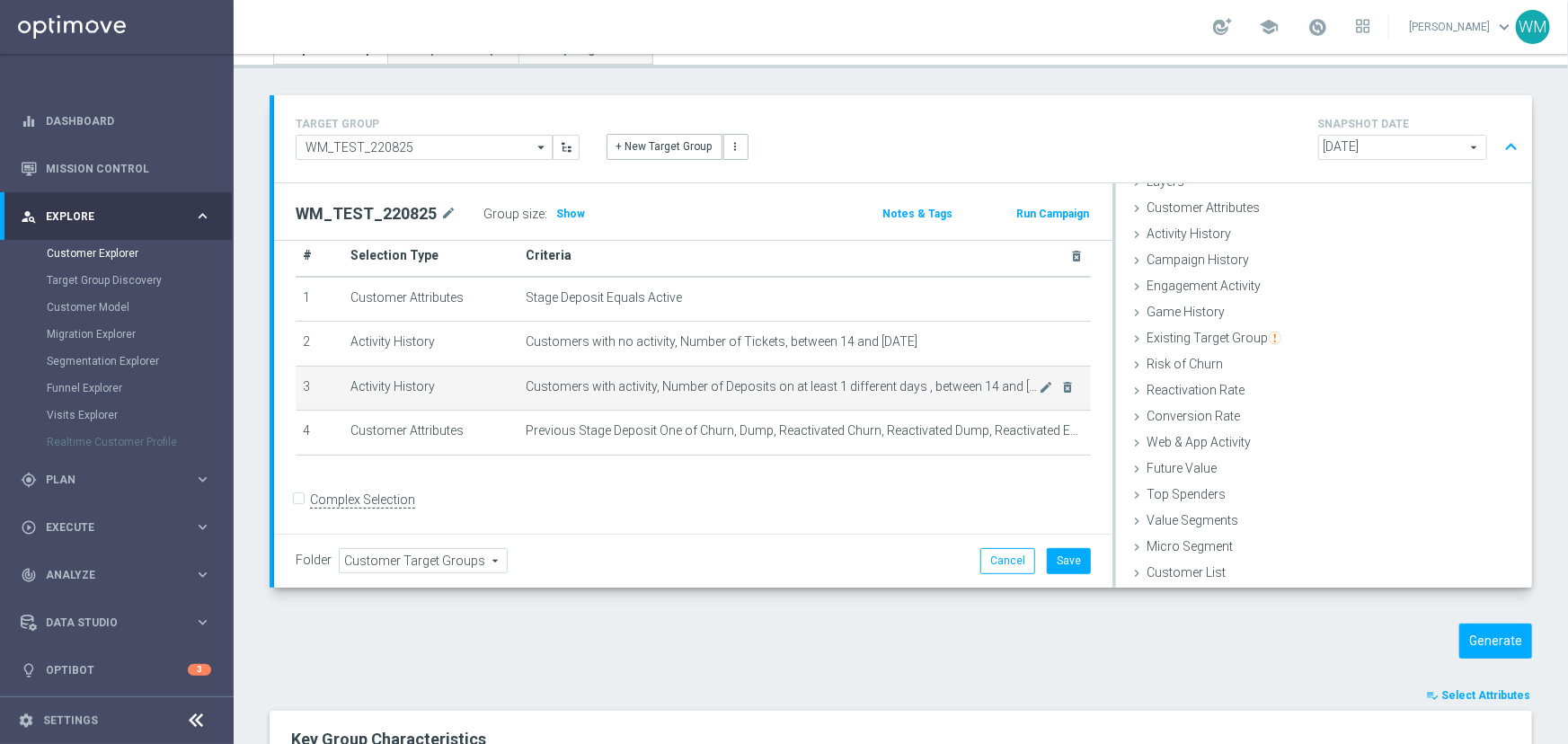
scroll to position [73, 0]
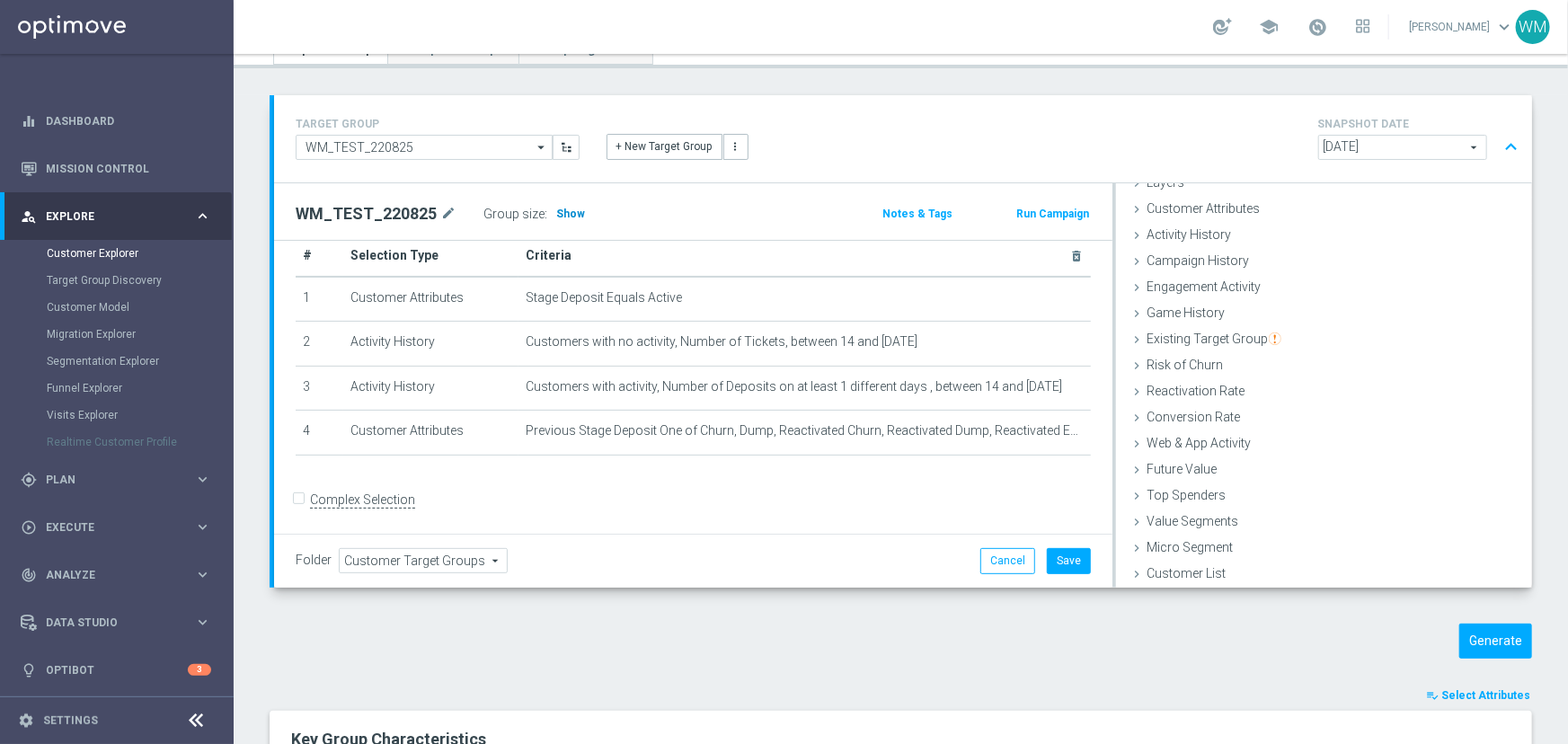
click at [563, 215] on span "Show" at bounding box center [571, 214] width 29 height 13
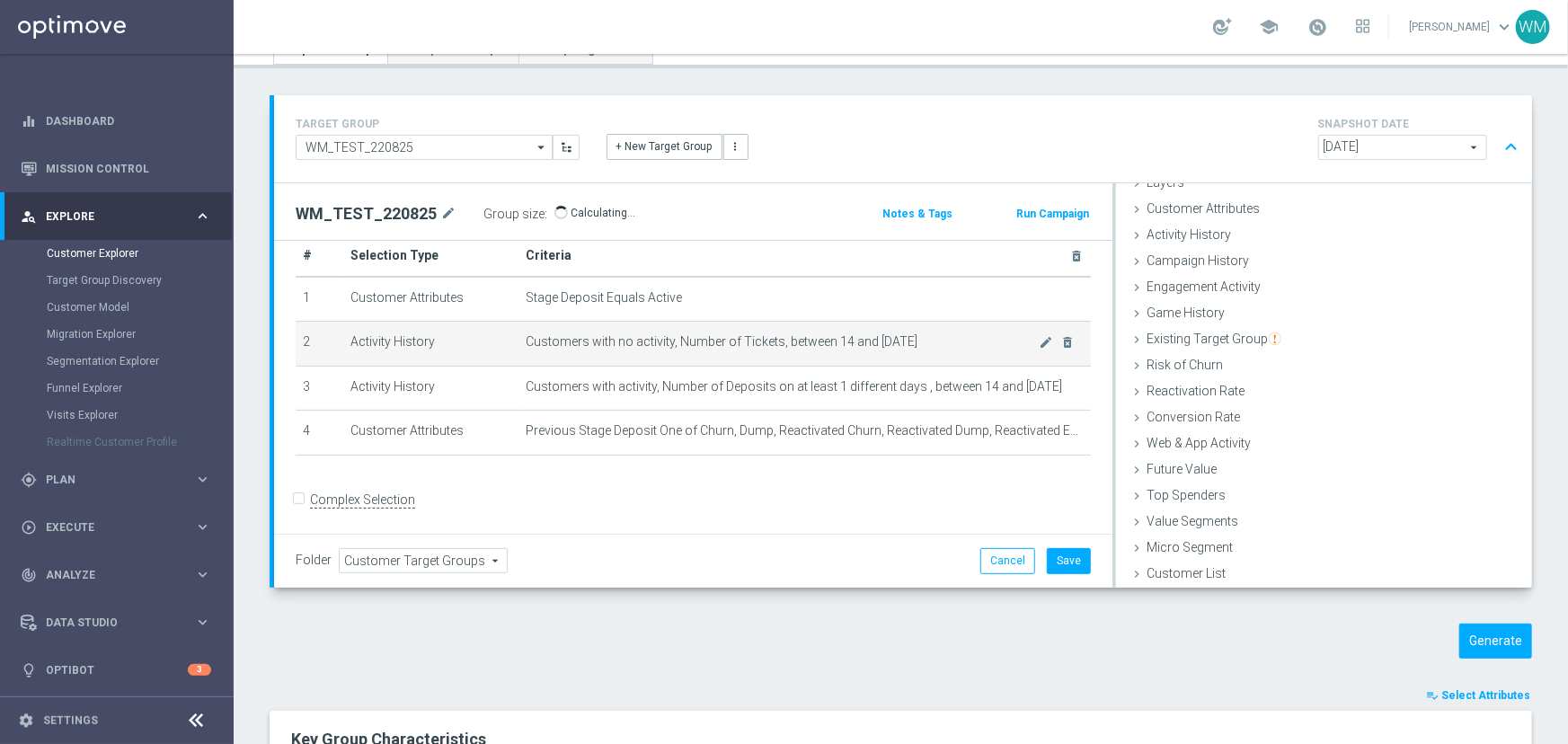
click at [658, 362] on td "Customers with no activity, Number of Tickets, between 14 and [DATE] mode_edit …" at bounding box center [805, 344] width 573 height 45
drag, startPoint x: 654, startPoint y: 359, endPoint x: 652, endPoint y: 350, distance: 9.2
click at [652, 350] on td "Customers with no activity, Number of Tickets, between 14 and [DATE] mode_edit …" at bounding box center [805, 344] width 573 height 45
click at [649, 349] on td "Customers with no activity, Number of Tickets, between 14 and [DATE] mode_edit …" at bounding box center [805, 344] width 573 height 45
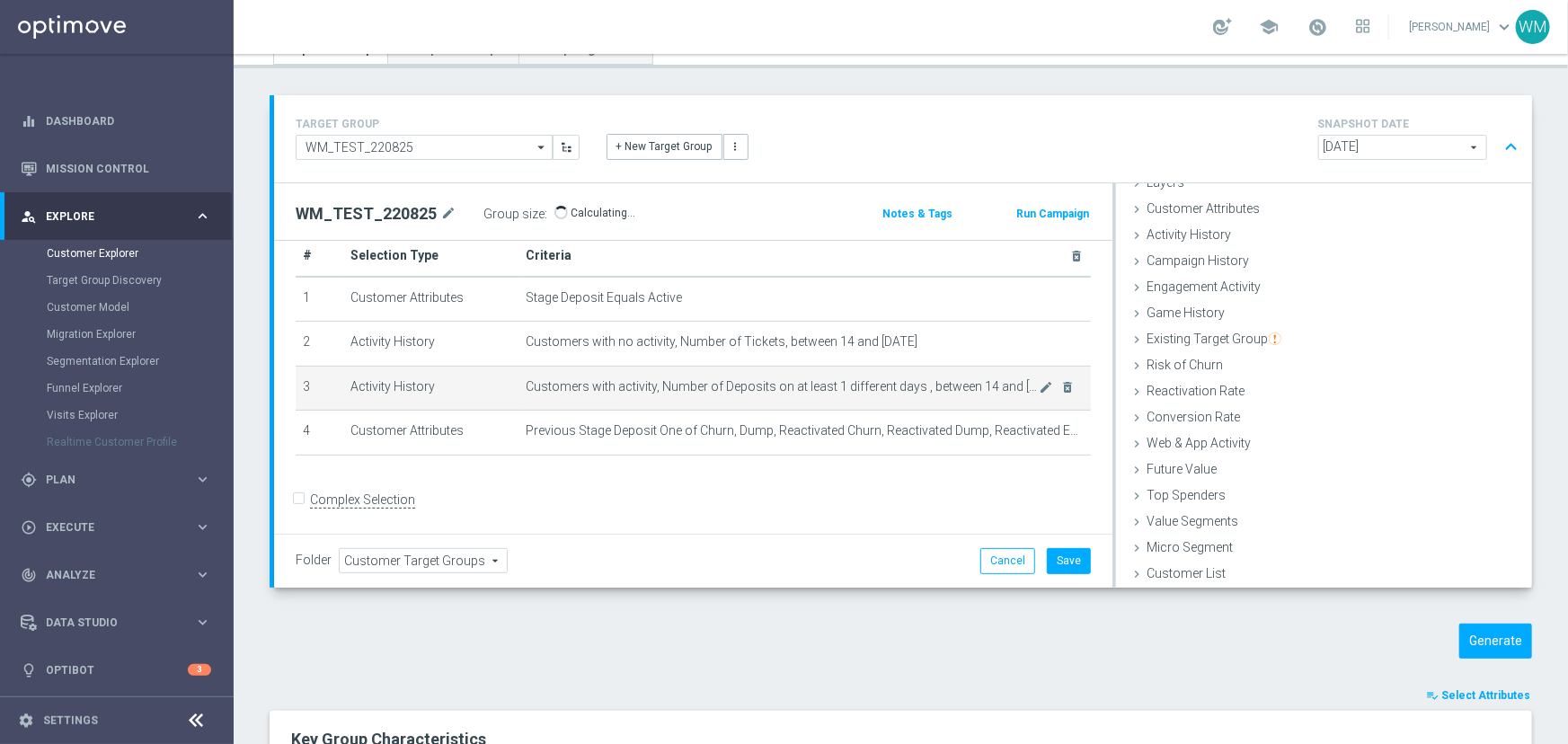
drag, startPoint x: 608, startPoint y: 336, endPoint x: 891, endPoint y: 397, distance: 289.5
click at [891, 397] on tbody "1 Customer Attributes Stage Deposit Equals Active mode_edit delete_forever 2 Ac…" at bounding box center [693, 367] width 795 height 179
click at [891, 397] on td "Customers with activity, Number of Deposits on at least 1 different days , betw…" at bounding box center [805, 388] width 573 height 45
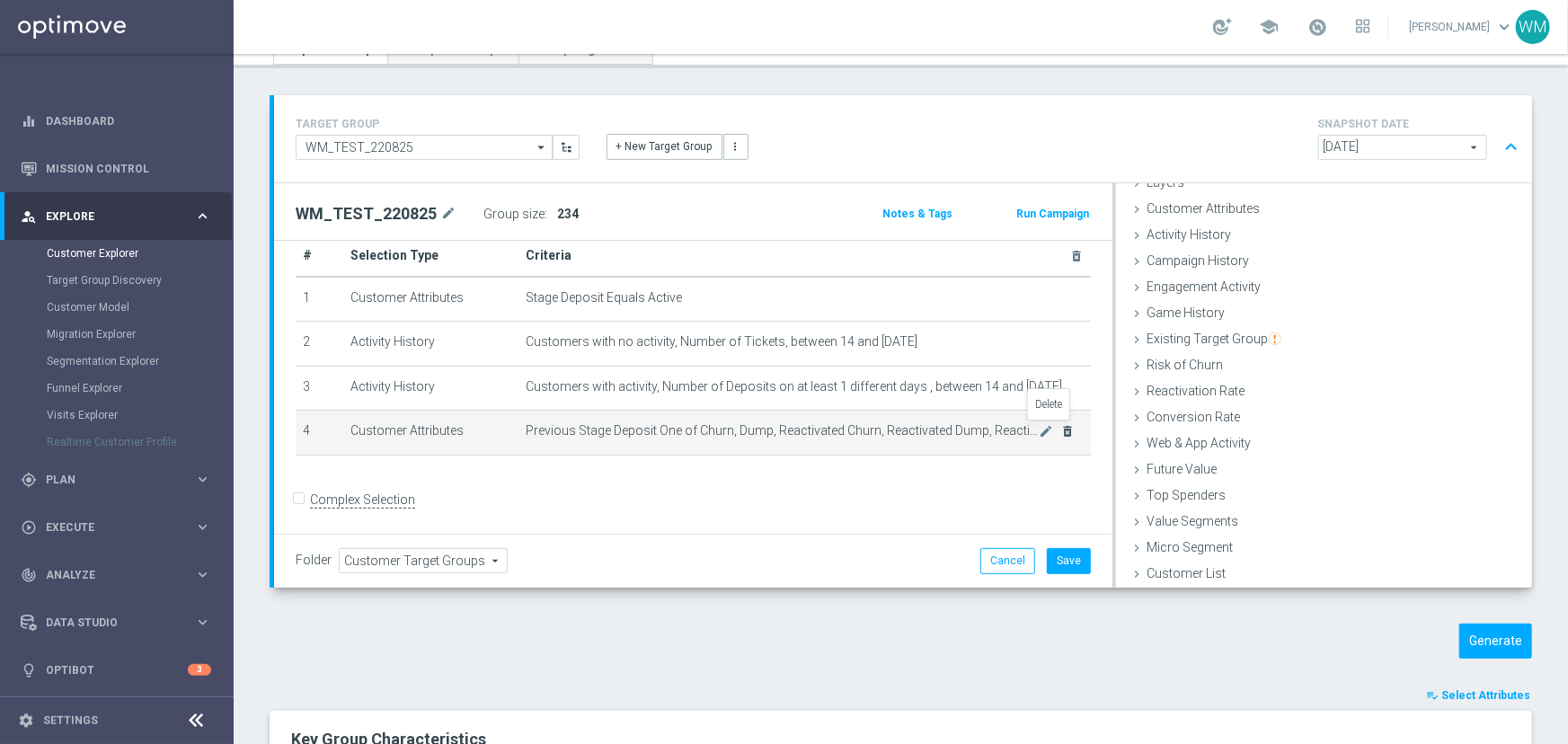
click at [1061, 434] on icon "delete_forever" at bounding box center [1068, 431] width 15 height 15
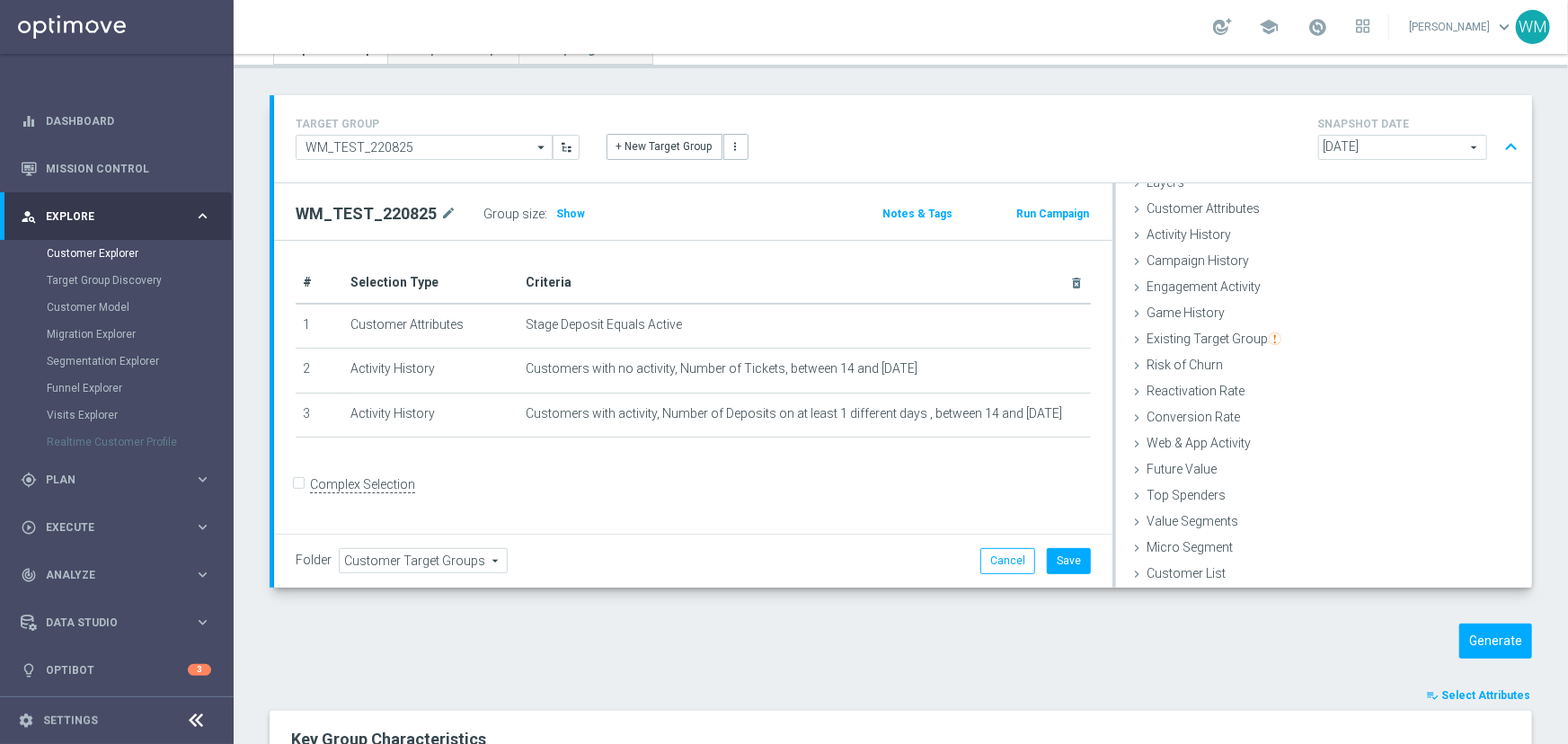
scroll to position [0, 0]
click at [570, 221] on h3 "Show" at bounding box center [570, 214] width 32 height 20
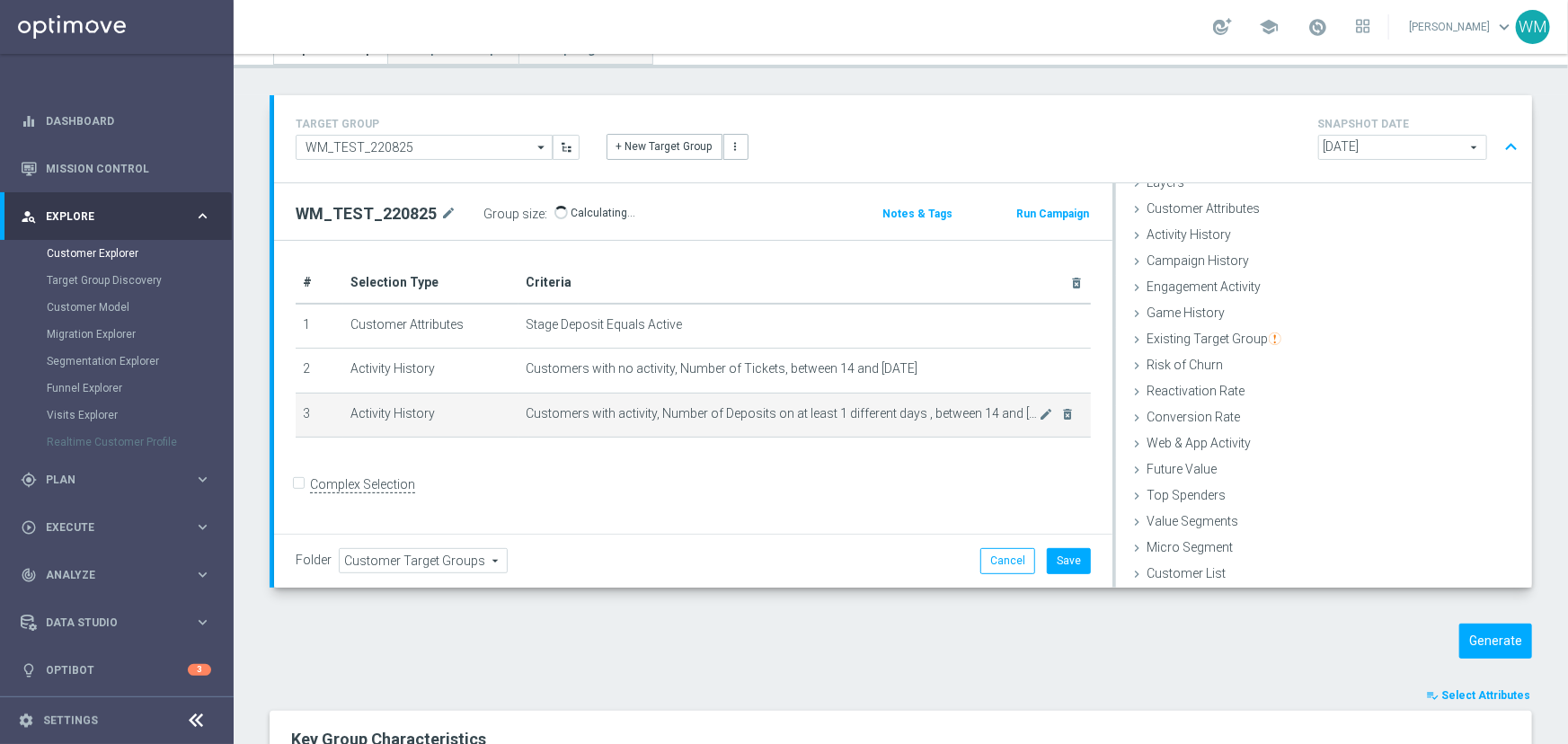
click at [624, 397] on td "Customers with activity, Number of Deposits on at least 1 different days , betw…" at bounding box center [805, 415] width 573 height 45
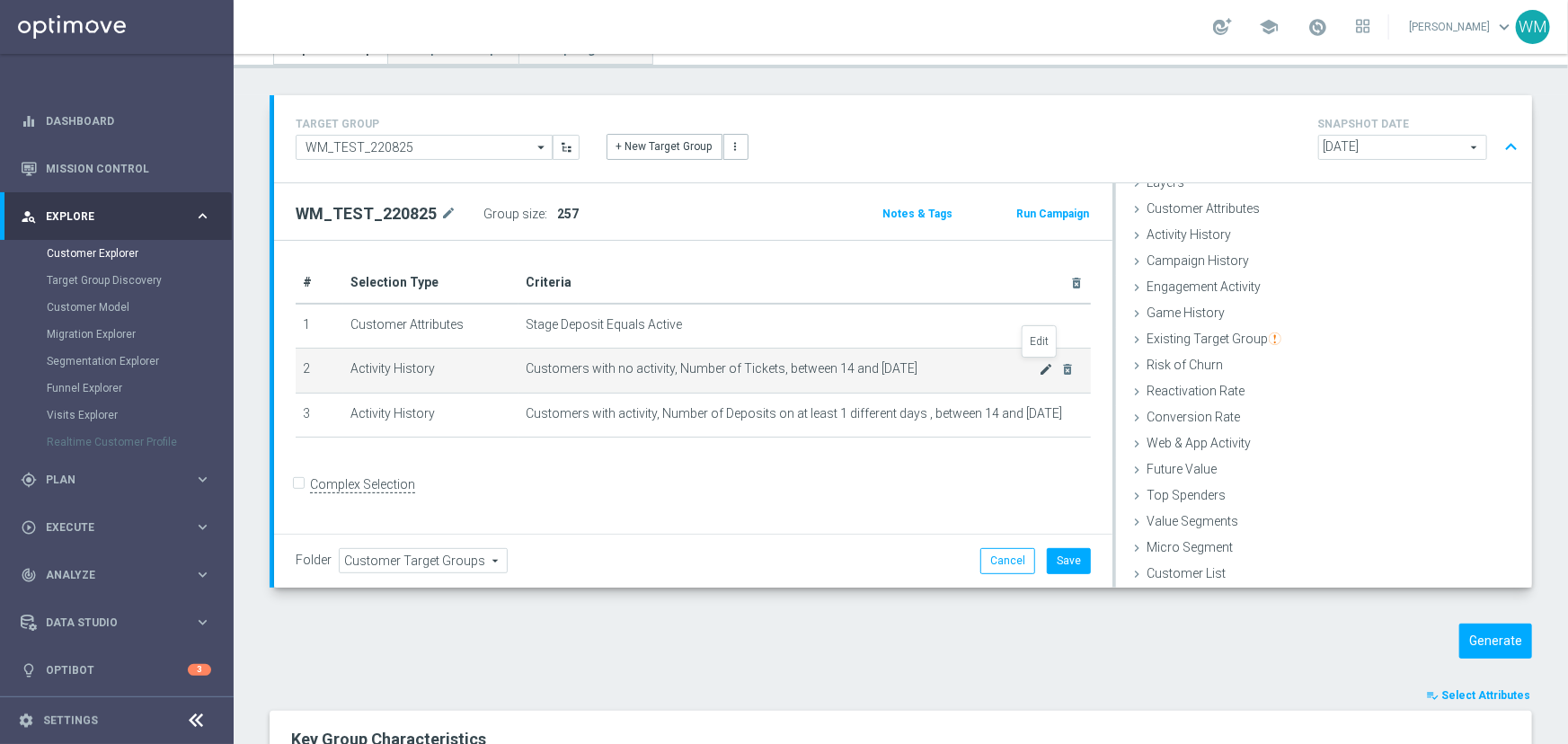
click at [1041, 369] on icon "mode_edit" at bounding box center [1047, 369] width 15 height 15
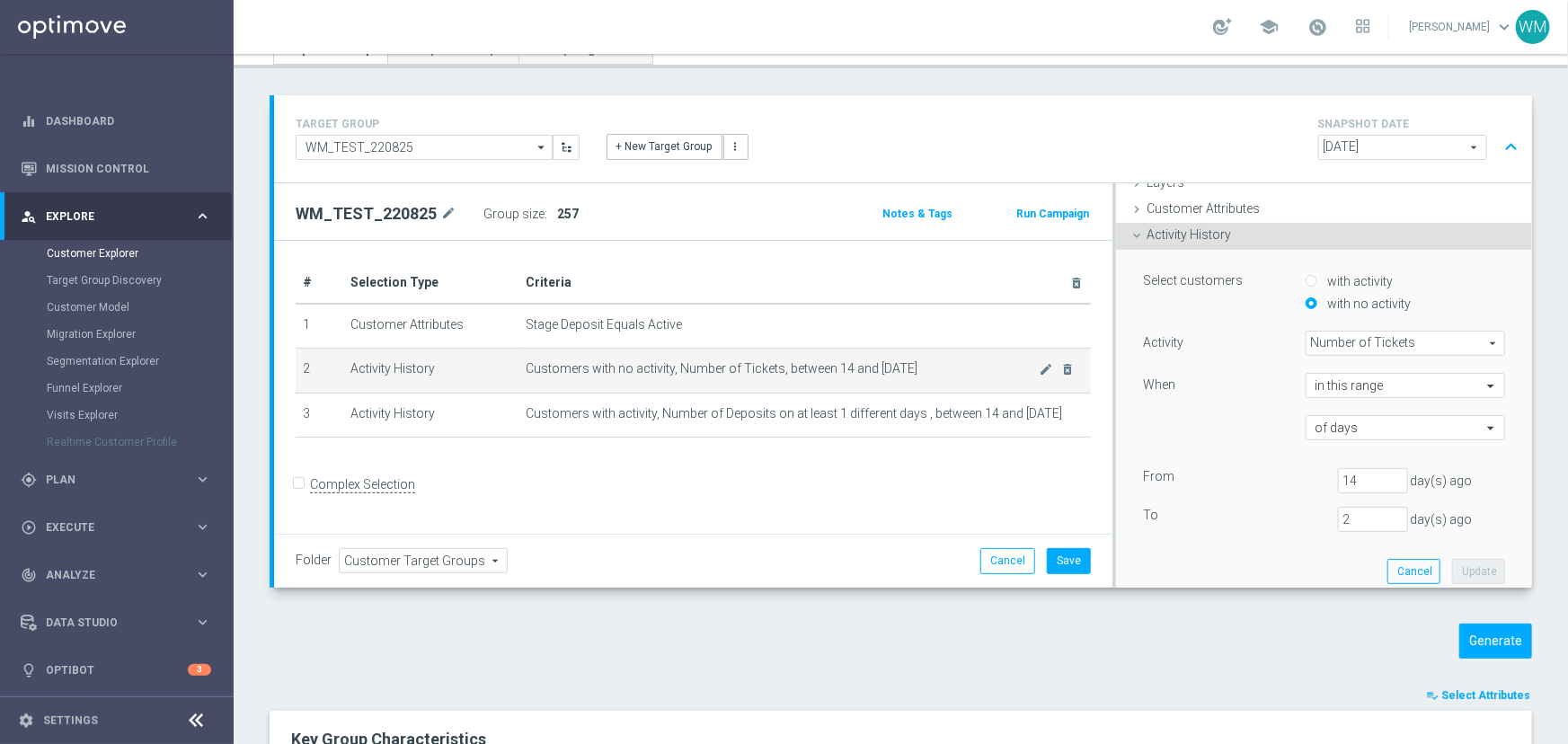
scroll to position [75, 0]
click at [1357, 475] on input "14" at bounding box center [1372, 479] width 70 height 26
type input "15"
drag, startPoint x: 1348, startPoint y: 509, endPoint x: 1191, endPoint y: 512, distance: 157.0
click at [1192, 512] on div "To [DATE]" at bounding box center [1324, 518] width 389 height 26
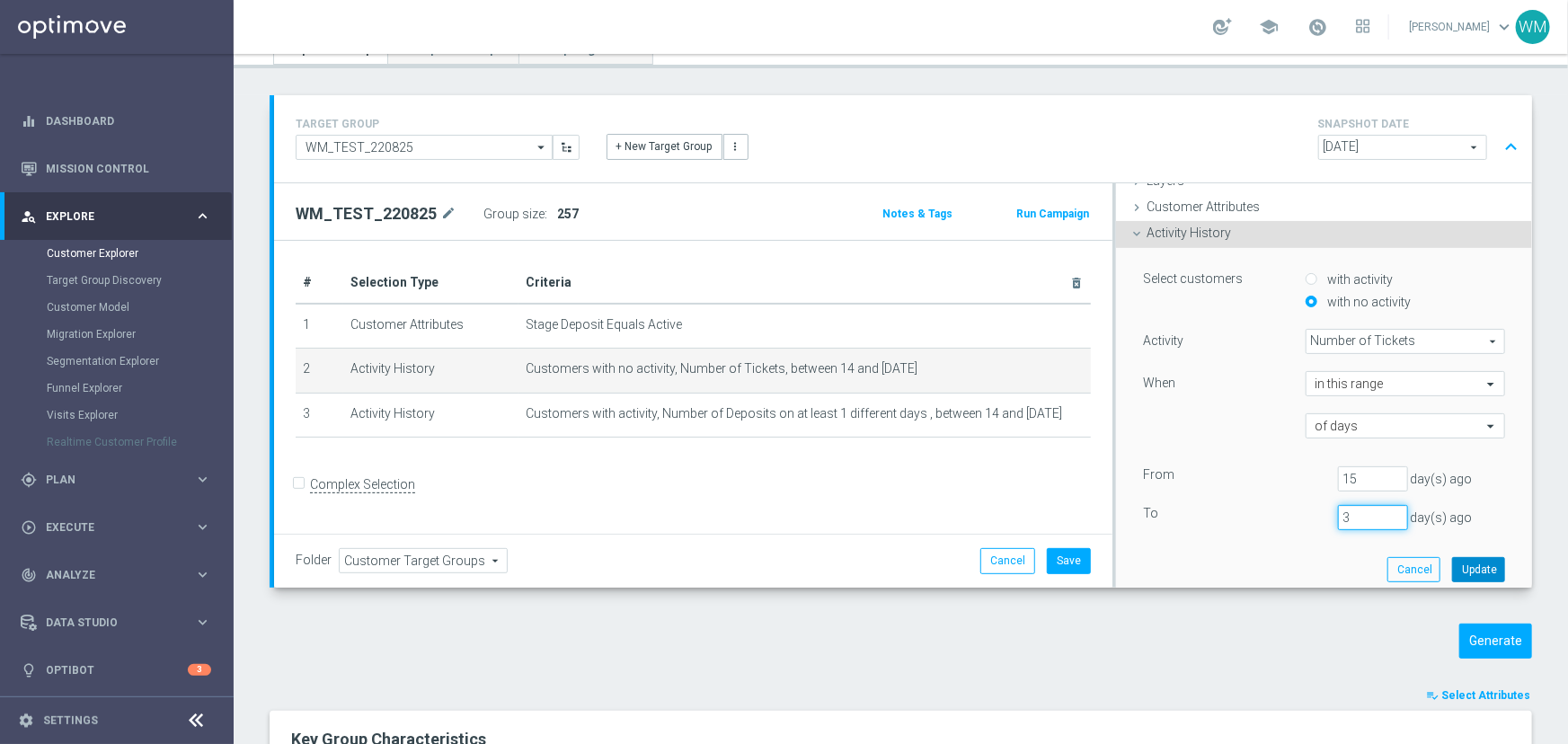
type input "3"
click at [1470, 564] on button "Update" at bounding box center [1478, 570] width 53 height 26
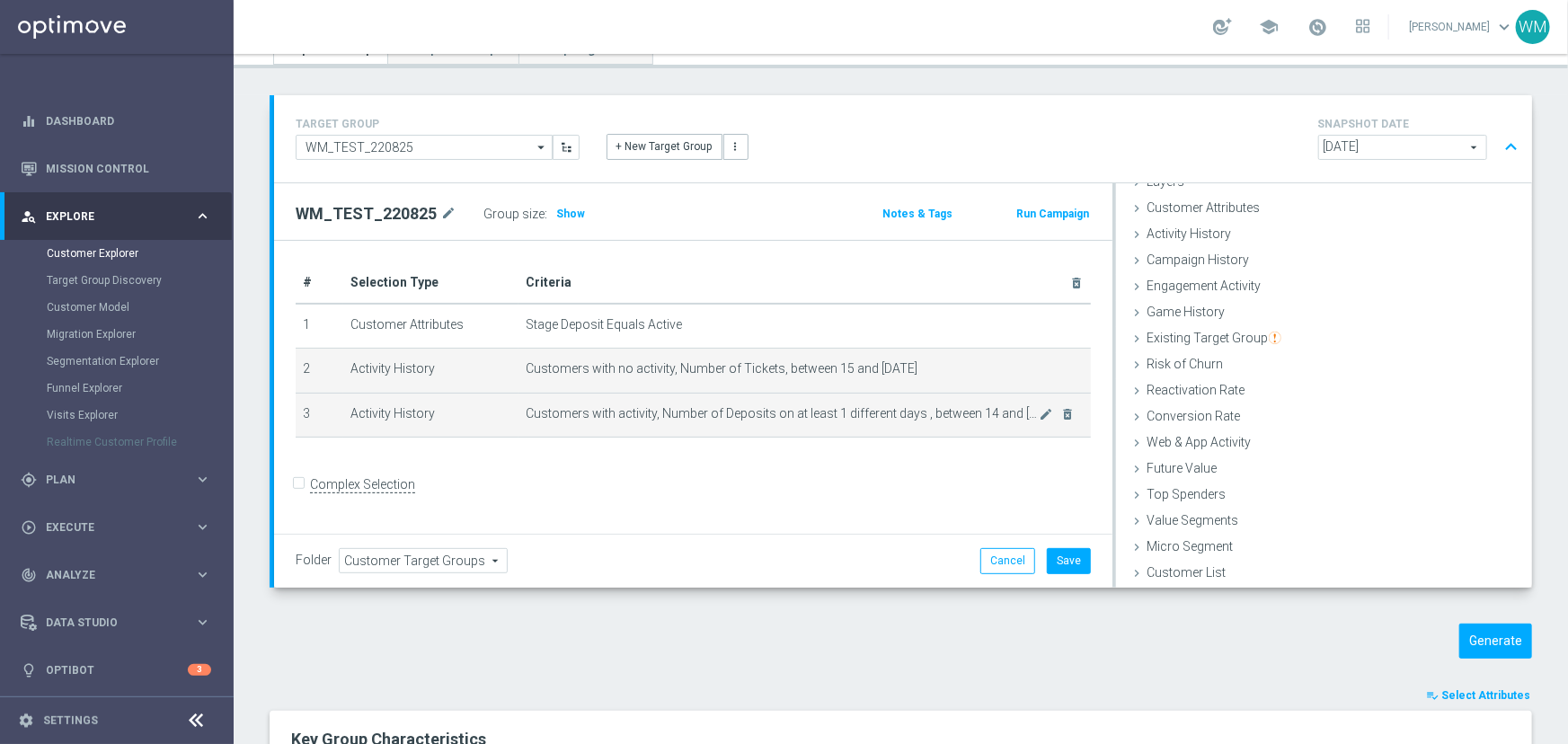
scroll to position [73, 0]
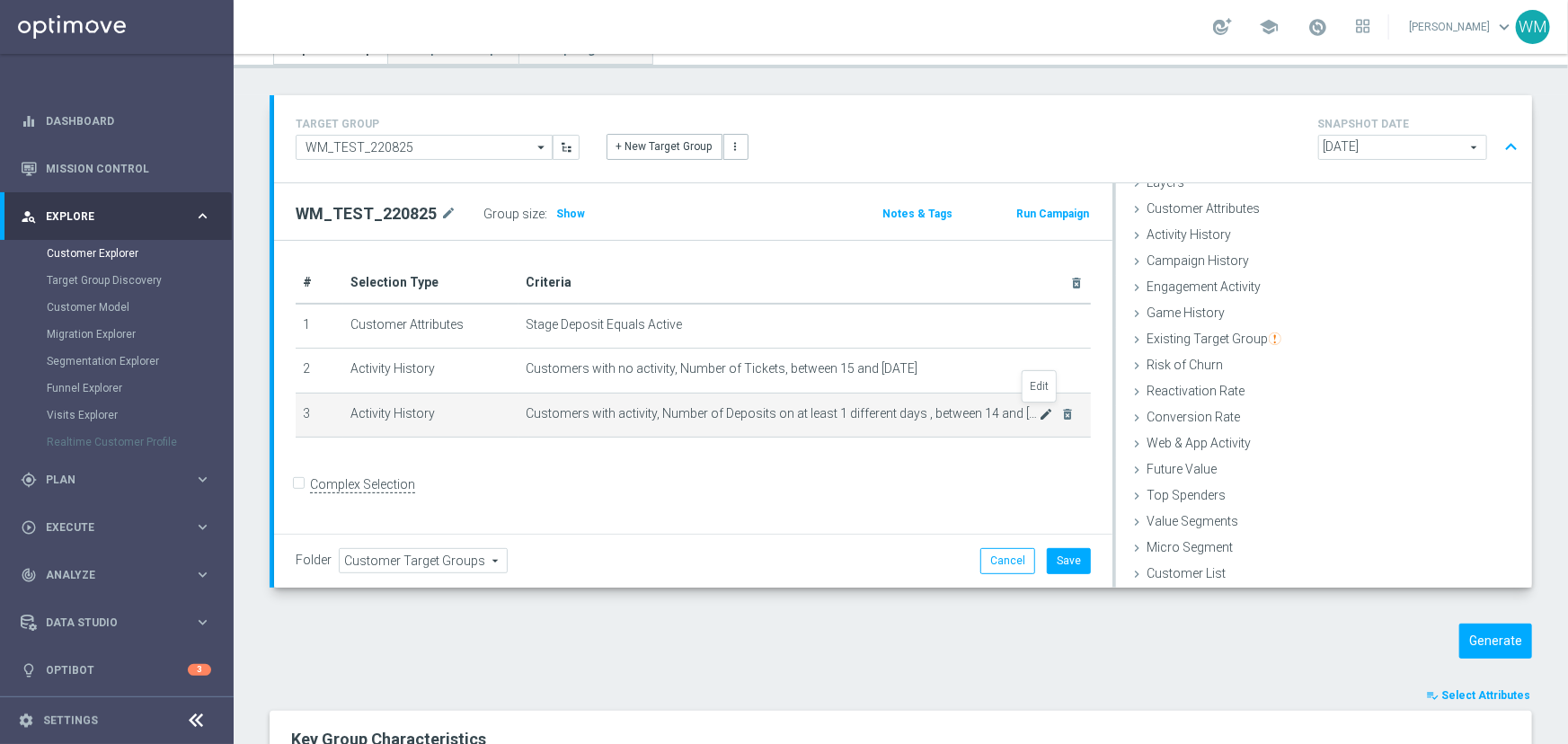
click at [1039, 408] on icon "mode_edit" at bounding box center [1047, 414] width 15 height 15
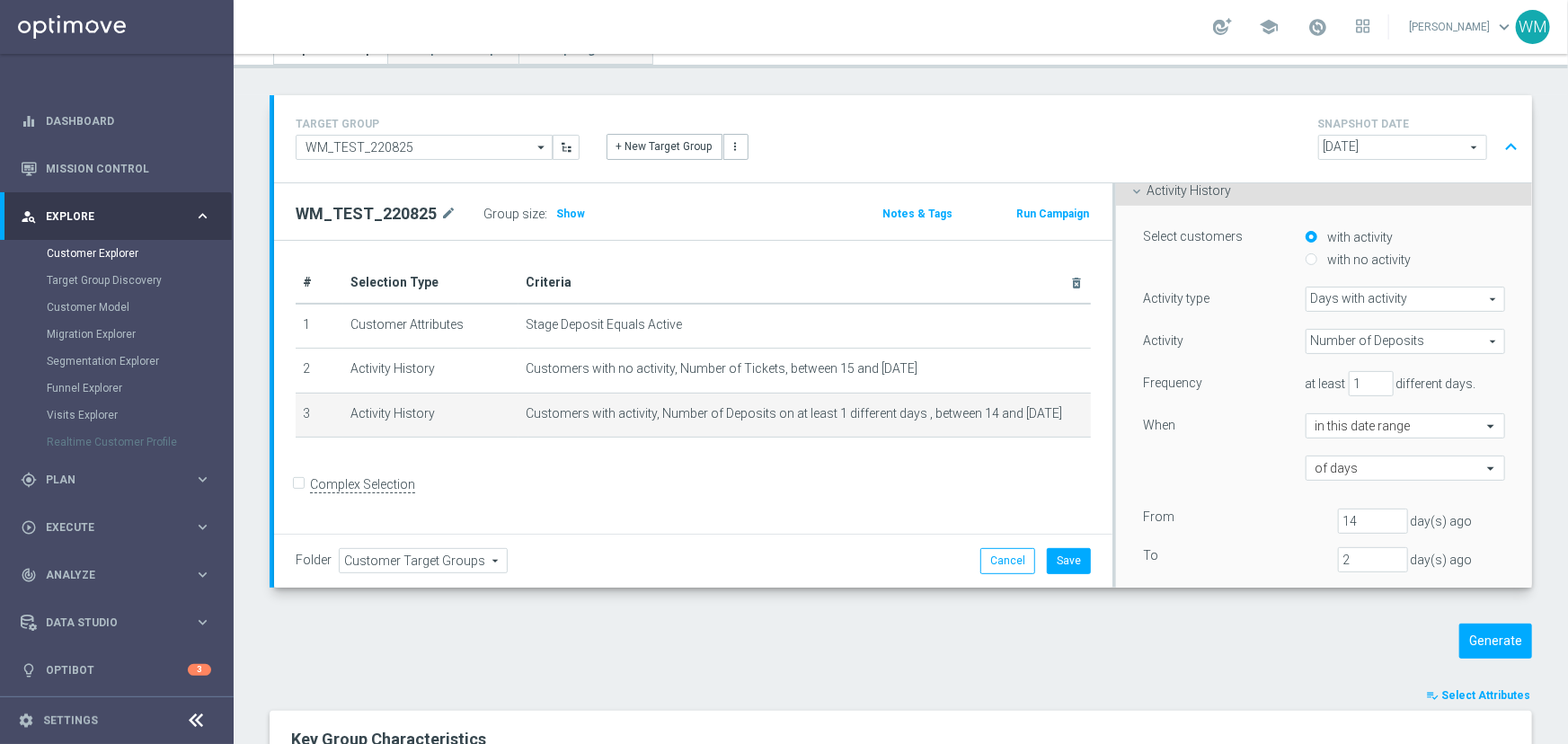
scroll to position [156, 0]
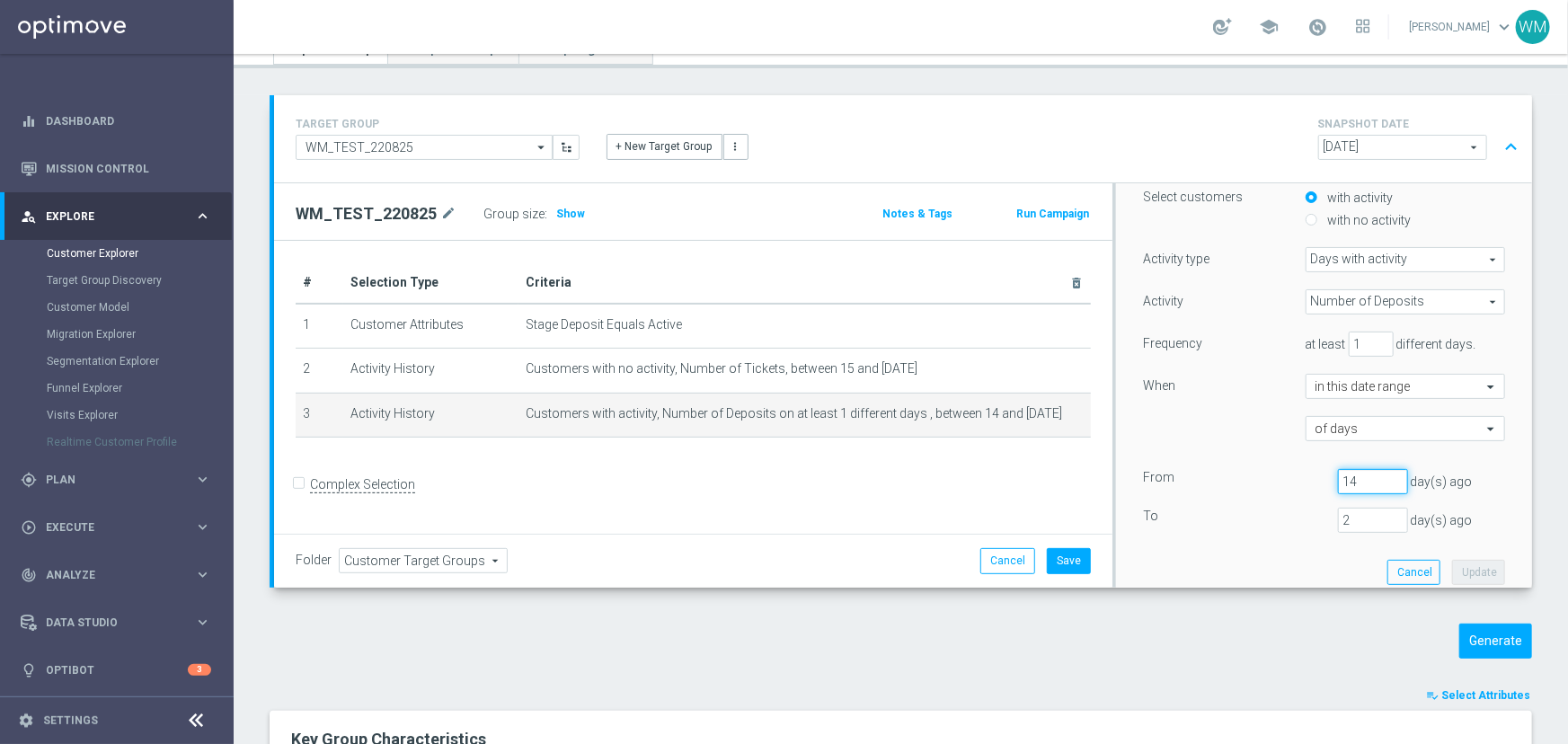
click at [1351, 485] on input "14" at bounding box center [1372, 481] width 70 height 26
type input "15"
drag, startPoint x: 1363, startPoint y: 523, endPoint x: 1222, endPoint y: 521, distance: 141.0
click at [1222, 521] on div "To [DATE]" at bounding box center [1324, 521] width 389 height 26
type input "3"
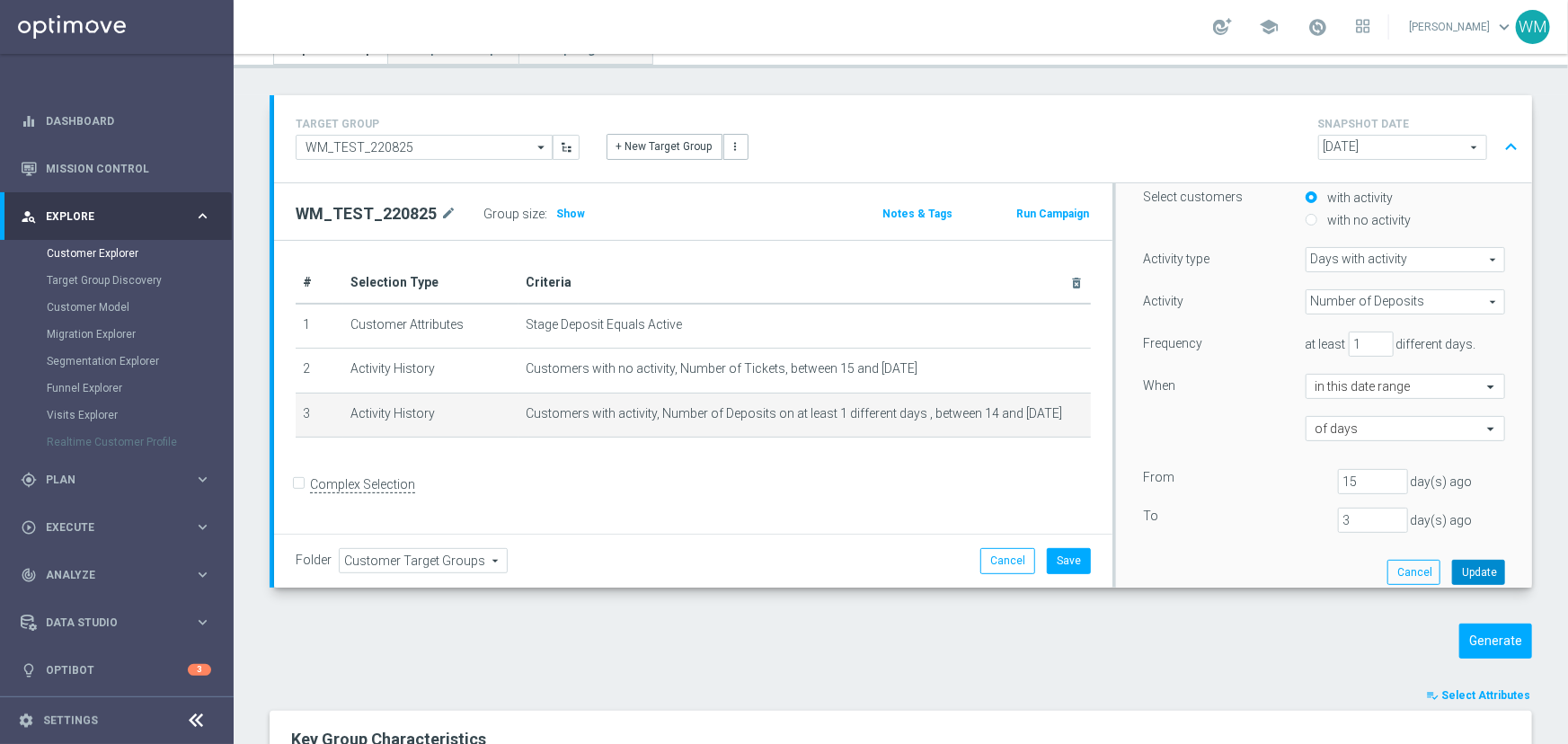
click at [1454, 563] on button "Update" at bounding box center [1478, 573] width 53 height 26
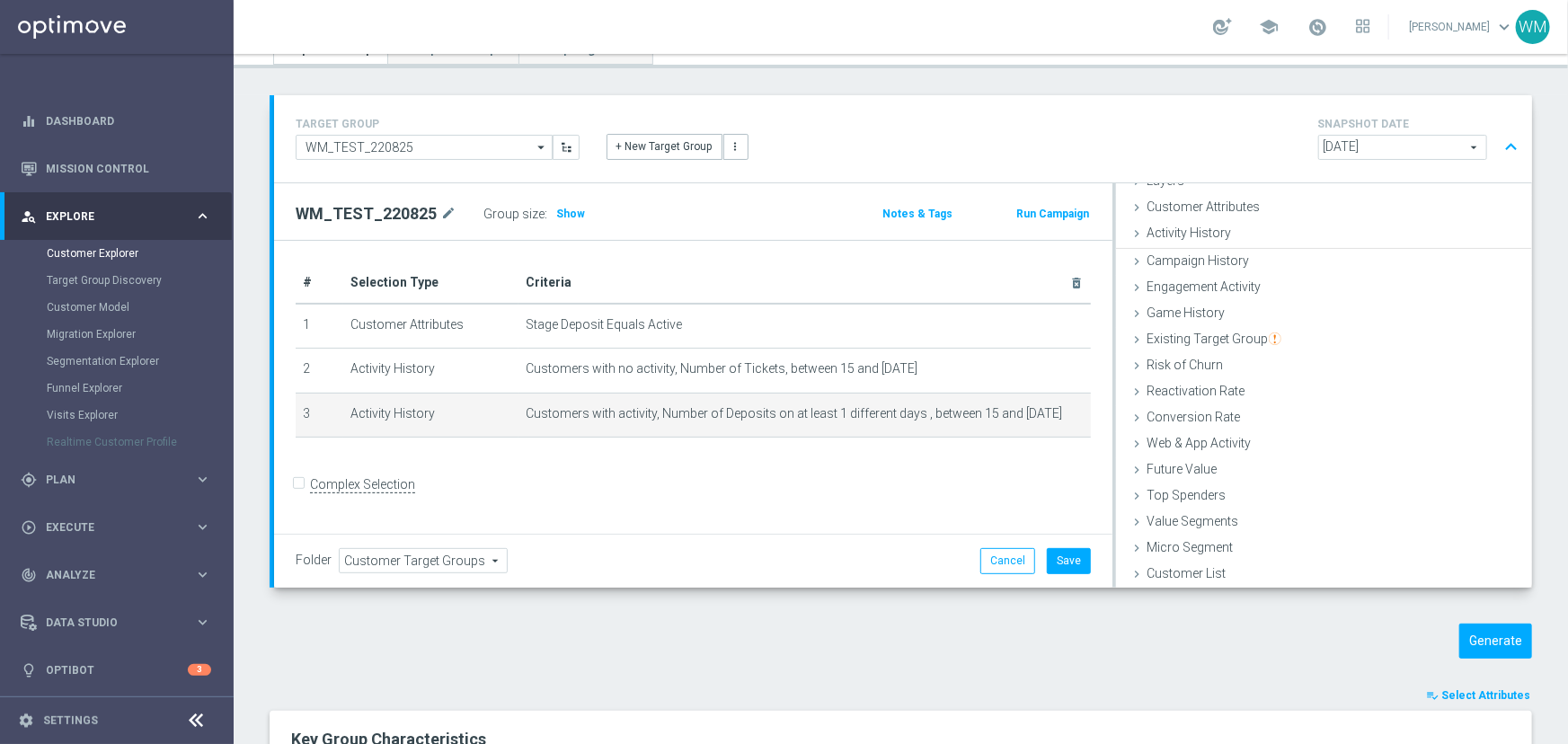
scroll to position [73, 0]
click at [554, 222] on h3 "Show" at bounding box center [570, 214] width 32 height 20
click at [1039, 411] on icon "mode_edit" at bounding box center [1047, 414] width 15 height 15
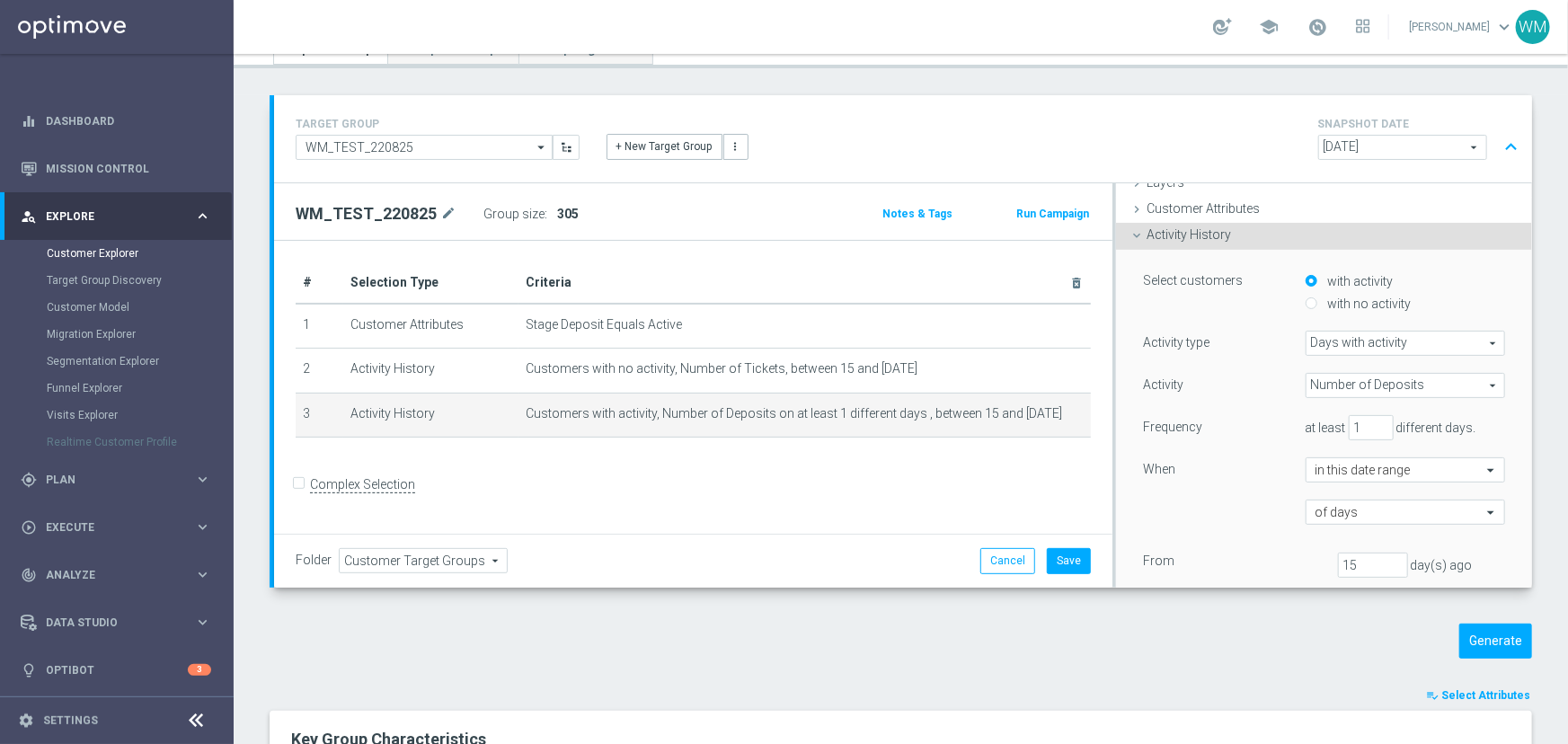
scroll to position [75, 0]
click at [1347, 310] on div "with no activity" at bounding box center [1405, 304] width 200 height 23
click at [1347, 305] on label "with no activity" at bounding box center [1367, 302] width 88 height 16
click at [1317, 305] on input "with no activity" at bounding box center [1311, 302] width 12 height 12
radio input "true"
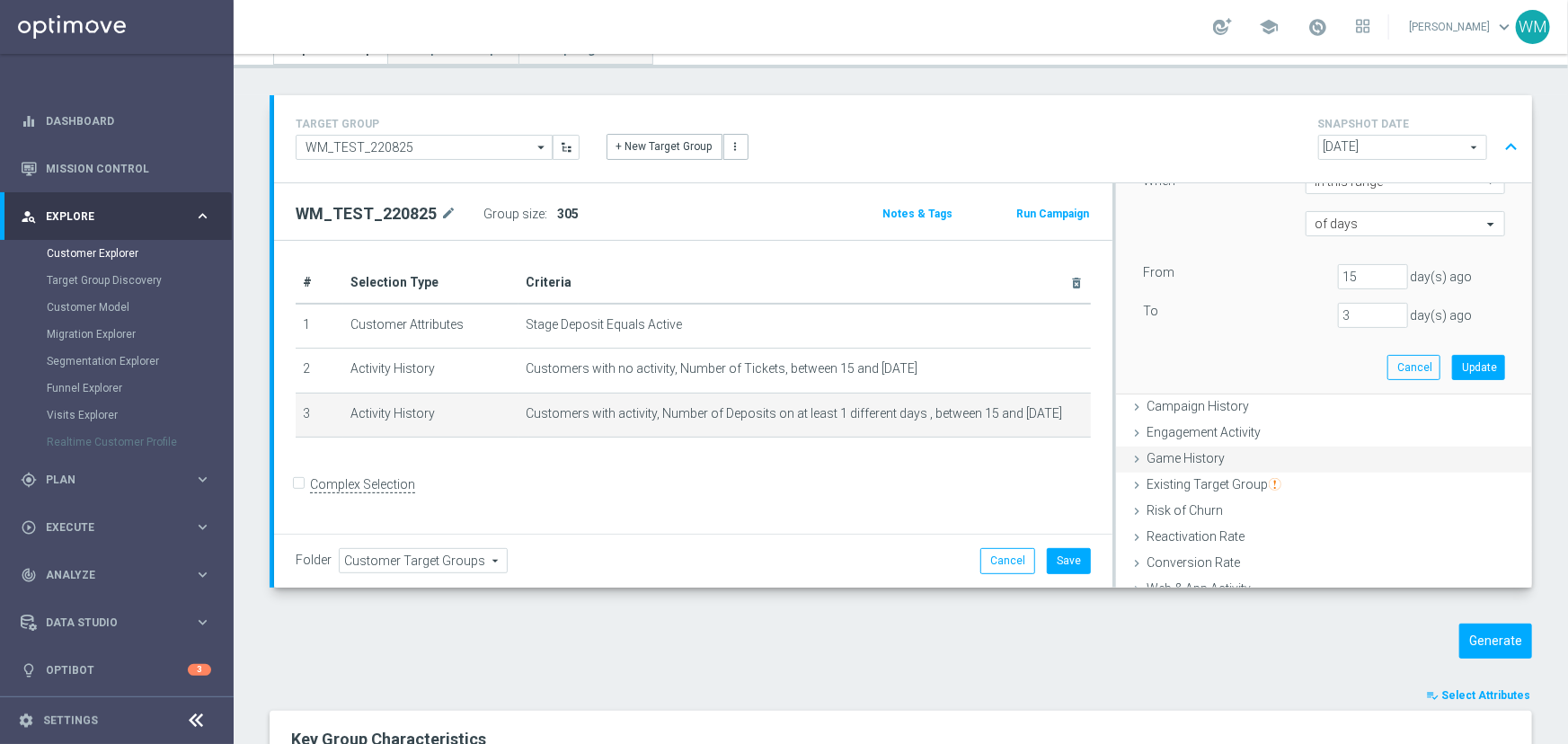
scroll to position [320, 0]
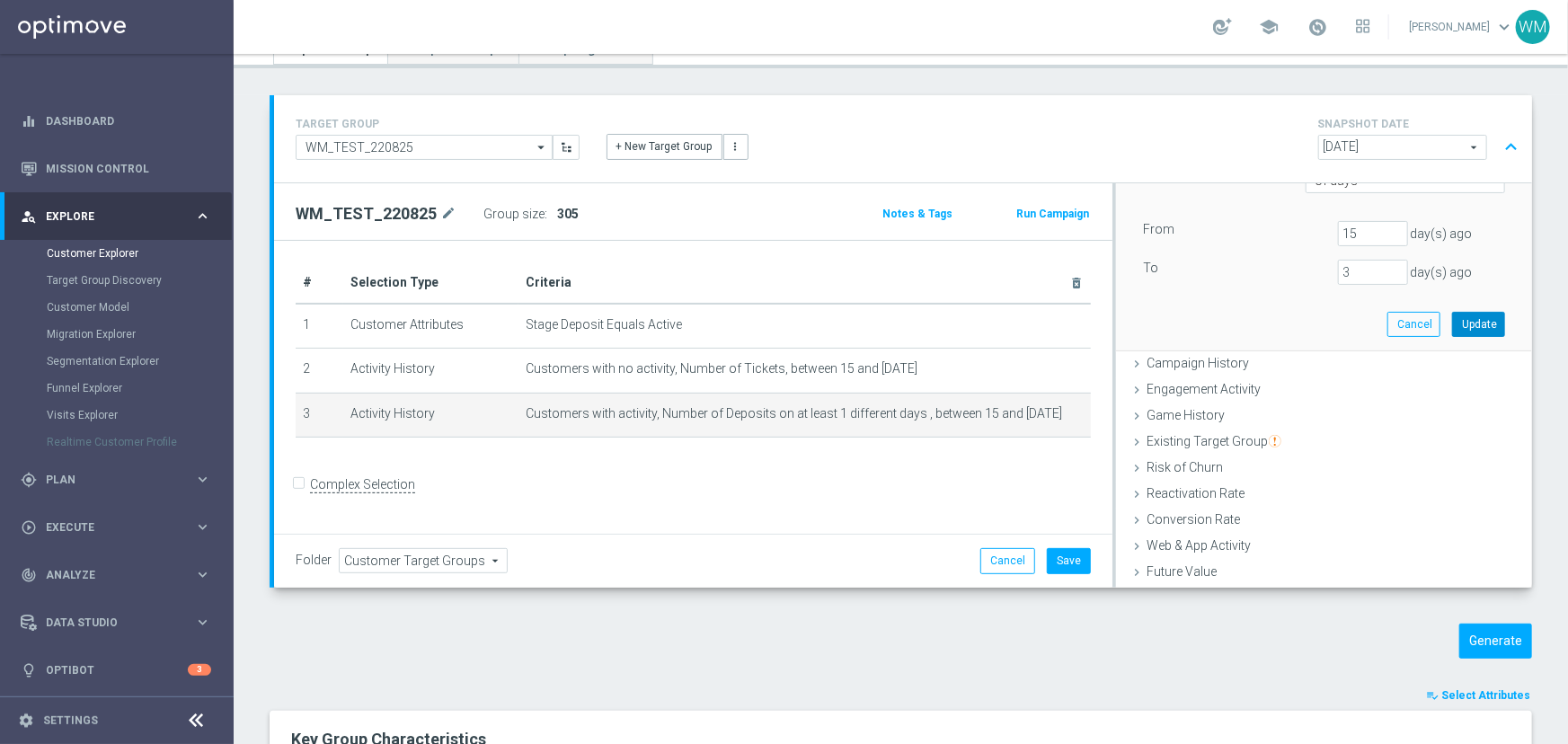
click at [1452, 326] on button "Update" at bounding box center [1478, 325] width 53 height 26
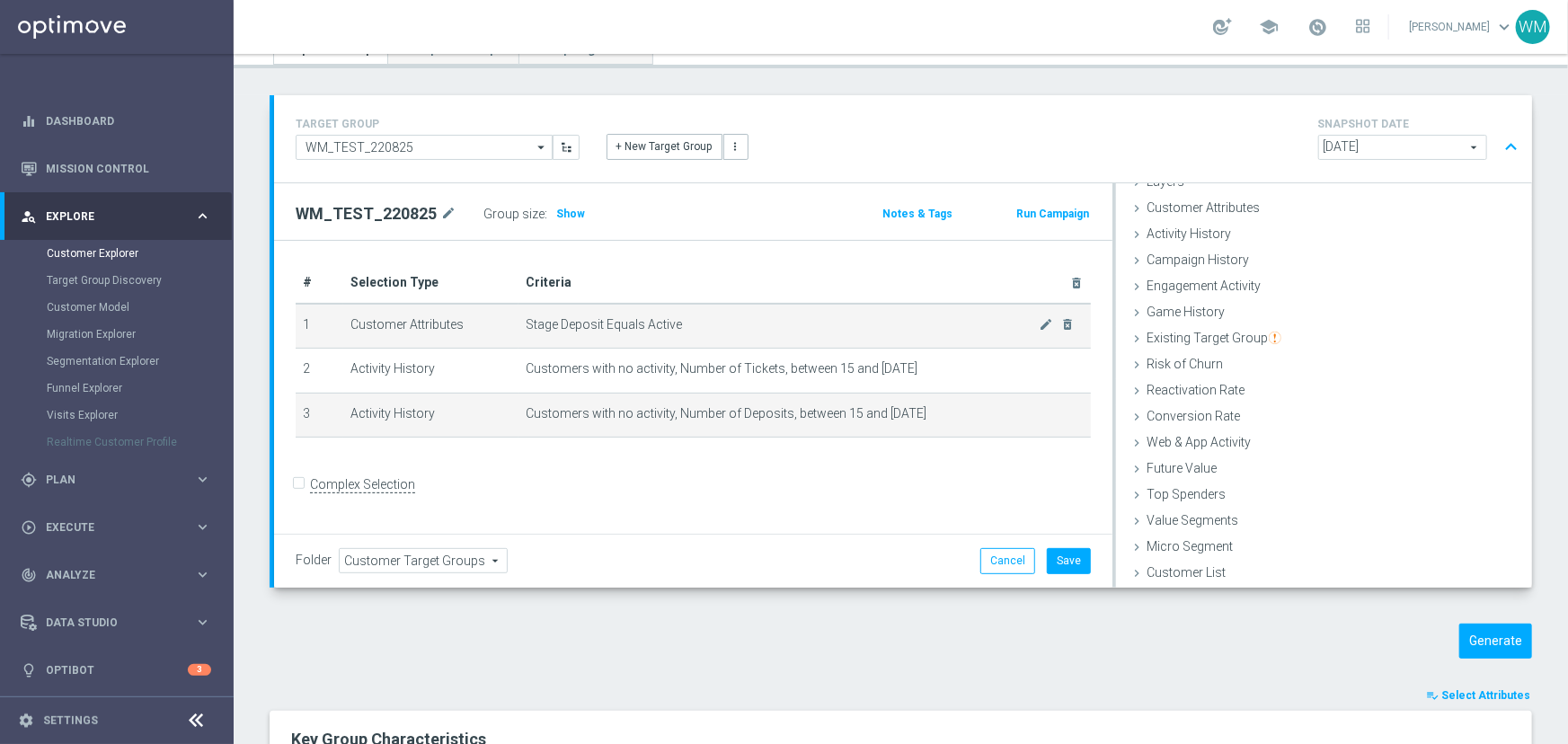
scroll to position [73, 0]
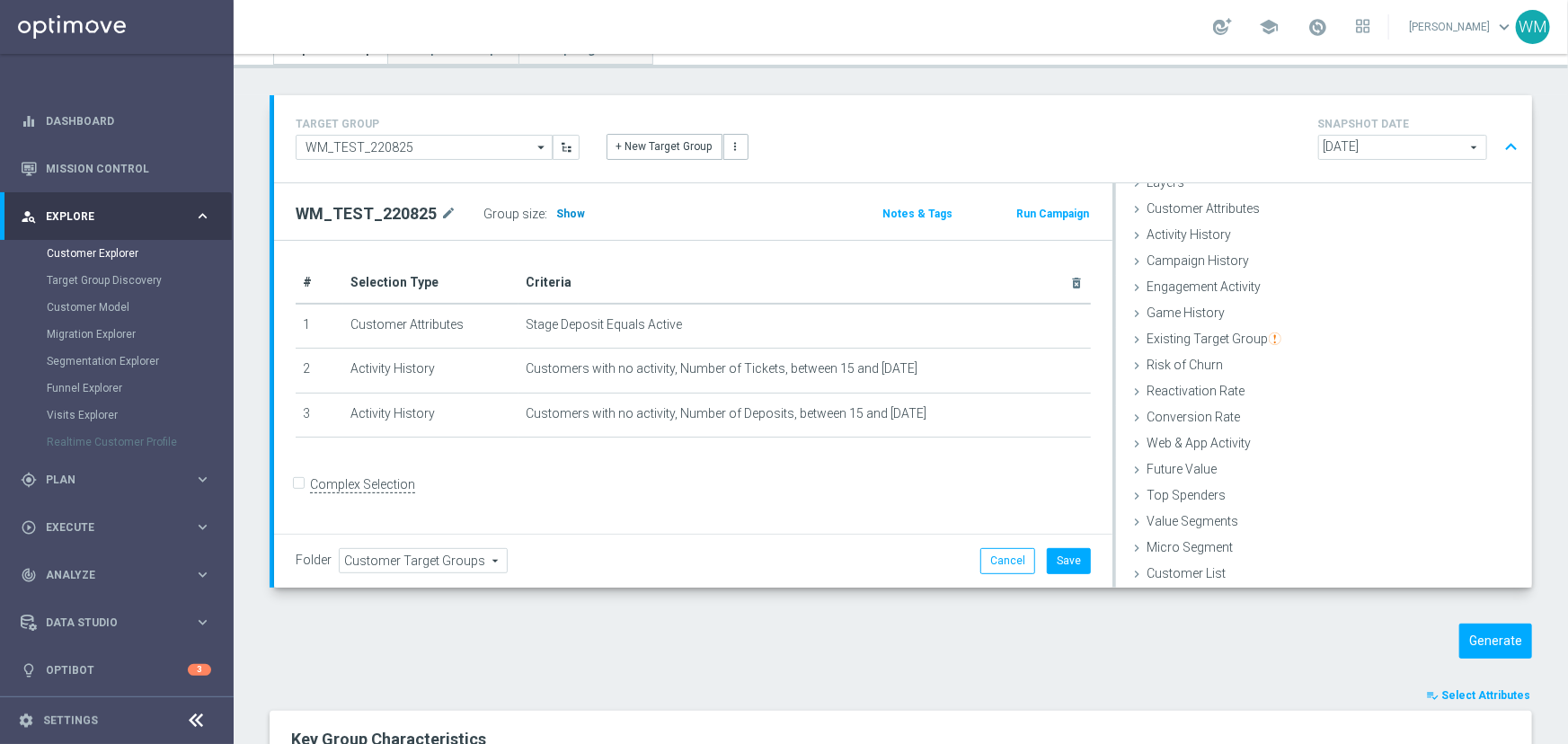
click at [556, 208] on span "Show" at bounding box center [571, 214] width 29 height 13
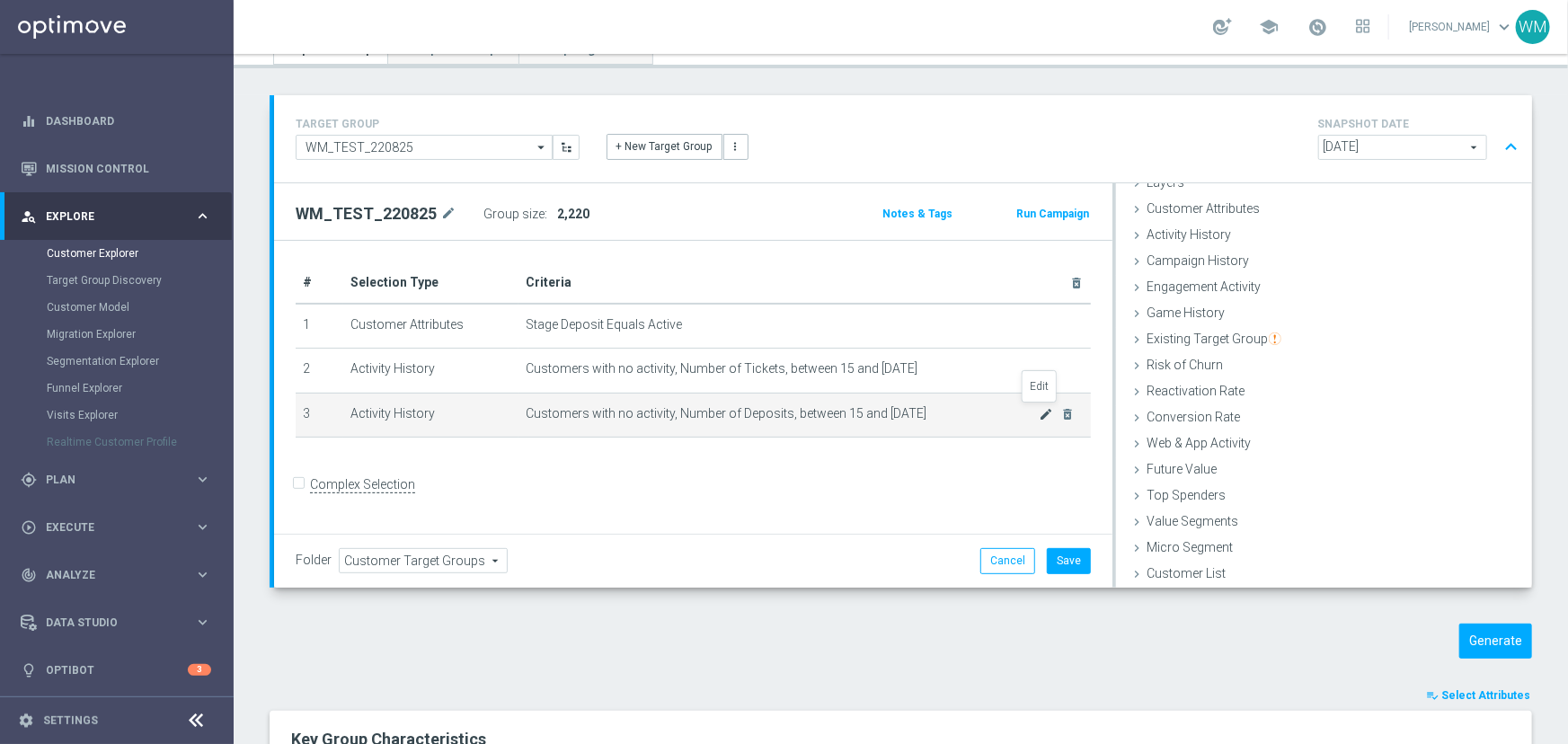
click at [1039, 414] on icon "mode_edit" at bounding box center [1047, 414] width 15 height 15
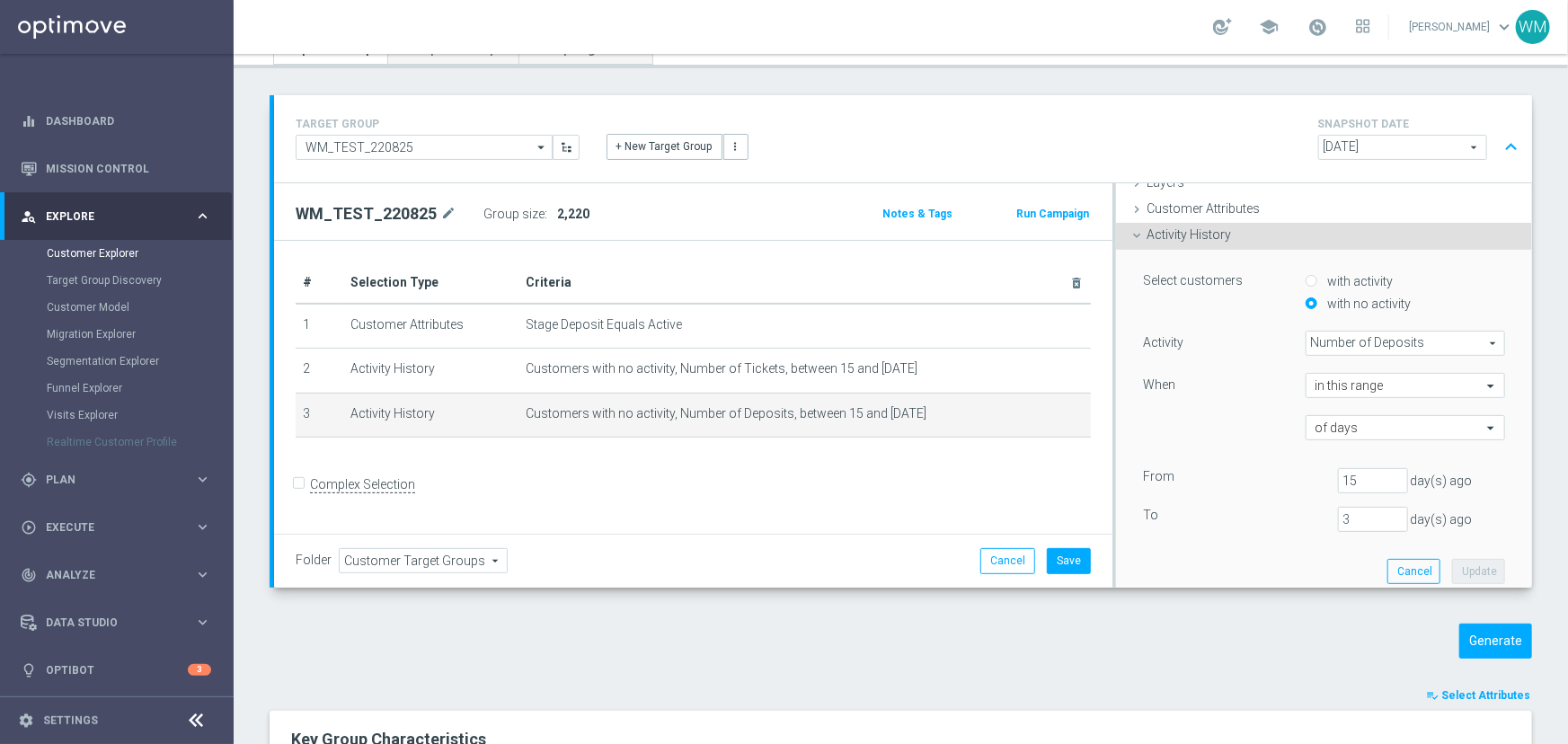
scroll to position [136, 0]
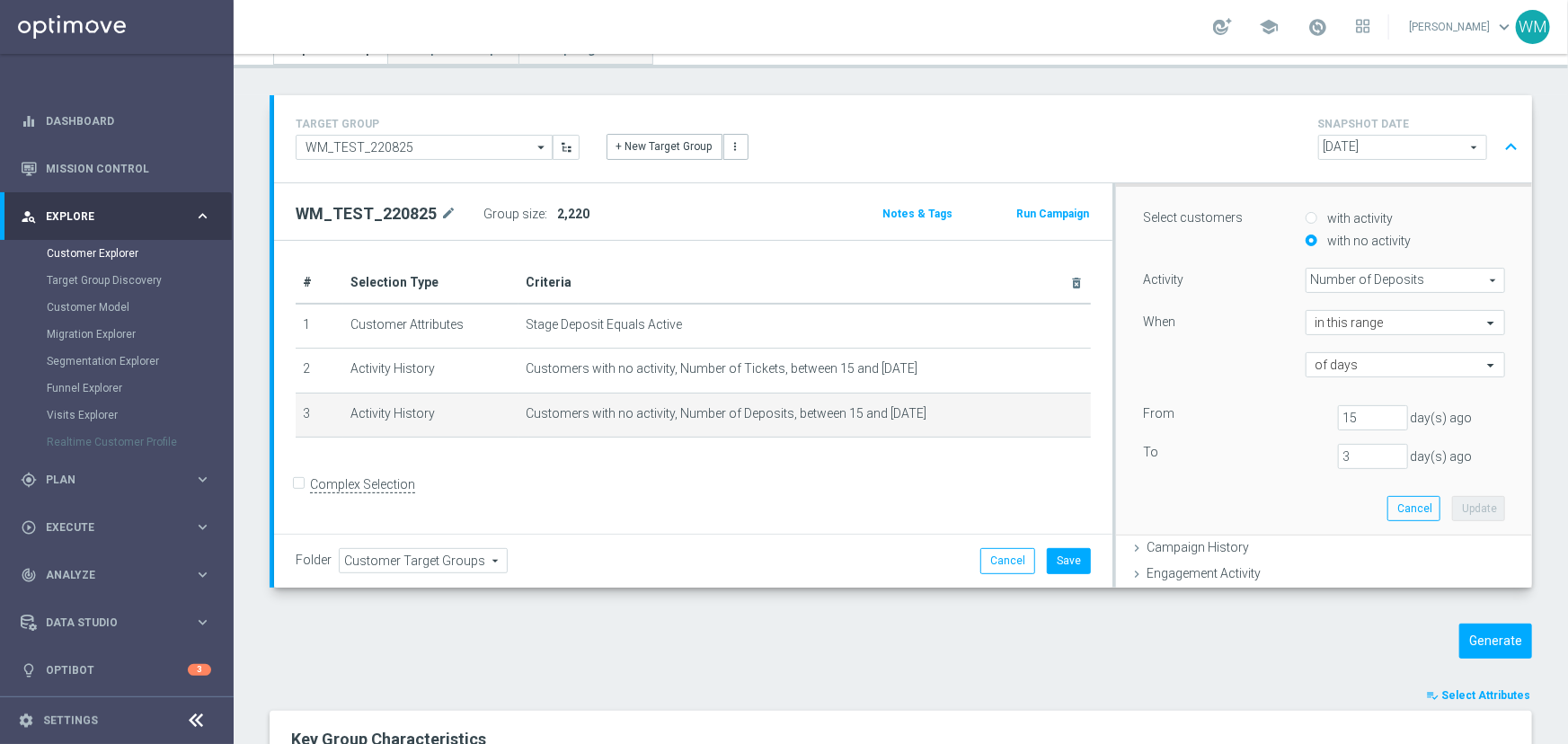
click at [1335, 280] on span "Number of Deposits" at bounding box center [1405, 281] width 198 height 24
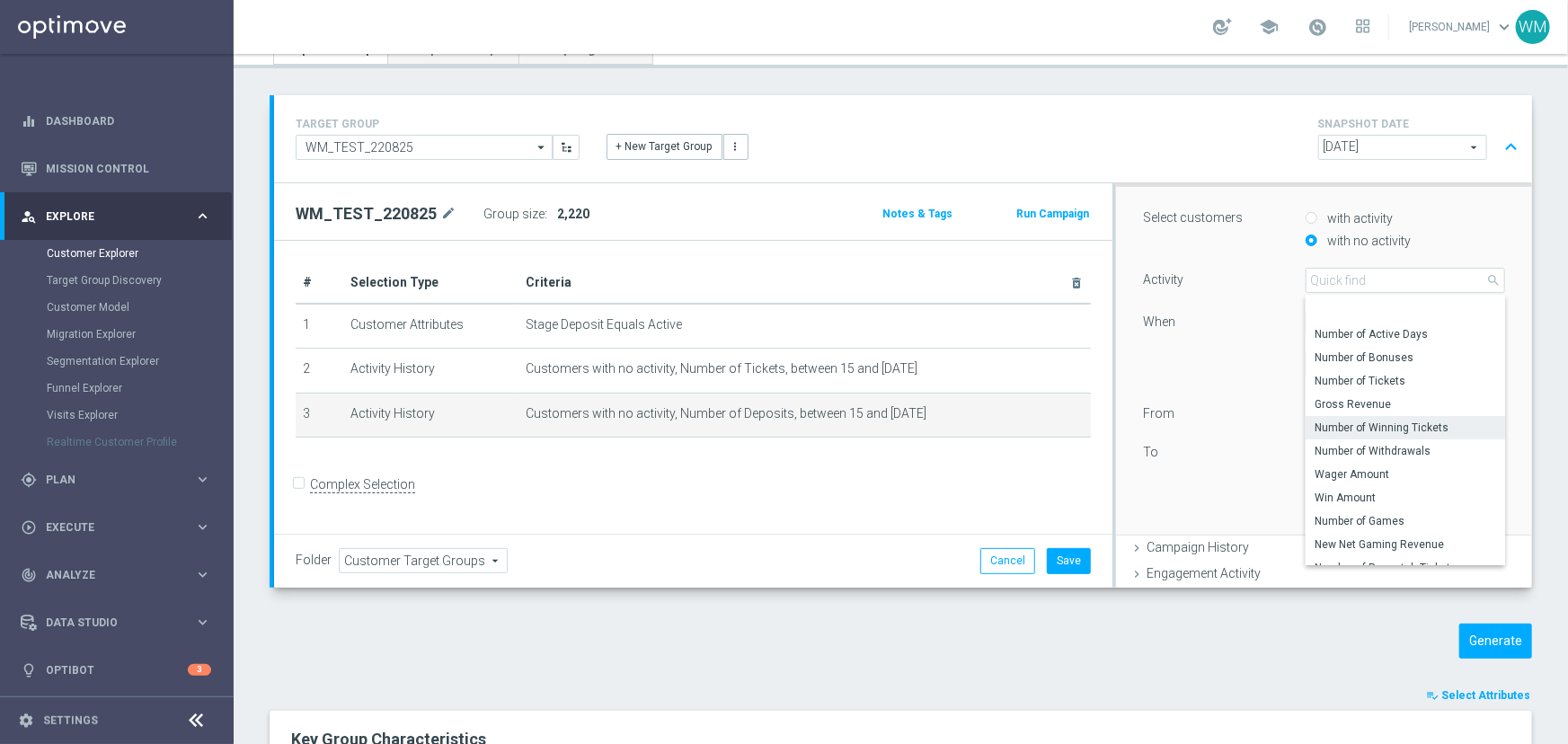
scroll to position [79, 0]
click at [1376, 436] on span "Wager Amount" at bounding box center [1405, 436] width 181 height 15
type input "Wager Amount"
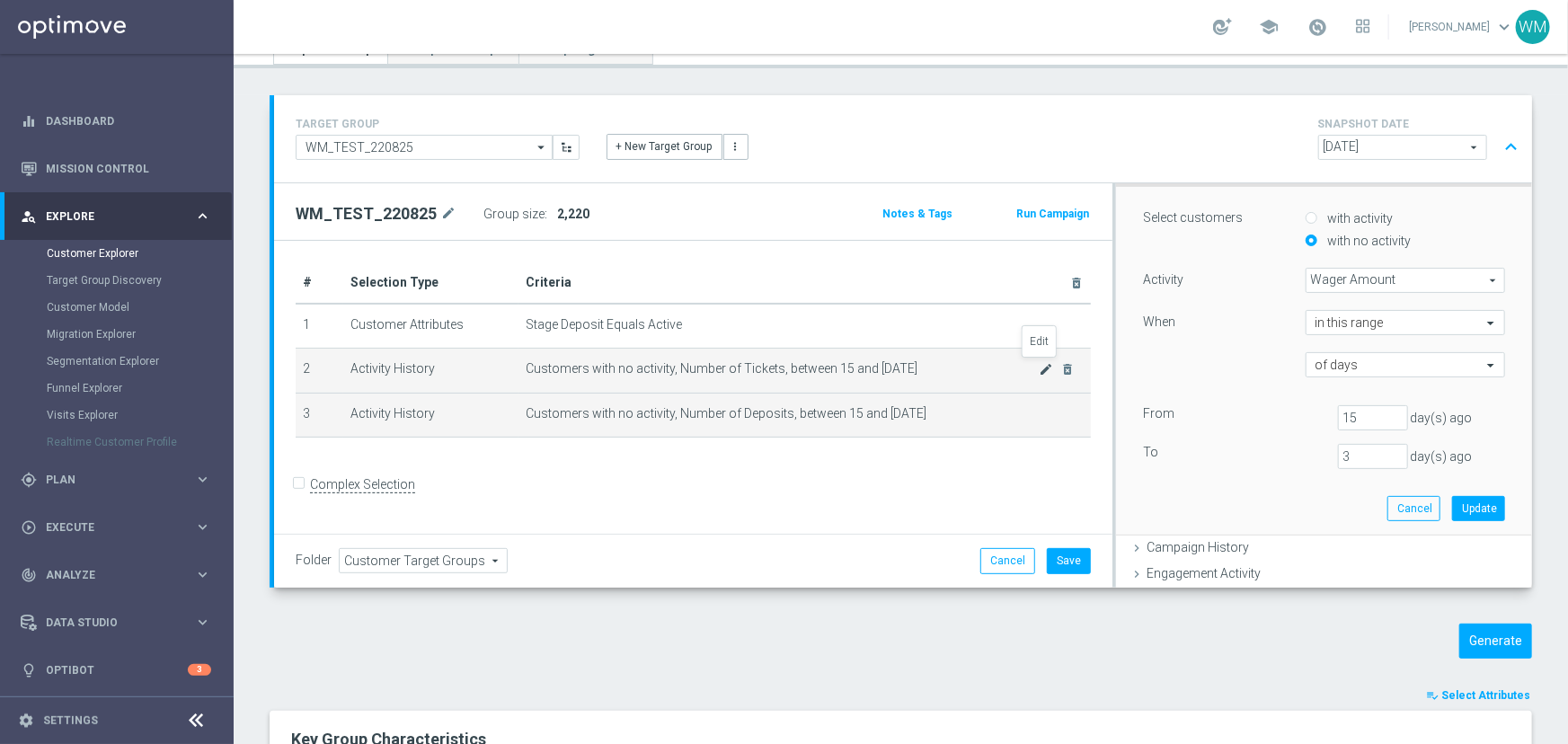
click at [1039, 368] on icon "mode_edit" at bounding box center [1047, 369] width 15 height 15
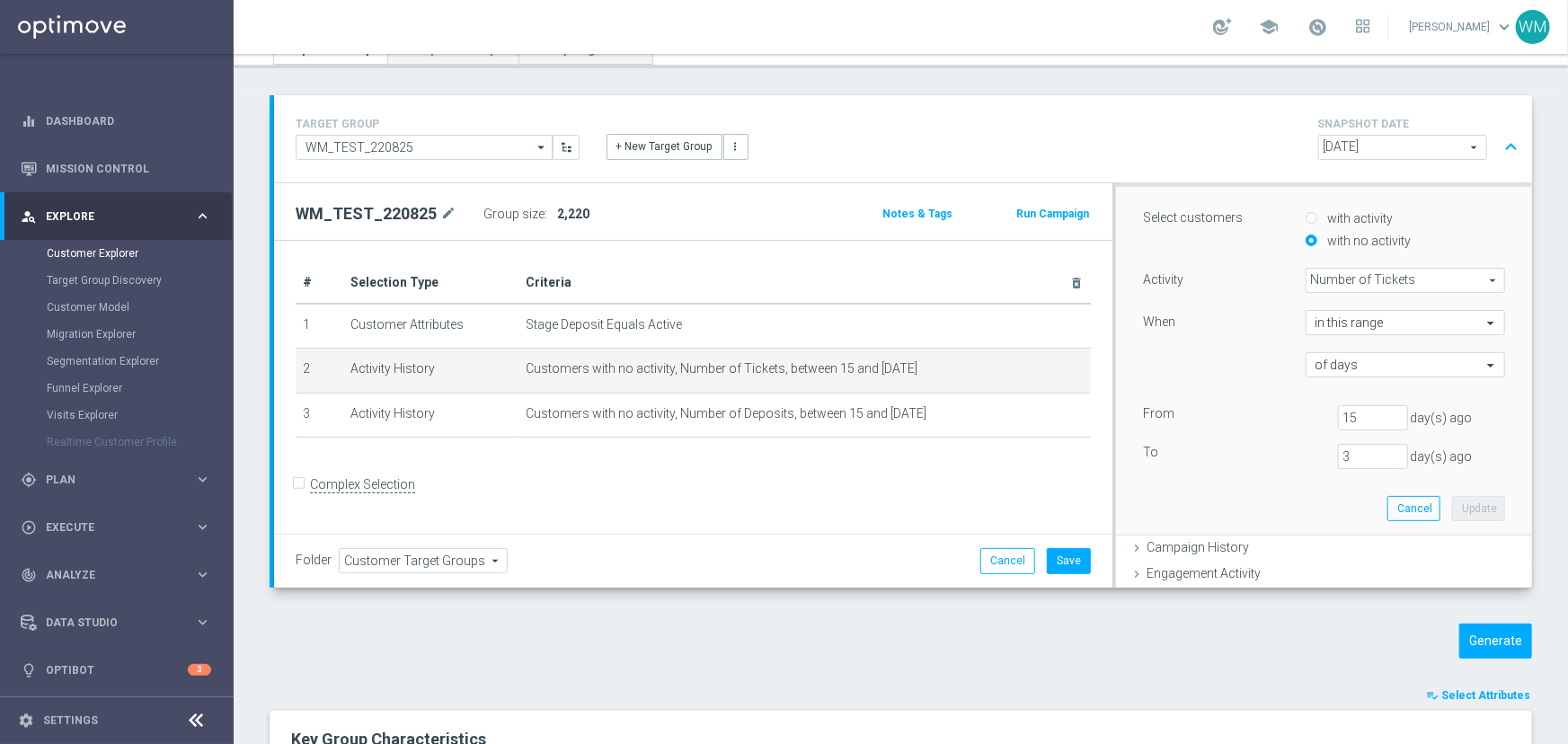
click at [1324, 283] on span "Number of Tickets" at bounding box center [1405, 281] width 198 height 24
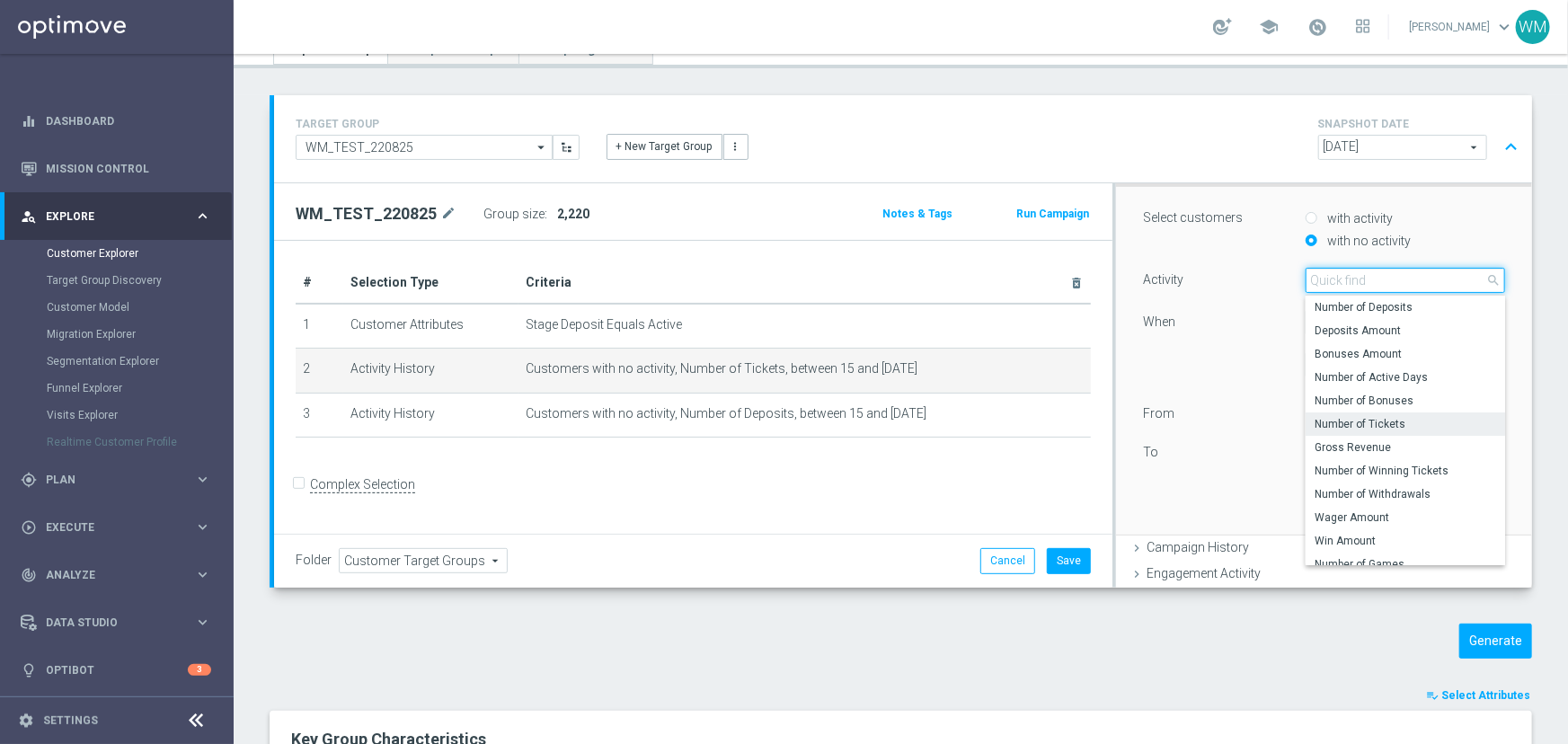
click at [1324, 283] on input "search" at bounding box center [1405, 281] width 200 height 26
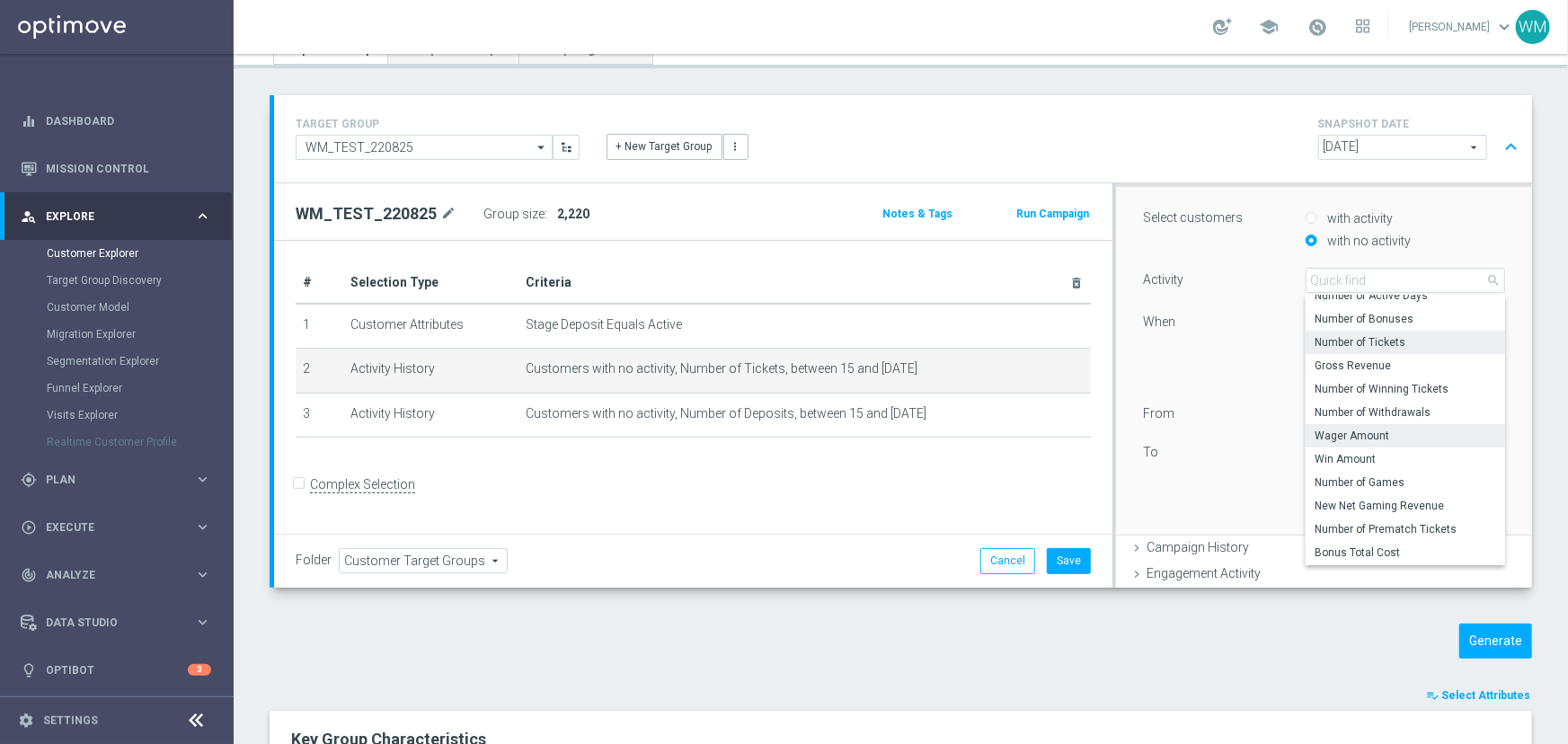
click at [1364, 430] on span "Wager Amount" at bounding box center [1405, 436] width 181 height 15
type input "Wager Amount"
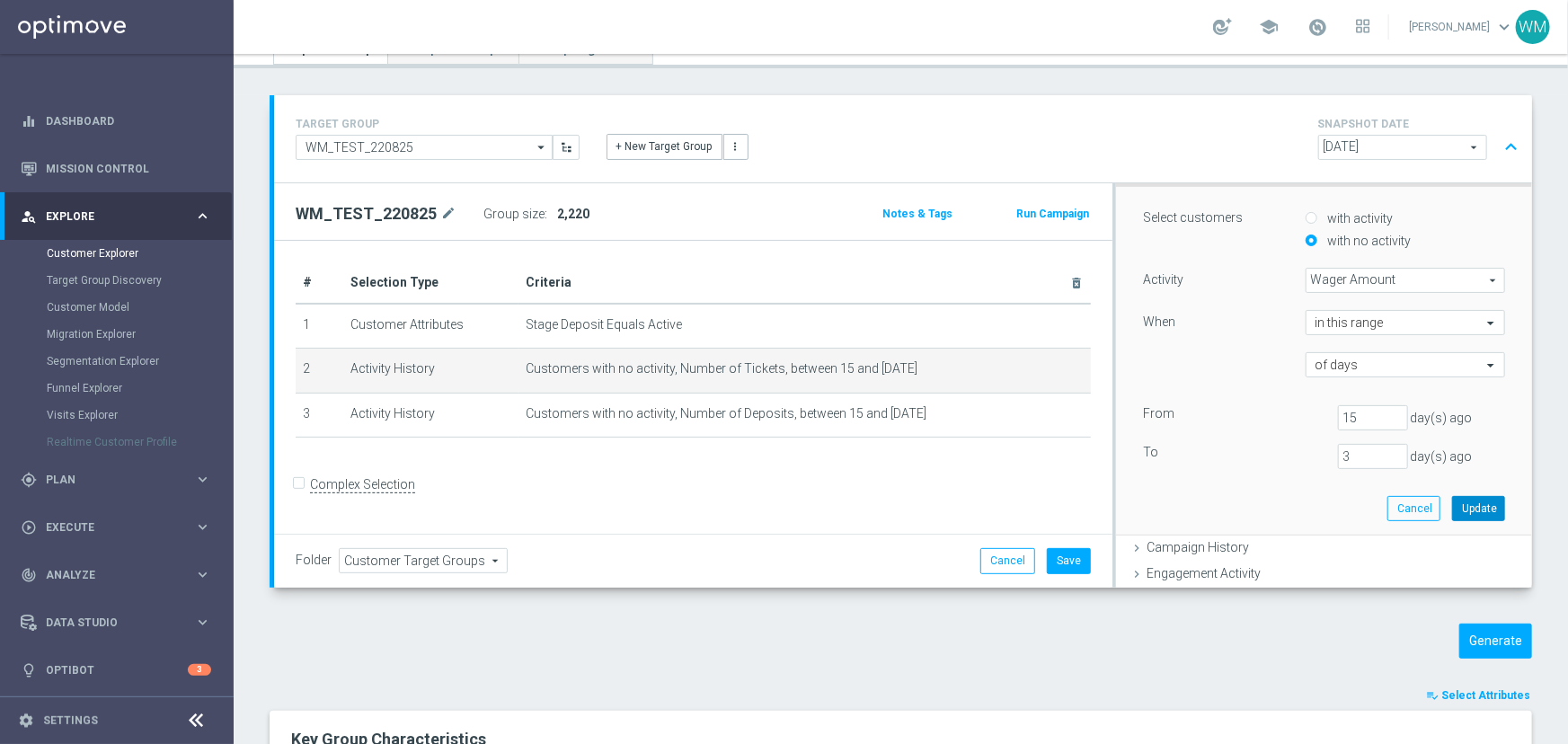
click at [1451, 512] on button "Update" at bounding box center [1478, 509] width 53 height 26
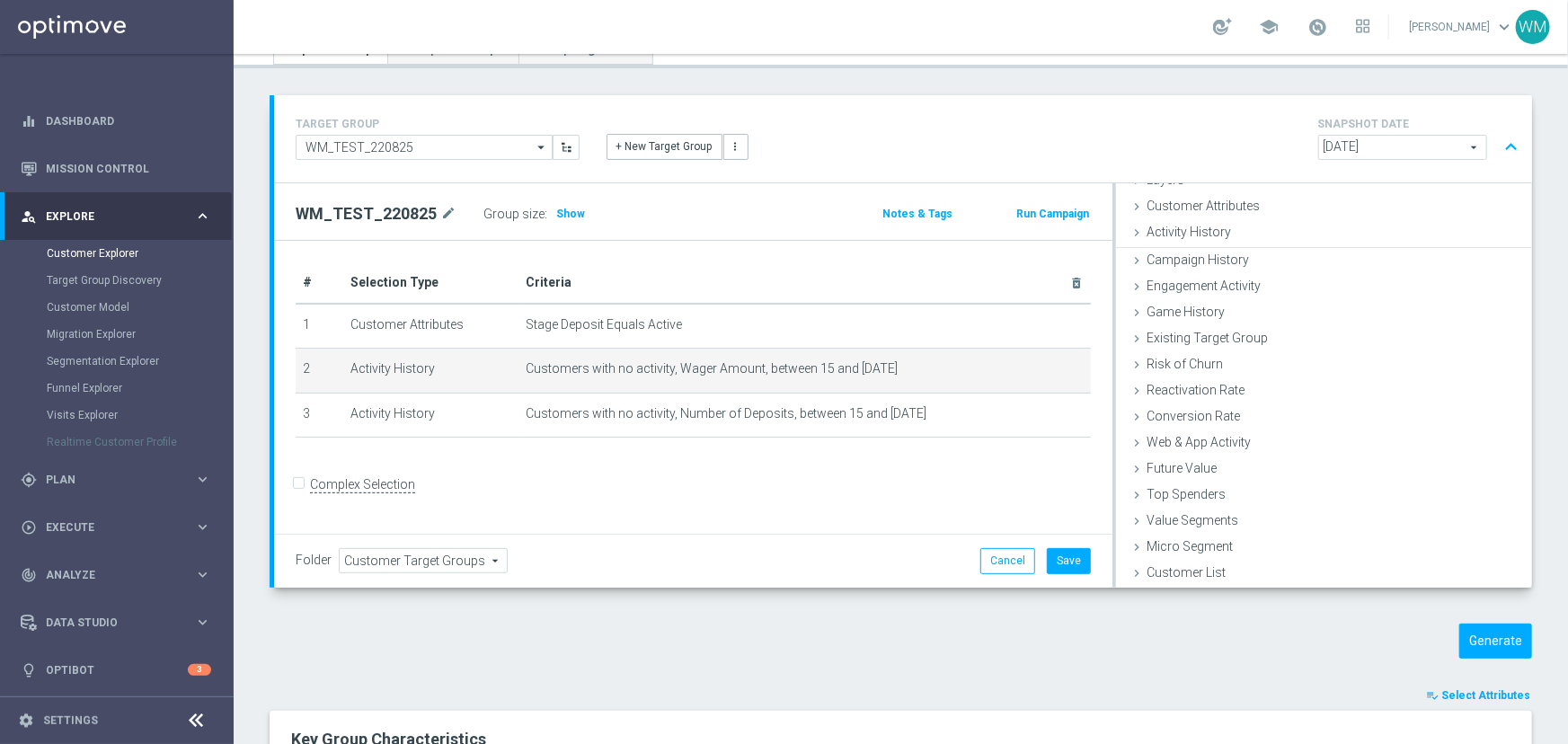
scroll to position [73, 0]
click at [566, 211] on span "Show" at bounding box center [571, 214] width 29 height 13
click at [749, 377] on td "Customers with no activity, Wager Amount, between 15 and [DATE] mode_edit delet…" at bounding box center [805, 370] width 573 height 45
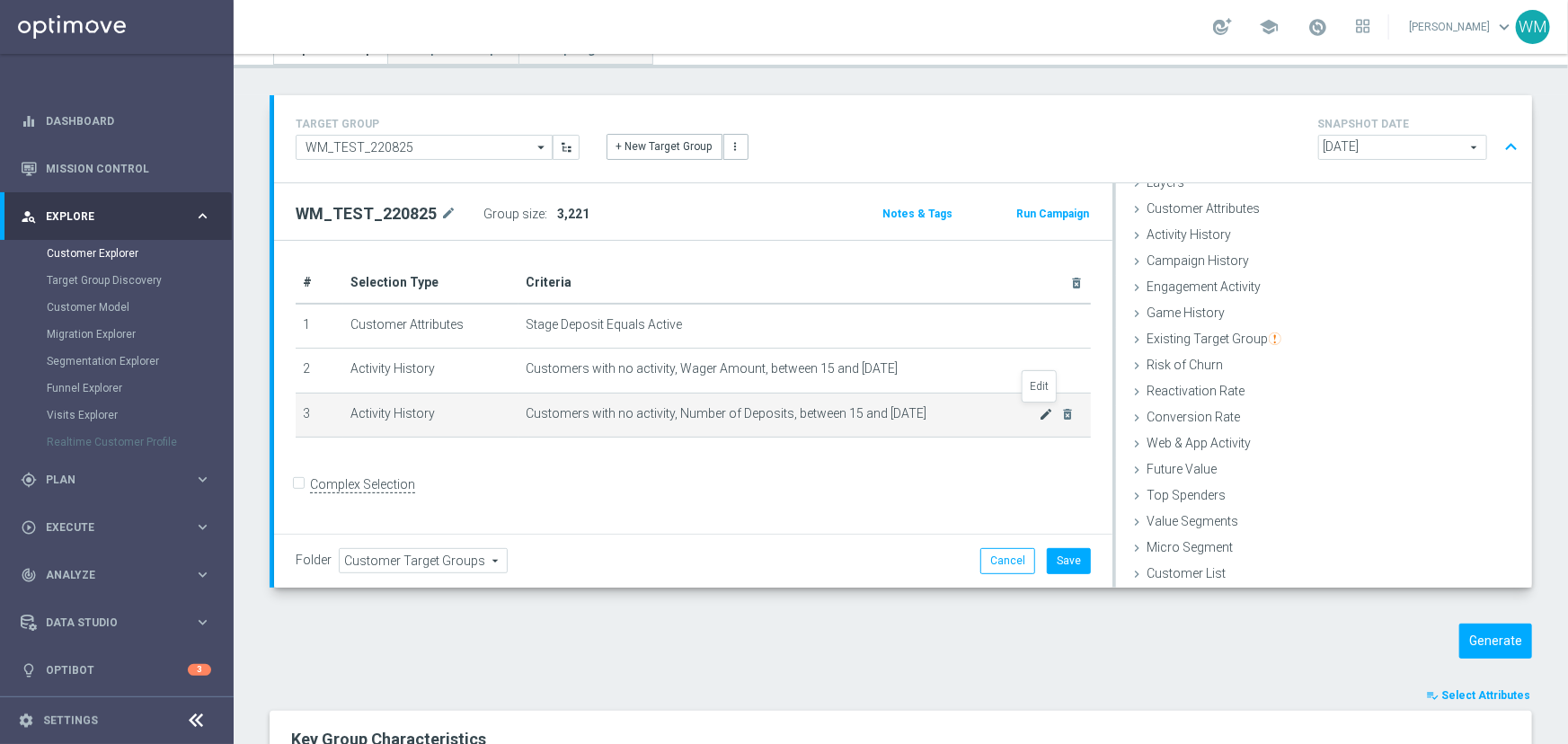
click at [1042, 413] on icon "mode_edit" at bounding box center [1047, 414] width 15 height 15
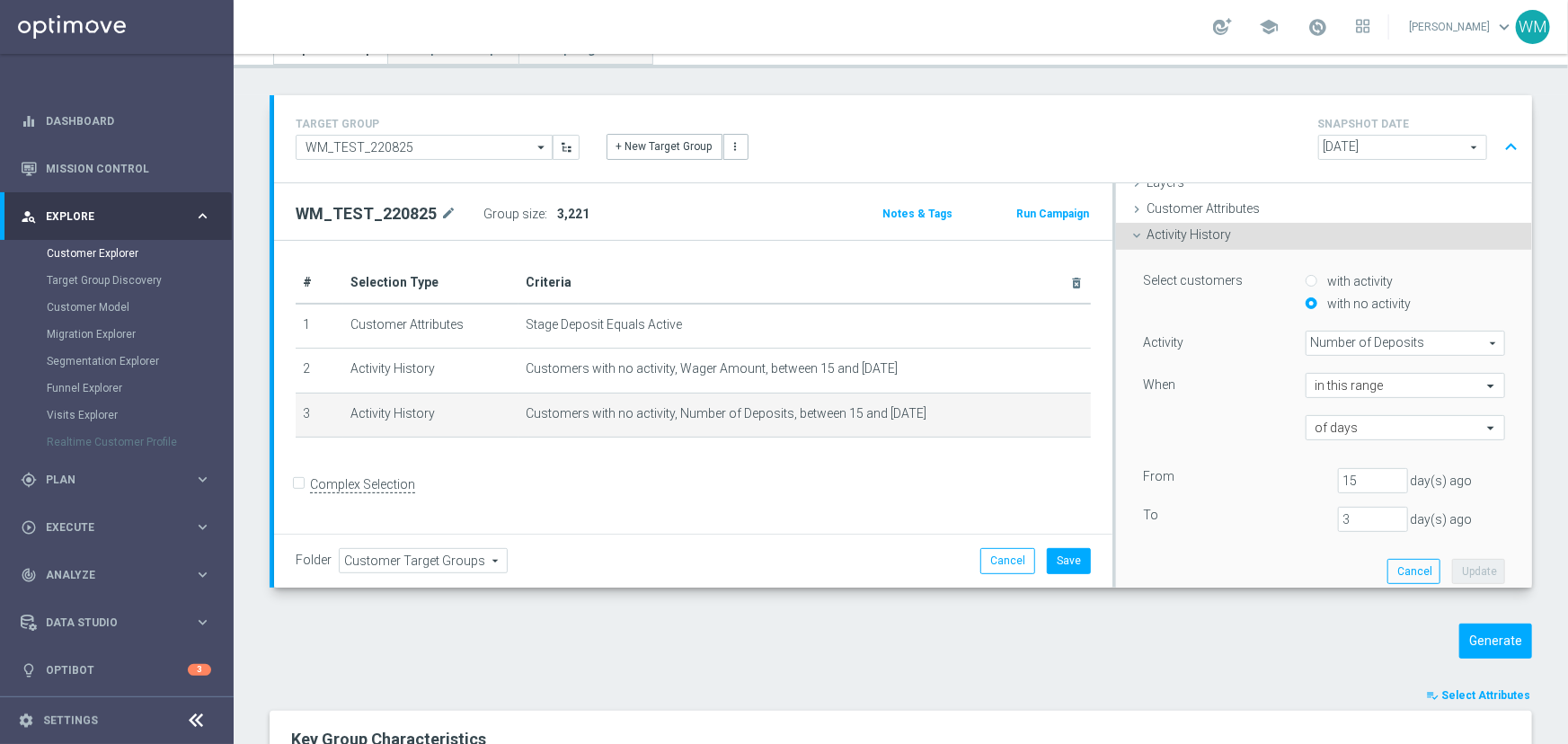
scroll to position [136, 0]
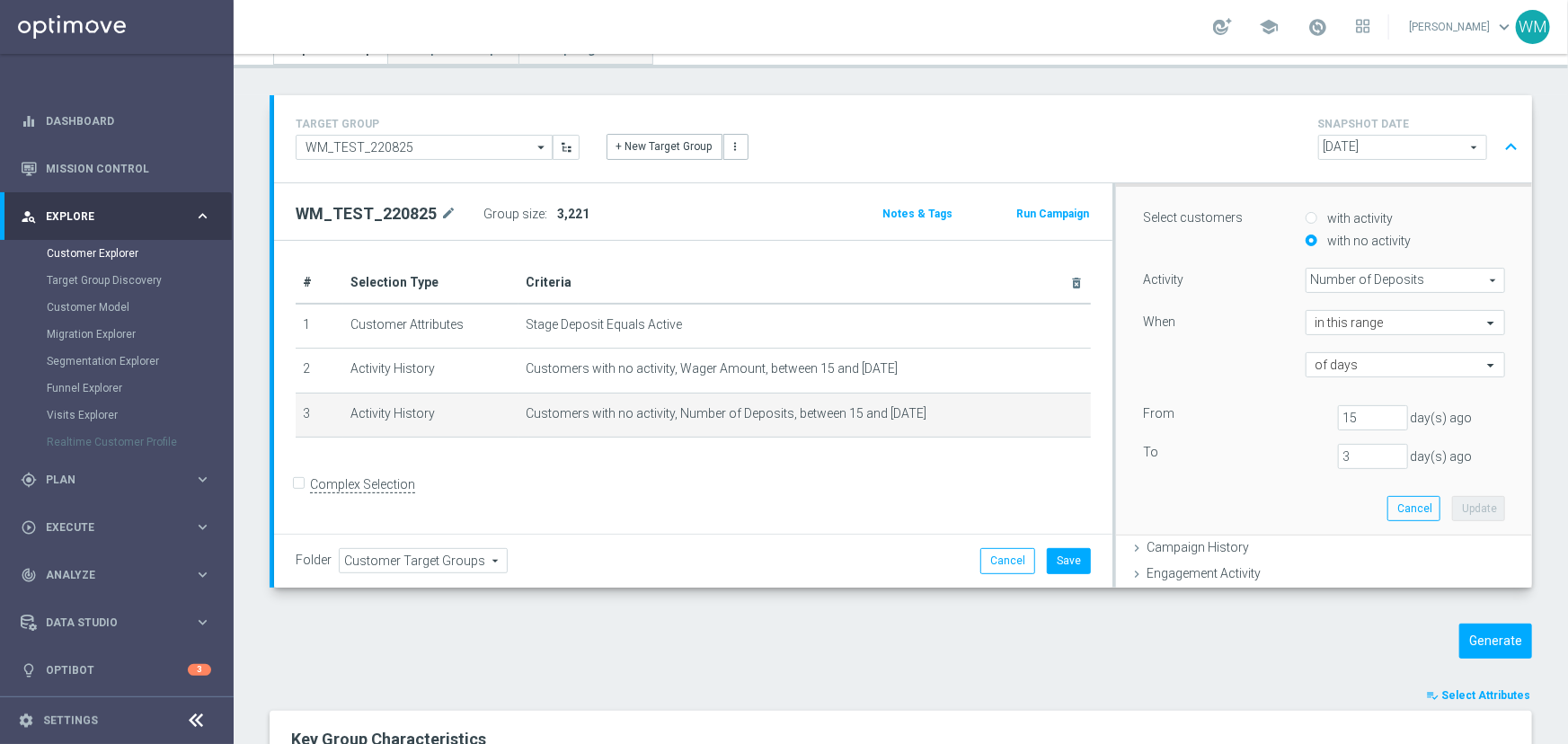
click at [1331, 277] on span "Number of Deposits" at bounding box center [1405, 281] width 198 height 24
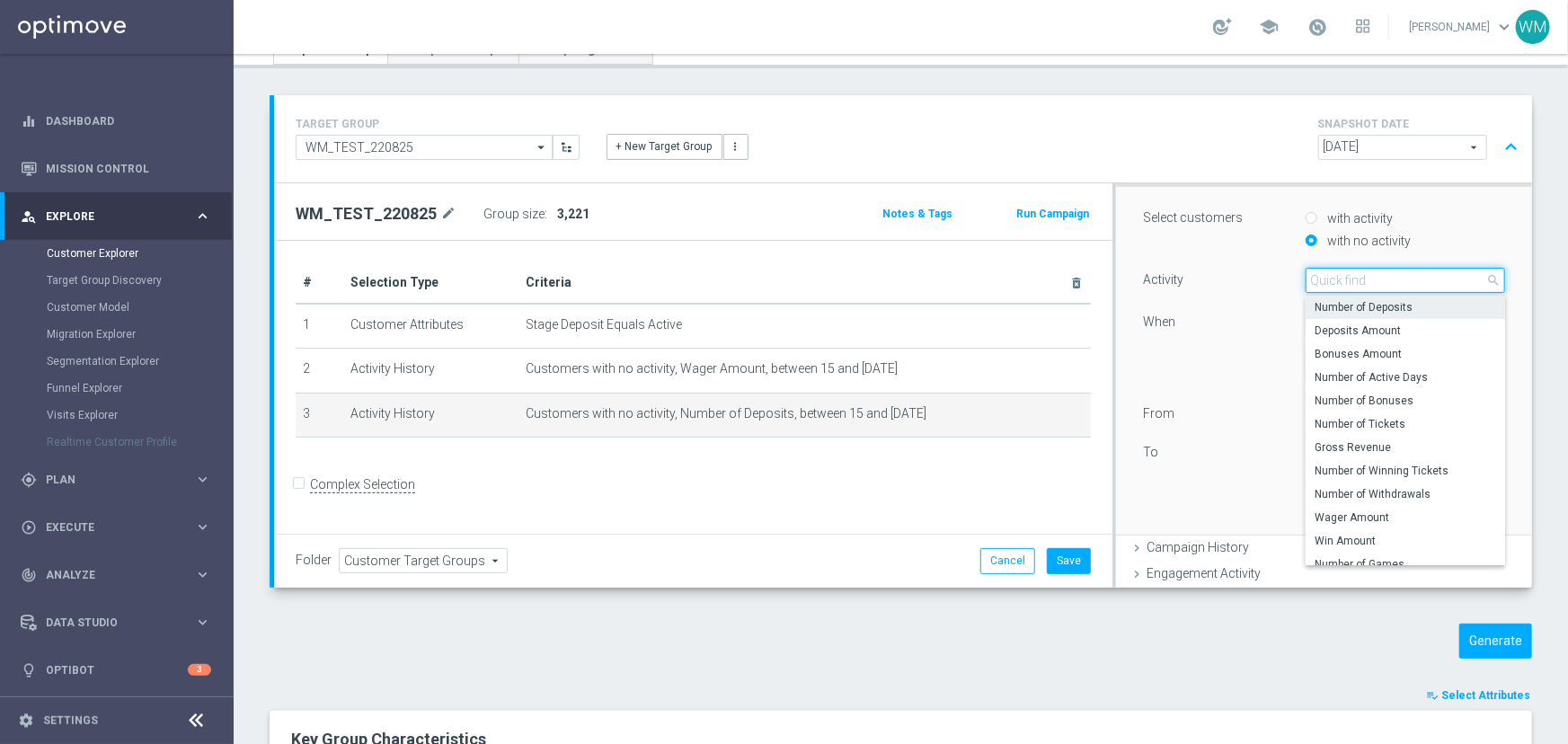
click at [1331, 277] on input "search" at bounding box center [1405, 281] width 200 height 26
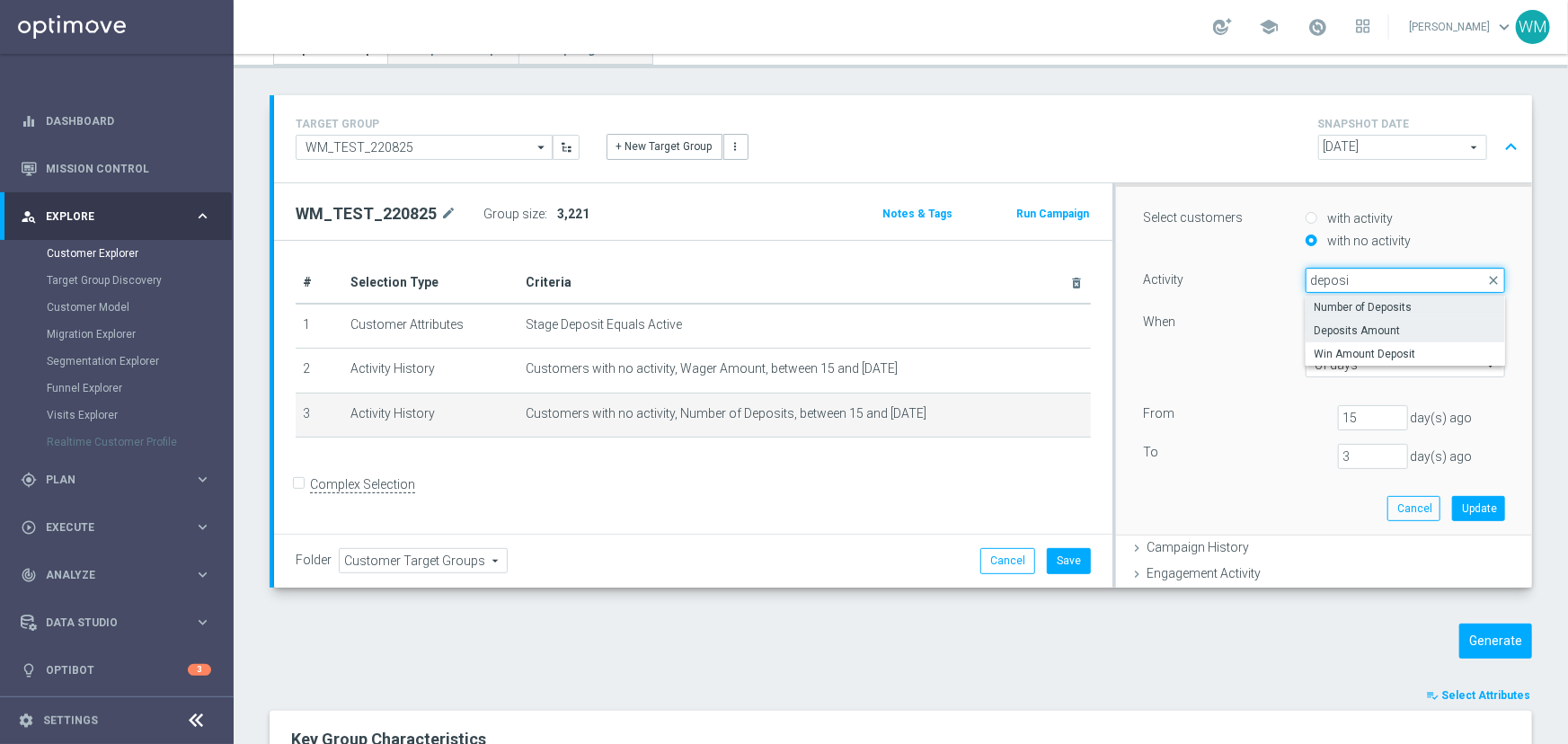
type input "deposi"
click at [1315, 324] on span "Deposits Amount" at bounding box center [1405, 331] width 181 height 15
type input "Deposits Amount"
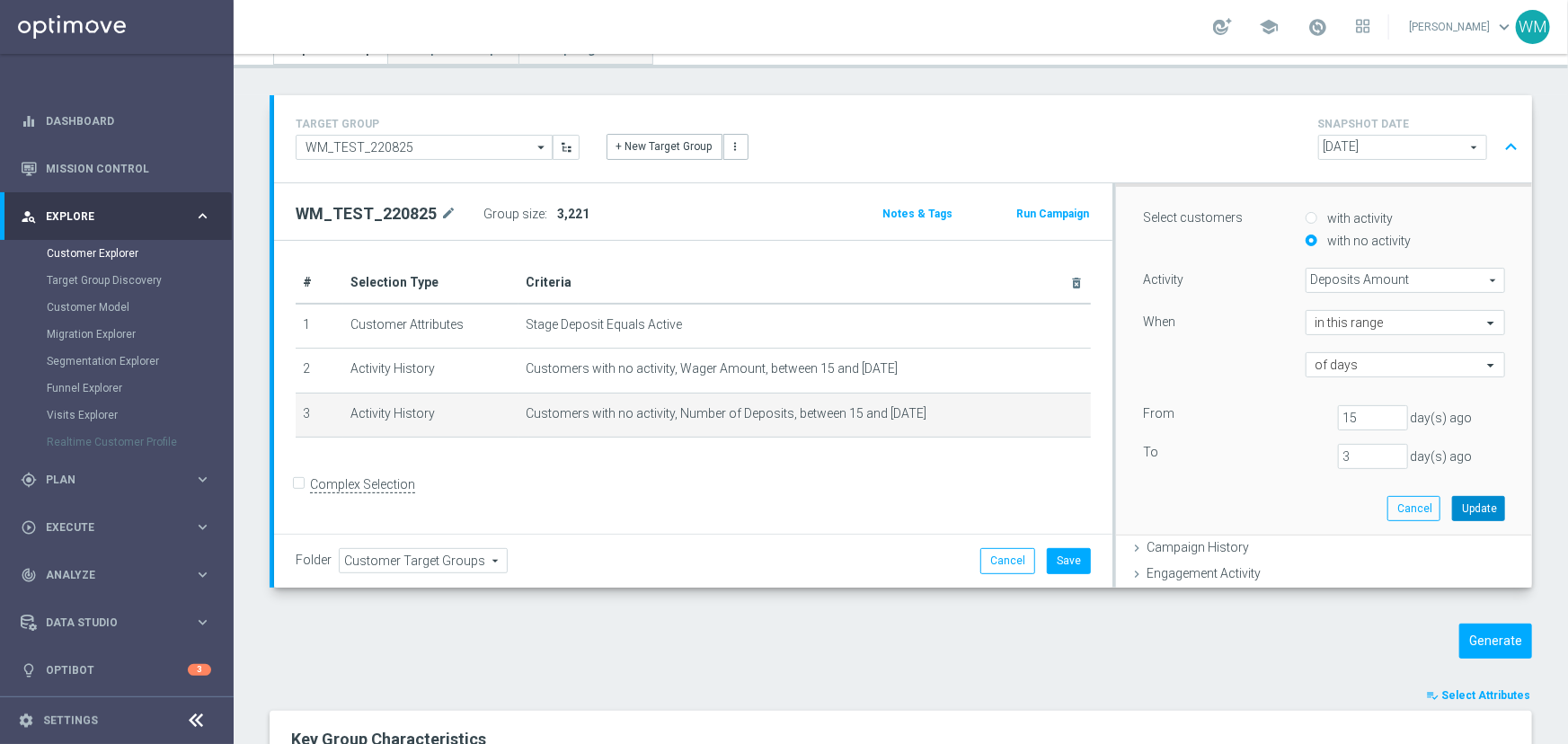
click at [1464, 512] on button "Update" at bounding box center [1478, 509] width 53 height 26
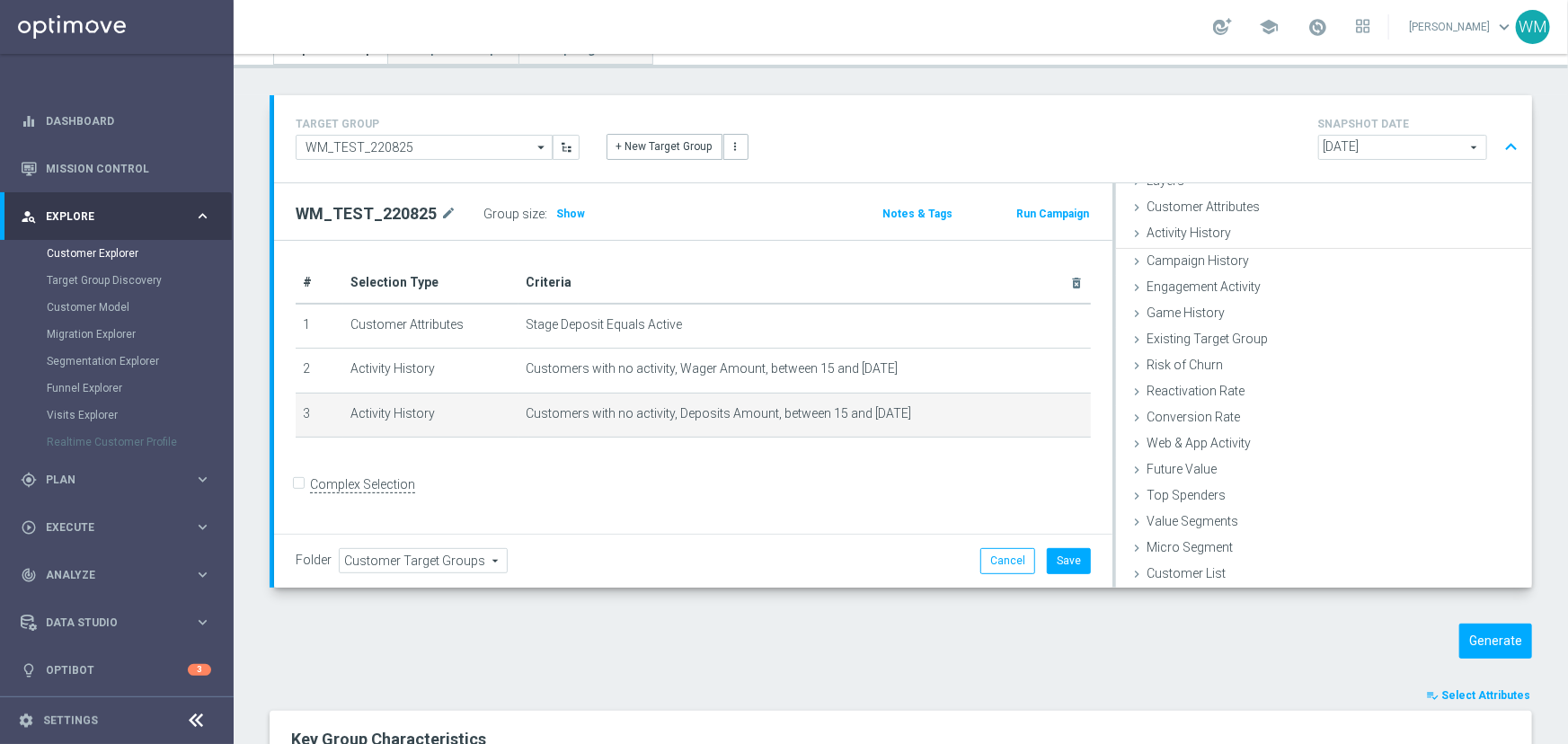
scroll to position [73, 0]
click at [557, 204] on h3 "Show" at bounding box center [570, 214] width 32 height 20
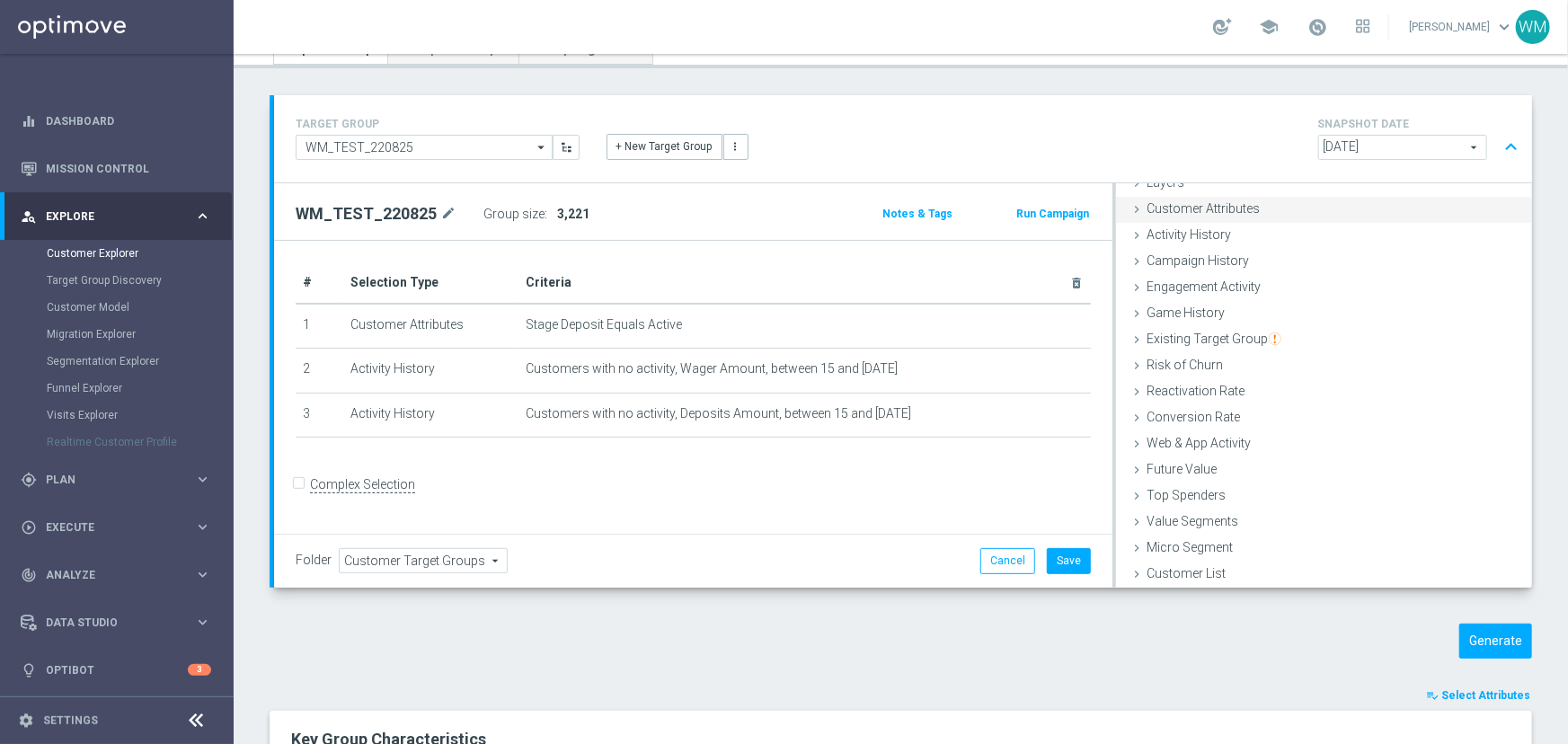
click at [1241, 204] on span "Customer Attributes" at bounding box center [1202, 209] width 113 height 15
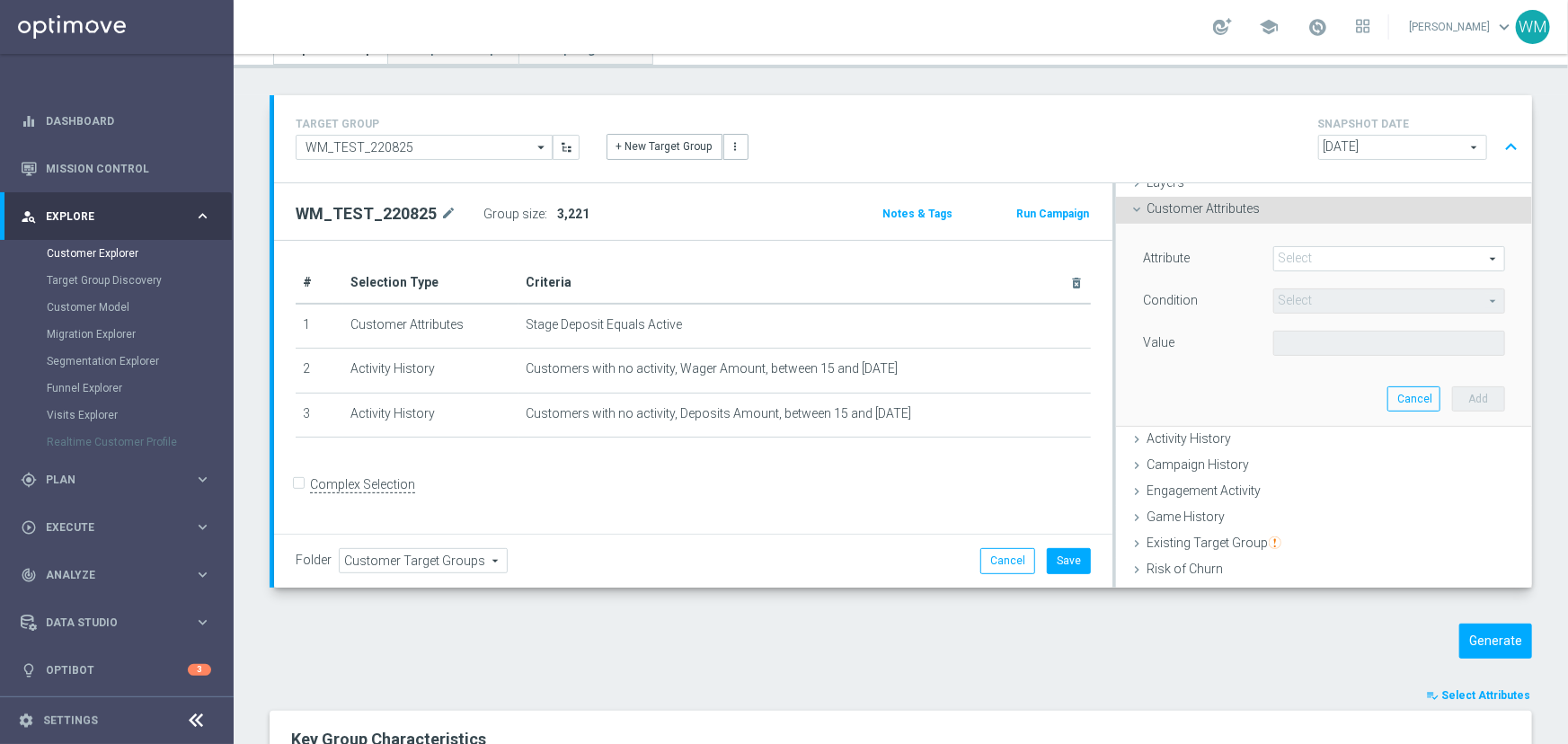
scroll to position [75, 0]
click at [1307, 262] on span at bounding box center [1388, 257] width 230 height 24
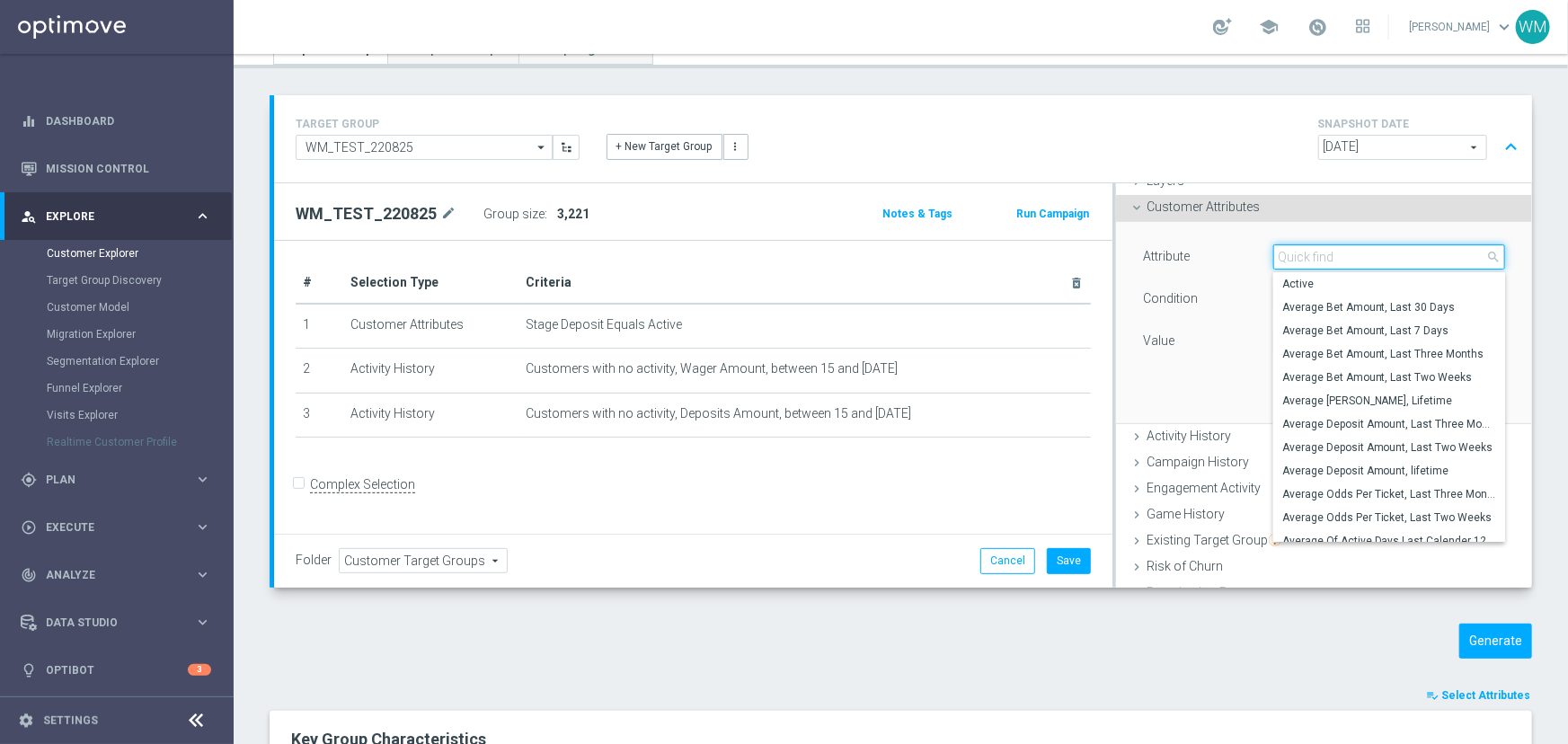
click at [1307, 255] on input "search" at bounding box center [1388, 257] width 232 height 26
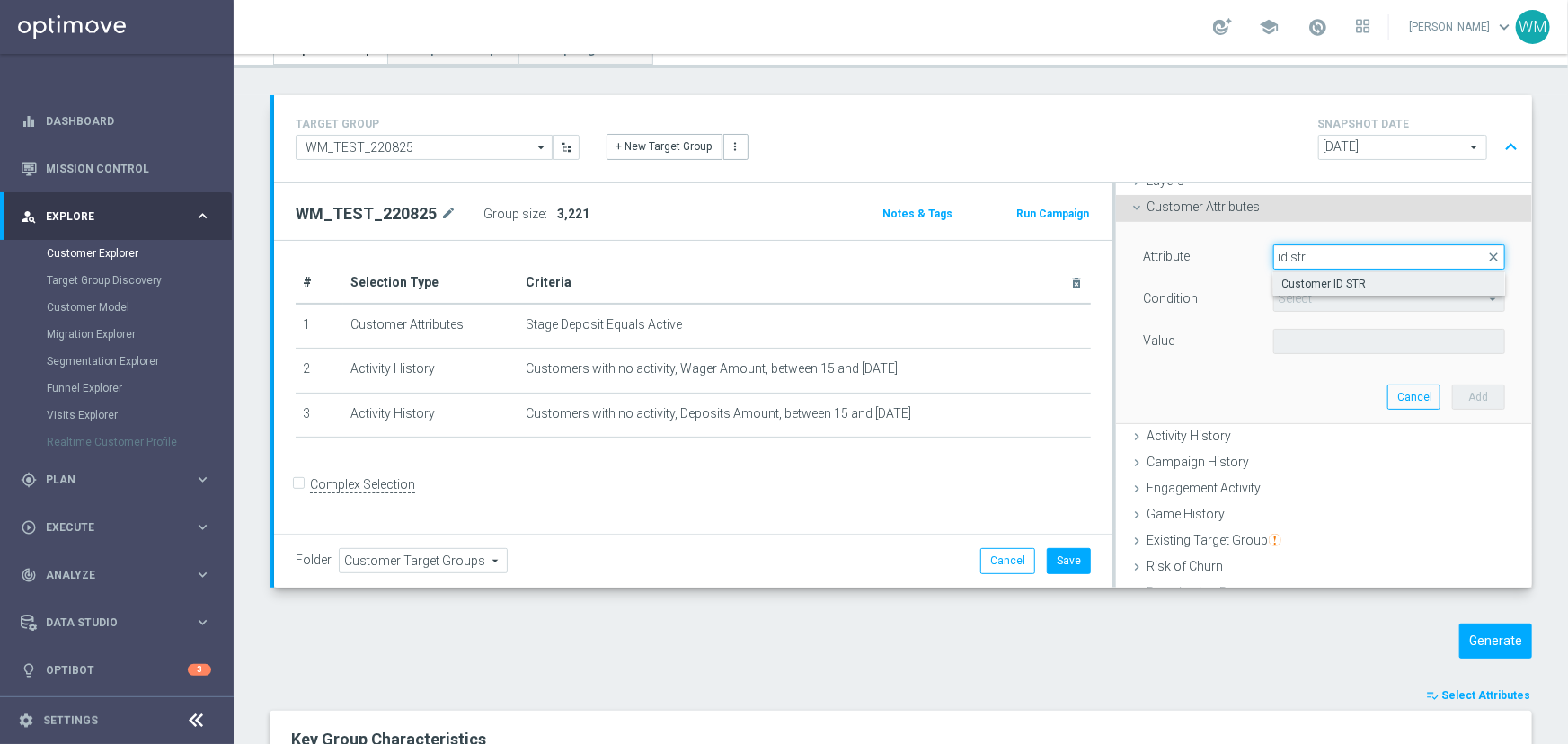
type input "id str"
click at [1292, 277] on span "Customer ID STR" at bounding box center [1388, 284] width 214 height 15
type input "Customer ID STR"
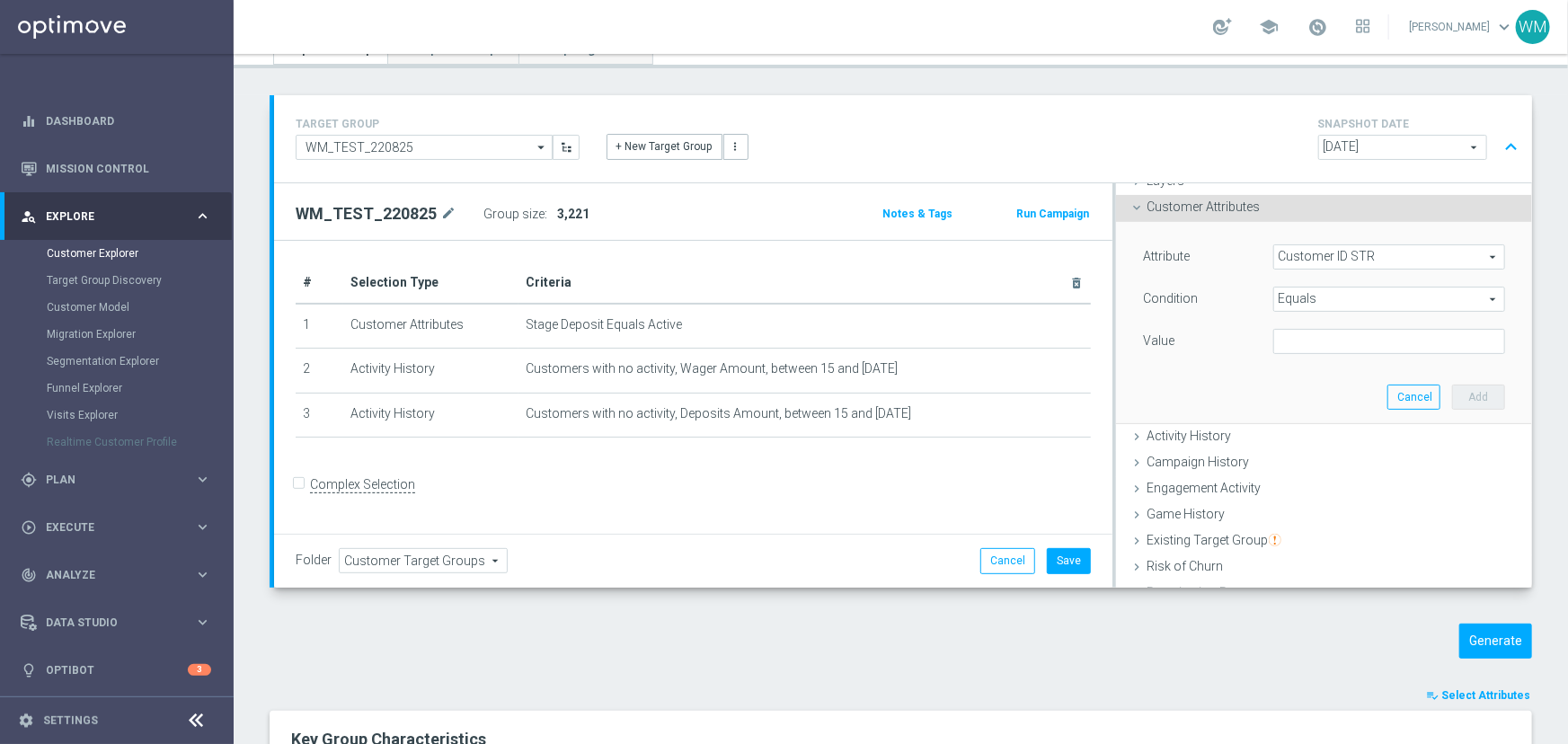
click at [1284, 295] on span "Equals" at bounding box center [1388, 299] width 230 height 24
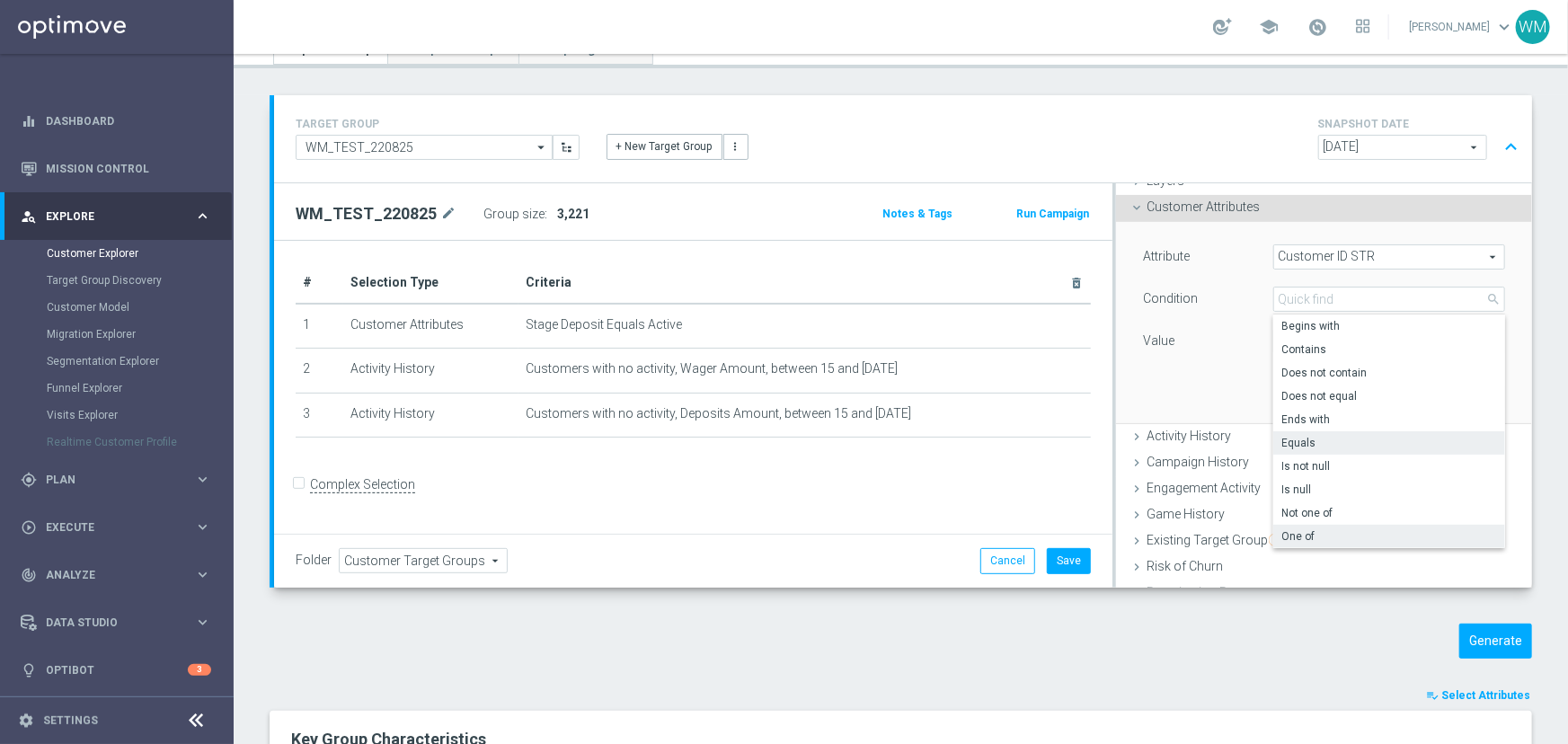
click at [1311, 530] on span "One of" at bounding box center [1388, 536] width 214 height 15
type input "One of"
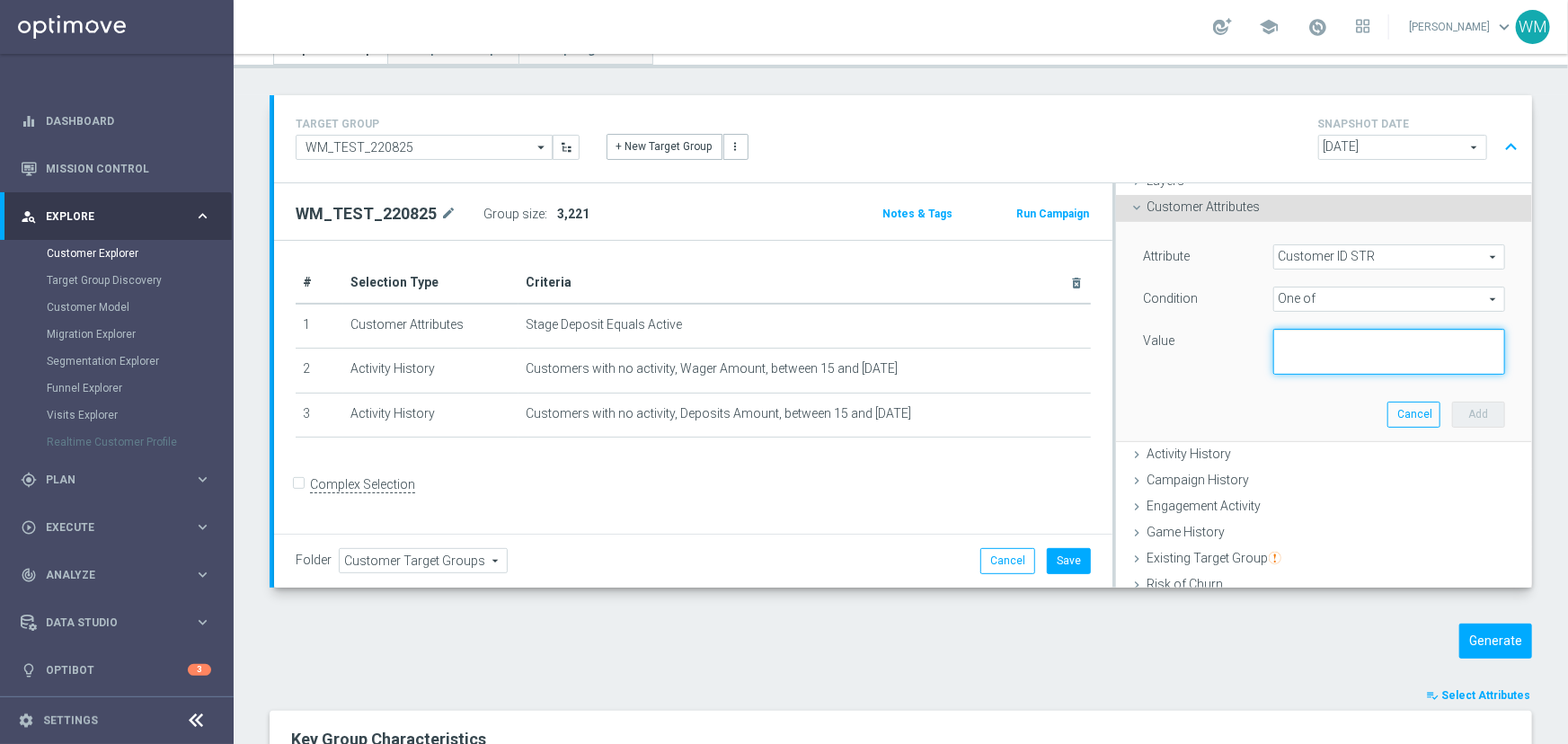
click at [1342, 359] on textarea at bounding box center [1388, 352] width 232 height 46
paste textarea "1695904, 2244720, 1013358, 3231317, 1361428, 1681067, 2495886, 852809, 1417413,…"
drag, startPoint x: 1367, startPoint y: 362, endPoint x: 1413, endPoint y: 368, distance: 46.4
click at [1413, 368] on textarea at bounding box center [1388, 354] width 232 height 46
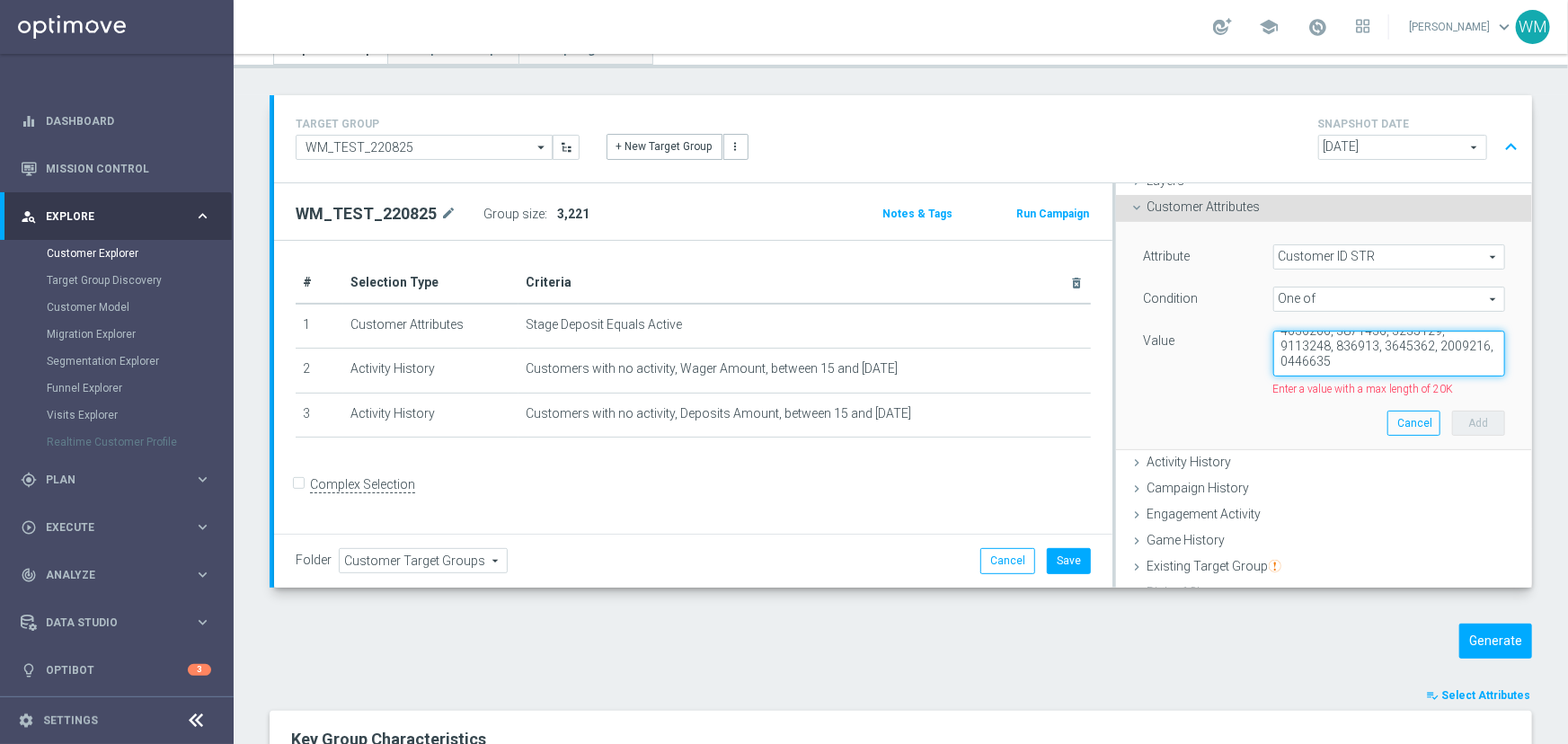
click at [1349, 367] on textarea at bounding box center [1388, 354] width 232 height 46
click at [1388, 355] on textarea at bounding box center [1388, 354] width 232 height 46
click at [1394, 357] on textarea at bounding box center [1388, 354] width 232 height 46
drag, startPoint x: 1390, startPoint y: 380, endPoint x: 1426, endPoint y: 436, distance: 66.6
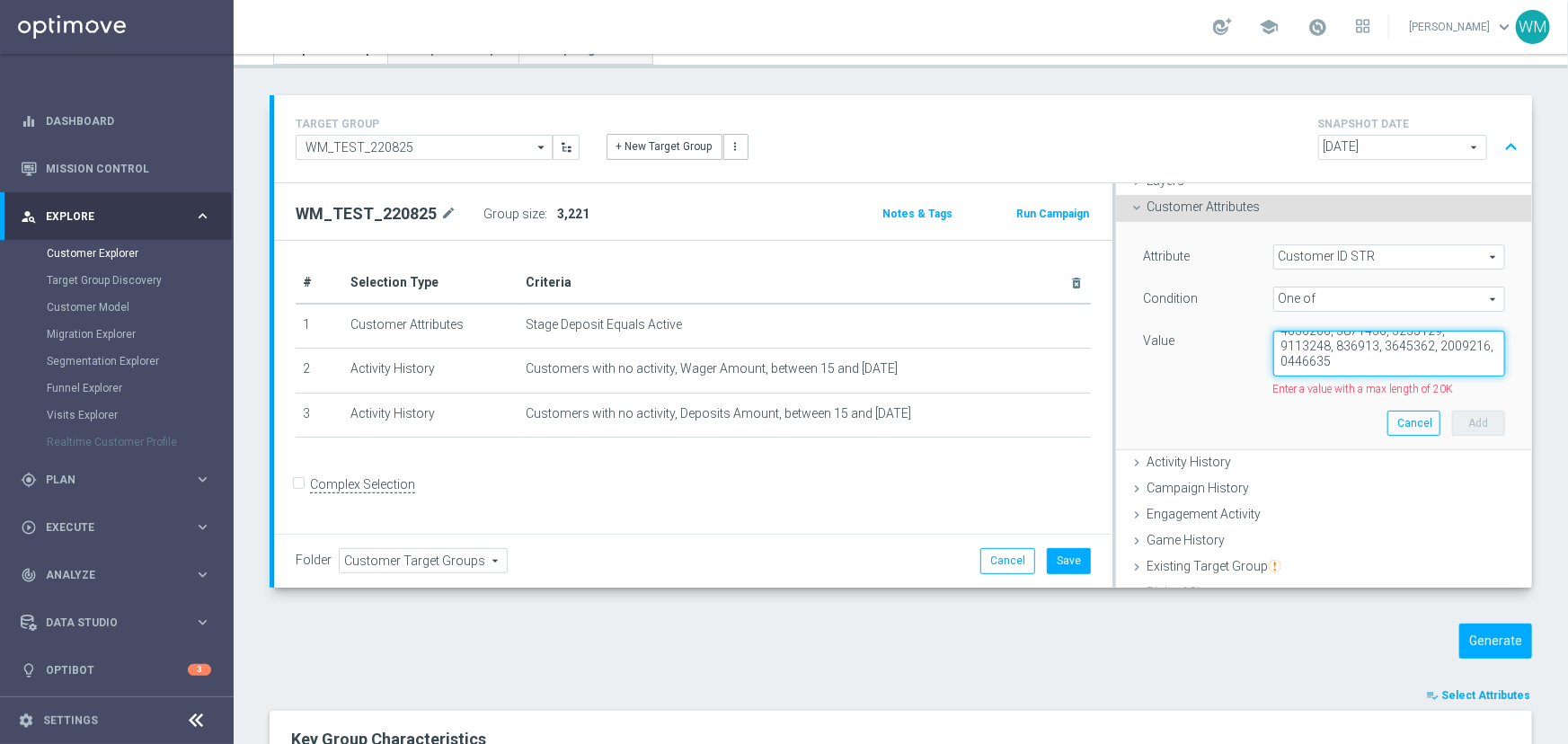
click at [1426, 436] on div "Attribute Customer ID STR Customer ID STR arrow_drop_down search Condition One …" at bounding box center [1324, 336] width 389 height 228
click at [1343, 356] on textarea at bounding box center [1388, 352] width 232 height 46
type textarea "1695904, 2244720, 1013358, 3231317, 1361428, 1681067, 2495886, 852809, 1417413,…"
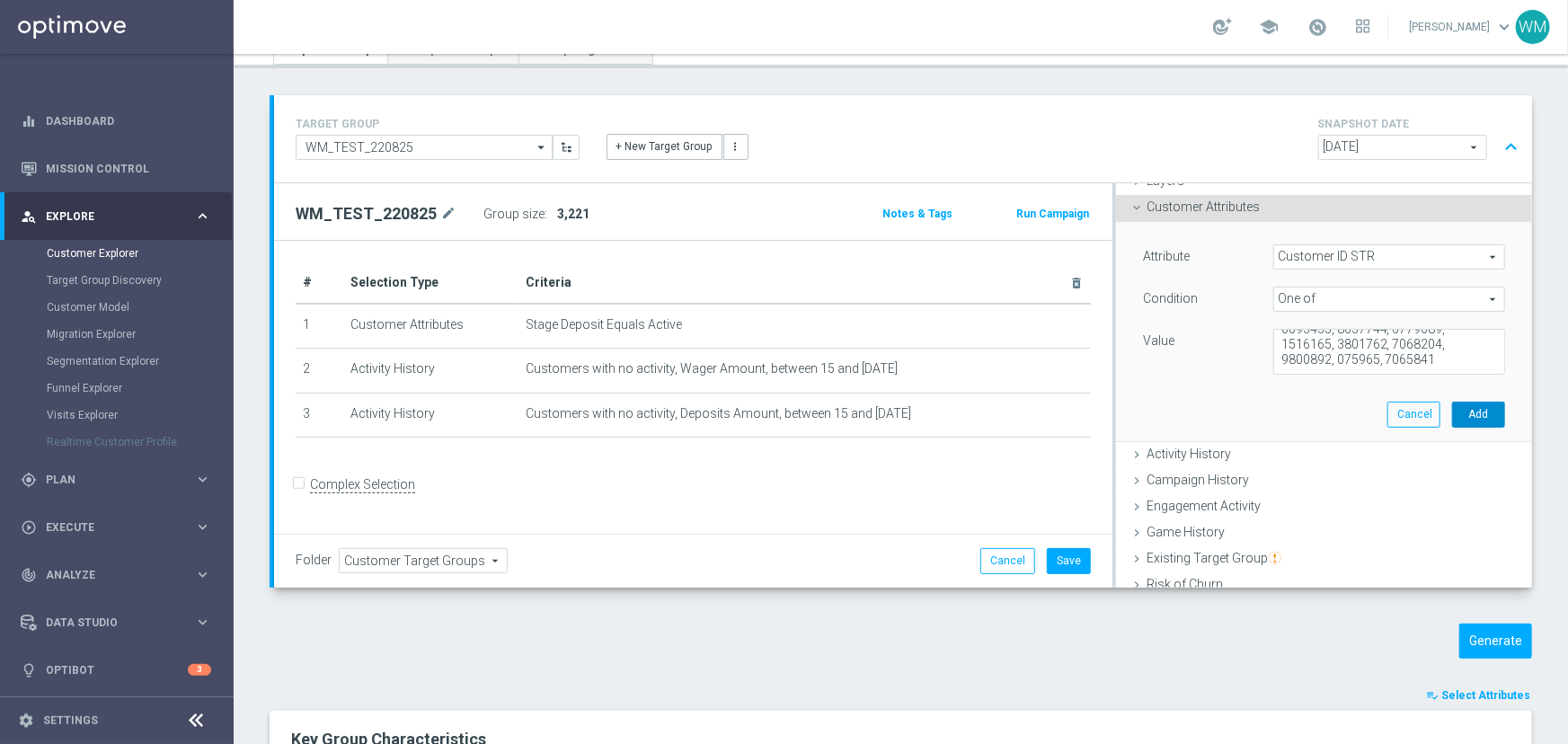
click at [1451, 407] on button "Add" at bounding box center [1478, 414] width 53 height 26
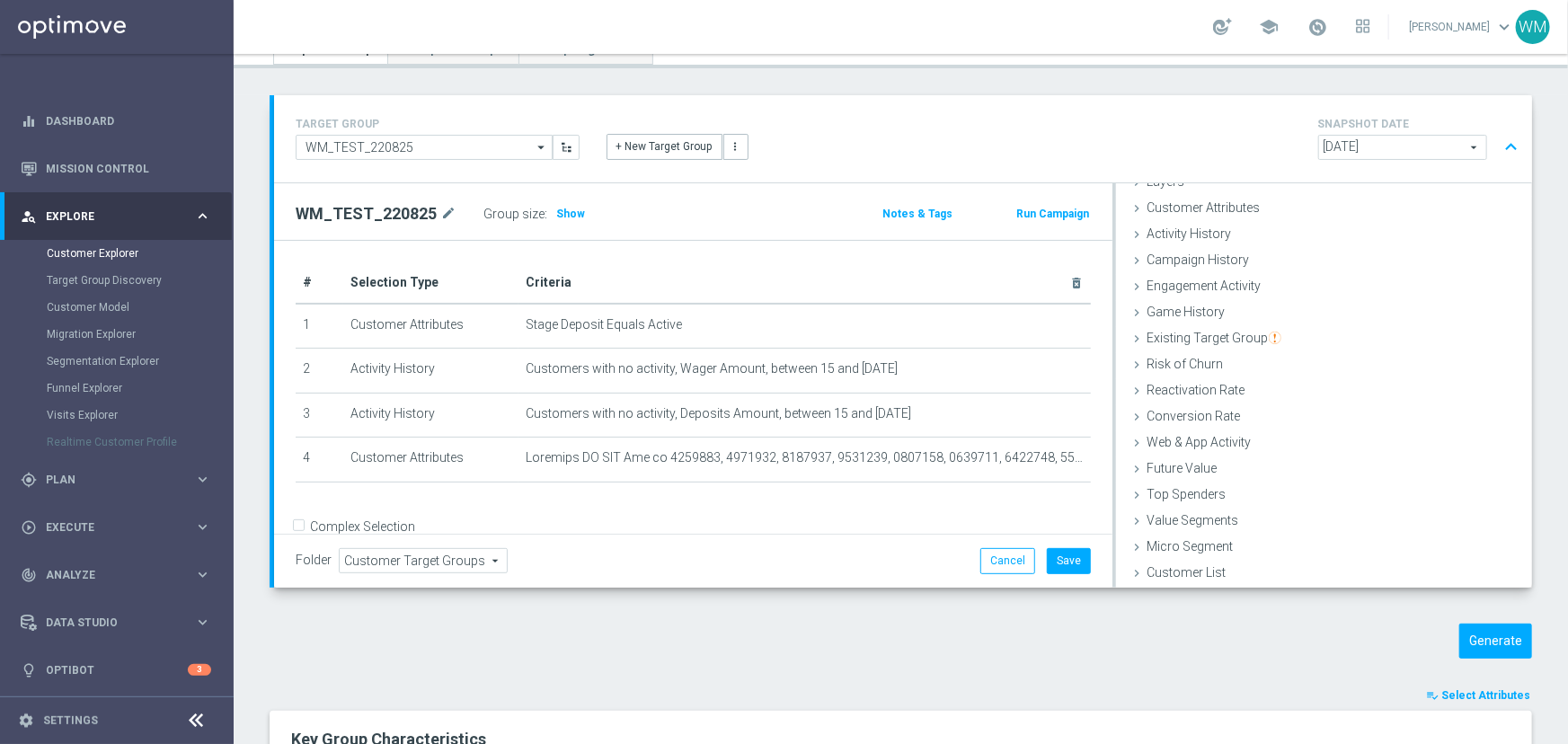
scroll to position [73, 0]
click at [1200, 212] on span "Customer Attributes" at bounding box center [1202, 209] width 113 height 15
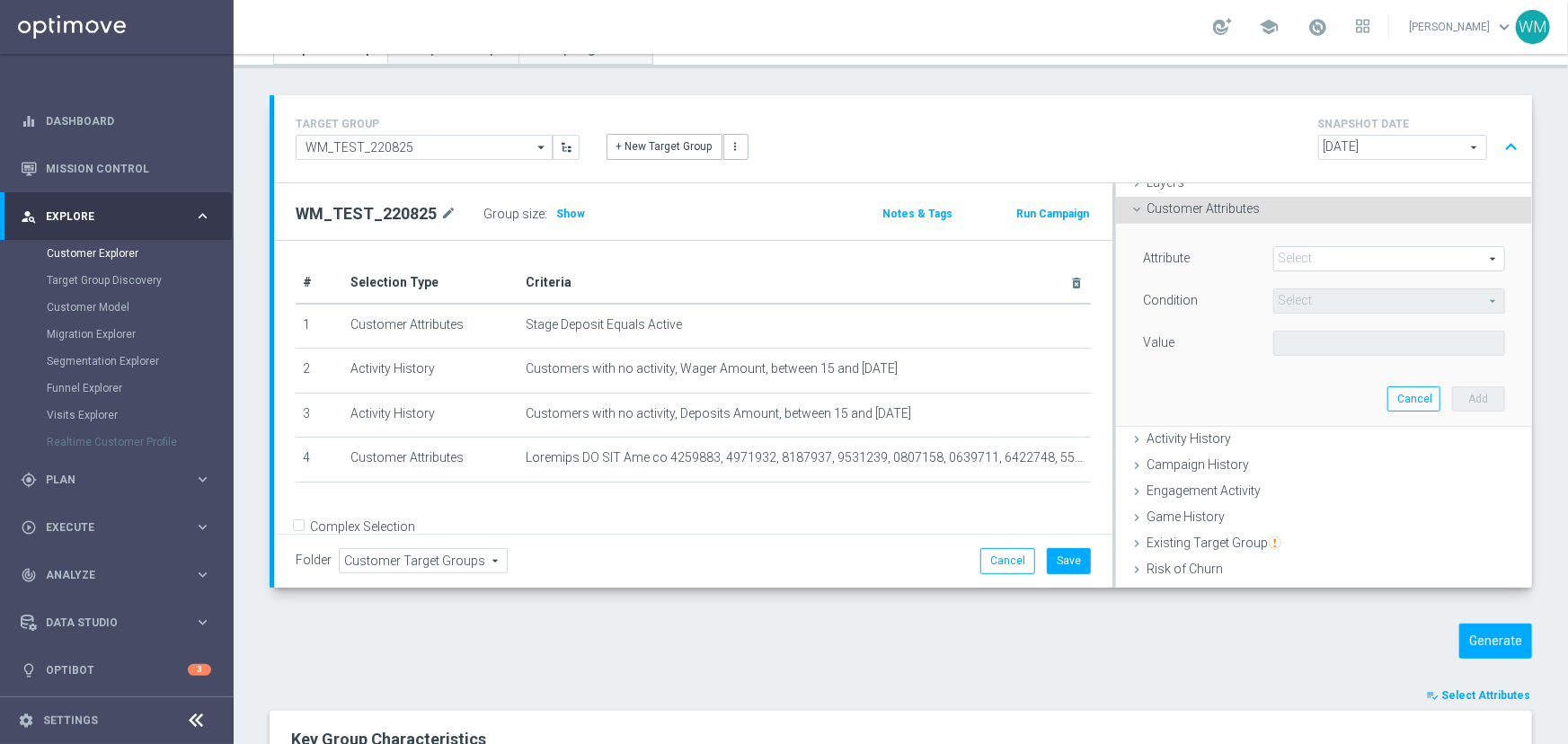
scroll to position [75, 0]
click at [1274, 253] on span at bounding box center [1388, 257] width 230 height 24
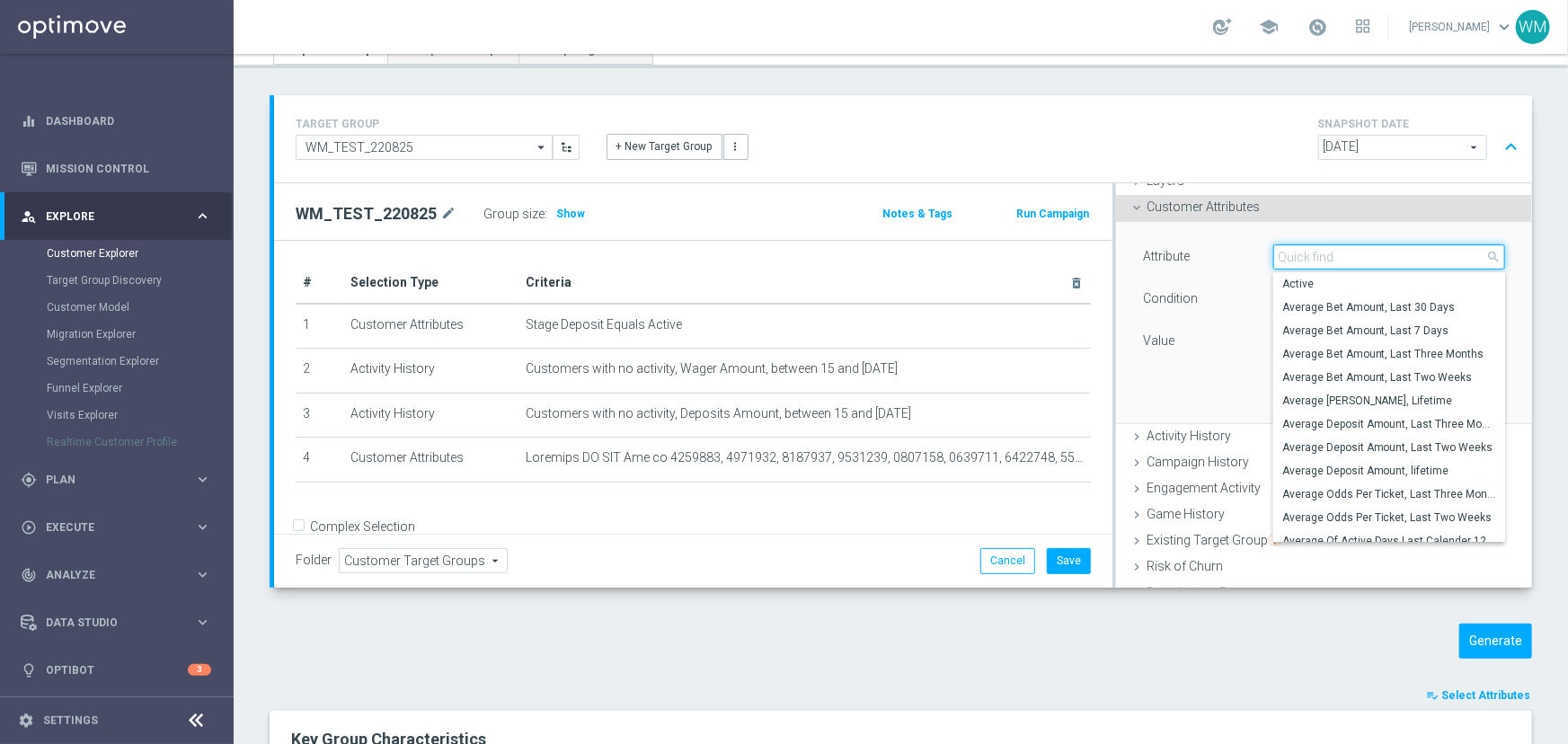
click at [1278, 252] on input "search" at bounding box center [1388, 257] width 232 height 26
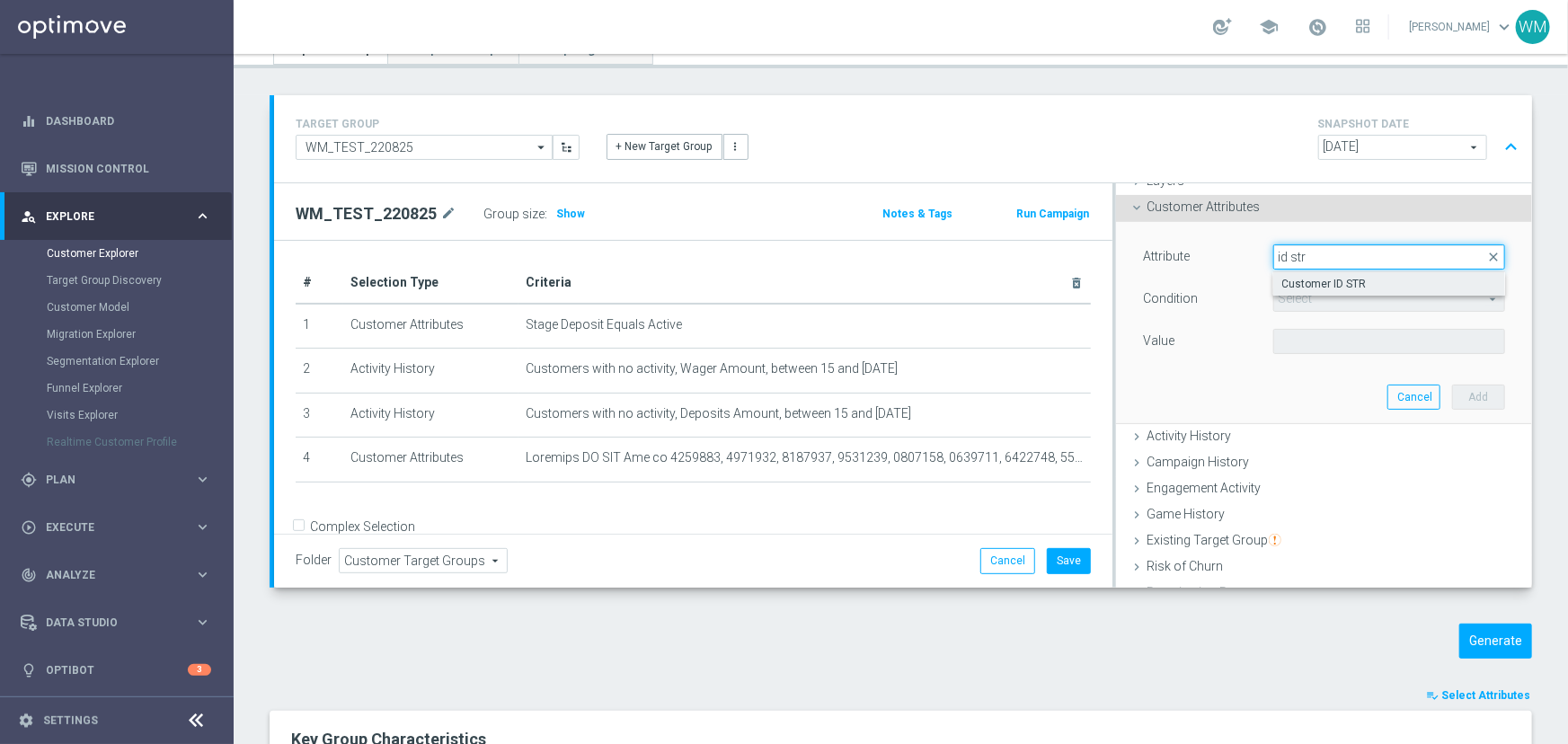
type input "id str"
click at [1295, 287] on span "Customer ID STR" at bounding box center [1388, 284] width 214 height 15
type input "Customer ID STR"
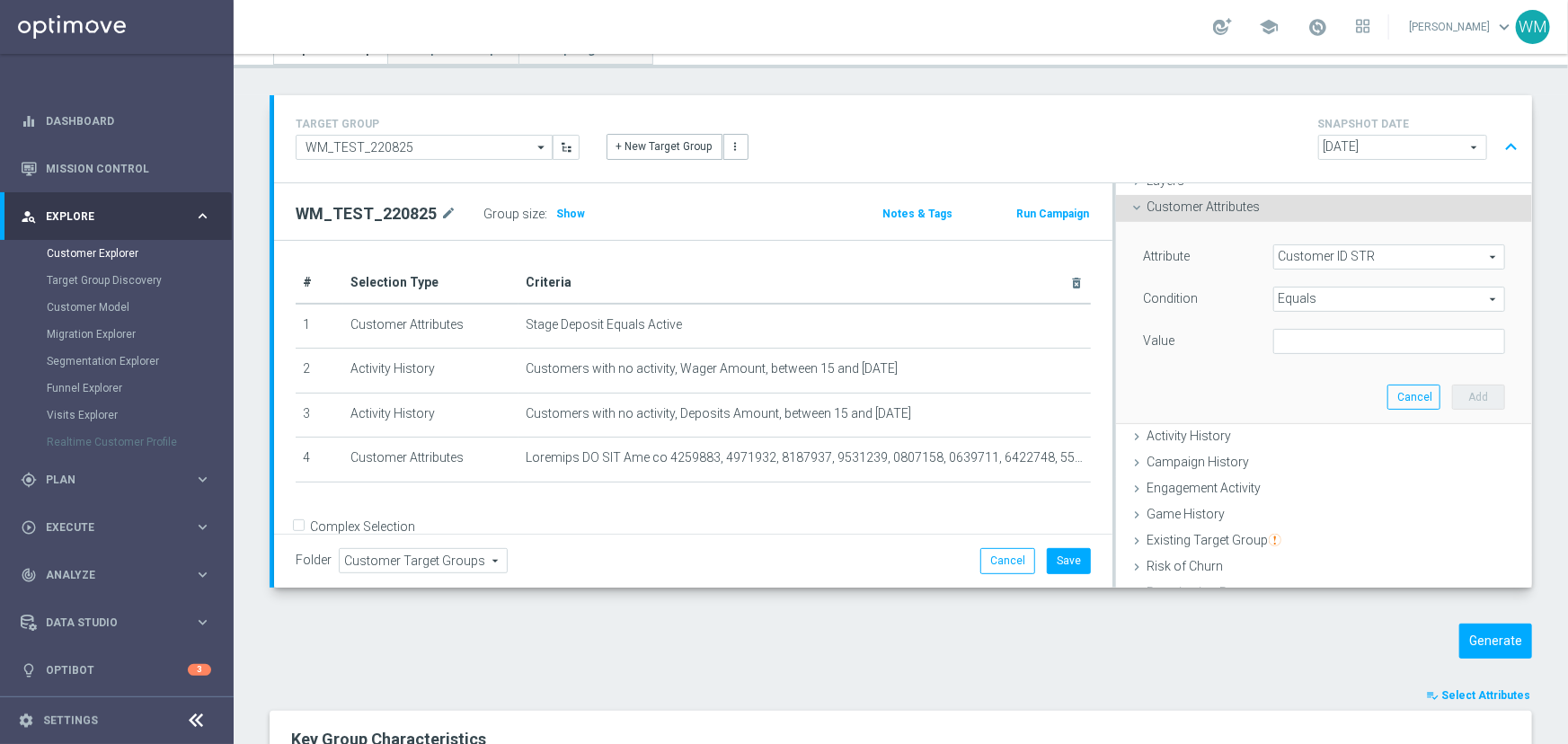
click at [1295, 291] on span "Equals" at bounding box center [1388, 299] width 230 height 24
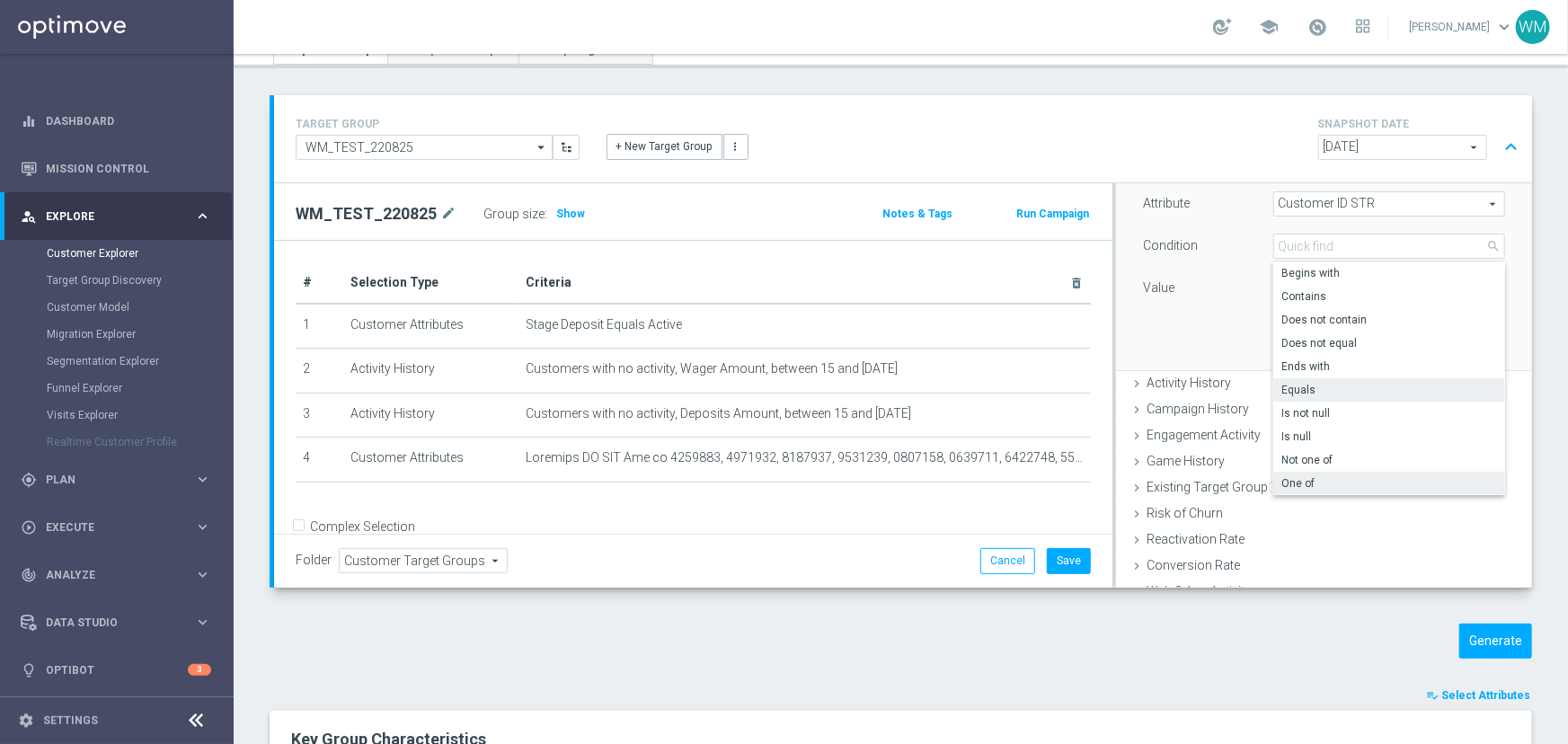
scroll to position [156, 0]
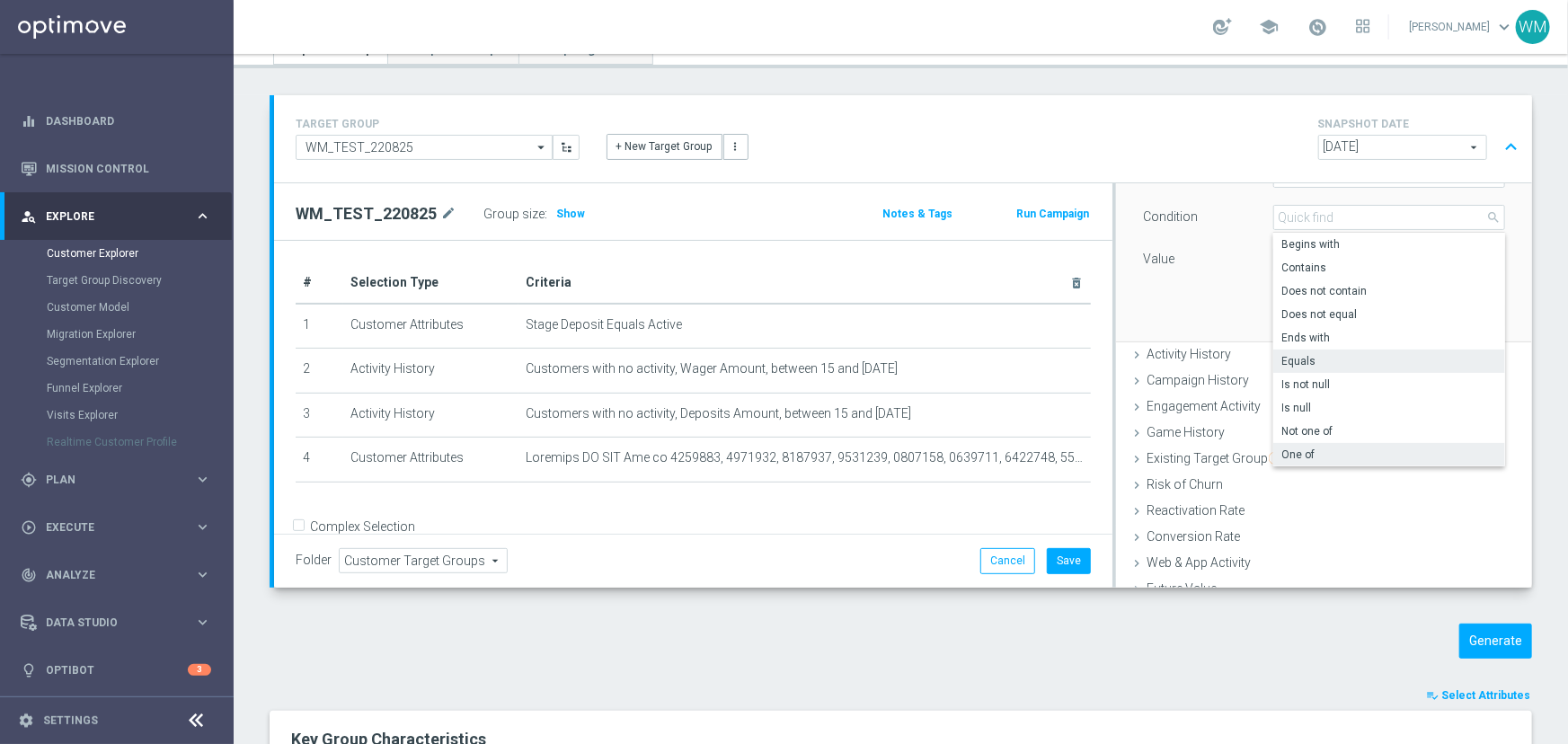
click at [1300, 443] on label "One of" at bounding box center [1388, 455] width 232 height 24
type input "One of"
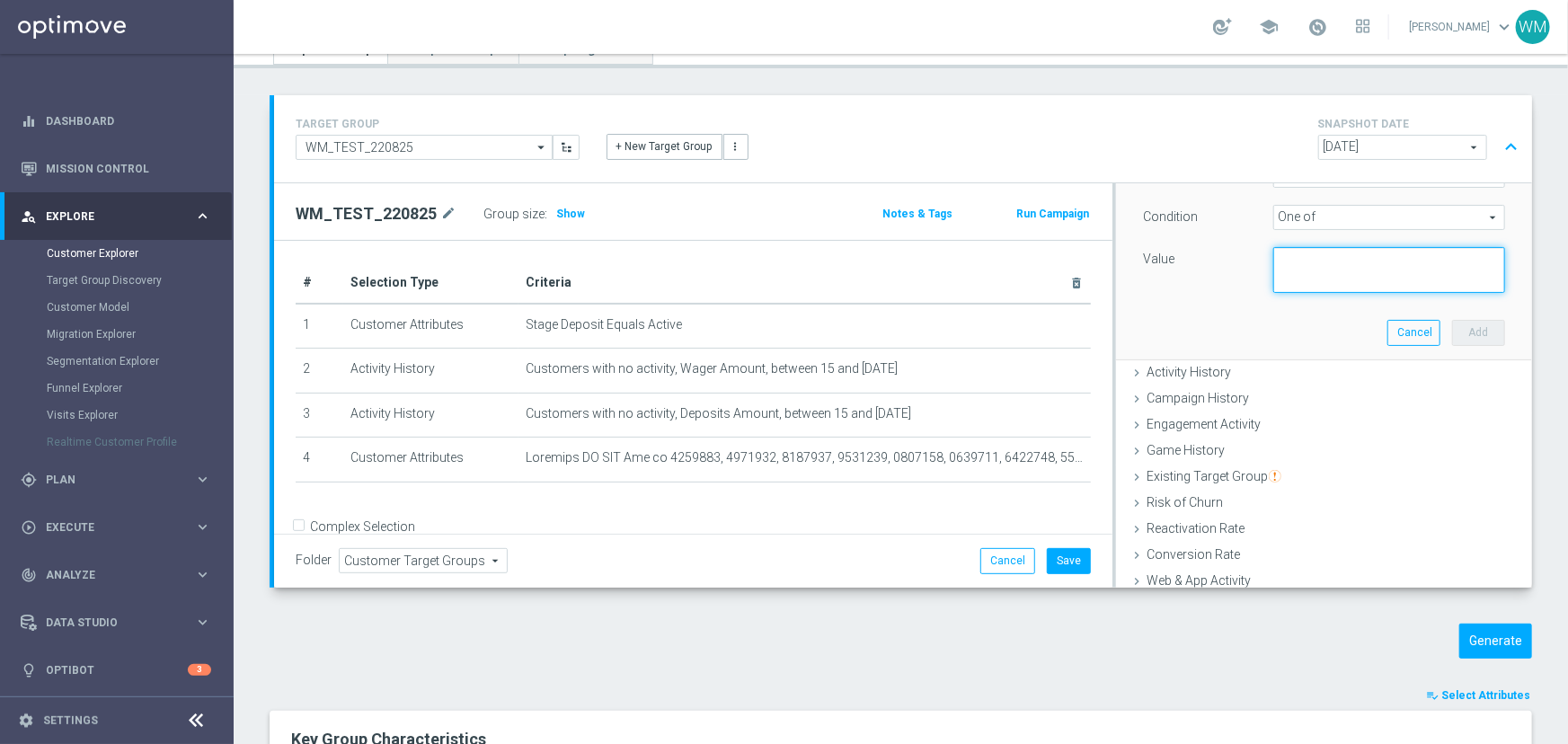
click at [1318, 274] on textarea at bounding box center [1388, 270] width 232 height 46
paste textarea "1644679, 1652519, 2140363, 2430858, 2792326, 3309720, 1032433, 1154119, 1426206…"
type textarea "1644679, 1652519, 2140363, 2430858, 2792326, 3309720, 1032433, 1154119, 1426206…"
click at [1451, 328] on button "Add" at bounding box center [1478, 333] width 53 height 26
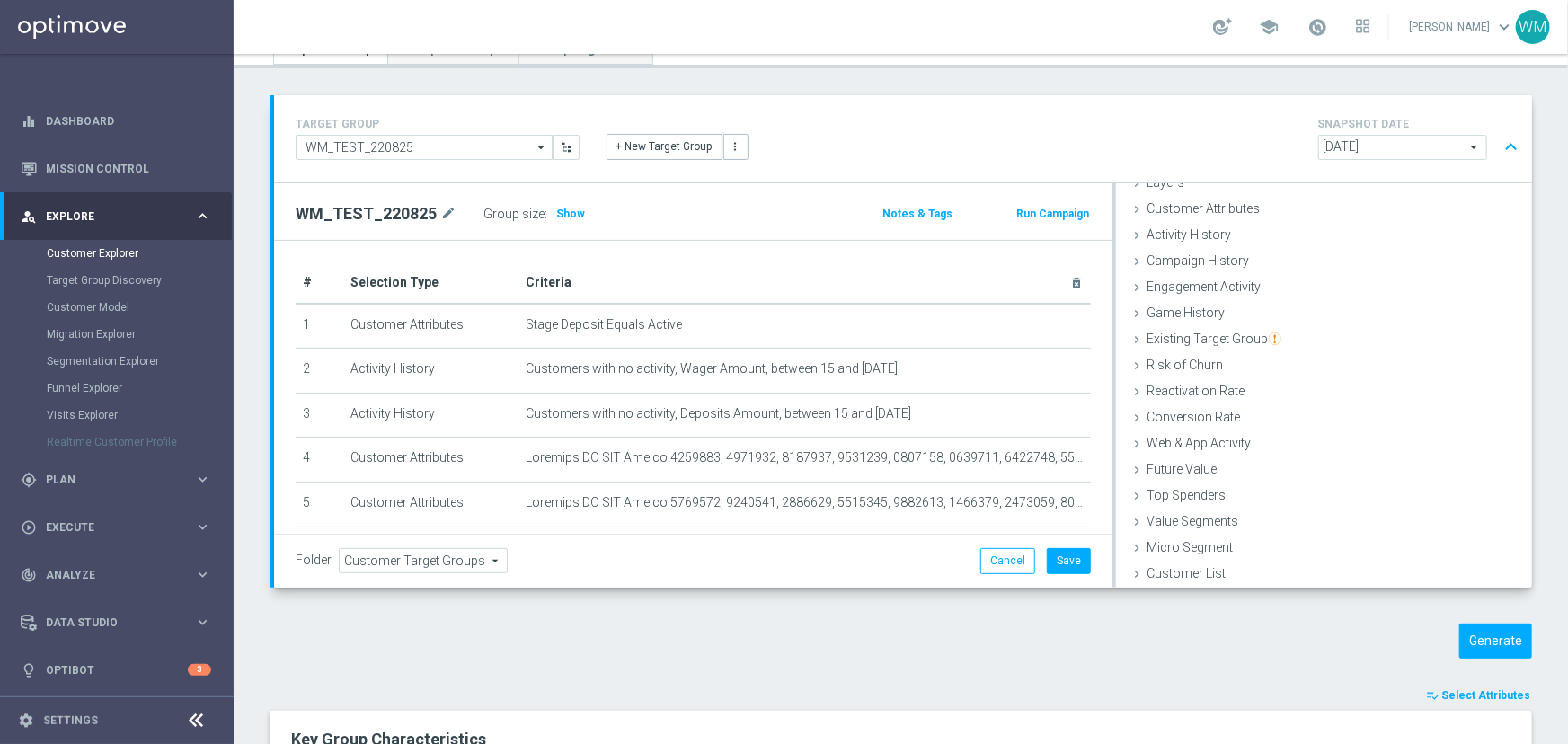
scroll to position [72, 0]
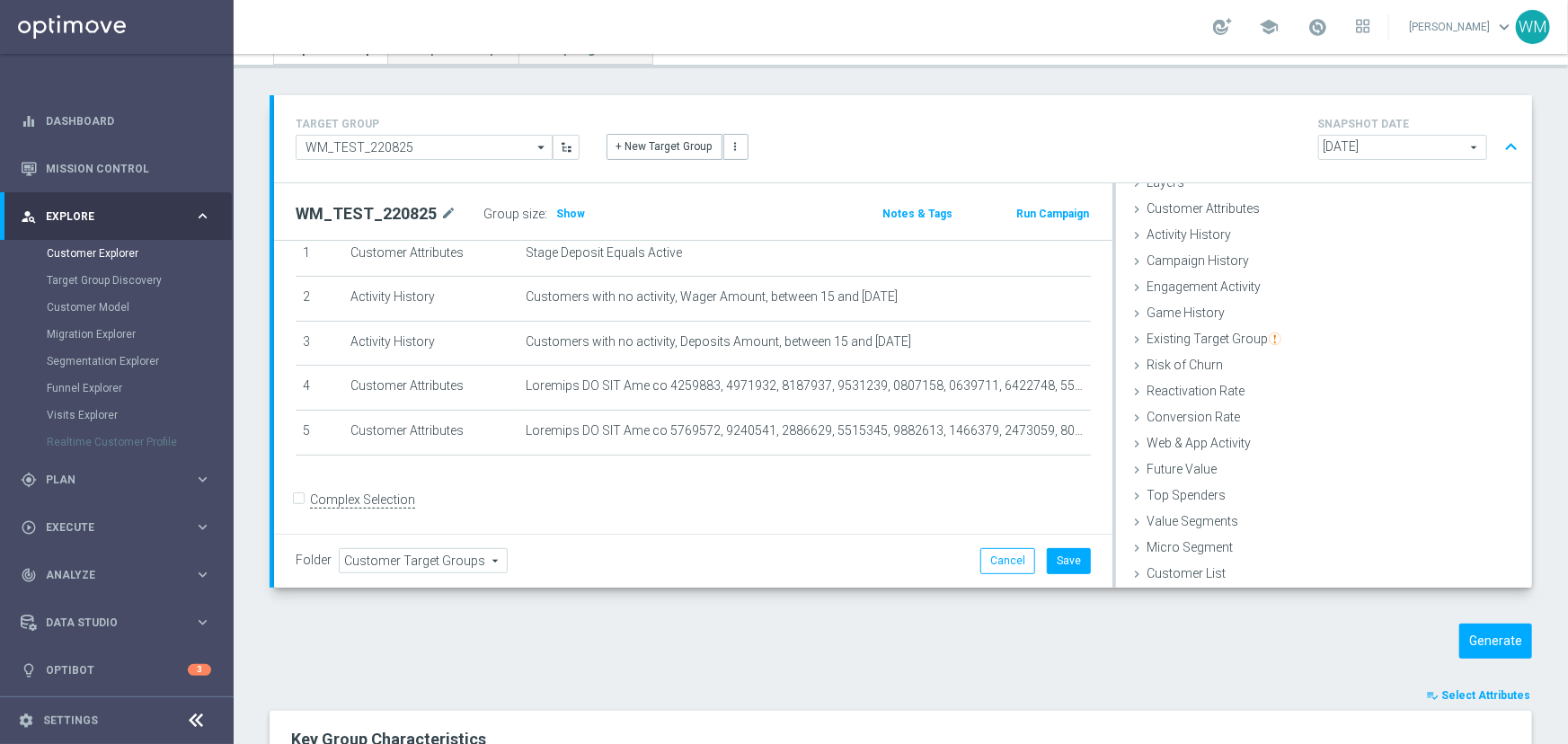
click at [415, 493] on form "Complex Selection Invalid Expression" at bounding box center [693, 518] width 795 height 64
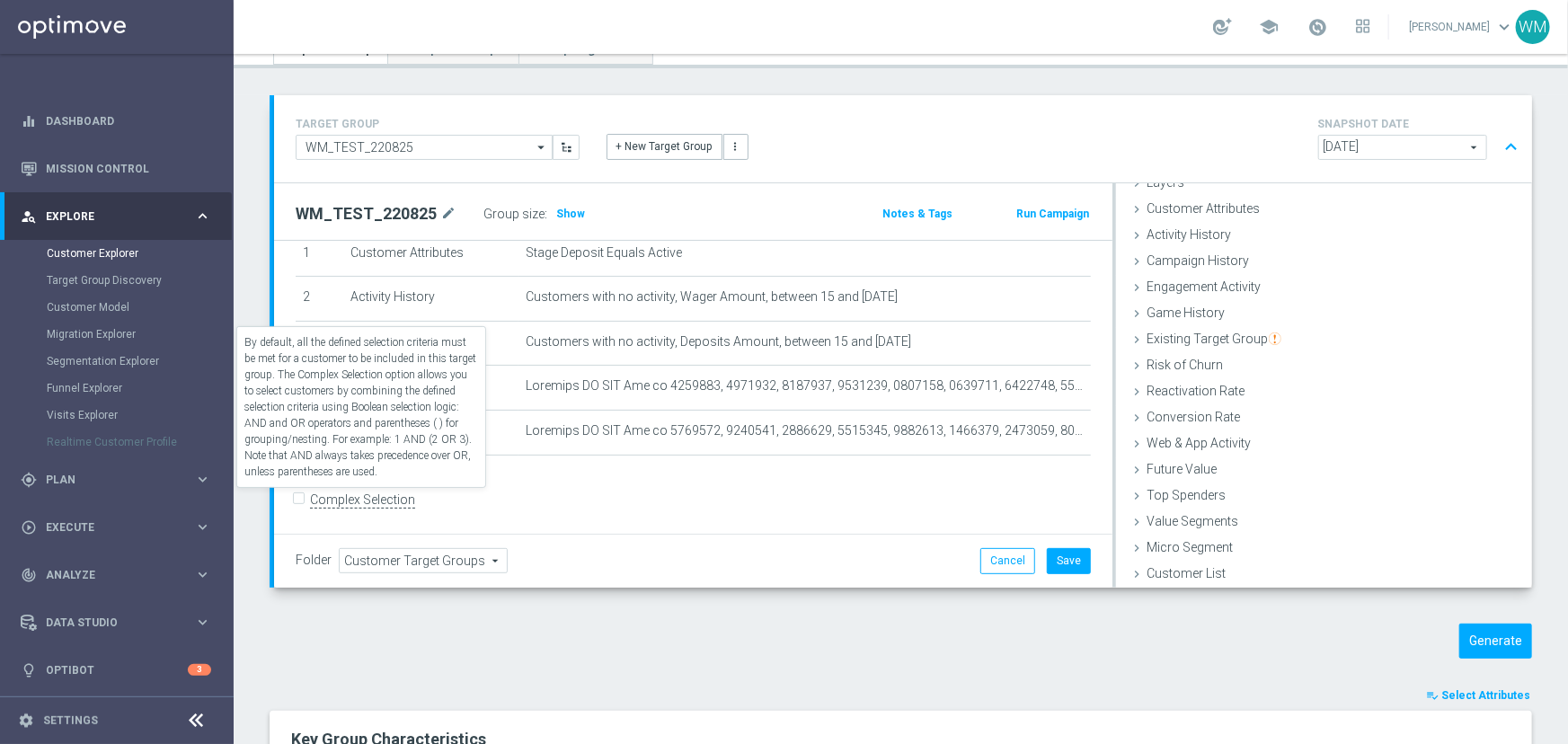
click at [405, 497] on label "Complex Selection" at bounding box center [362, 500] width 105 height 17
click at [307, 497] on input "Complex Selection" at bounding box center [301, 502] width 12 height 26
checkbox input "true"
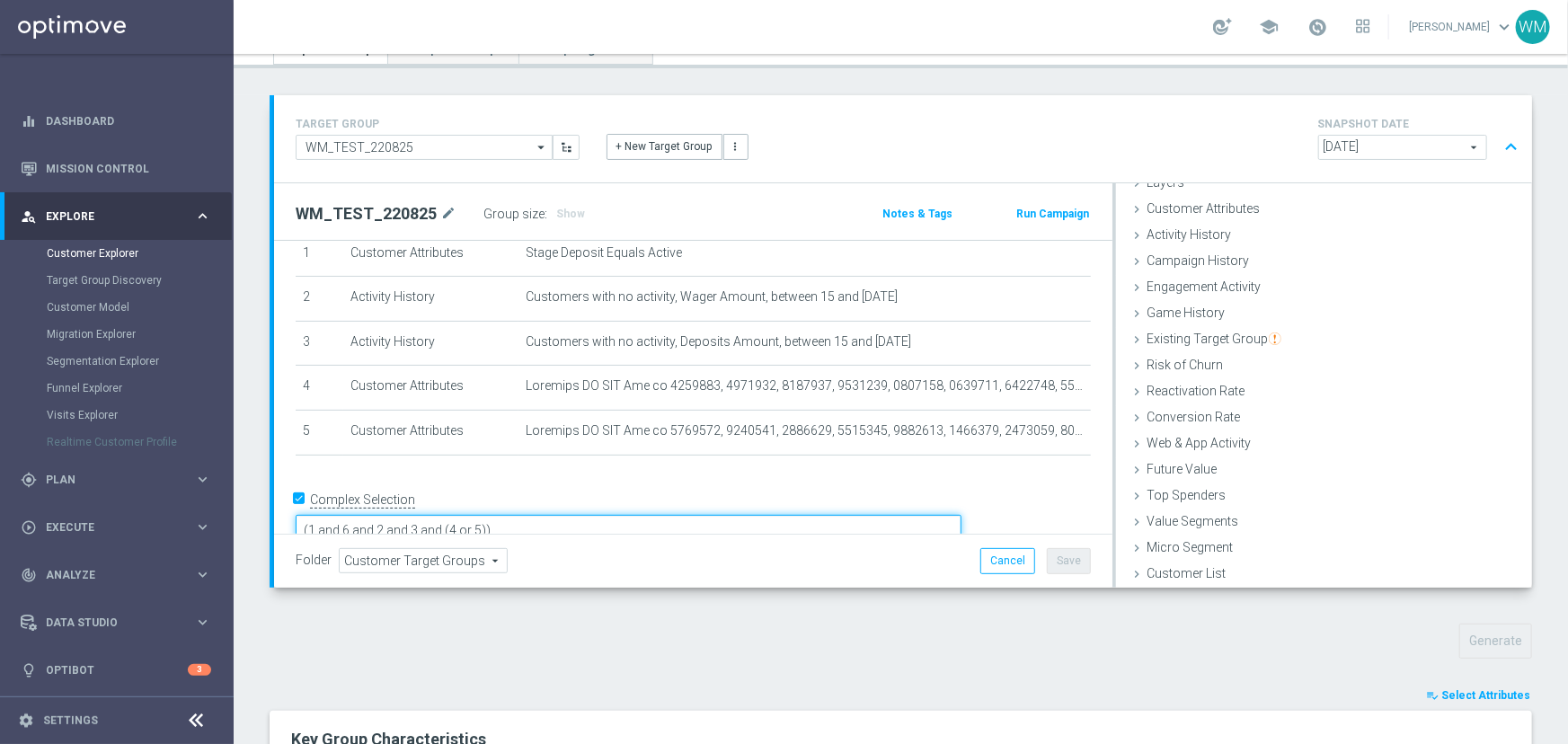
drag, startPoint x: 606, startPoint y: 502, endPoint x: 274, endPoint y: 506, distance: 332.0
click at [274, 506] on div "# Selection Type Criteria delete_forever 1 Customer Attributes Stage Deposit Eq…" at bounding box center [693, 367] width 838 height 397
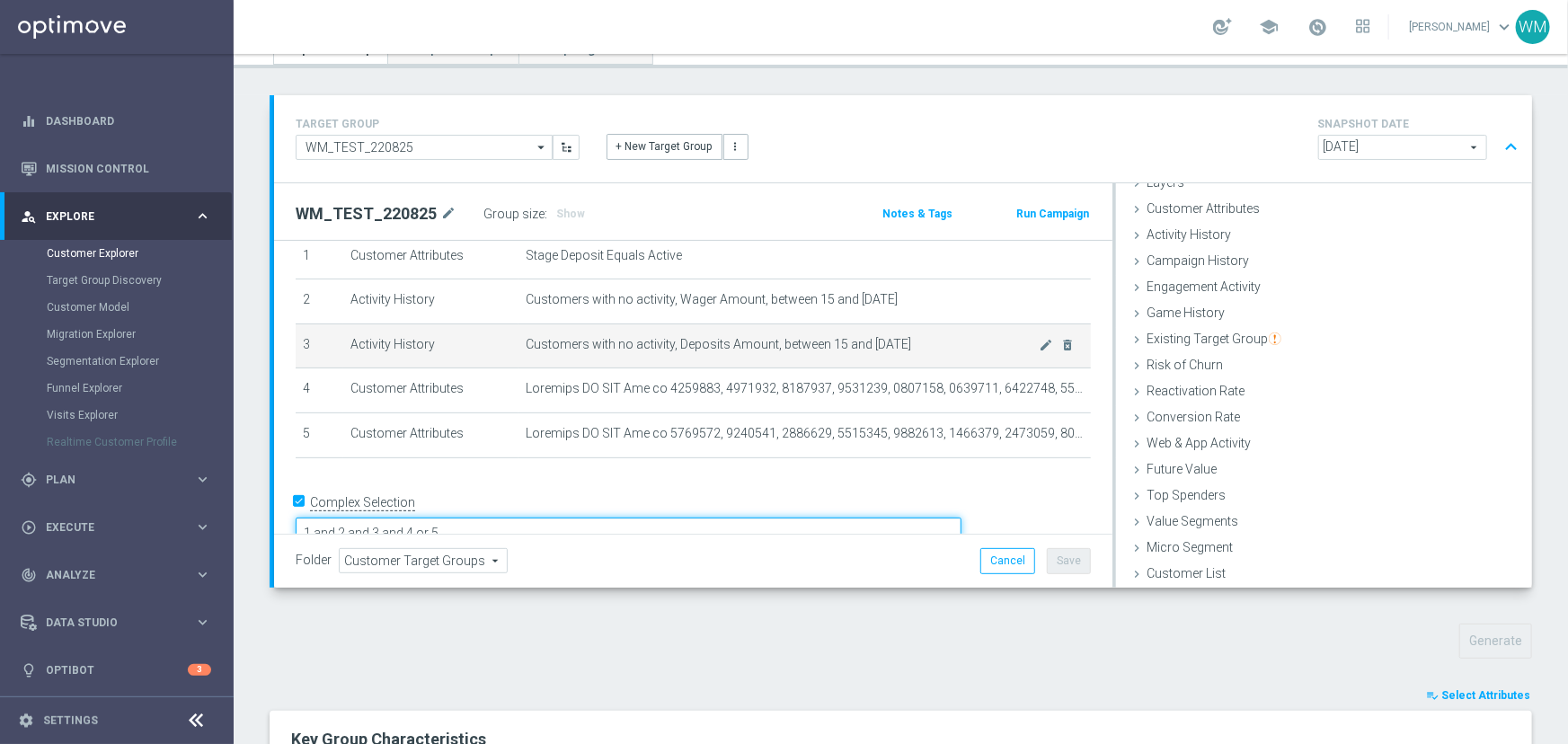
scroll to position [74, 0]
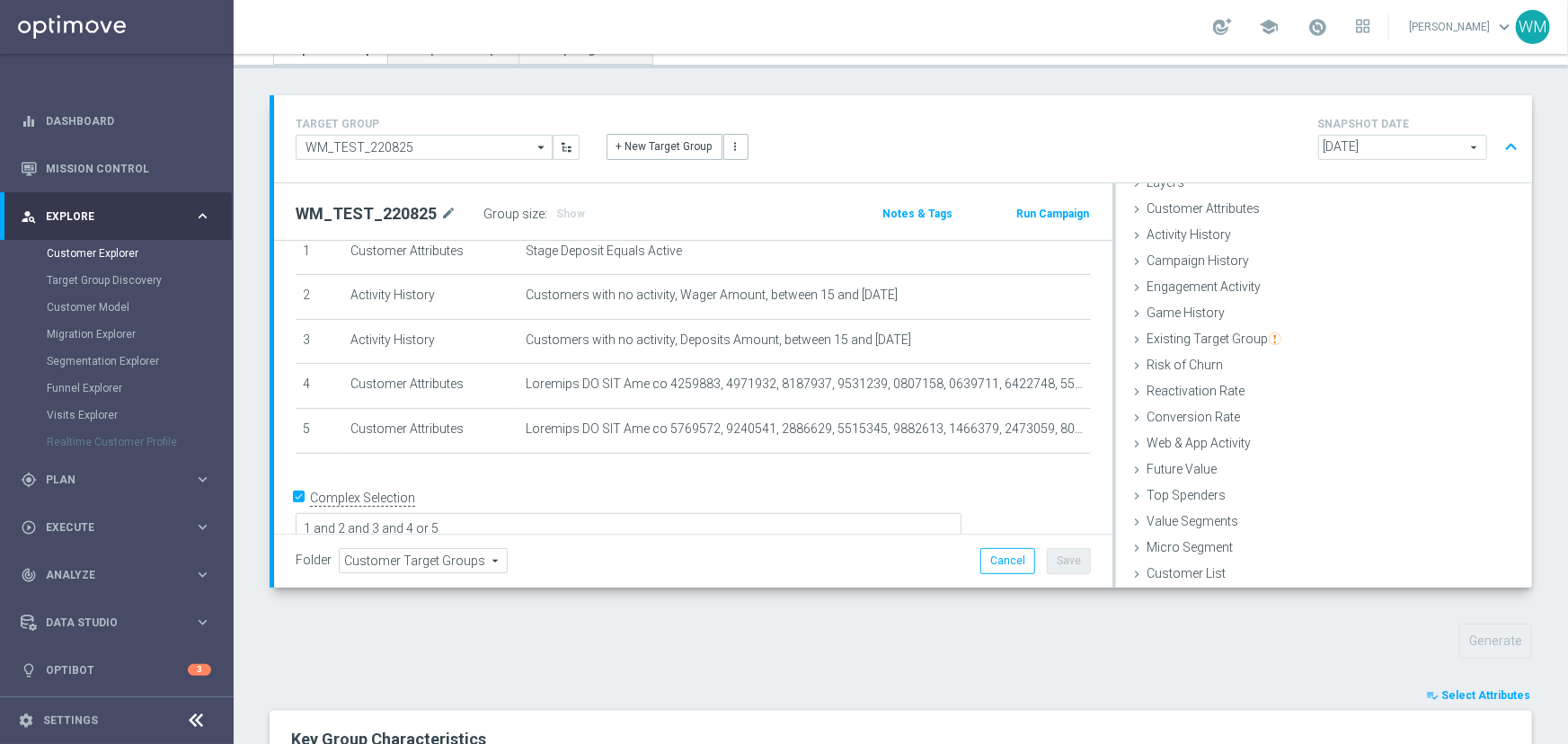
click at [646, 515] on form "Complex Selection 1 and 2 and 3 and 4 or 5 Invalid Expression" at bounding box center [693, 524] width 795 height 80
click at [648, 515] on textarea "1 and 2 and 3 and 4 or 5" at bounding box center [628, 531] width 665 height 31
click at [532, 515] on textarea "1 and 2 and 3 and 4 or 5" at bounding box center [628, 531] width 665 height 31
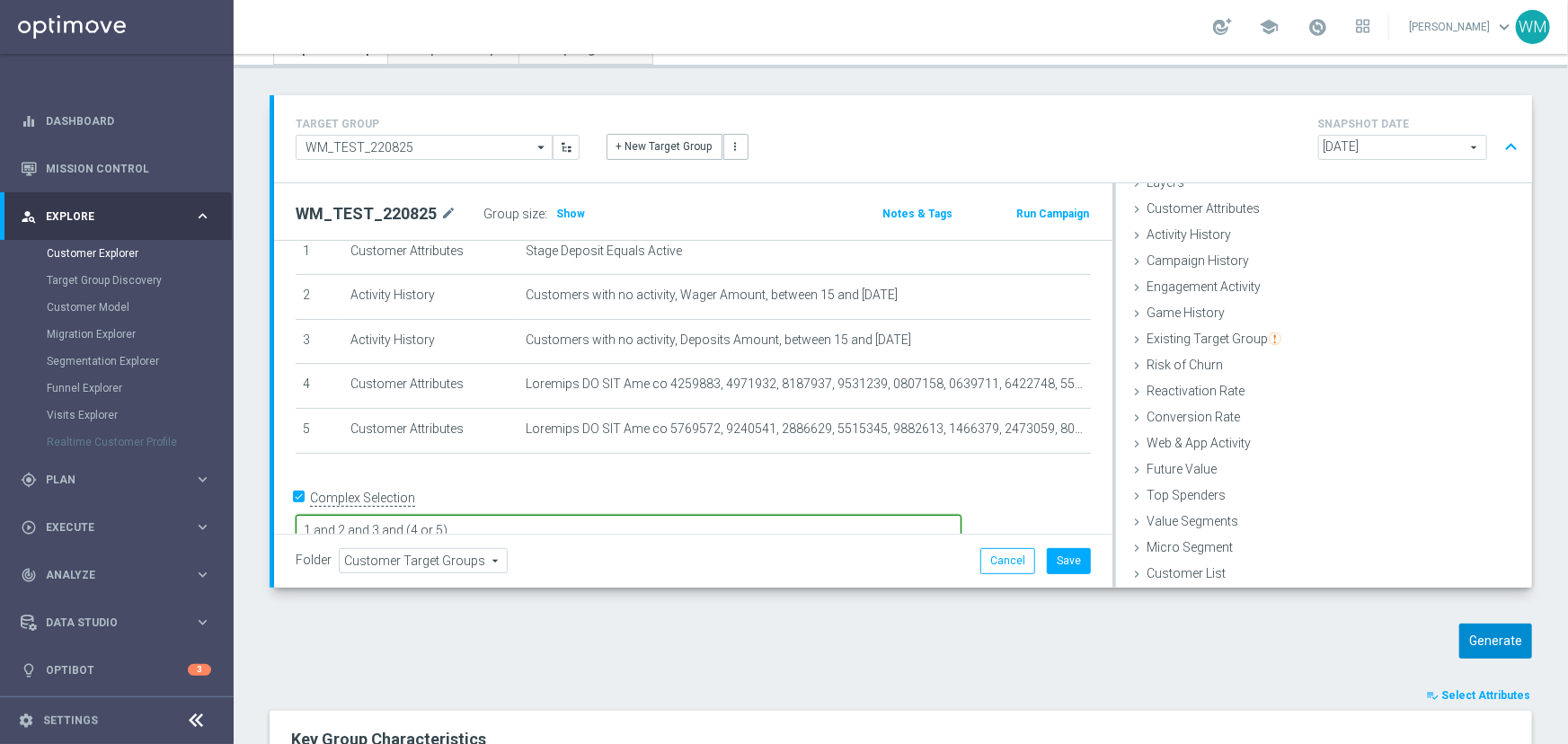
type textarea "1 and 2 and 3 and (4 or 5)"
click at [1459, 635] on button "Generate" at bounding box center [1495, 641] width 73 height 35
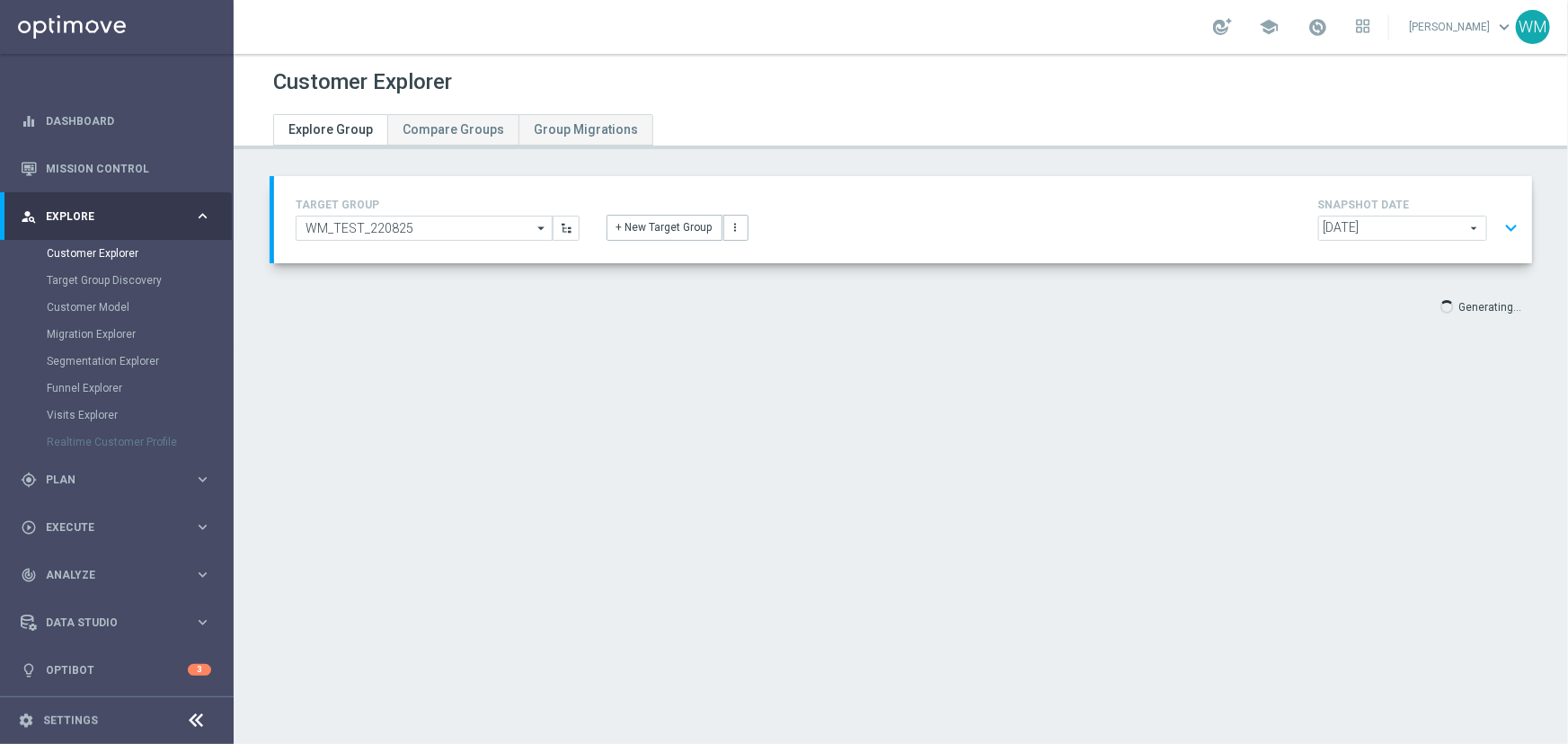
scroll to position [0, 0]
click at [1503, 225] on button "expand_more" at bounding box center [1511, 228] width 26 height 34
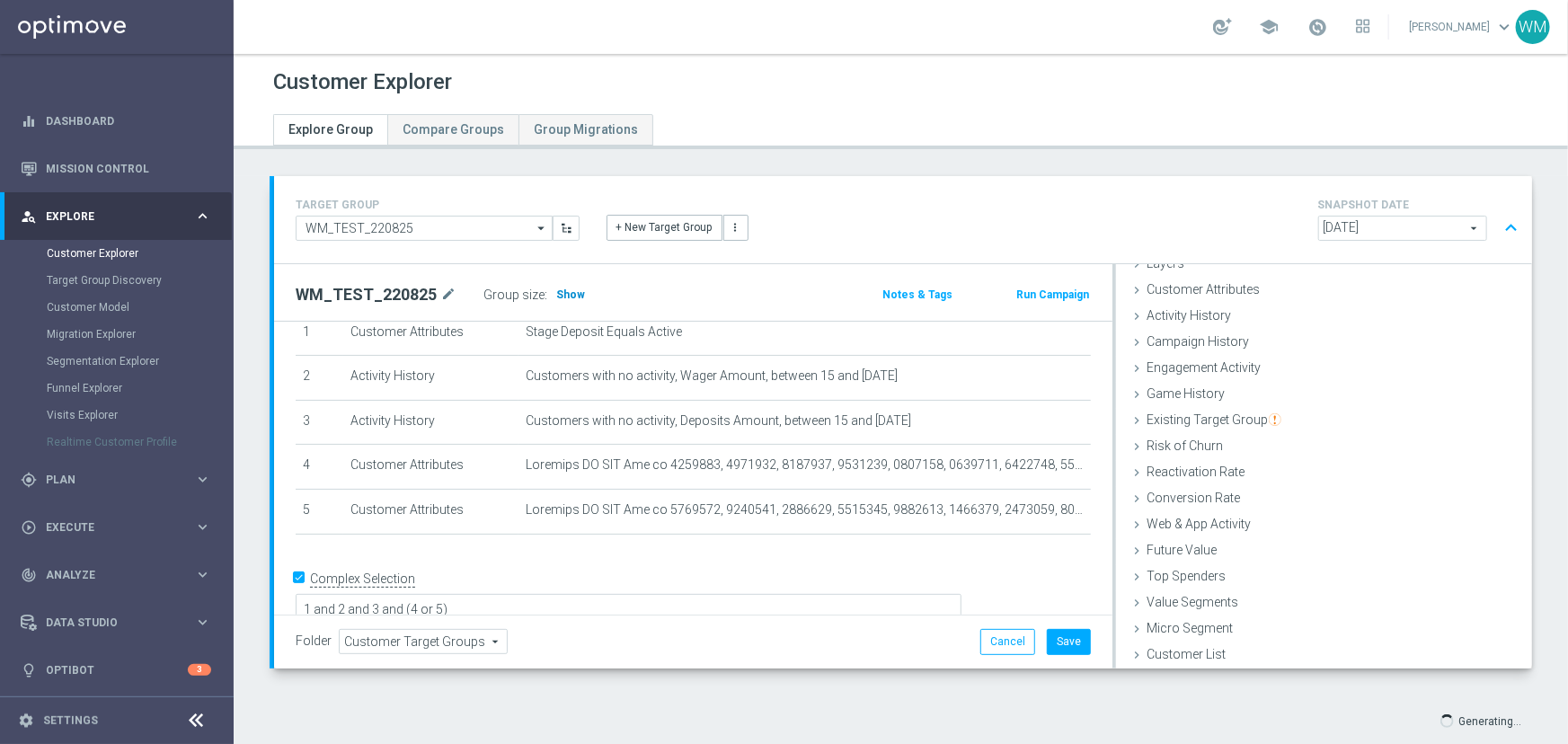
click at [562, 288] on span "Show" at bounding box center [571, 294] width 29 height 13
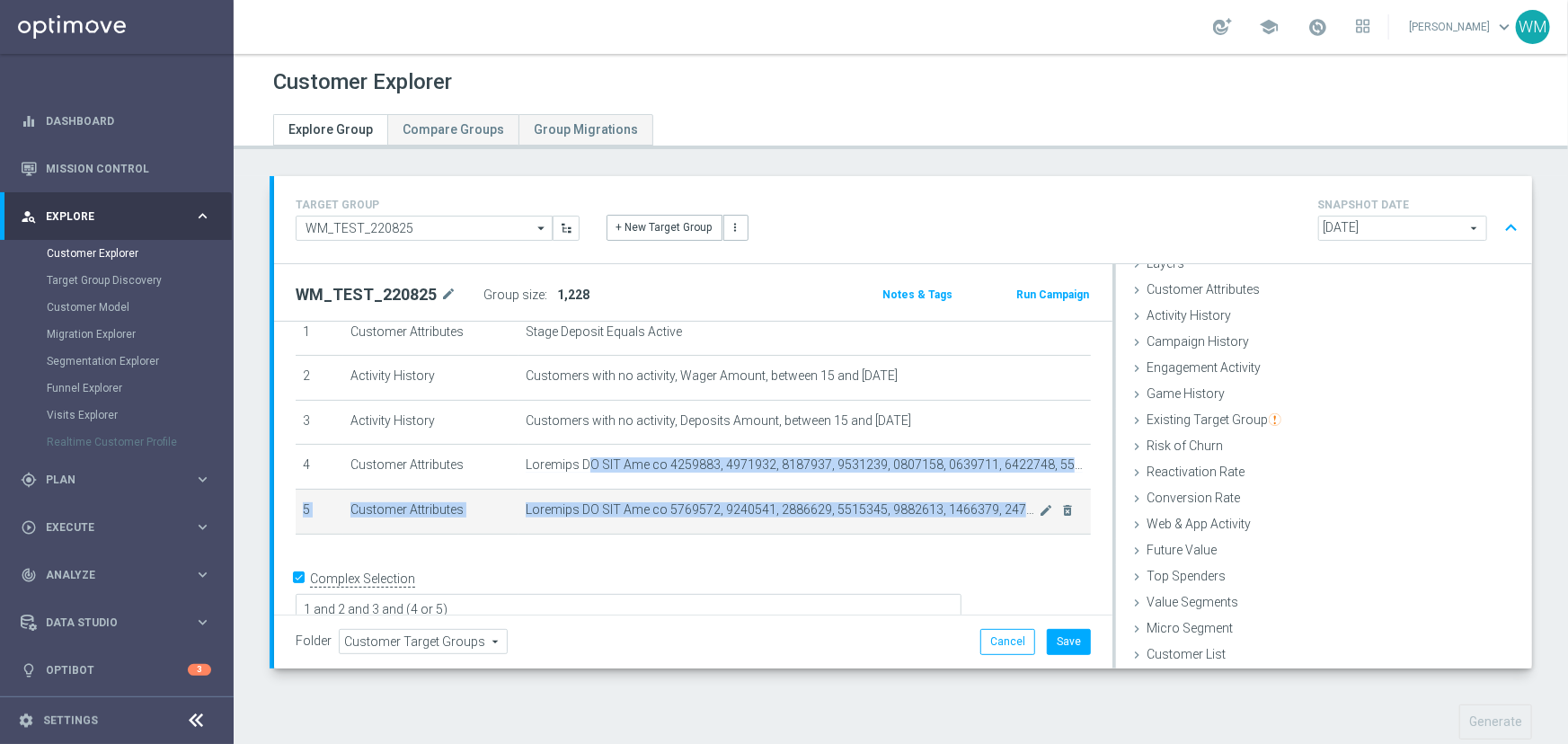
drag, startPoint x: 579, startPoint y: 469, endPoint x: 1020, endPoint y: 524, distance: 444.4
click at [1020, 524] on tbody "1 Customer Attributes Stage Deposit Equals Active mode_edit delete_forever 2 Ac…" at bounding box center [693, 422] width 795 height 222
click at [986, 512] on span at bounding box center [782, 510] width 514 height 16
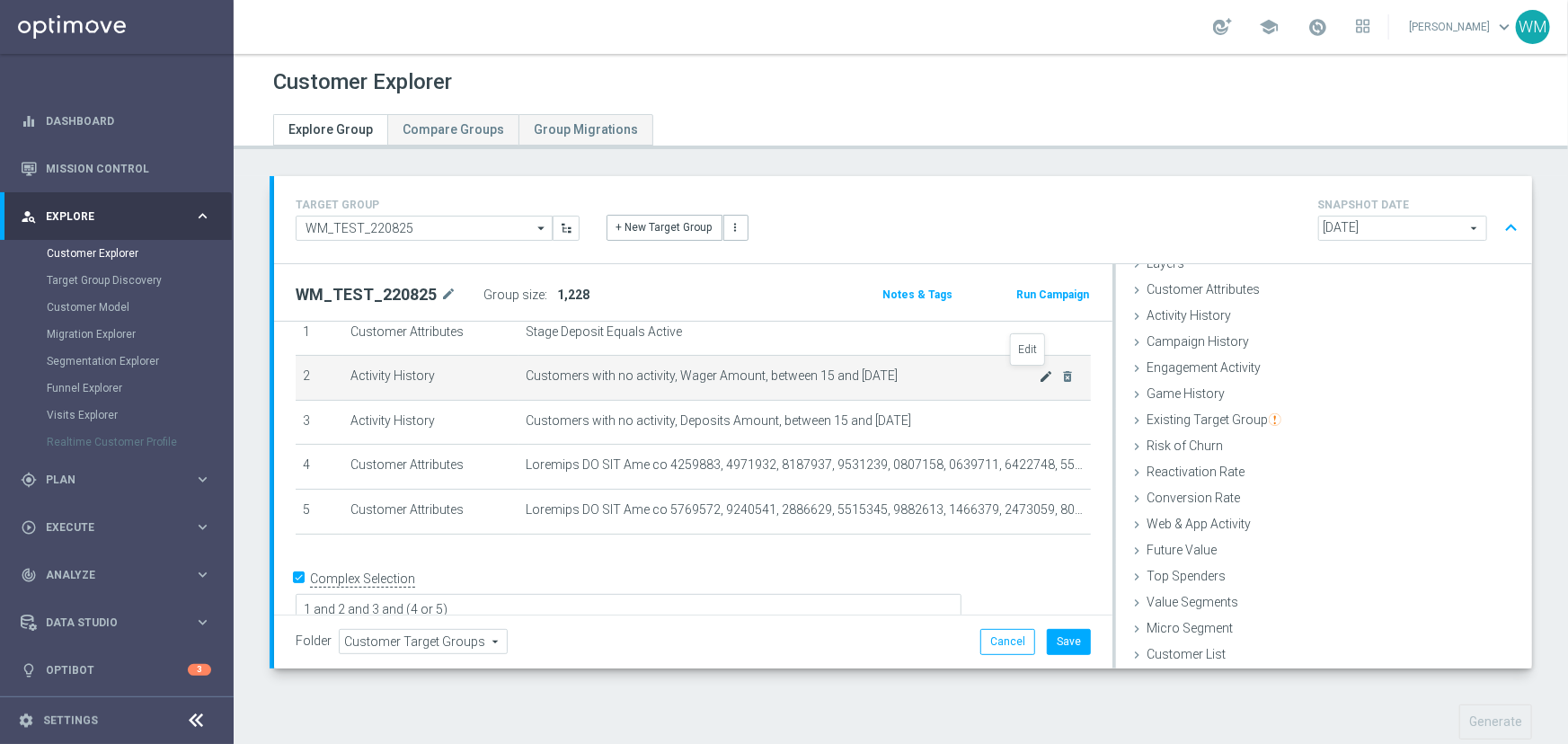
click at [1039, 371] on icon "mode_edit" at bounding box center [1047, 377] width 15 height 15
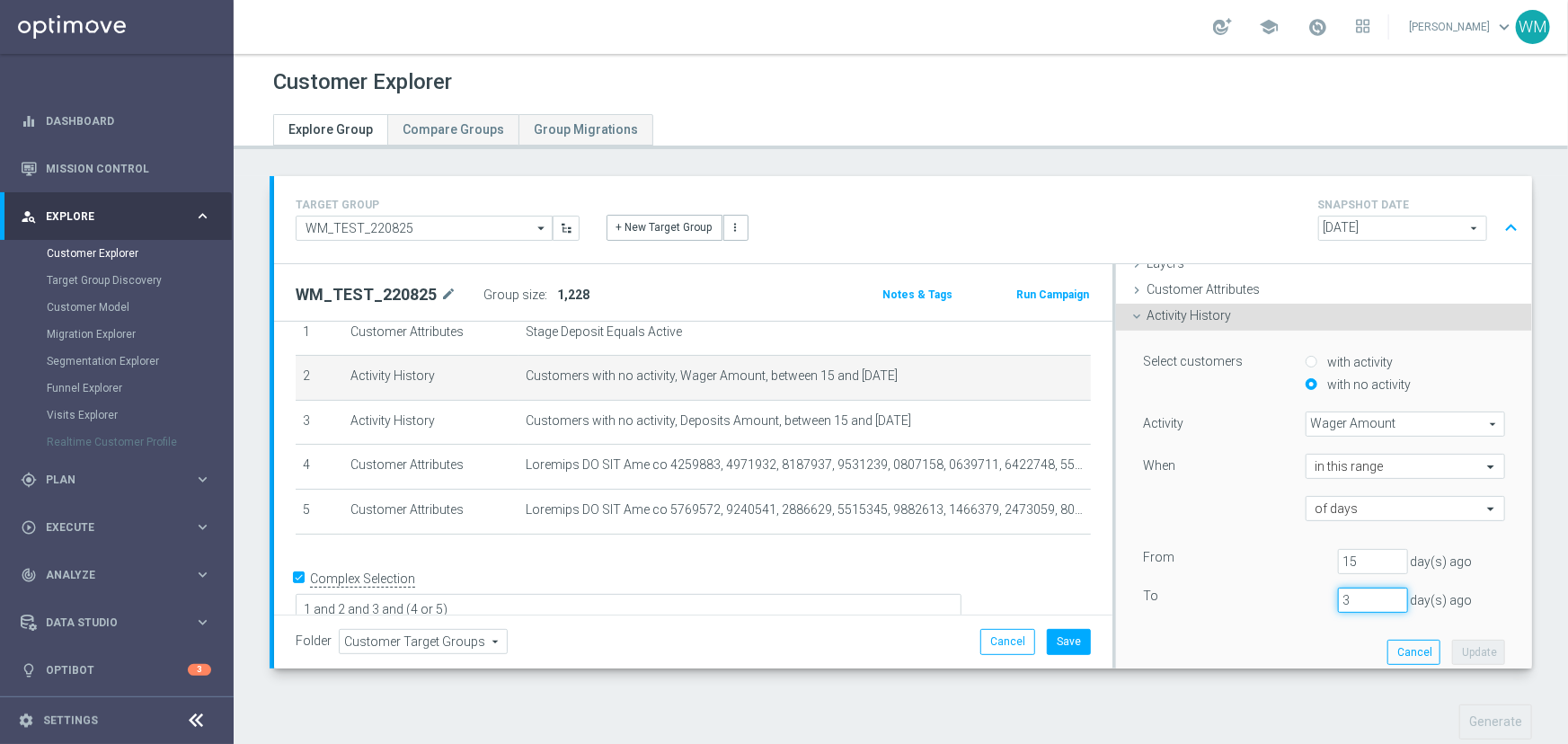
drag, startPoint x: 1344, startPoint y: 586, endPoint x: 1253, endPoint y: 587, distance: 91.0
click at [1253, 587] on div "To [DATE]" at bounding box center [1324, 600] width 389 height 26
type input "2"
click at [1461, 650] on button "Update" at bounding box center [1478, 653] width 53 height 26
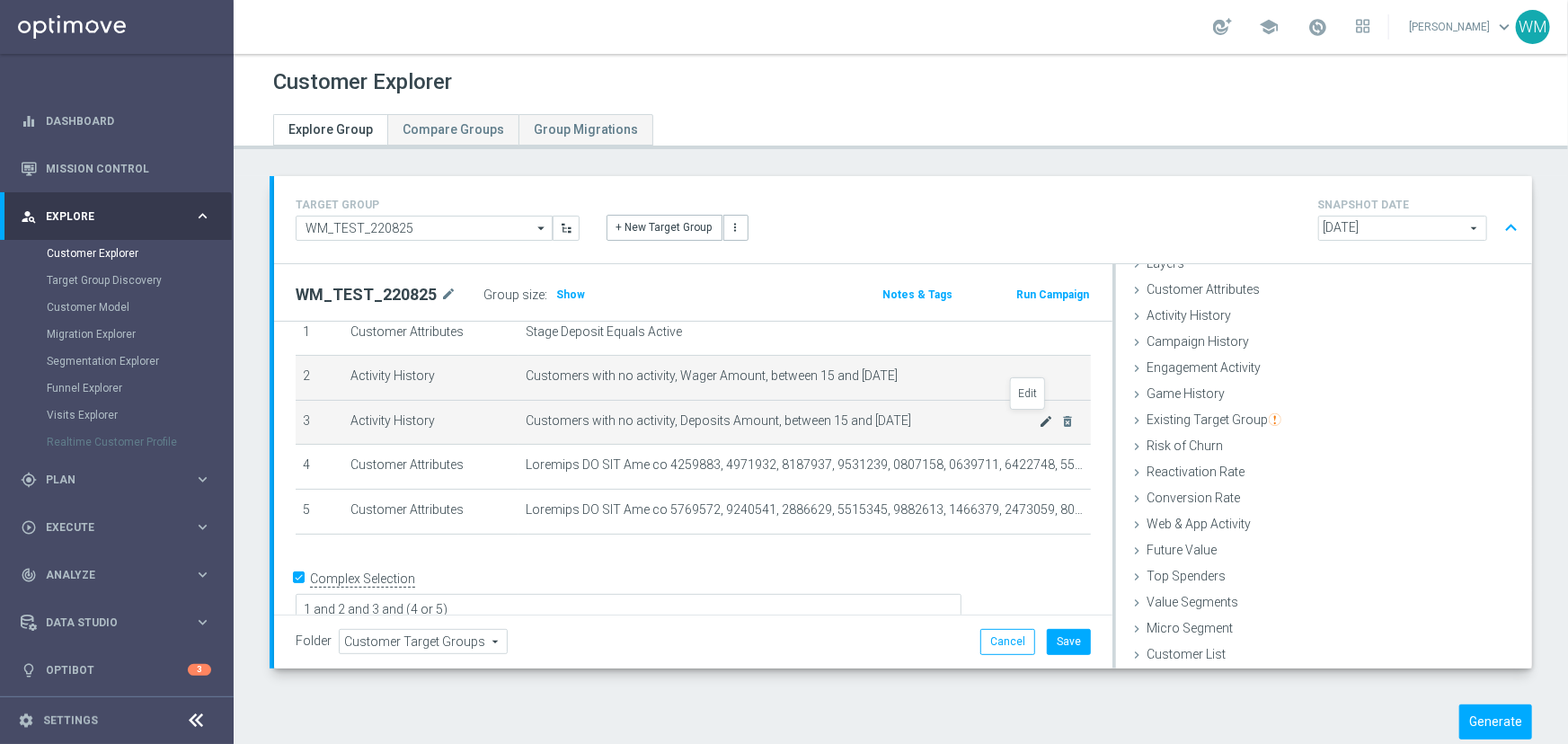
click at [1039, 422] on icon "mode_edit" at bounding box center [1047, 421] width 15 height 15
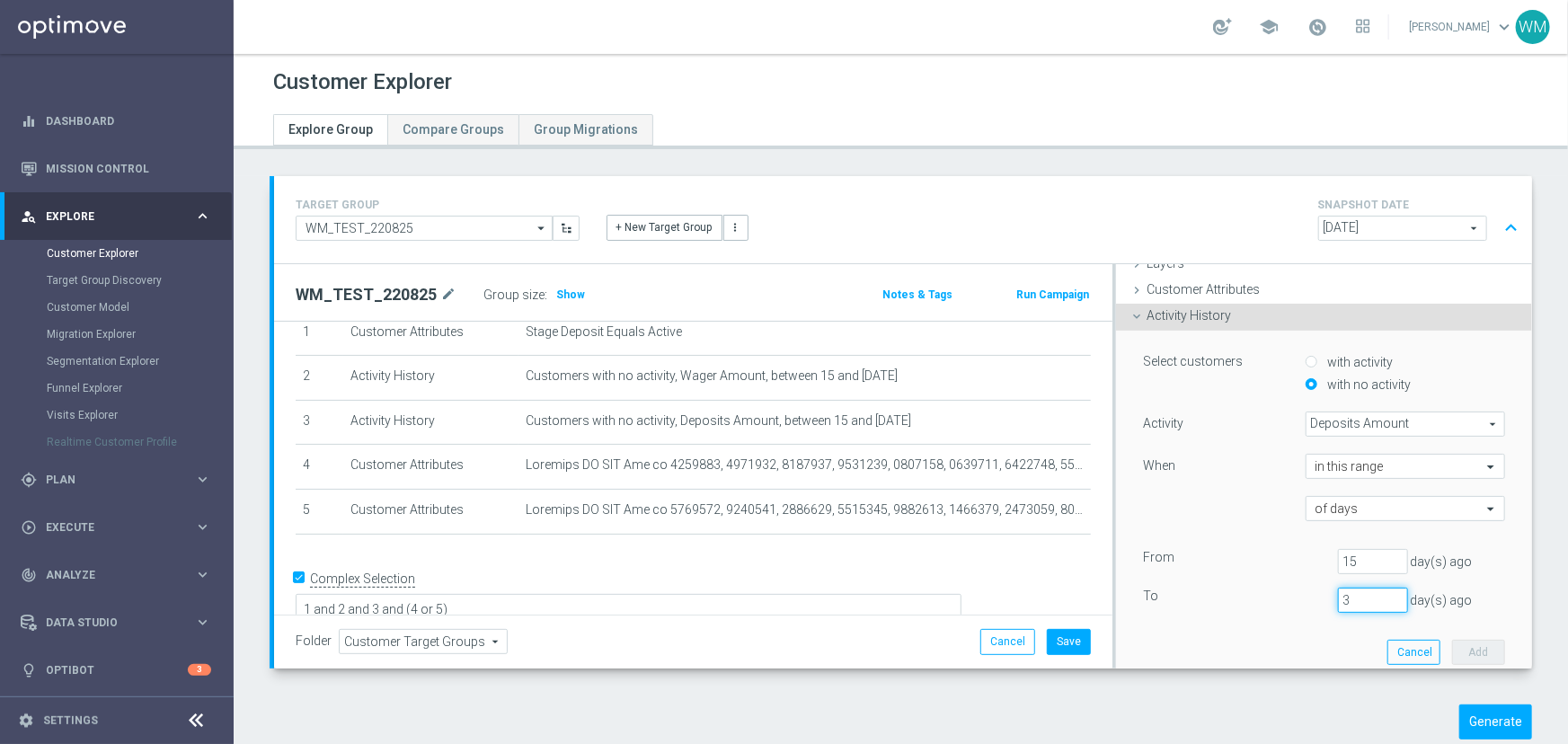
drag, startPoint x: 1317, startPoint y: 592, endPoint x: 1251, endPoint y: 590, distance: 66.0
click at [1251, 590] on div "To [DATE]" at bounding box center [1324, 600] width 389 height 26
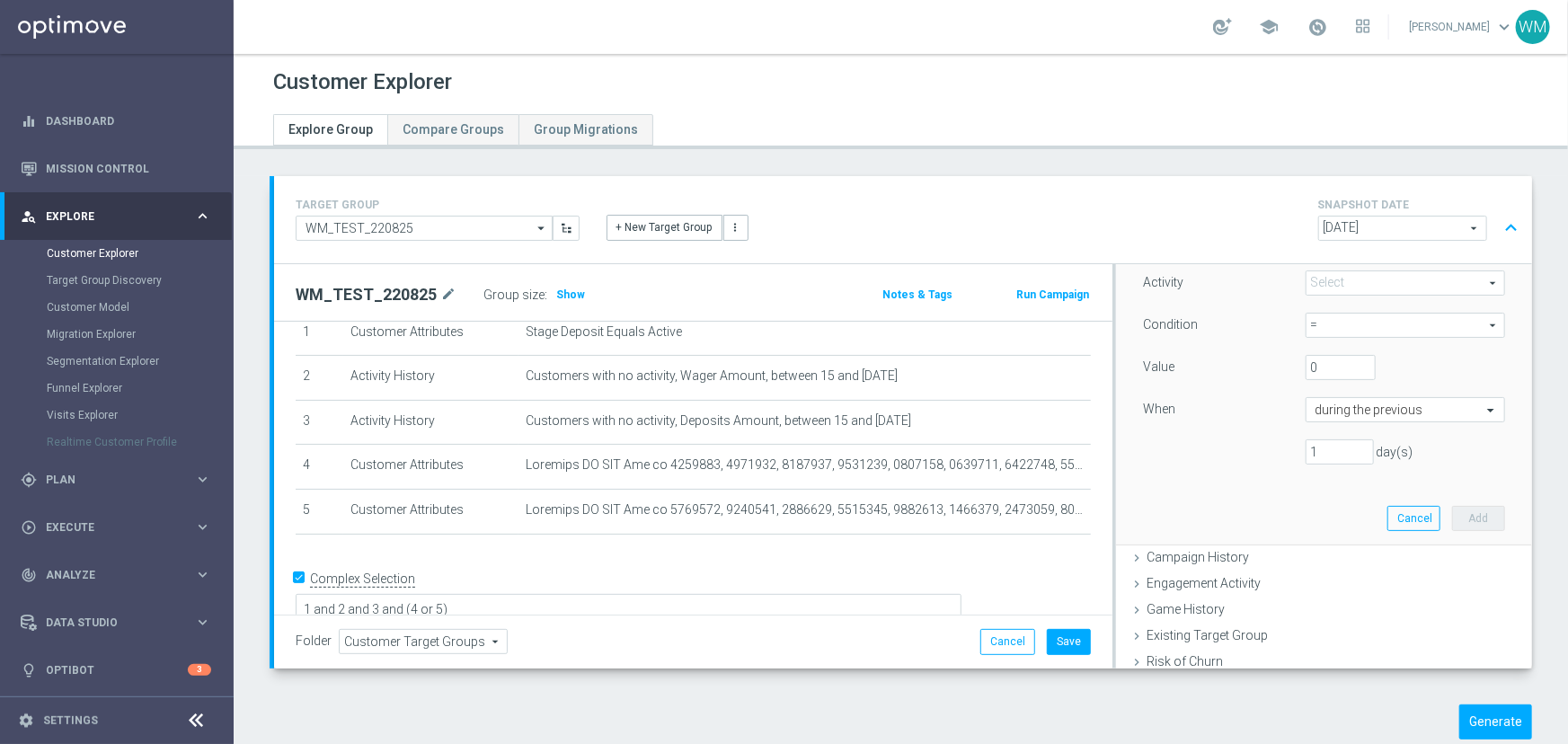
scroll to position [318, 0]
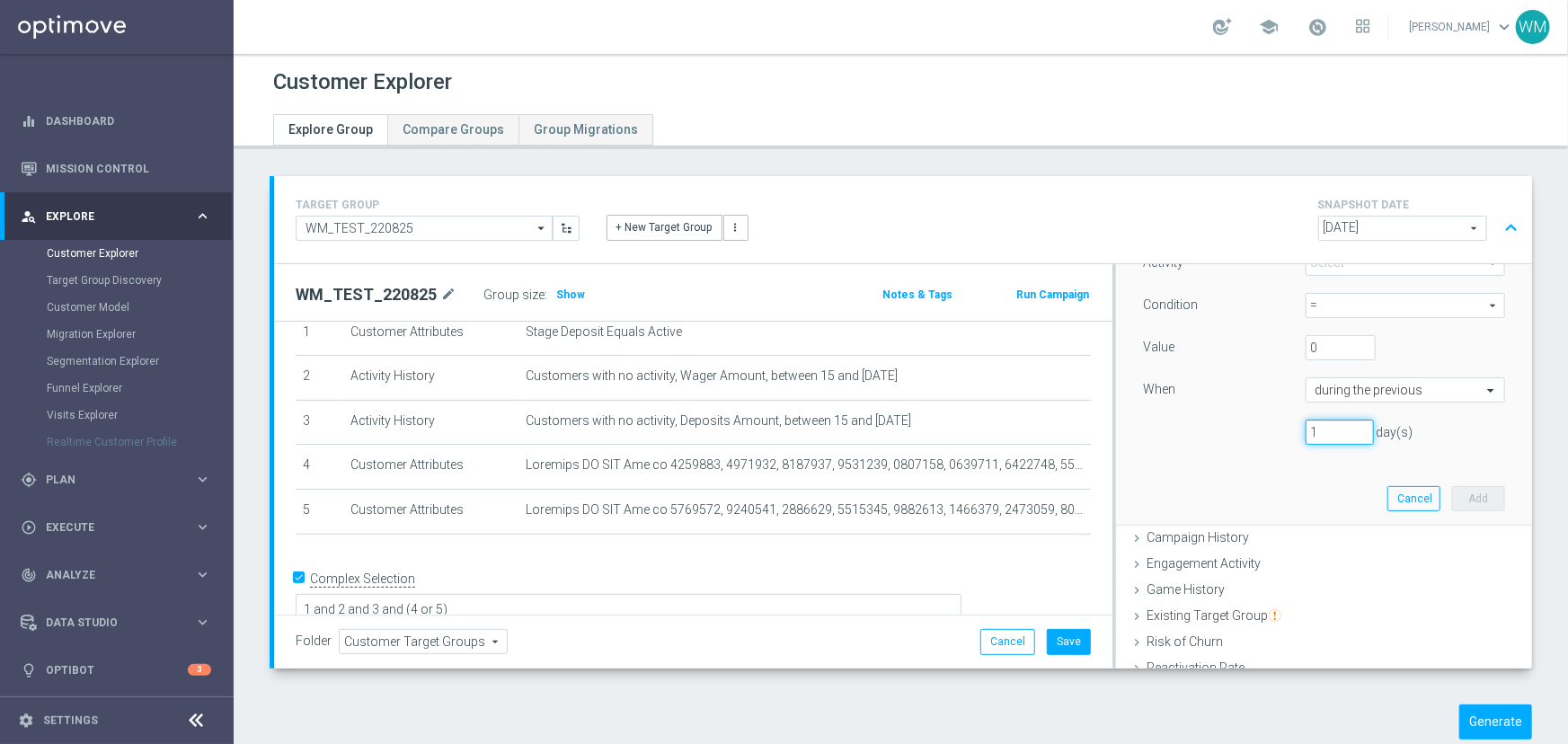
drag, startPoint x: 1313, startPoint y: 429, endPoint x: 1216, endPoint y: 436, distance: 97.3
click at [1216, 436] on div "1 day(s)" at bounding box center [1324, 432] width 389 height 26
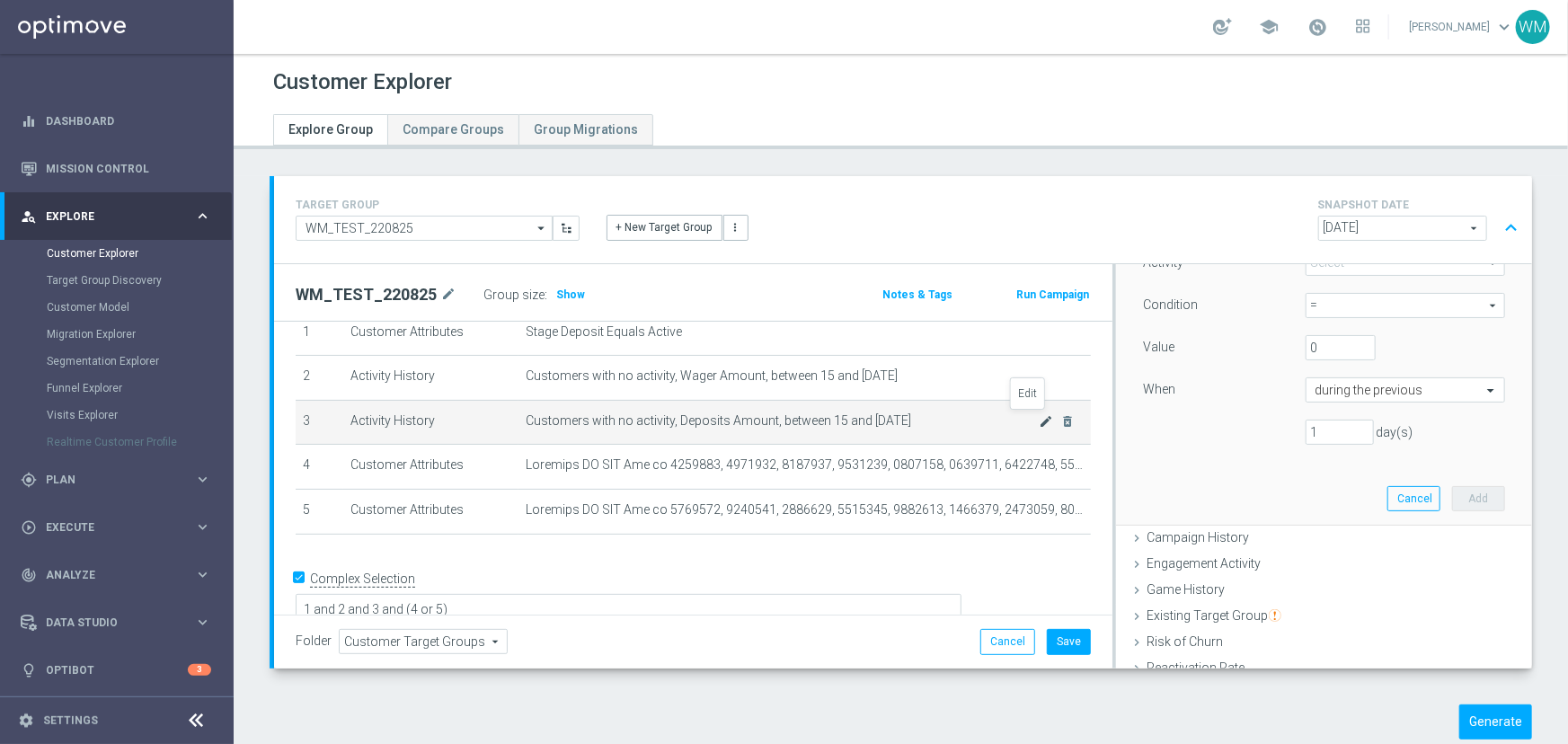
click at [1039, 419] on icon "mode_edit" at bounding box center [1047, 421] width 15 height 15
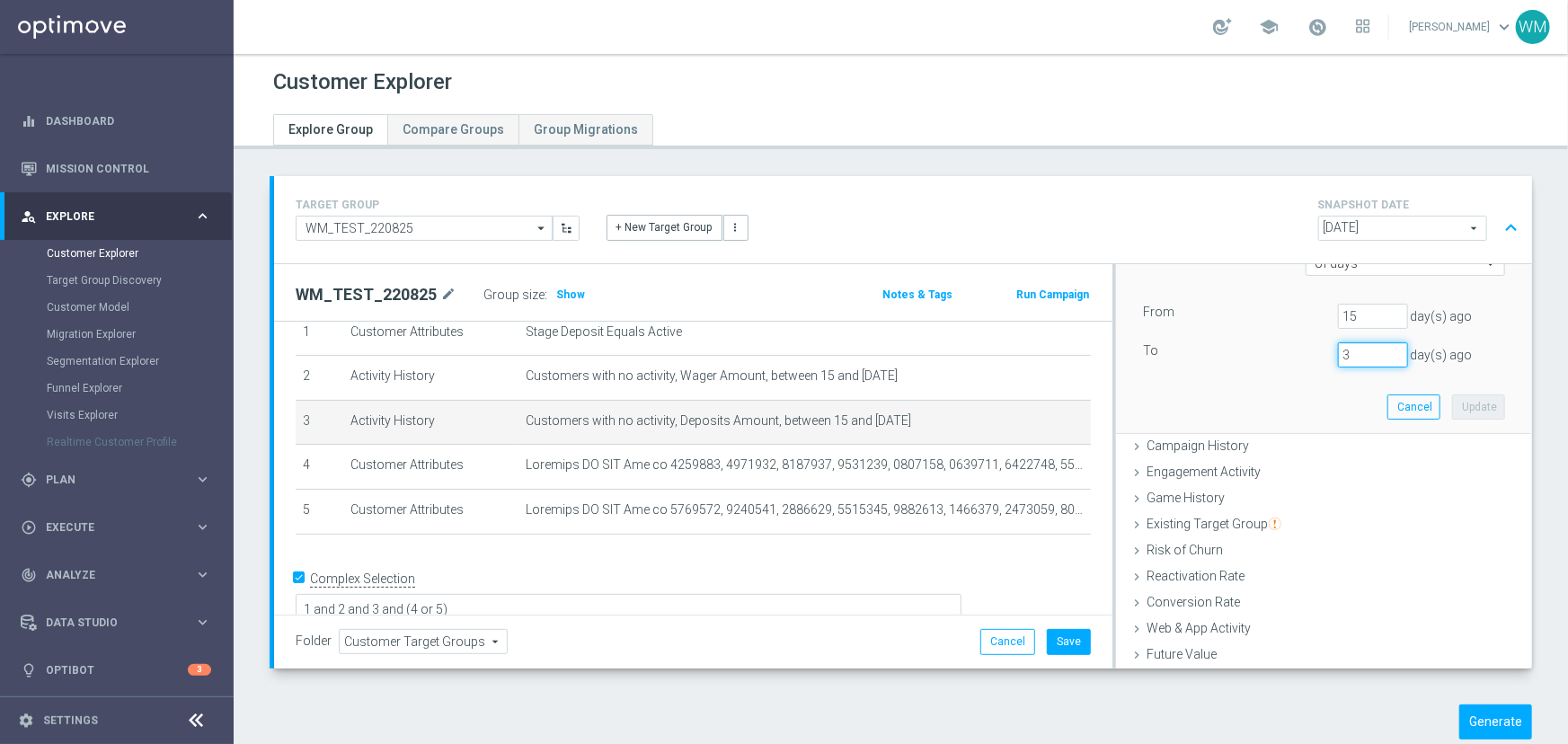
drag, startPoint x: 1321, startPoint y: 358, endPoint x: 1286, endPoint y: 359, distance: 35.0
click at [1286, 359] on div "To [DATE]" at bounding box center [1324, 355] width 389 height 26
type input "2"
click at [1460, 403] on button "Update" at bounding box center [1478, 408] width 53 height 26
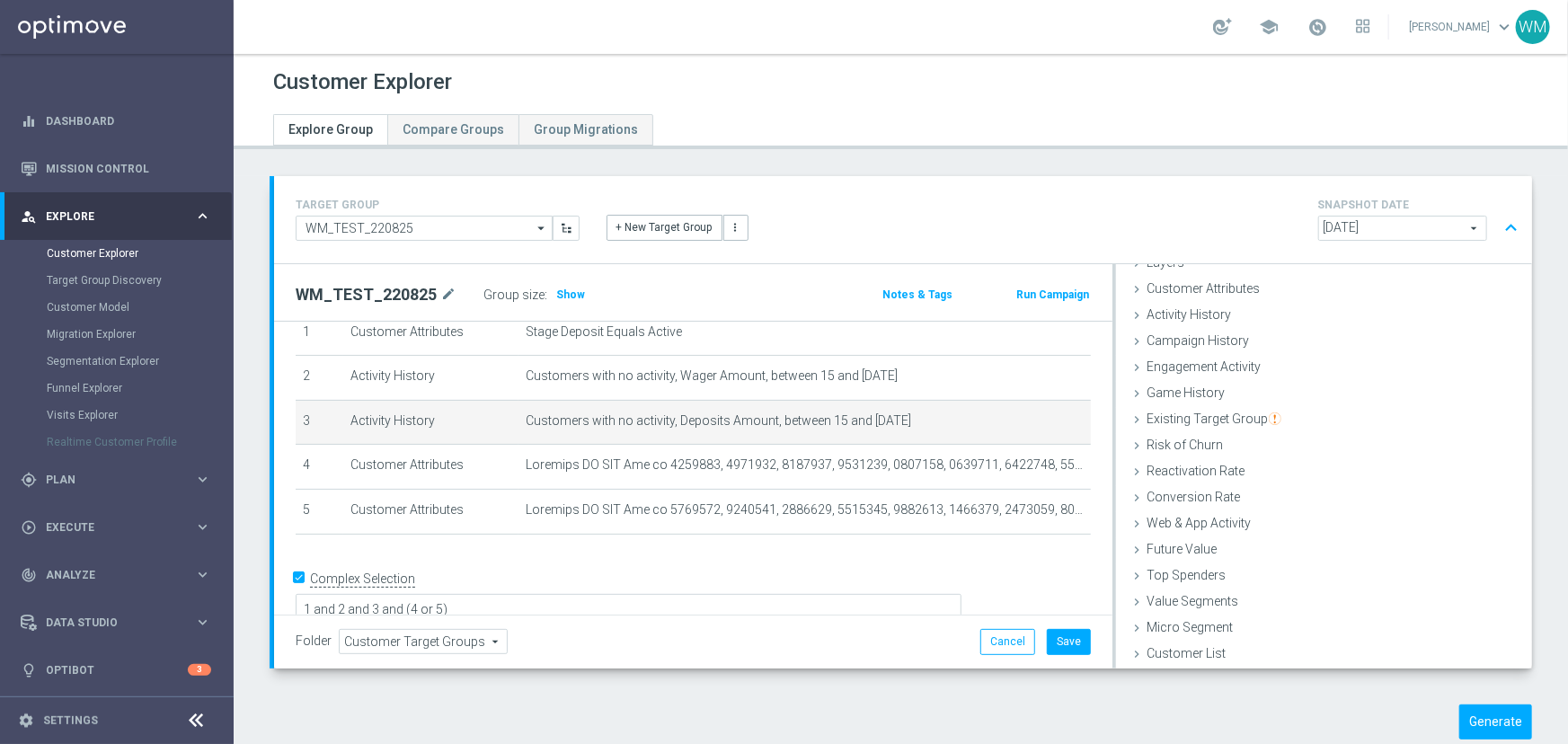
scroll to position [73, 0]
click at [564, 295] on span "Show" at bounding box center [571, 294] width 29 height 13
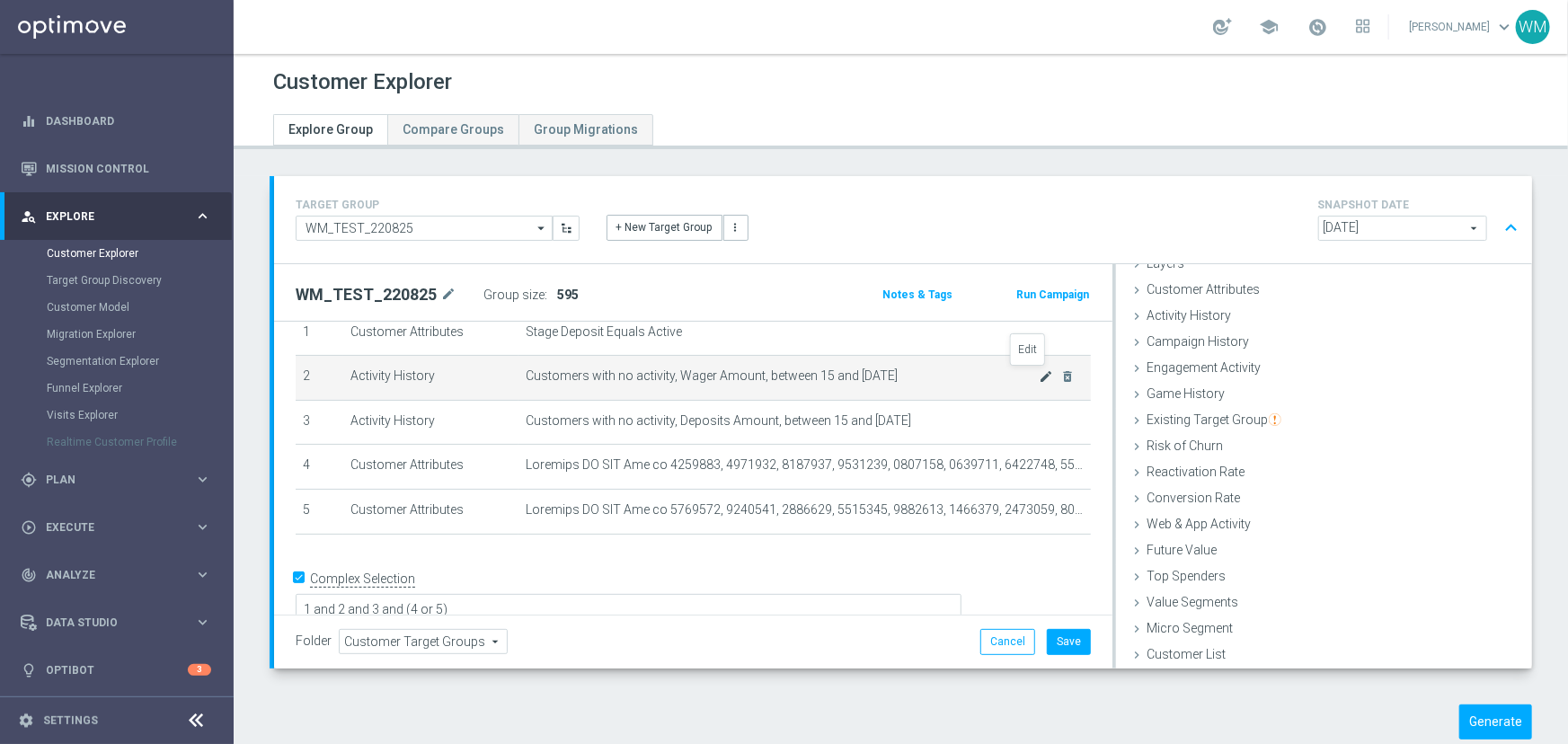
click at [1039, 369] on icon "mode_edit" at bounding box center [1047, 377] width 15 height 15
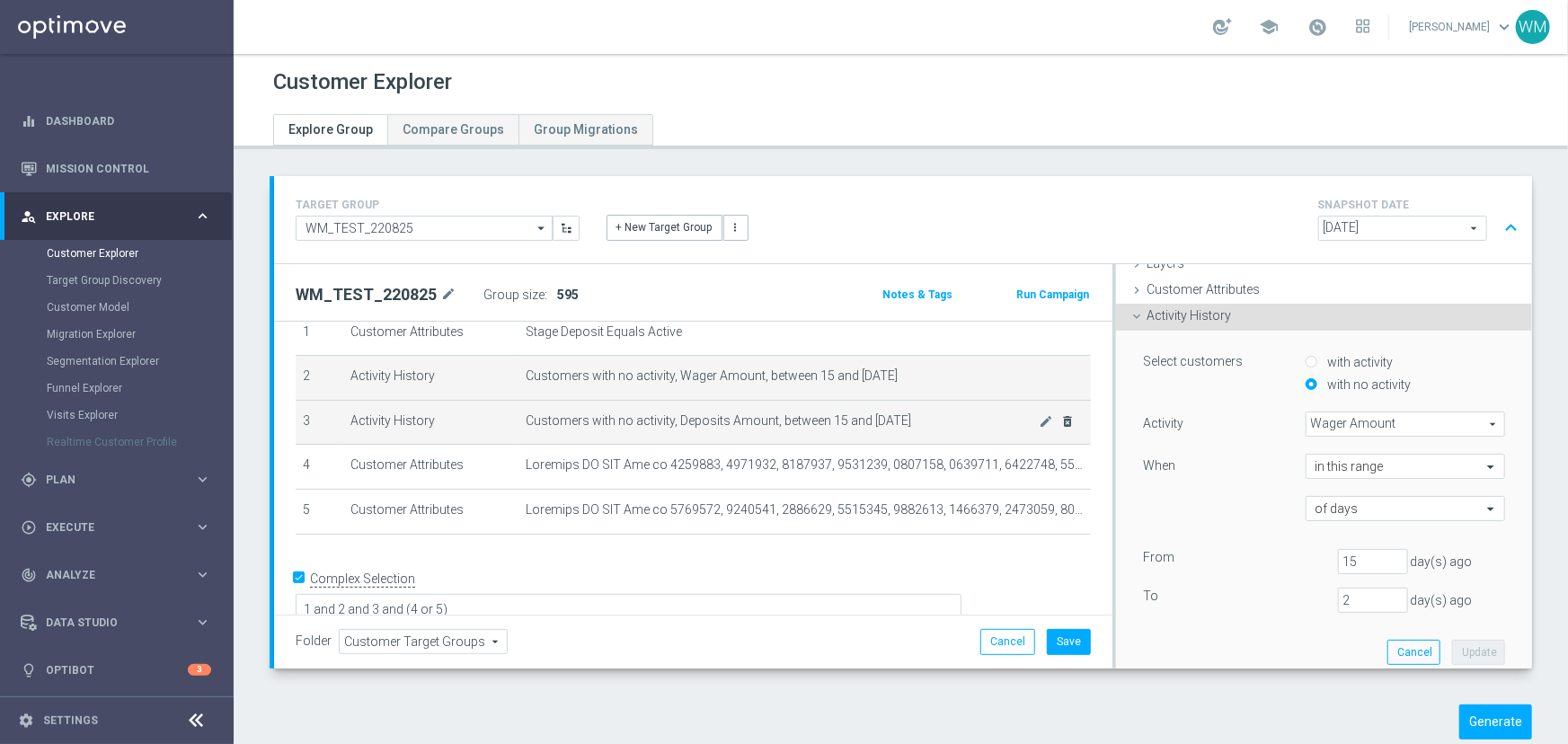
scroll to position [75, 0]
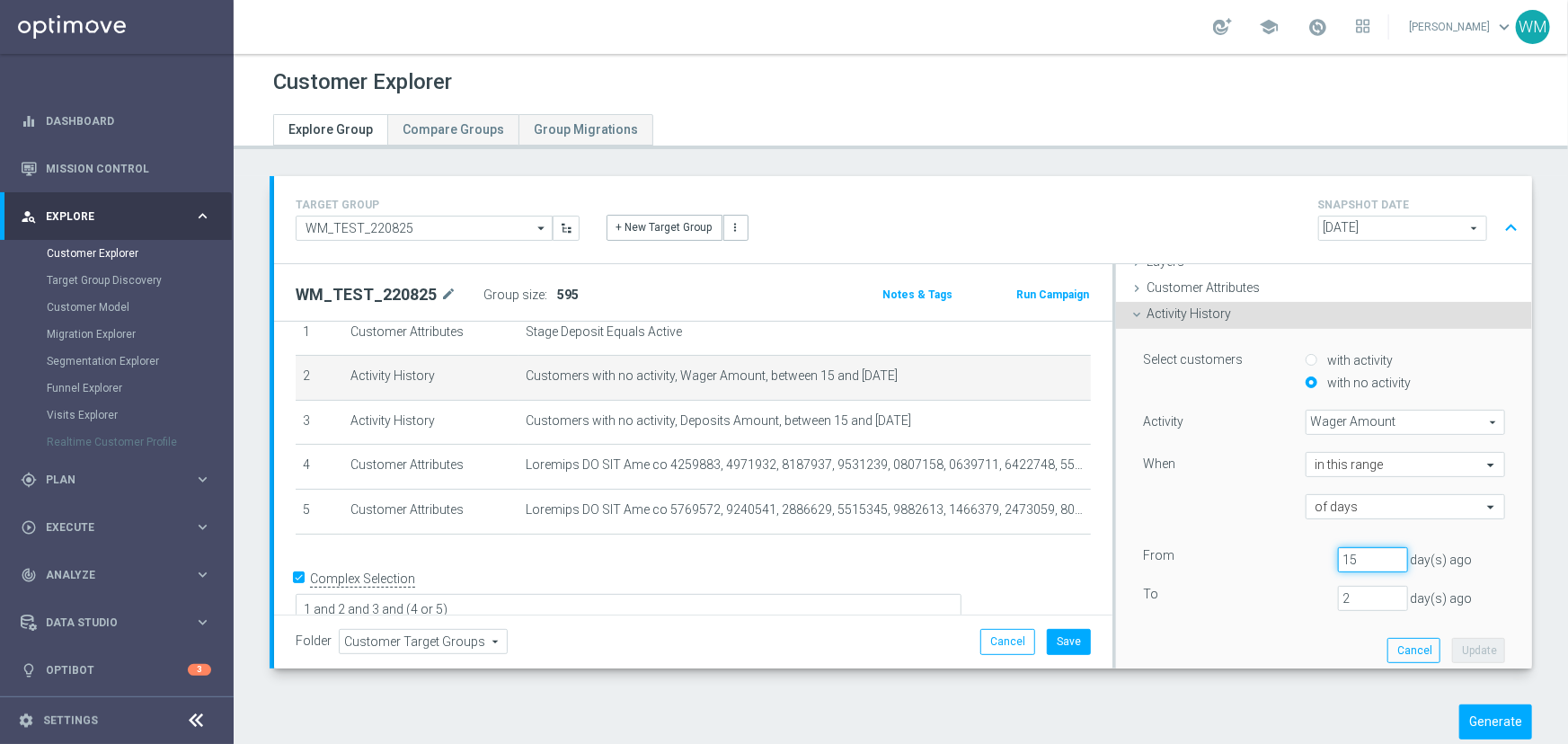
click at [1345, 566] on input "15" at bounding box center [1372, 560] width 70 height 26
type input "14"
click at [1451, 647] on button "Update" at bounding box center [1478, 651] width 53 height 26
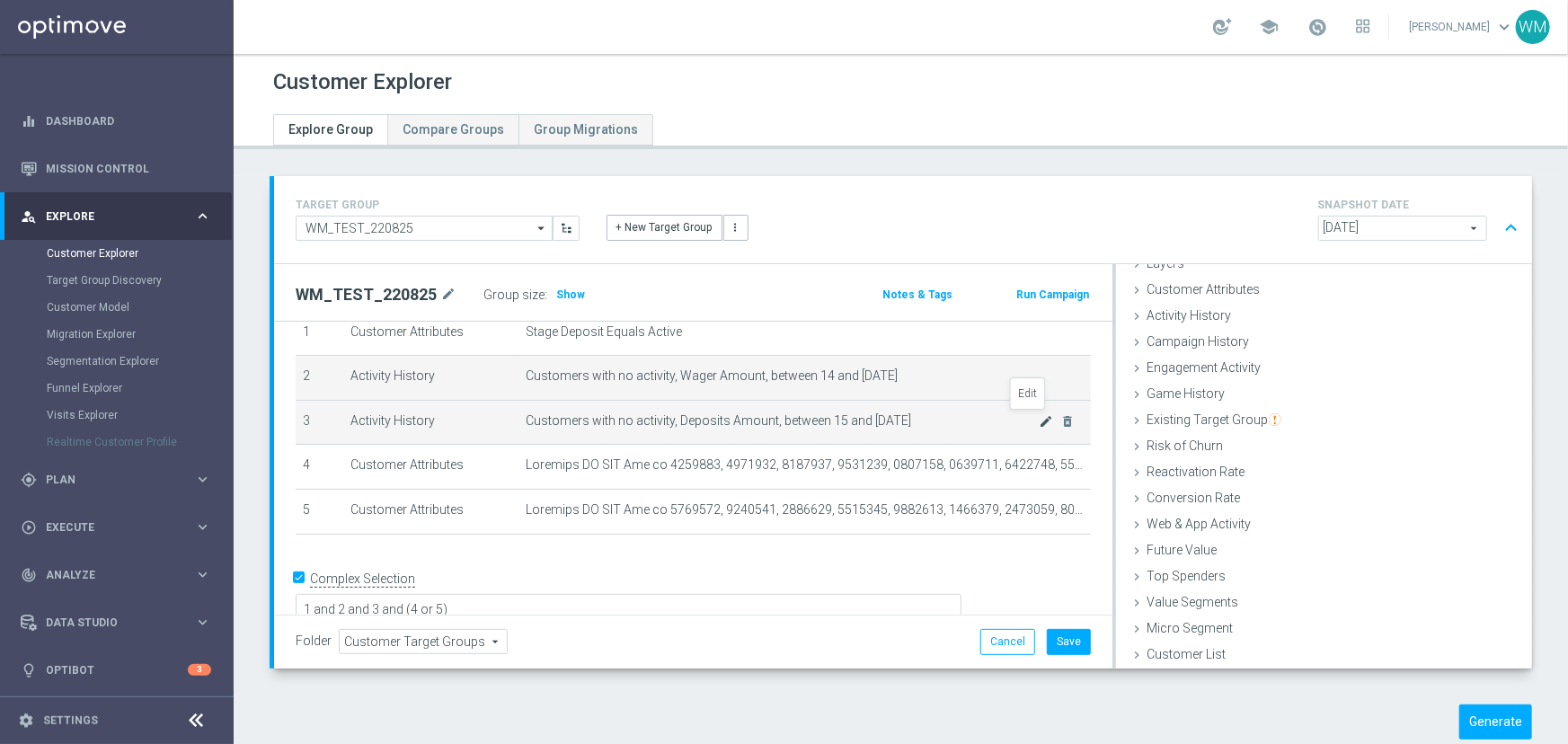
click at [1039, 414] on icon "mode_edit" at bounding box center [1047, 421] width 15 height 15
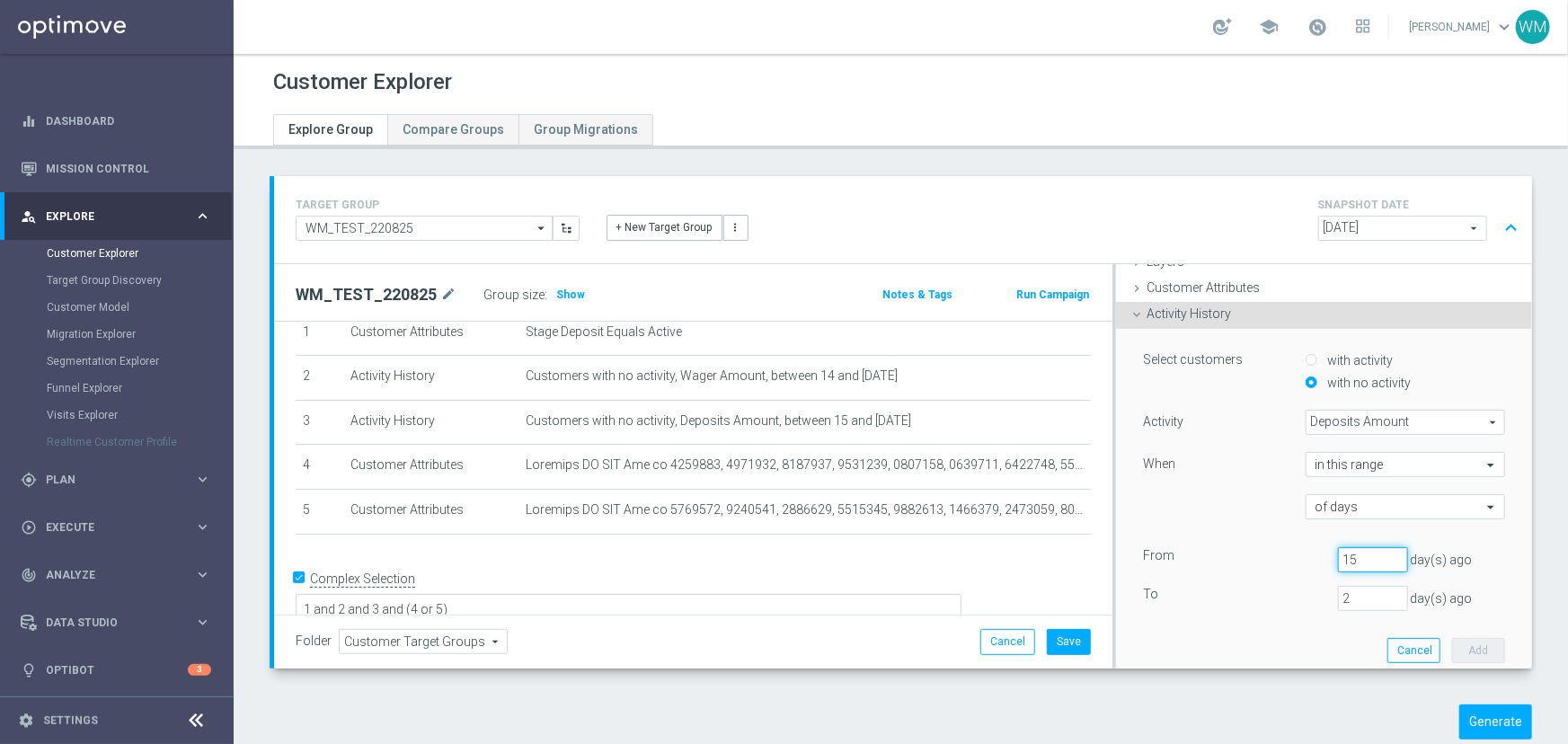
click at [1356, 555] on input "15" at bounding box center [1372, 560] width 70 height 26
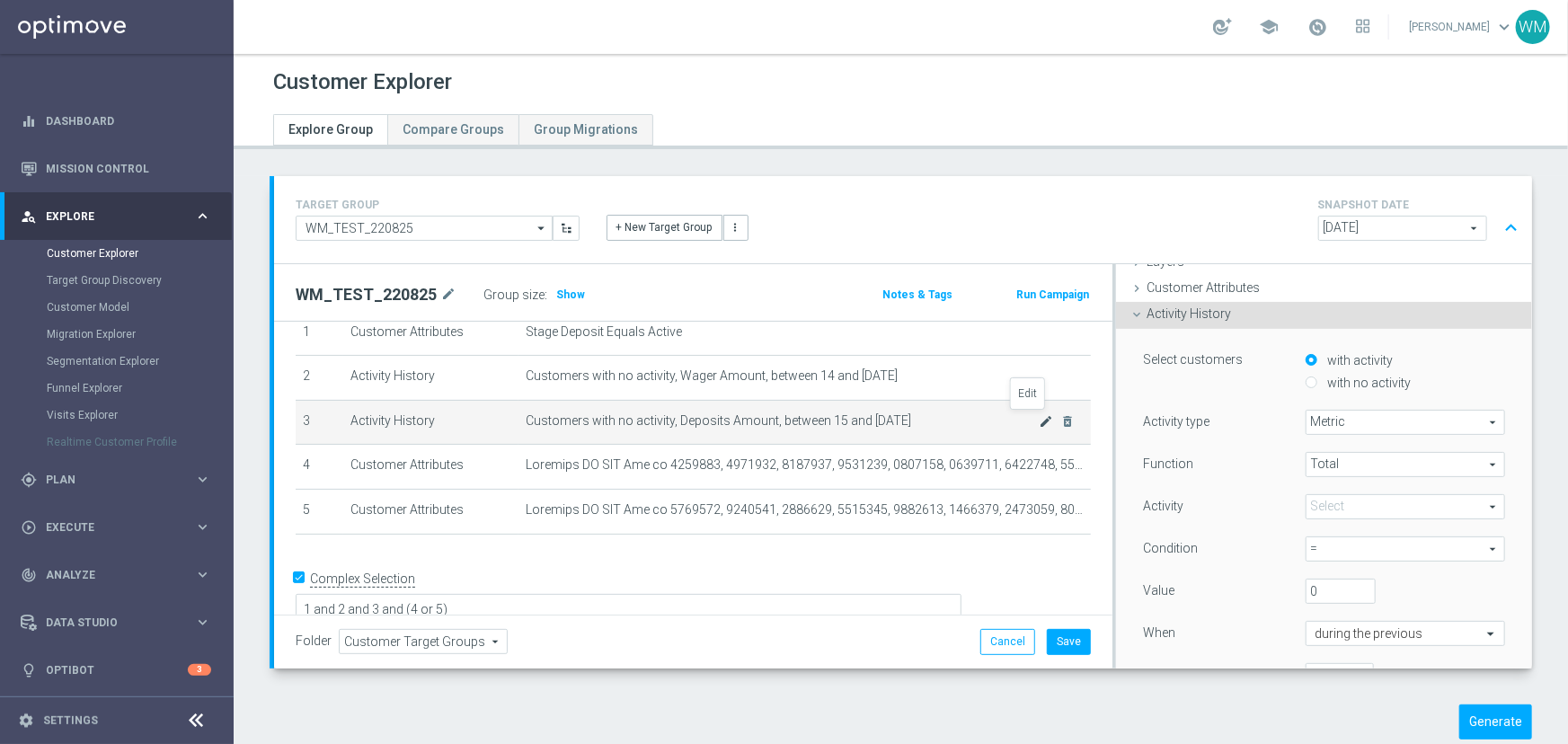
click at [1039, 414] on icon "mode_edit" at bounding box center [1047, 421] width 15 height 15
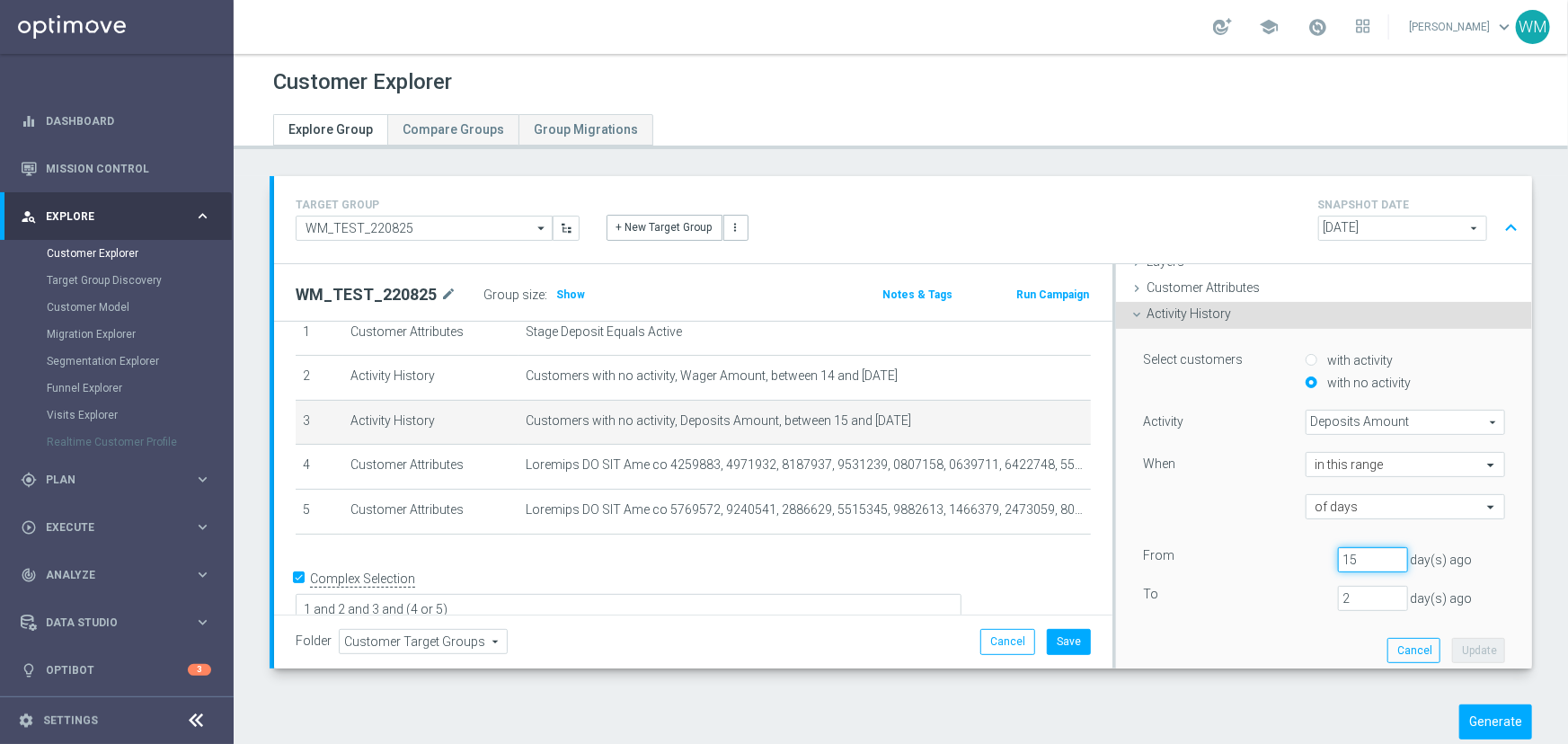
click at [1349, 553] on input "15" at bounding box center [1372, 560] width 70 height 26
type input "14"
click at [1459, 645] on button "Update" at bounding box center [1478, 651] width 53 height 26
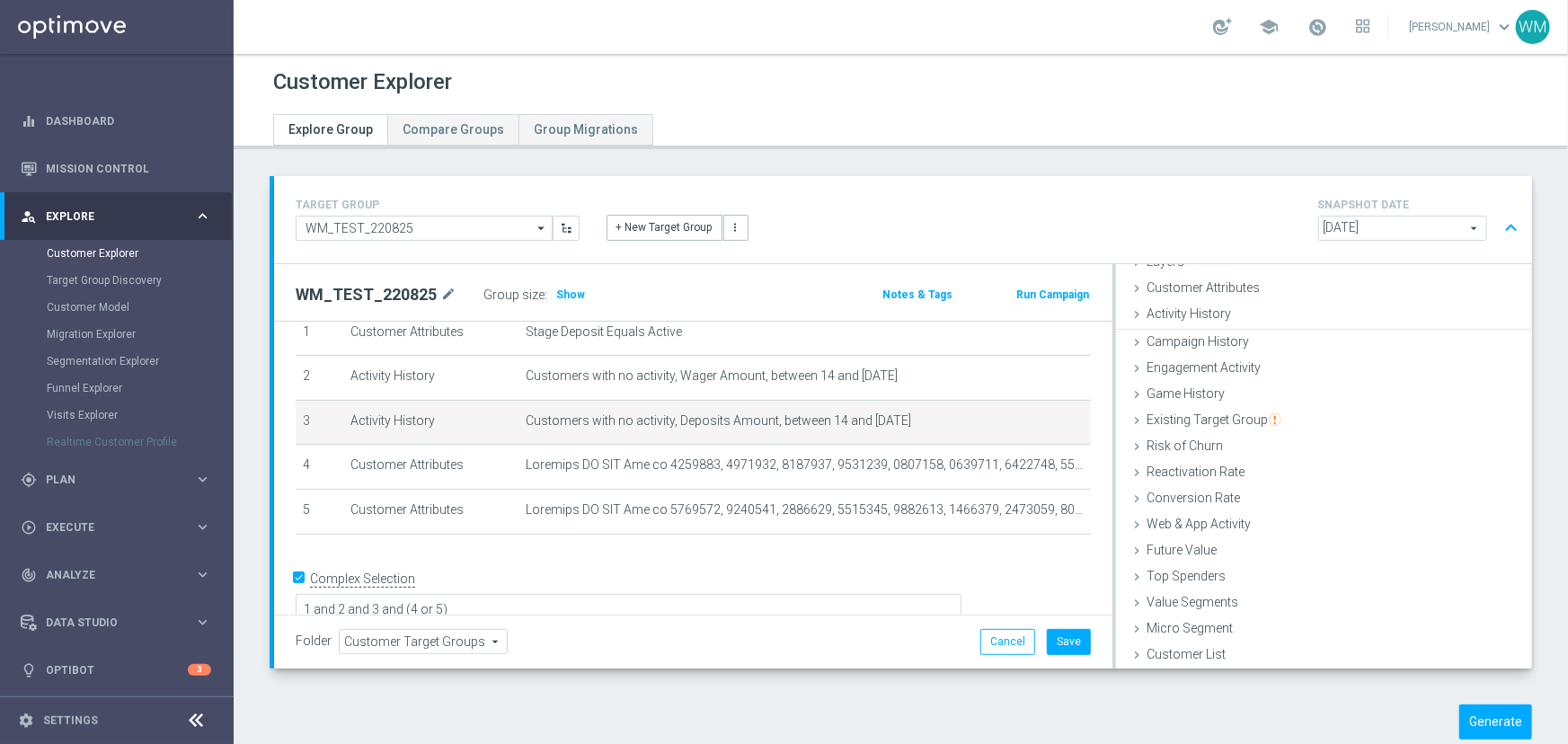
scroll to position [73, 0]
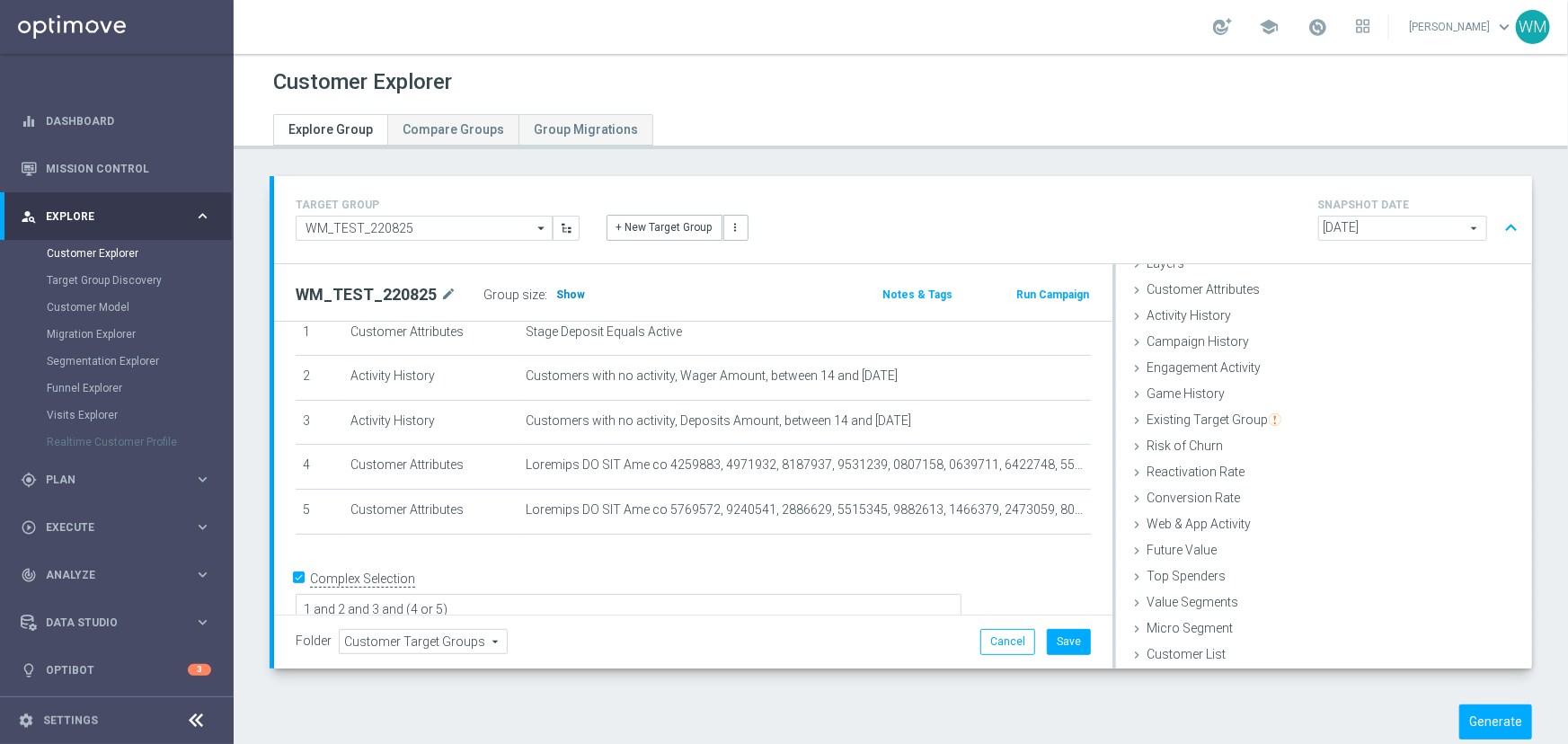
click at [560, 304] on h3 "Show" at bounding box center [570, 294] width 32 height 20
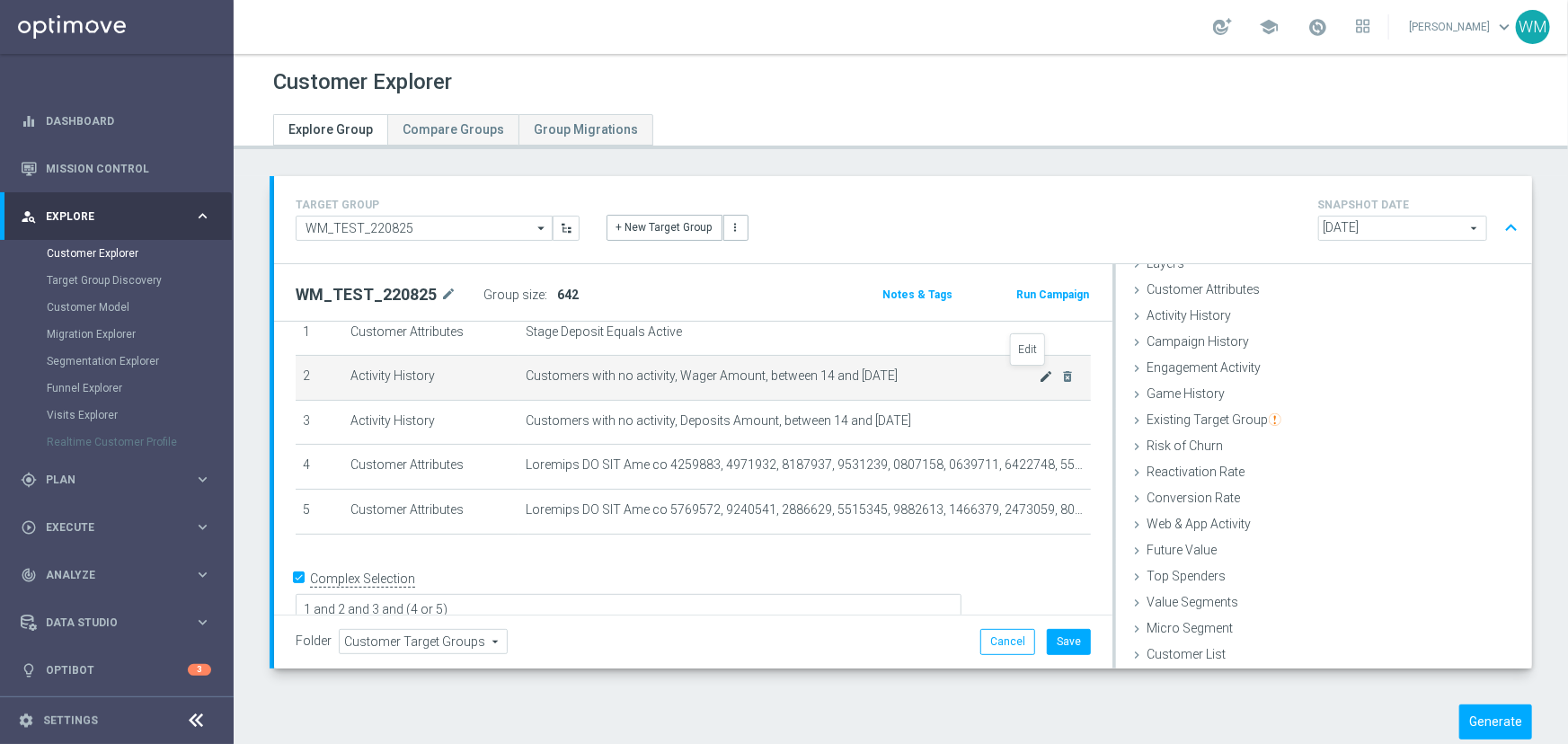
click at [1039, 377] on icon "mode_edit" at bounding box center [1047, 377] width 15 height 15
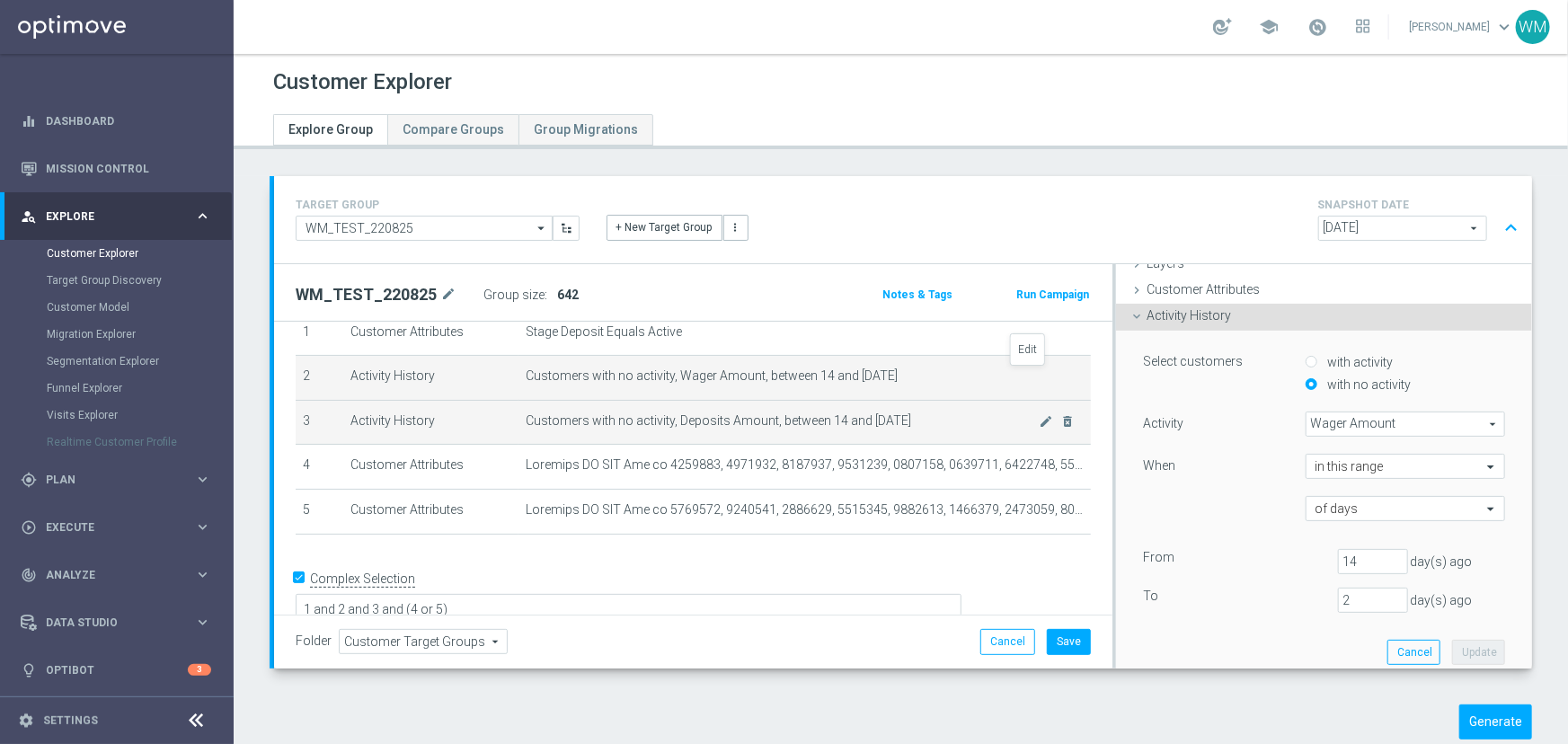
scroll to position [75, 0]
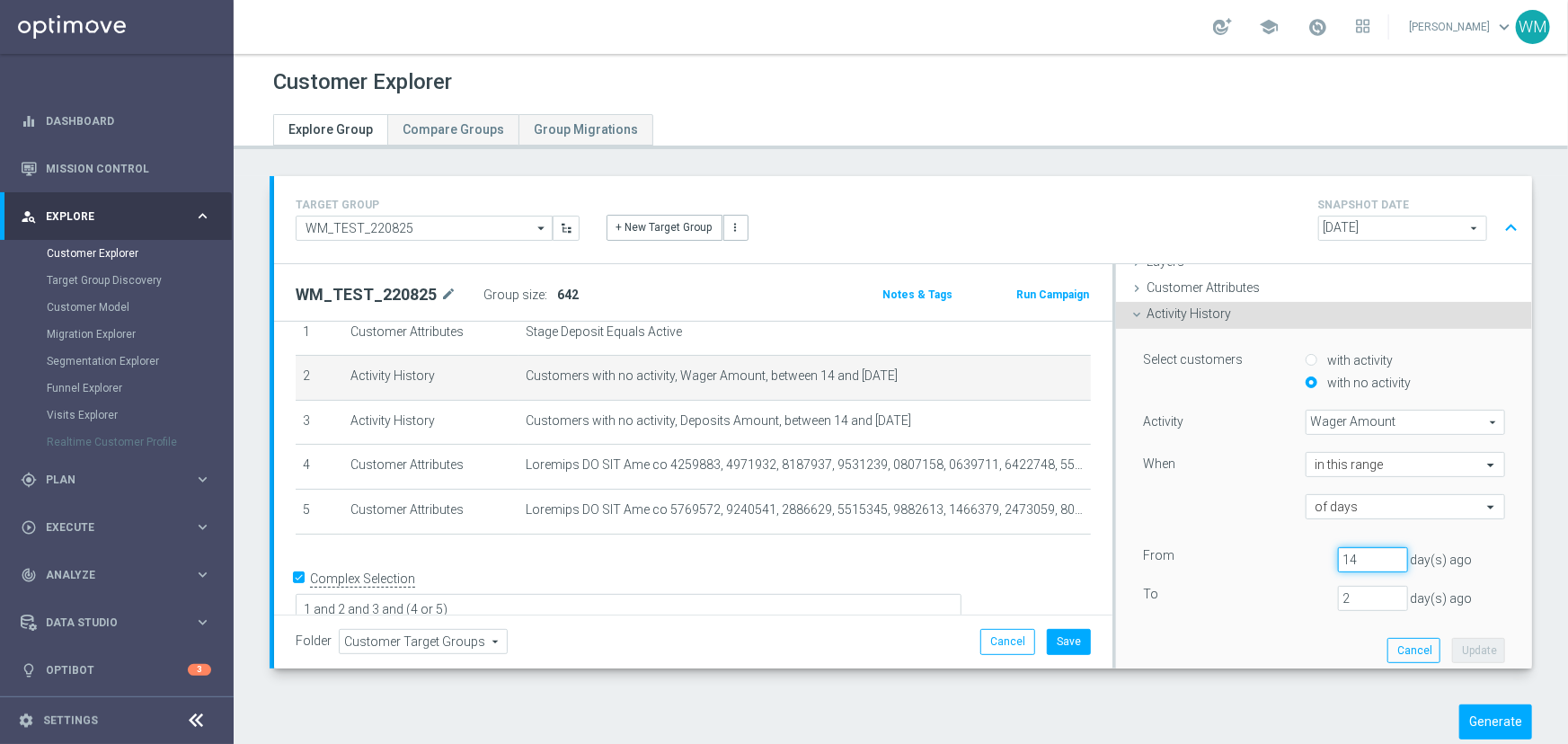
click at [1340, 552] on input "14" at bounding box center [1372, 560] width 70 height 26
type input "15"
click at [1451, 647] on button "Update" at bounding box center [1478, 651] width 53 height 26
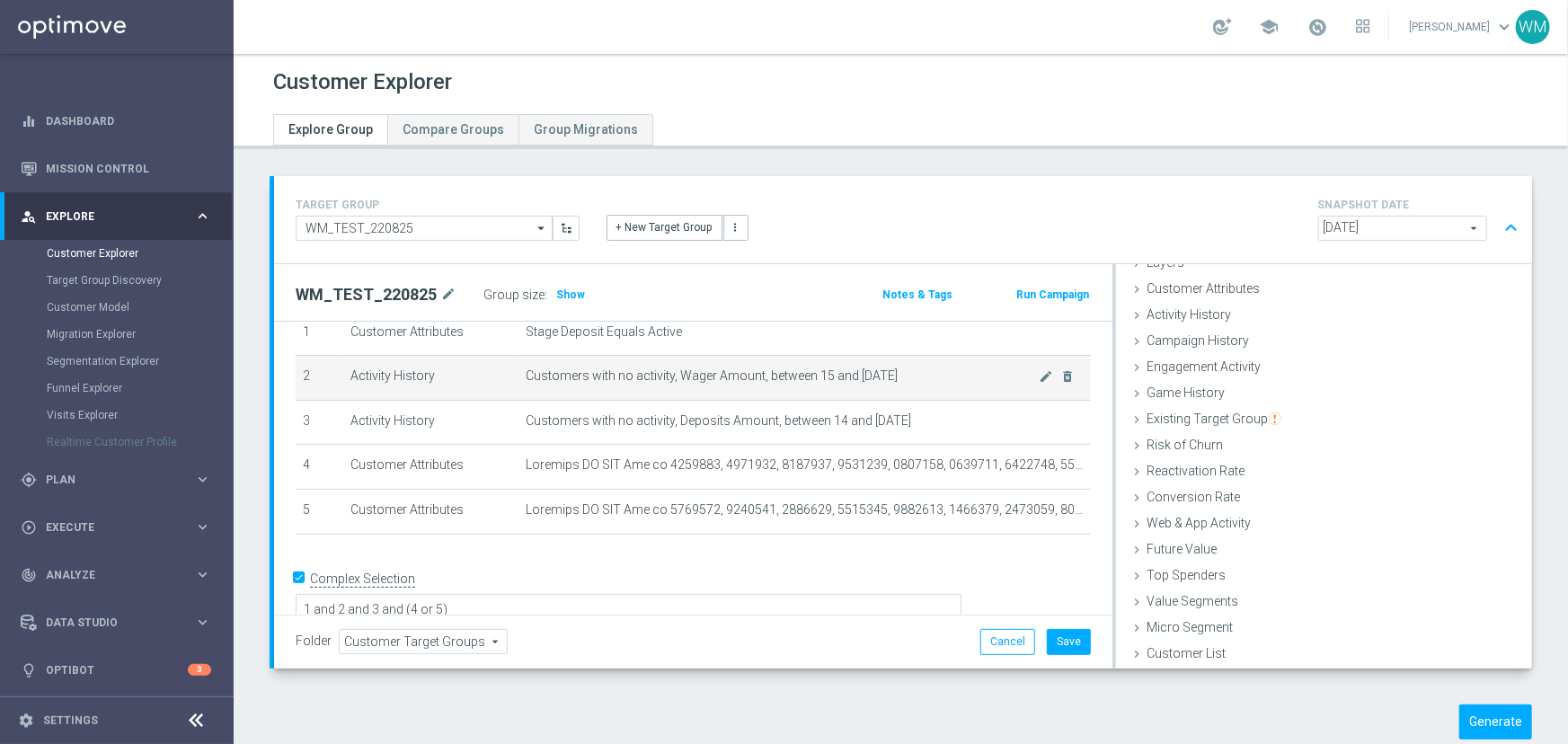
scroll to position [73, 0]
click at [1039, 377] on icon "mode_edit" at bounding box center [1047, 377] width 15 height 15
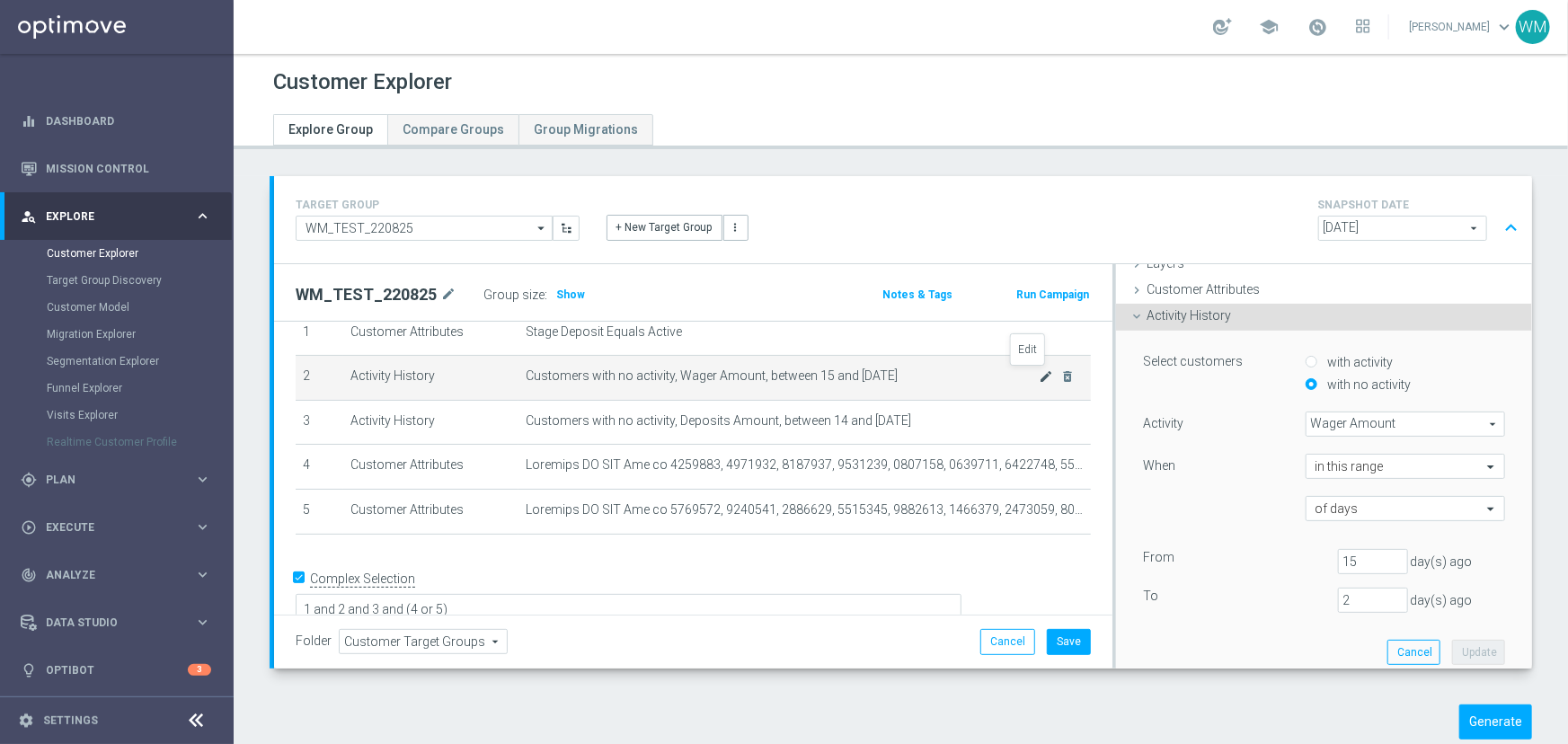
scroll to position [75, 0]
drag, startPoint x: 1213, startPoint y: 594, endPoint x: 1150, endPoint y: 592, distance: 63.0
click at [1159, 595] on div "To [DATE]" at bounding box center [1324, 599] width 389 height 26
type input "3"
click at [1460, 652] on button "Update" at bounding box center [1478, 651] width 53 height 26
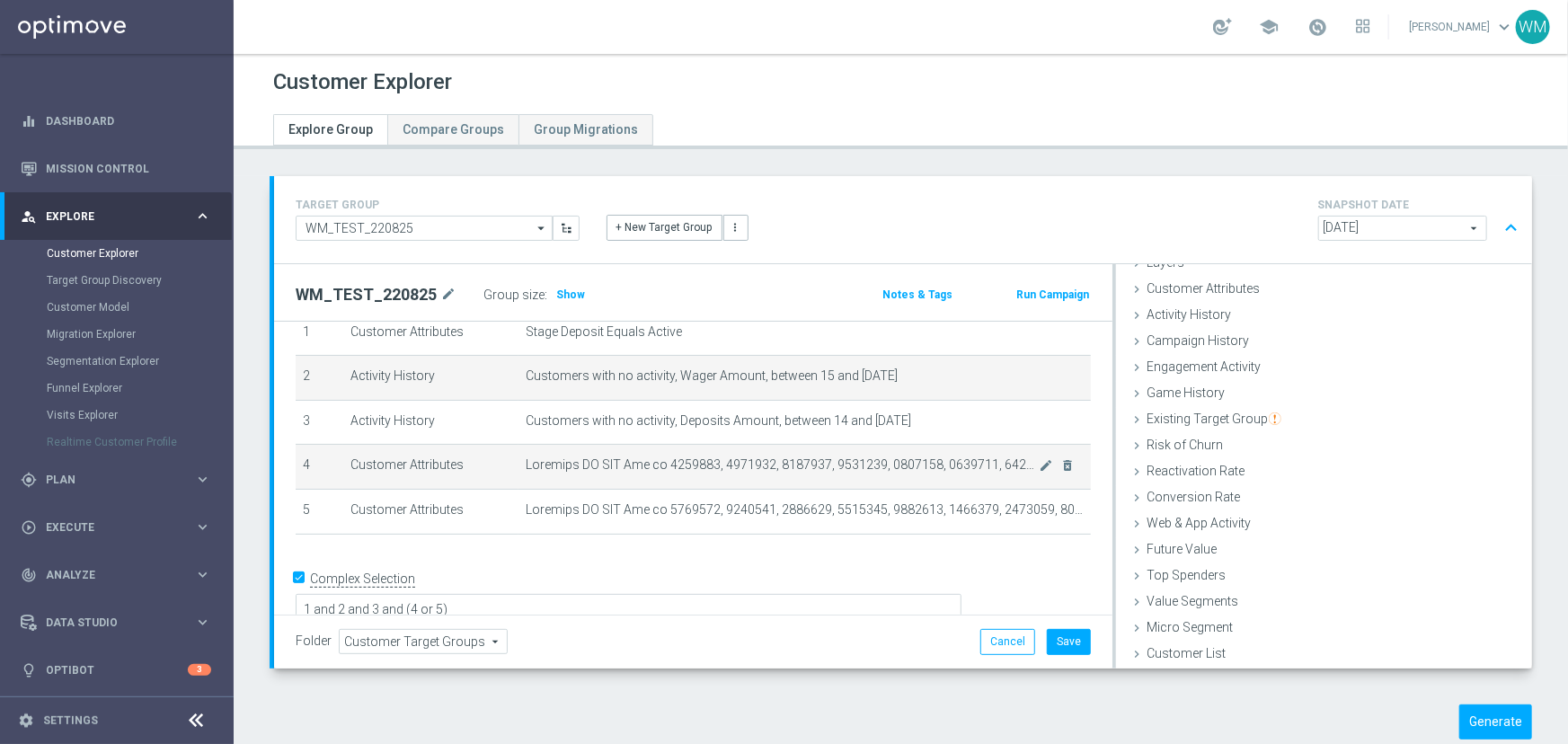
scroll to position [73, 0]
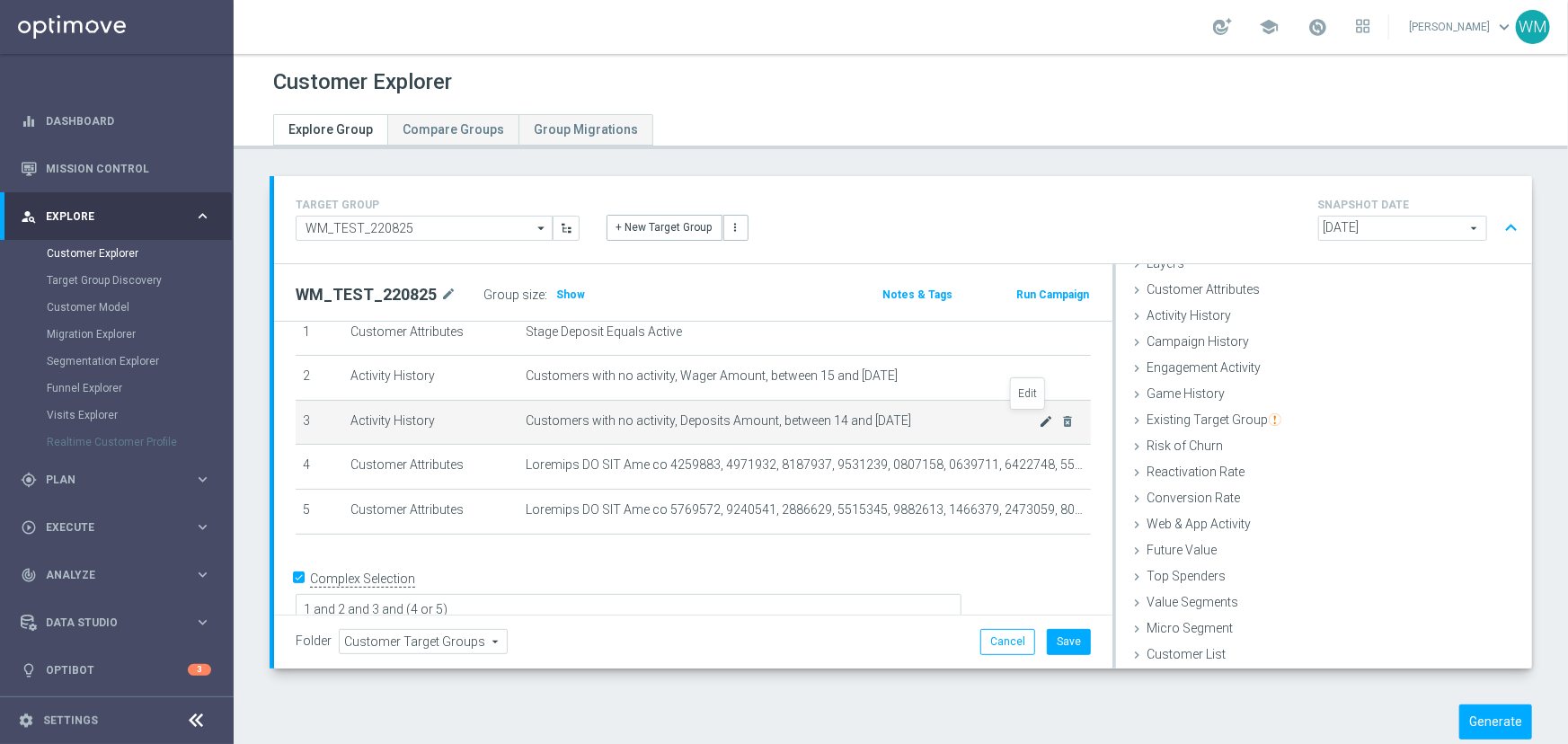
click at [1039, 418] on icon "mode_edit" at bounding box center [1047, 421] width 15 height 15
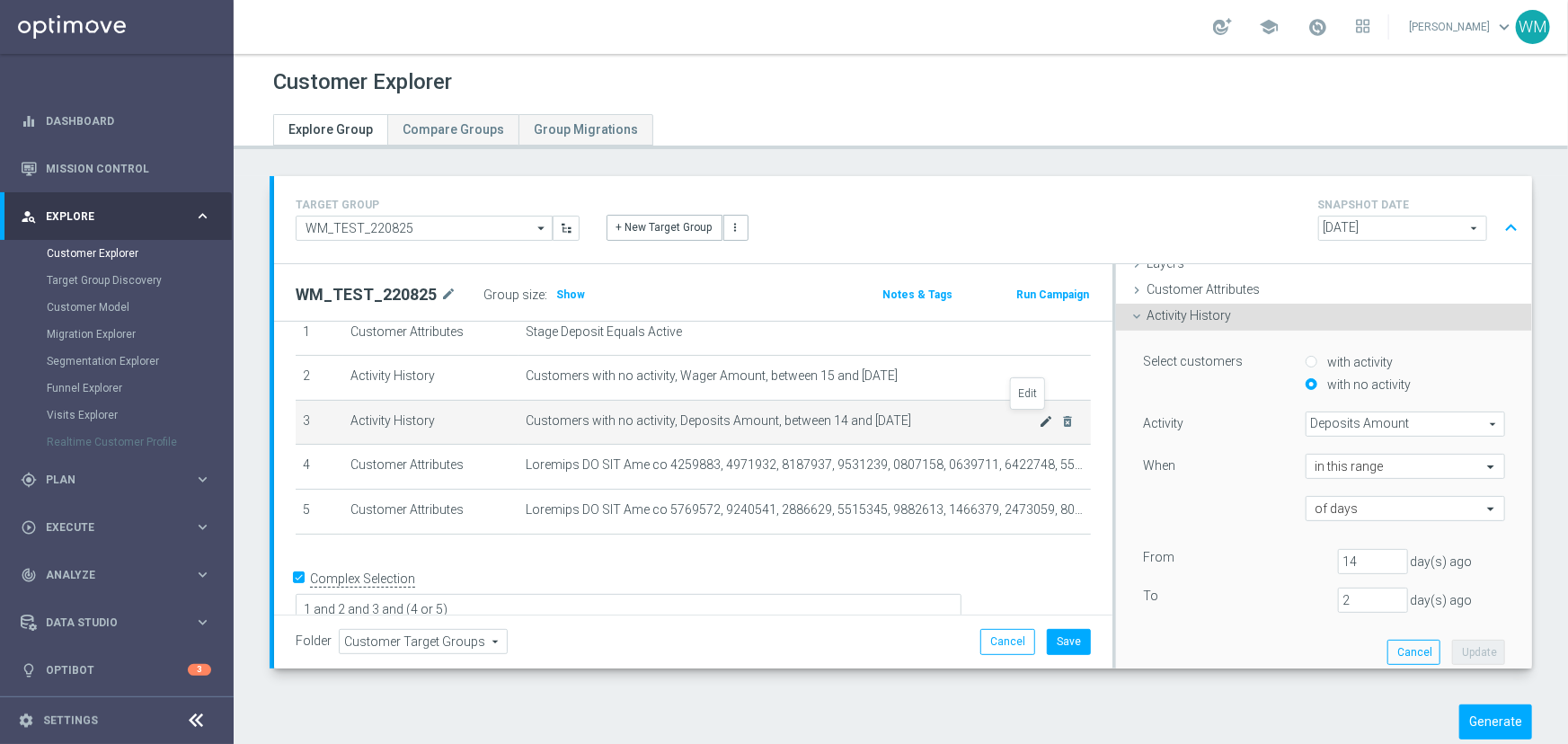
scroll to position [75, 0]
click at [1341, 566] on input "14" at bounding box center [1372, 560] width 70 height 26
drag, startPoint x: 1340, startPoint y: 563, endPoint x: 1253, endPoint y: 563, distance: 87.0
click at [1264, 568] on div "From [DATE]" at bounding box center [1324, 560] width 389 height 26
type input "15"
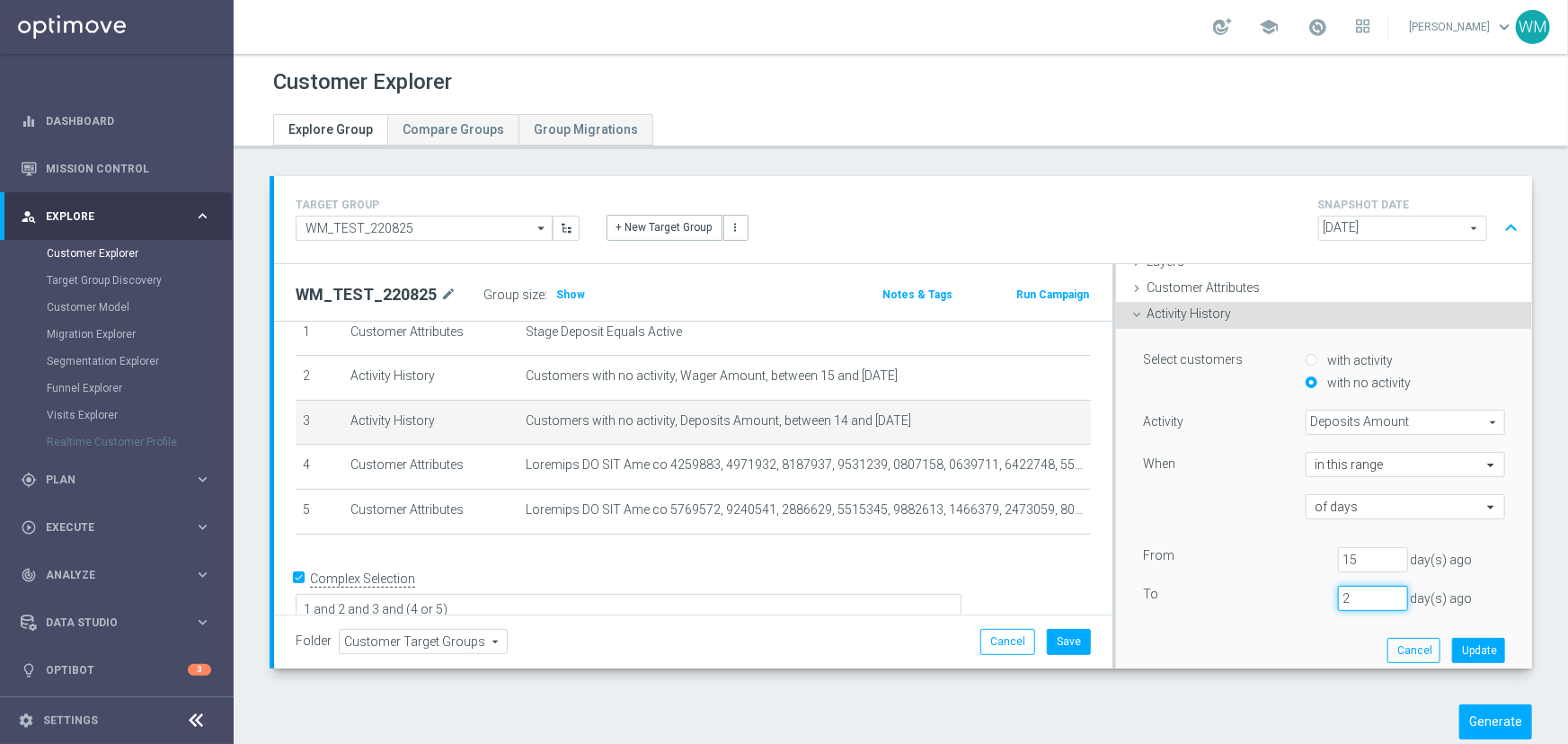
drag, startPoint x: 1378, startPoint y: 606, endPoint x: 1284, endPoint y: 600, distance: 94.2
click at [1284, 600] on div "To [DATE]" at bounding box center [1324, 599] width 389 height 26
type input "3"
click at [1451, 639] on button "Update" at bounding box center [1478, 651] width 53 height 26
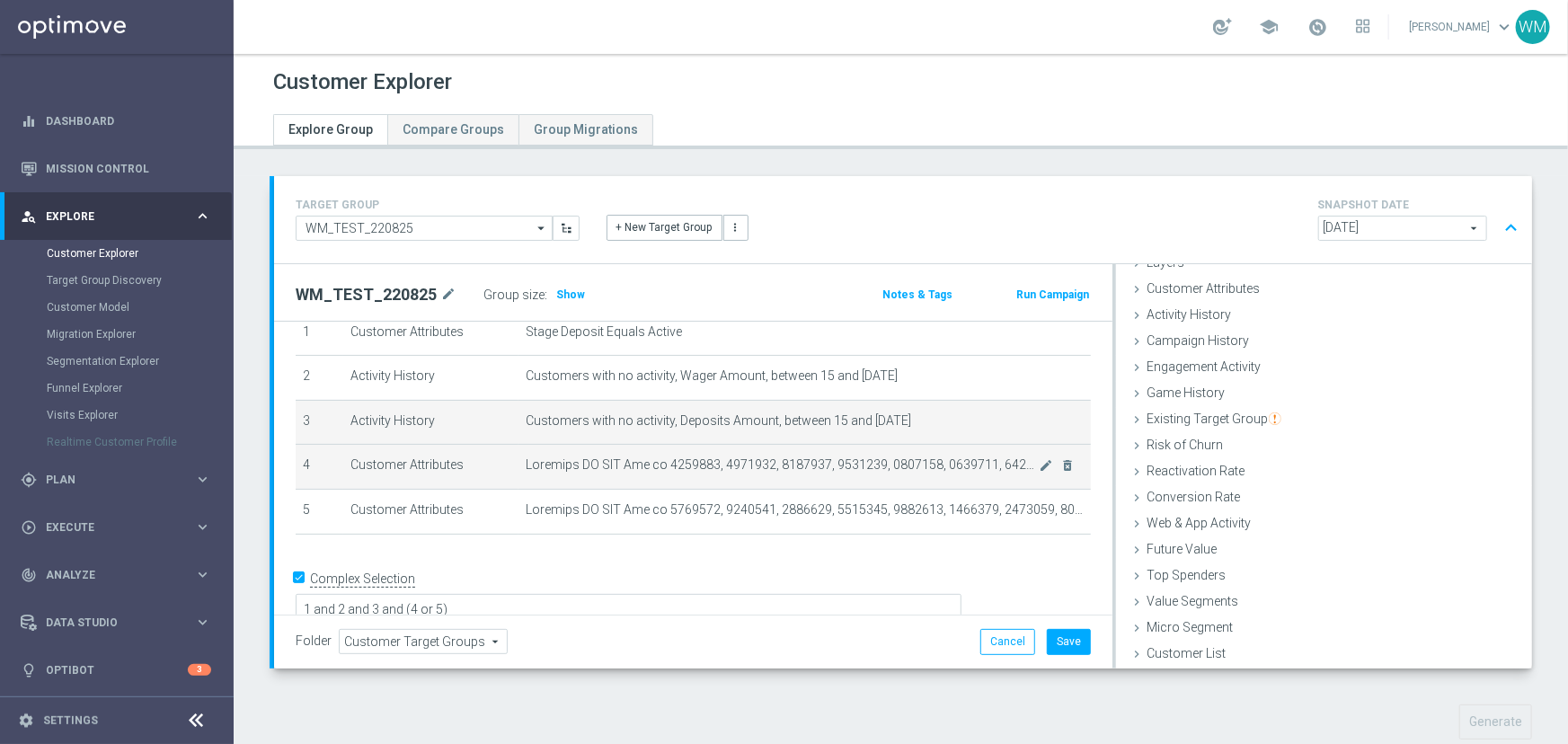
scroll to position [73, 0]
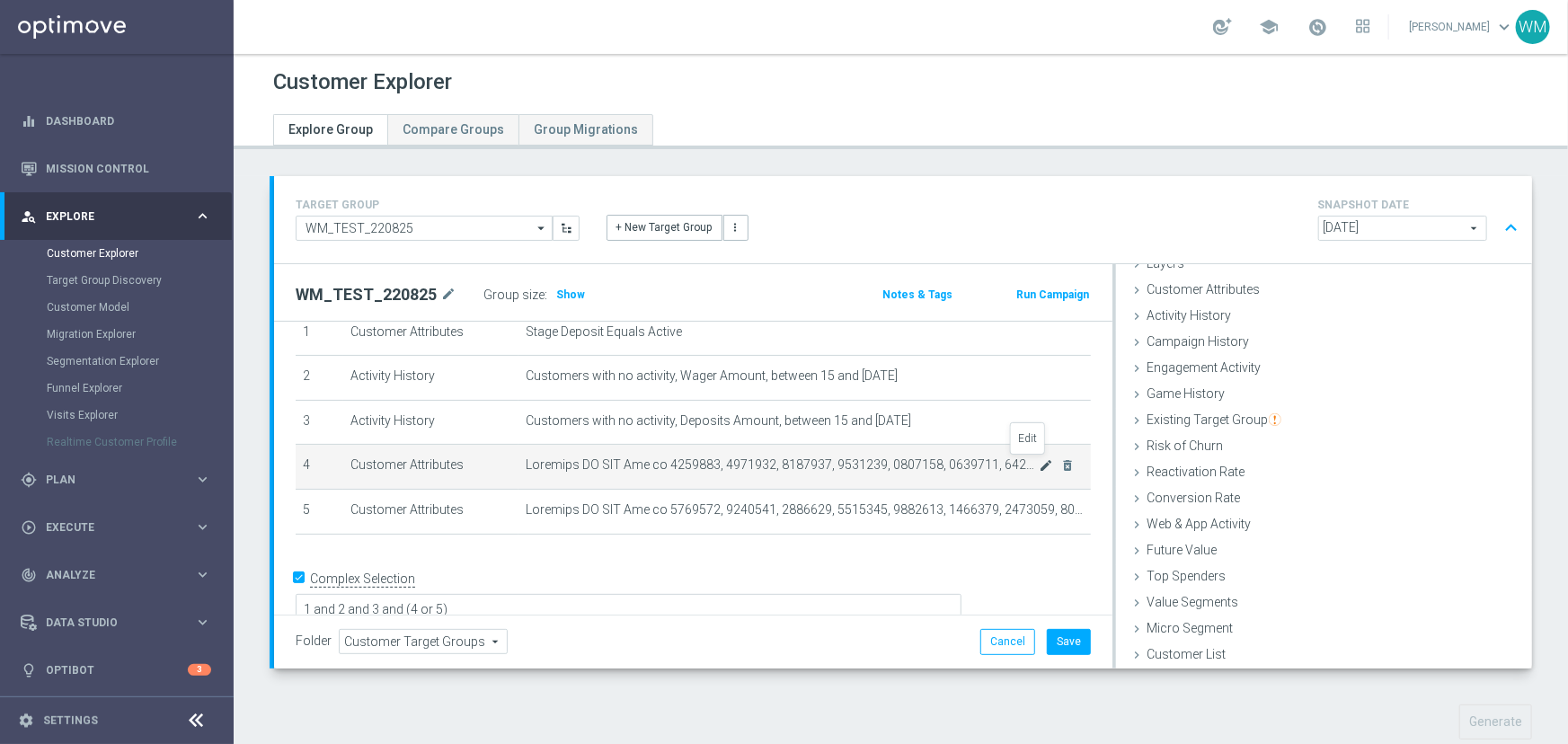
click at [1039, 459] on icon "mode_edit" at bounding box center [1047, 466] width 15 height 15
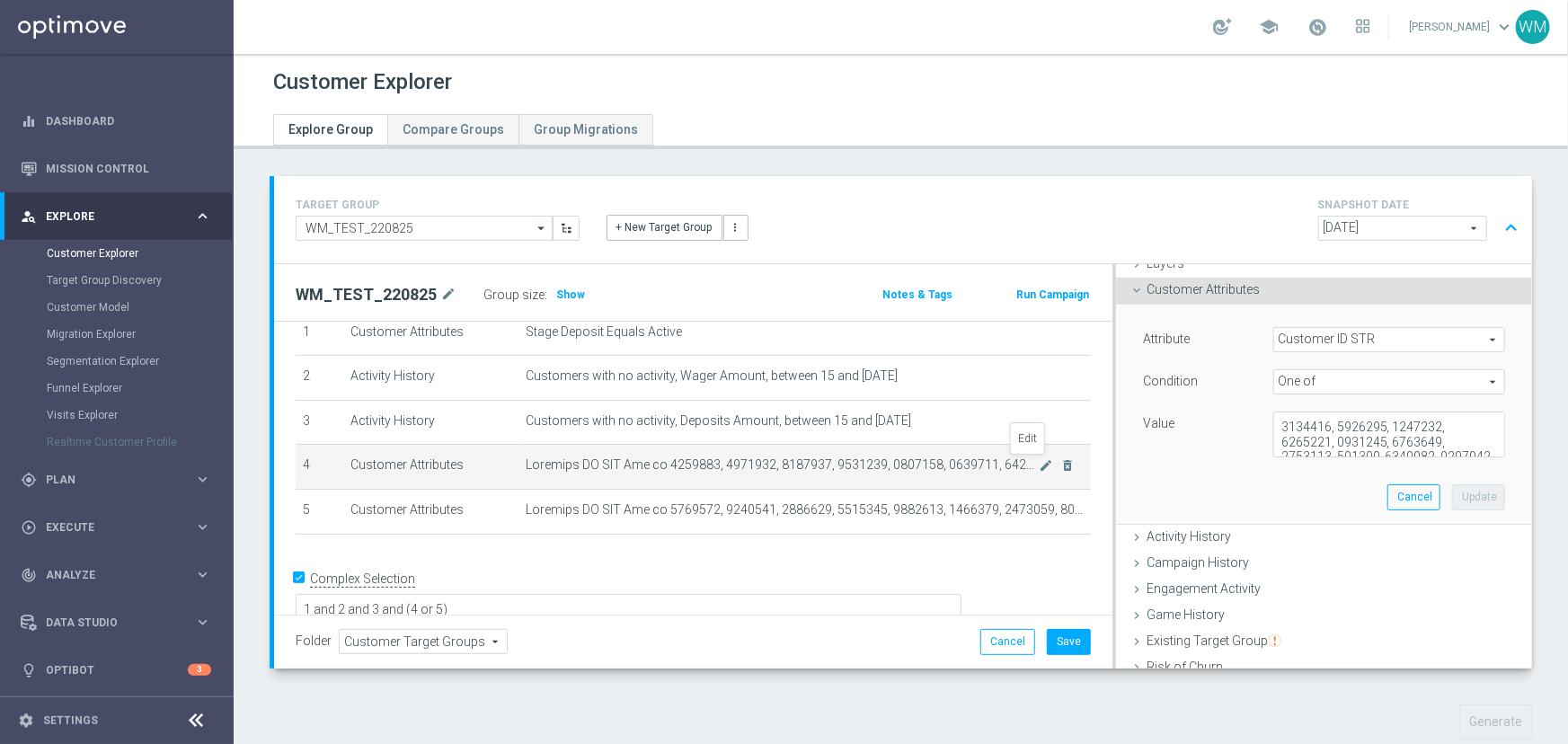
scroll to position [75, 0]
click at [1301, 380] on span "One of" at bounding box center [1388, 380] width 230 height 24
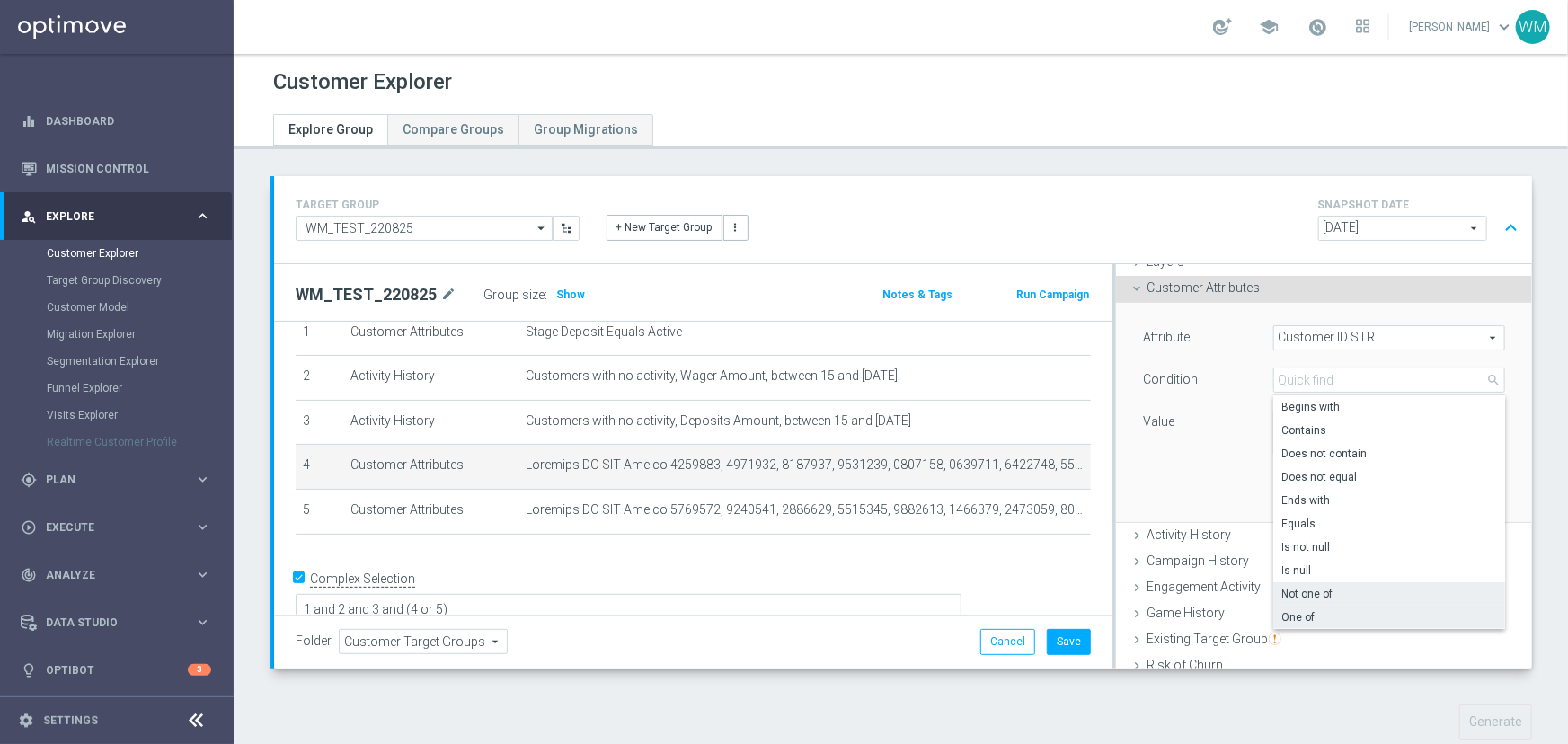
click at [1302, 584] on label "Not one of" at bounding box center [1388, 594] width 232 height 24
type input "Not one of"
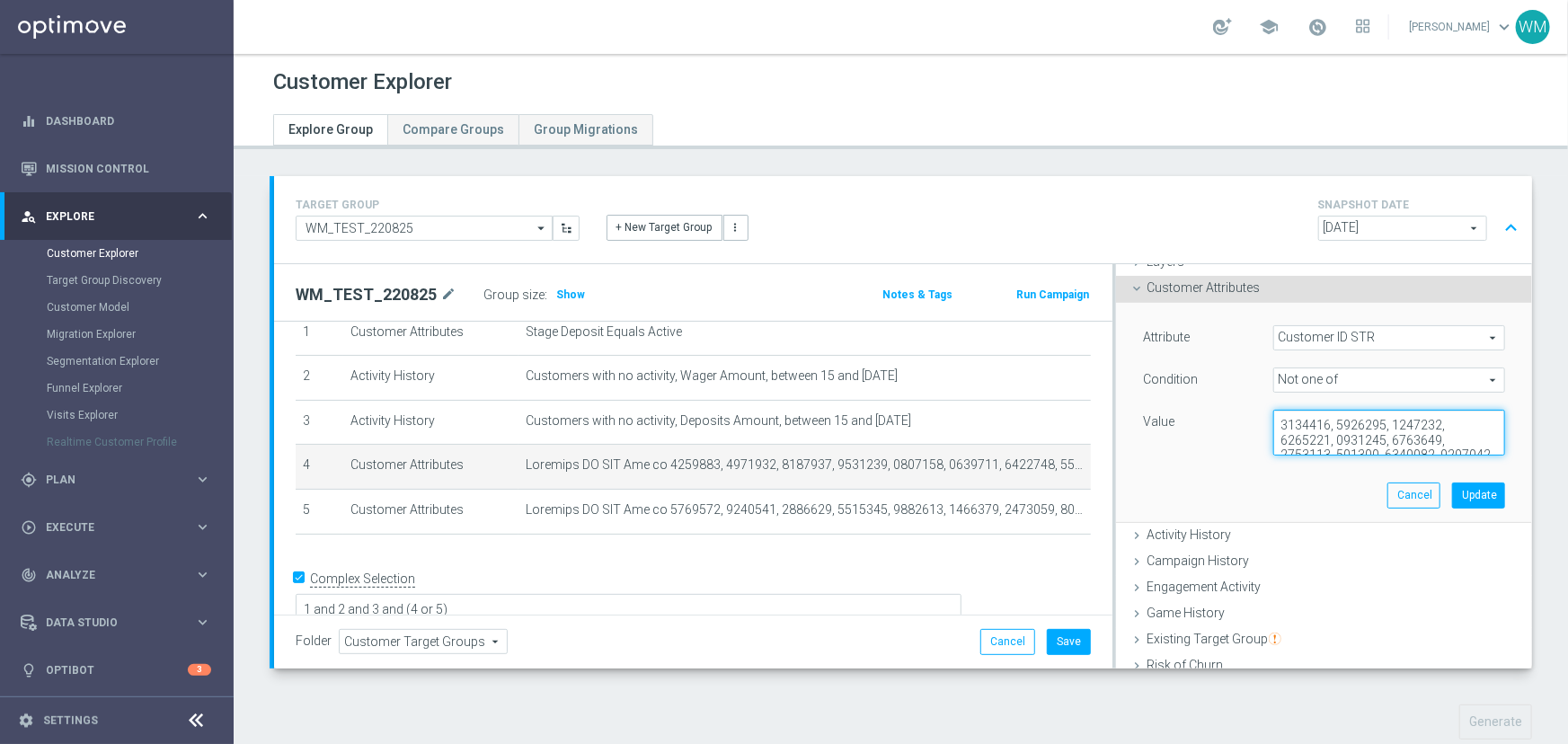
click at [1326, 413] on textarea at bounding box center [1388, 432] width 232 height 46
click at [1451, 491] on button "Update" at bounding box center [1478, 495] width 53 height 26
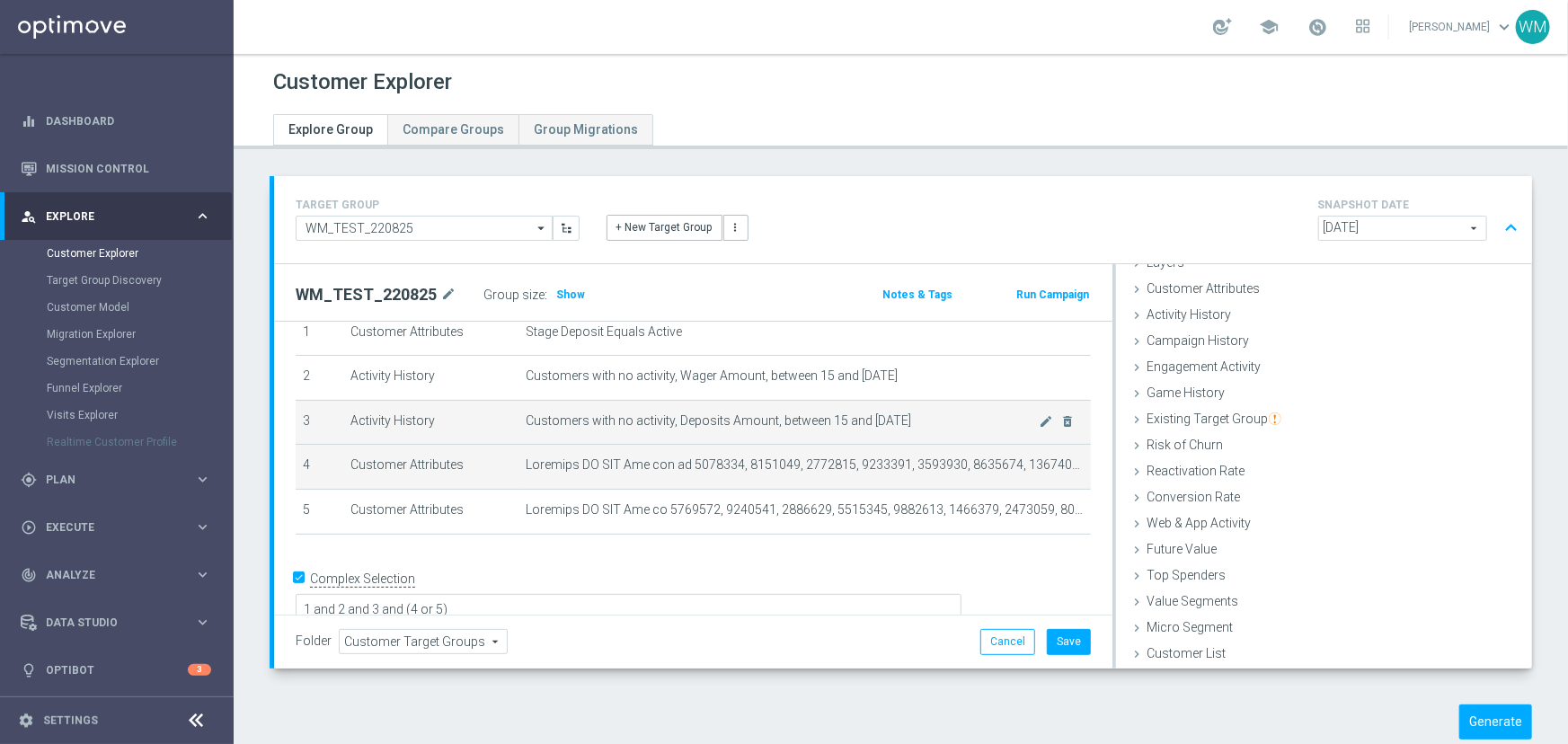
scroll to position [73, 0]
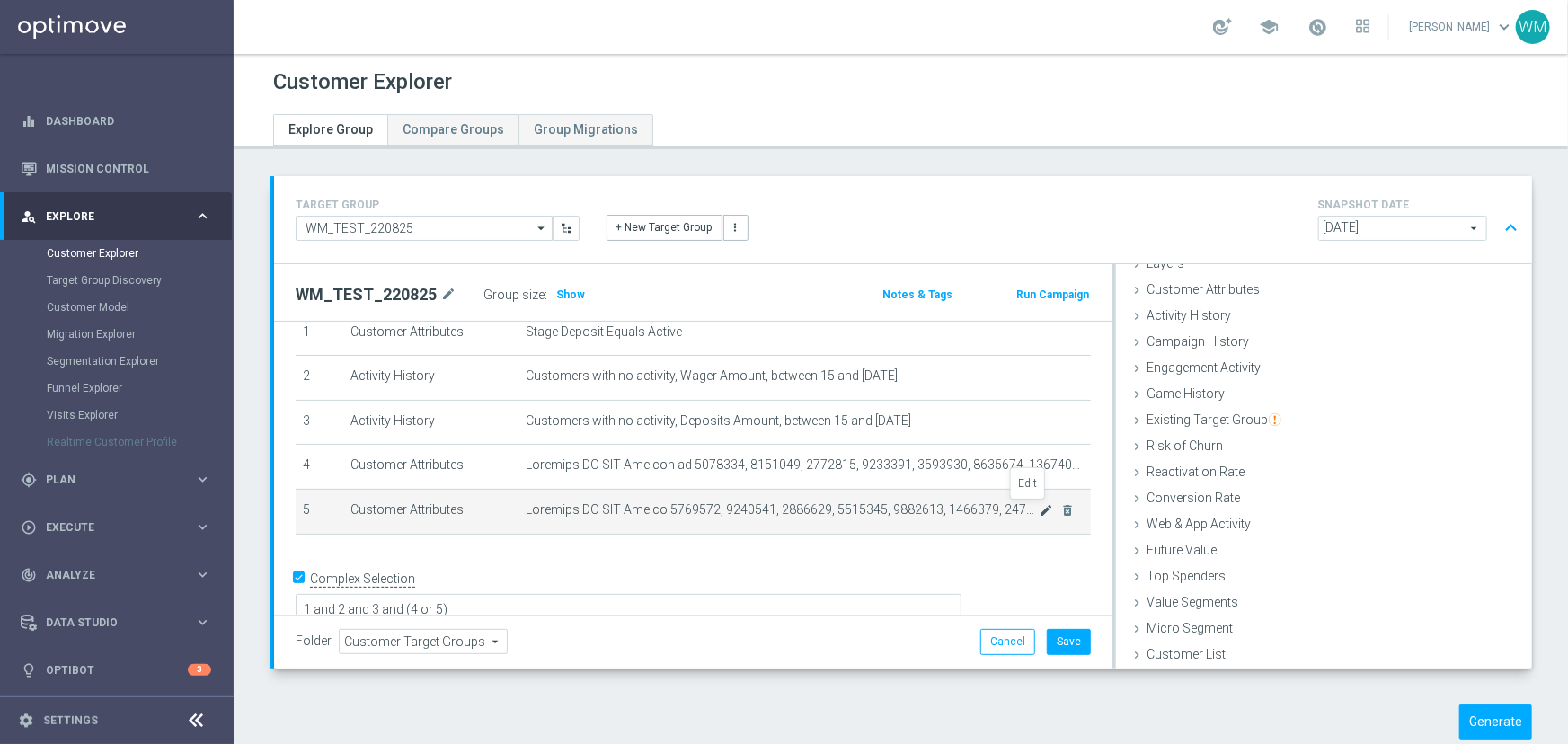
click at [1039, 510] on icon "mode_edit" at bounding box center [1047, 511] width 15 height 15
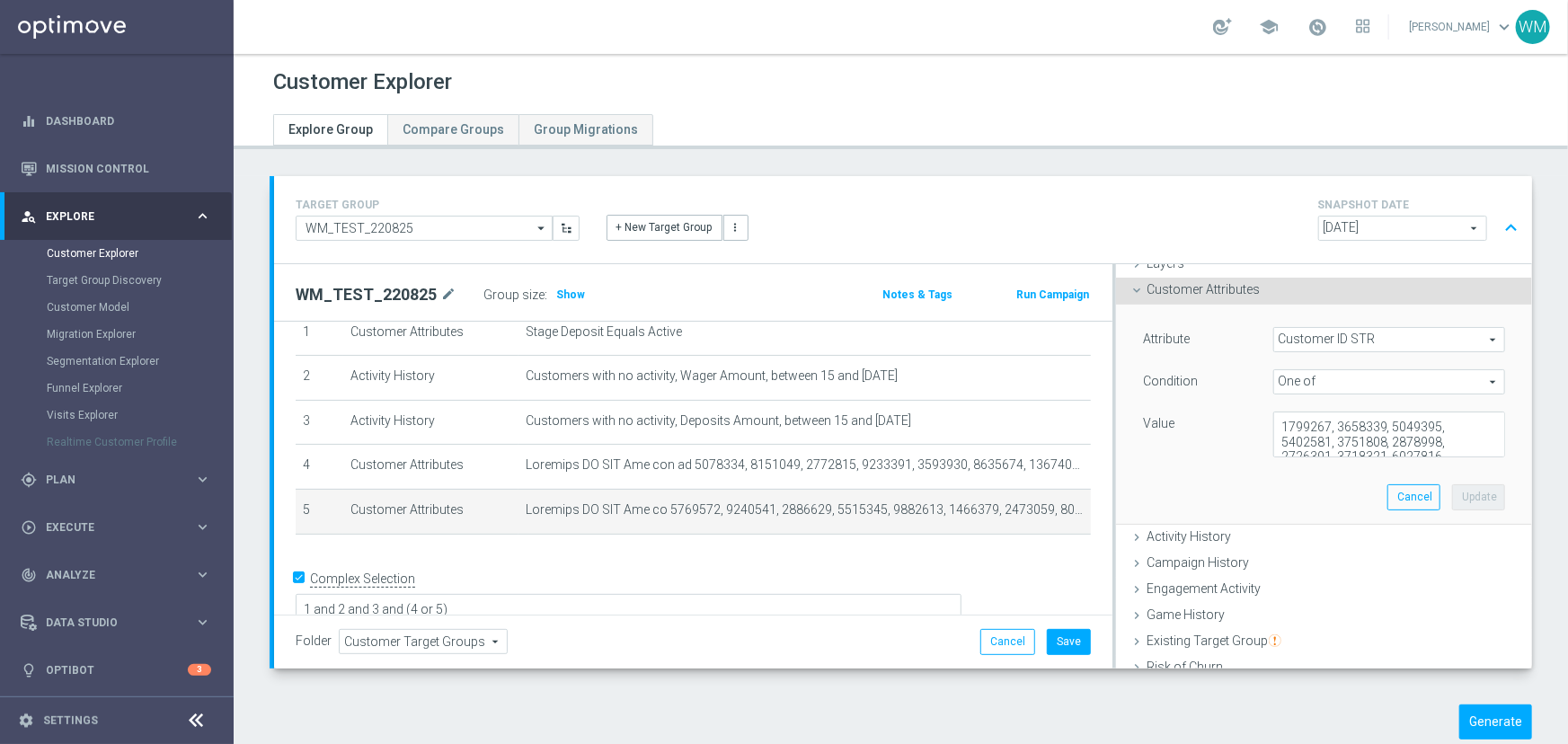
scroll to position [75, 0]
click at [1308, 386] on span "One of" at bounding box center [1388, 380] width 230 height 24
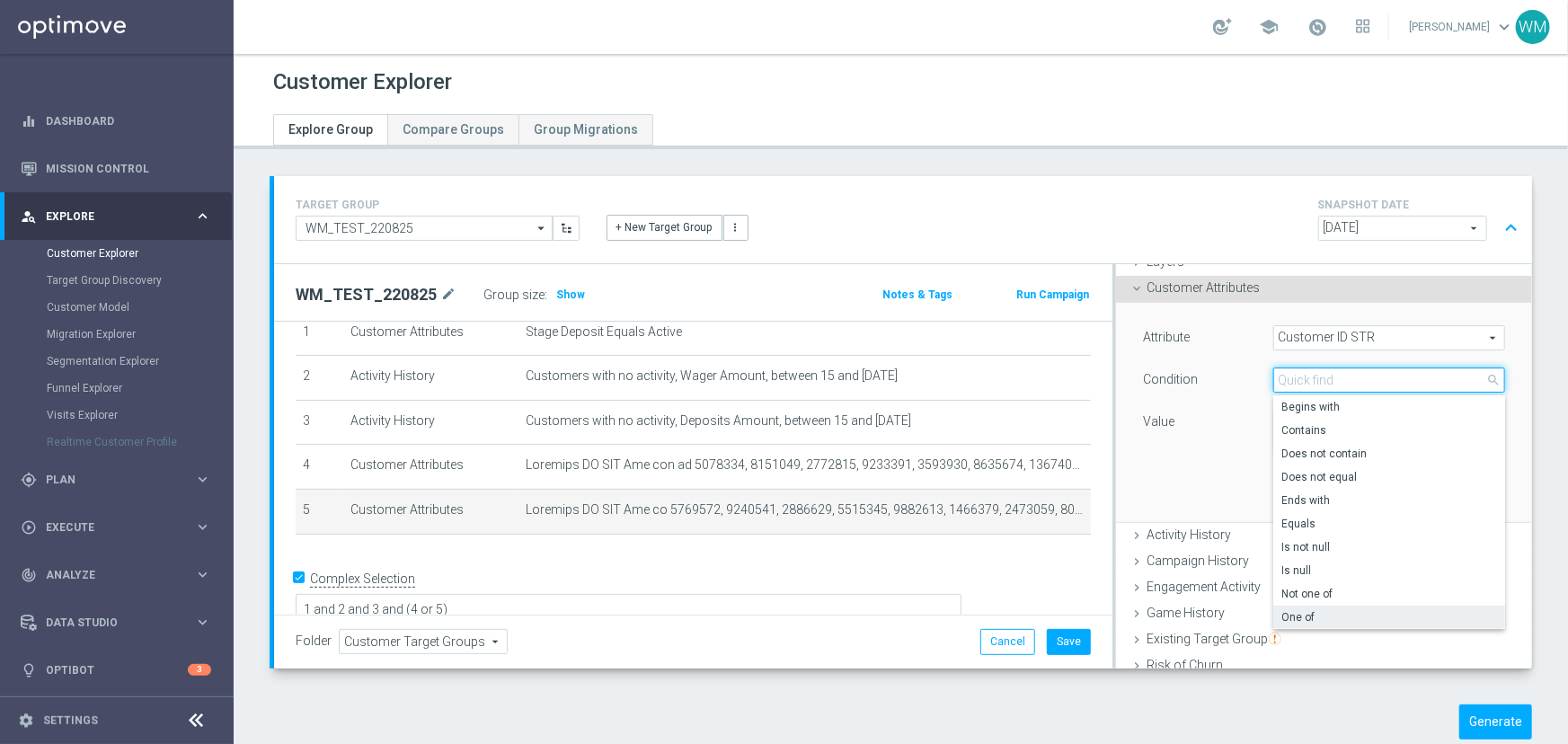
click at [1308, 386] on input "search" at bounding box center [1388, 380] width 232 height 26
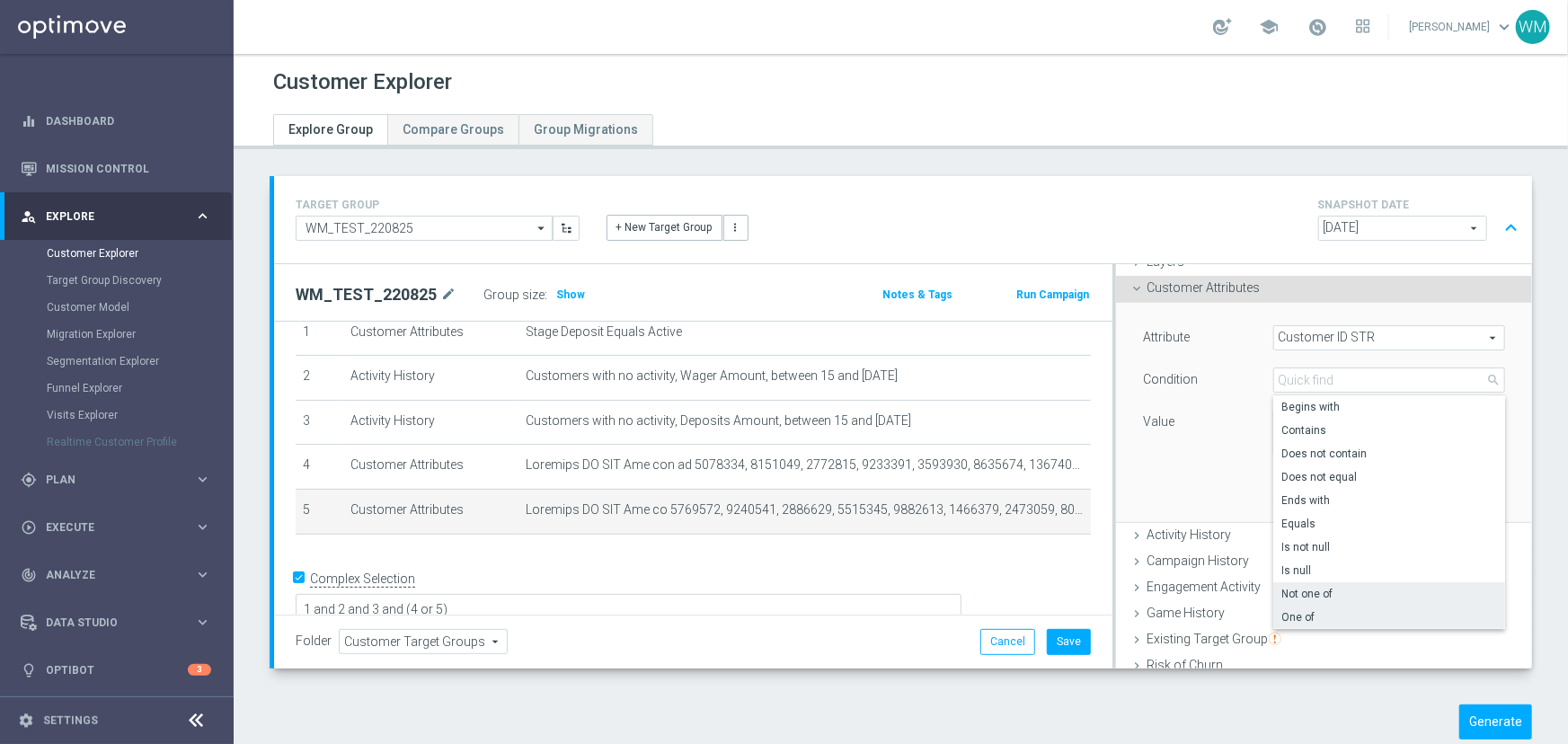
click at [1294, 587] on span "Not one of" at bounding box center [1388, 594] width 214 height 15
type input "Not one of"
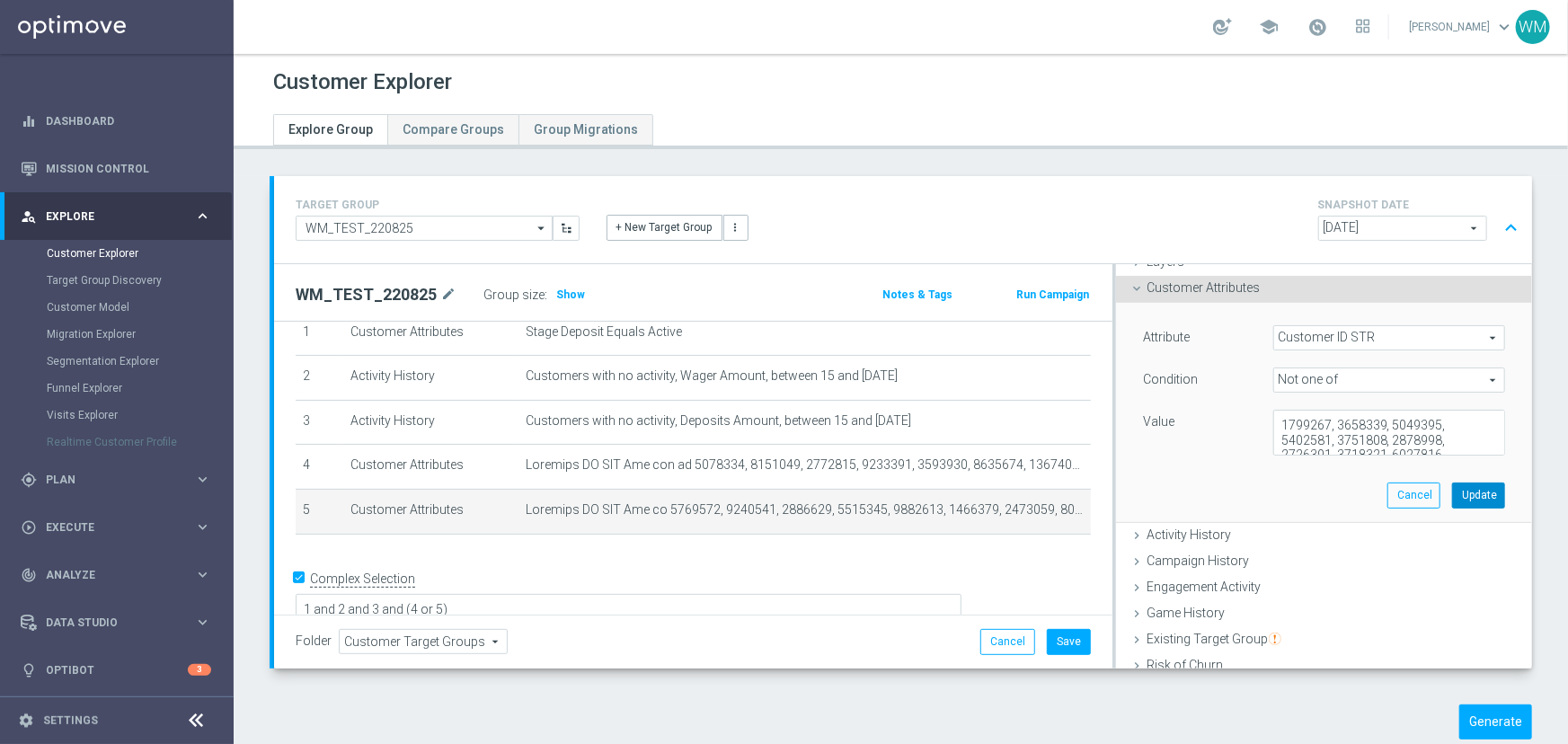
click at [1451, 495] on button "Update" at bounding box center [1478, 495] width 53 height 26
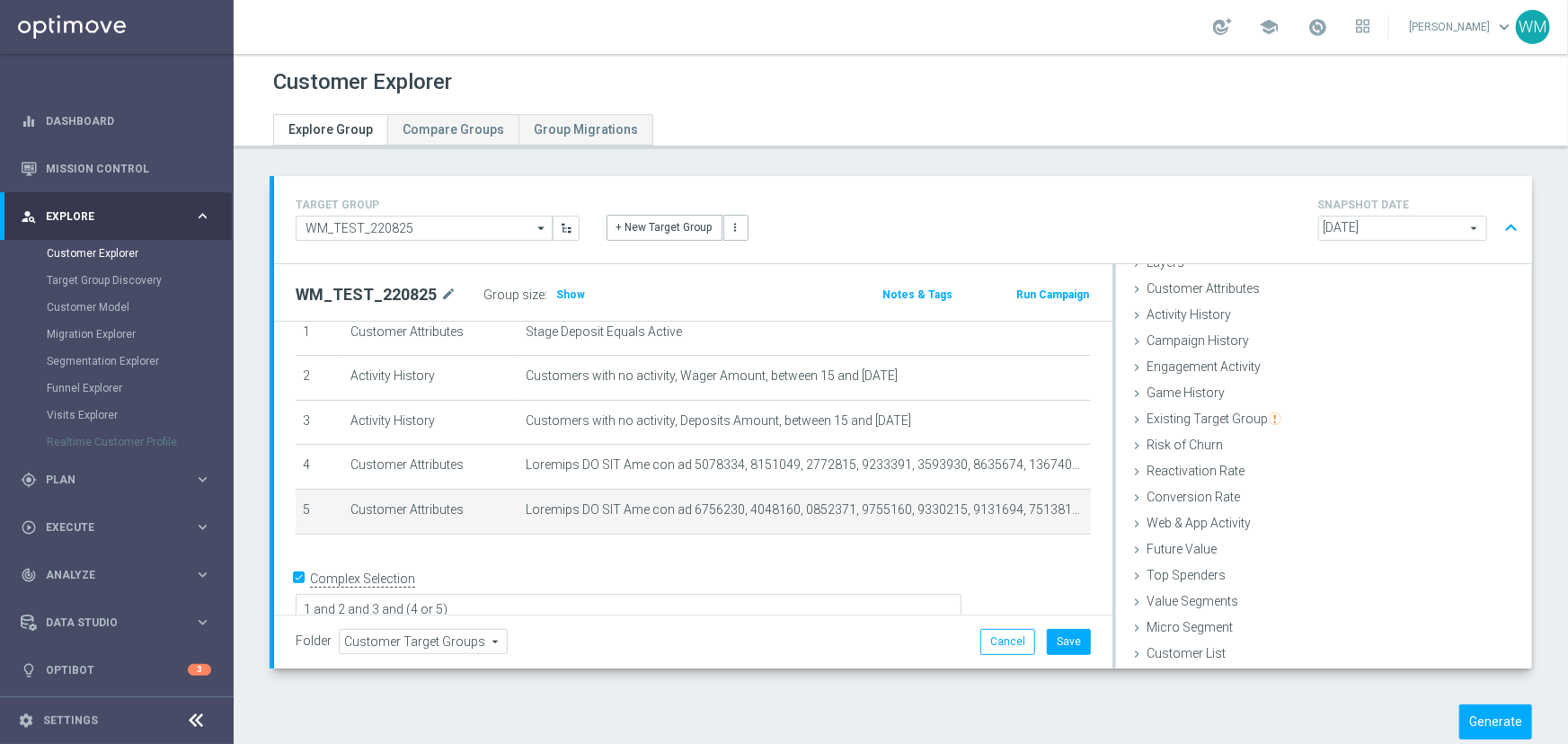
click at [917, 542] on div "# Selection Type Criteria delete_forever 1 Customer Attributes Stage Deposit Eq…" at bounding box center [693, 410] width 822 height 281
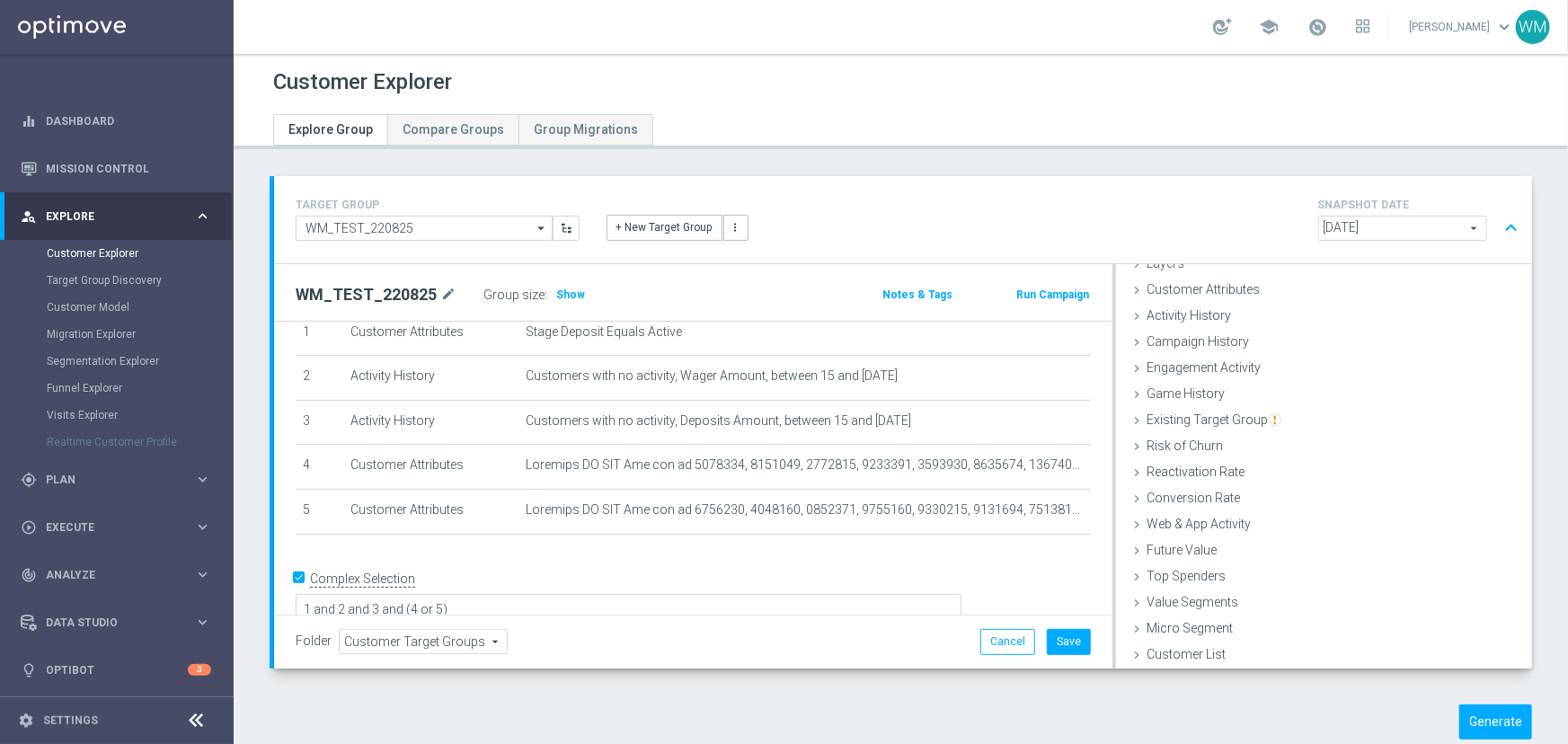
click at [1474, 709] on button "Generate" at bounding box center [1495, 722] width 73 height 35
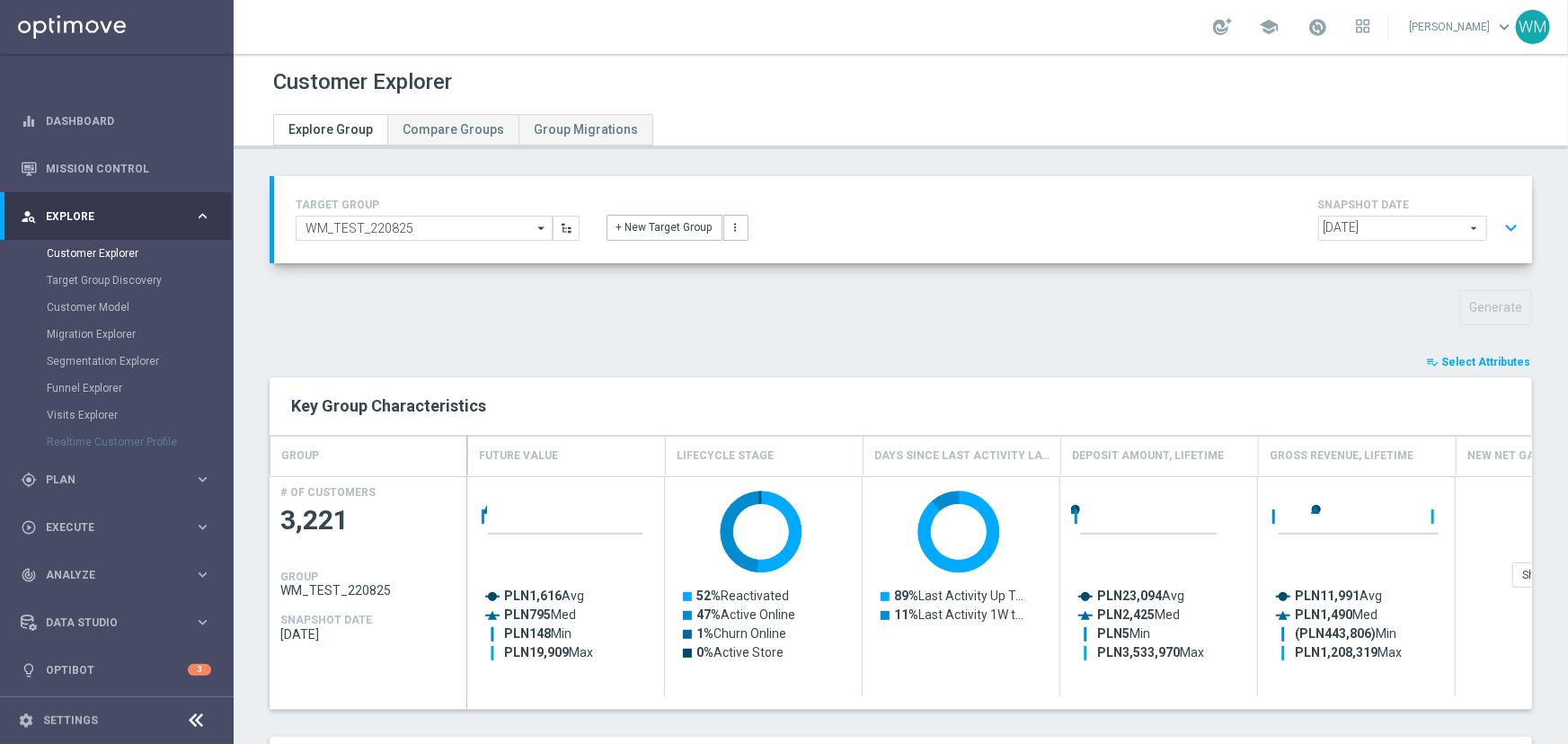
click at [1498, 224] on button "expand_more" at bounding box center [1511, 228] width 26 height 34
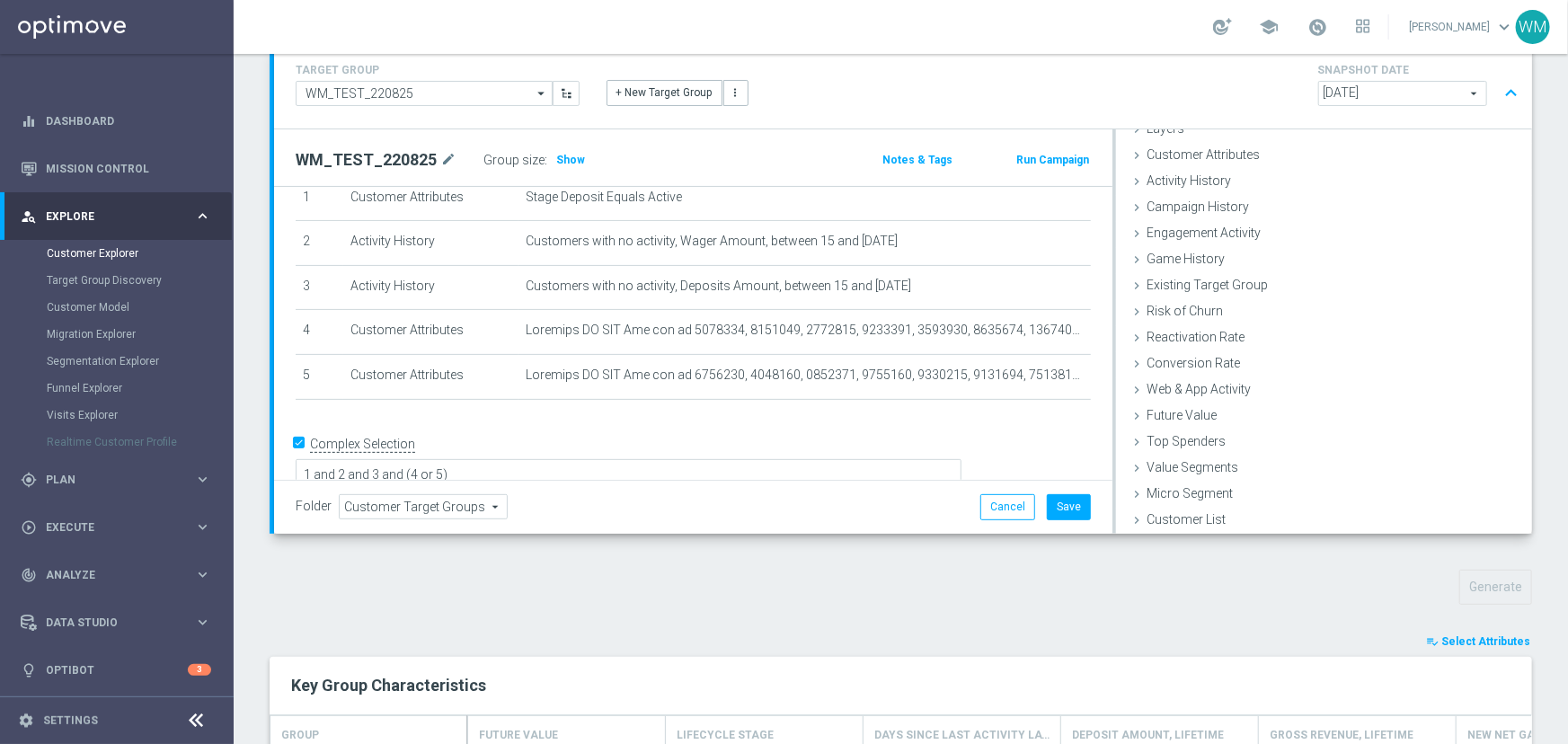
scroll to position [48, 0]
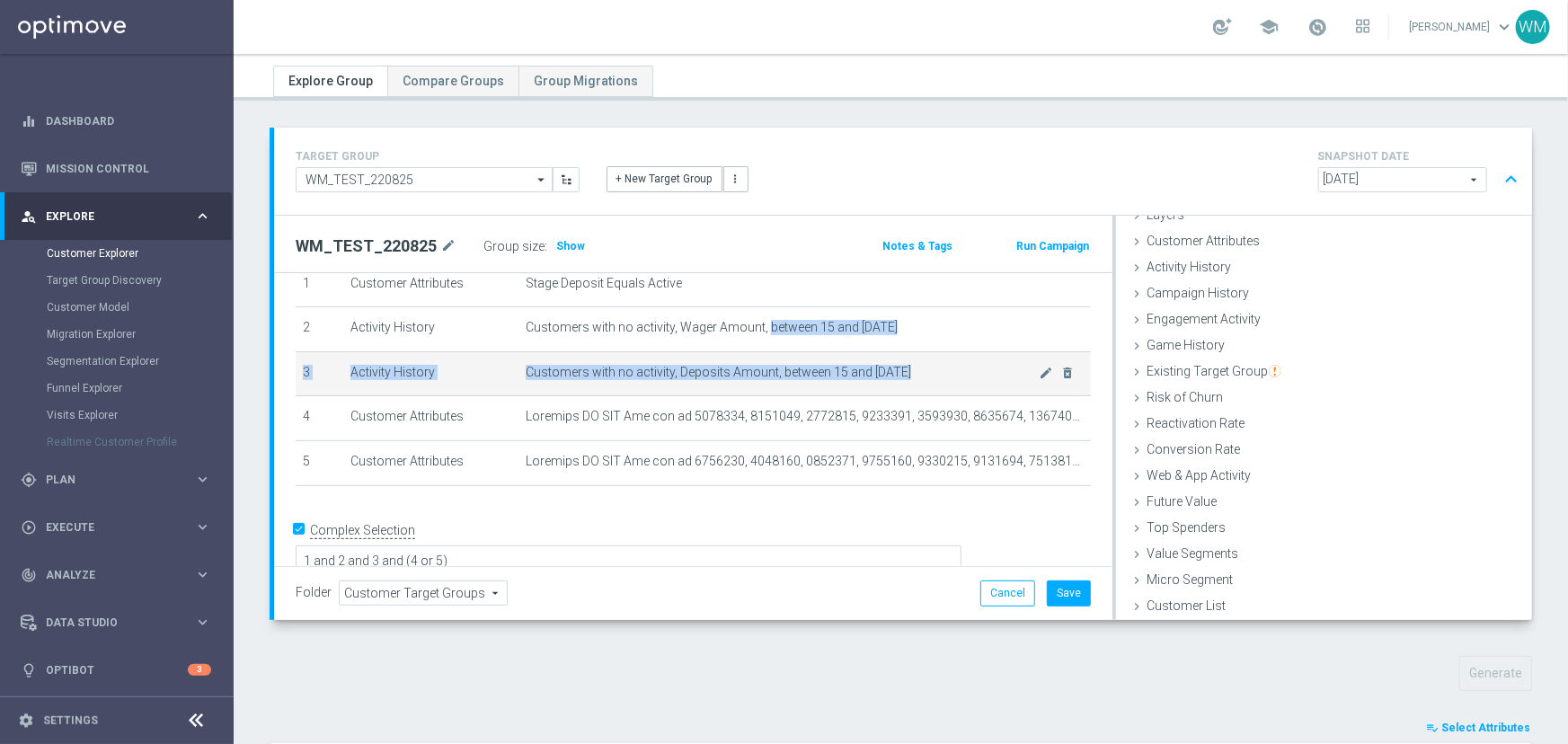
drag, startPoint x: 764, startPoint y: 327, endPoint x: 898, endPoint y: 368, distance: 140.1
click at [898, 368] on tbody "1 Customer Attributes Stage Deposit Equals Active mode_edit delete_forever 2 Ac…" at bounding box center [693, 374] width 795 height 222
click at [898, 368] on span "Customers with no activity, Deposits Amount, between 15 and [DATE]" at bounding box center [782, 372] width 514 height 16
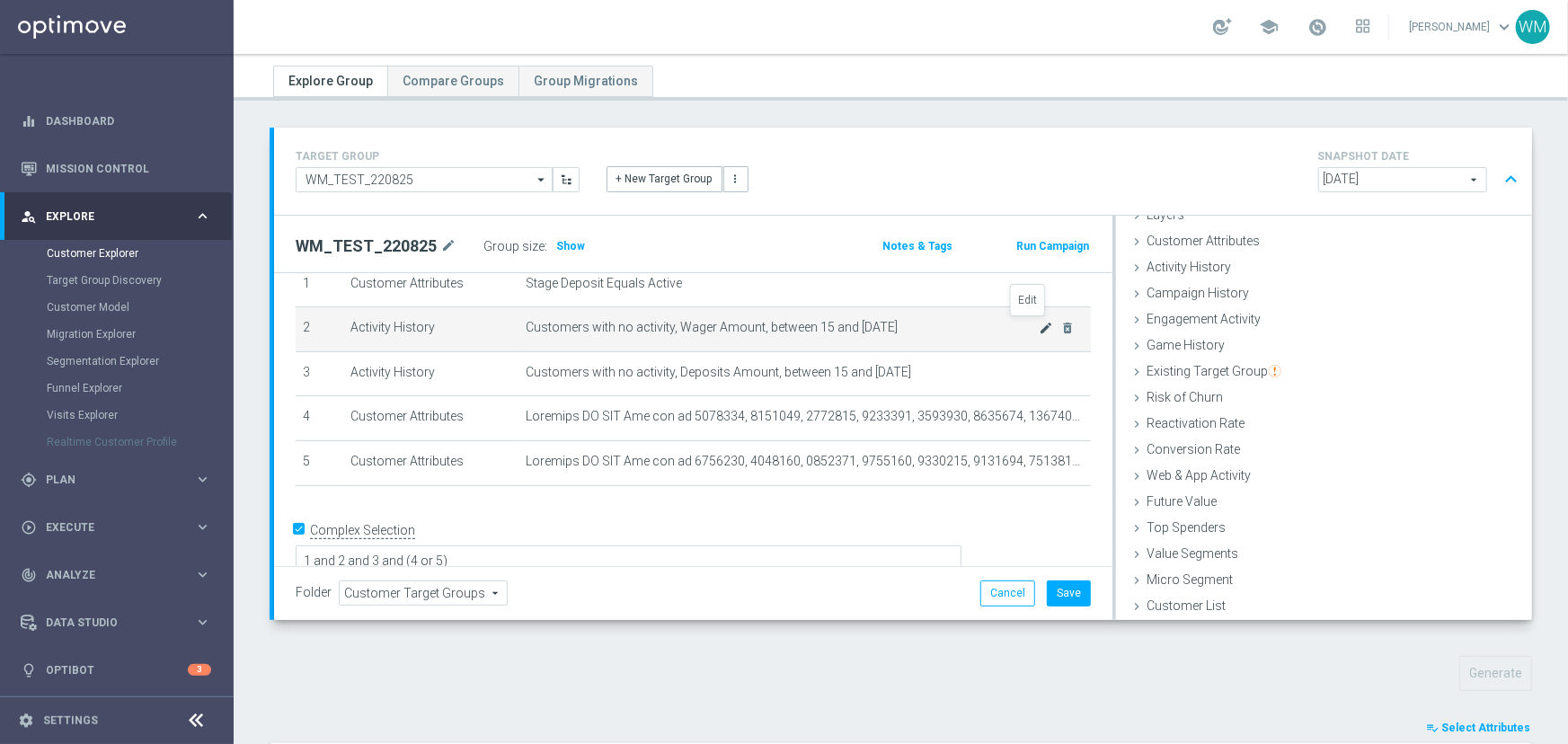
click at [1039, 329] on icon "mode_edit" at bounding box center [1047, 328] width 15 height 15
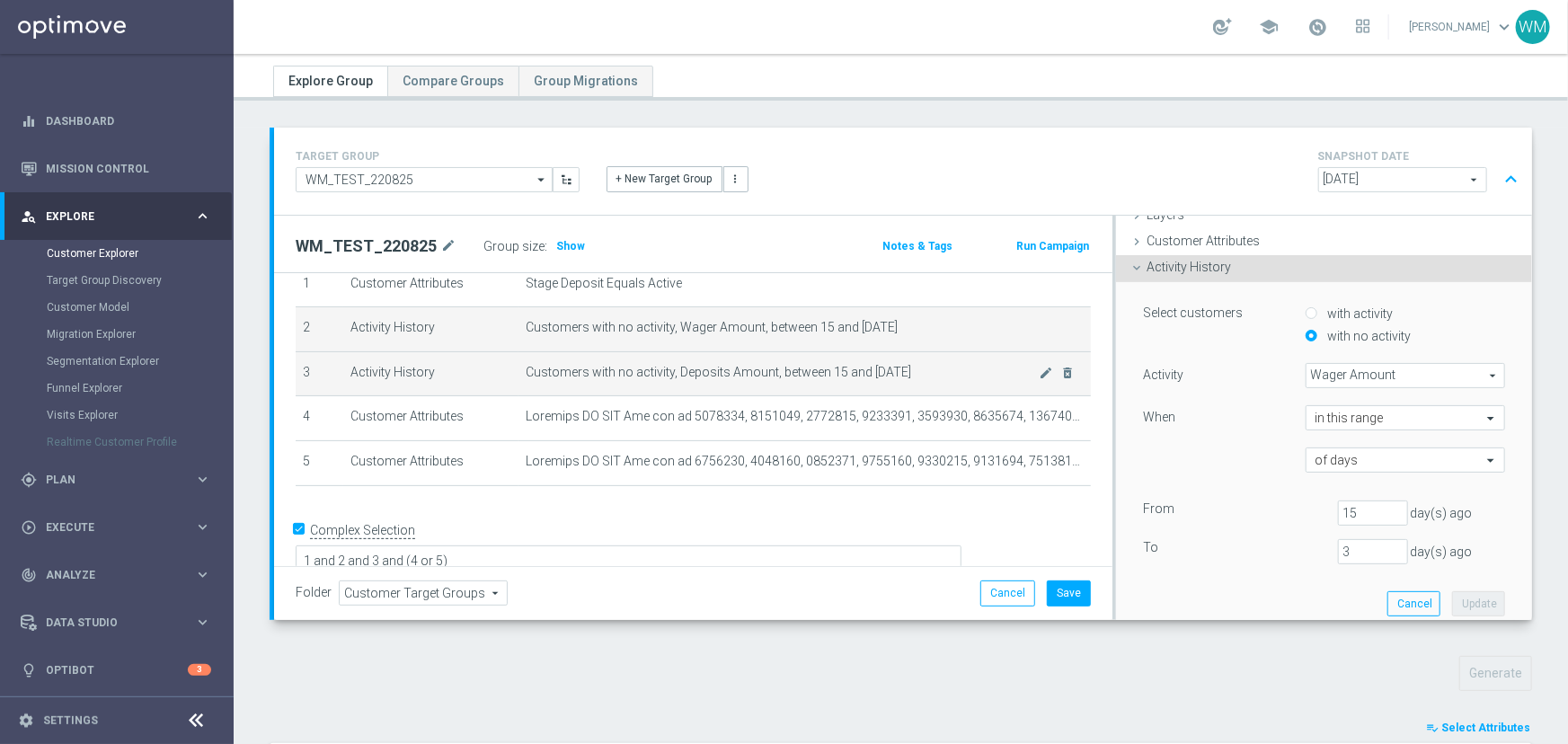
scroll to position [75, 0]
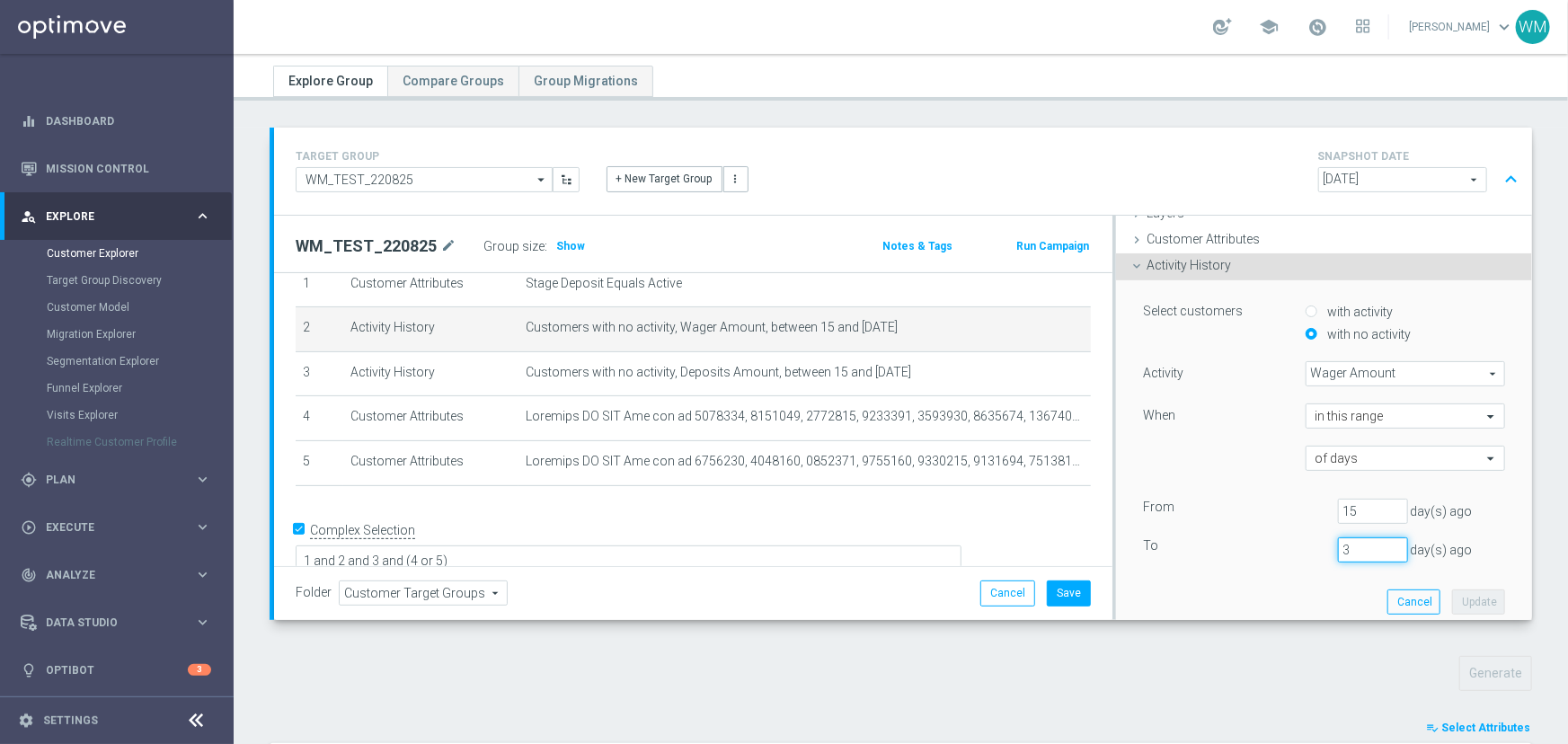
drag, startPoint x: 1341, startPoint y: 557, endPoint x: 1258, endPoint y: 548, distance: 83.5
click at [1258, 548] on div "To [DATE]" at bounding box center [1324, 550] width 389 height 26
type input "2"
click at [1476, 595] on button "Update" at bounding box center [1478, 602] width 53 height 26
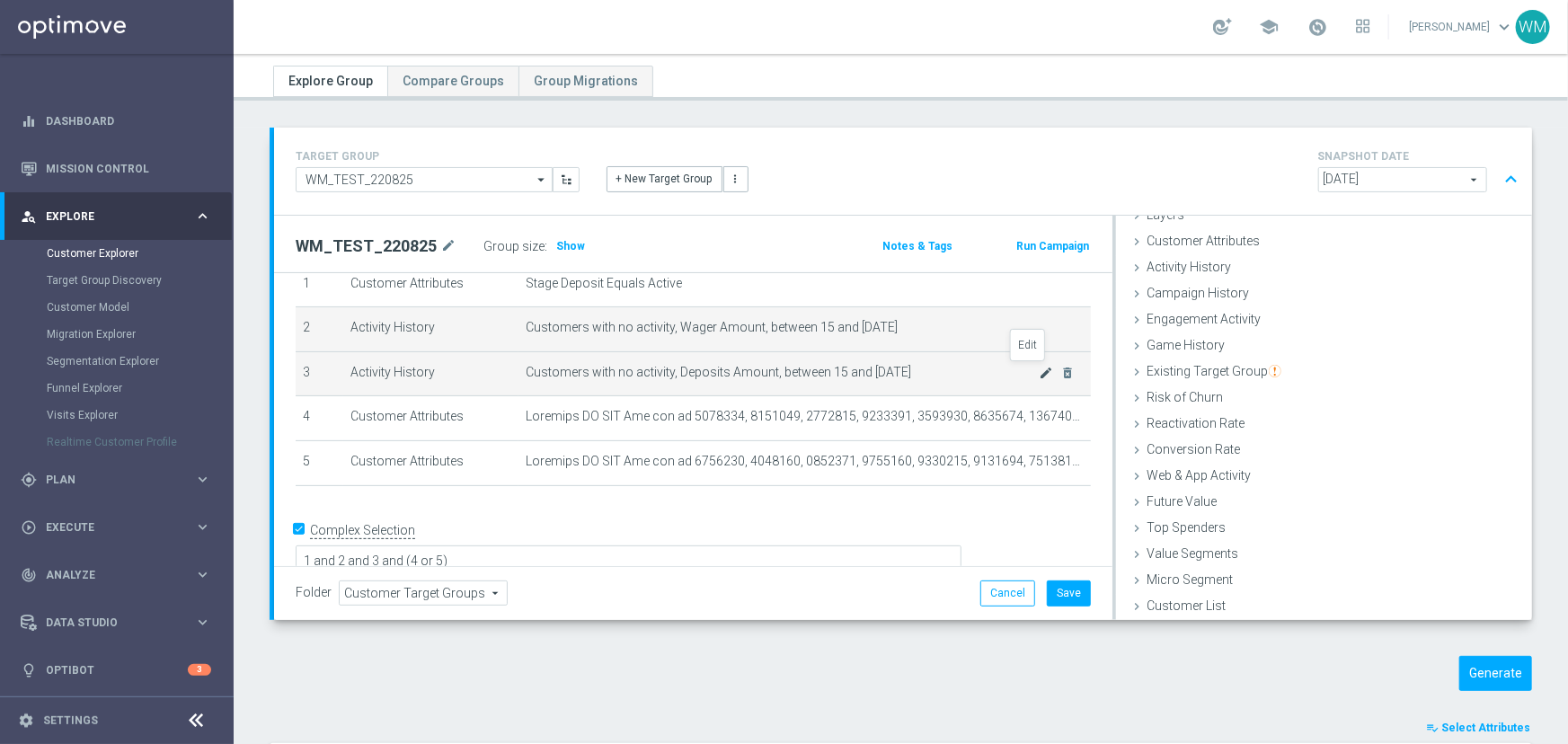
click at [1039, 376] on icon "mode_edit" at bounding box center [1047, 373] width 15 height 15
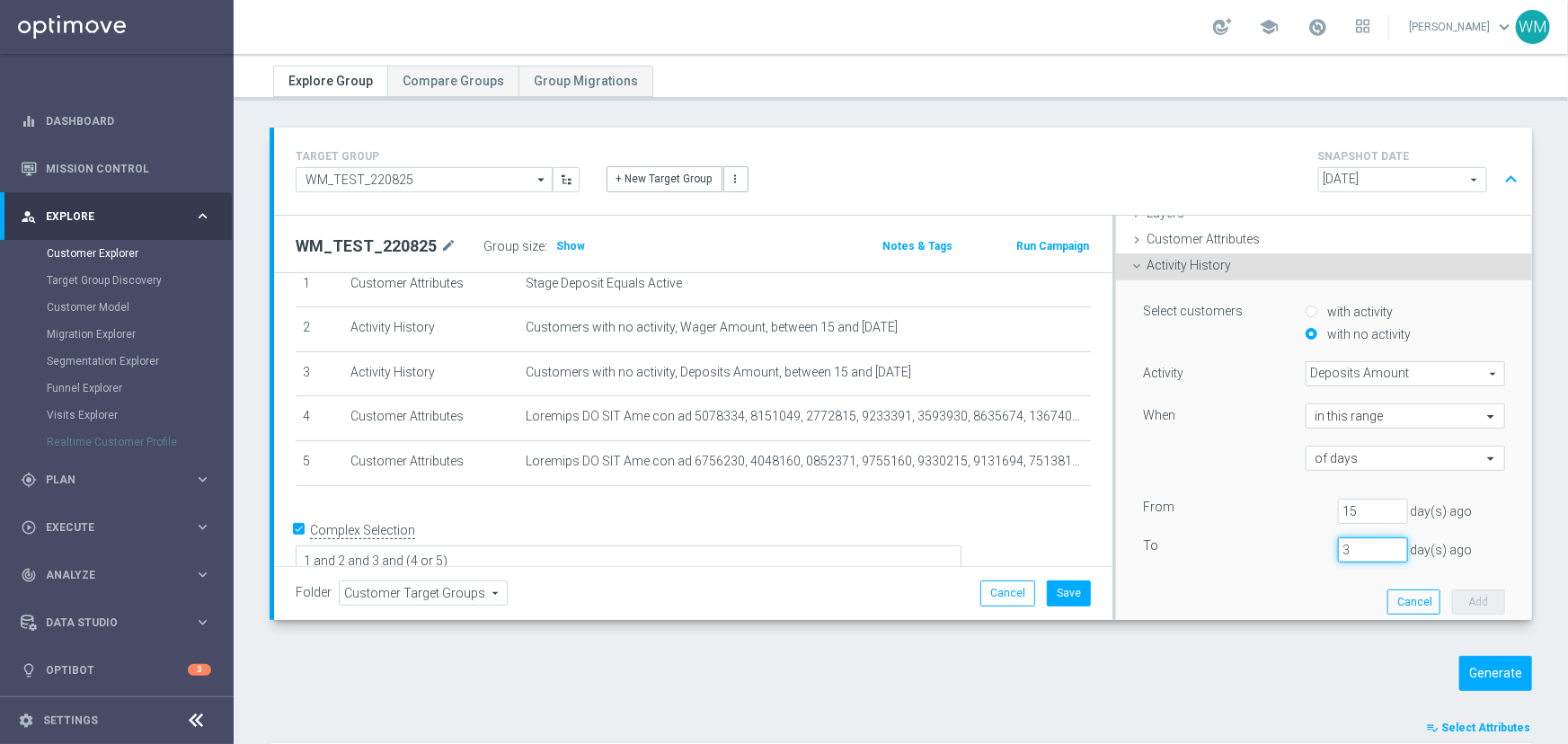
drag, startPoint x: 1257, startPoint y: 538, endPoint x: 1220, endPoint y: 530, distance: 37.9
click at [1220, 530] on div "From [DATE] To [DATE]" at bounding box center [1323, 531] width 362 height 64
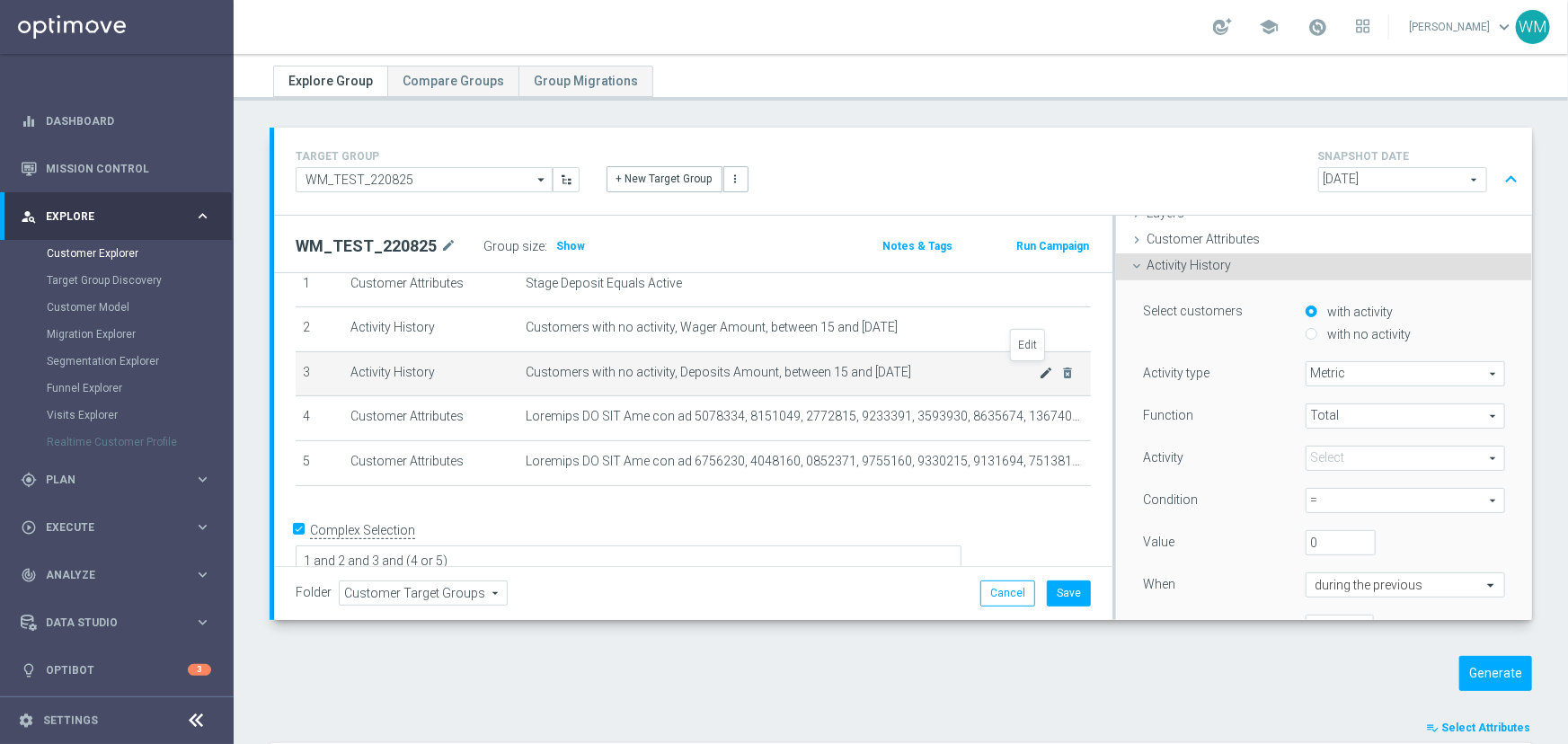
click at [1039, 366] on icon "mode_edit" at bounding box center [1047, 373] width 15 height 15
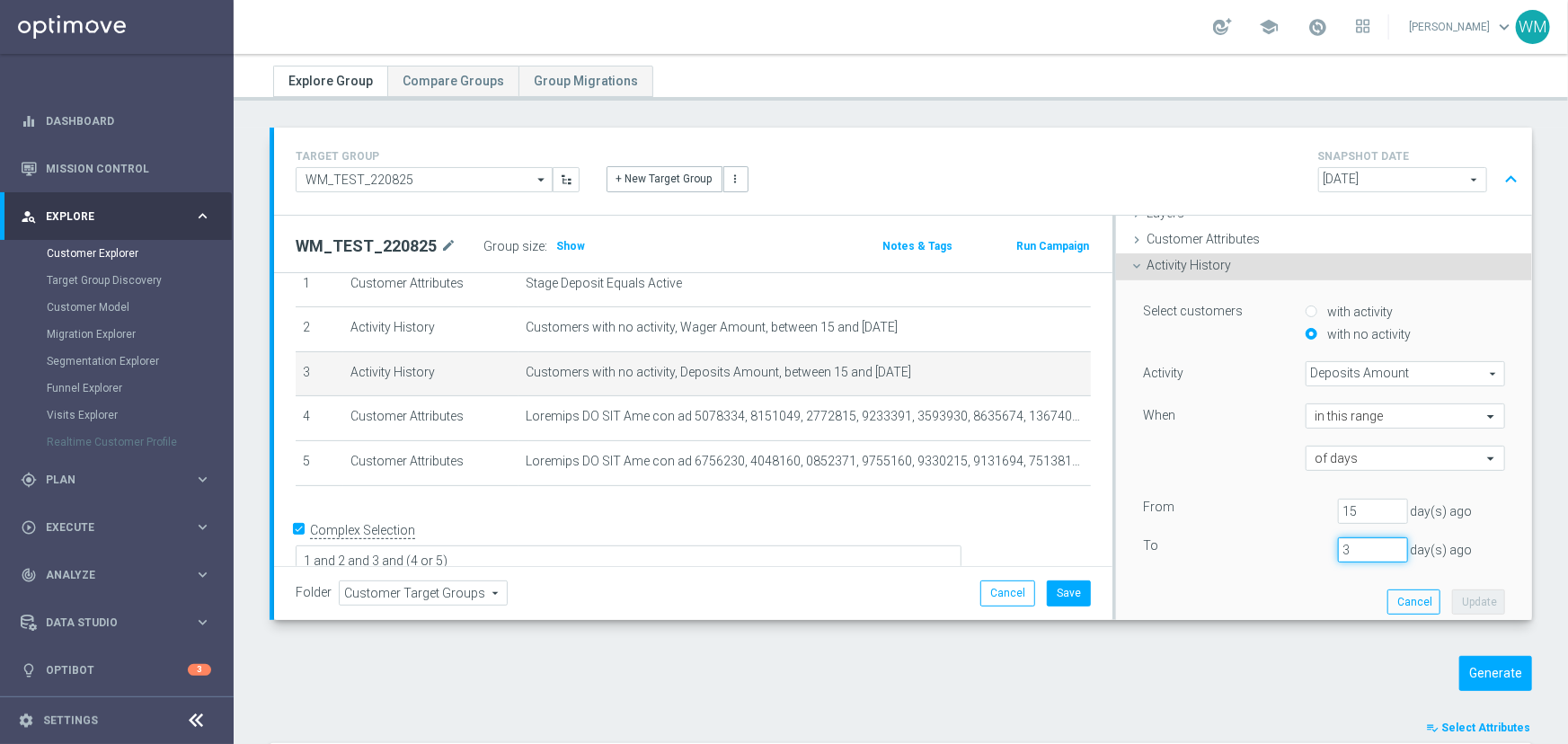
drag, startPoint x: 1336, startPoint y: 542, endPoint x: 1275, endPoint y: 545, distance: 61.1
click at [1275, 545] on div "To [DATE]" at bounding box center [1324, 550] width 389 height 26
type input "2"
click at [1470, 593] on button "Update" at bounding box center [1478, 602] width 53 height 26
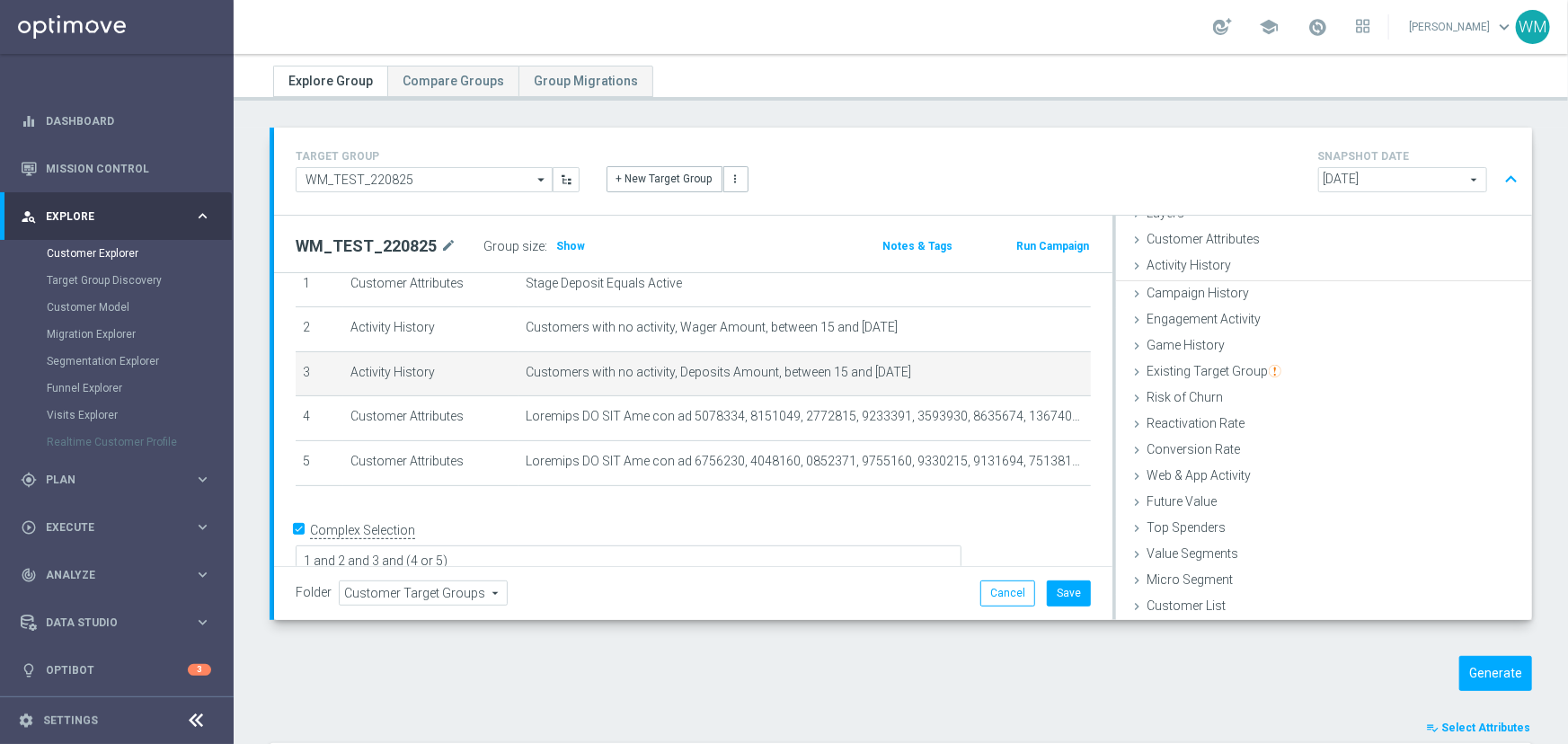
scroll to position [73, 0]
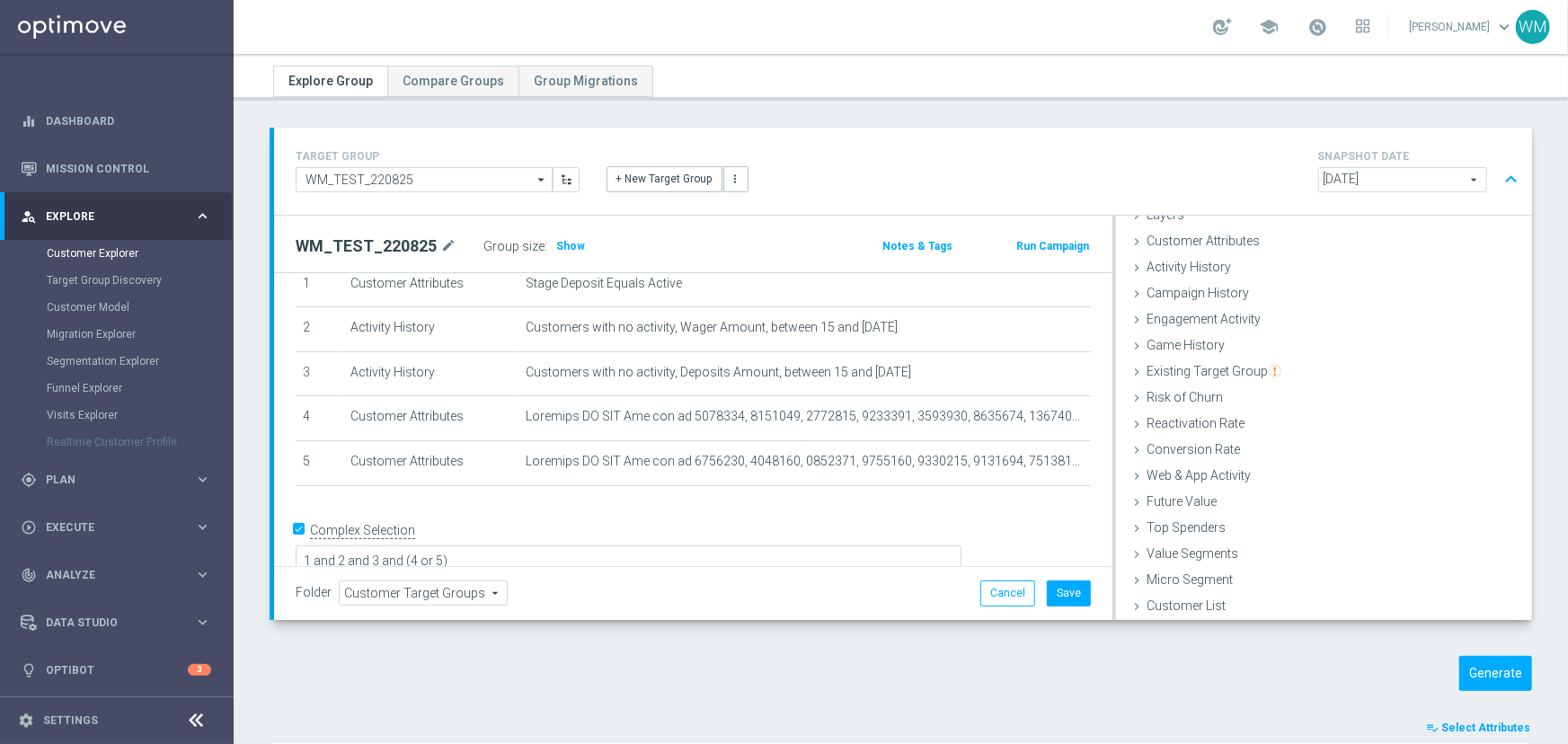
click at [1445, 666] on div "Generate" at bounding box center [1384, 673] width 323 height 35
click at [1474, 665] on button "Generate" at bounding box center [1495, 673] width 73 height 35
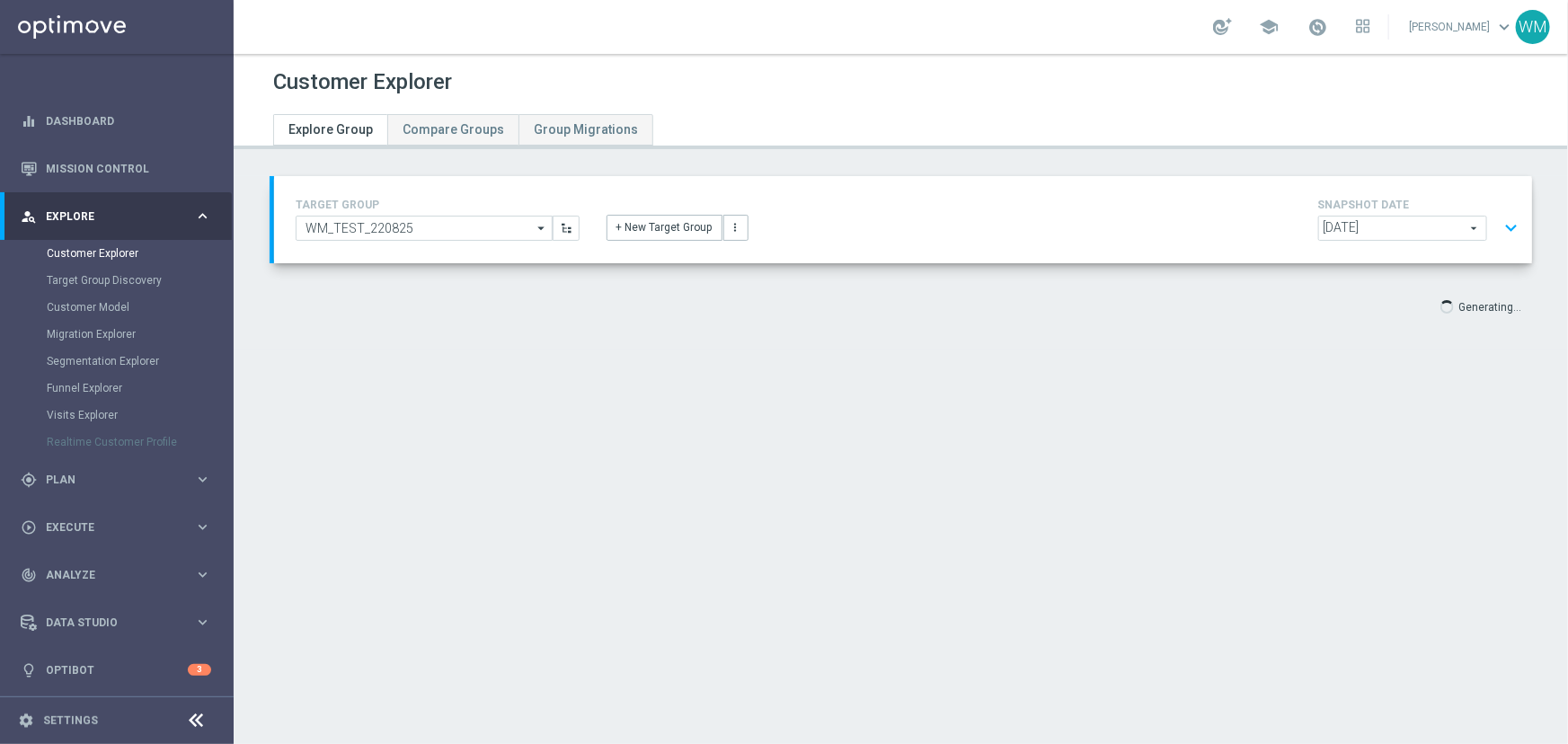
scroll to position [0, 0]
click at [236, 261] on div "TARGET GROUP WM_TEST_220825 WM_TEST_220825 arrow_drop_down Drag here to set row…" at bounding box center [900, 263] width 1334 height 173
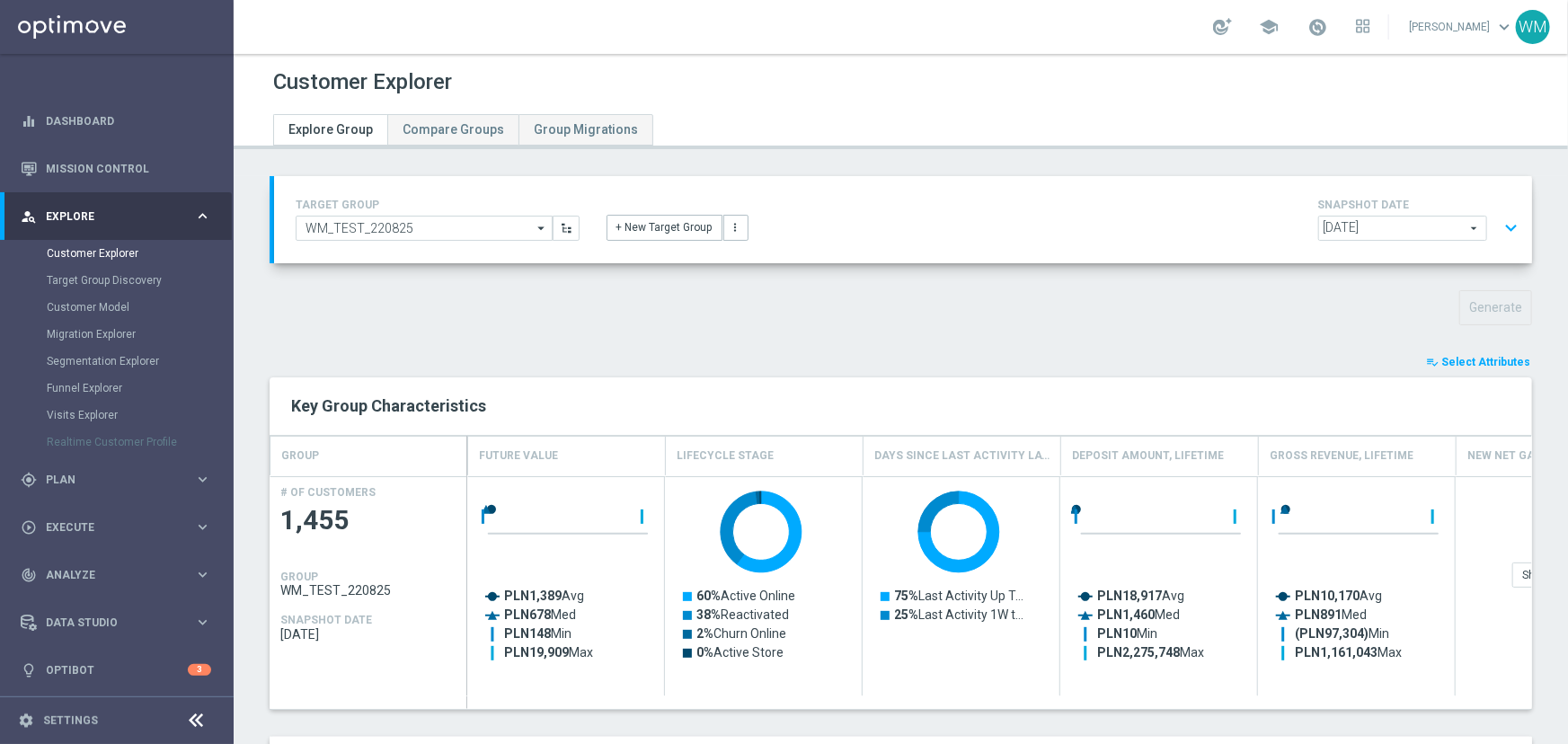
click at [1499, 232] on button "expand_more" at bounding box center [1511, 228] width 26 height 34
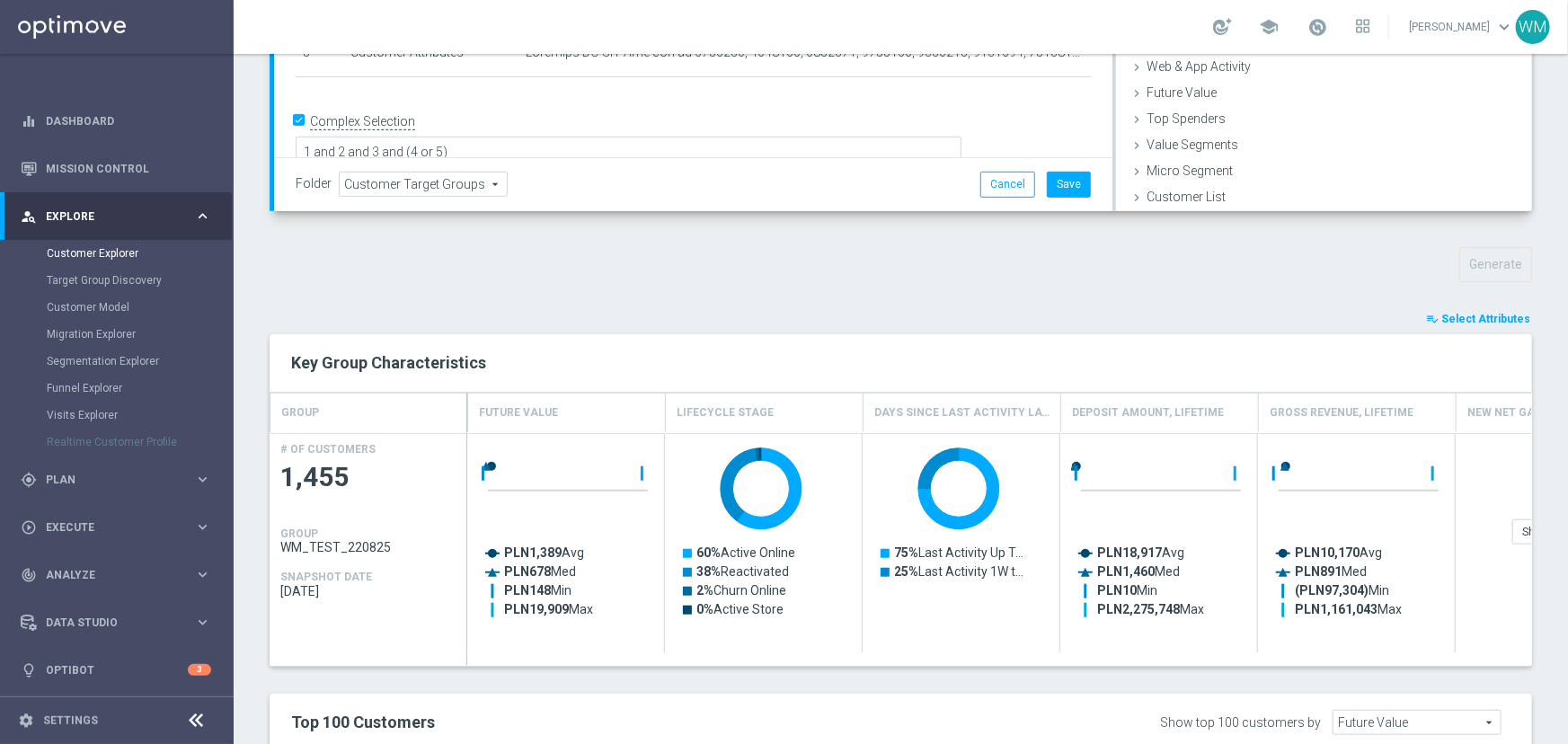
scroll to position [865, 0]
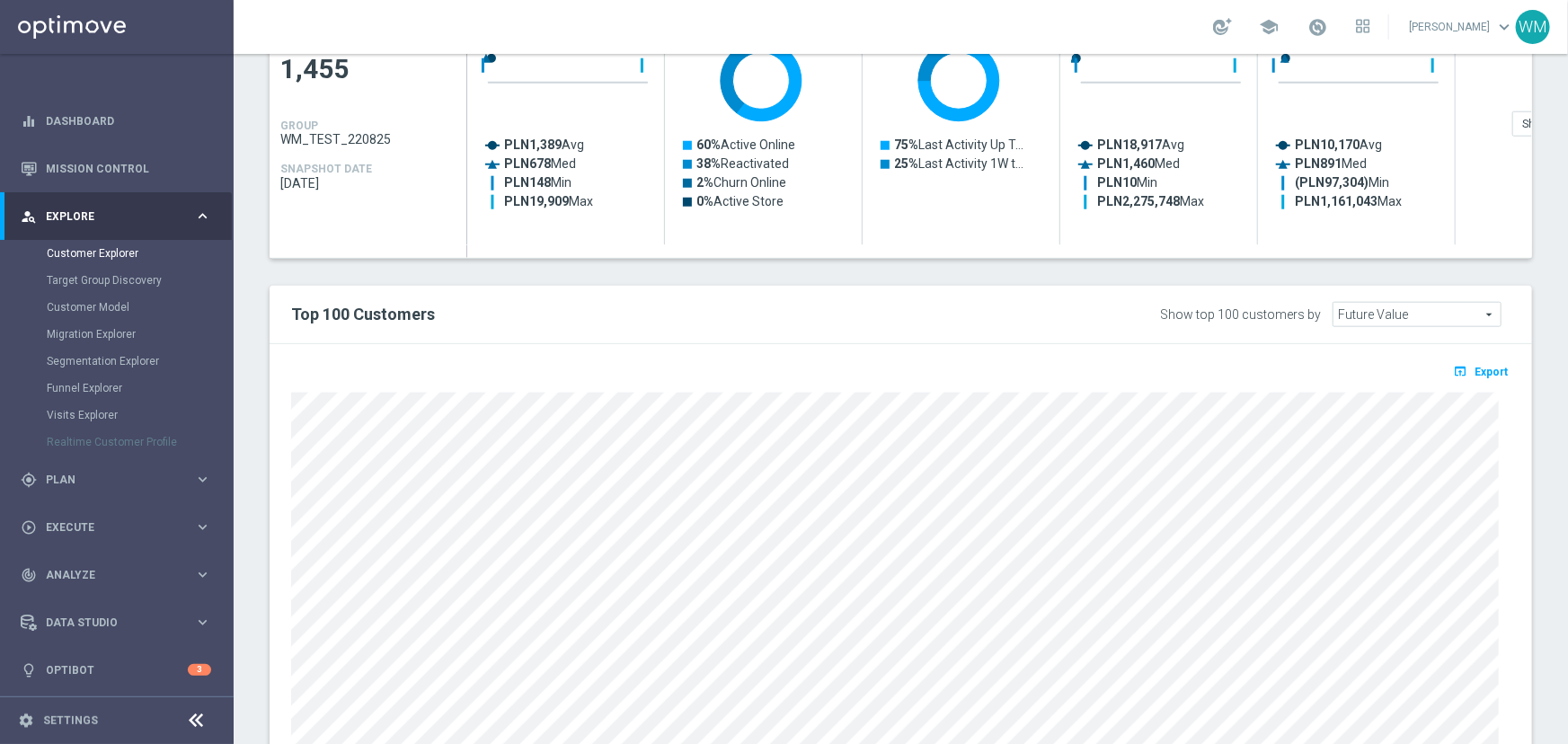
click at [437, 304] on h2 "Top 100 Customers" at bounding box center [641, 315] width 700 height 22
click at [426, 311] on h2 "Top 100 Customers" at bounding box center [641, 315] width 700 height 22
click at [427, 312] on h2 "Top 100 Customers" at bounding box center [641, 315] width 700 height 22
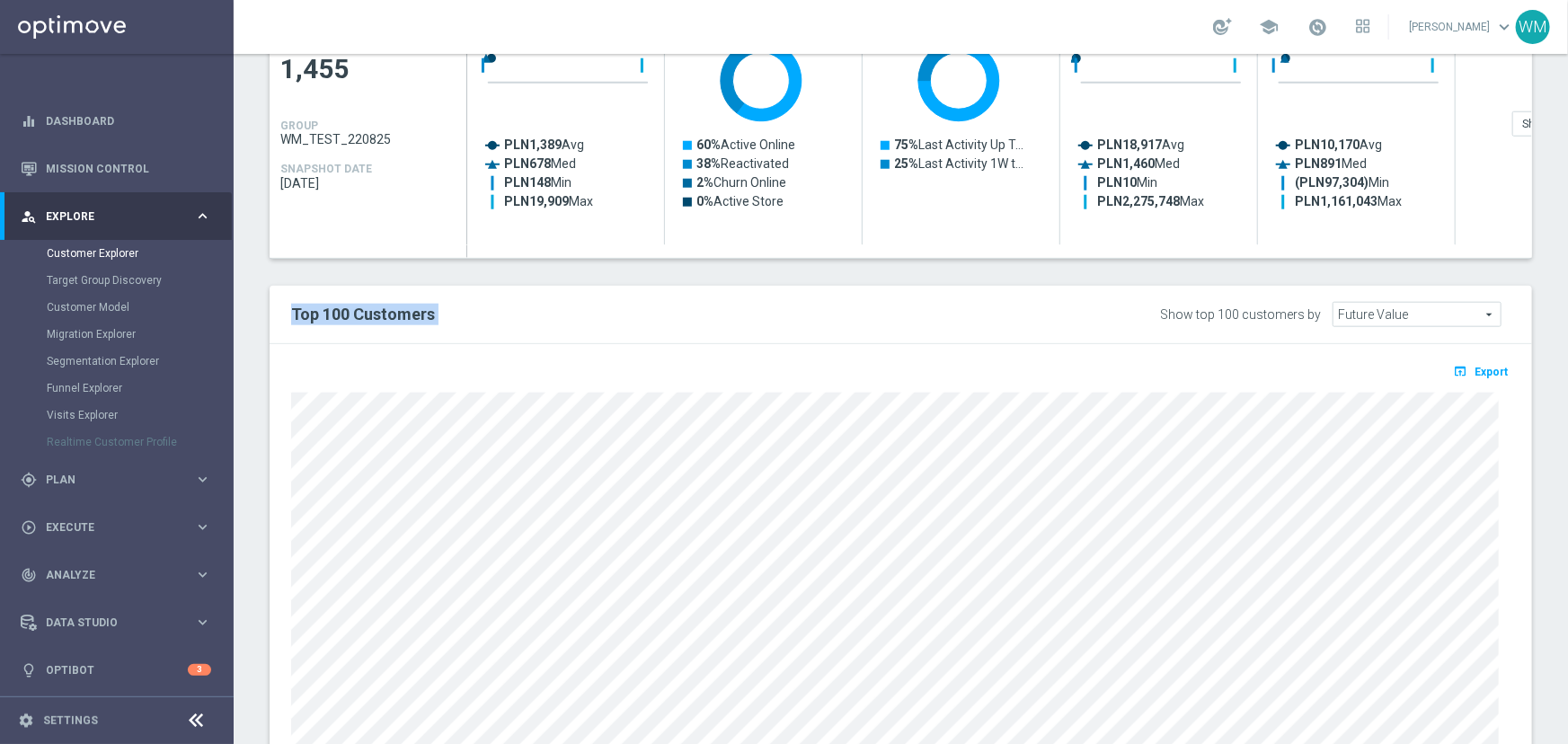
click at [427, 312] on h2 "Top 100 Customers" at bounding box center [641, 315] width 700 height 22
click at [1224, 315] on div "Show top 100 customers by" at bounding box center [1240, 315] width 160 height 16
click at [1269, 315] on div "Show top 100 customers by" at bounding box center [1240, 315] width 160 height 16
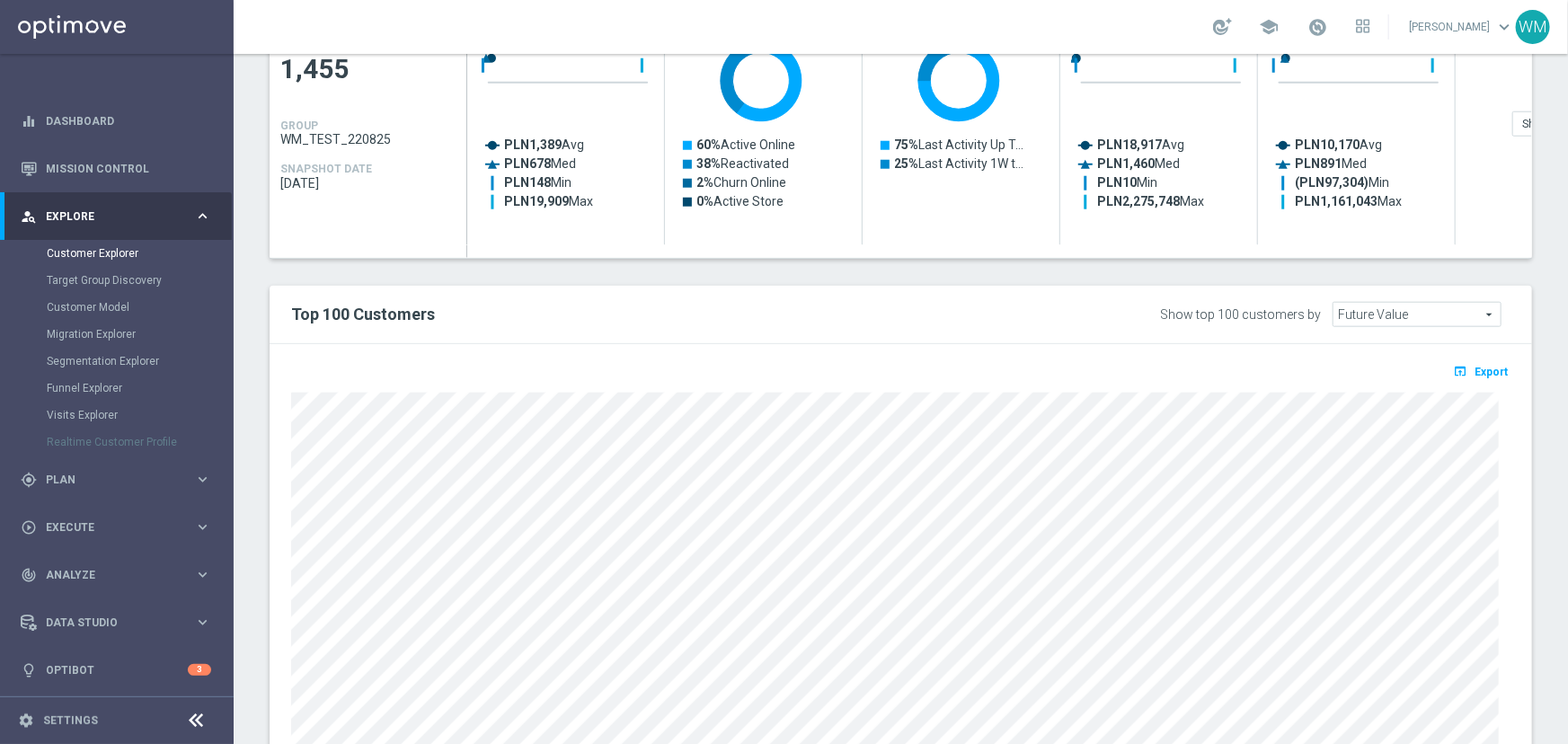
click at [1315, 318] on div "Show top 100 customers by" at bounding box center [1240, 315] width 160 height 16
click at [1235, 312] on div "Show top 100 customers by" at bounding box center [1240, 315] width 160 height 16
click at [1252, 312] on div "Show top 100 customers by" at bounding box center [1240, 315] width 160 height 16
click at [1222, 311] on div "Show top 100 customers by" at bounding box center [1240, 315] width 160 height 16
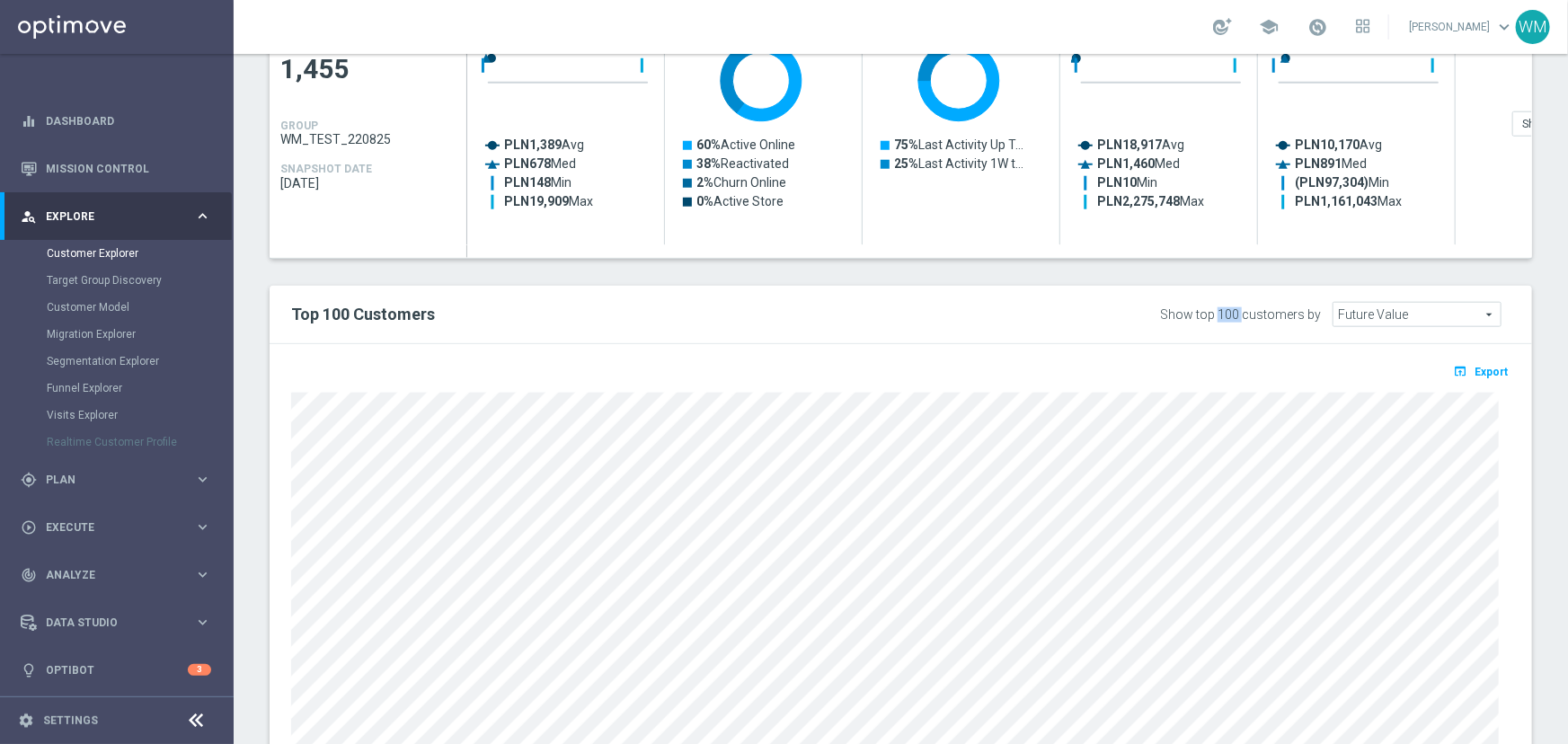
click at [1222, 311] on div "Show top 100 customers by" at bounding box center [1240, 315] width 160 height 16
click at [1260, 311] on div "Show top 100 customers by" at bounding box center [1240, 315] width 160 height 16
drag, startPoint x: 533, startPoint y: 317, endPoint x: 292, endPoint y: 310, distance: 241.1
click at [292, 310] on h2 "Top 100 Customers" at bounding box center [641, 315] width 700 height 22
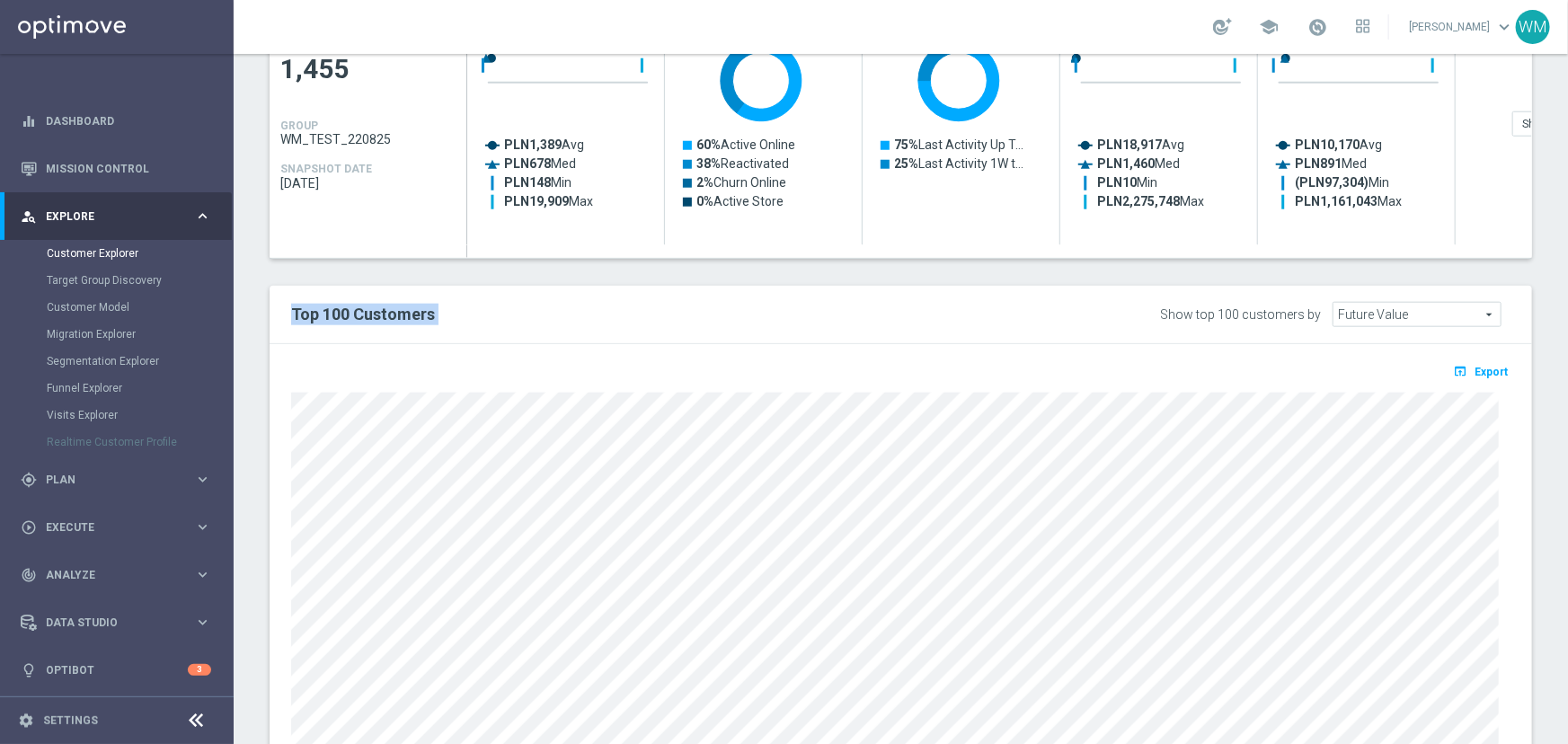
drag, startPoint x: 292, startPoint y: 310, endPoint x: 456, endPoint y: 315, distance: 164.1
click at [456, 315] on h2 "Top 100 Customers" at bounding box center [641, 315] width 700 height 22
click at [331, 308] on h2 "Top 100 Customers" at bounding box center [641, 315] width 700 height 22
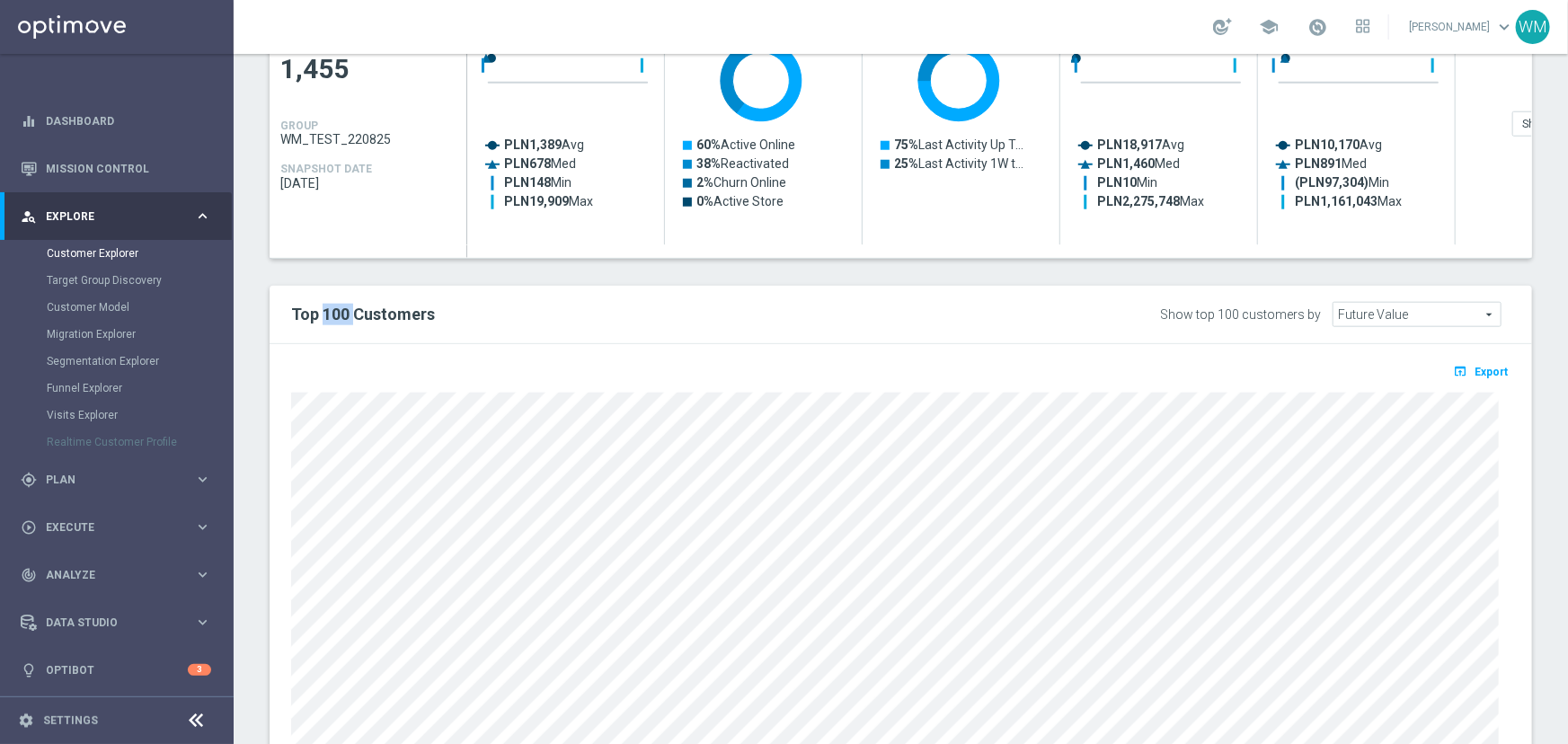
click at [337, 315] on h2 "Top 100 Customers" at bounding box center [641, 315] width 700 height 22
click at [322, 315] on h2 "Top 100 Customers" at bounding box center [641, 315] width 700 height 22
click at [353, 315] on h2 "Top 100 Customers" at bounding box center [641, 315] width 700 height 22
click at [341, 315] on h2 "Top 100 Customers" at bounding box center [641, 315] width 700 height 22
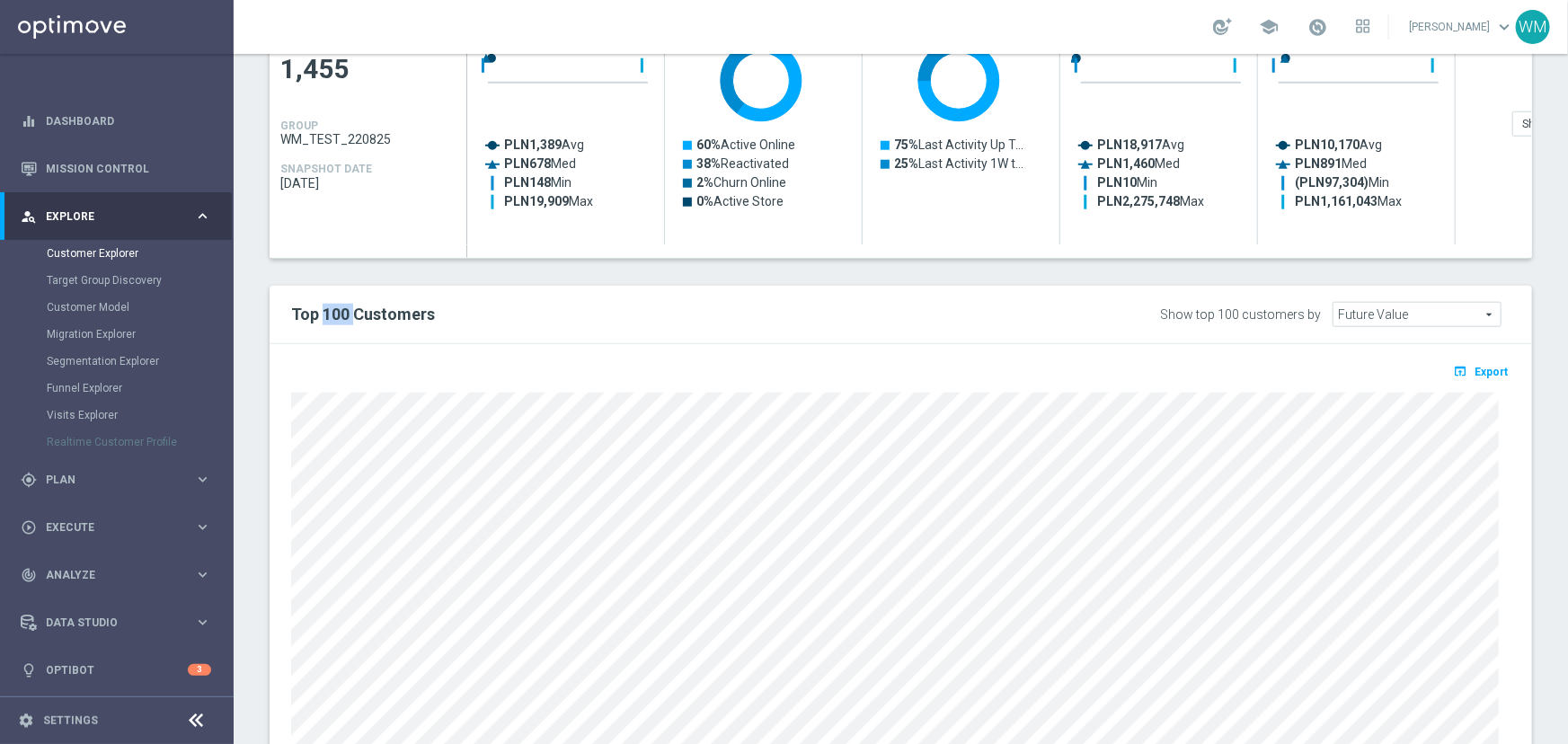
click at [341, 315] on h2 "Top 100 Customers" at bounding box center [641, 315] width 700 height 22
click at [397, 319] on h2 "Top 100 Customers" at bounding box center [641, 315] width 700 height 22
click at [336, 315] on h2 "Top 100 Customers" at bounding box center [641, 315] width 700 height 22
click at [412, 317] on h2 "Top 100 Customers" at bounding box center [641, 315] width 700 height 22
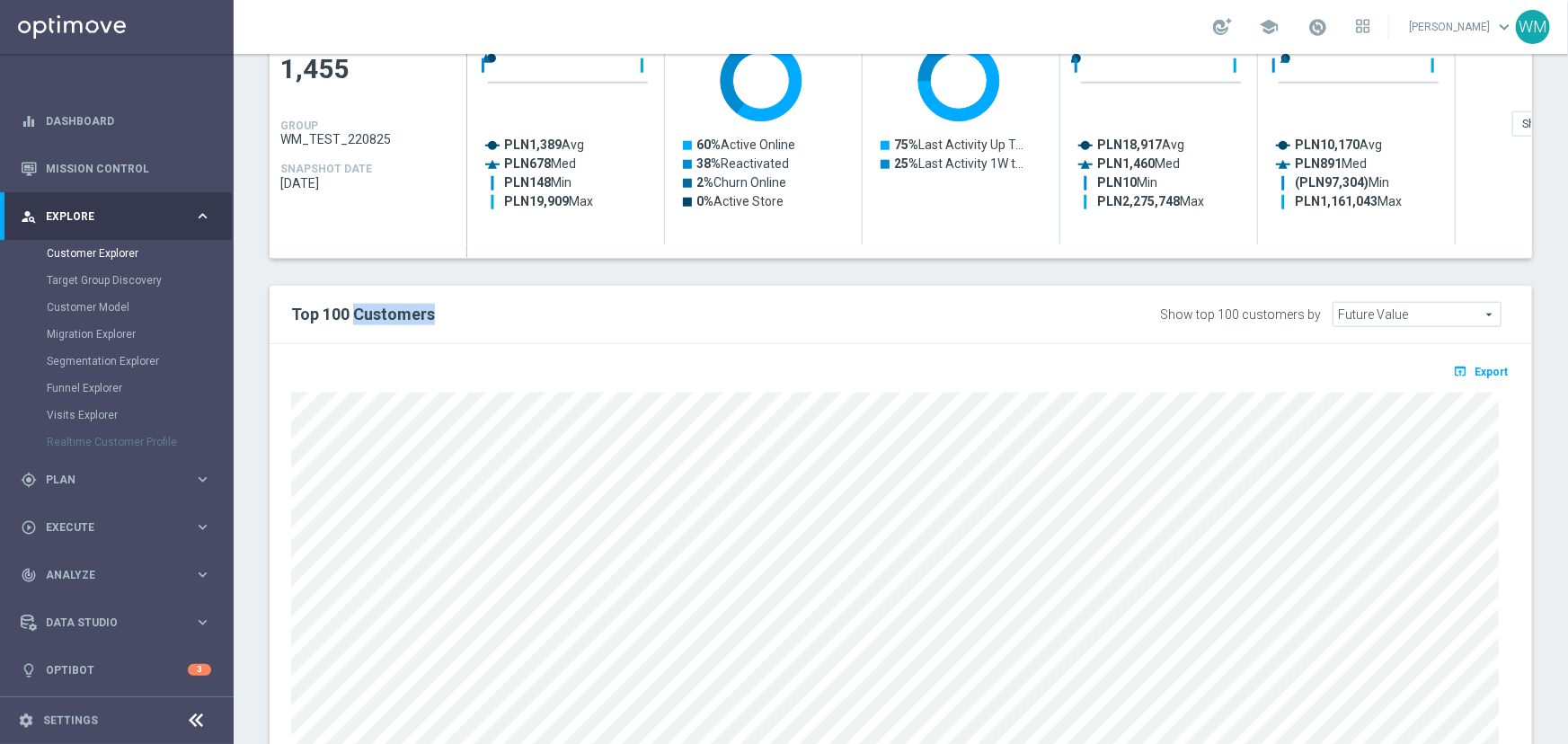
click at [412, 317] on h2 "Top 100 Customers" at bounding box center [641, 315] width 700 height 22
click at [1226, 318] on div "Show top 100 customers by" at bounding box center [1240, 315] width 160 height 16
click at [1230, 315] on div "Show top 100 customers by" at bounding box center [1240, 315] width 160 height 16
click at [1257, 313] on div "Show top 100 customers by" at bounding box center [1240, 315] width 160 height 16
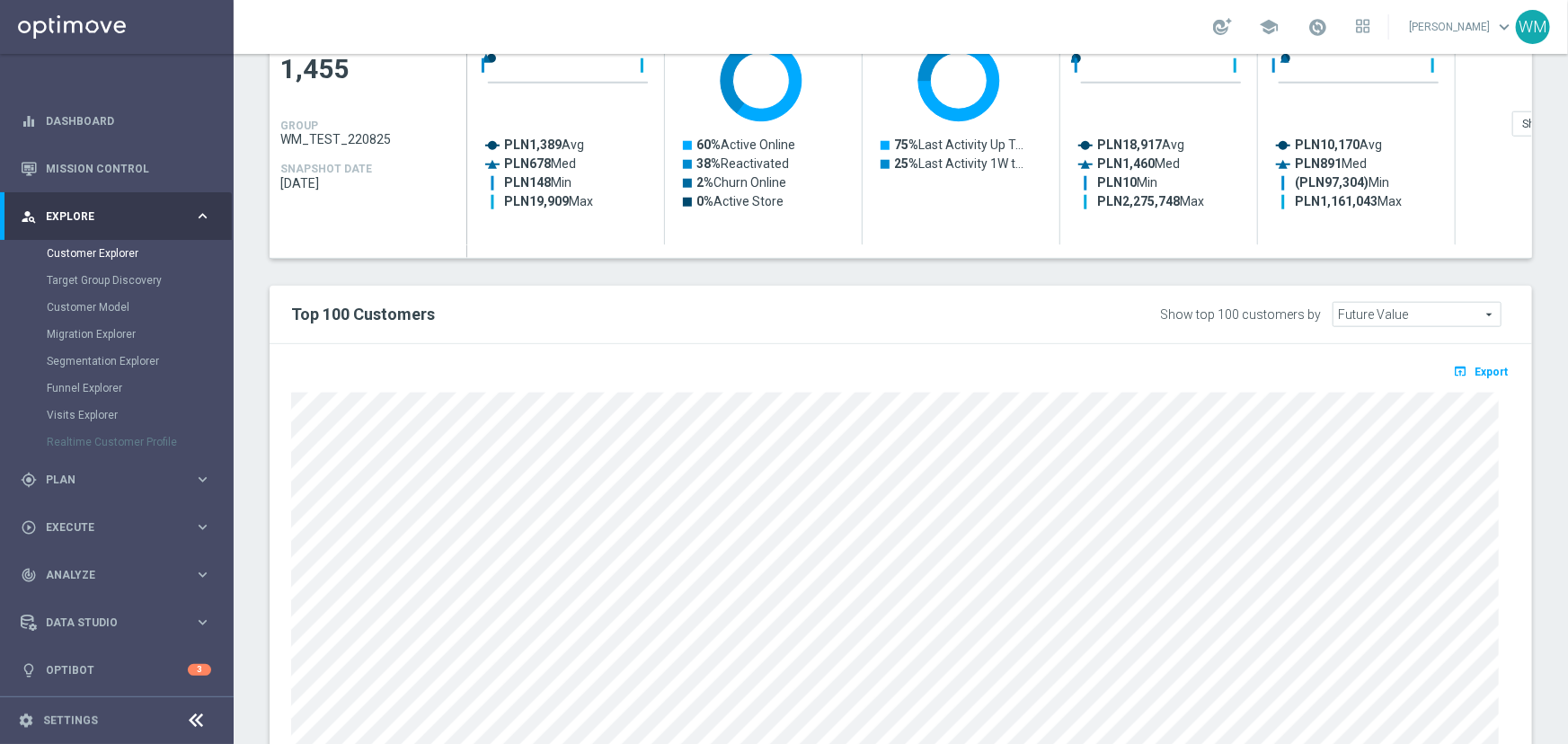
click at [1266, 313] on div "Show top 100 customers by" at bounding box center [1240, 315] width 160 height 16
click at [1312, 304] on div "Show top 100 customers by Future Value Future Value arrow_drop_down search" at bounding box center [1335, 315] width 350 height 26
click at [1312, 314] on div "Show top 100 customers by" at bounding box center [1240, 315] width 160 height 16
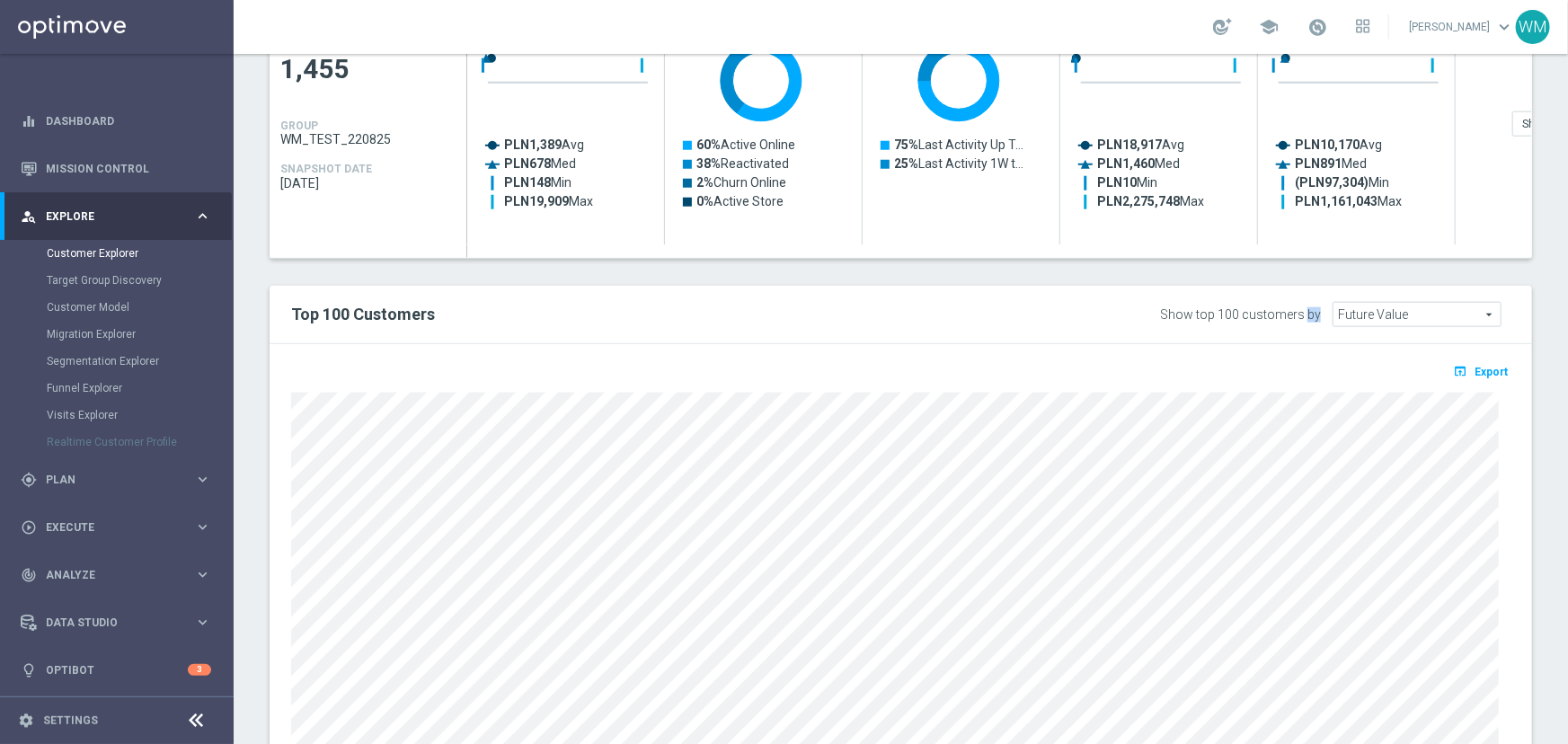
click at [1313, 314] on div "Show top 100 customers by" at bounding box center [1240, 315] width 160 height 16
click at [1312, 314] on div "Show top 100 customers by" at bounding box center [1240, 315] width 160 height 16
drag, startPoint x: 1224, startPoint y: 309, endPoint x: 1240, endPoint y: 310, distance: 16.0
click at [1240, 310] on div "Show top 100 customers by" at bounding box center [1240, 315] width 160 height 16
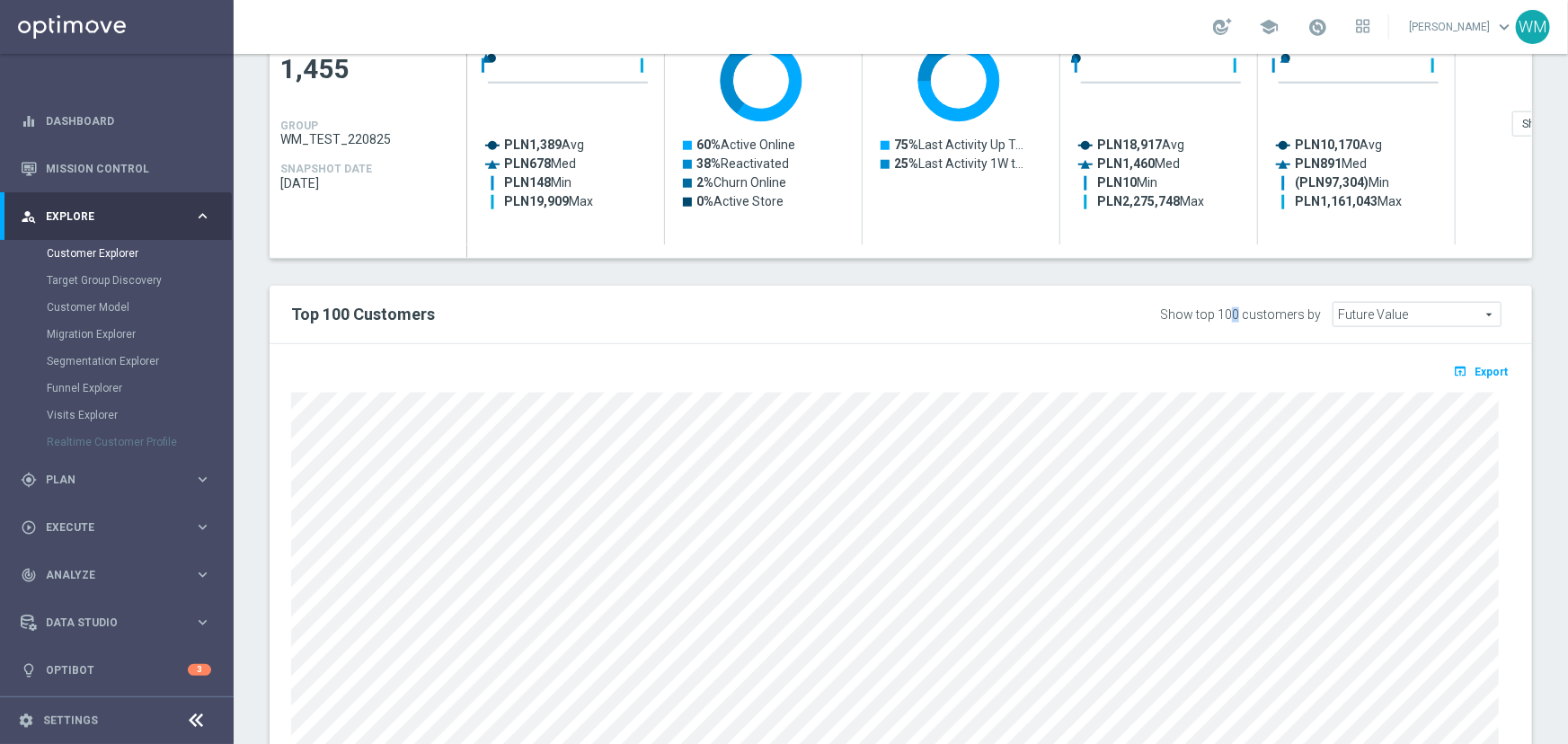
drag, startPoint x: 1229, startPoint y: 313, endPoint x: 1240, endPoint y: 313, distance: 11.0
click at [1240, 313] on div "Show top 100 customers by" at bounding box center [1240, 315] width 160 height 16
click at [1227, 311] on div "Show top 100 customers by" at bounding box center [1240, 315] width 160 height 16
click at [1226, 311] on div "Show top 100 customers by" at bounding box center [1240, 315] width 160 height 16
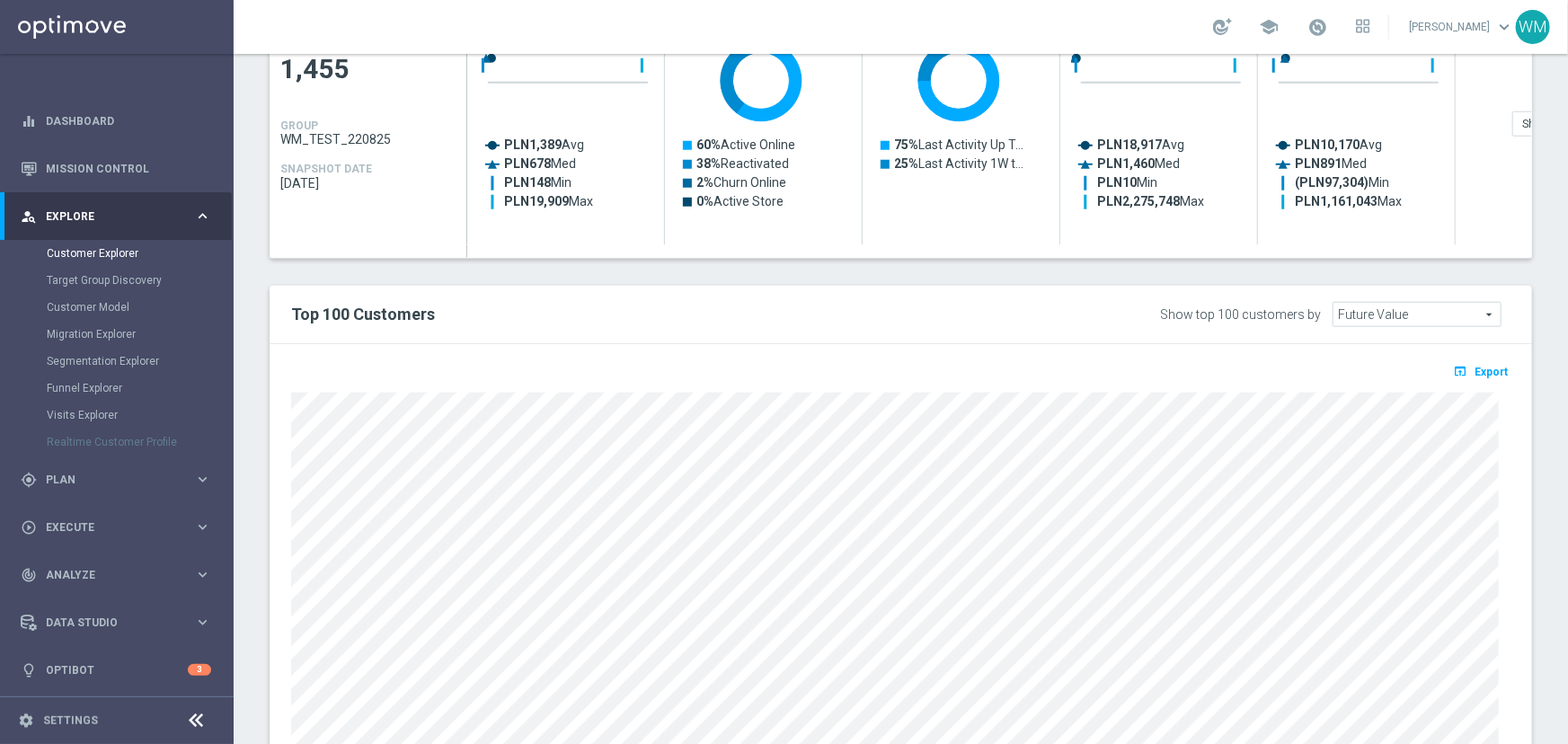
click at [1233, 315] on div "Show top 100 customers by" at bounding box center [1240, 315] width 160 height 16
click at [340, 313] on h2 "Top 100 Customers" at bounding box center [641, 315] width 700 height 22
click at [336, 315] on h2 "Top 100 Customers" at bounding box center [641, 315] width 700 height 22
drag, startPoint x: 1220, startPoint y: 311, endPoint x: 1240, endPoint y: 307, distance: 20.4
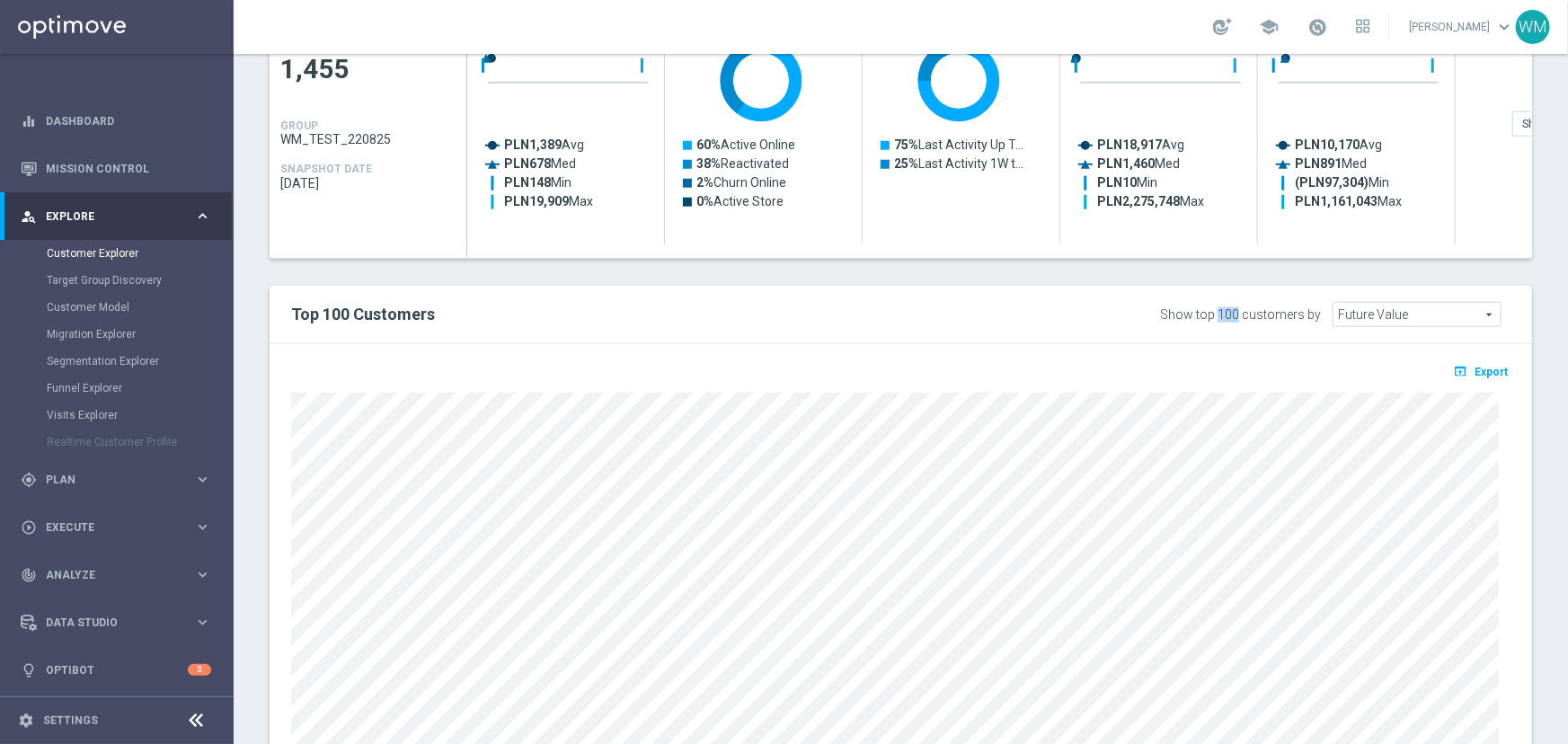
click at [1240, 307] on div "Show top 100 customers by" at bounding box center [1240, 315] width 160 height 16
click at [1227, 315] on div "Show top 100 customers by" at bounding box center [1240, 315] width 160 height 16
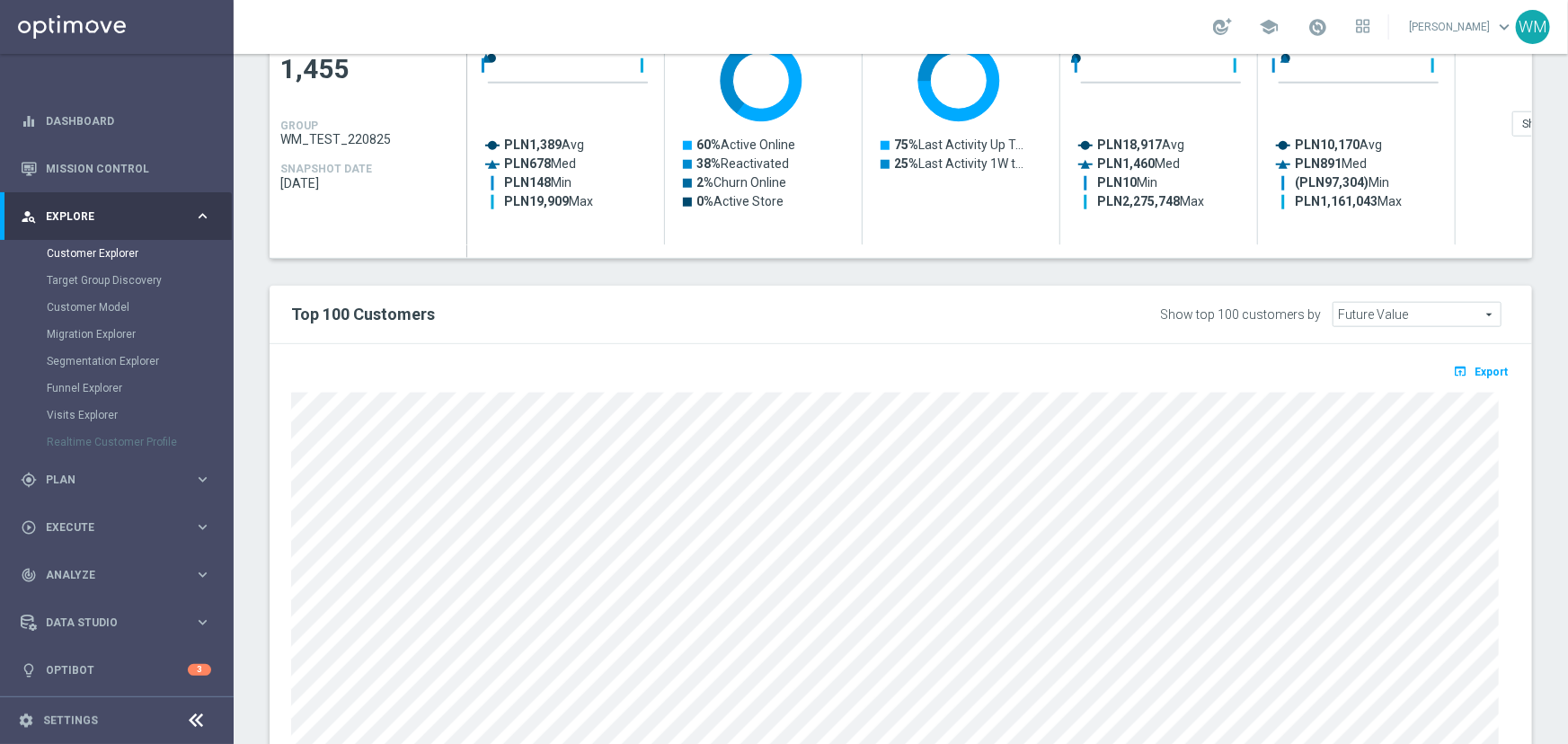
click at [1227, 315] on div "Show top 100 customers by" at bounding box center [1240, 315] width 160 height 16
click at [1233, 310] on div "Show top 100 customers by" at bounding box center [1240, 315] width 160 height 16
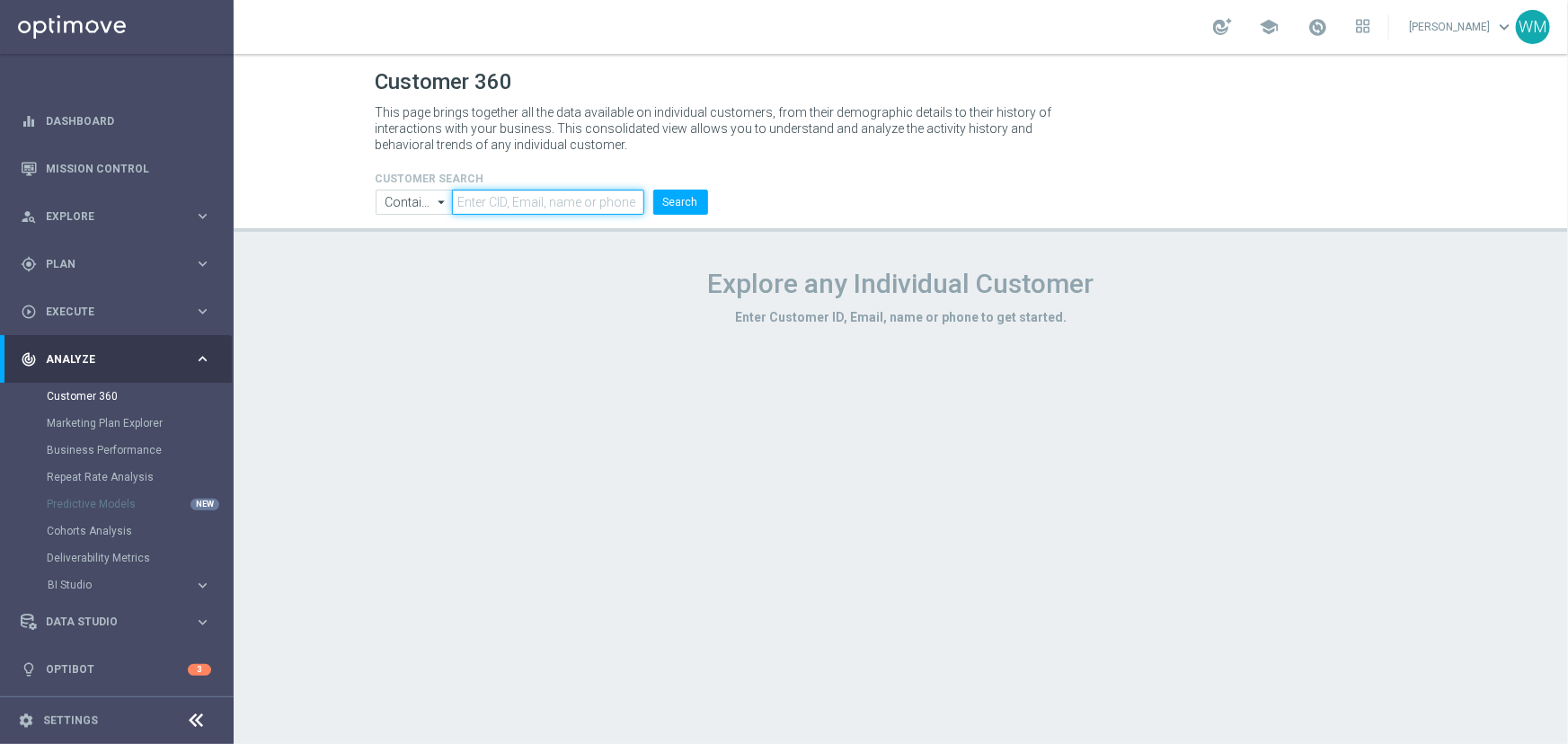
click at [564, 194] on input "text" at bounding box center [548, 202] width 191 height 26
paste input "3060563"
type input "3060563"
click at [685, 205] on button "Search" at bounding box center [680, 202] width 55 height 26
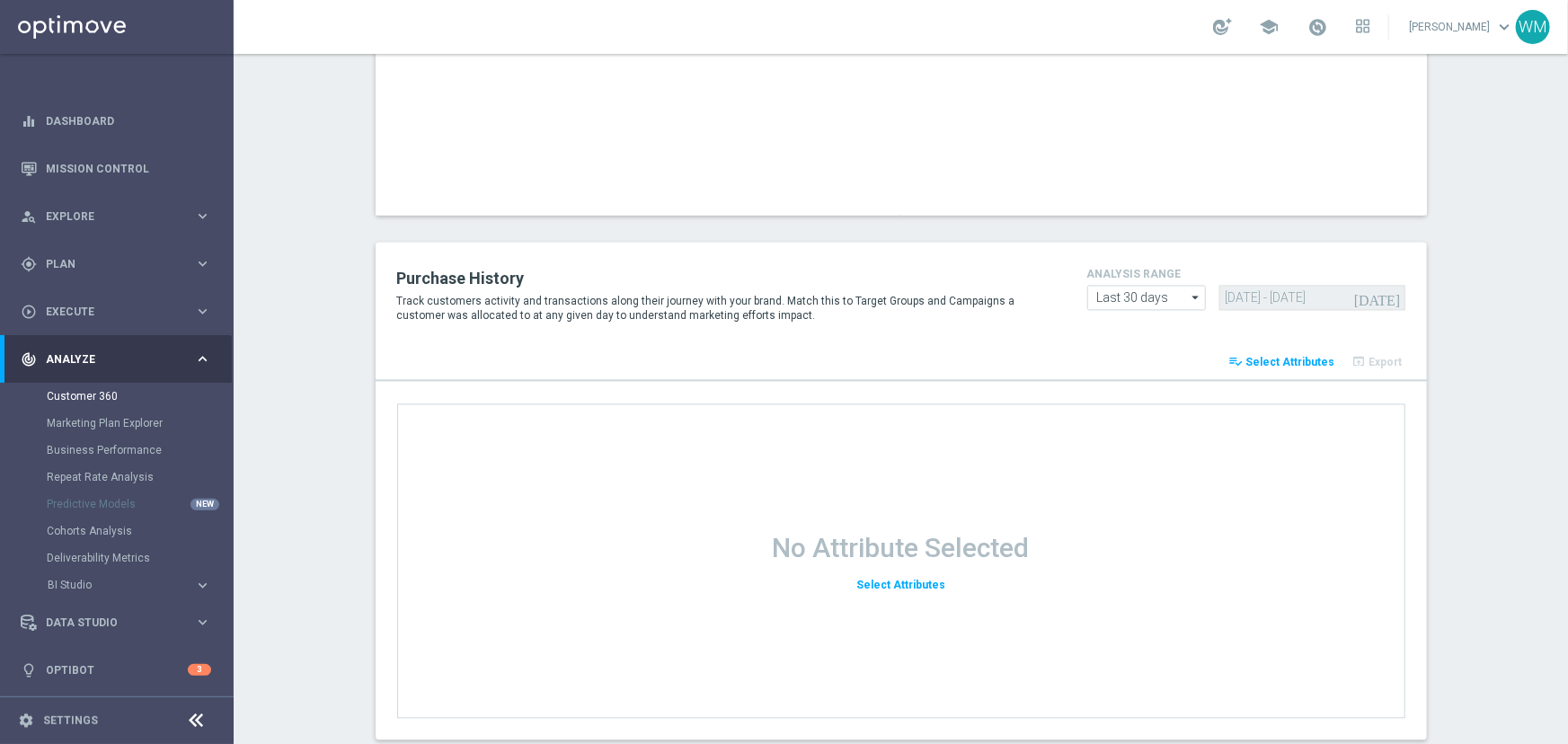
scroll to position [1797, 0]
drag, startPoint x: 718, startPoint y: 524, endPoint x: 1163, endPoint y: 618, distance: 454.8
click at [1163, 618] on div "No Attribute Selected Select Attributes" at bounding box center [902, 561] width 1008 height 315
drag, startPoint x: 1128, startPoint y: 608, endPoint x: 690, endPoint y: 530, distance: 444.9
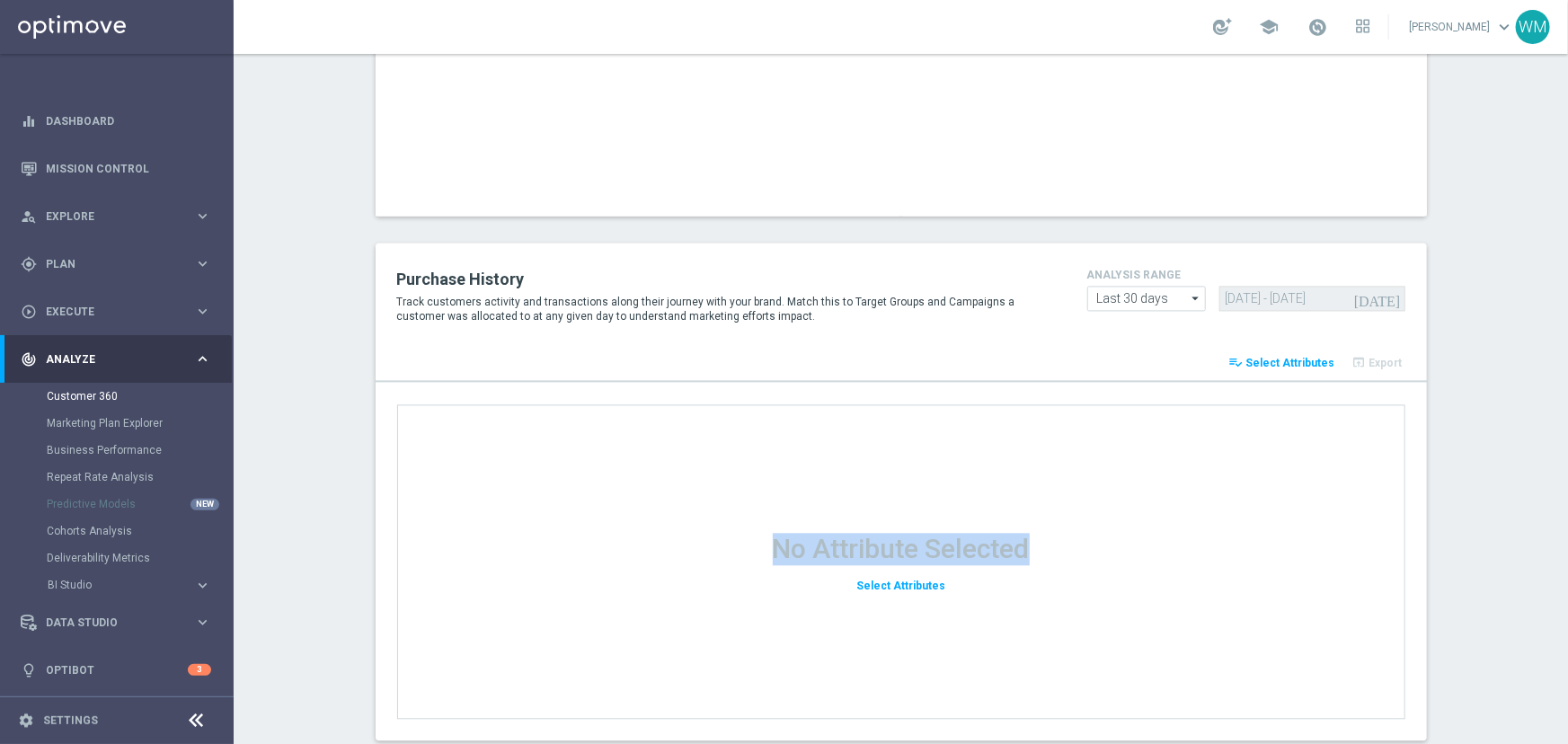
click at [690, 530] on div "No Attribute Selected Select Attributes" at bounding box center [902, 561] width 1008 height 315
drag, startPoint x: 970, startPoint y: 595, endPoint x: 987, endPoint y: 598, distance: 17.3
click at [987, 598] on div "No Attribute Selected Select Attributes" at bounding box center [902, 561] width 1008 height 315
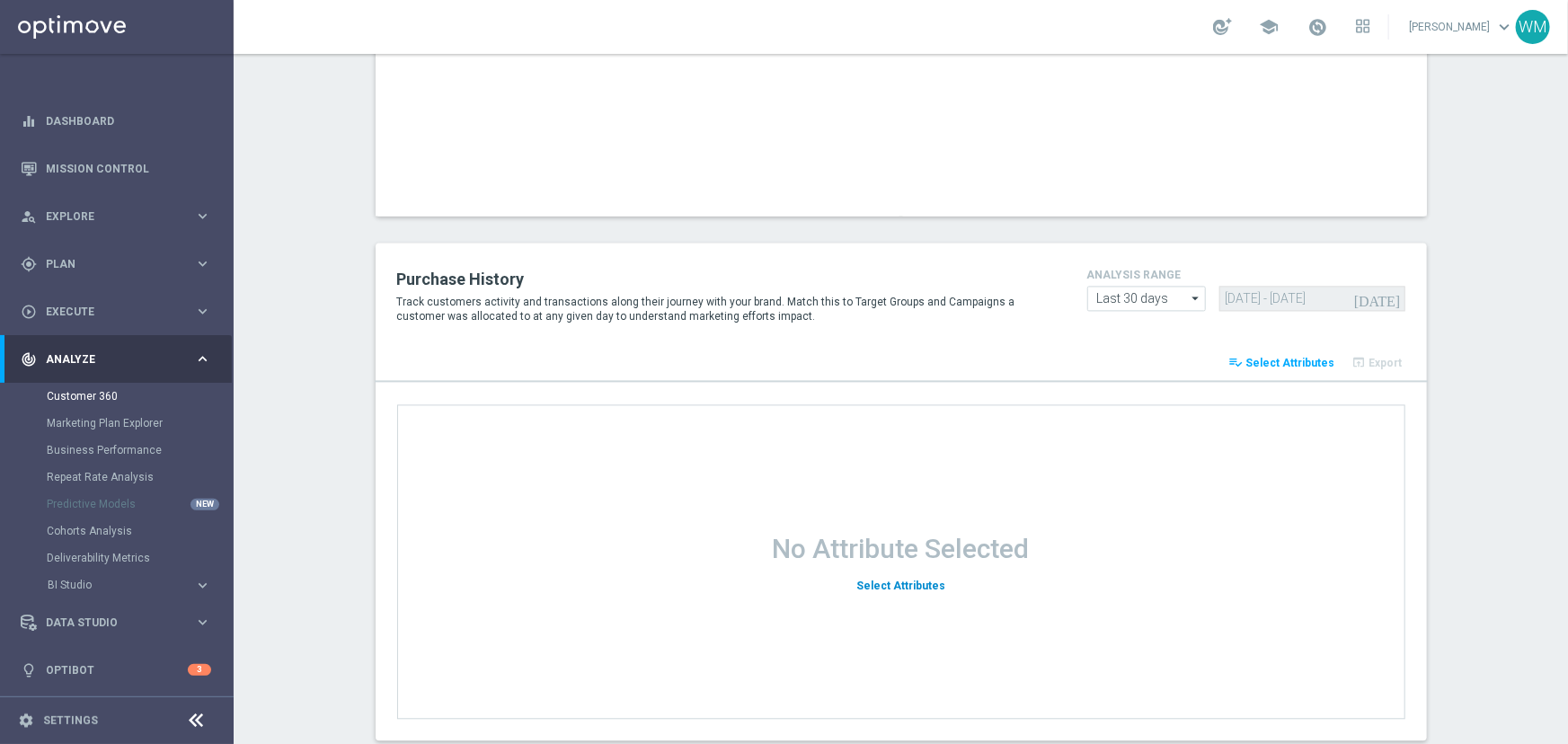
drag, startPoint x: 762, startPoint y: 559, endPoint x: 936, endPoint y: 592, distance: 177.1
click at [936, 592] on div "No Attribute Selected Select Attributes" at bounding box center [902, 561] width 1008 height 315
click at [985, 629] on div "No Attribute Selected Select Attributes" at bounding box center [902, 561] width 1008 height 315
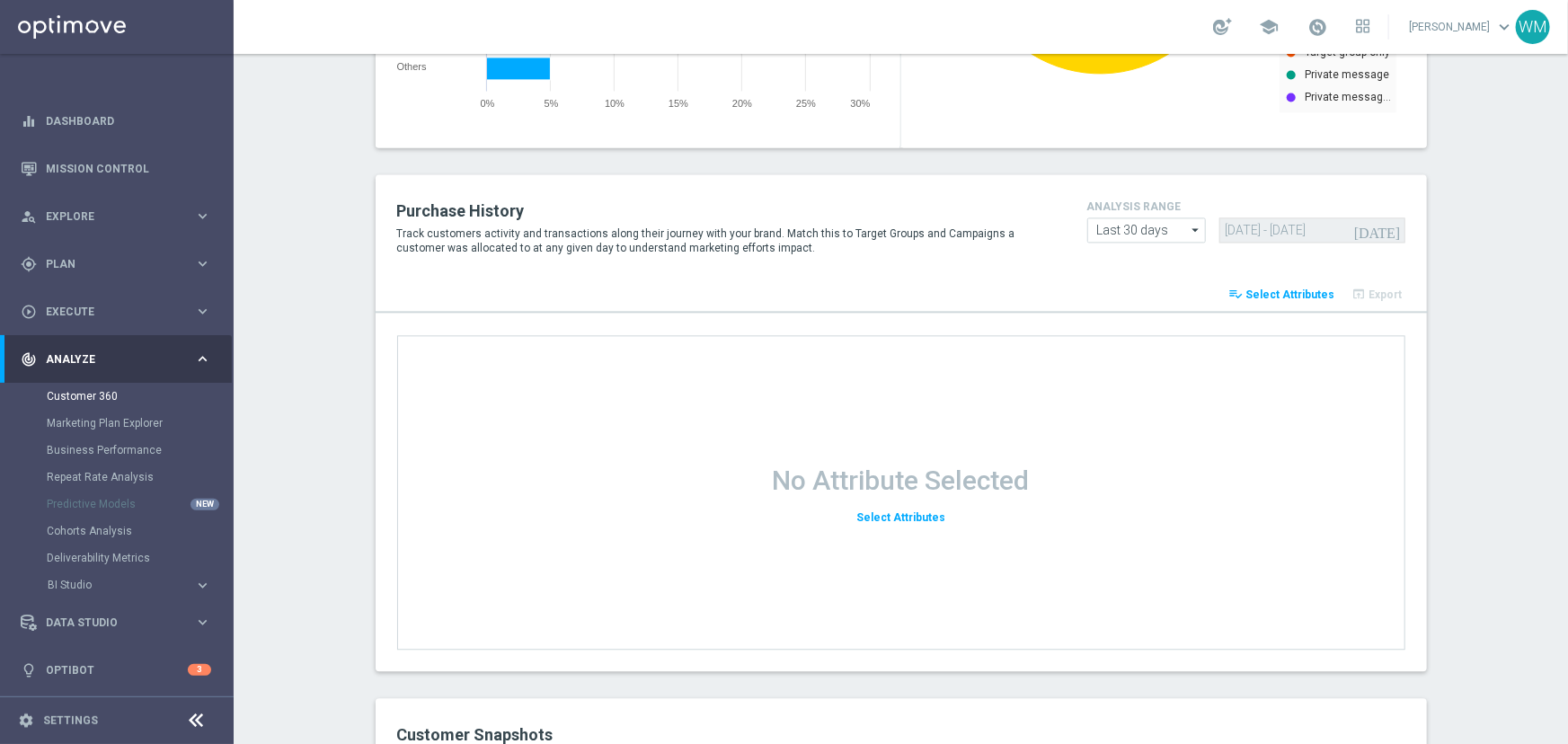
scroll to position [2369, 0]
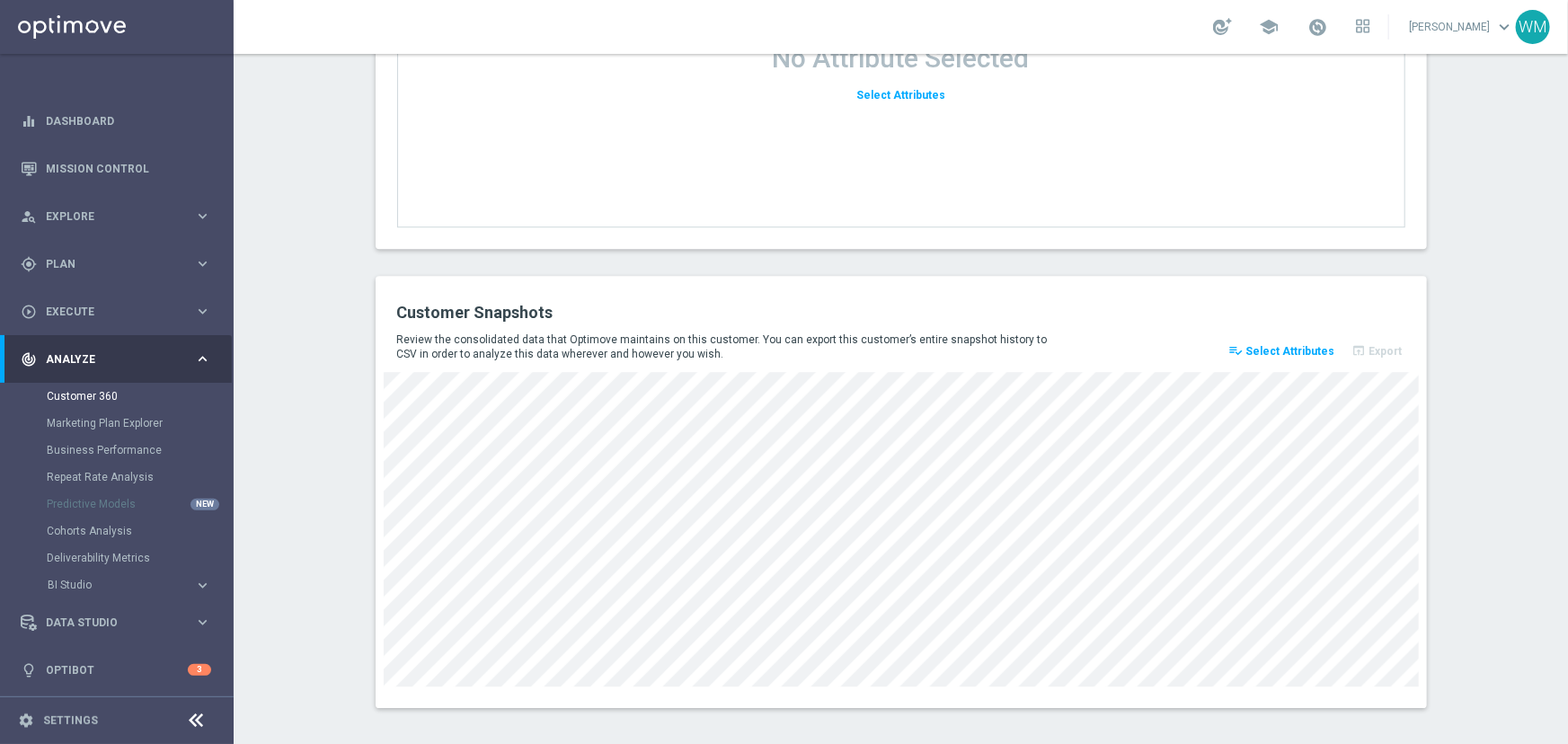
click at [1272, 347] on span "Select Attributes" at bounding box center [1291, 351] width 89 height 13
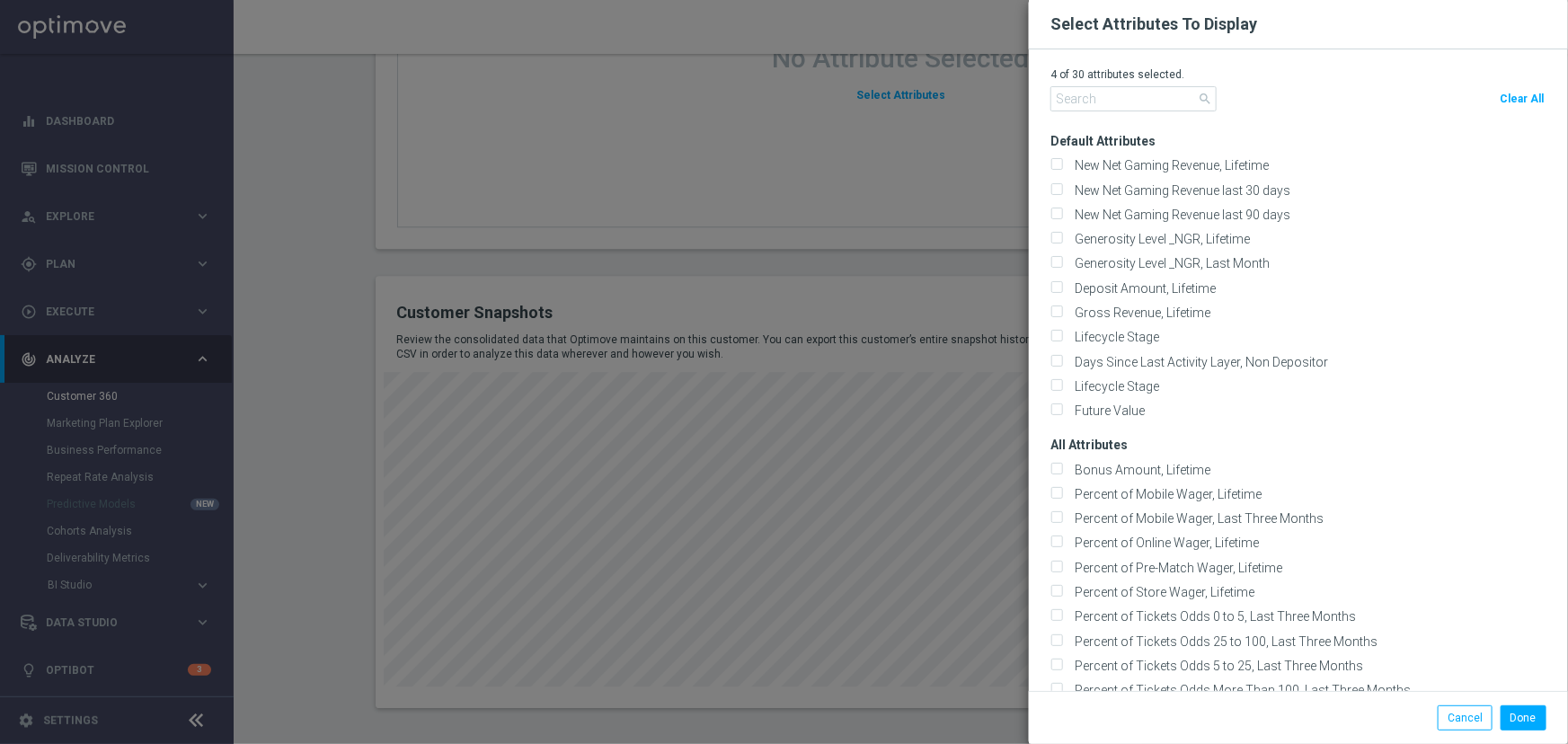
click at [1518, 99] on span "Clear All" at bounding box center [1522, 98] width 44 height 13
checkbox input "false"
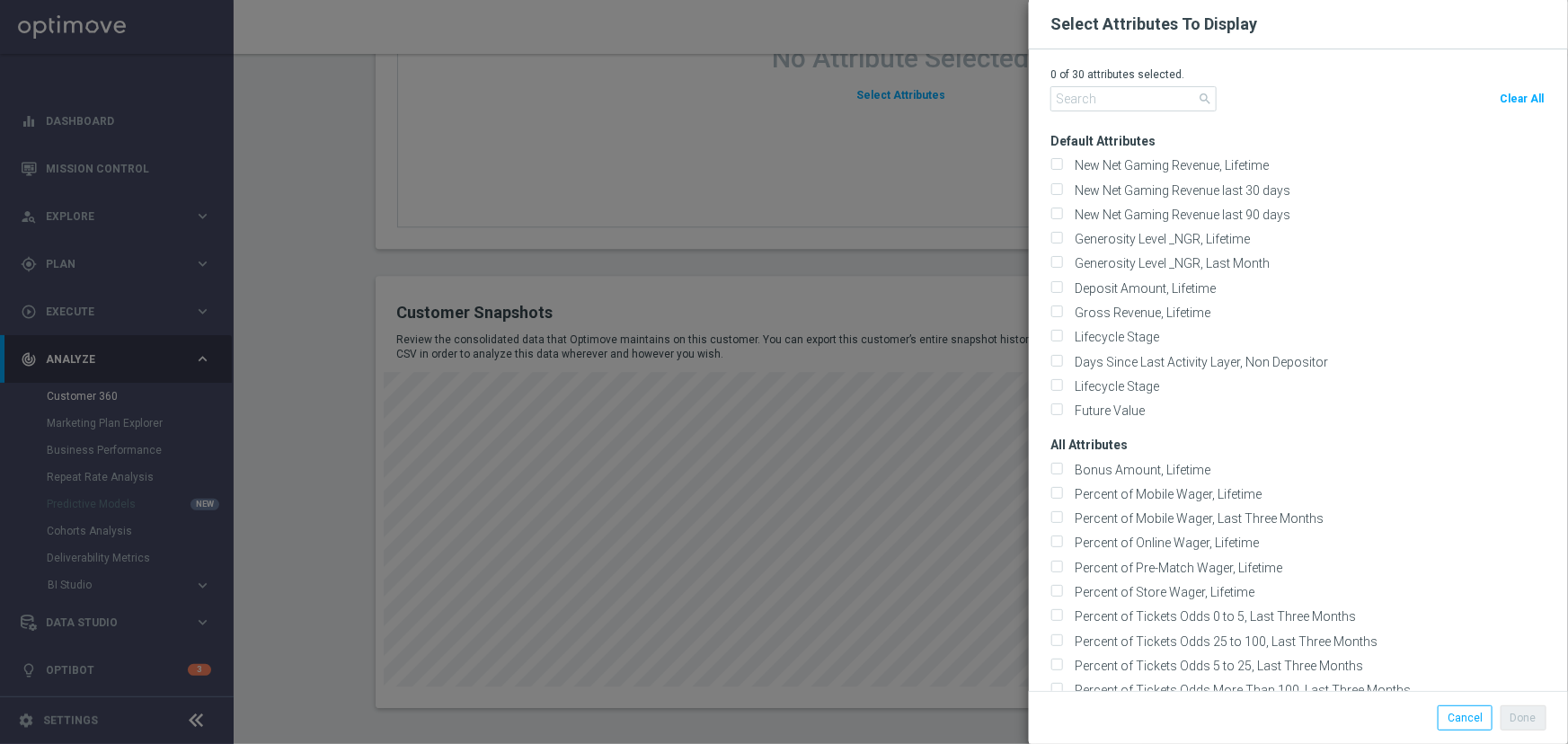
click at [866, 217] on modal-container "Select Attributes To Display 0 of 30 attributes selected. search Clear All Defa…" at bounding box center [784, 372] width 1568 height 744
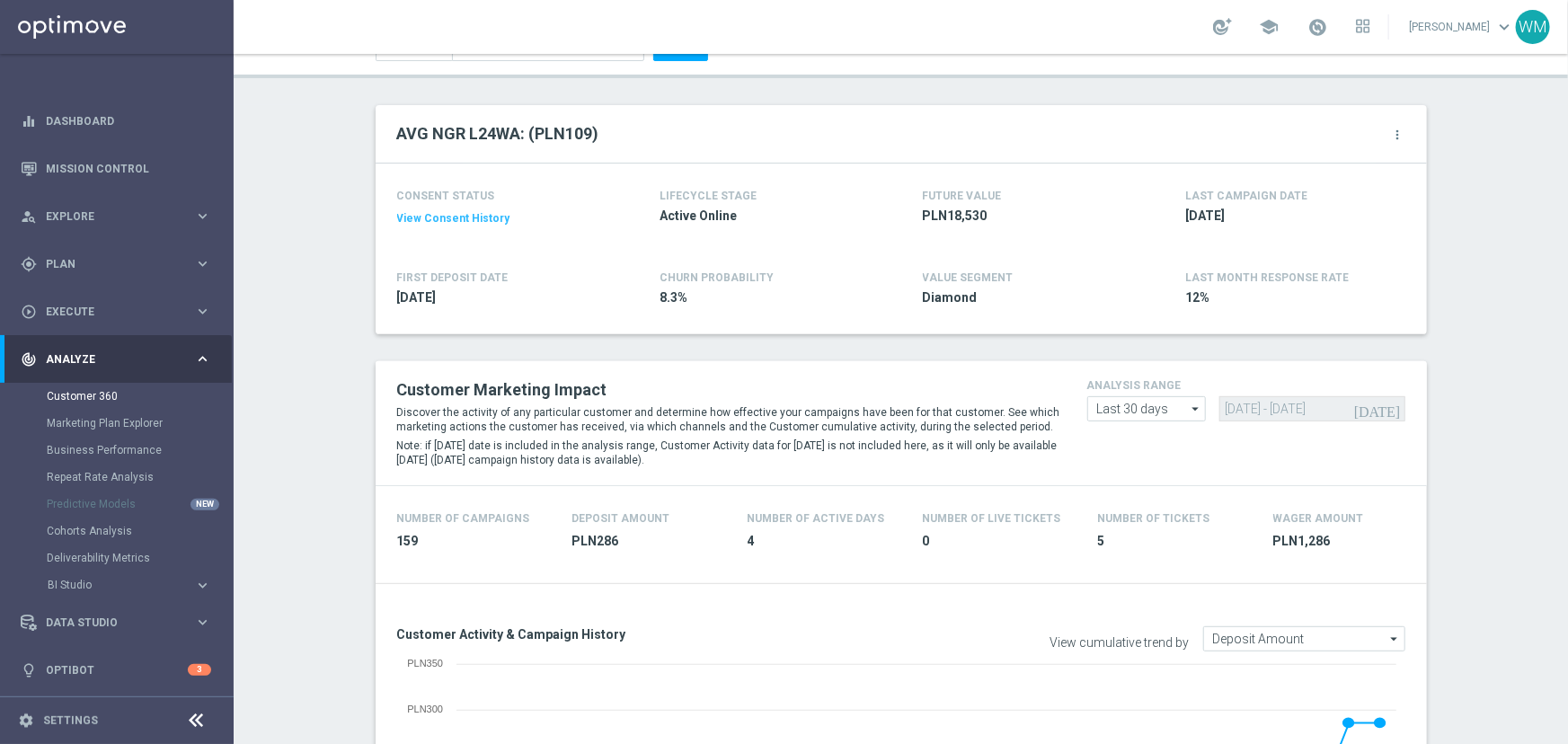
scroll to position [0, 0]
